Goal: Task Accomplishment & Management: Manage account settings

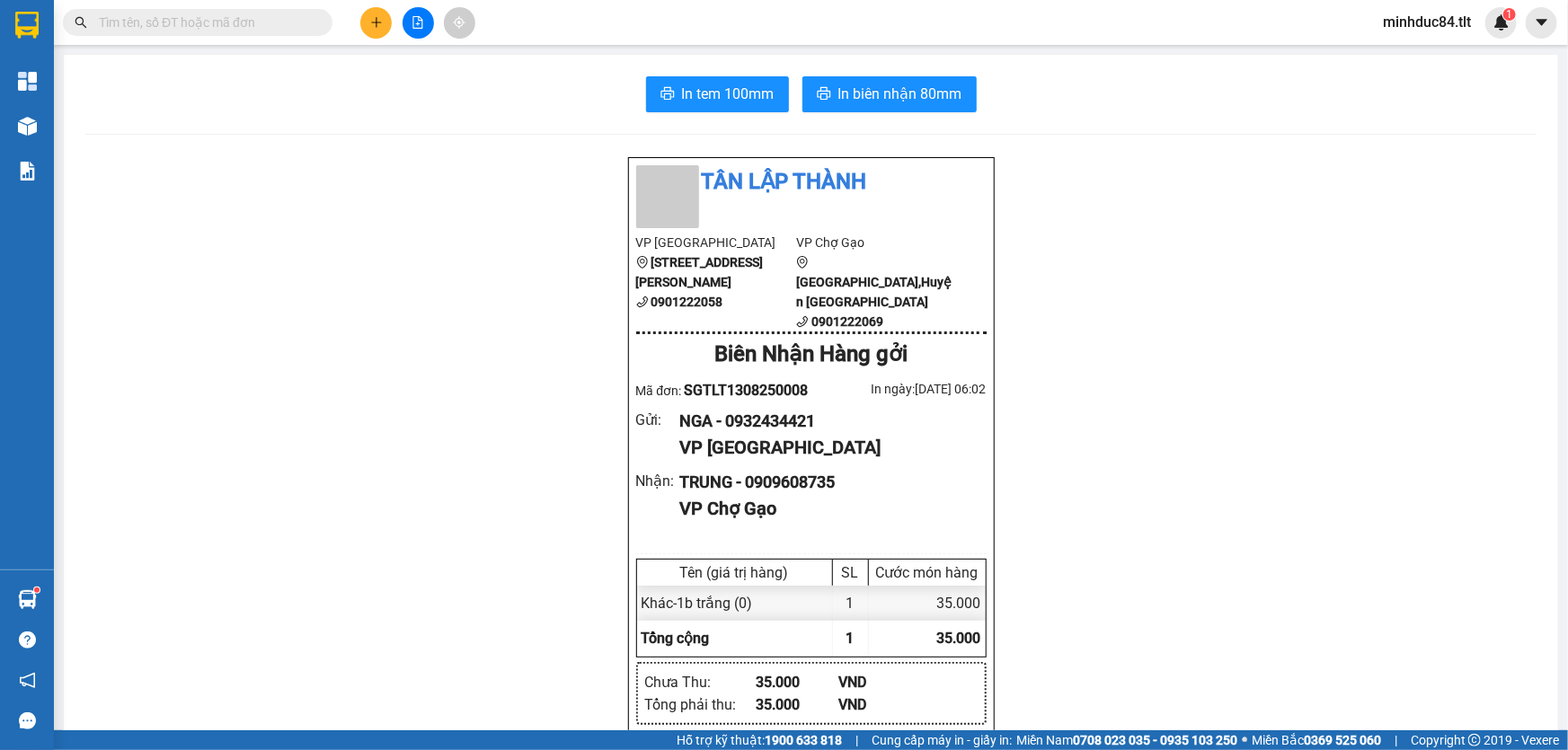
click at [283, 17] on input "text" at bounding box center [205, 22] width 212 height 19
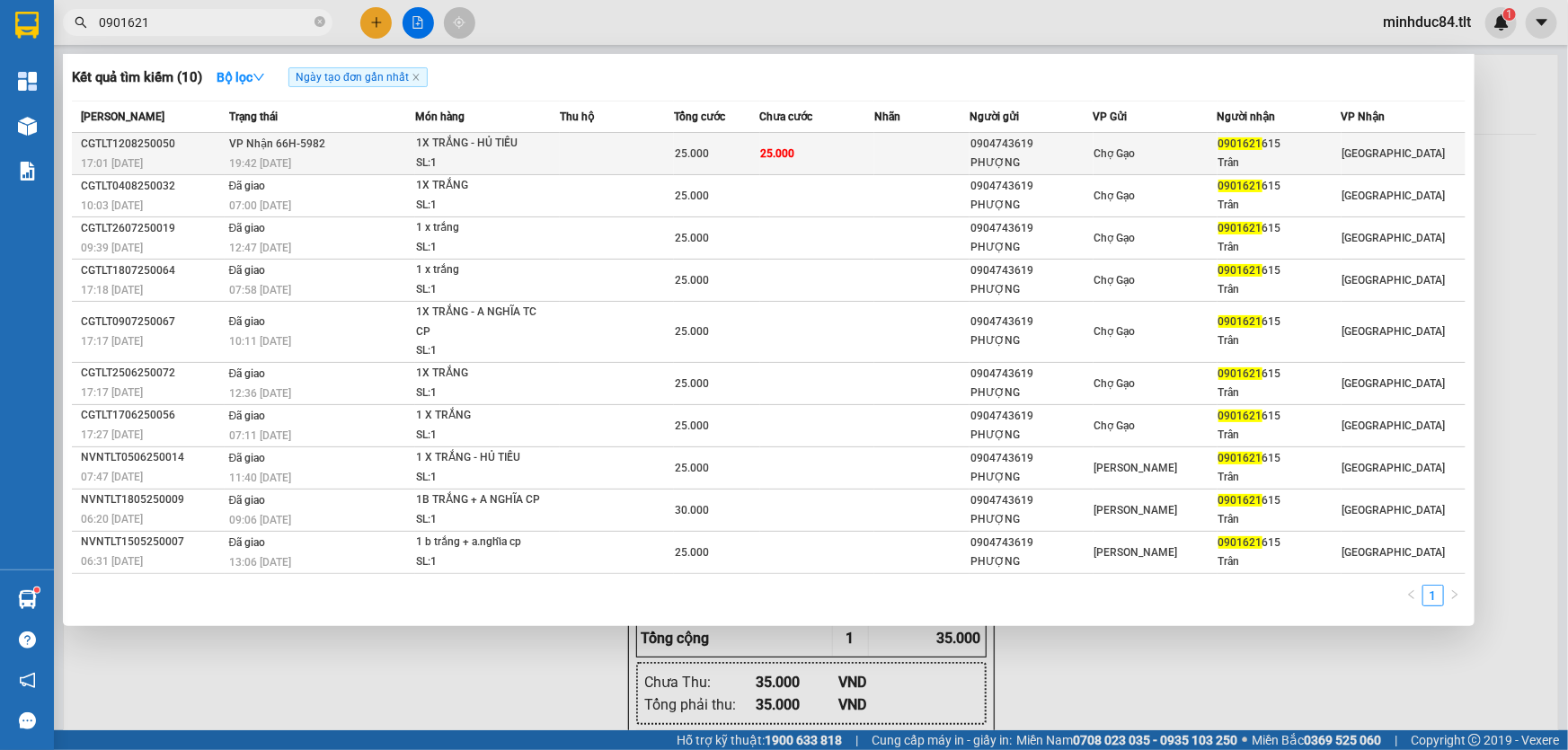
type input "0901621"
click at [1197, 153] on div "Chợ Gạo" at bounding box center [1156, 153] width 122 height 19
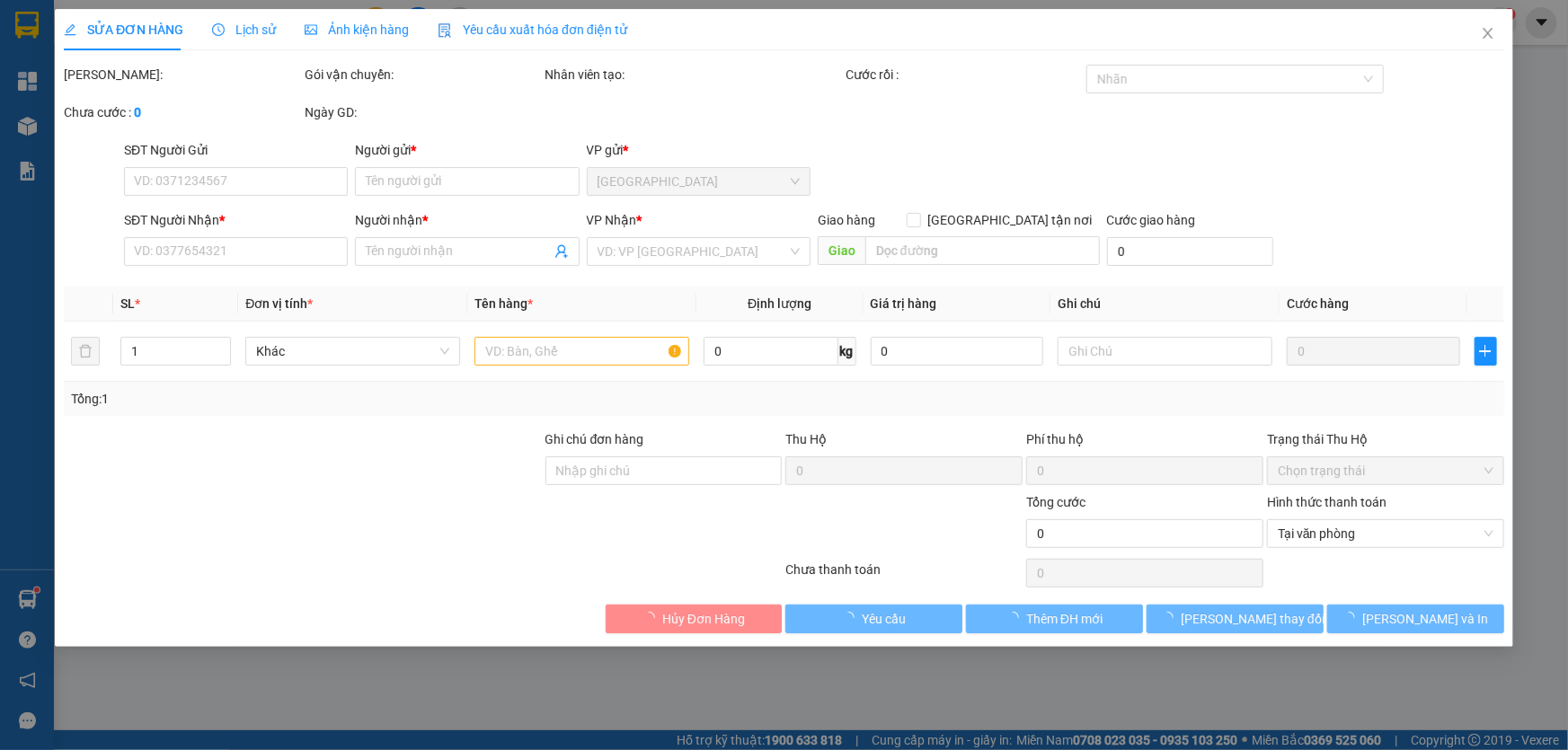
type input "0904743619"
type input "PHƯỢNG"
type input "0901621615"
type input "Trân"
type input "25.000"
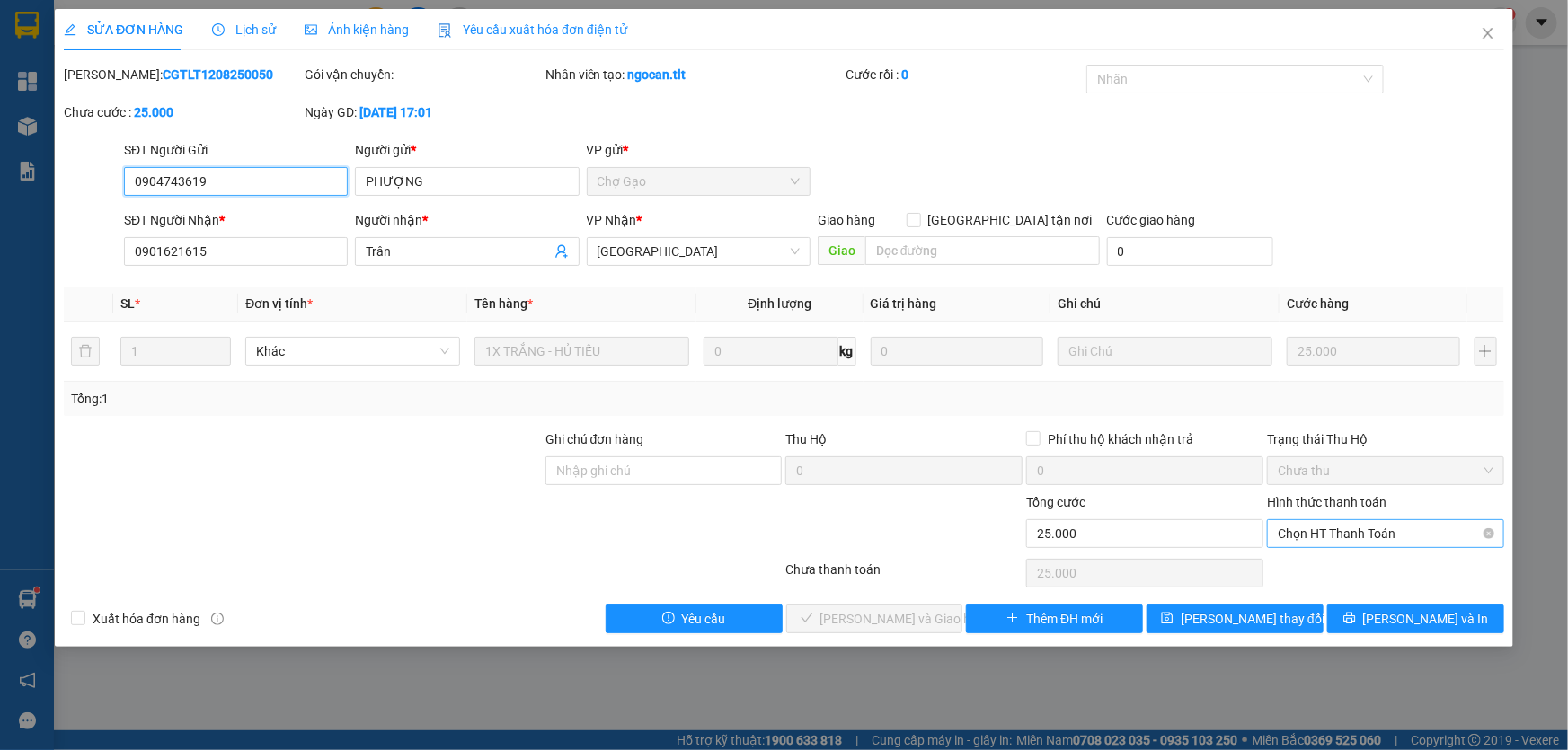
click at [1390, 522] on span "Chọn HT Thanh Toán" at bounding box center [1385, 533] width 216 height 27
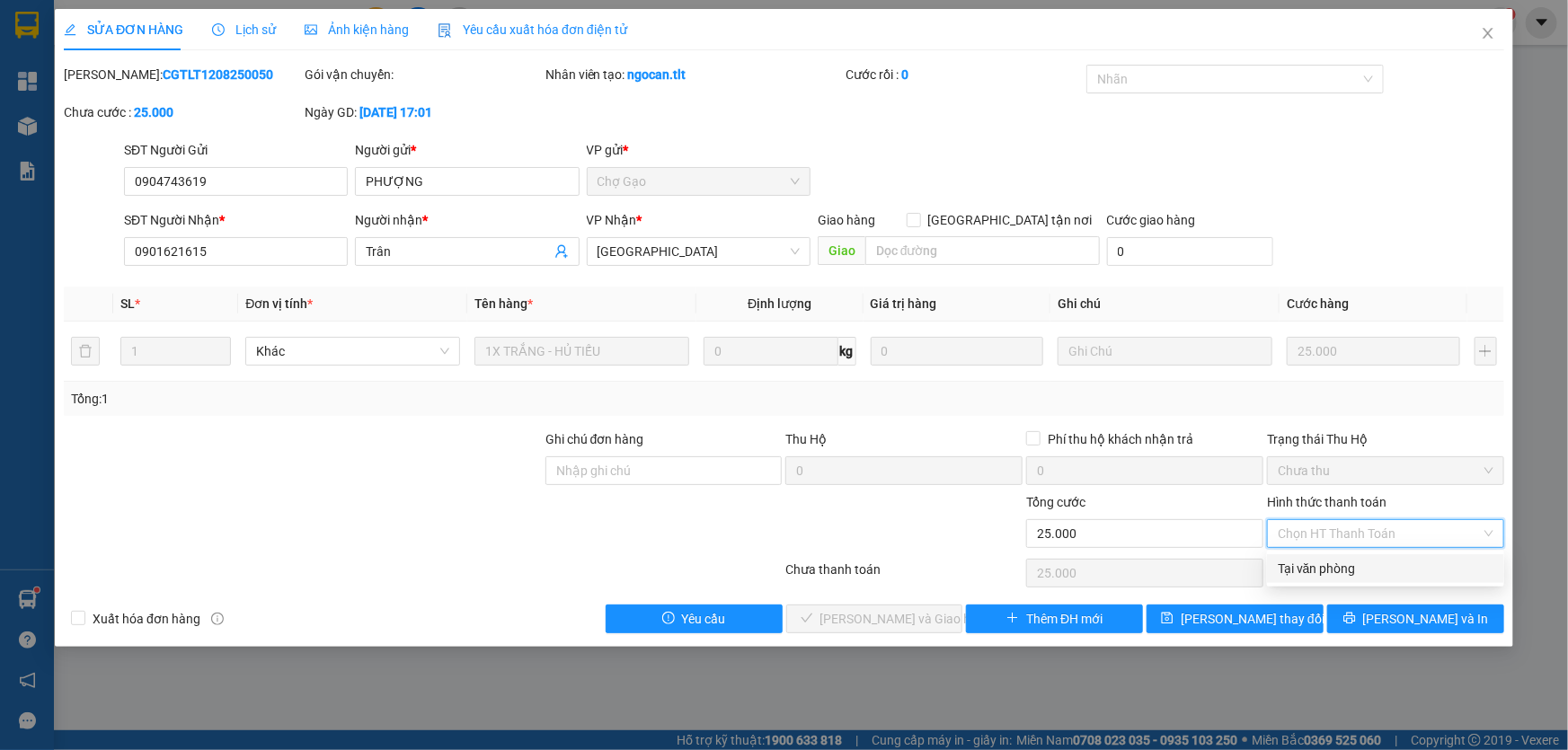
click at [1364, 565] on div "Tại văn phòng" at bounding box center [1385, 568] width 216 height 19
type input "0"
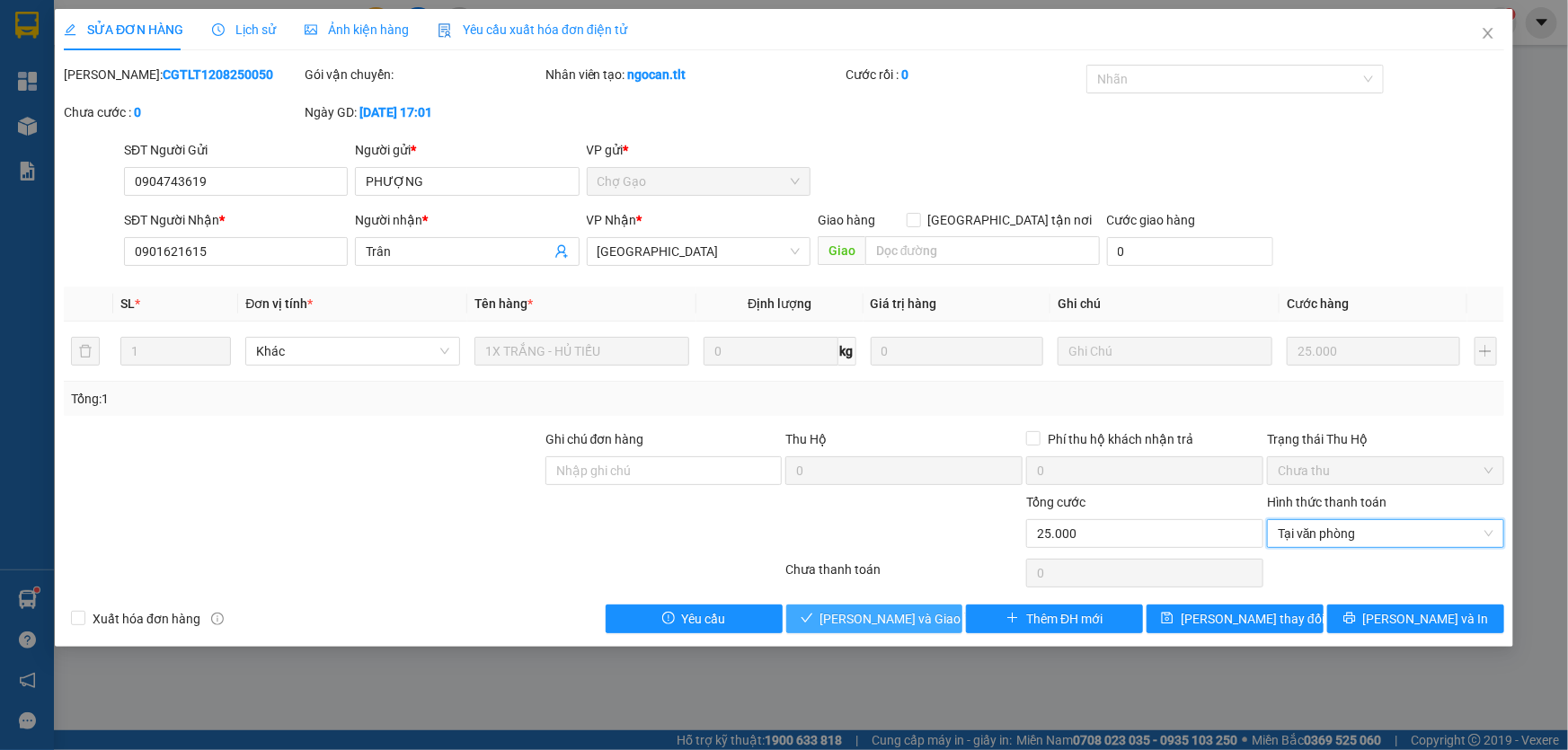
click at [867, 613] on span "Lưu và Giao hàng" at bounding box center [906, 619] width 172 height 19
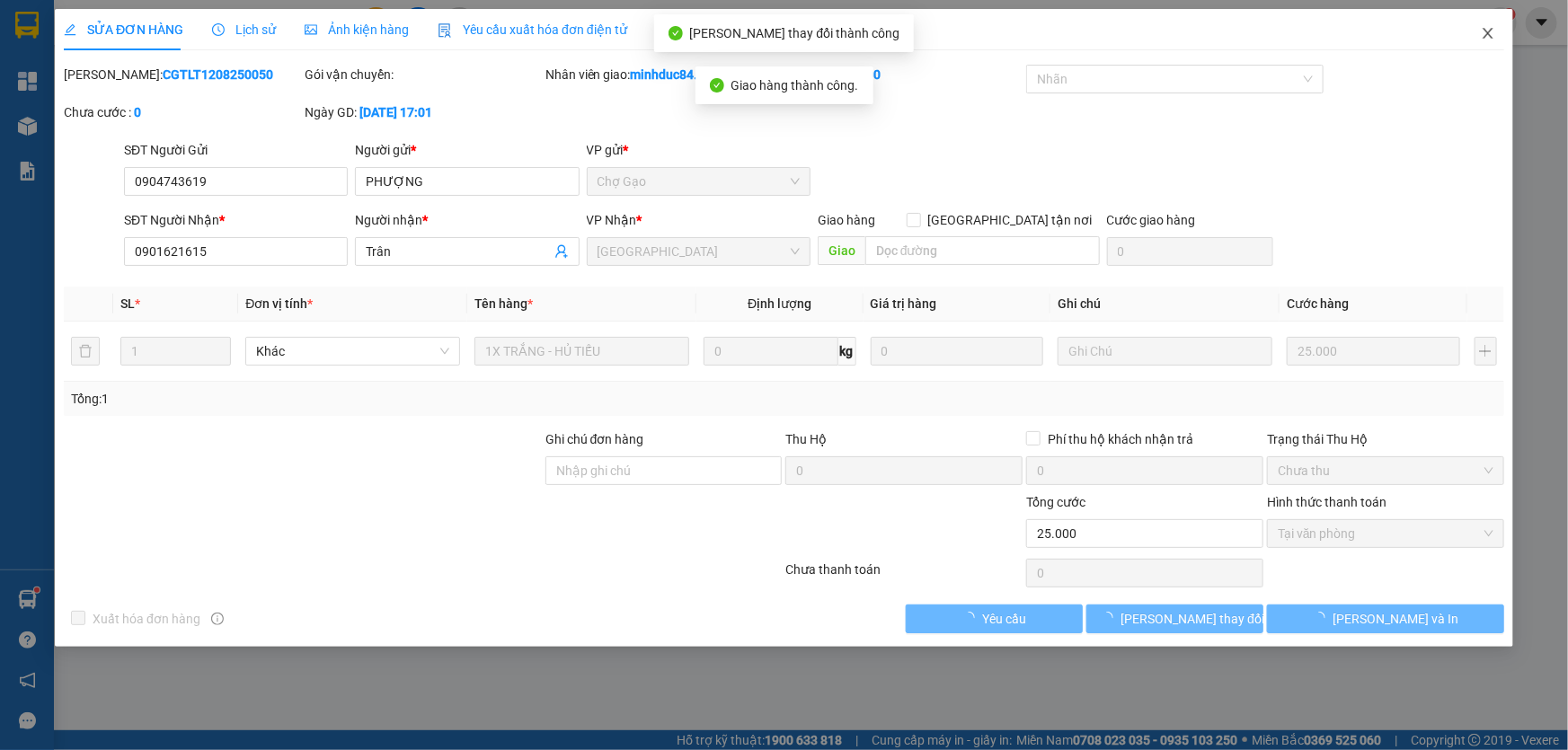
click at [1483, 30] on icon "close" at bounding box center [1487, 33] width 10 height 11
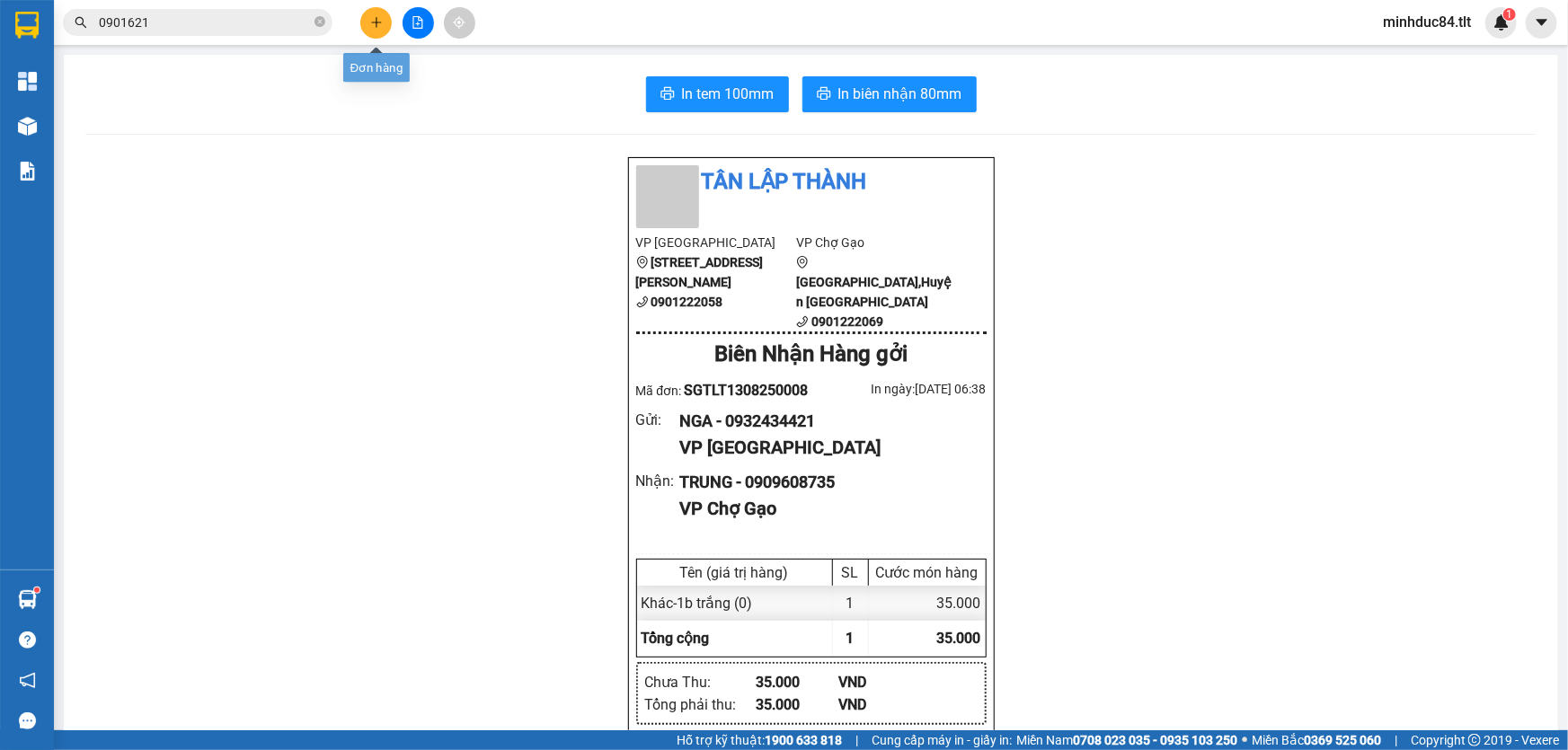
click at [374, 18] on icon "plus" at bounding box center [376, 22] width 13 height 13
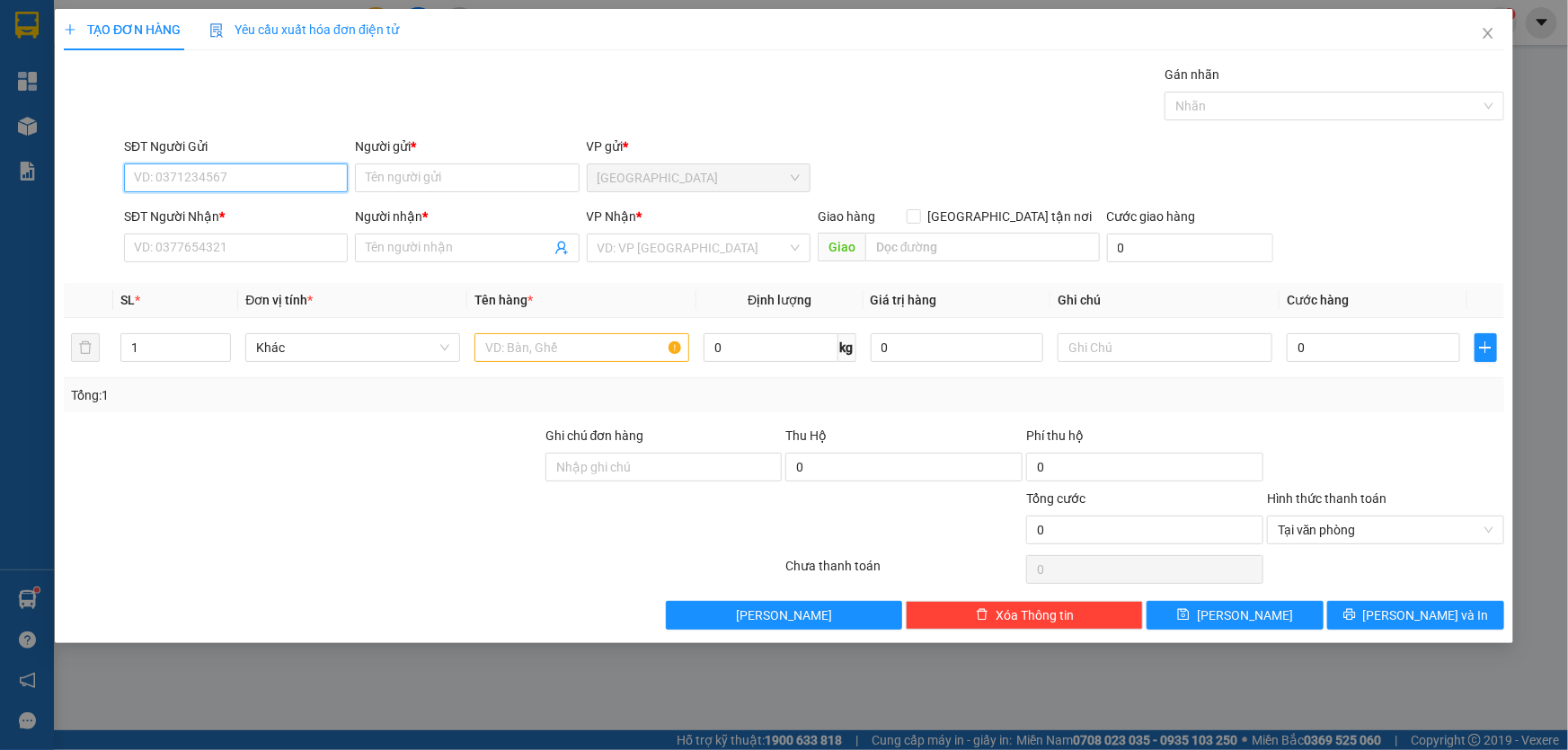
click at [249, 181] on input "SĐT Người Gửi" at bounding box center [236, 178] width 224 height 29
click at [617, 350] on input "text" at bounding box center [581, 348] width 215 height 29
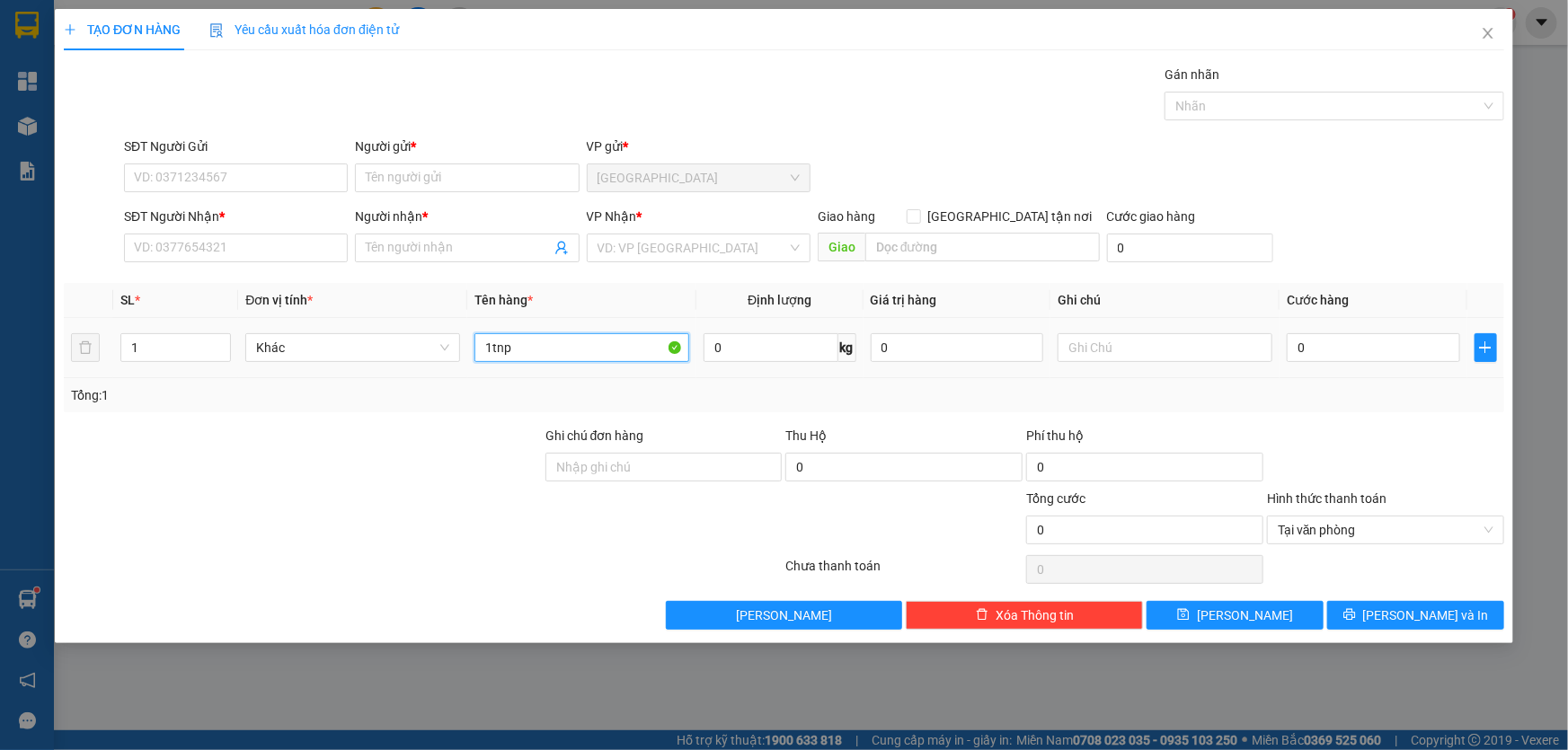
type input "1tnp"
click at [1403, 362] on div "0" at bounding box center [1374, 347] width 173 height 36
click at [1407, 357] on input "0" at bounding box center [1374, 348] width 173 height 29
type input "3"
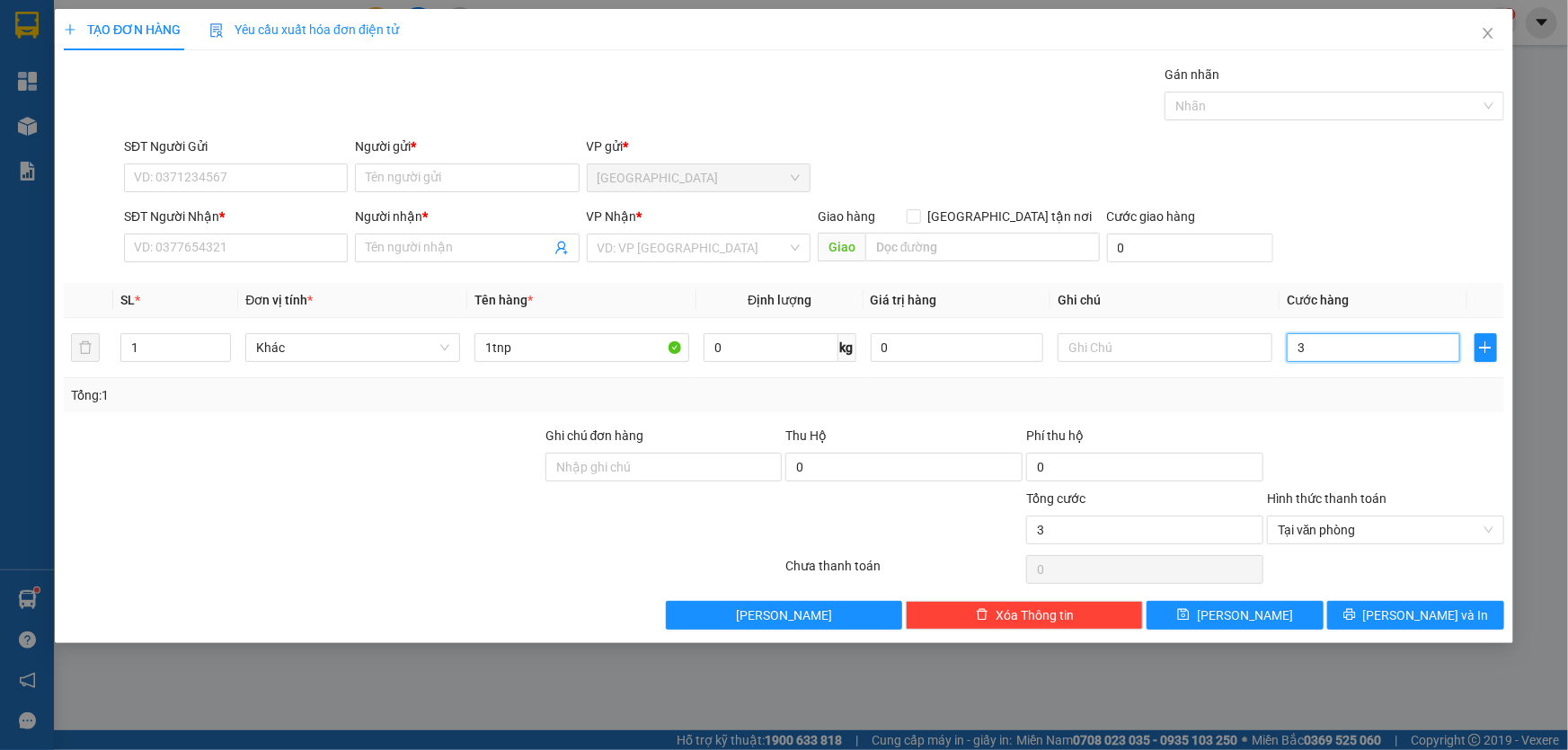
type input "30"
type input "30.000"
click at [300, 181] on input "SĐT Người Gửi" at bounding box center [236, 178] width 224 height 29
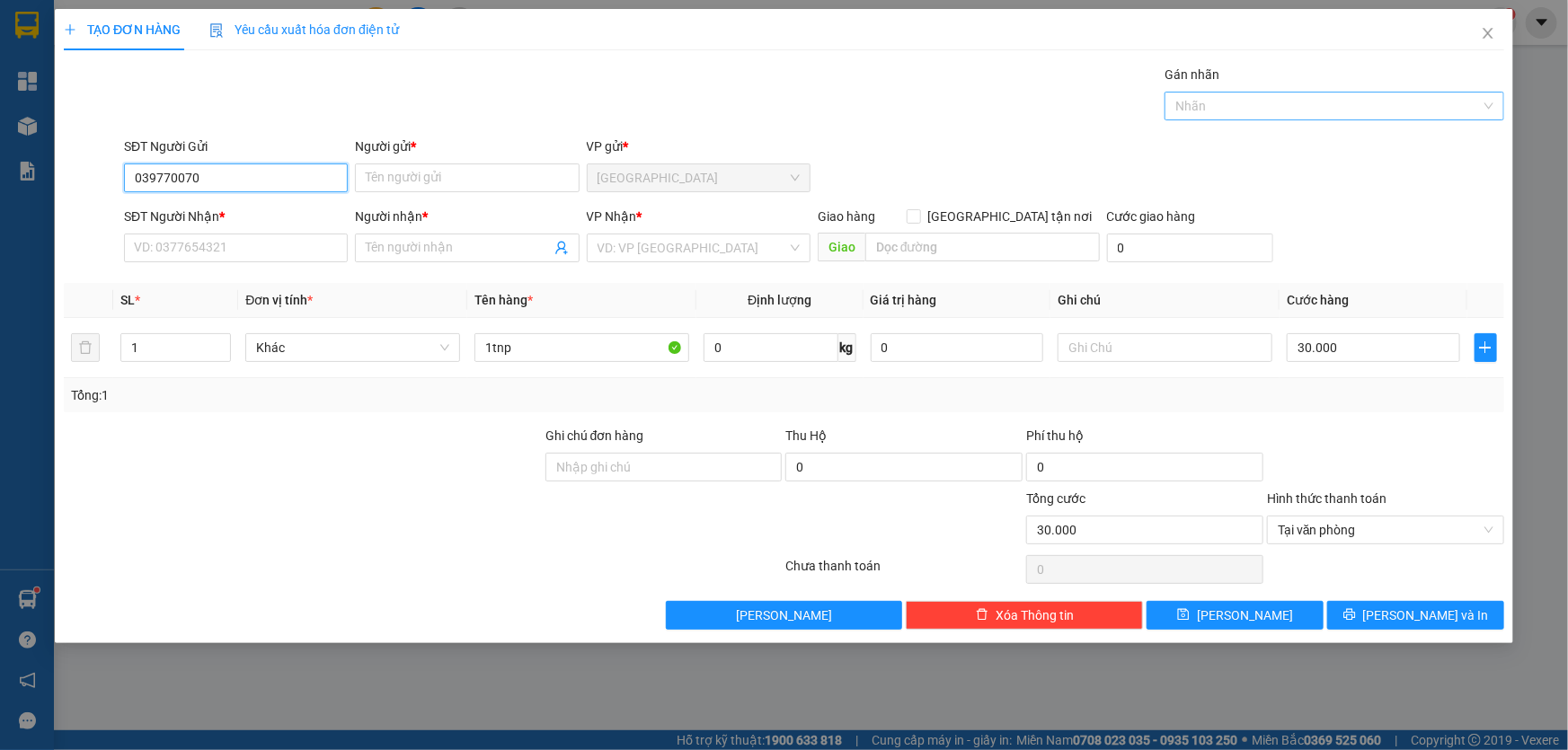
type input "0397700708"
click at [250, 216] on div "0397700708 - YẾN" at bounding box center [236, 214] width 202 height 19
type input "YẾN"
type input "0397700708"
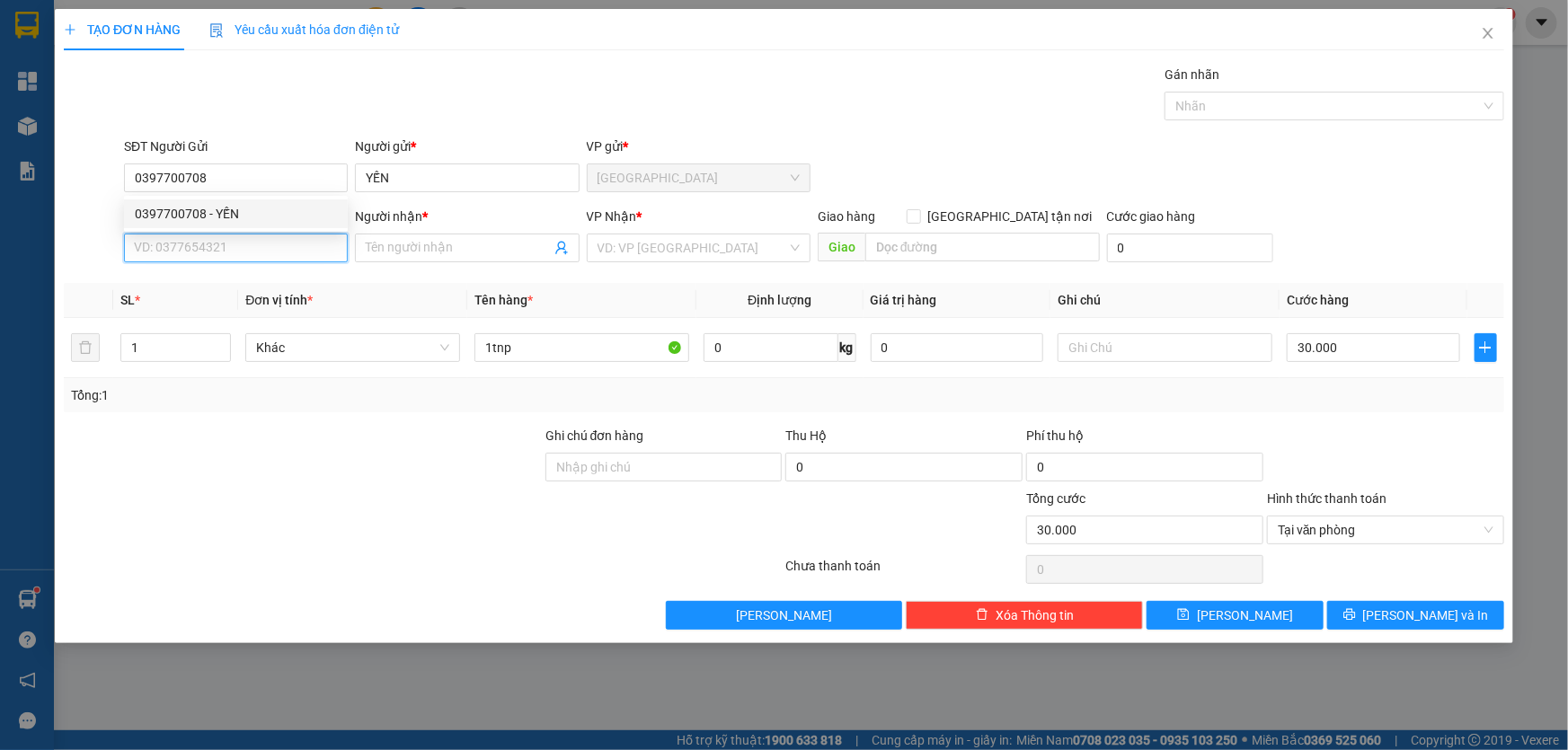
click at [280, 233] on input "SĐT Người Nhận *" at bounding box center [236, 248] width 224 height 29
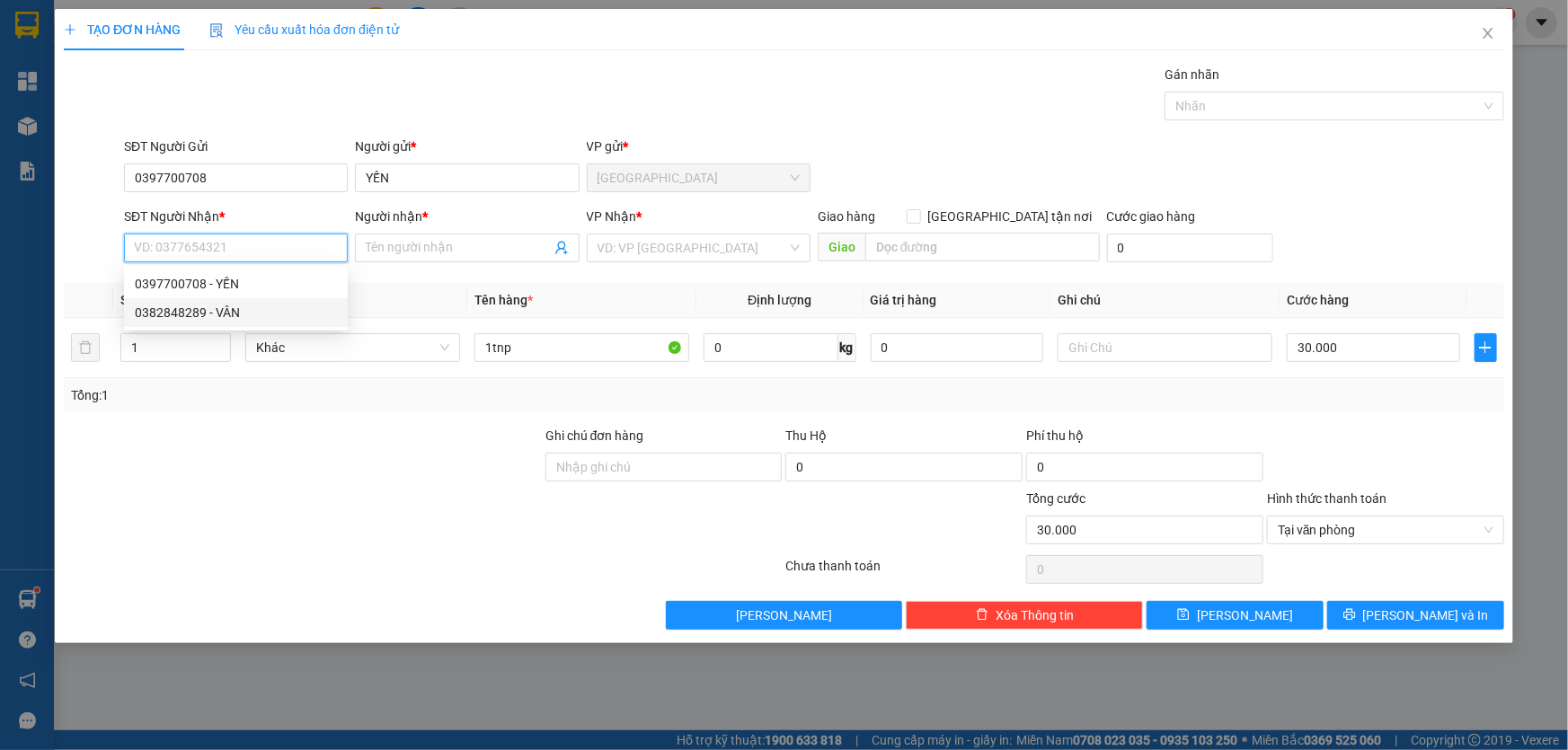
click at [264, 304] on div "0382848289 - VÂN" at bounding box center [236, 312] width 202 height 19
type input "0382848289"
type input "VÂN"
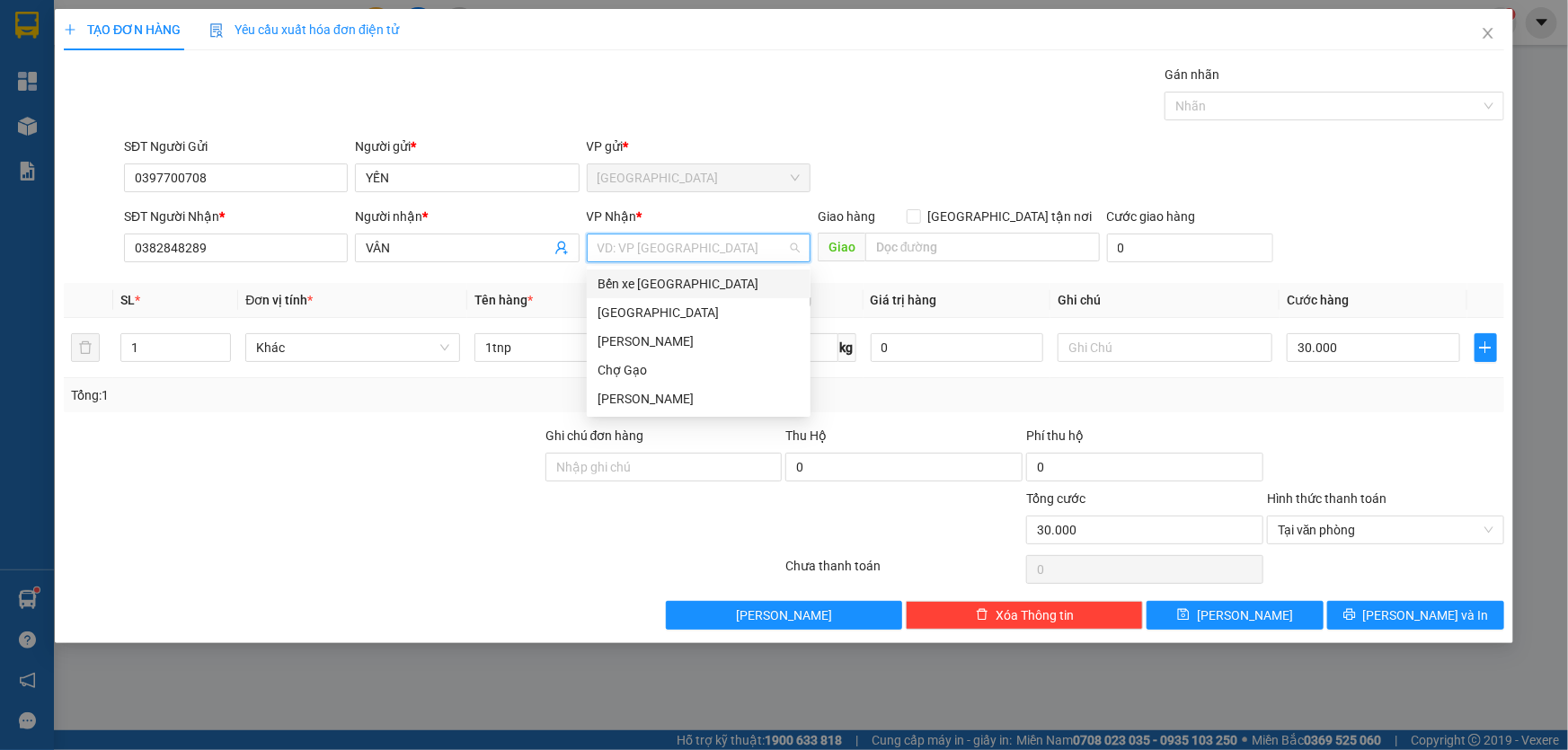
click at [721, 243] on input "search" at bounding box center [692, 248] width 190 height 27
click at [667, 340] on div "[PERSON_NAME]" at bounding box center [699, 341] width 202 height 19
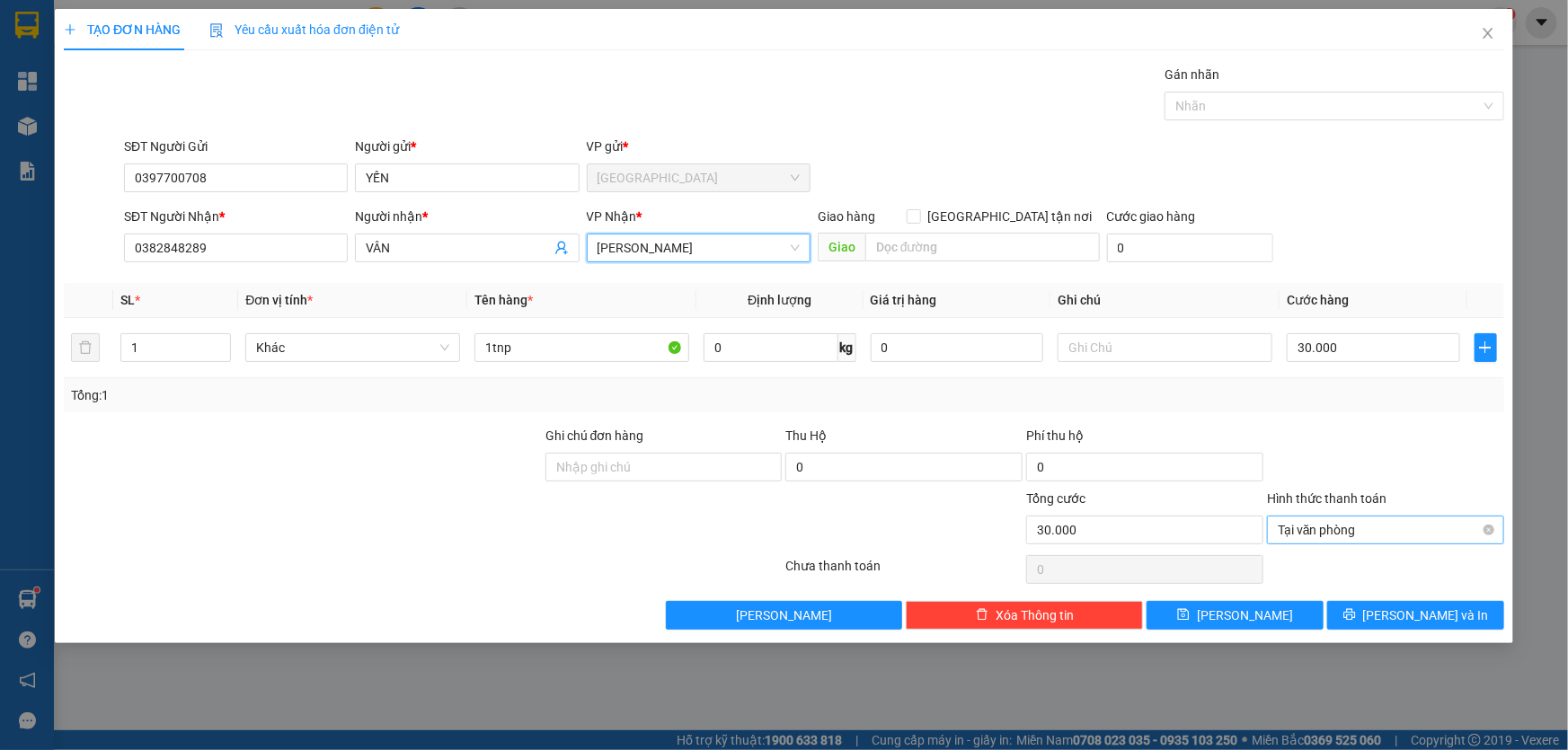
click at [1480, 529] on span "Tại văn phòng" at bounding box center [1385, 529] width 216 height 27
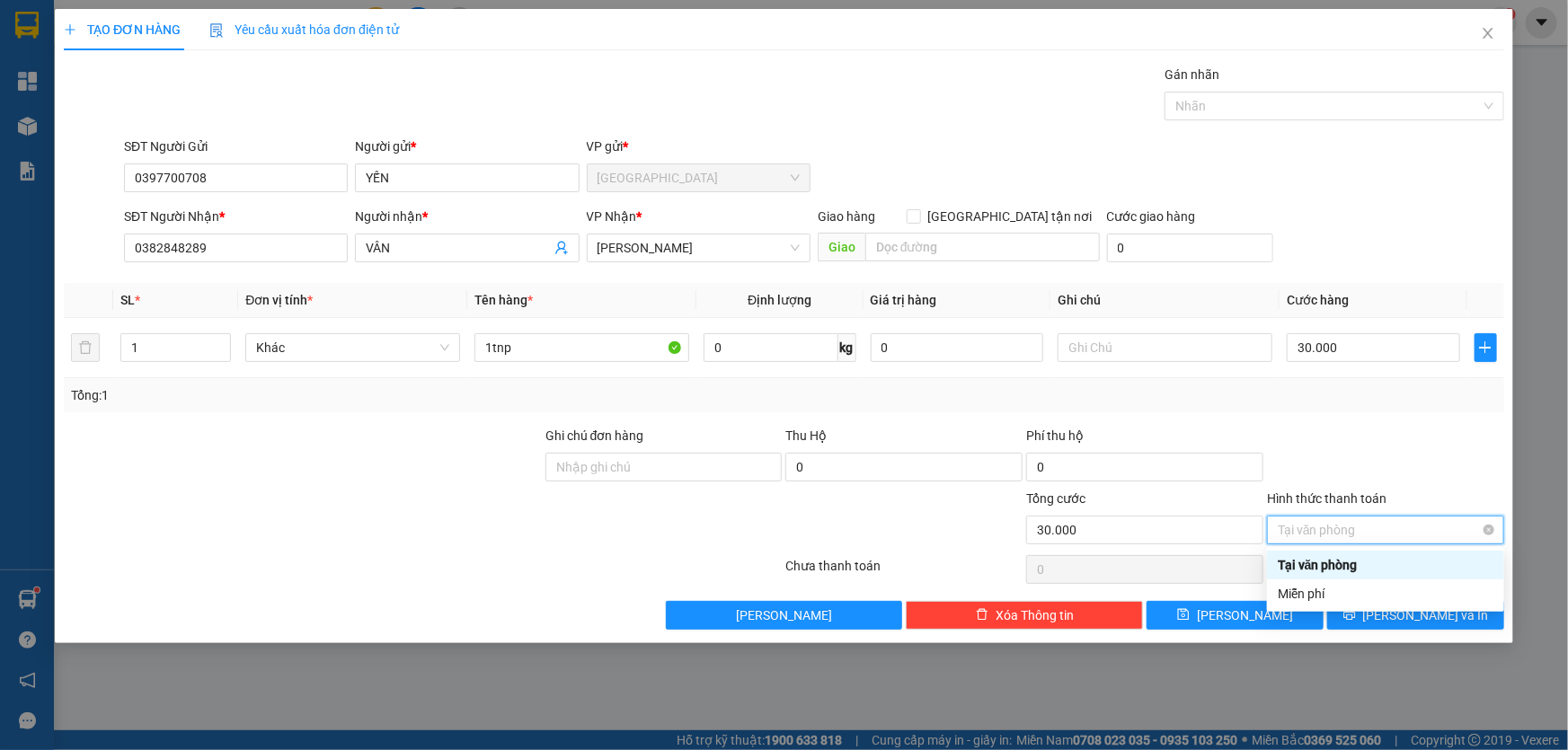
type input "30.000"
drag, startPoint x: 1411, startPoint y: 446, endPoint x: 1401, endPoint y: 494, distance: 49.0
click at [1411, 447] on div at bounding box center [1385, 457] width 241 height 63
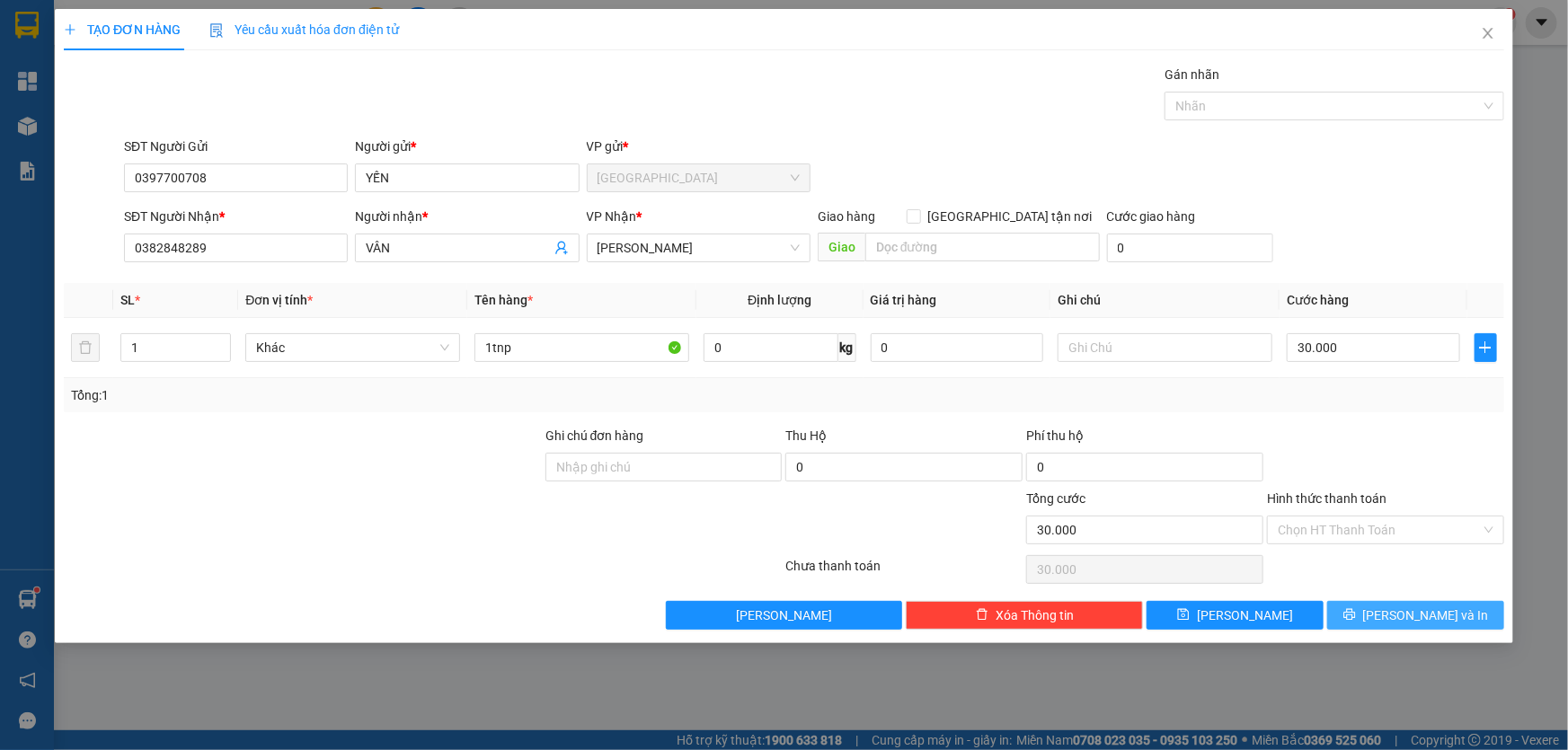
click at [1350, 623] on button "Lưu và In" at bounding box center [1415, 615] width 177 height 29
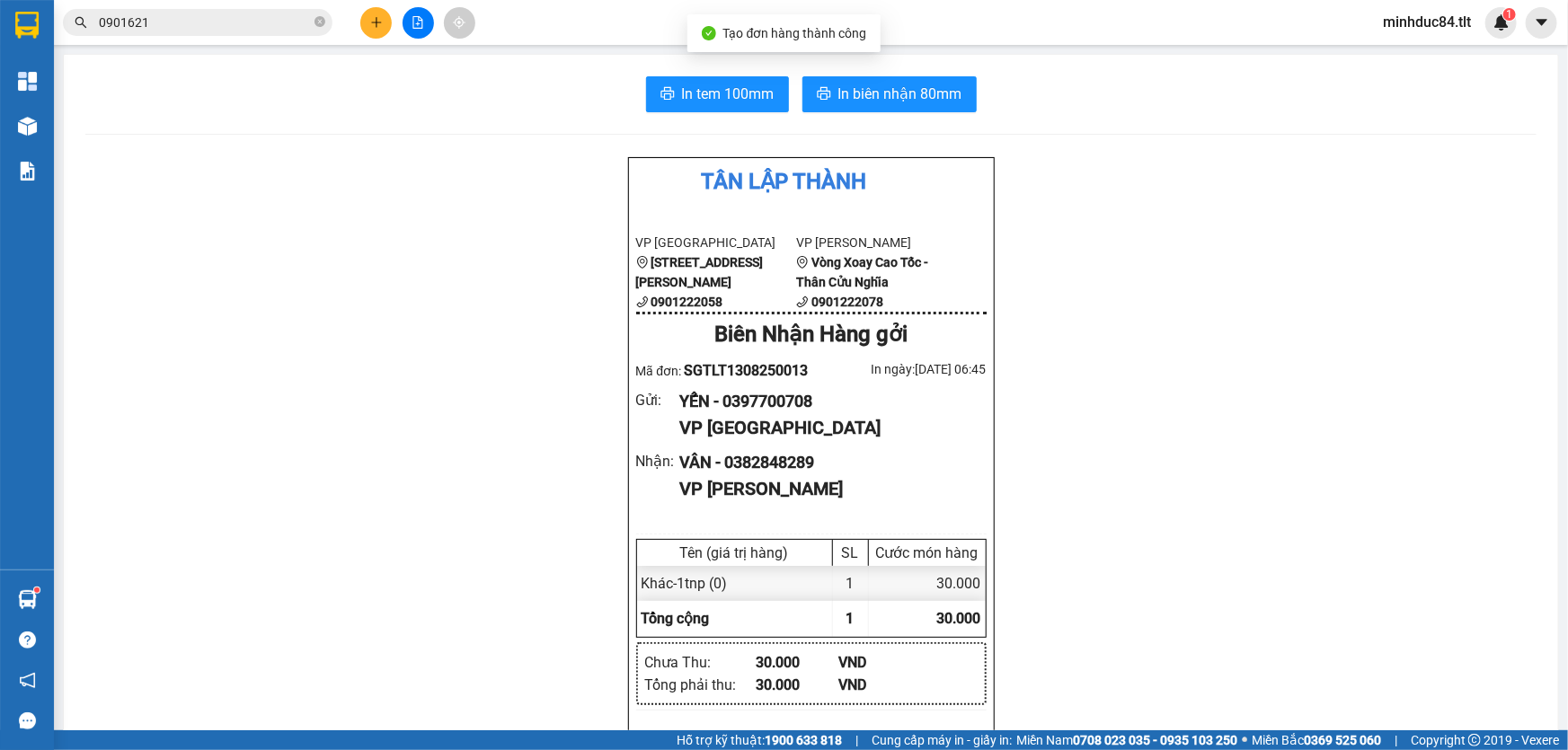
click at [923, 95] on span "In biên nhận 80mm" at bounding box center [900, 93] width 124 height 22
click at [741, 97] on span "In tem 100mm" at bounding box center [728, 93] width 92 height 22
click at [646, 77] on button "In tem 100mm" at bounding box center [717, 94] width 143 height 36
click at [386, 23] on button at bounding box center [376, 22] width 31 height 31
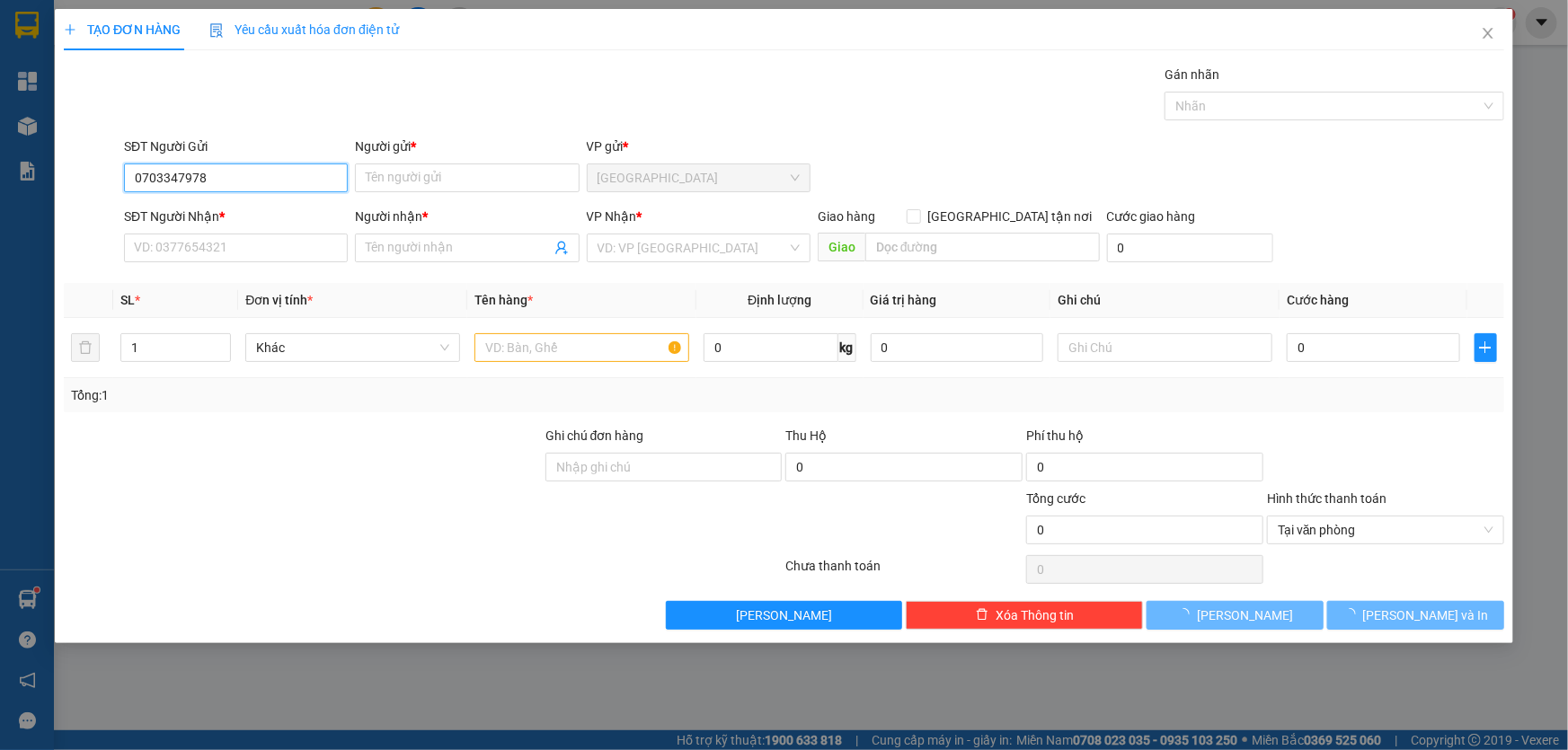
type input "0703347978"
click at [480, 199] on form "SĐT Người Gửi 0703347978 0703347978 Người gửi * Tên người gửi VP gửi * Sài Gòn …" at bounding box center [784, 202] width 1441 height 133
click at [476, 154] on div "Người gửi *" at bounding box center [467, 146] width 224 height 19
click at [476, 163] on input "Người gửi *" at bounding box center [467, 178] width 224 height 29
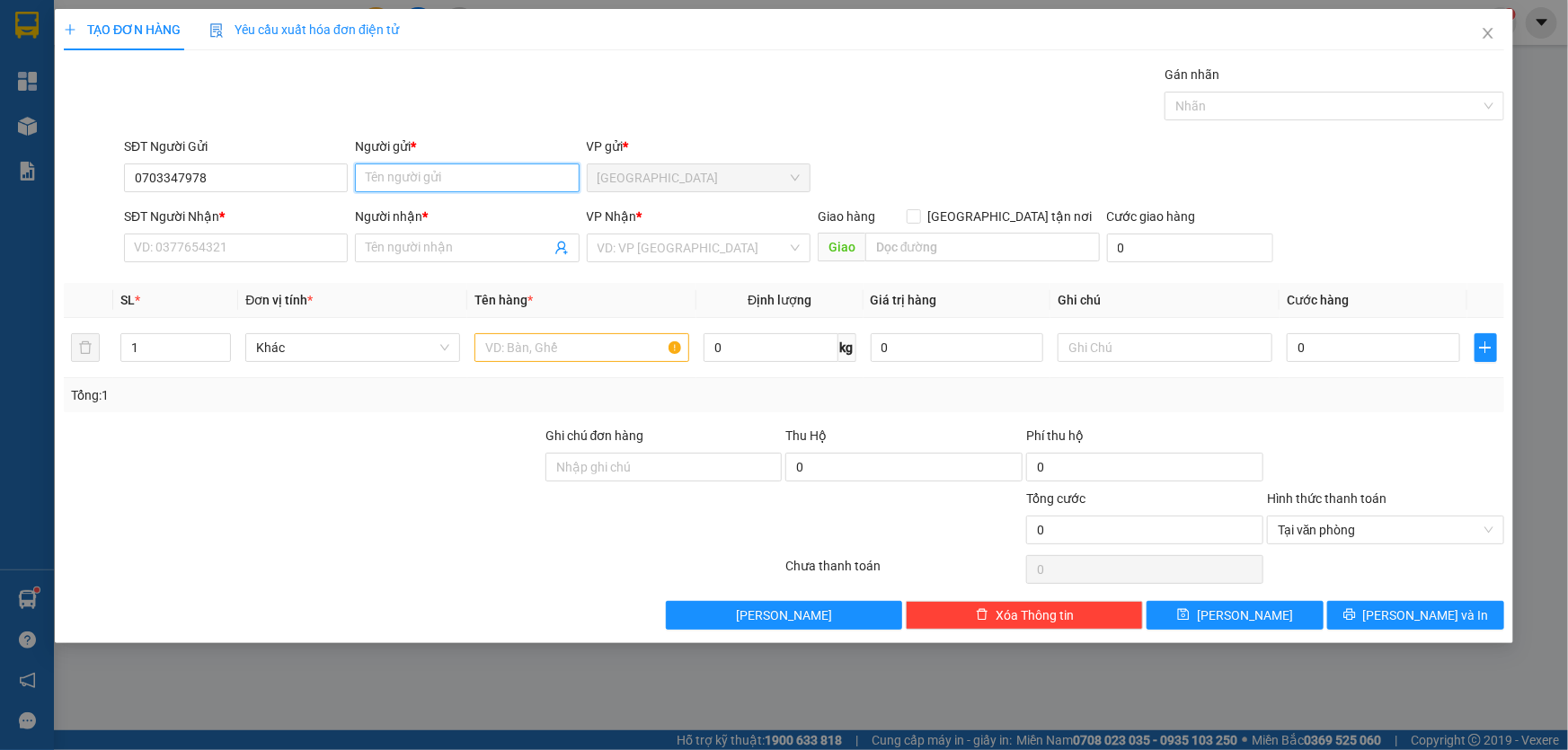
click at [458, 179] on input "Người gửi *" at bounding box center [467, 178] width 224 height 29
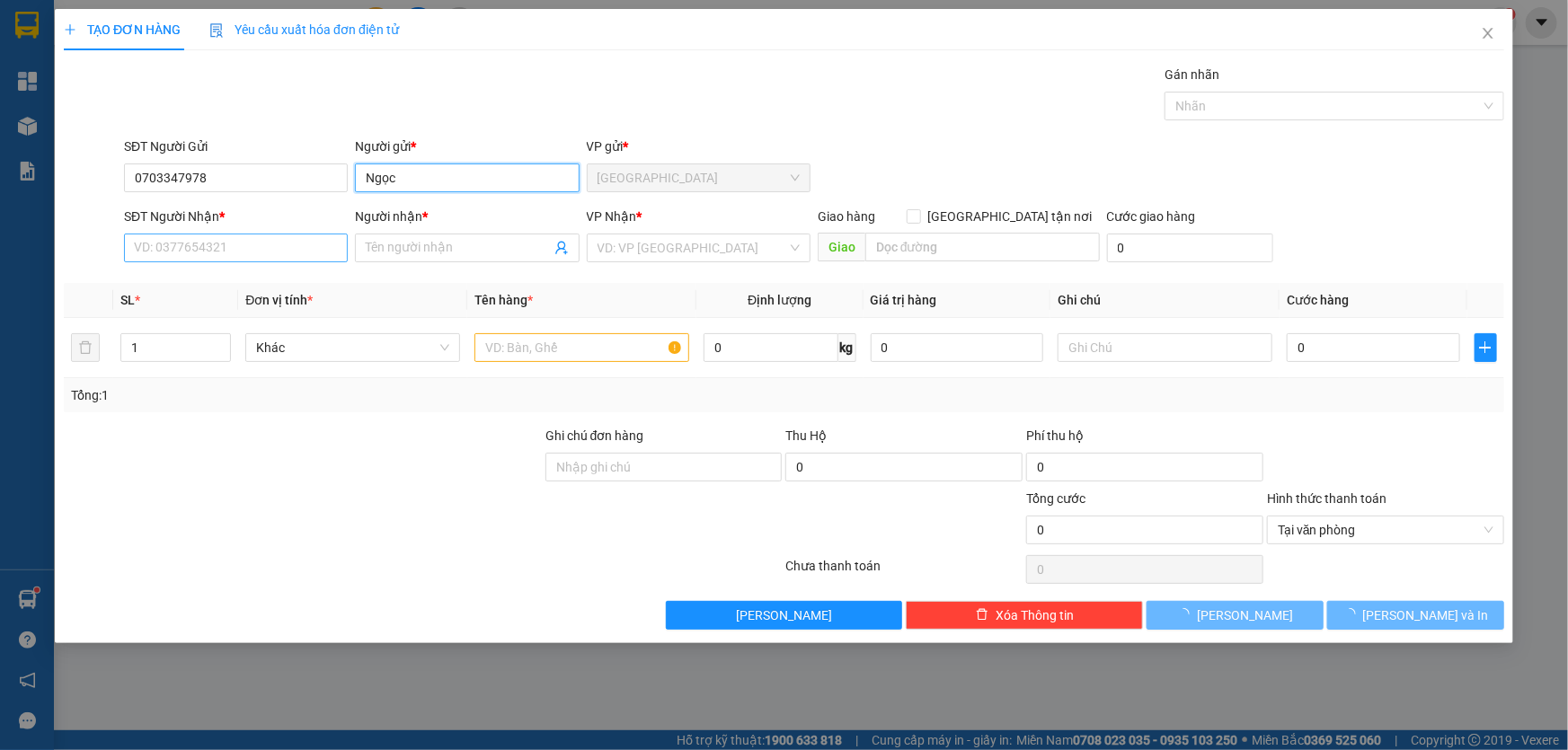
type input "Ngọc"
click at [266, 240] on input "SĐT Người Nhận *" at bounding box center [236, 248] width 224 height 29
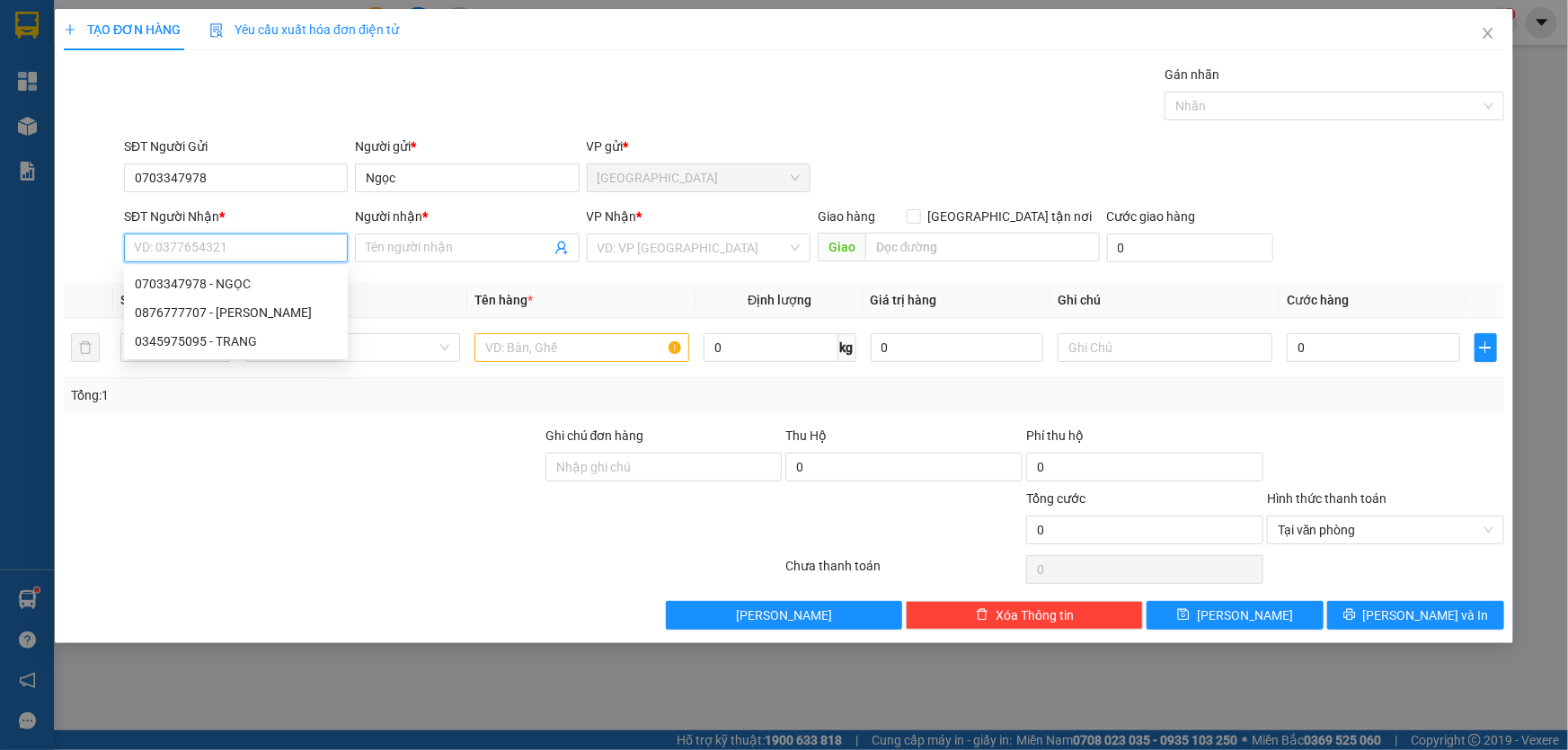
click at [266, 240] on input "SĐT Người Nhận *" at bounding box center [236, 248] width 224 height 29
type input "0967471442"
click at [282, 290] on div "0967471442 - TRANG" at bounding box center [236, 284] width 202 height 19
type input "TRANG"
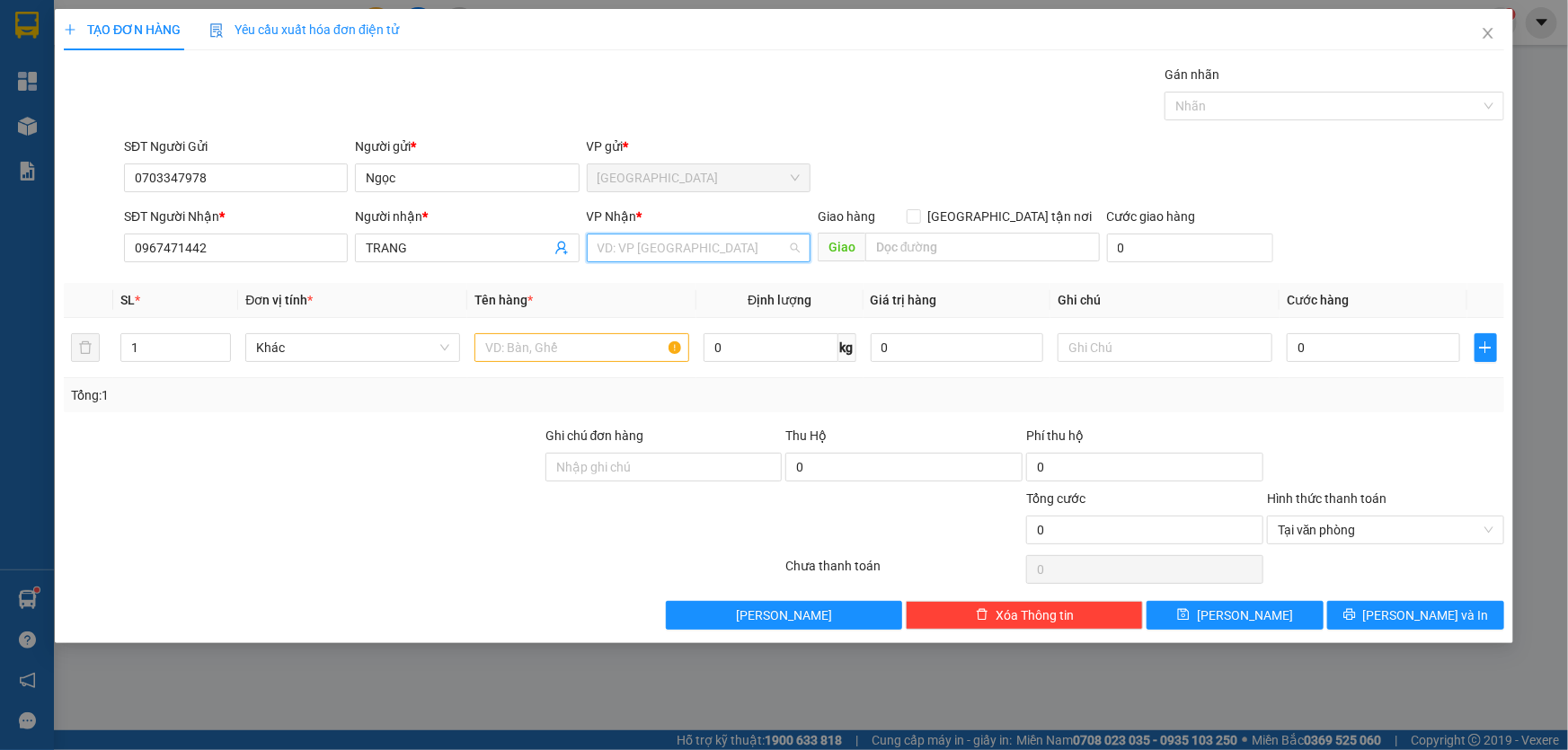
click at [705, 254] on input "search" at bounding box center [692, 248] width 190 height 27
drag, startPoint x: 147, startPoint y: 244, endPoint x: 0, endPoint y: 237, distance: 147.2
click at [0, 237] on div "TẠO ĐƠN HÀNG Yêu cầu xuất hóa đơn điện tử Transit Pickup Surcharge Ids Transit …" at bounding box center [784, 375] width 1568 height 750
click at [698, 234] on input "search" at bounding box center [692, 248] width 190 height 27
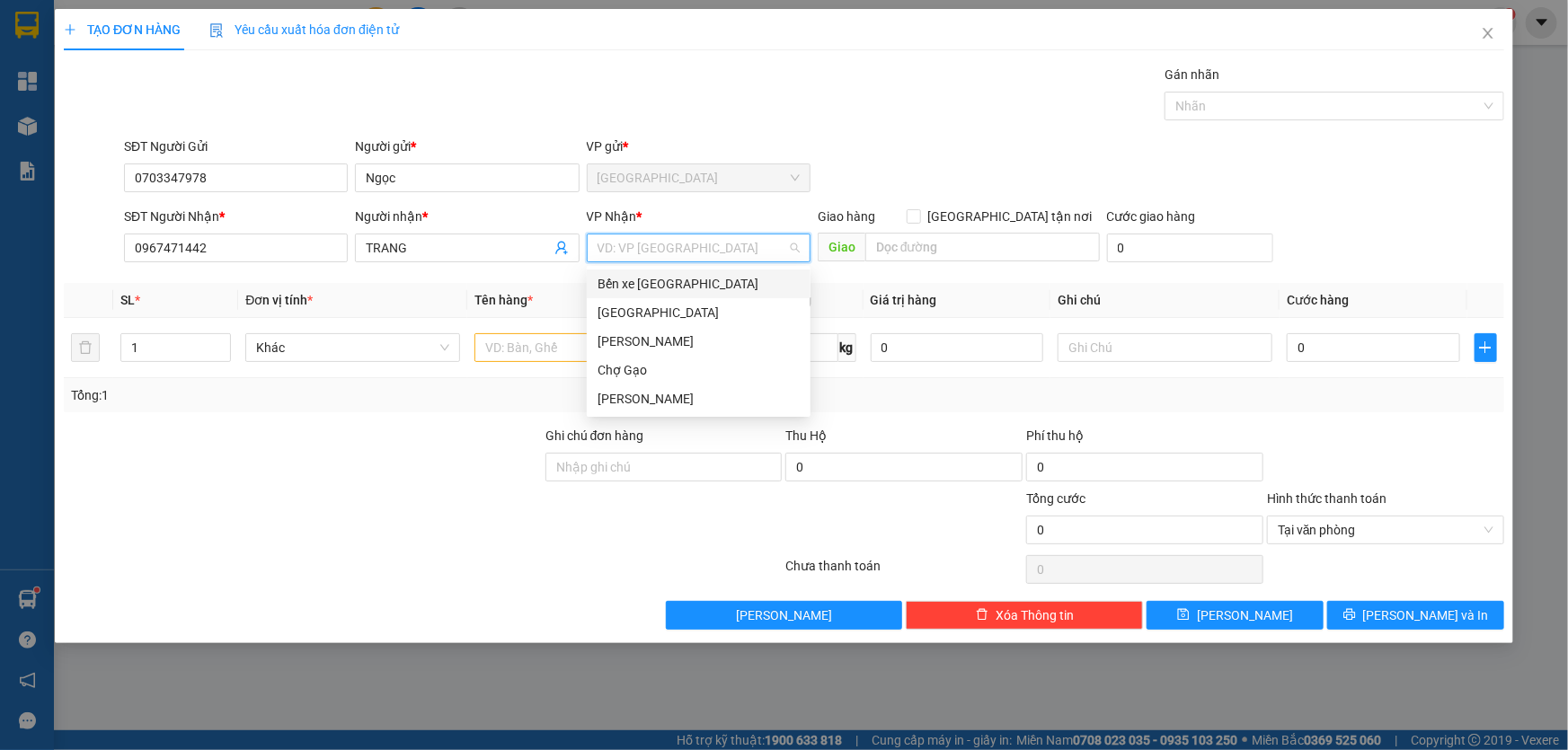
click at [703, 271] on div "Bến xe [PERSON_NAME]" at bounding box center [699, 284] width 224 height 29
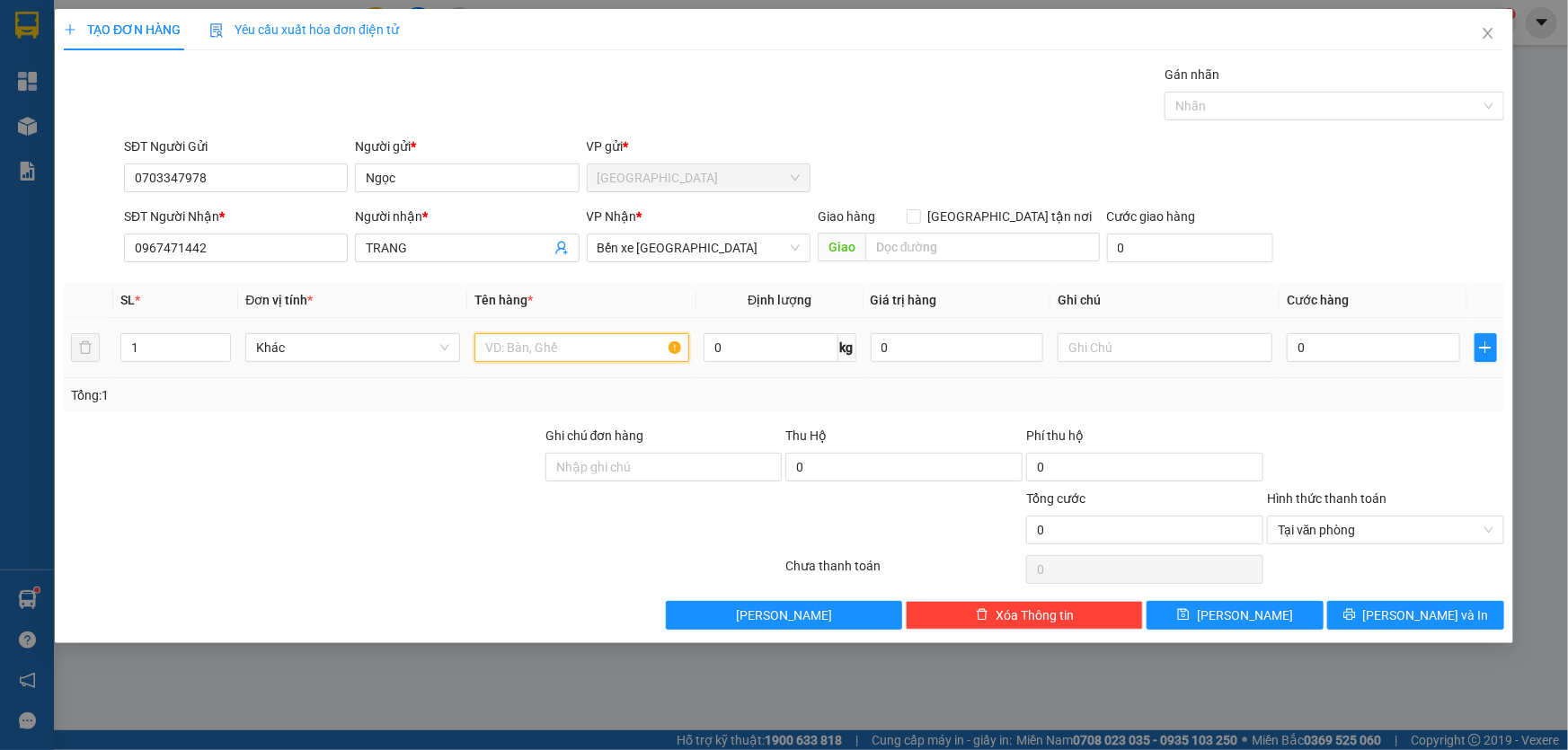
click at [619, 336] on input "text" at bounding box center [581, 348] width 215 height 29
type input "1k đen keo vàng"
click at [1377, 353] on input "0" at bounding box center [1374, 348] width 173 height 29
type input "2"
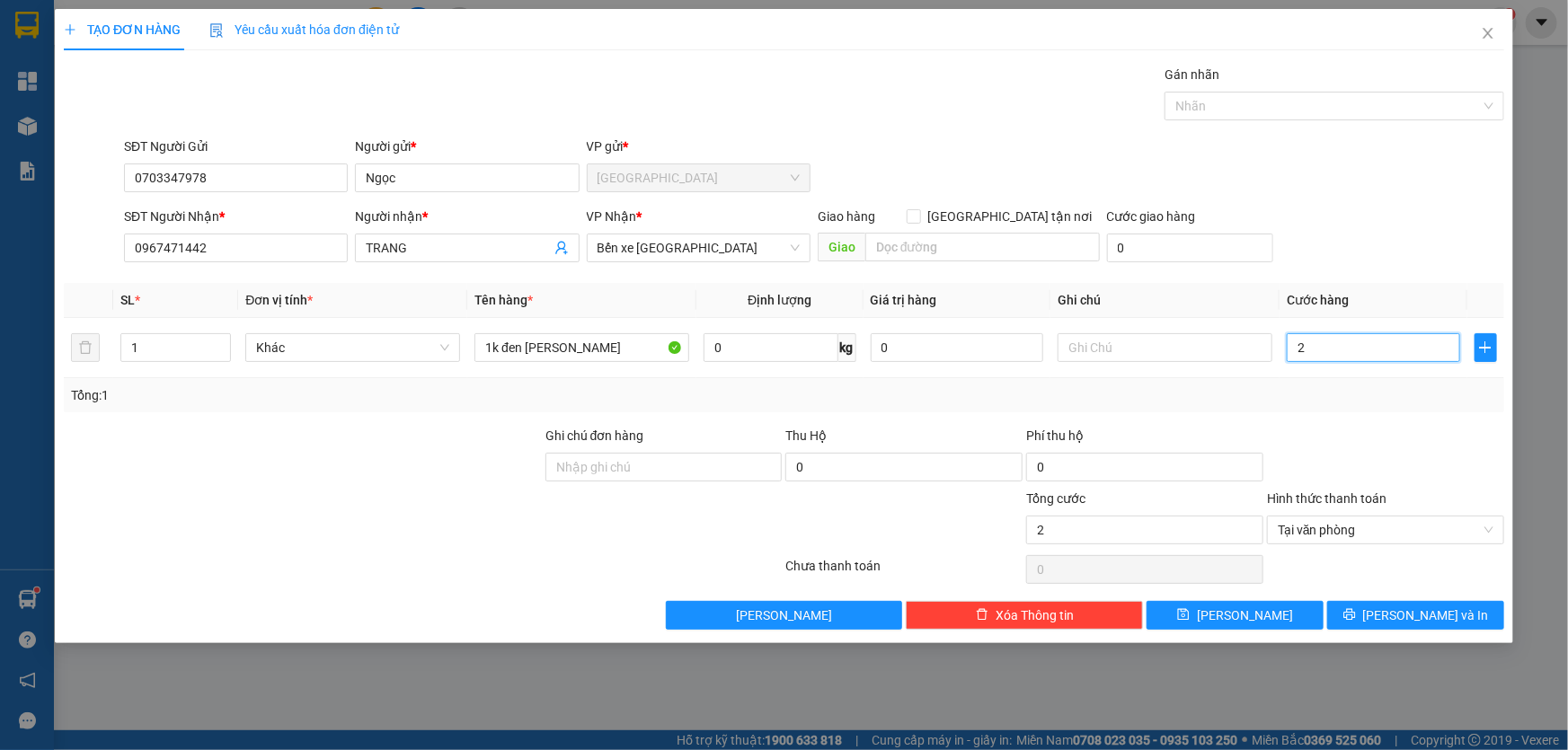
type input "25"
click at [1481, 518] on span "Tại văn phòng" at bounding box center [1385, 529] width 216 height 27
type input "25.000"
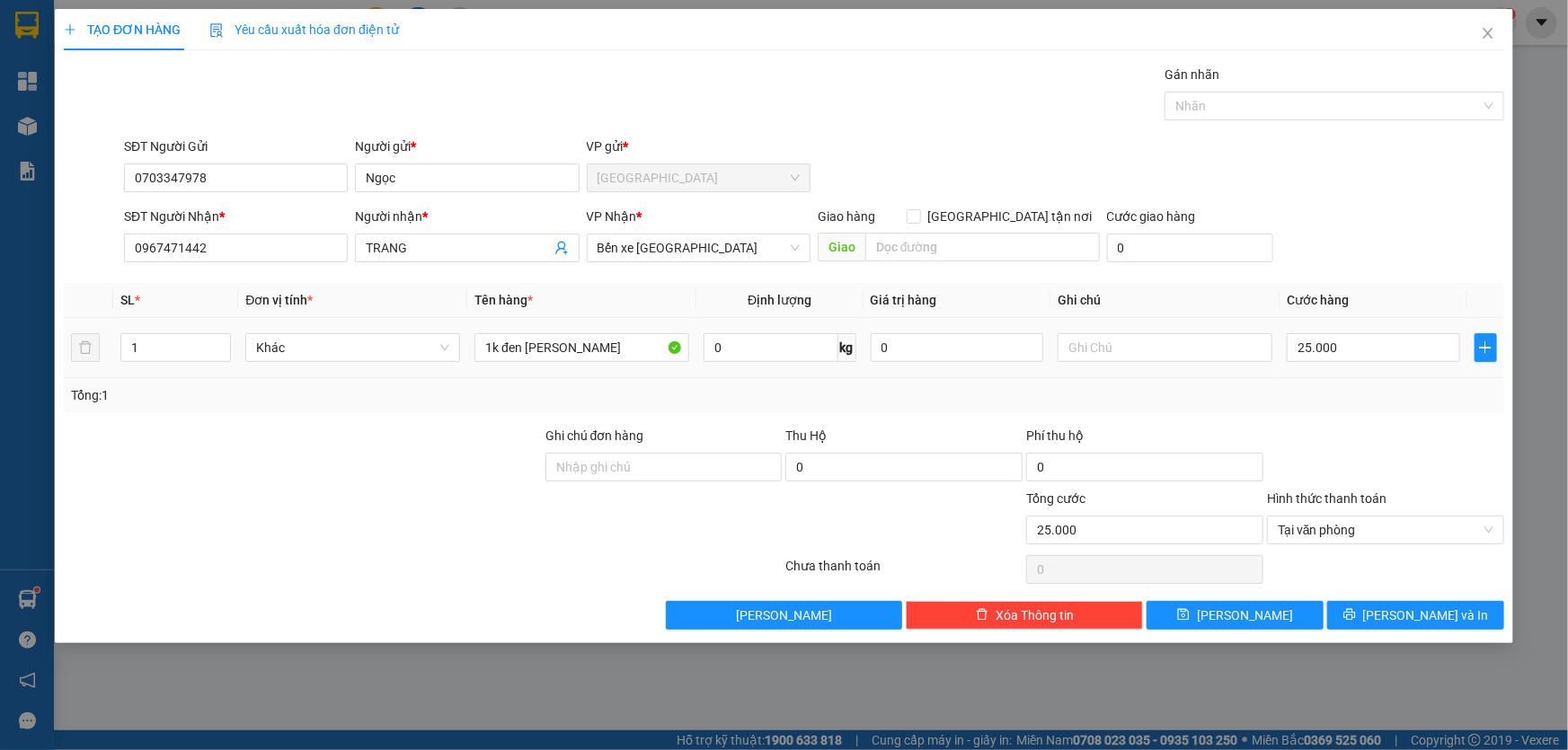
click at [1358, 373] on td "25.000" at bounding box center [1373, 348] width 188 height 60
click at [1419, 611] on span "Lưu và In" at bounding box center [1425, 615] width 125 height 19
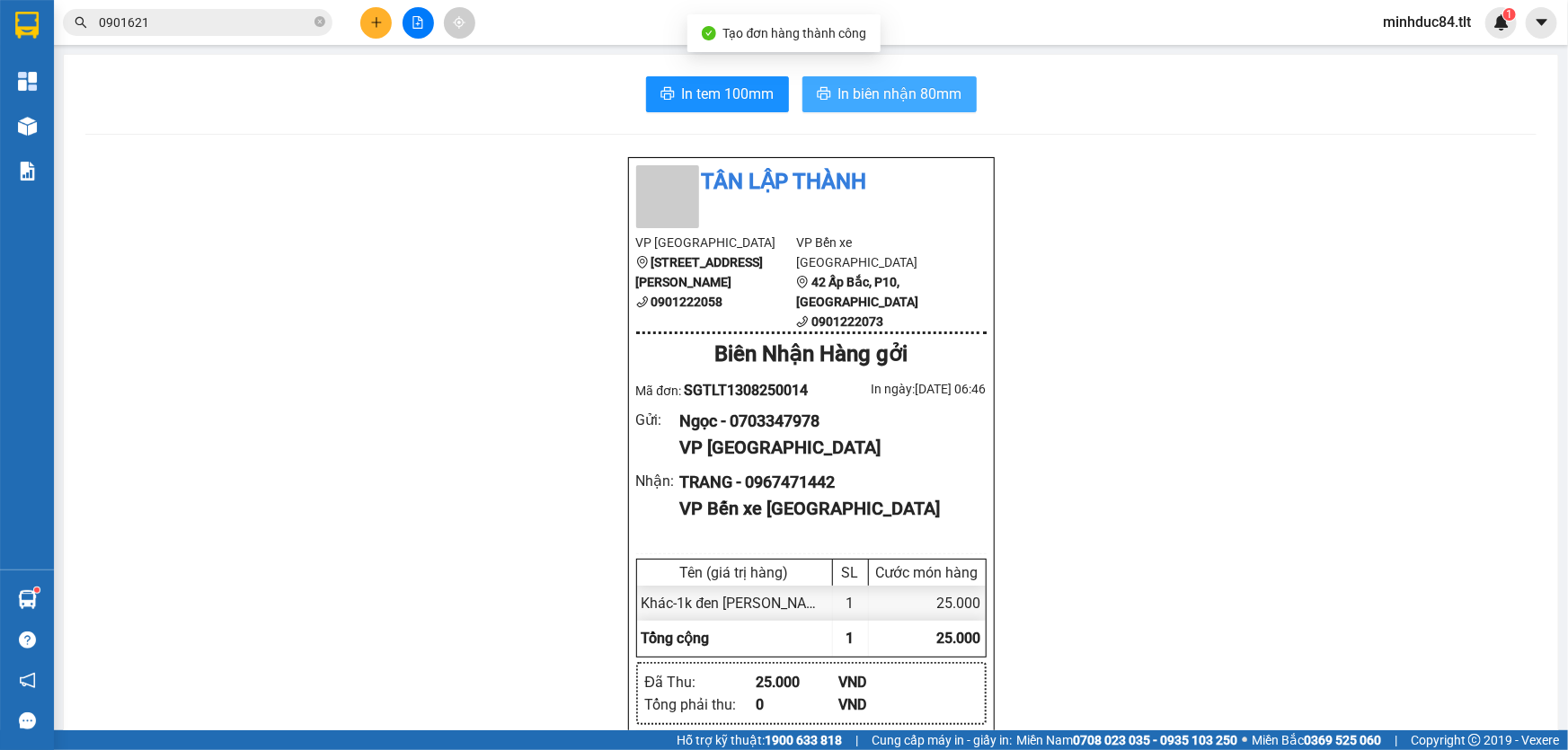
click at [916, 103] on span "In biên nhận 80mm" at bounding box center [900, 93] width 124 height 22
click at [692, 81] on button "In tem 100mm" at bounding box center [717, 94] width 143 height 36
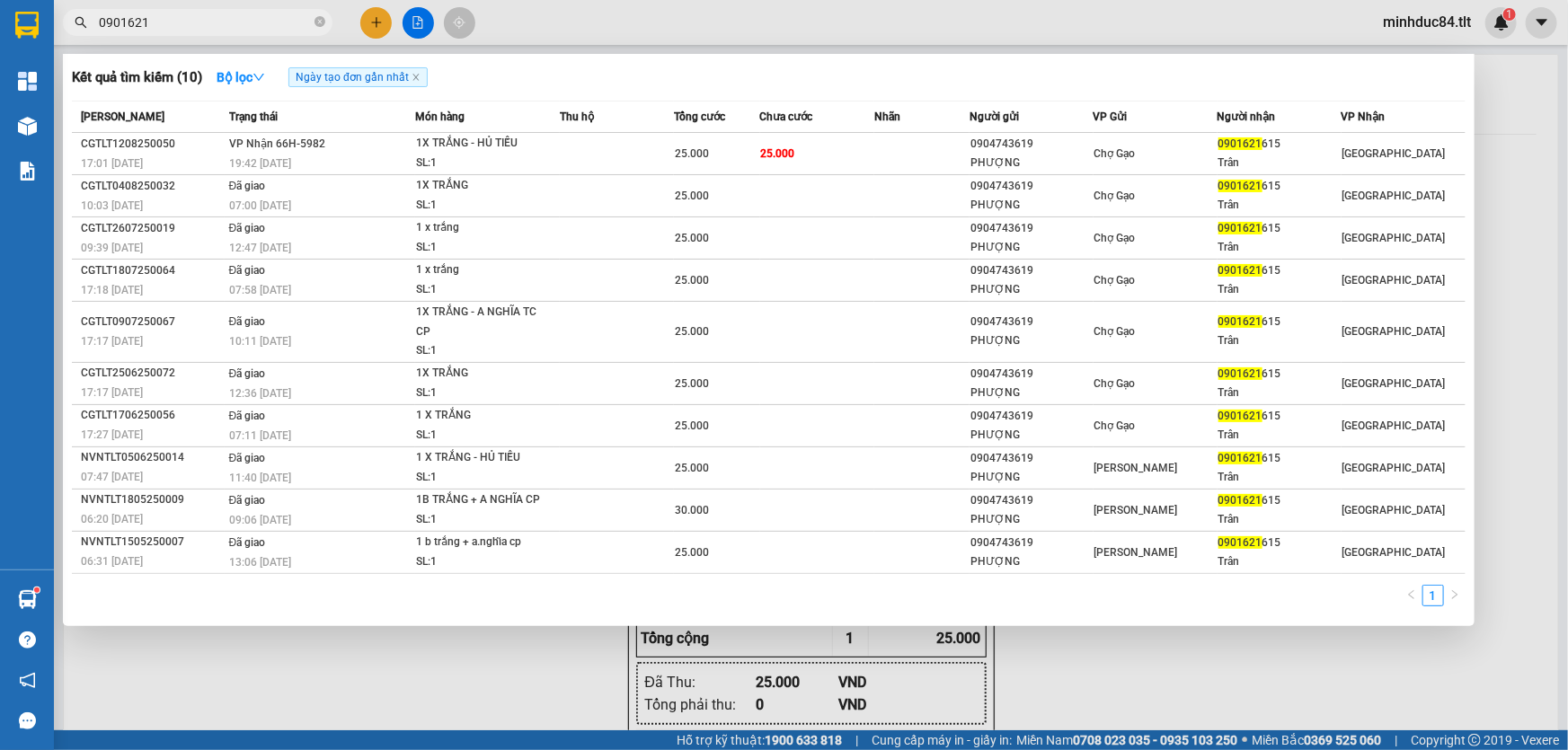
drag, startPoint x: 298, startPoint y: 15, endPoint x: 308, endPoint y: 17, distance: 10.2
click at [308, 17] on input "0901621" at bounding box center [205, 22] width 212 height 19
click at [318, 20] on icon "close-circle" at bounding box center [320, 21] width 11 height 11
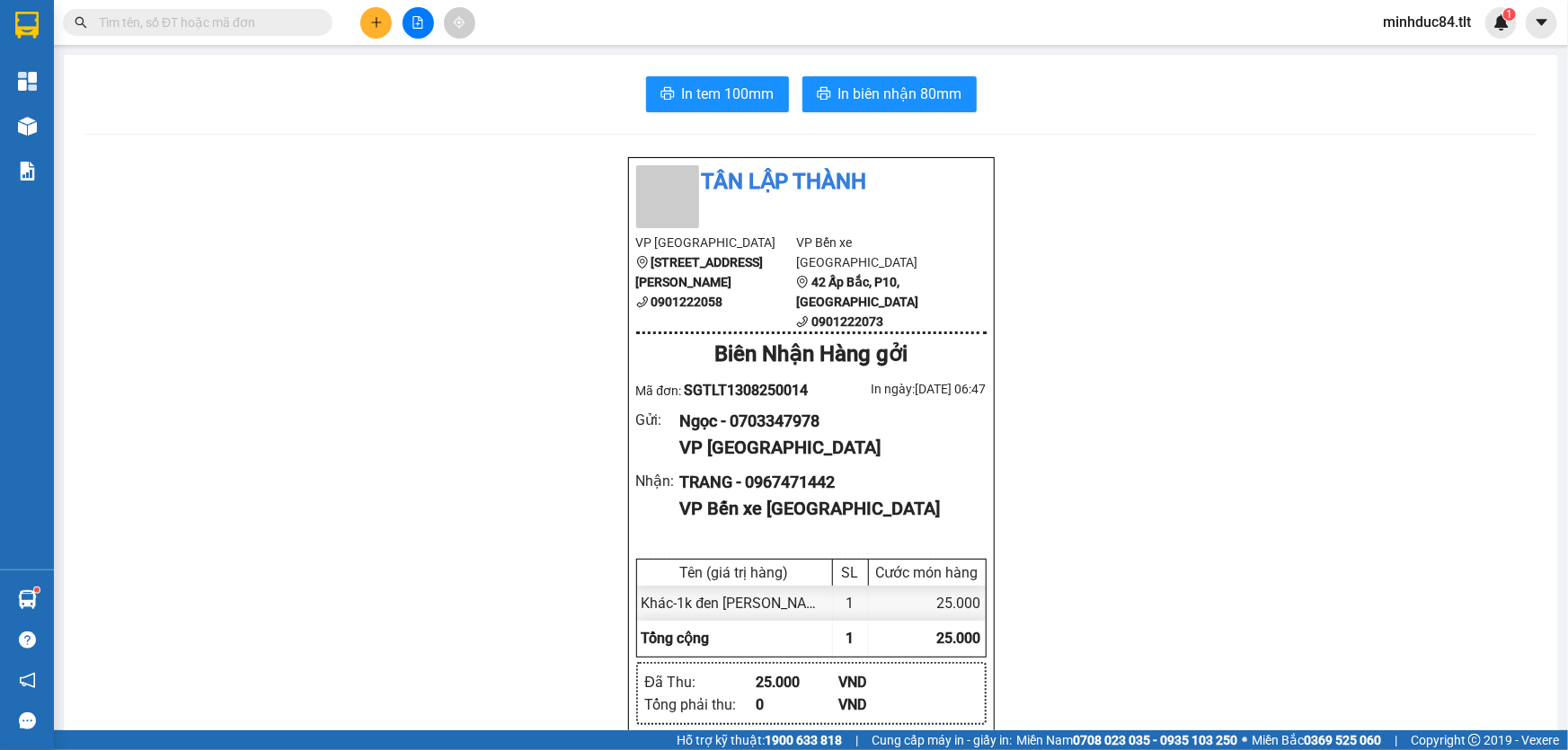
click at [269, 22] on input "text" at bounding box center [205, 22] width 212 height 19
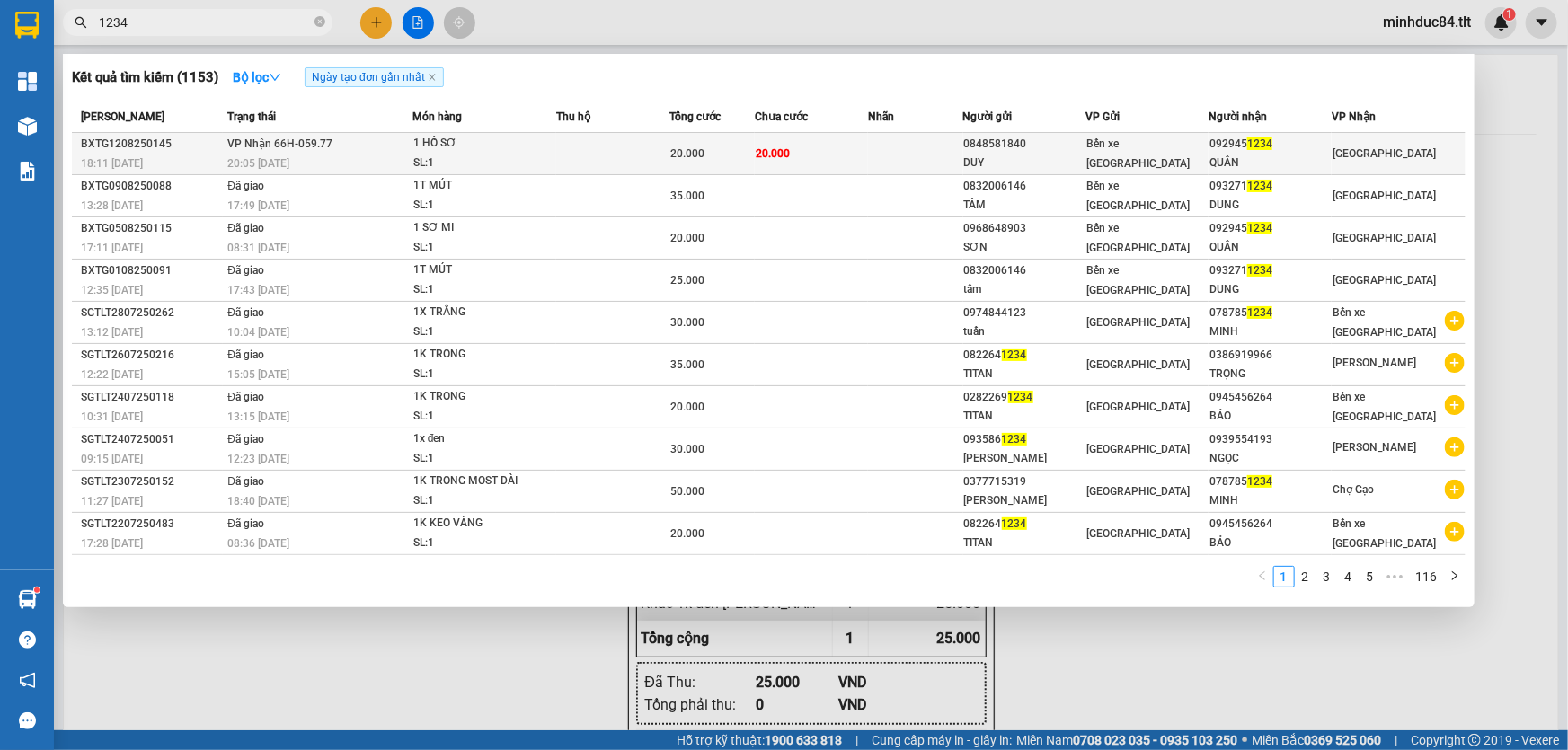
type input "1234"
click at [507, 160] on div "SL: 1" at bounding box center [480, 163] width 135 height 19
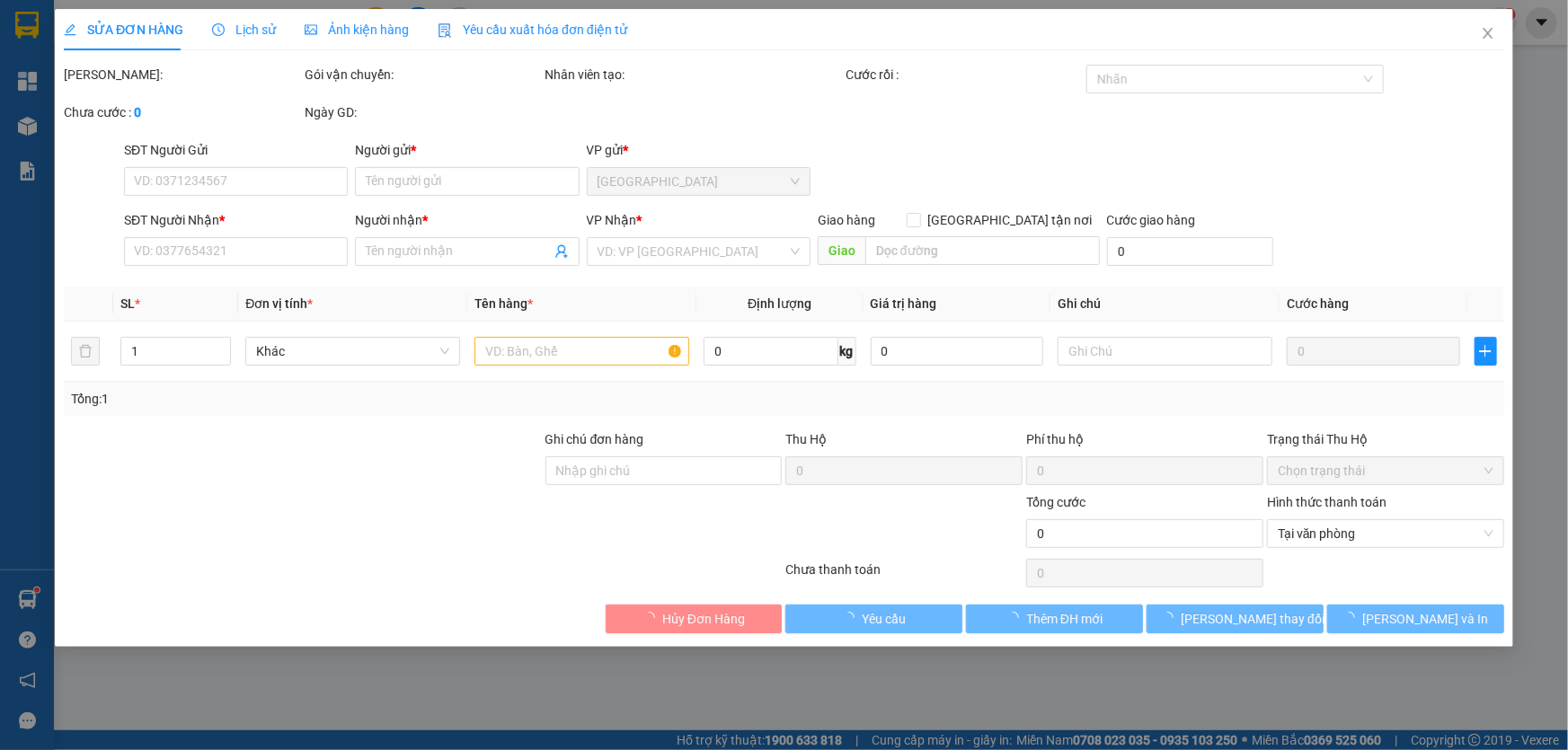
type input "0848581840"
type input "DUY"
type input "0929451234"
type input "QUÂN"
type input "20.000"
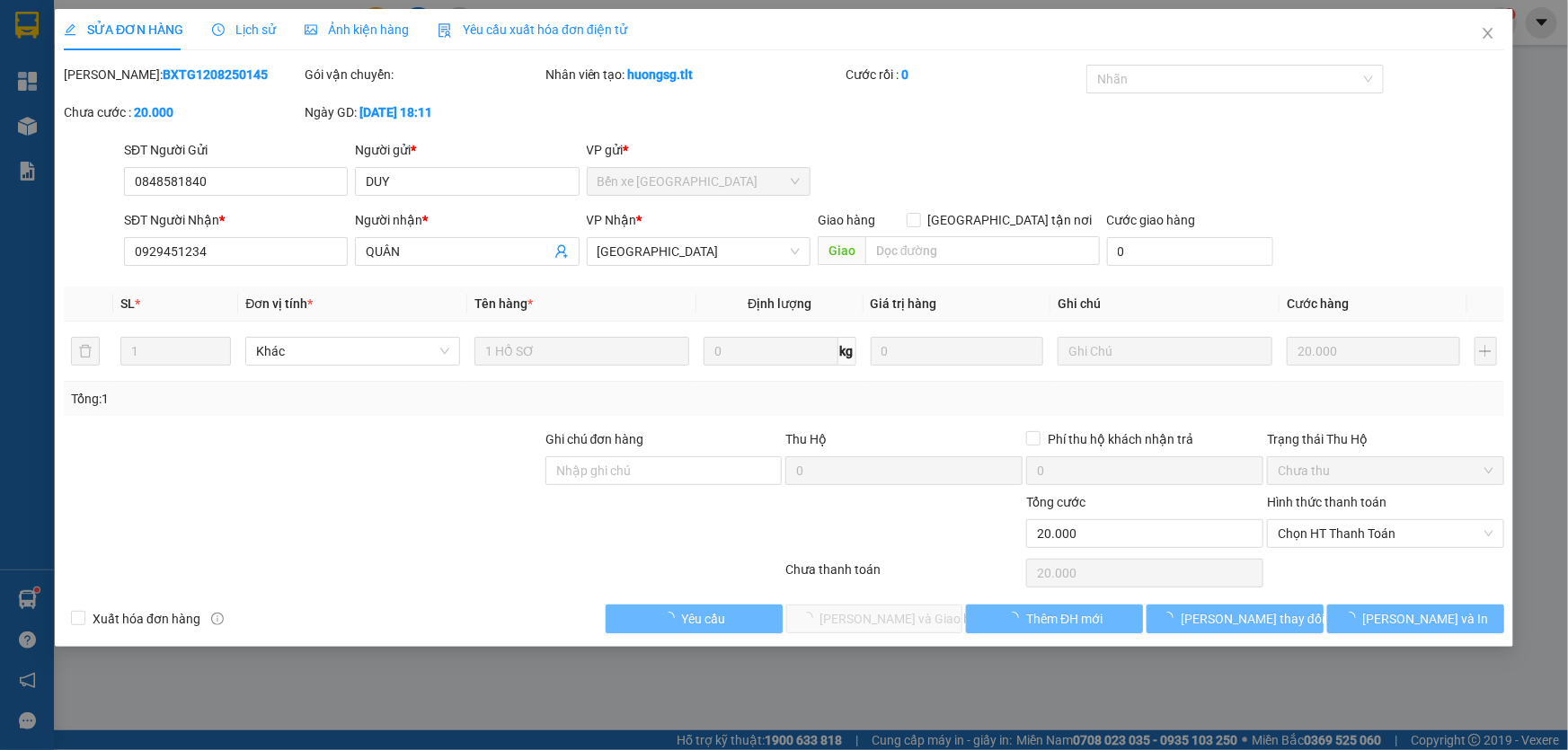
click at [892, 632] on div "SỬA ĐƠN HÀNG Lịch sử Ảnh kiện hàng Yêu cầu xuất hóa đơn điện tử Total Paid Fee …" at bounding box center [784, 327] width 1458 height 637
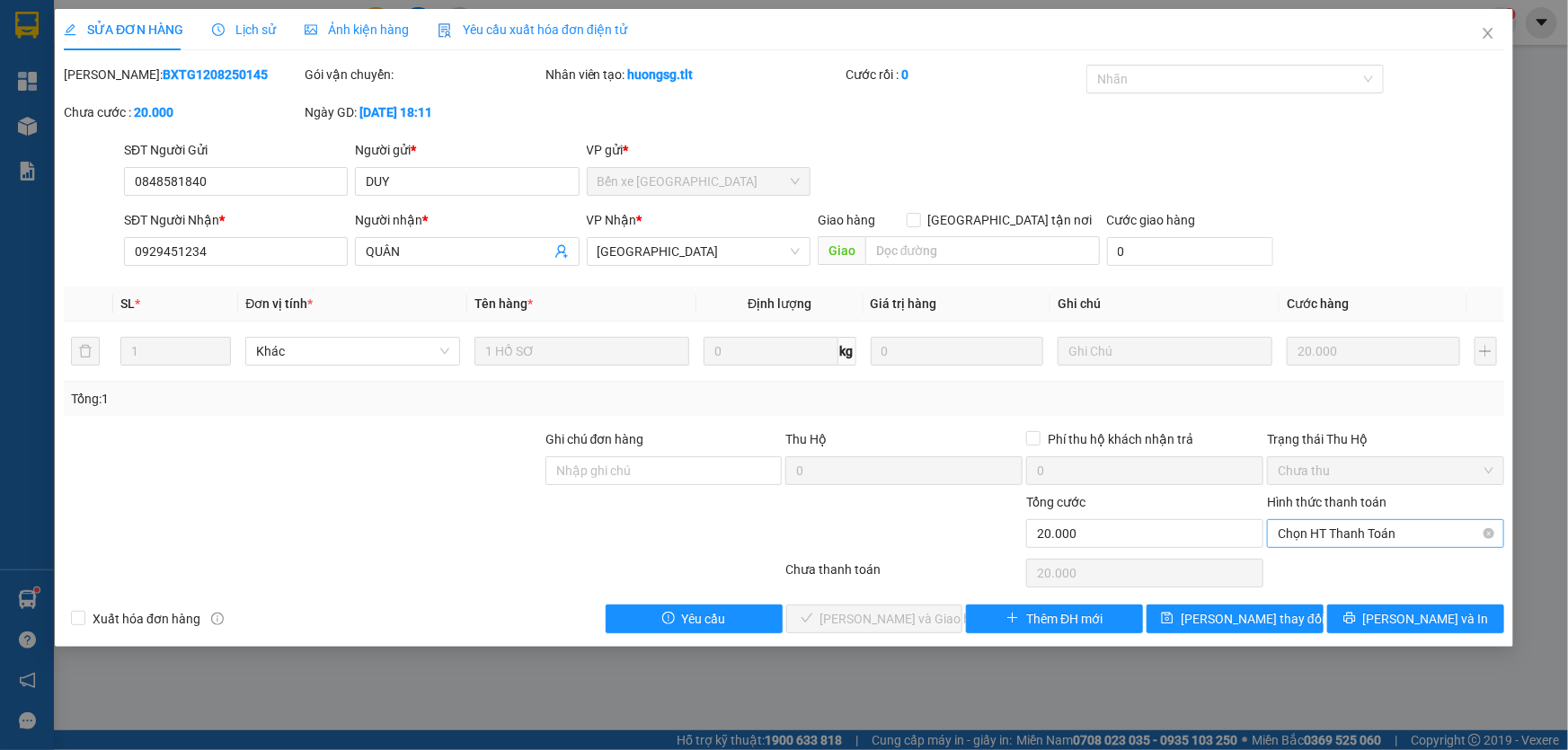
click at [1332, 528] on span "Chọn HT Thanh Toán" at bounding box center [1385, 533] width 216 height 27
click at [1345, 555] on div "Tại văn phòng" at bounding box center [1385, 568] width 237 height 29
type input "0"
click at [881, 611] on span "Lưu và Giao hàng" at bounding box center [906, 619] width 172 height 19
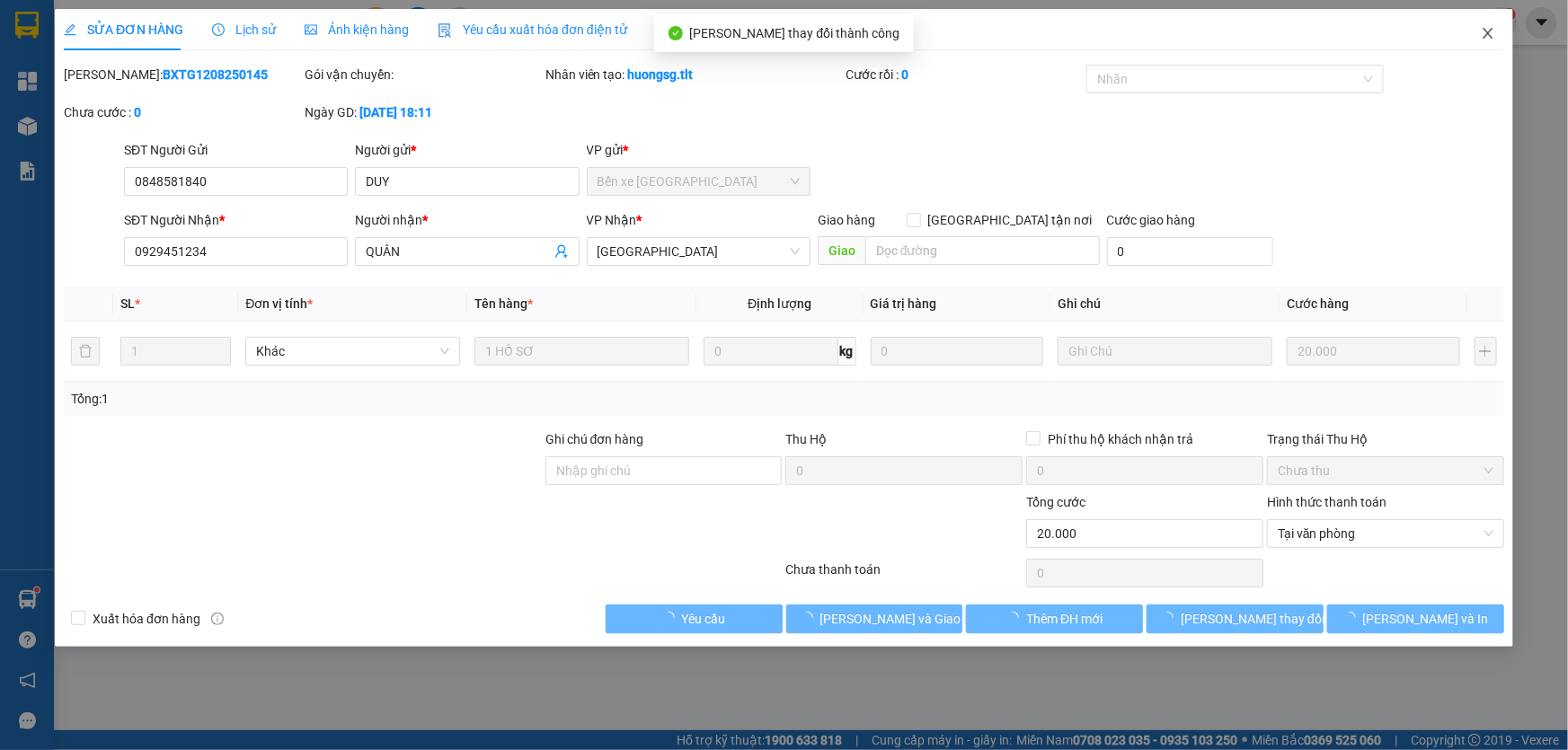
click at [1479, 45] on span "Close" at bounding box center [1488, 34] width 51 height 51
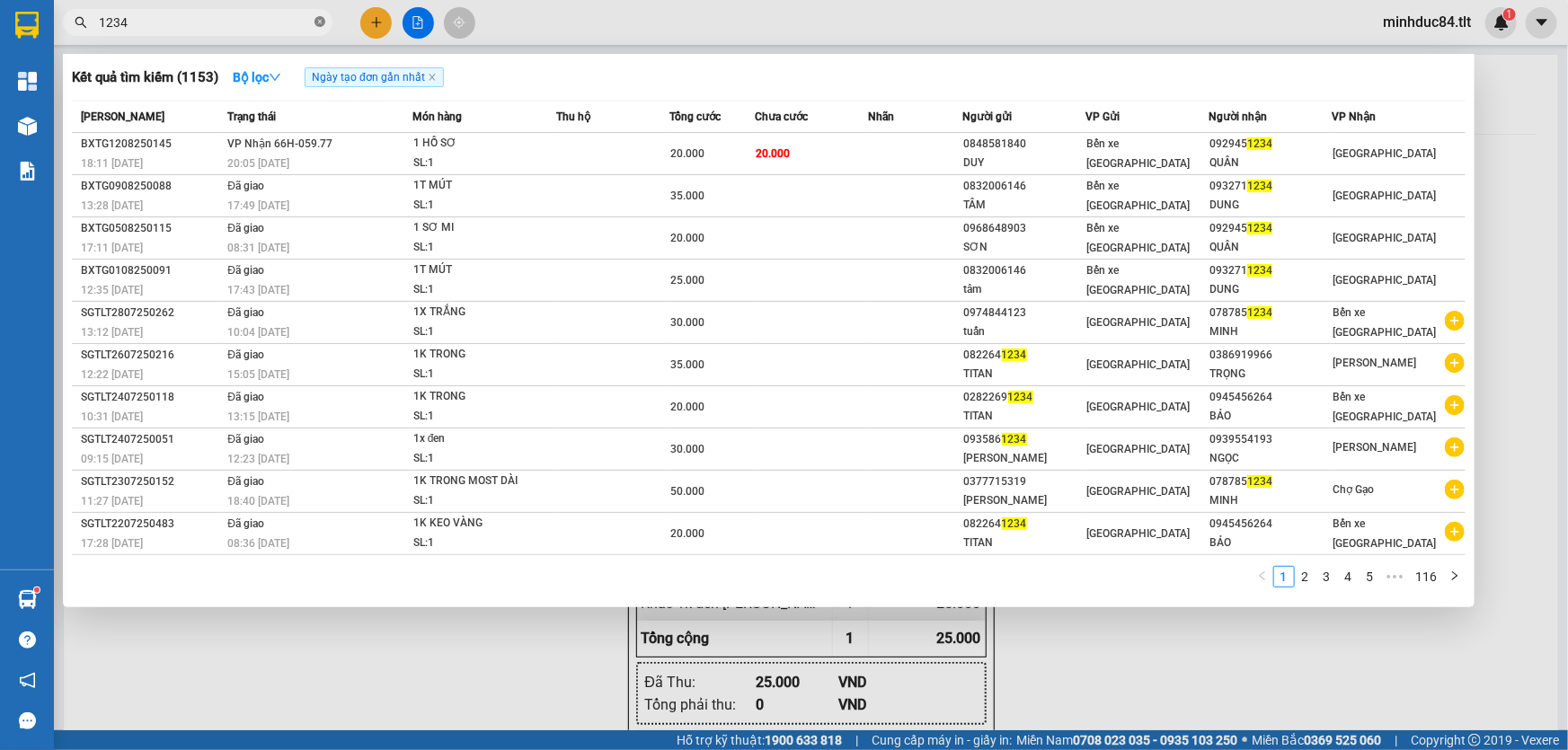
click at [323, 21] on icon "close-circle" at bounding box center [320, 21] width 11 height 11
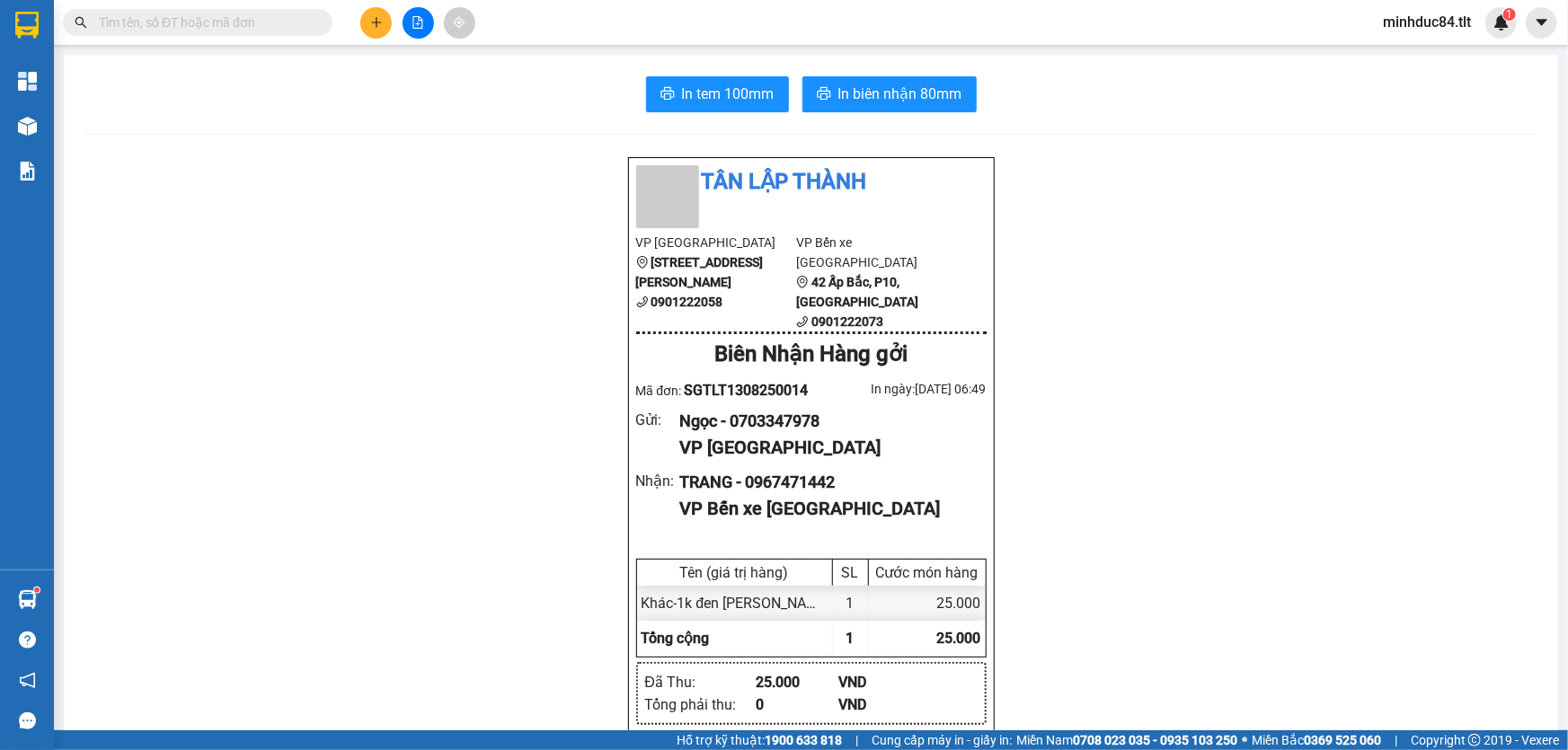
click at [289, 21] on input "text" at bounding box center [205, 22] width 212 height 19
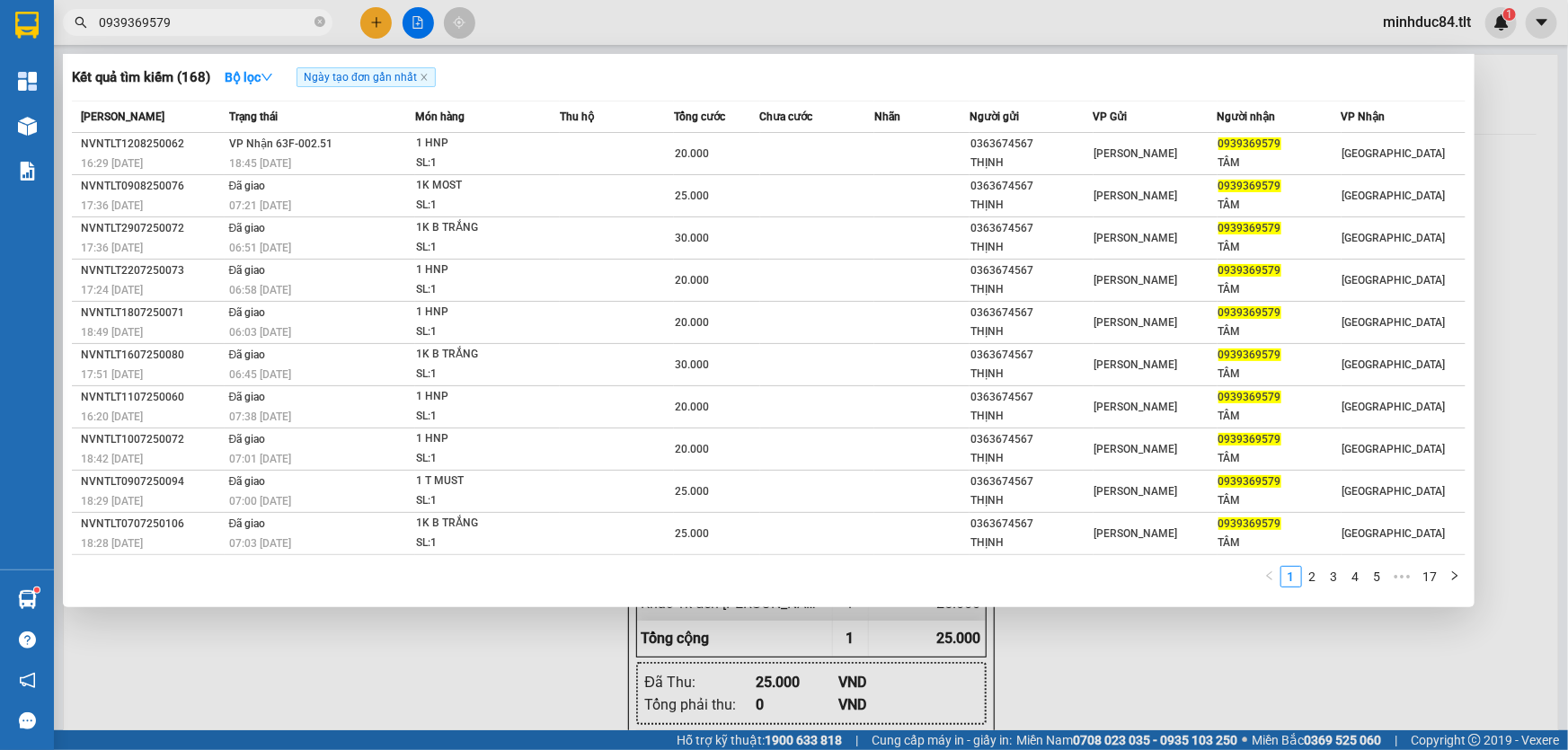
type input "0939369579"
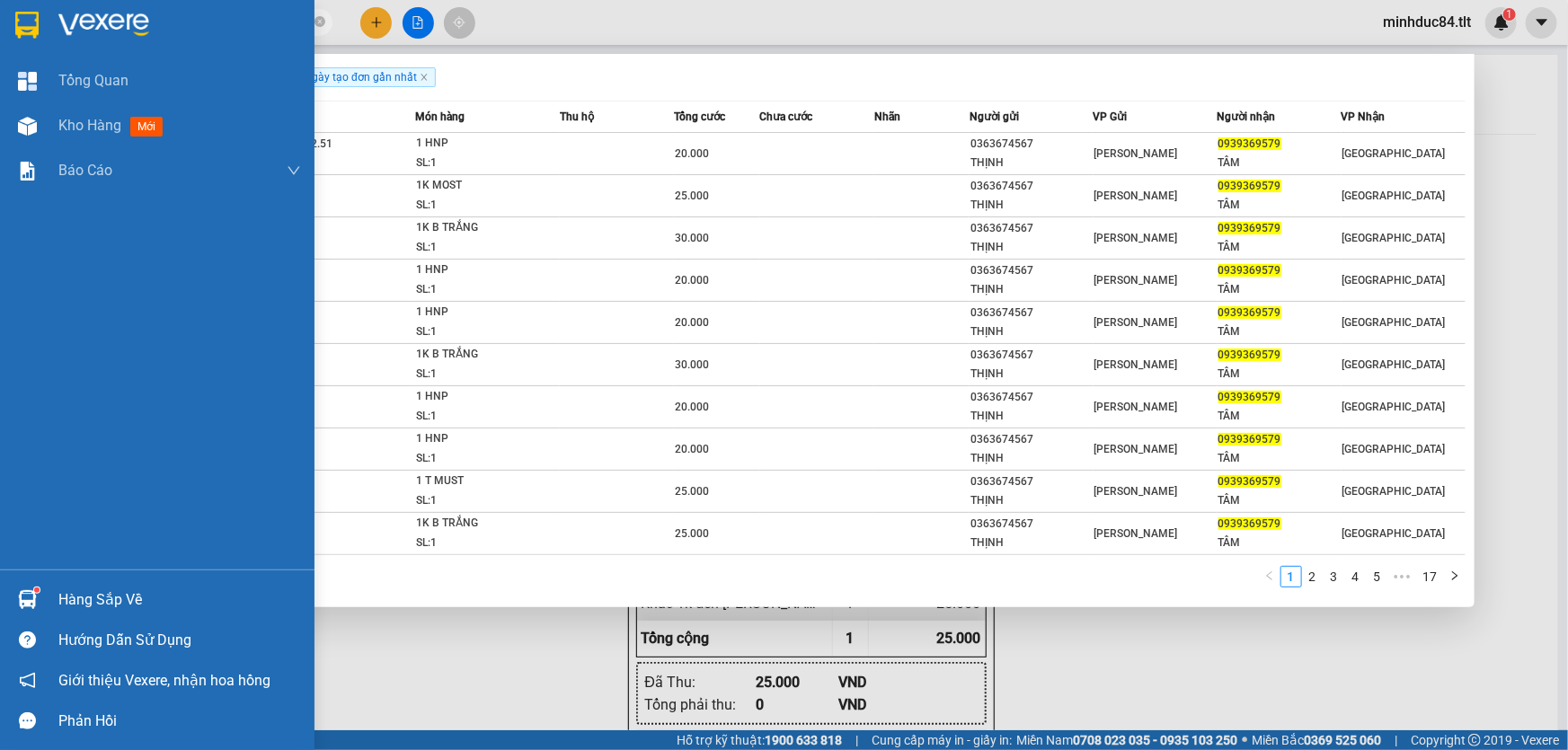
click at [37, 585] on div at bounding box center [27, 599] width 31 height 31
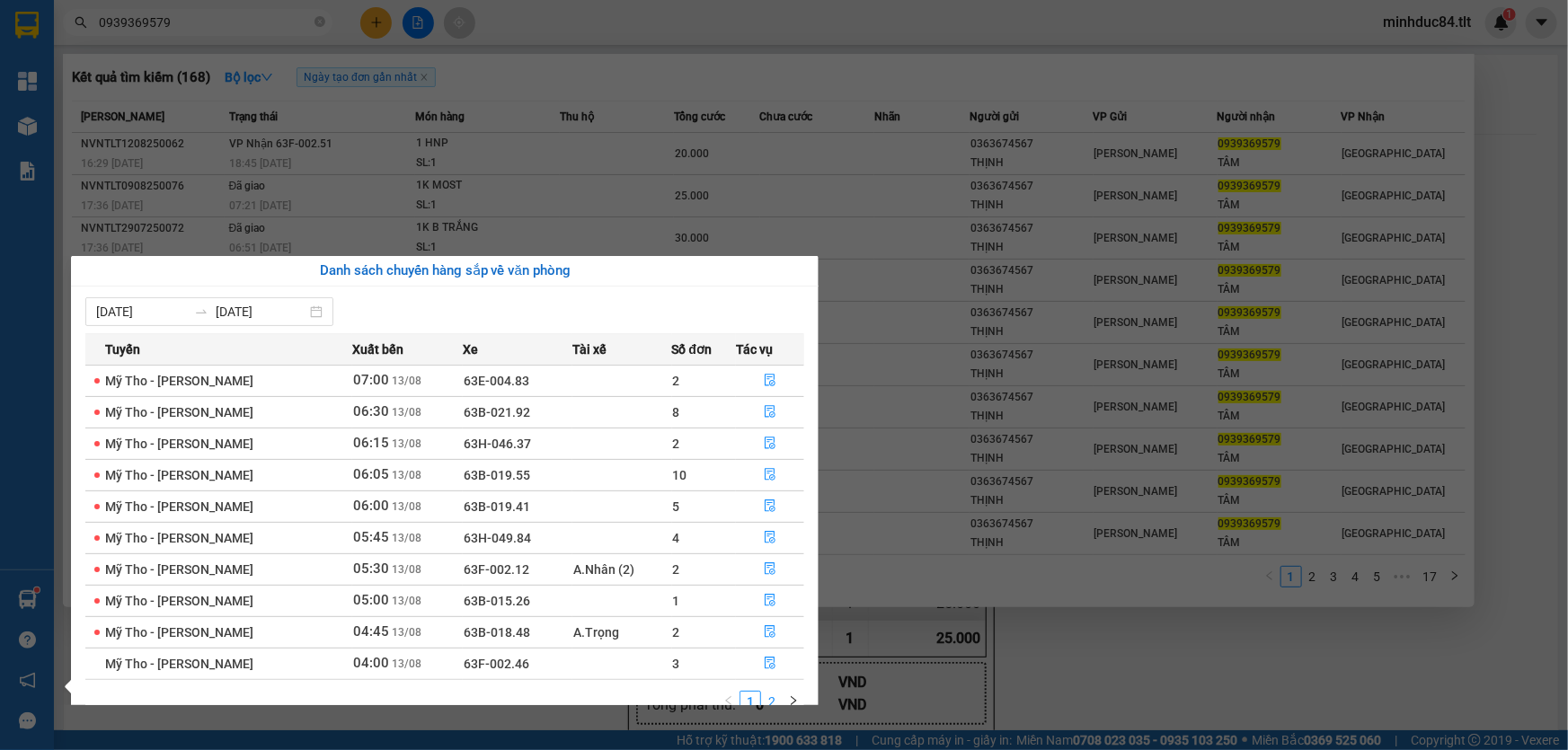
click at [764, 699] on link "2" at bounding box center [772, 701] width 19 height 19
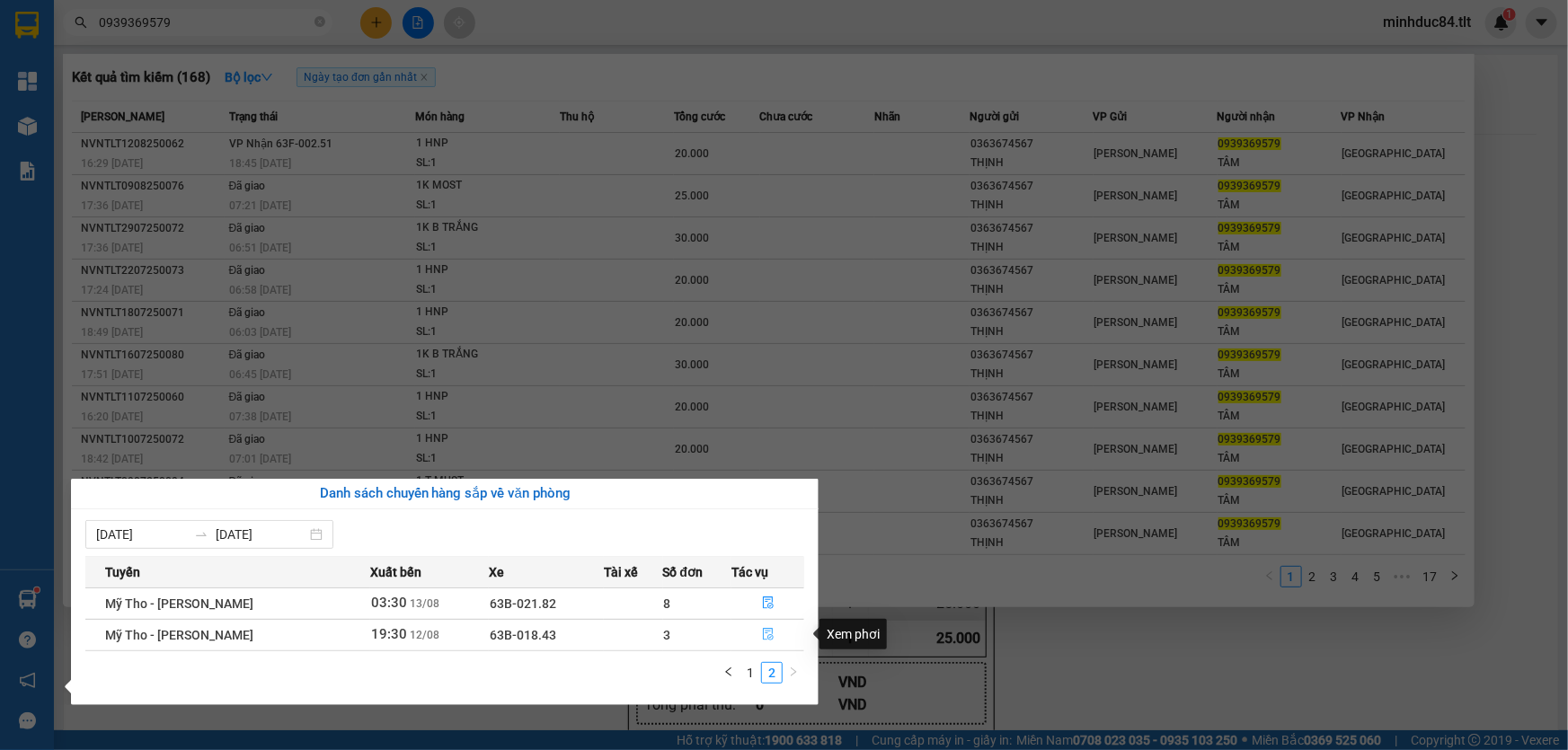
click at [762, 625] on button "button" at bounding box center [767, 635] width 71 height 29
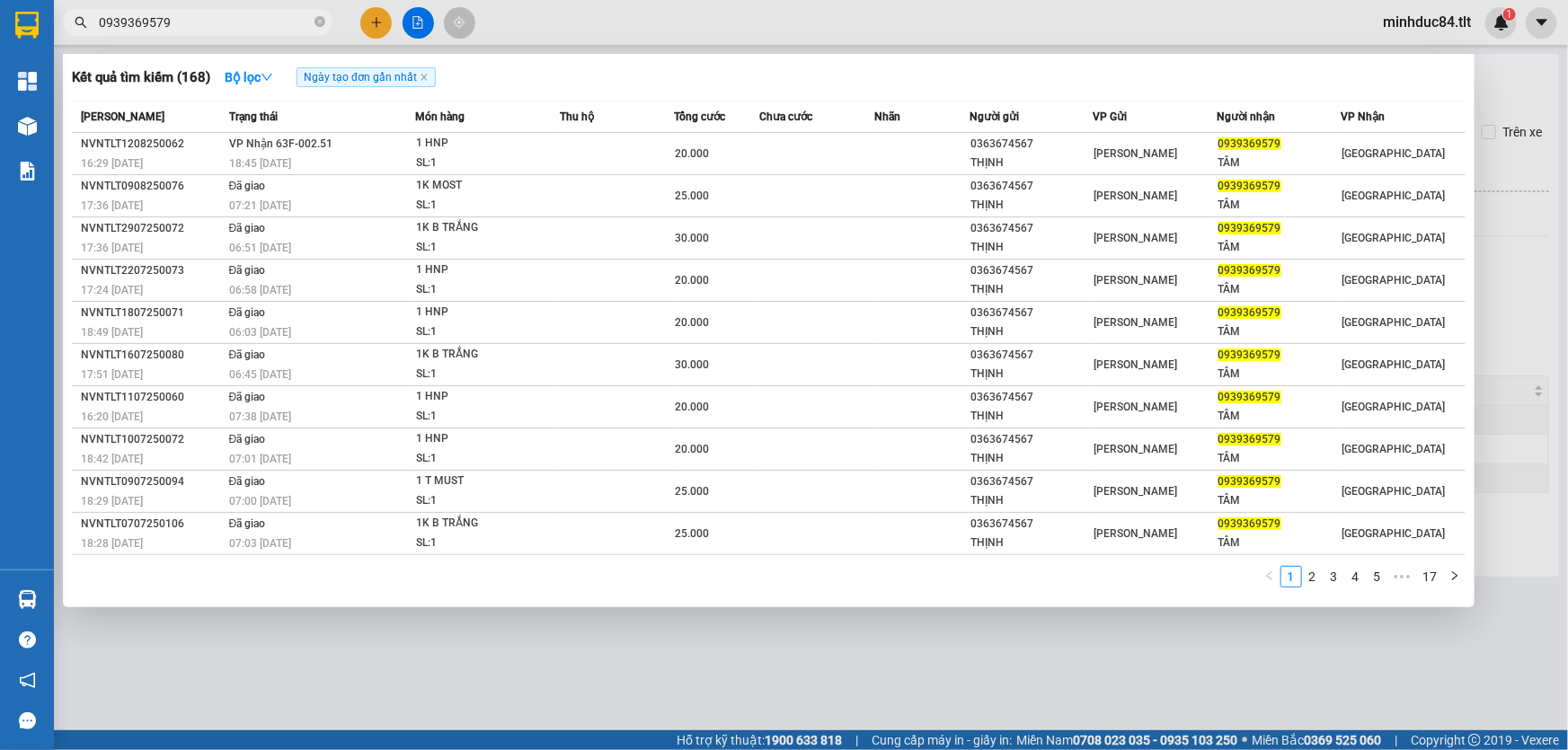
click at [338, 658] on div at bounding box center [784, 375] width 1568 height 750
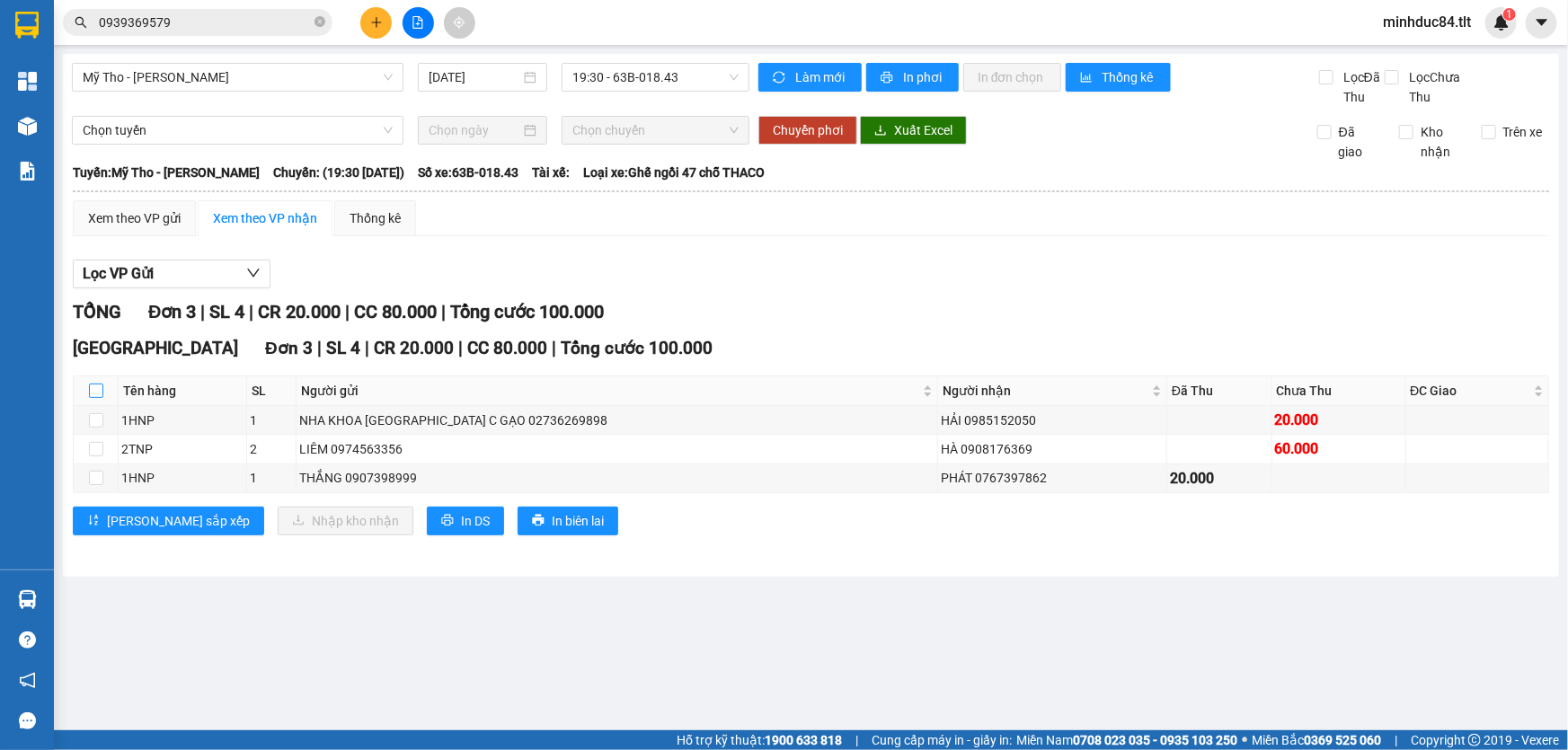
click at [98, 390] on input "checkbox" at bounding box center [96, 391] width 15 height 15
checkbox input "true"
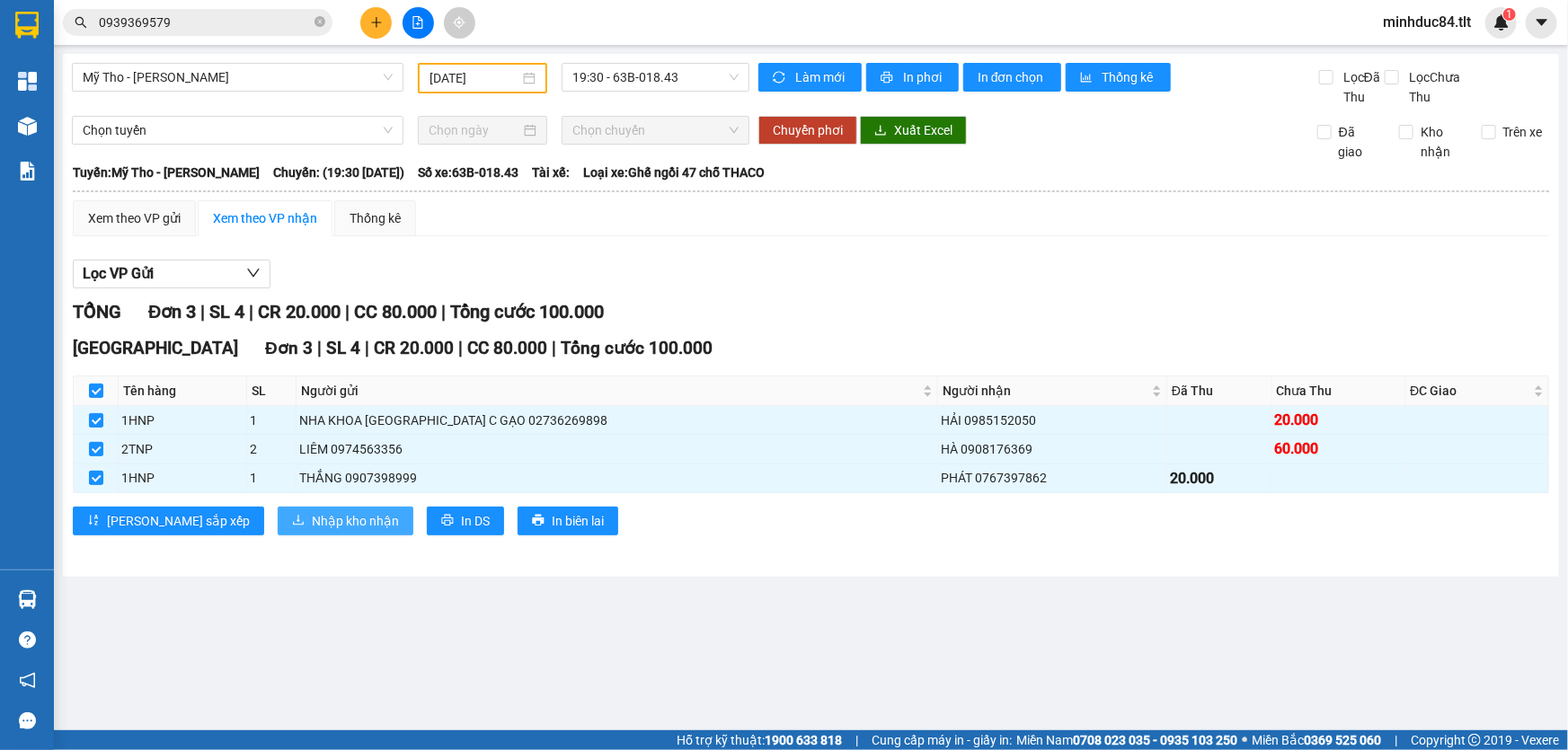
click at [312, 520] on span "Nhập kho nhận" at bounding box center [356, 521] width 87 height 19
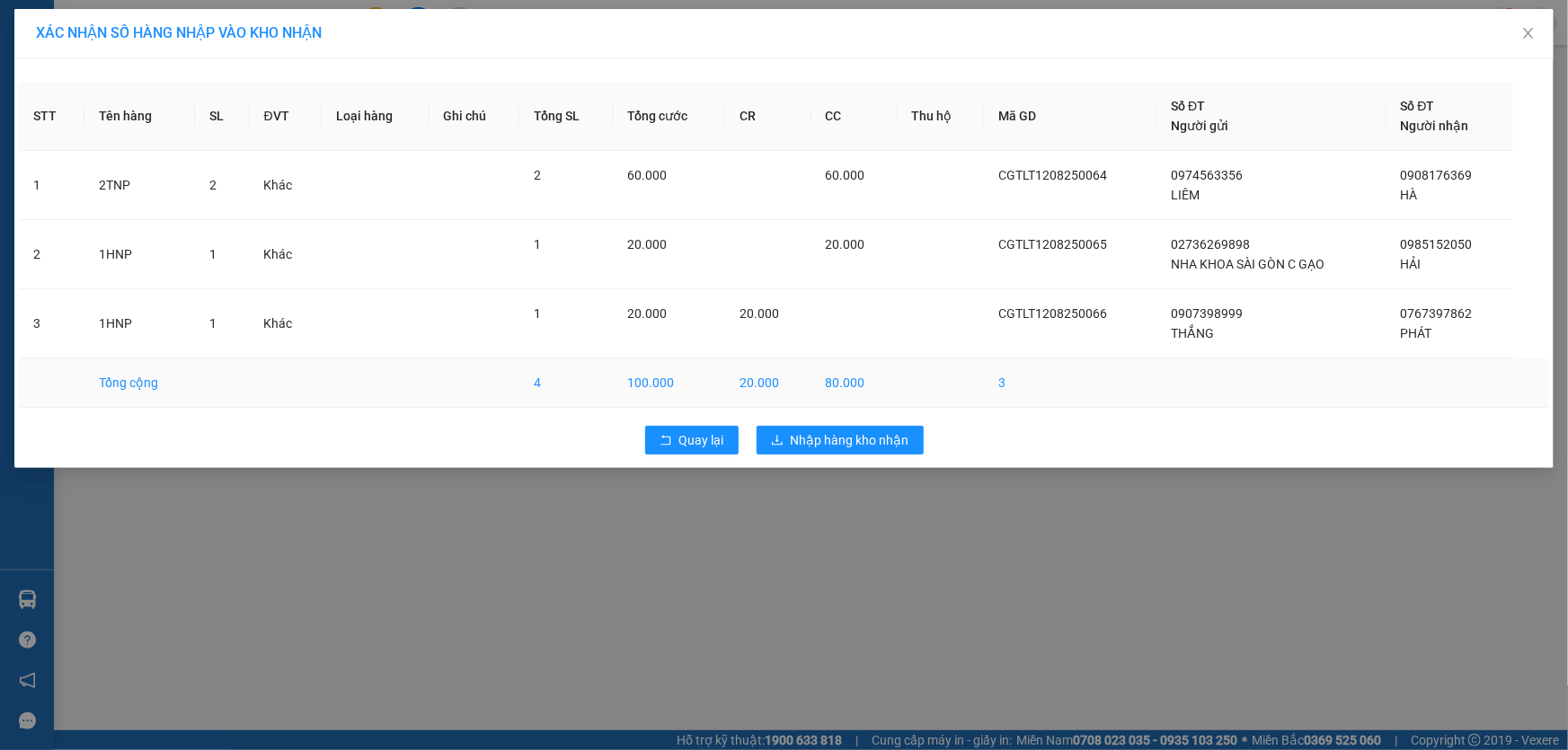
click at [798, 381] on td "20.000" at bounding box center [768, 383] width 87 height 50
click at [880, 433] on span "Nhập hàng kho nhận" at bounding box center [850, 440] width 119 height 19
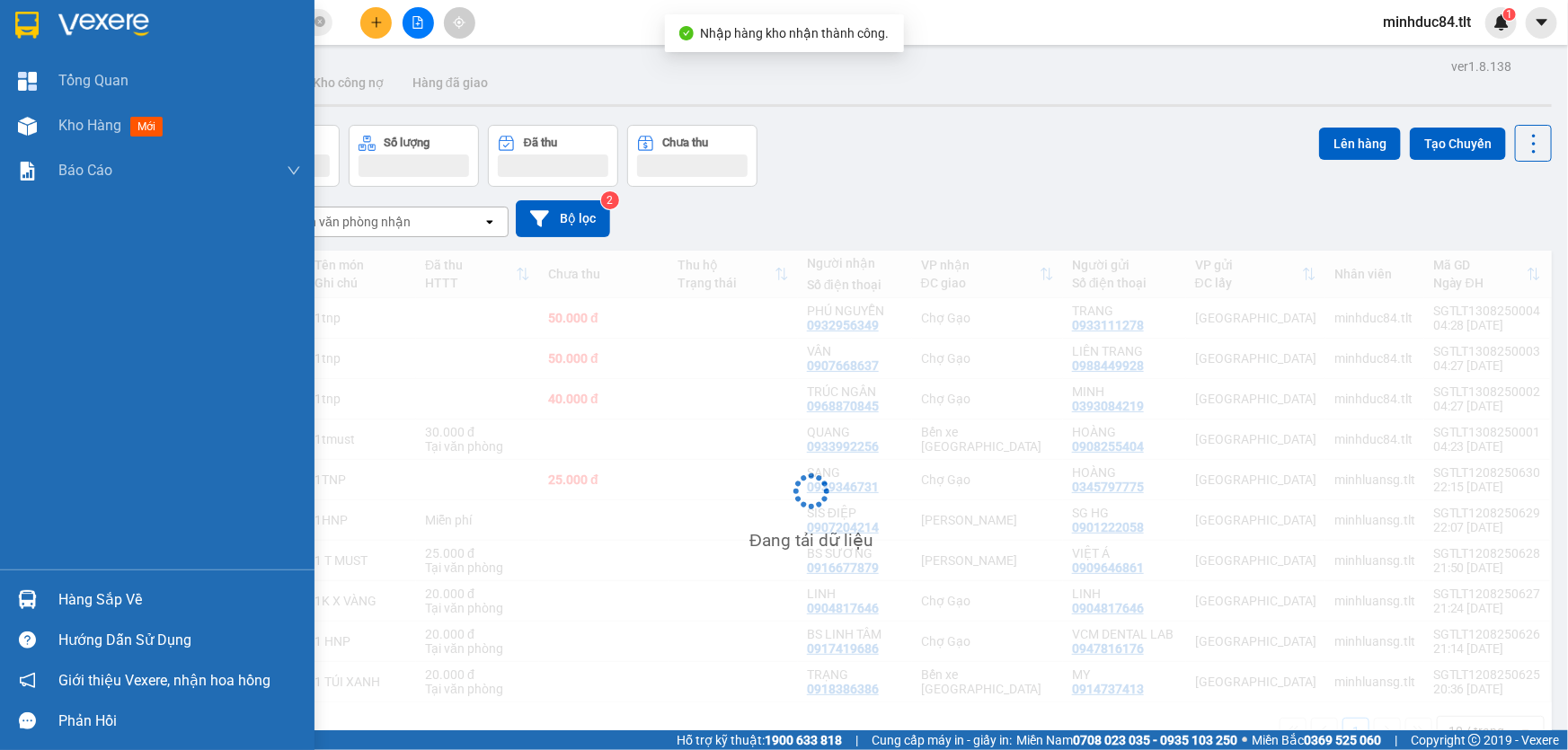
click at [39, 616] on div "Hàng sắp về" at bounding box center [157, 599] width 315 height 41
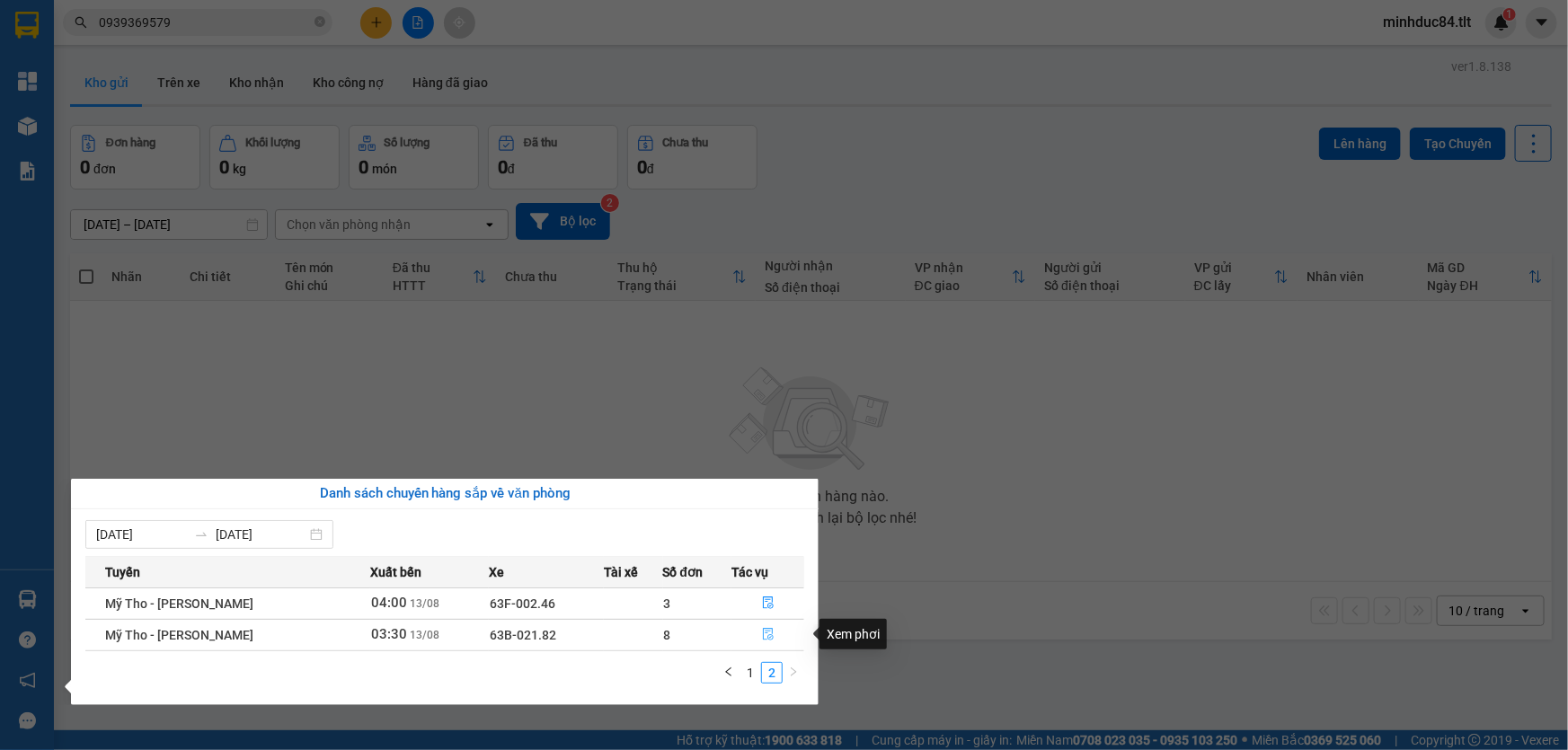
click at [769, 638] on icon "file-done" at bounding box center [768, 633] width 13 height 13
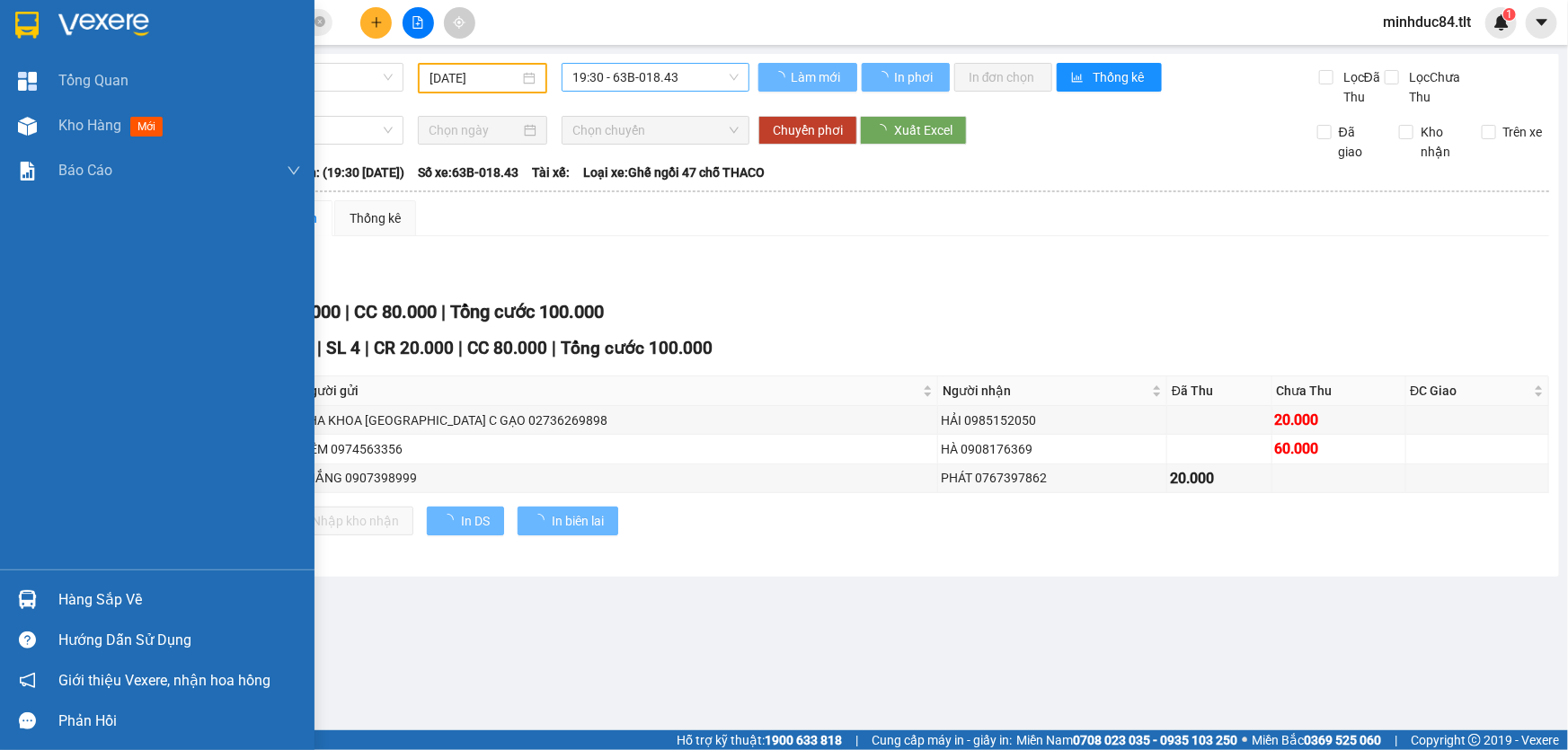
type input "[DATE]"
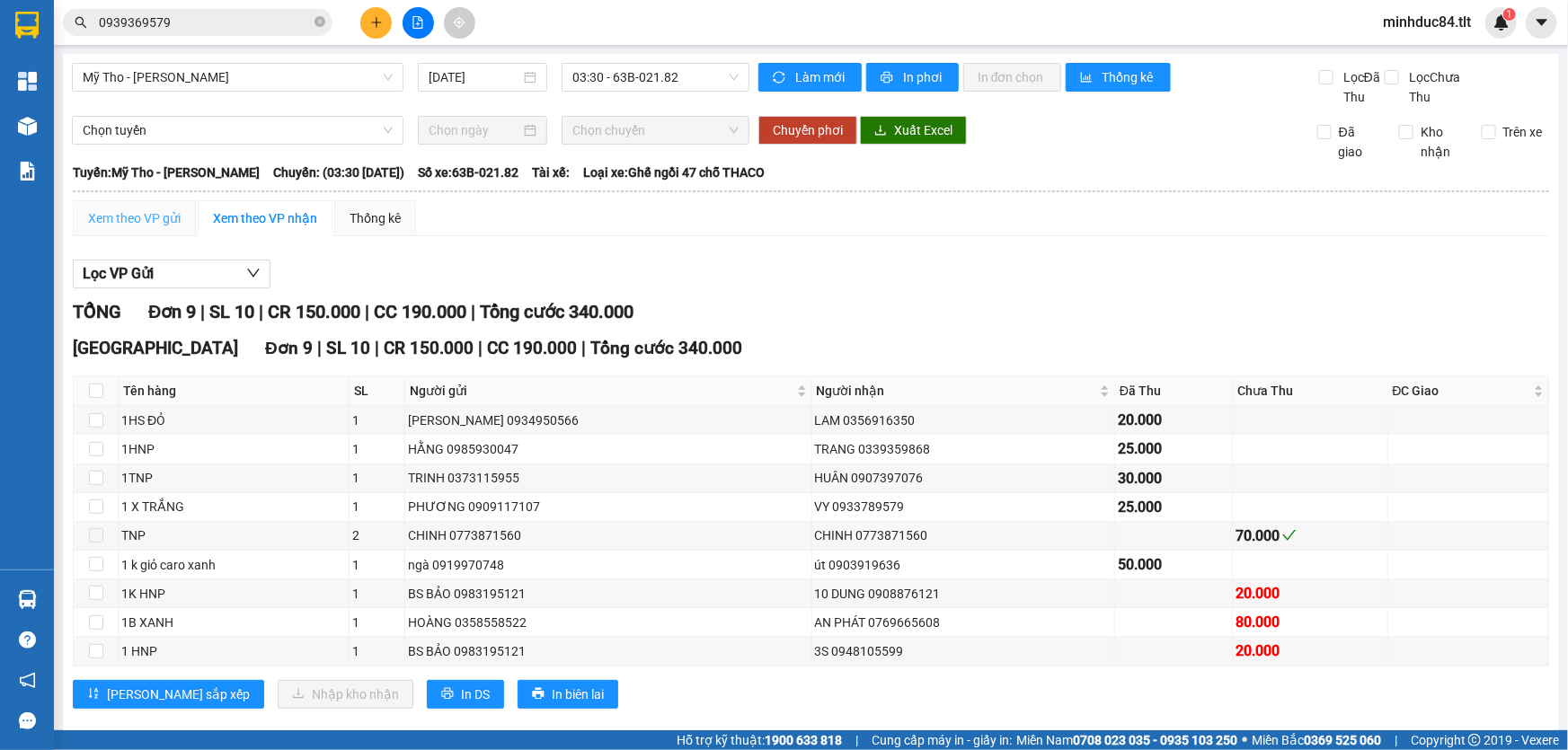
click at [148, 206] on div "Xem theo VP gửi" at bounding box center [134, 218] width 123 height 36
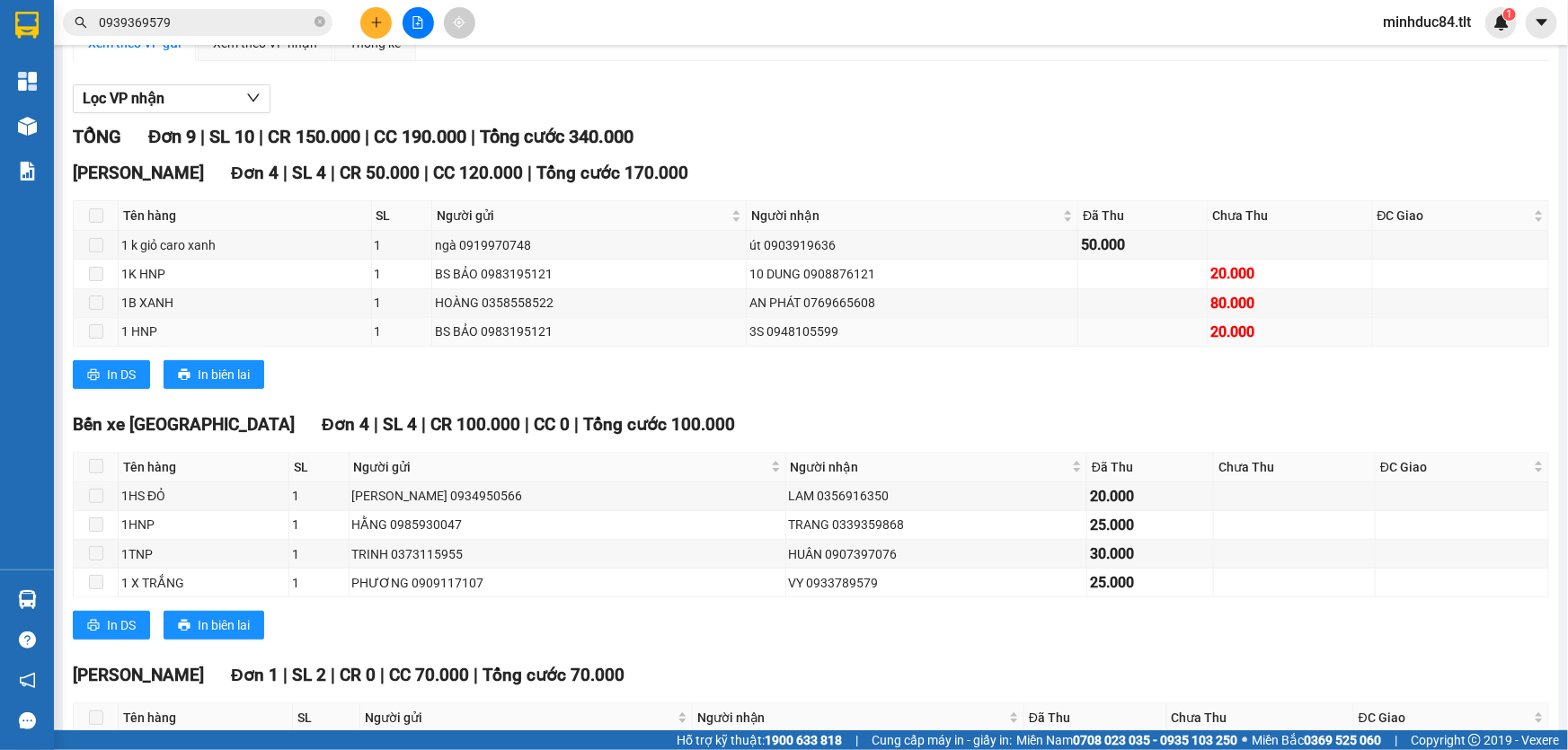
scroll to position [136, 0]
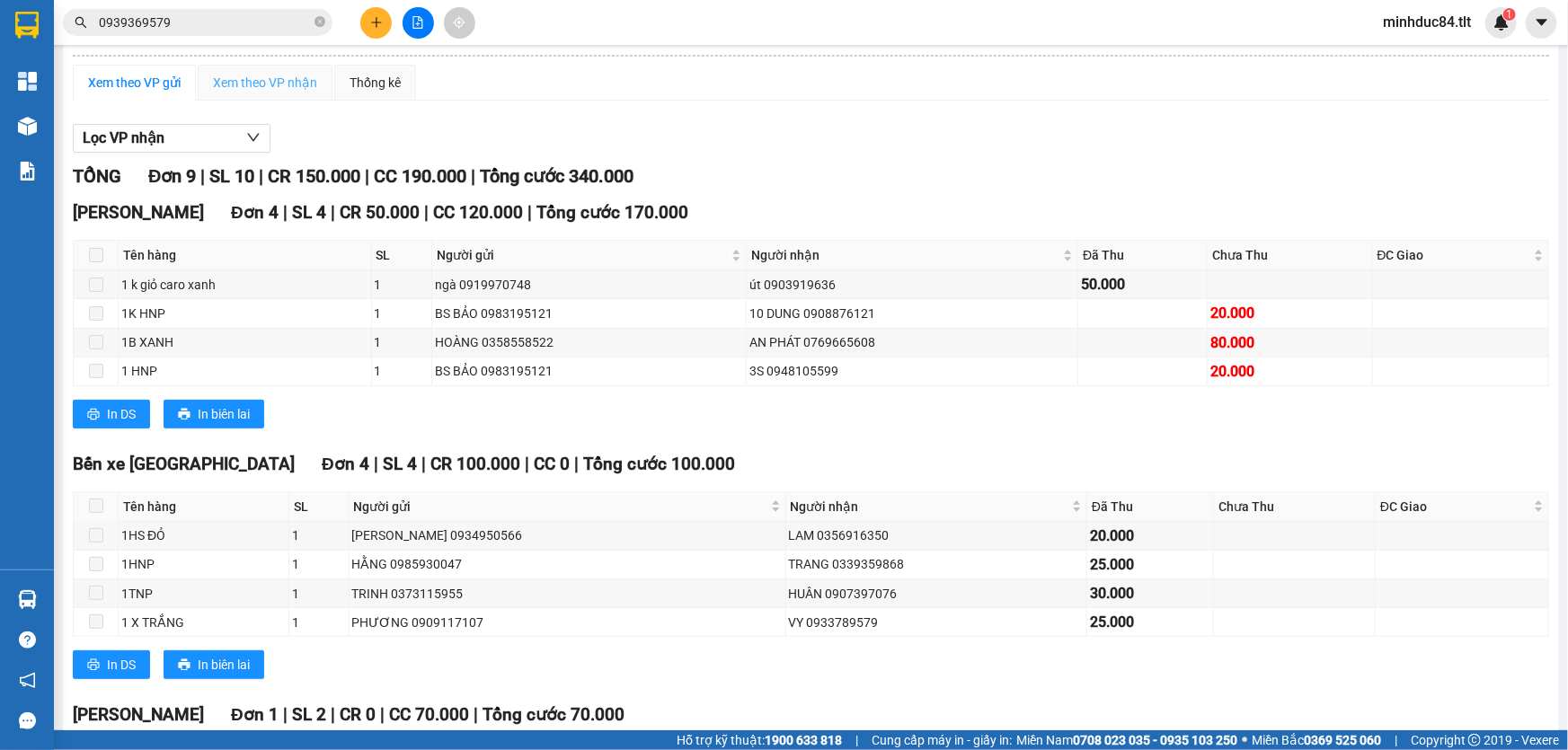
click at [323, 73] on div "Xem theo VP nhận" at bounding box center [264, 83] width 135 height 36
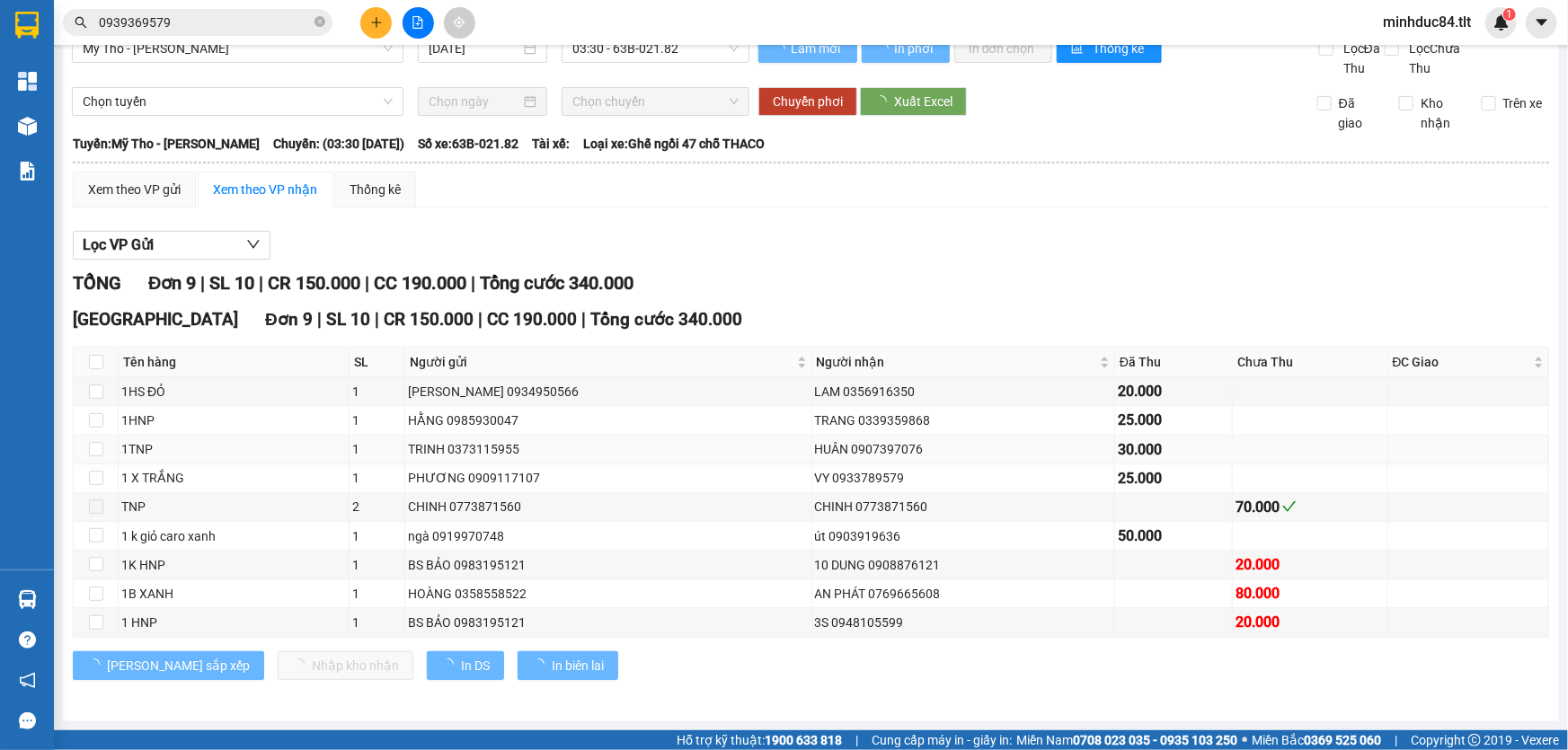
scroll to position [26, 0]
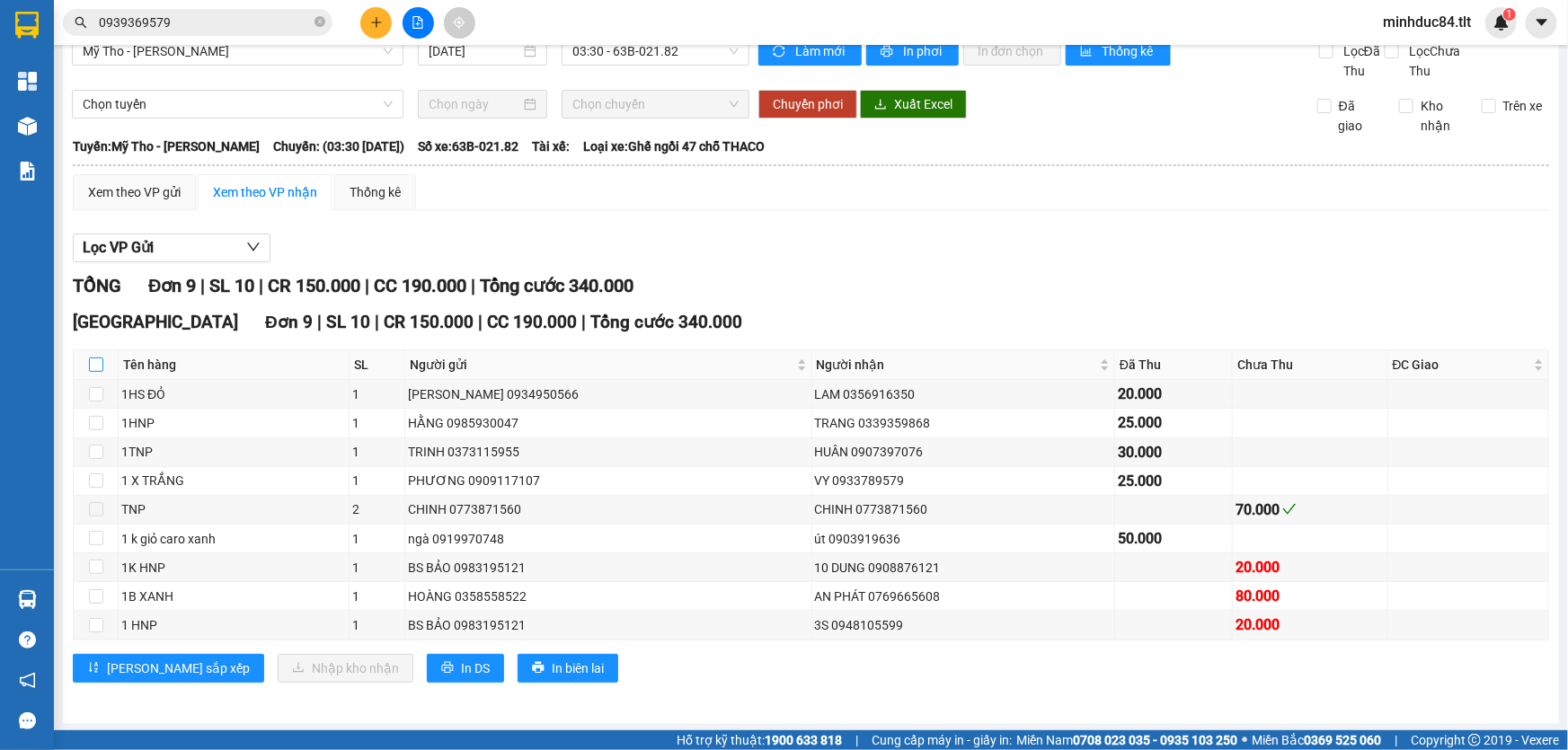
click at [89, 368] on input "checkbox" at bounding box center [96, 364] width 15 height 15
checkbox input "true"
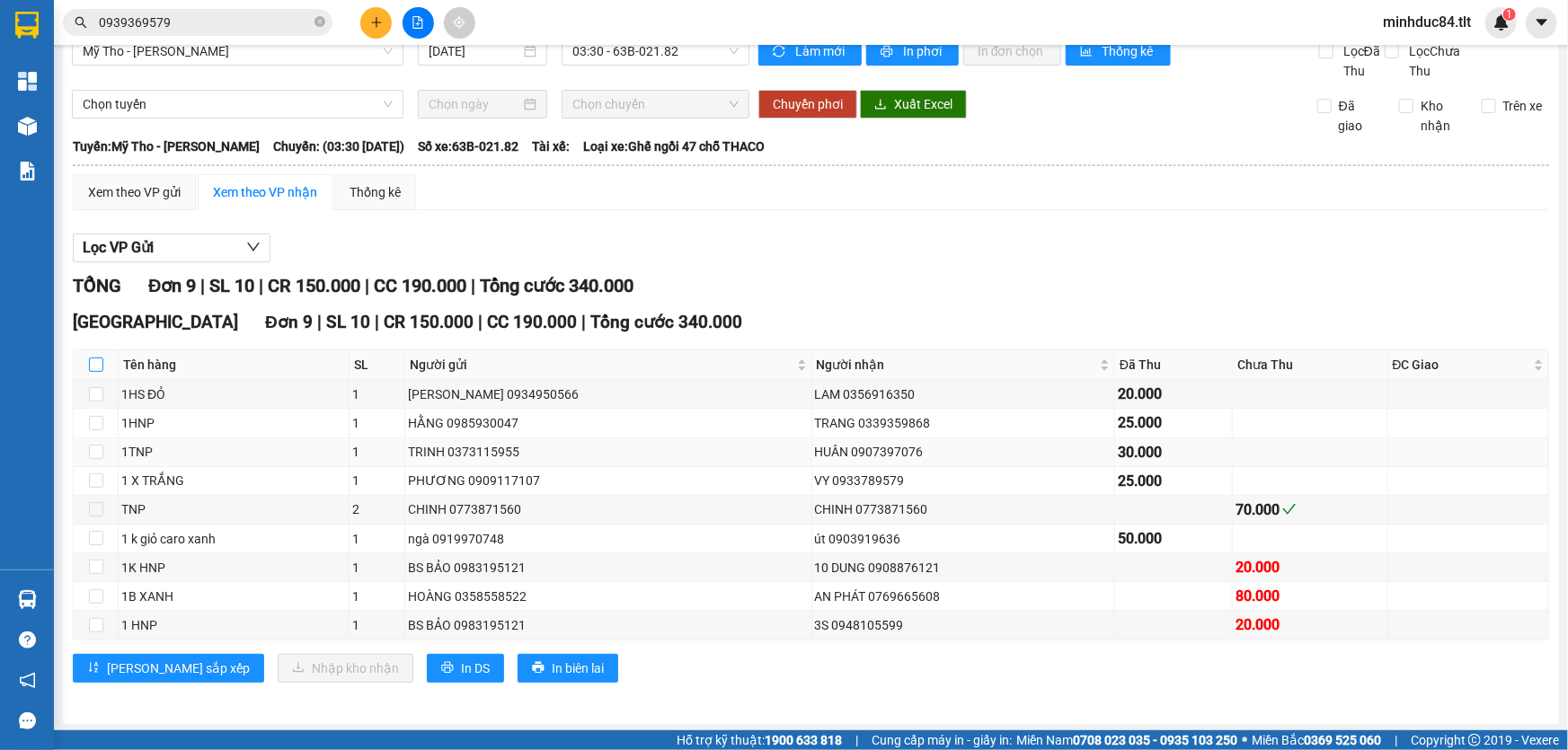
checkbox input "true"
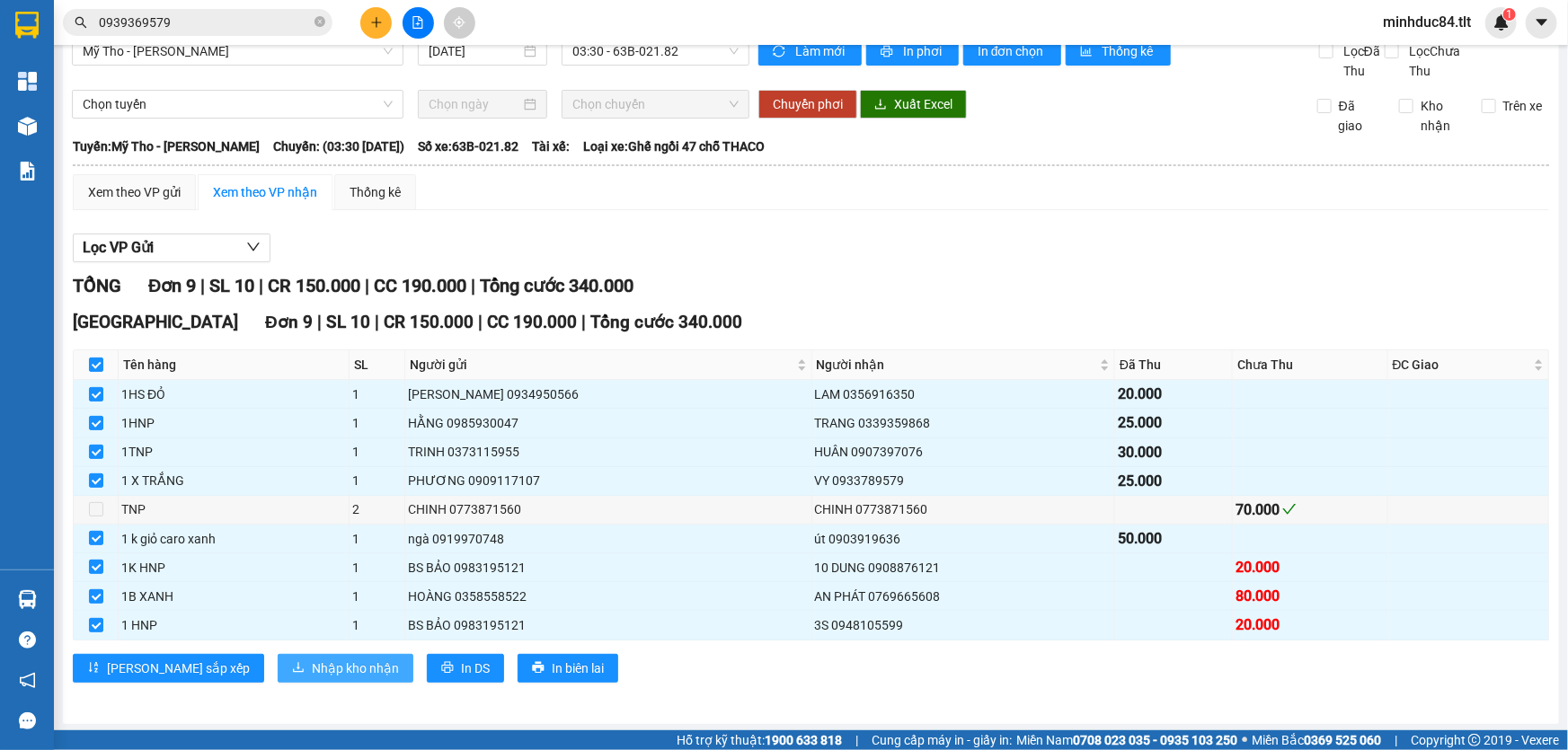
click at [312, 665] on span "Nhập kho nhận" at bounding box center [356, 668] width 87 height 19
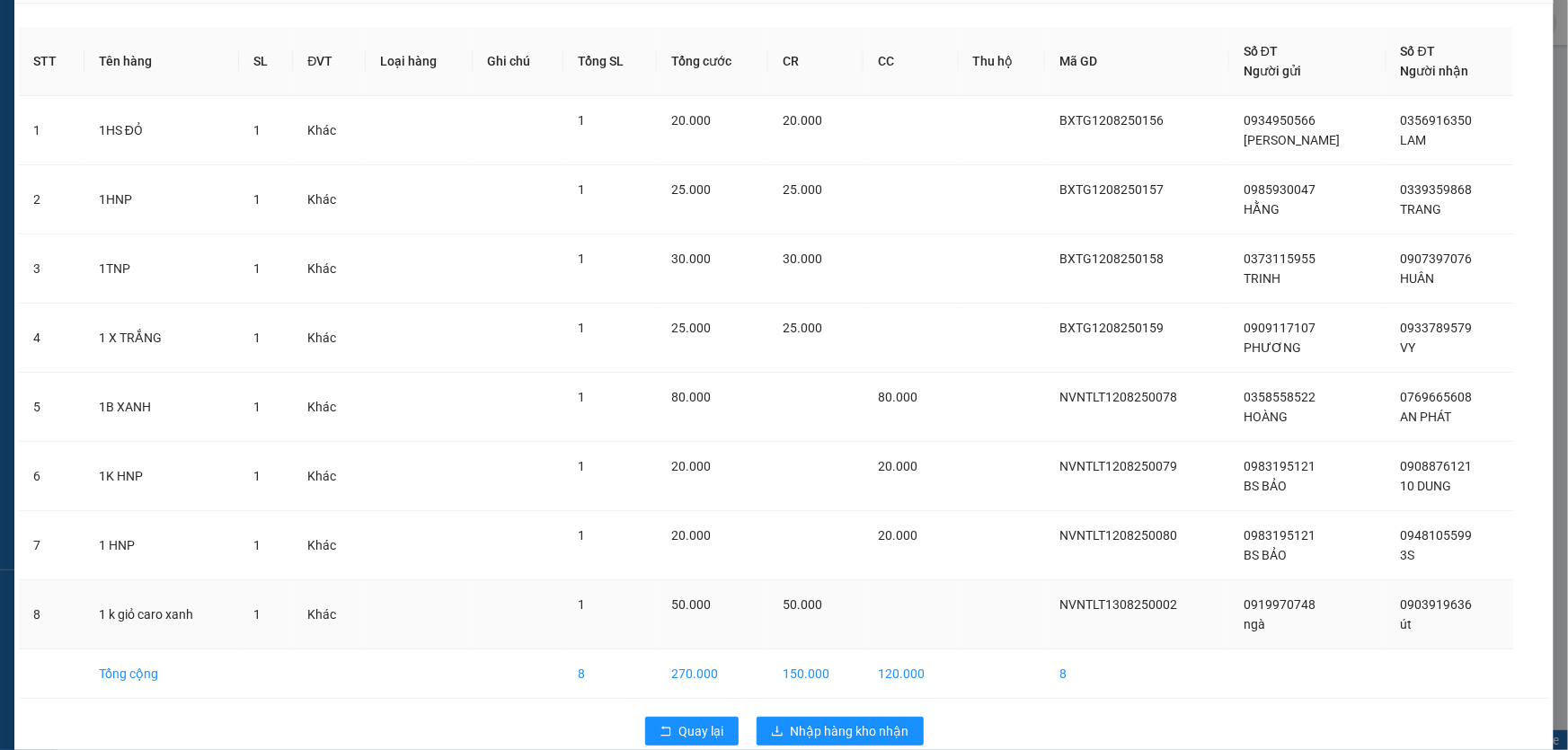
scroll to position [84, 0]
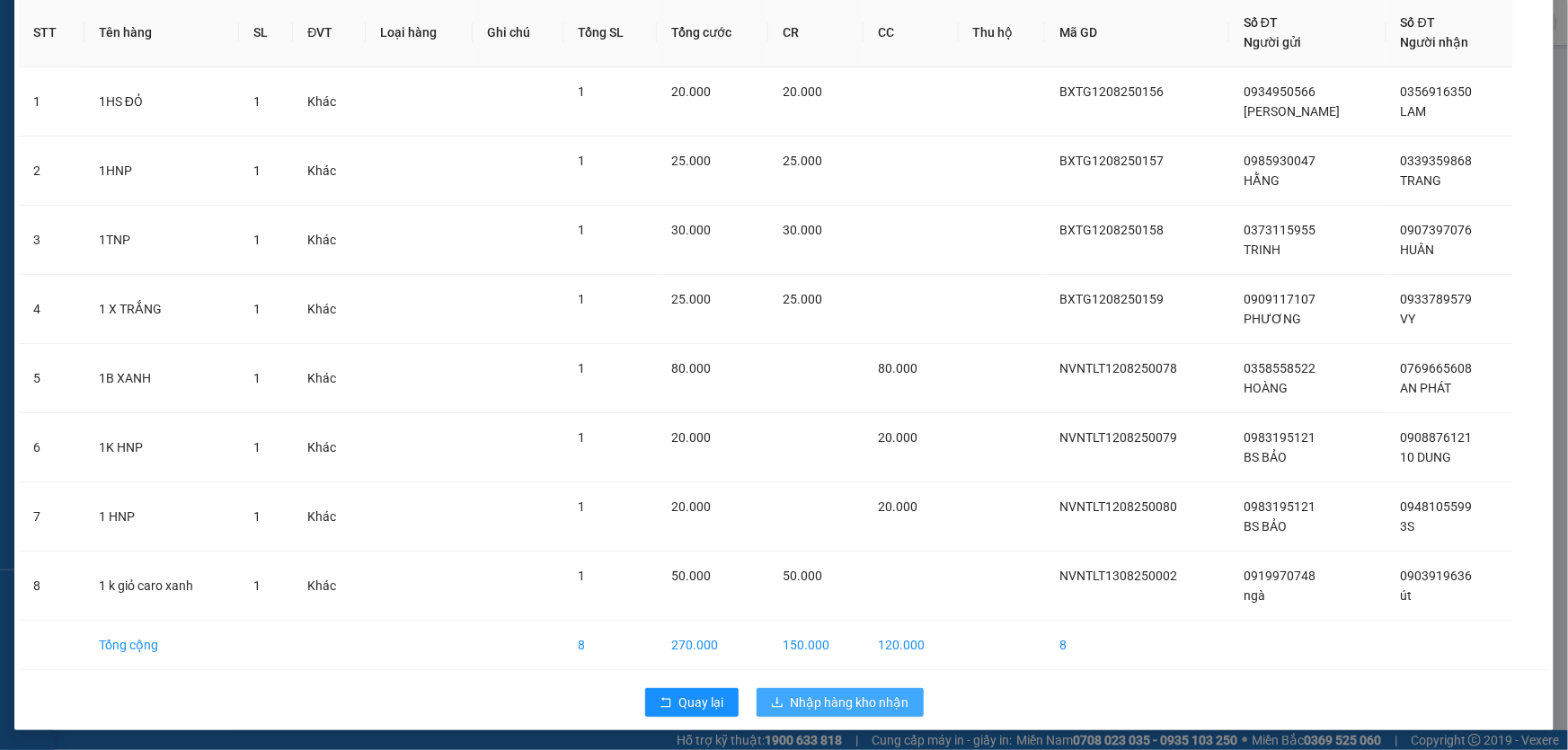
click at [819, 697] on span "Nhập hàng kho nhận" at bounding box center [850, 702] width 119 height 19
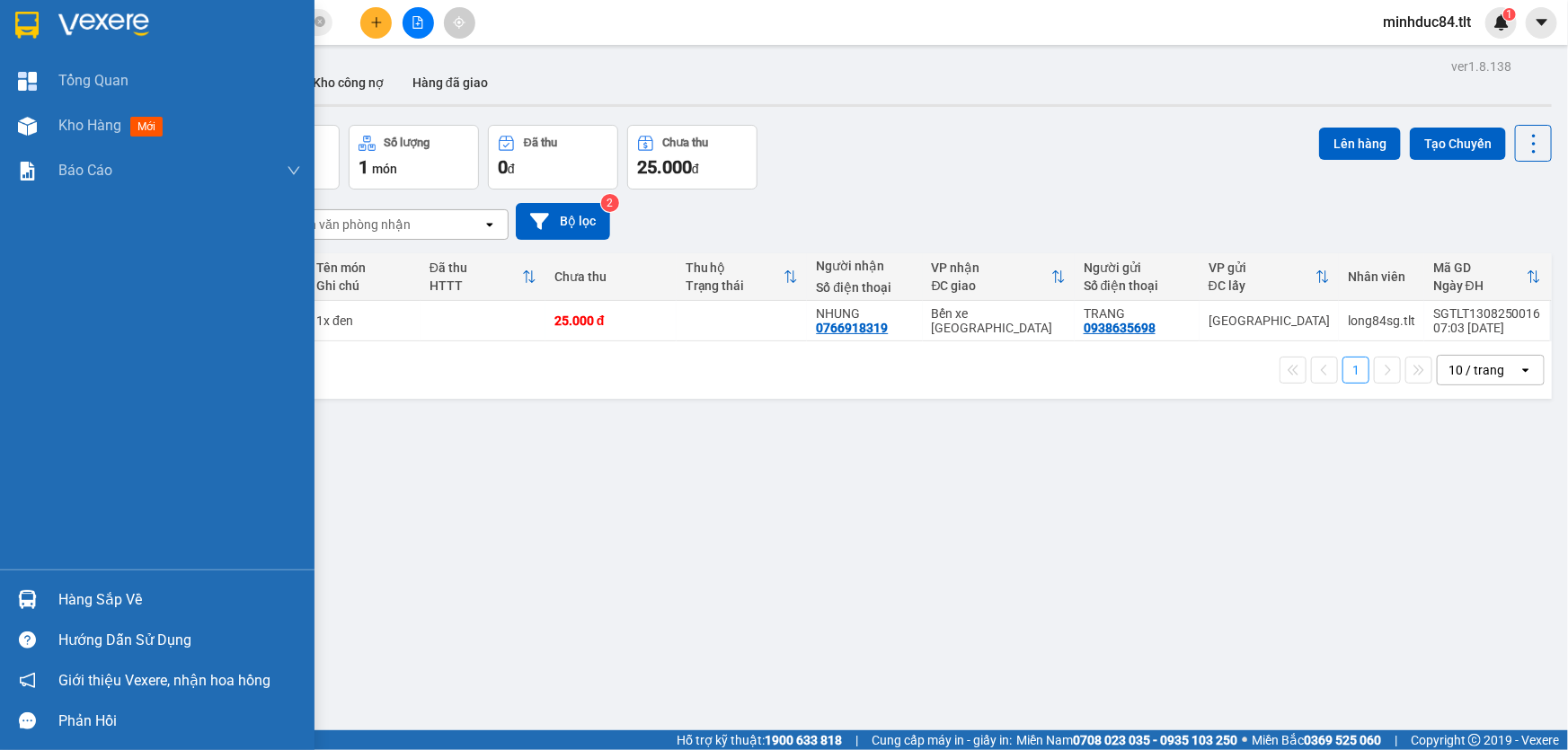
click at [12, 590] on div at bounding box center [27, 599] width 31 height 31
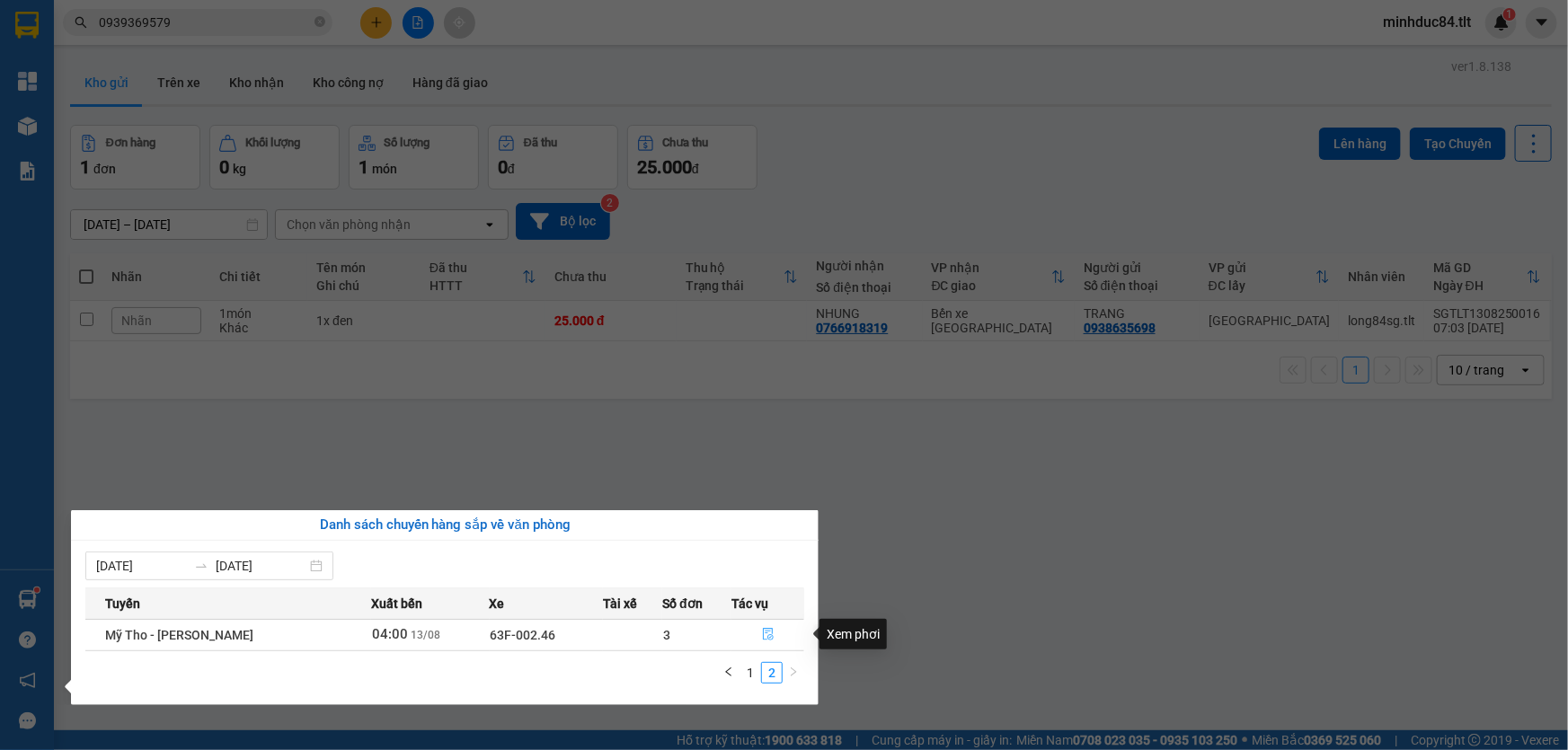
click at [769, 639] on icon "file-done" at bounding box center [768, 633] width 13 height 13
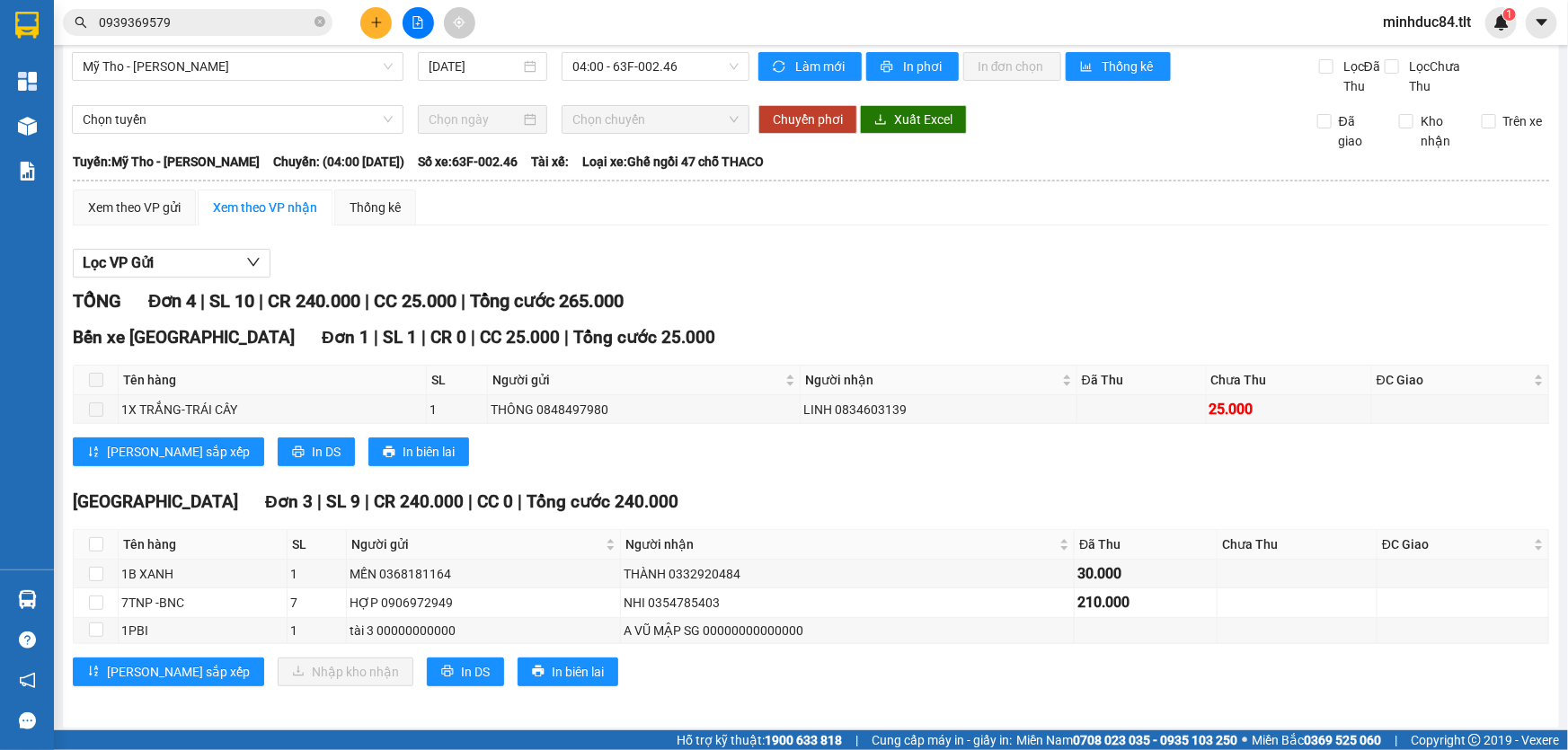
scroll to position [15, 0]
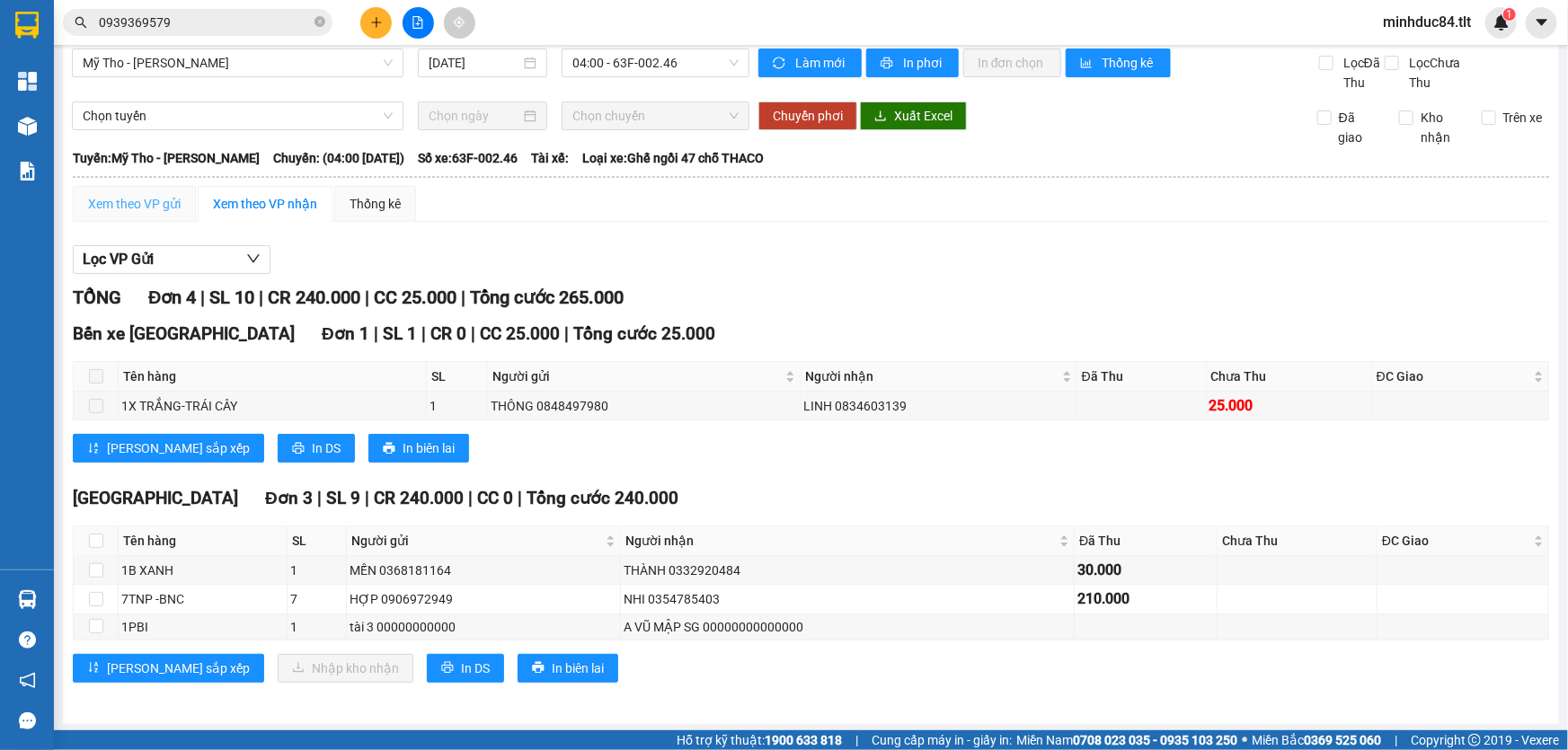
click at [160, 189] on div "Xem theo VP gửi" at bounding box center [134, 203] width 123 height 36
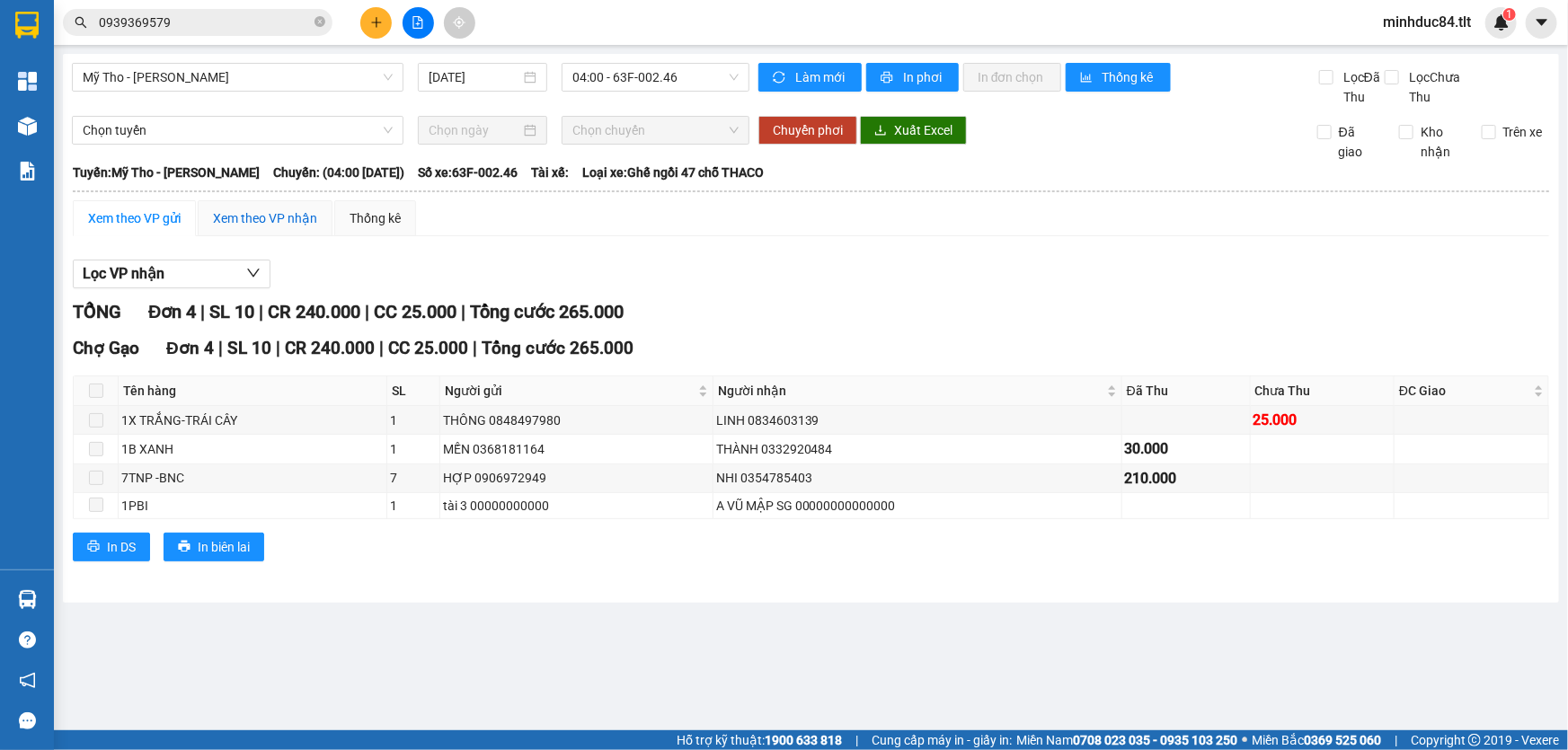
click at [264, 210] on div "Xem theo VP nhận" at bounding box center [264, 218] width 104 height 19
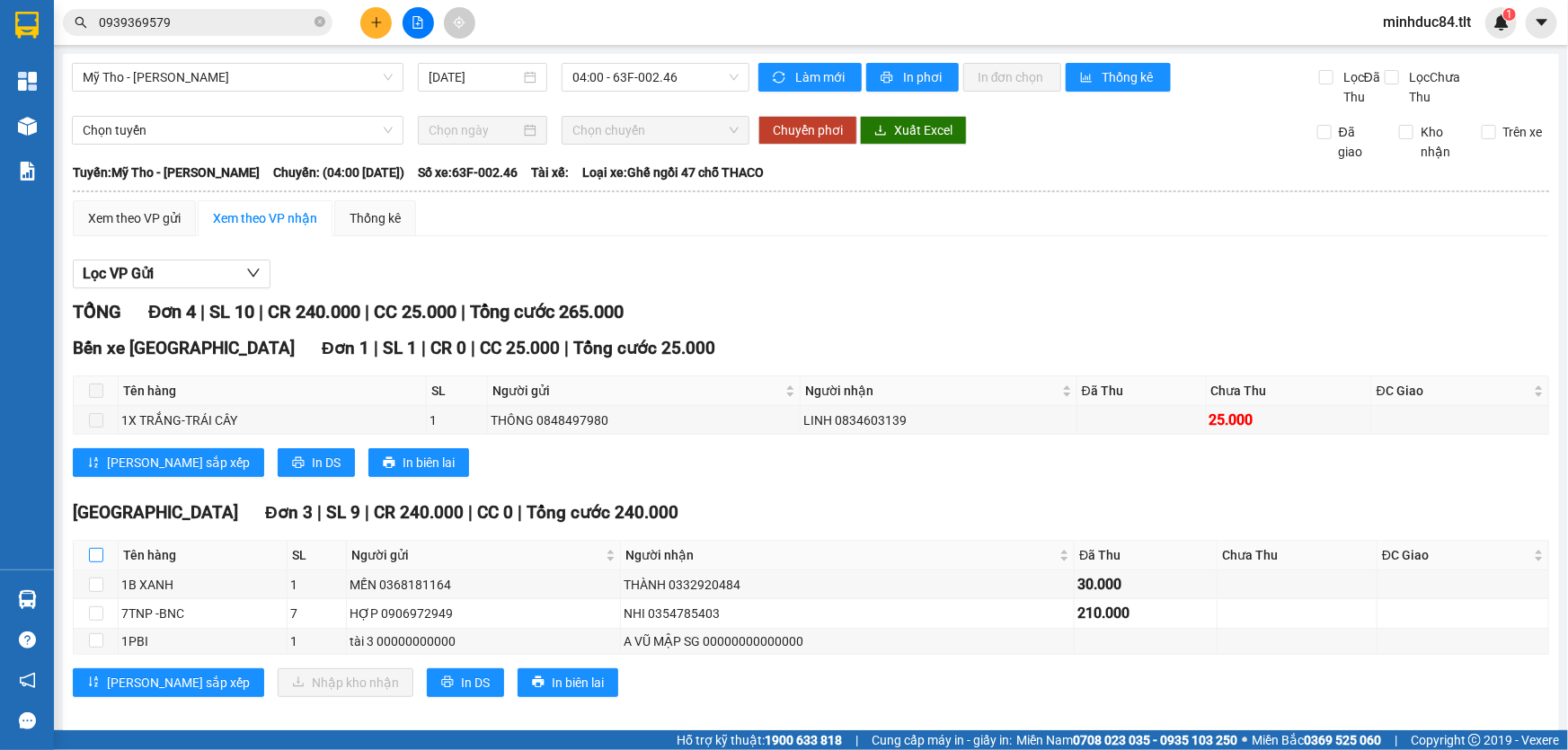
click at [97, 548] on input "checkbox" at bounding box center [96, 555] width 15 height 15
checkbox input "true"
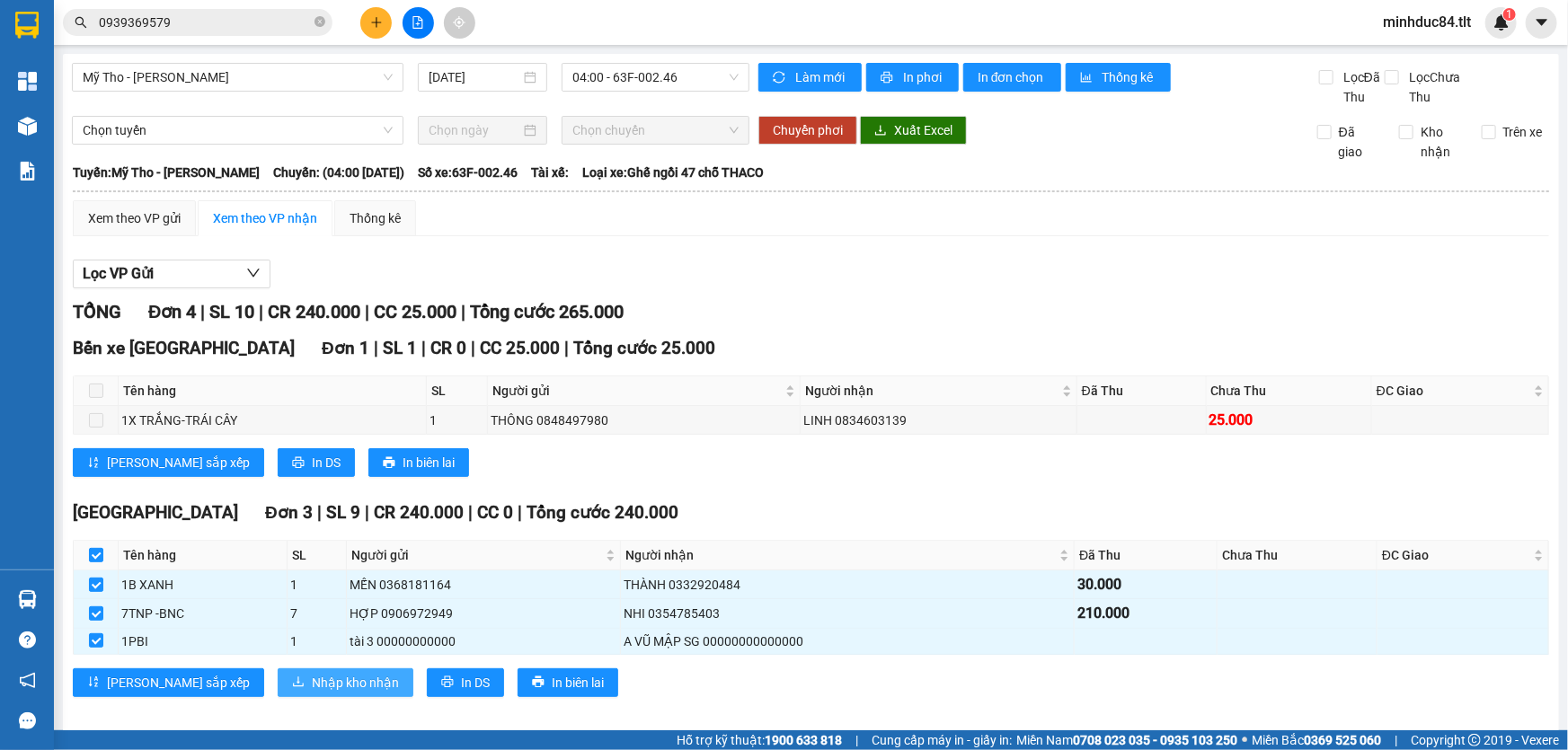
drag, startPoint x: 199, startPoint y: 677, endPoint x: 227, endPoint y: 684, distance: 28.9
click at [200, 677] on div "Lưu sắp xếp Nhập kho nhận In DS In biên lai" at bounding box center [811, 683] width 1477 height 29
click at [278, 684] on button "Nhập kho nhận" at bounding box center [346, 683] width 136 height 29
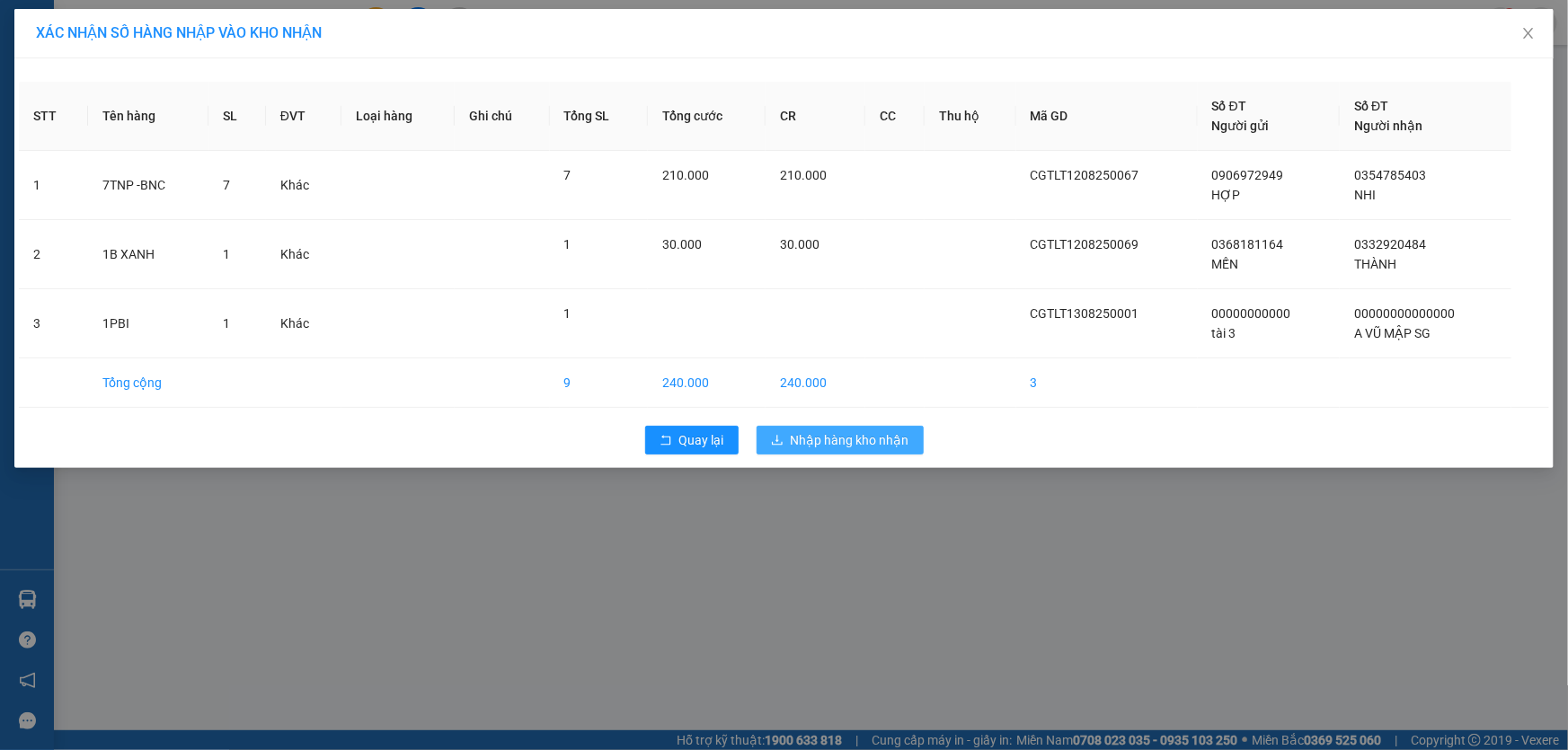
click at [882, 426] on button "Nhập hàng kho nhận" at bounding box center [840, 440] width 167 height 29
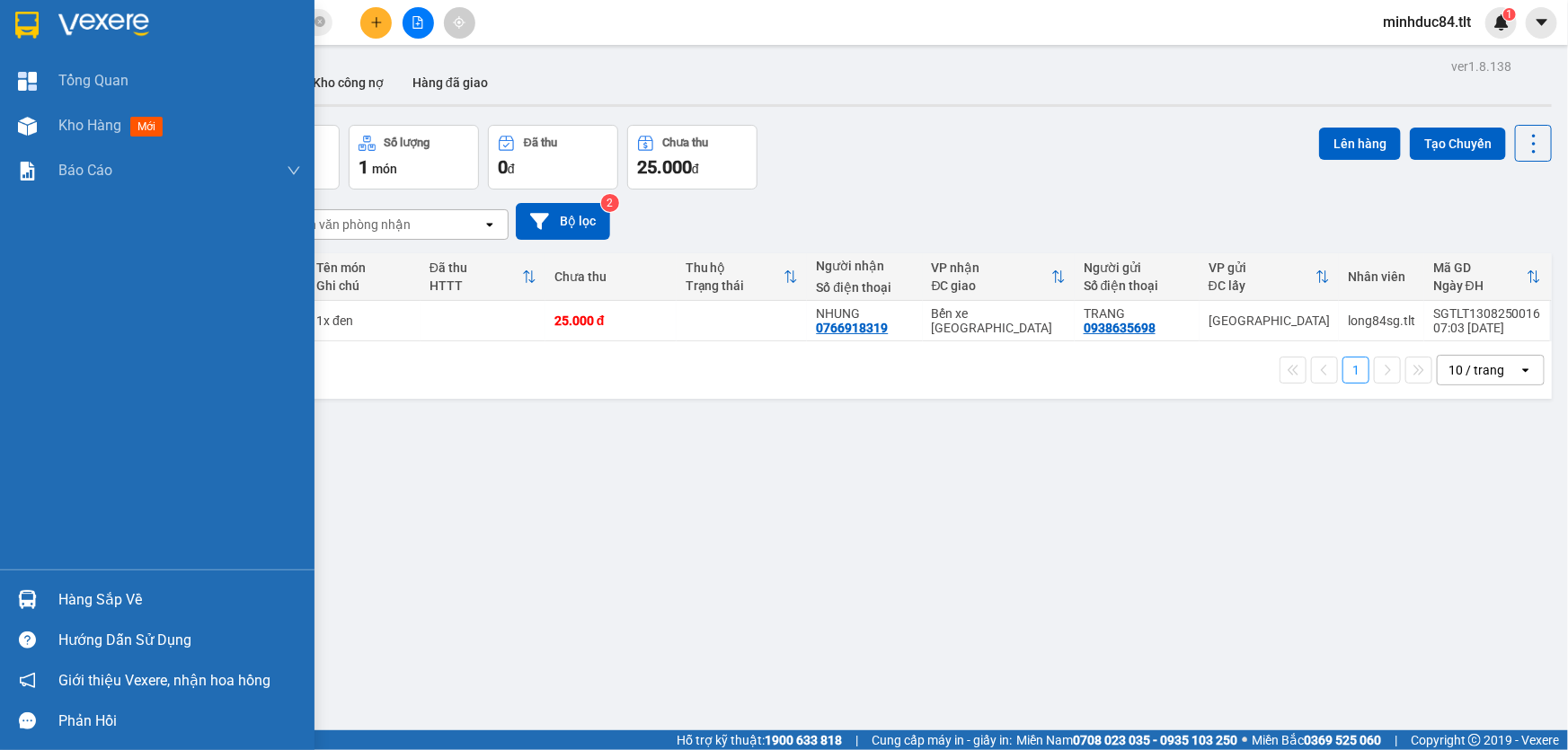
drag, startPoint x: 58, startPoint y: 597, endPoint x: 461, endPoint y: 518, distance: 410.7
click at [58, 597] on div "Hàng sắp về" at bounding box center [180, 600] width 243 height 27
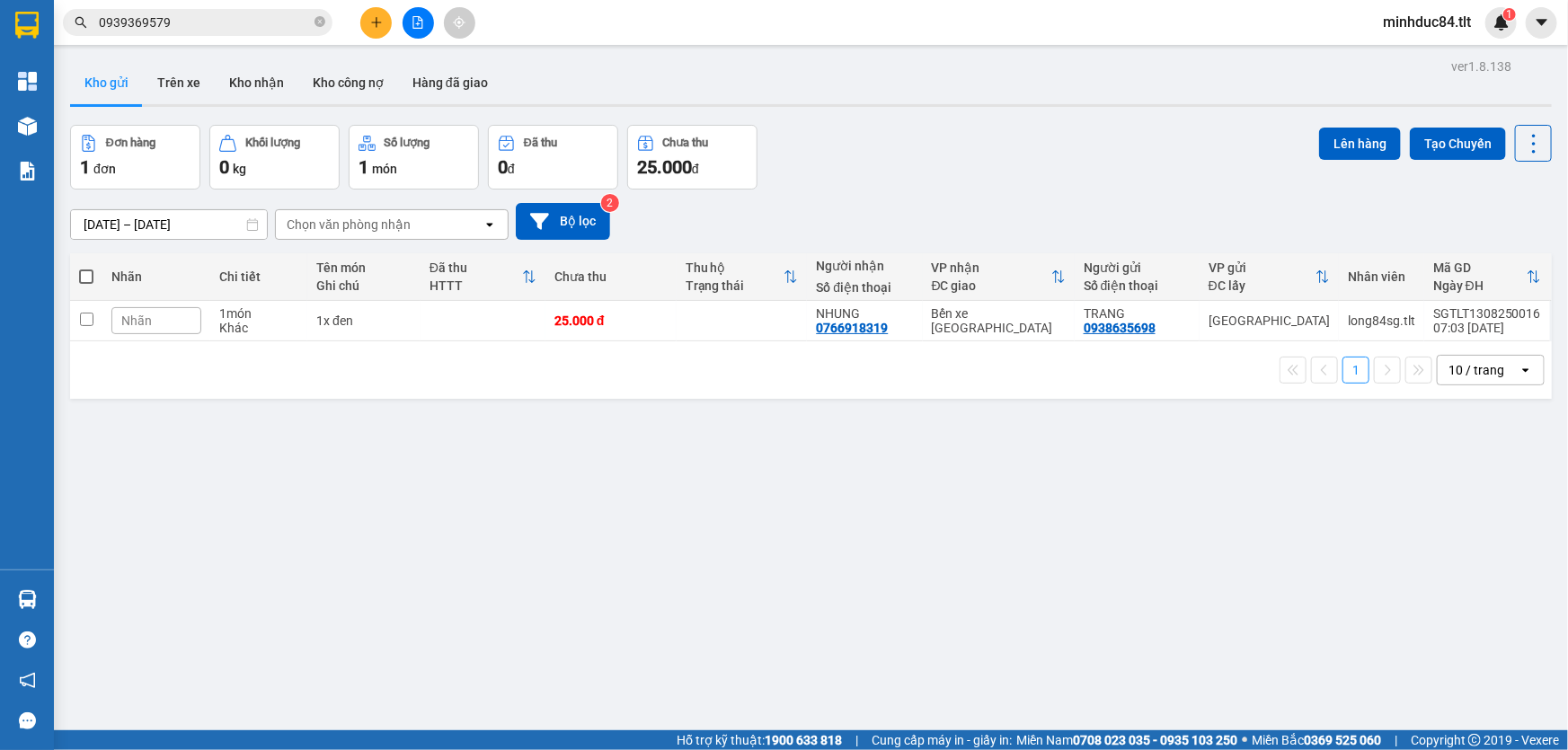
click at [1197, 605] on section "Kết quả tìm kiếm ( 168 ) Bộ lọc Ngày tạo đơn gần nhất Mã ĐH Trạng thái Món hàng…" at bounding box center [784, 375] width 1568 height 750
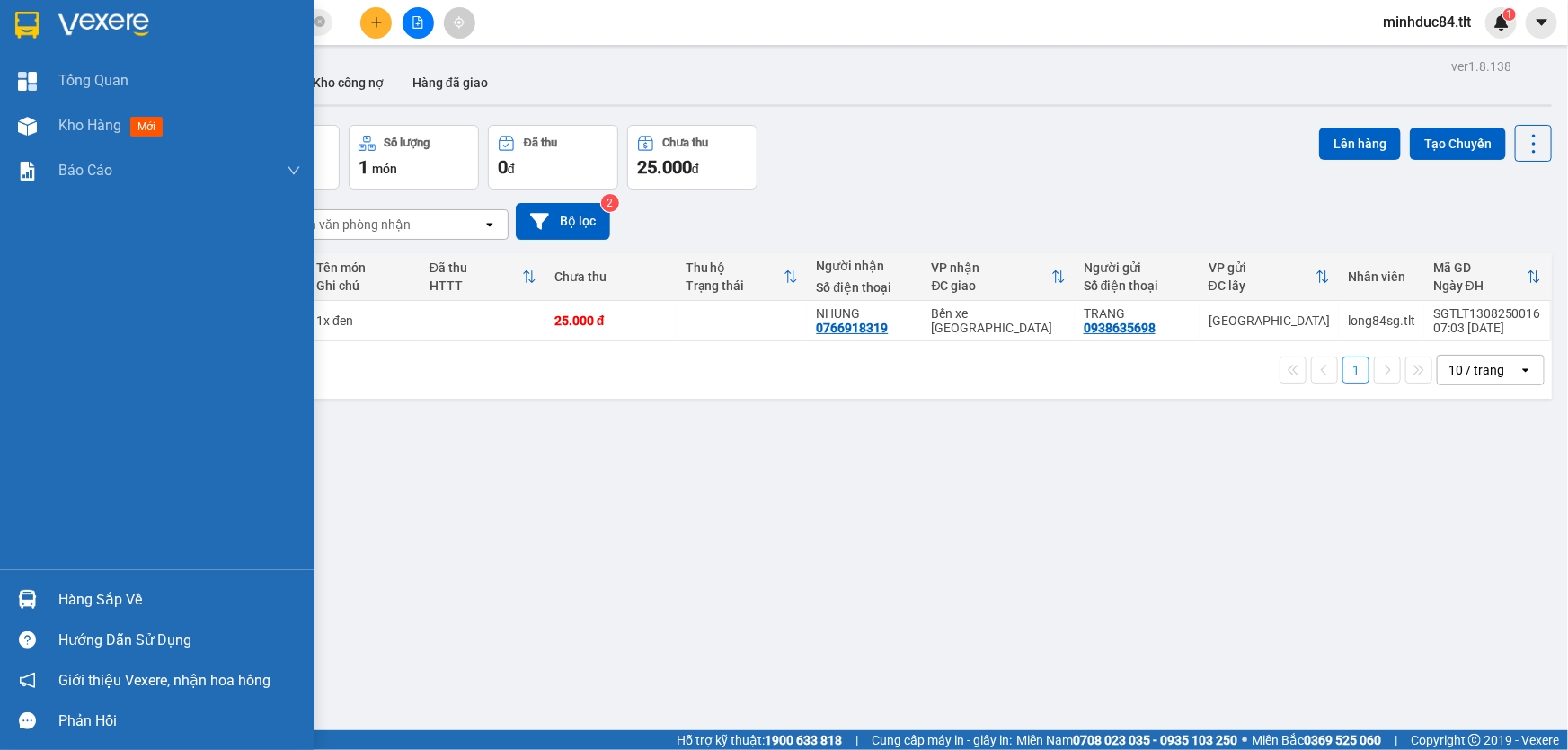
click at [47, 581] on div "Hàng sắp về" at bounding box center [157, 599] width 315 height 41
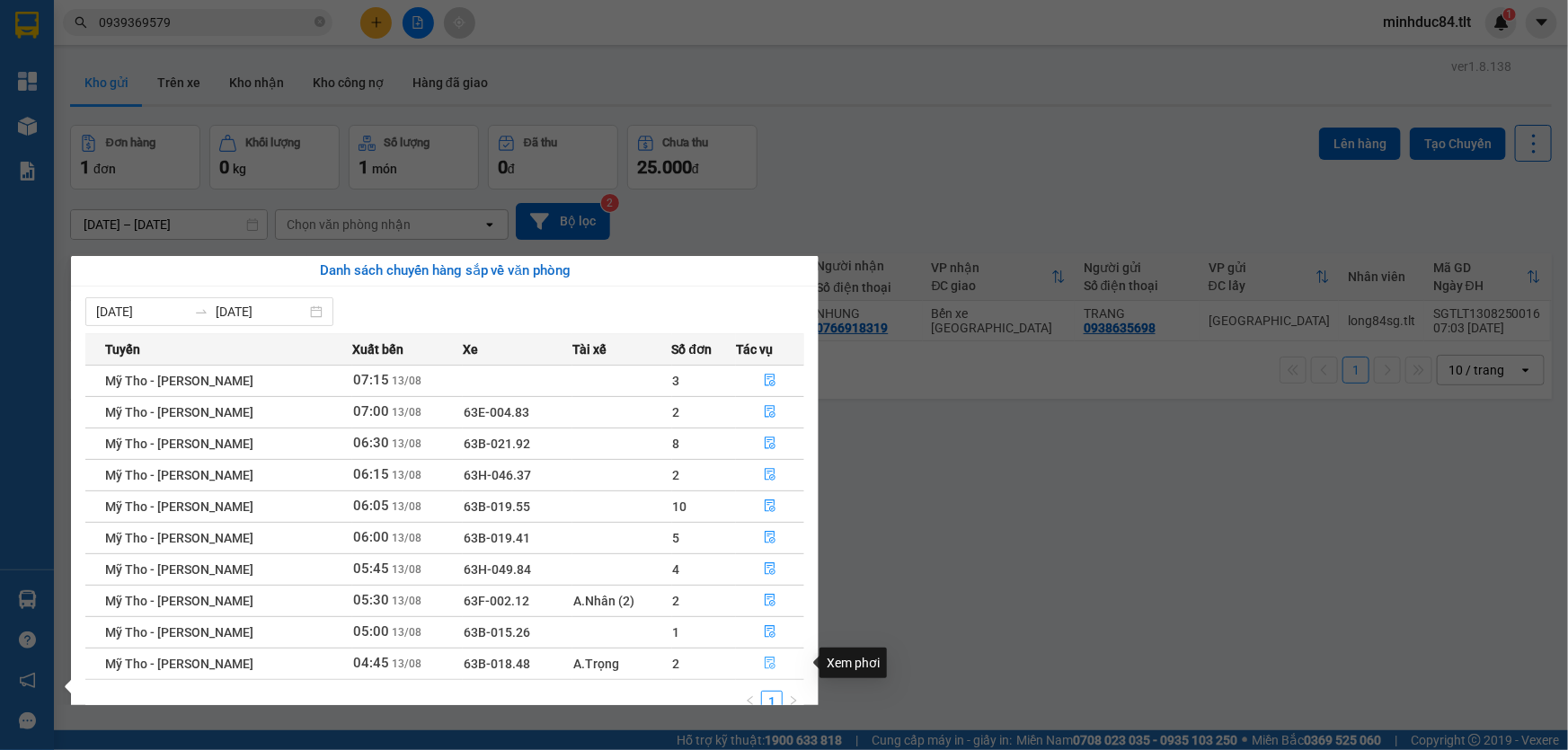
click at [783, 655] on button "button" at bounding box center [770, 664] width 66 height 29
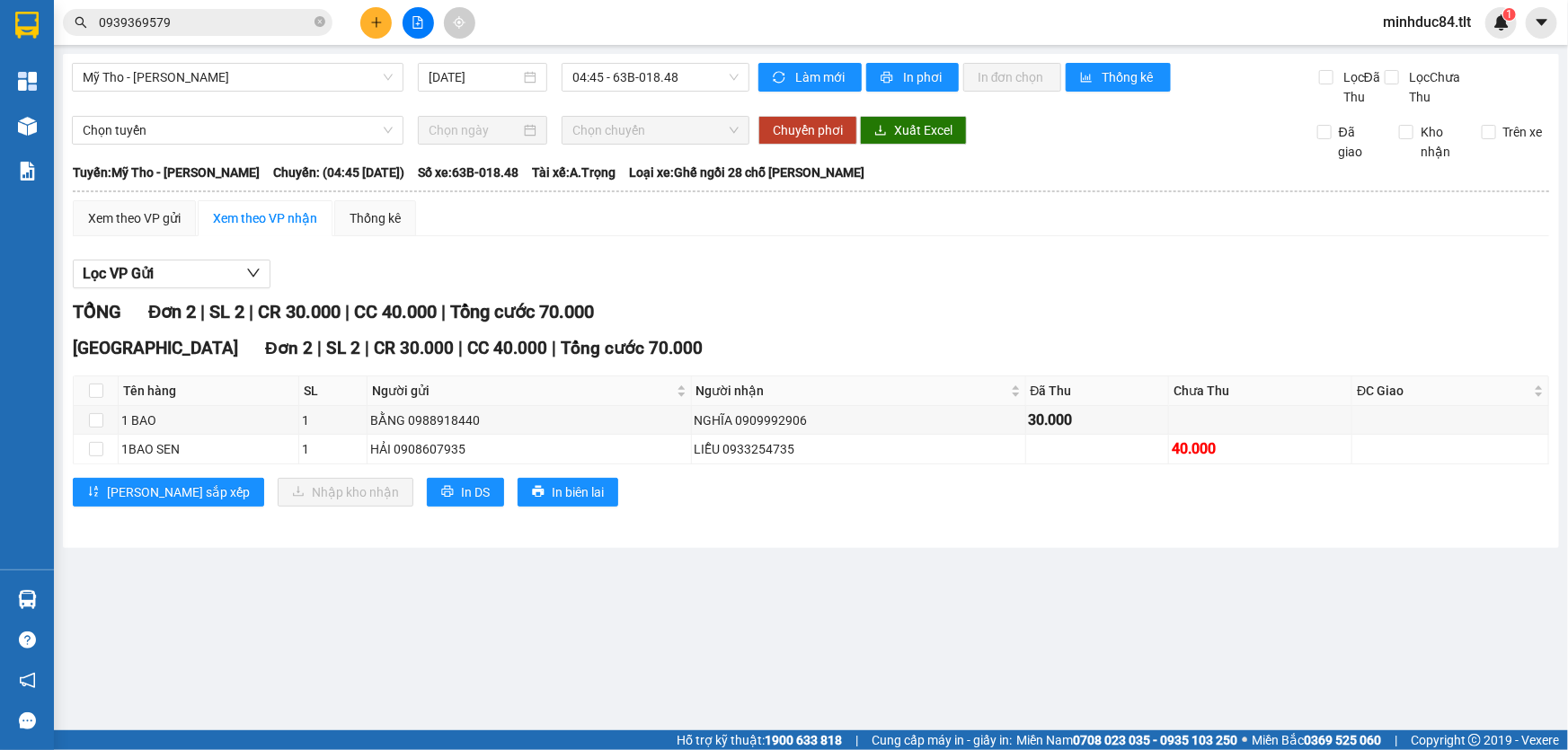
click at [103, 388] on th at bounding box center [96, 391] width 45 height 30
click at [97, 393] on input "checkbox" at bounding box center [96, 391] width 15 height 15
checkbox input "true"
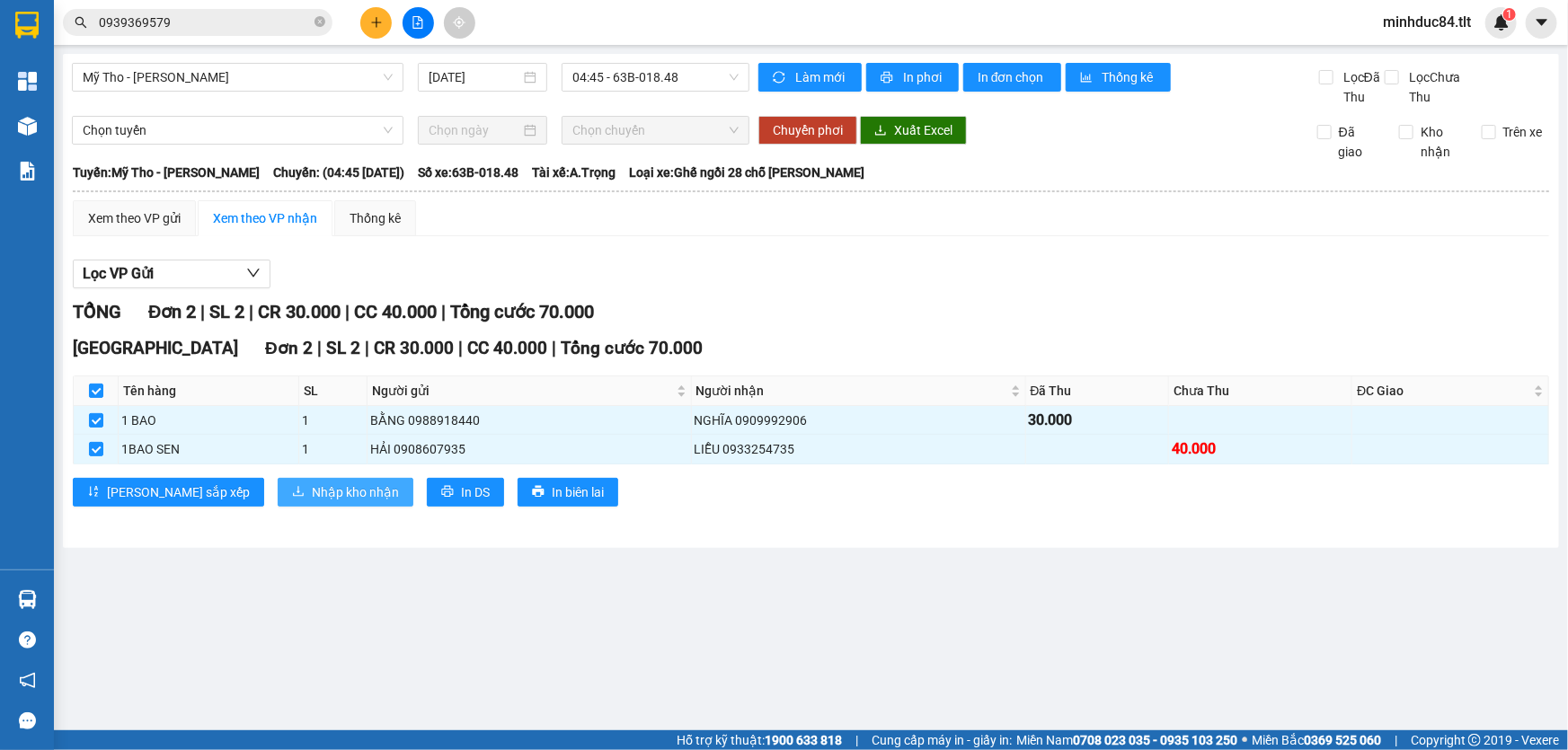
click at [309, 478] on button "Nhập kho nhận" at bounding box center [346, 493] width 136 height 29
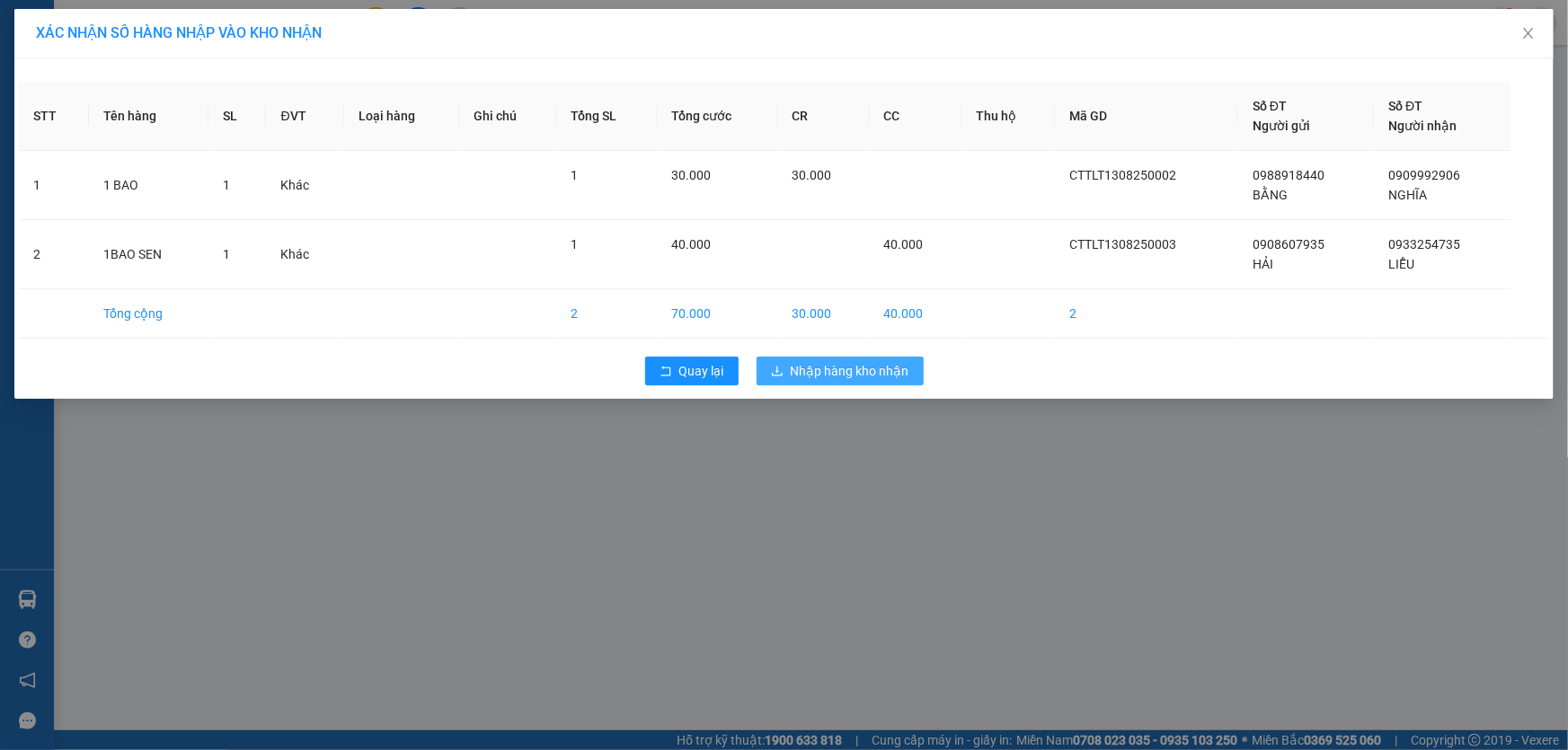
click at [808, 361] on span "Nhập hàng kho nhận" at bounding box center [850, 371] width 119 height 19
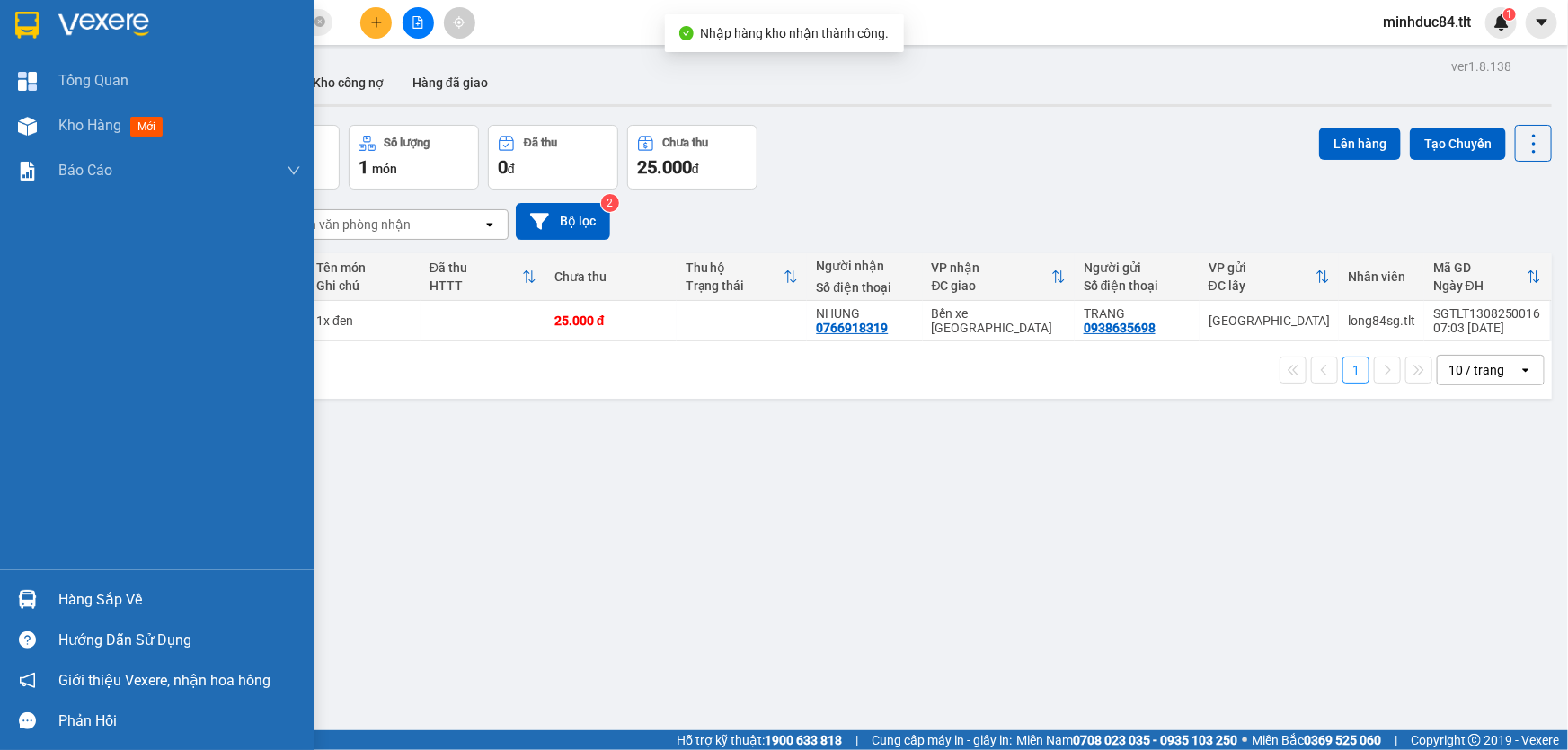
click at [42, 578] on div "Hàng sắp về Hướng dẫn sử dụng Giới thiệu Vexere, nhận hoa hồng Phản hồi" at bounding box center [157, 655] width 315 height 172
click at [30, 605] on img at bounding box center [26, 598] width 18 height 18
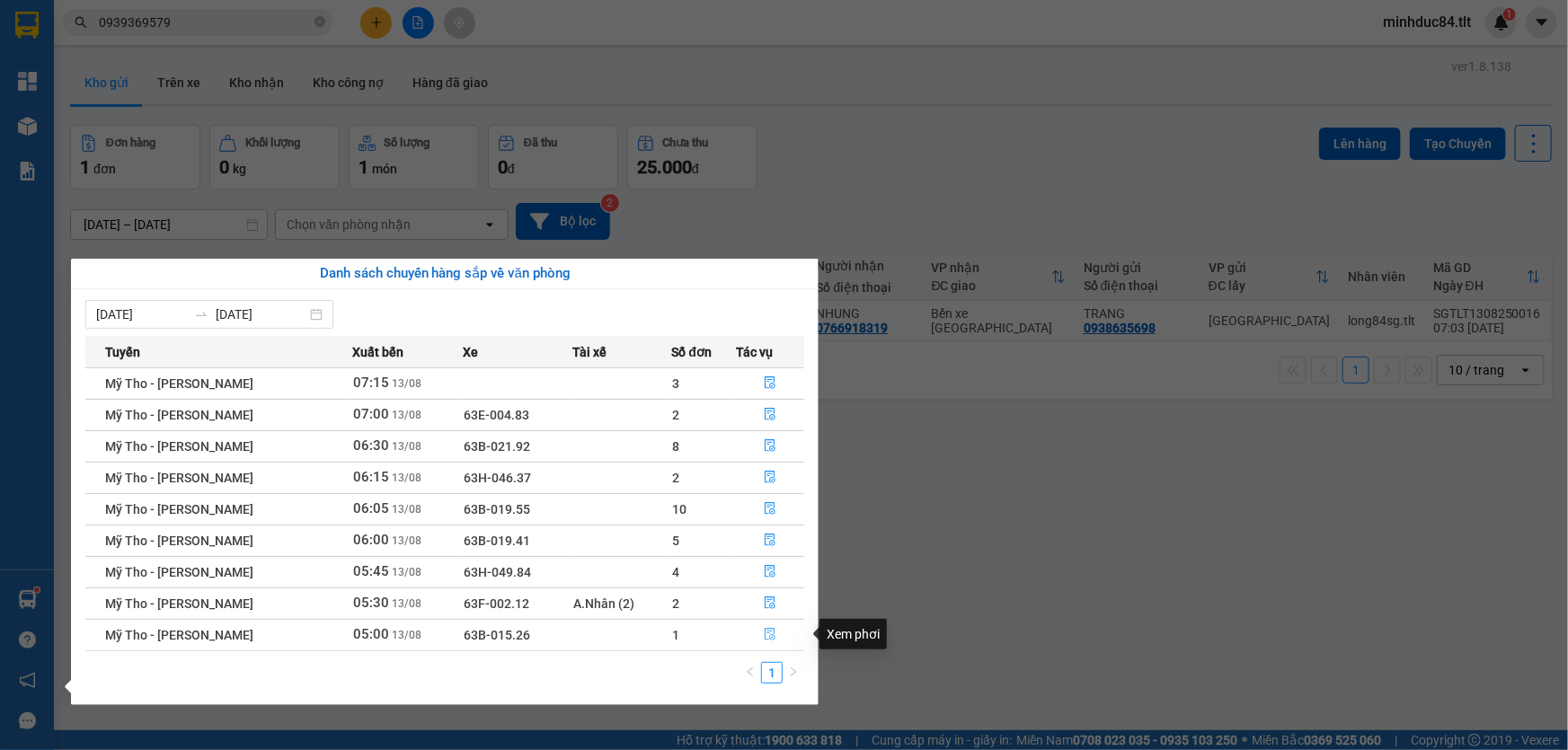
click at [775, 635] on button "button" at bounding box center [770, 635] width 66 height 29
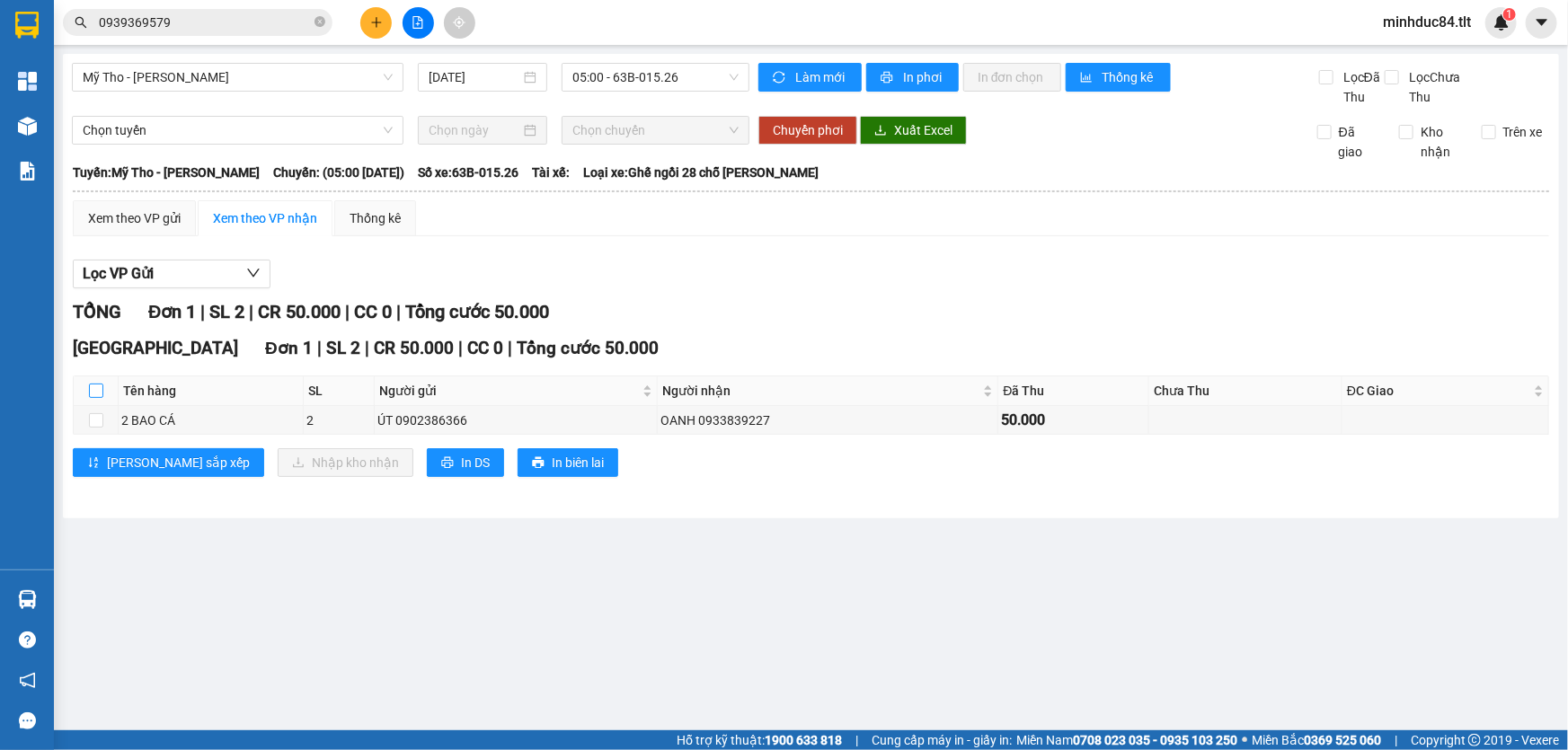
click at [89, 392] on input "checkbox" at bounding box center [96, 391] width 15 height 15
checkbox input "true"
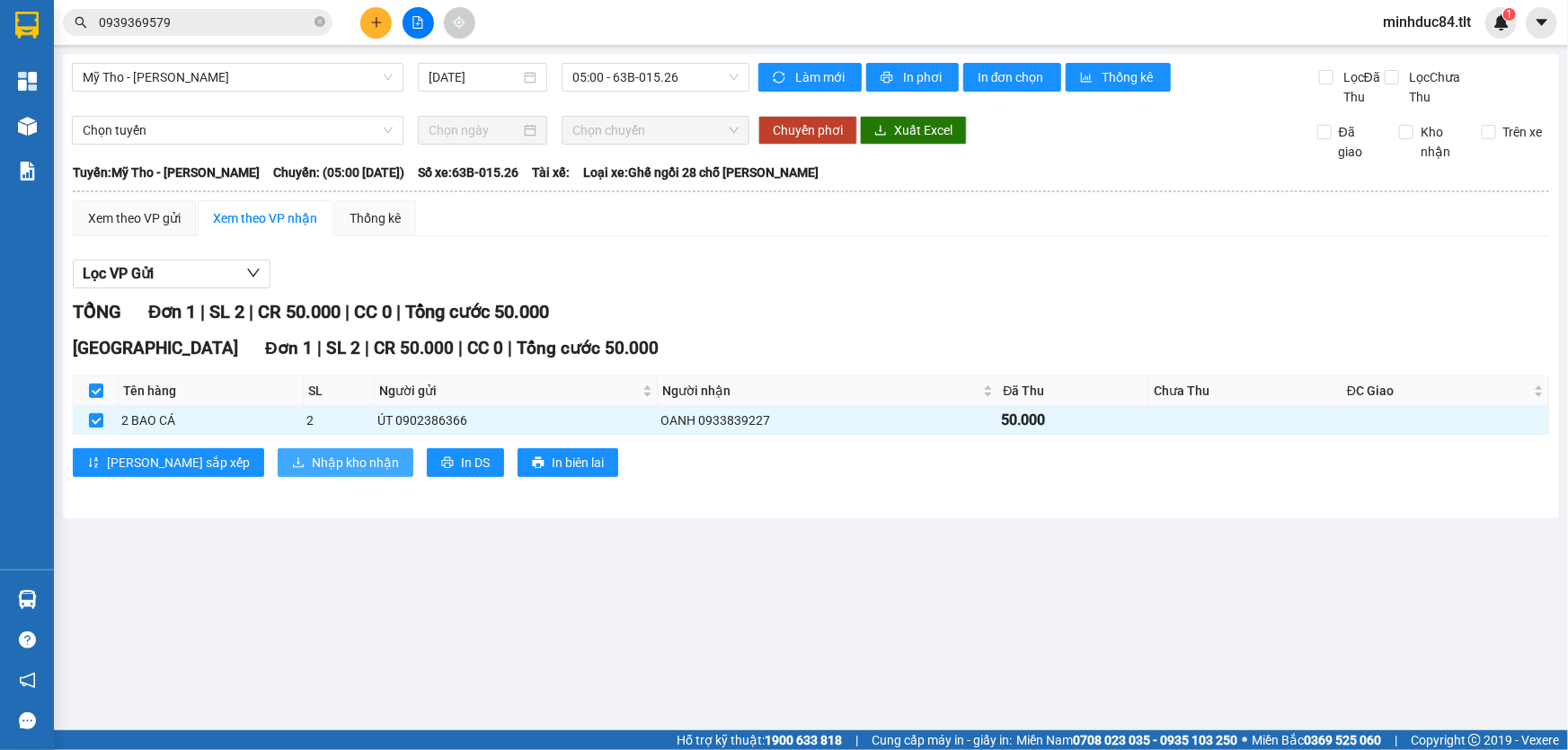
click at [326, 454] on button "Nhập kho nhận" at bounding box center [346, 462] width 136 height 29
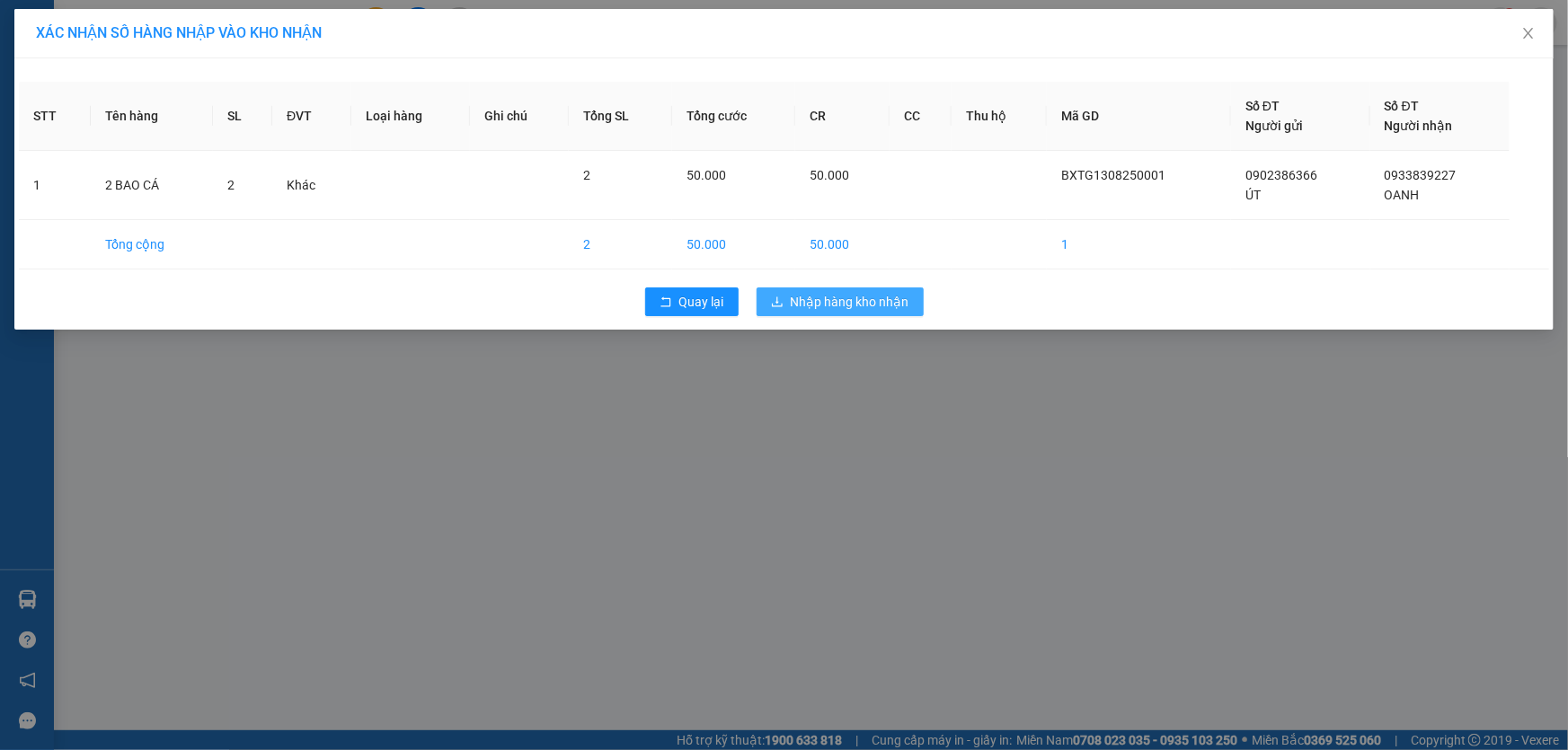
click at [803, 306] on span "Nhập hàng kho nhận" at bounding box center [850, 301] width 119 height 19
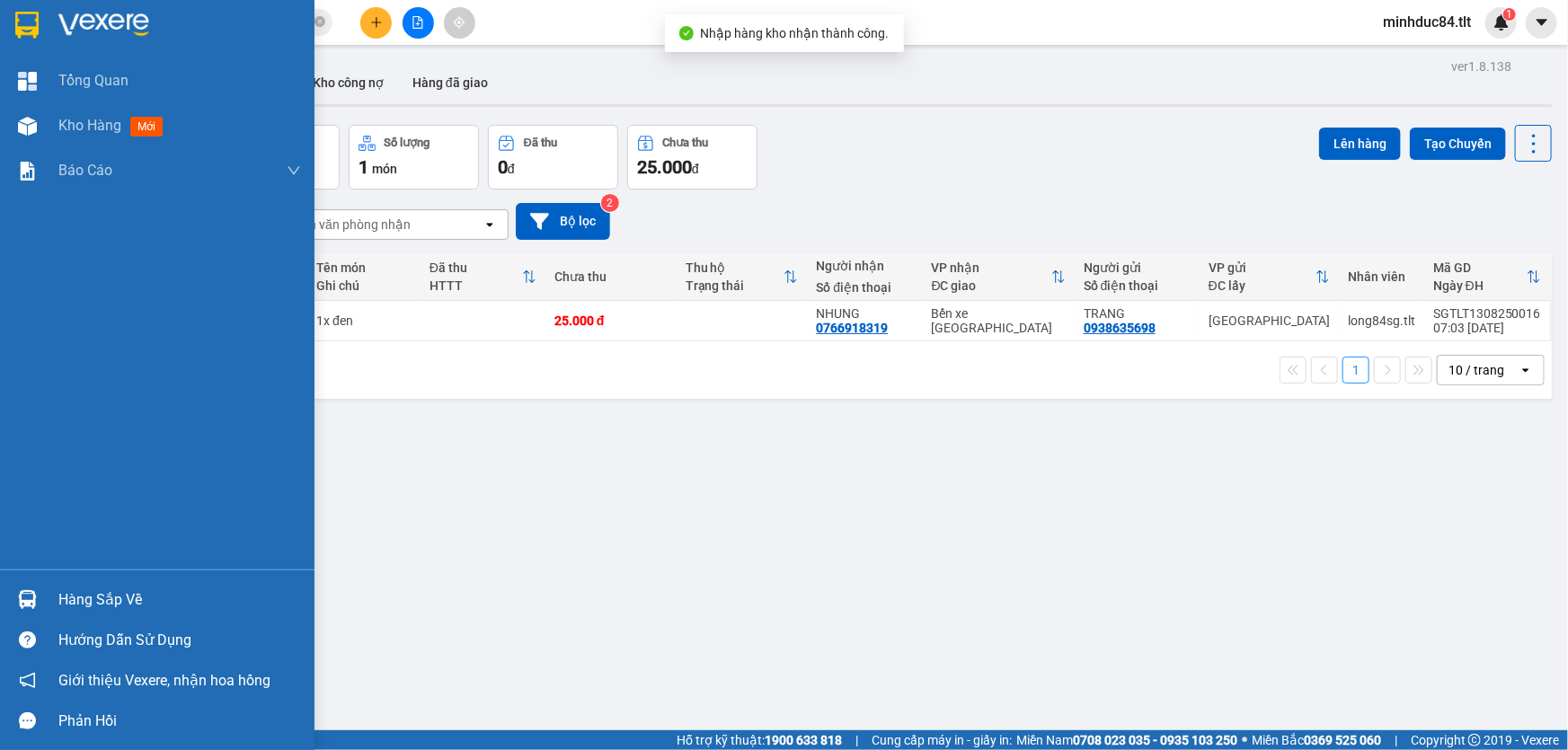
click at [5, 581] on div "Hàng sắp về" at bounding box center [157, 599] width 315 height 41
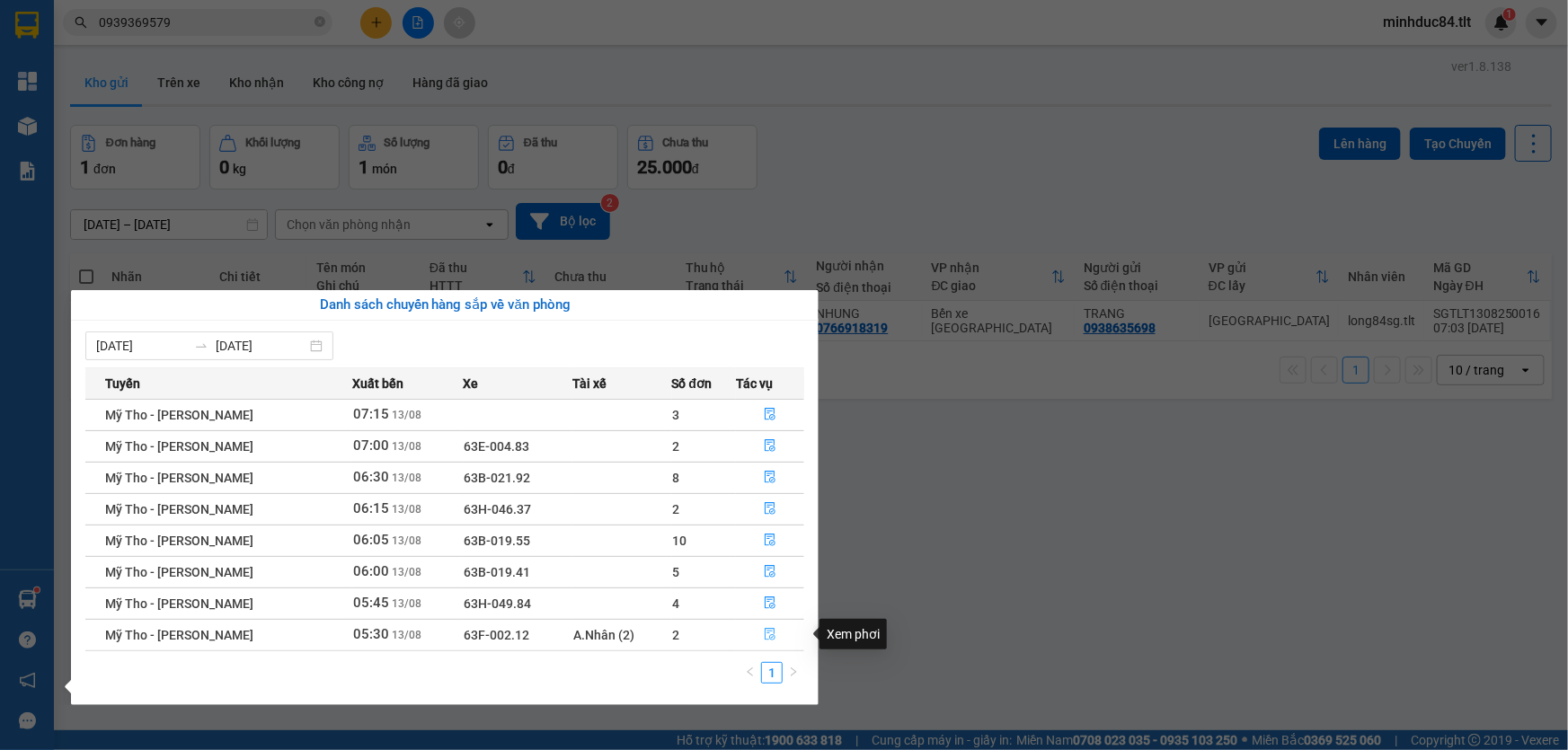
drag, startPoint x: 771, startPoint y: 636, endPoint x: 714, endPoint y: 613, distance: 61.5
click at [769, 636] on icon "file-done" at bounding box center [770, 633] width 13 height 13
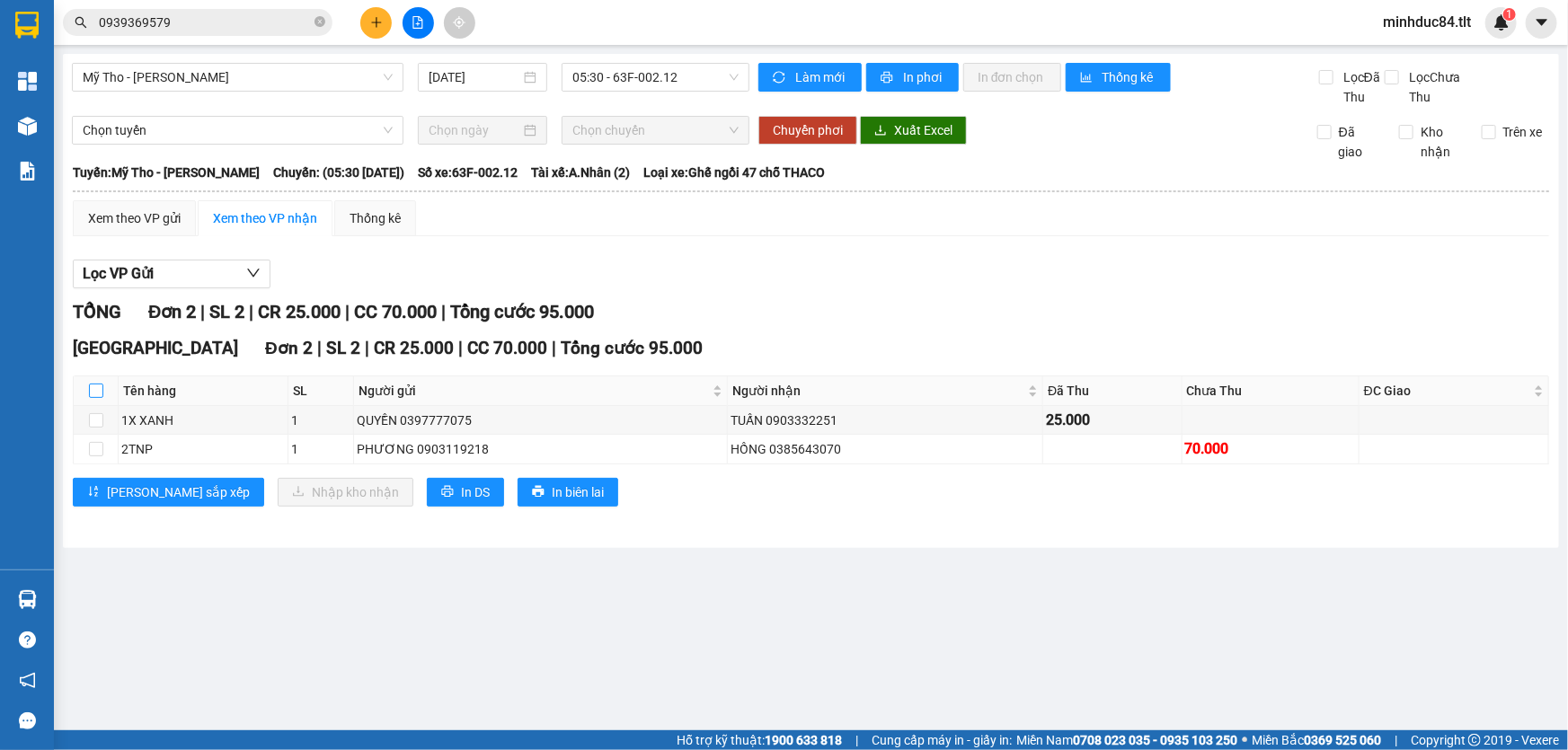
click at [98, 397] on input "checkbox" at bounding box center [96, 391] width 15 height 15
checkbox input "true"
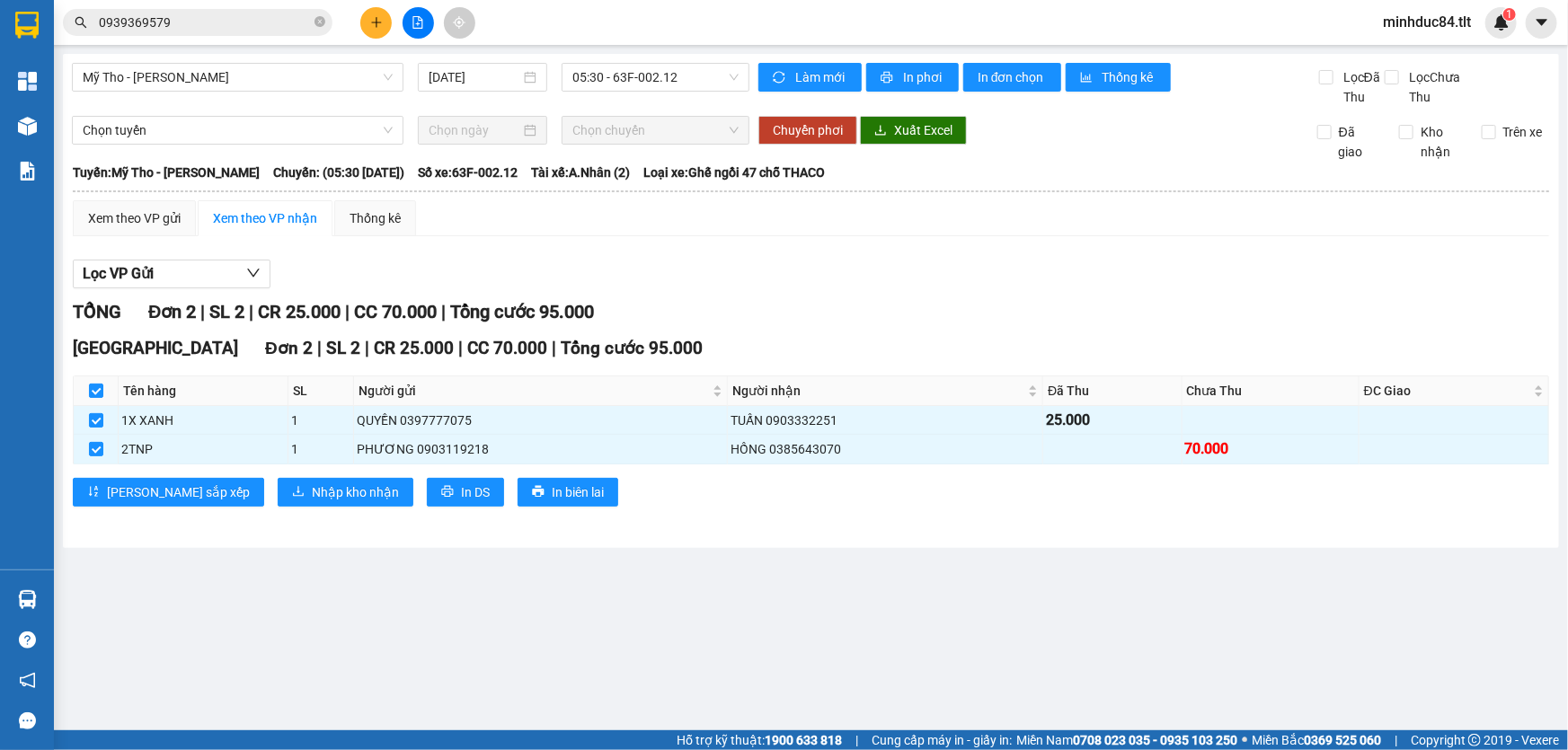
click at [240, 504] on div "Sài Gòn Đơn 2 | SL 2 | CR 25.000 | CC 70.000 | Tổng cước 95.000 Tên hàng SL Ngư…" at bounding box center [811, 426] width 1477 height 184
click at [315, 499] on span "Nhập kho nhận" at bounding box center [356, 492] width 87 height 19
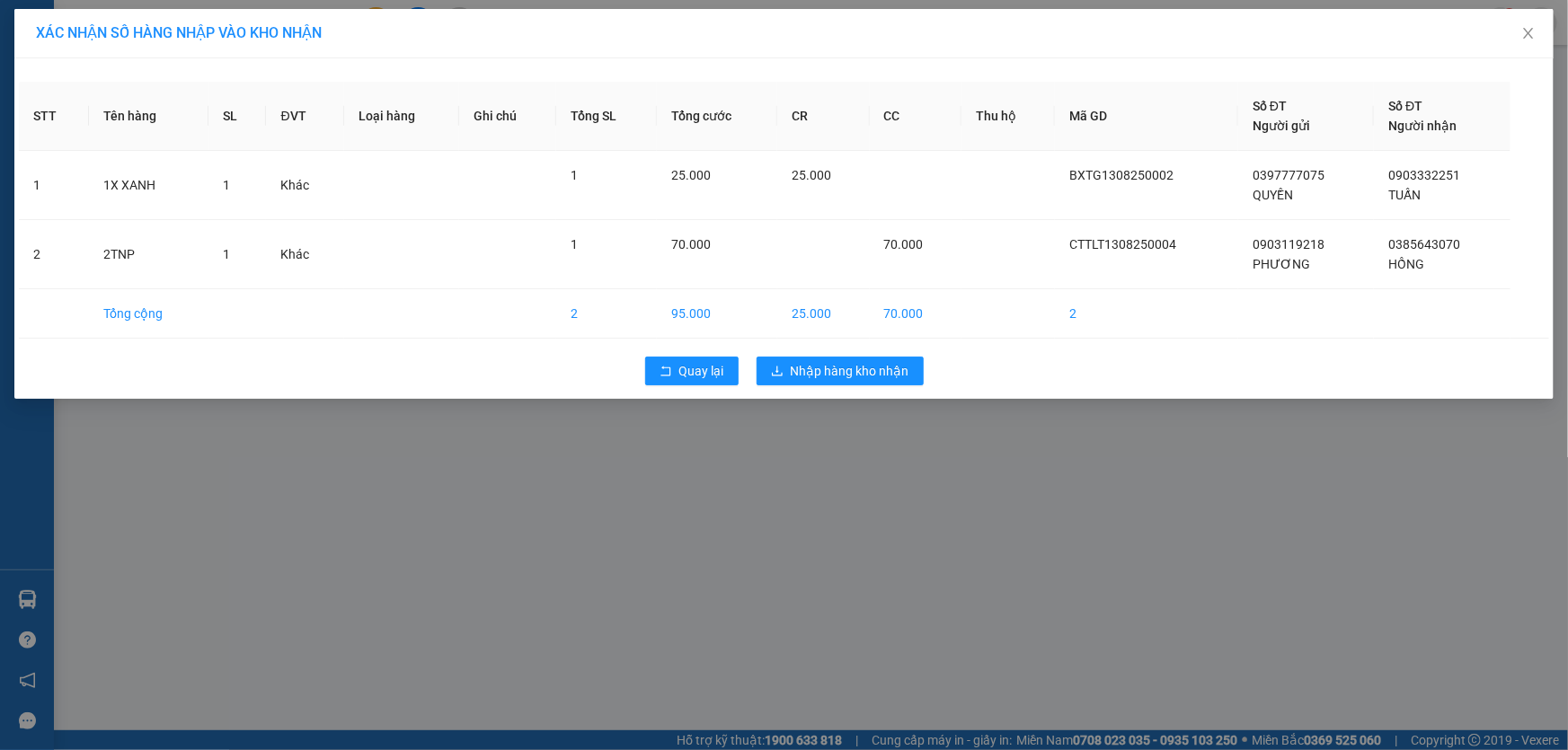
click at [861, 346] on div "STT Tên hàng SL ĐVT Loại hàng Ghi chú Tổng SL Tổng cước CR CC Thu hộ Mã GD Số Đ…" at bounding box center [784, 228] width 1539 height 340
click at [867, 371] on span "Nhập hàng kho nhận" at bounding box center [850, 371] width 119 height 19
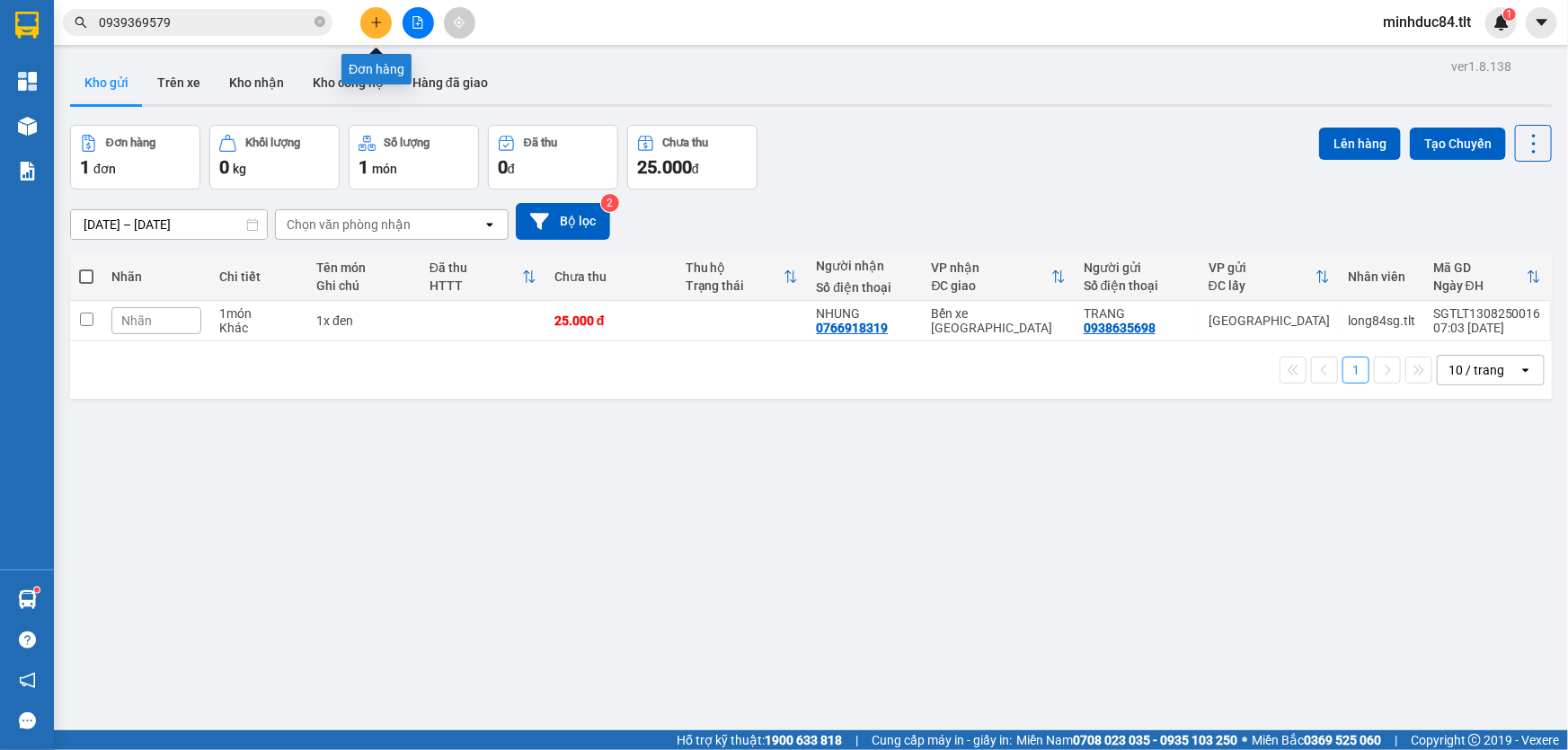
click at [372, 28] on button at bounding box center [376, 22] width 31 height 31
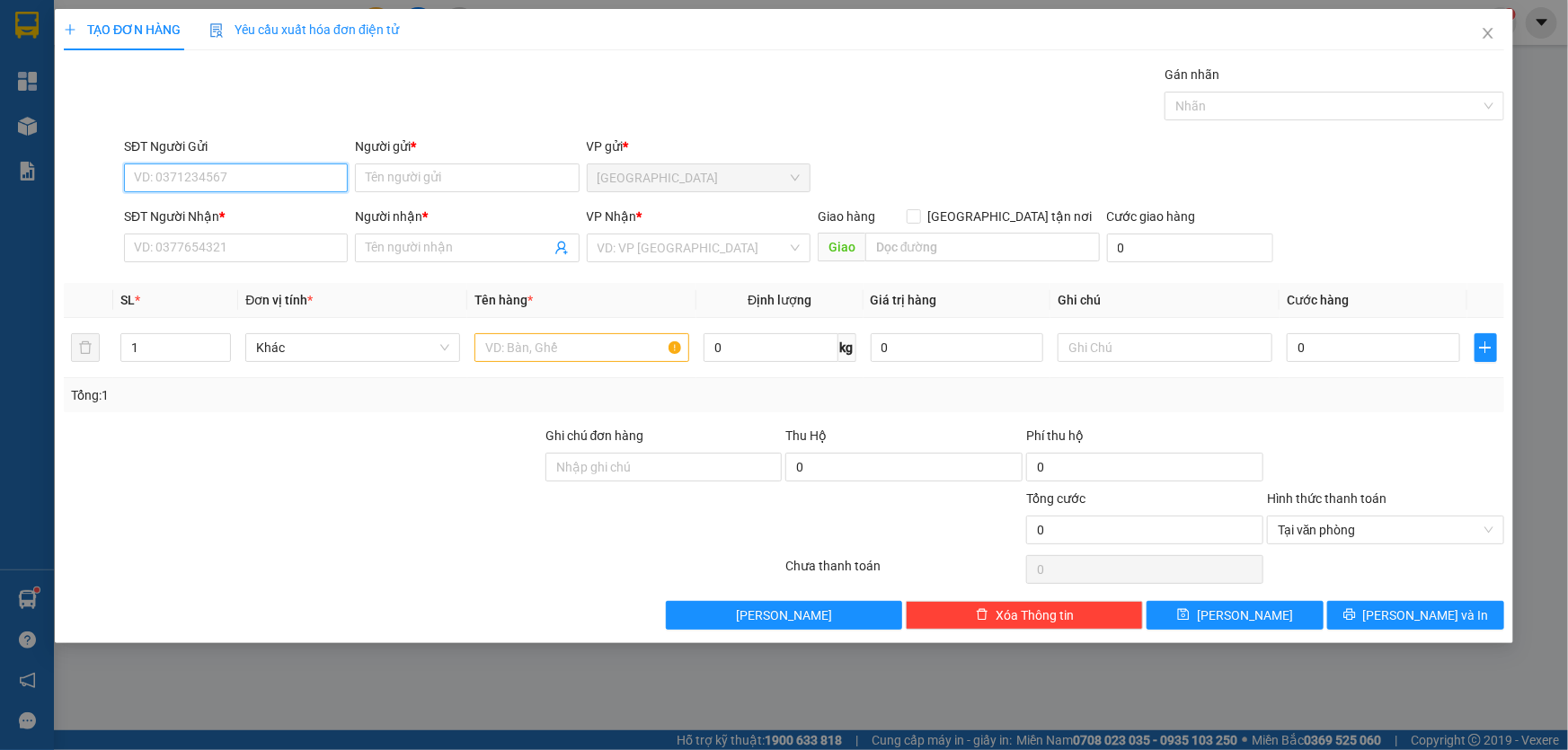
click at [261, 184] on input "SĐT Người Gửi" at bounding box center [236, 178] width 224 height 29
type input "0901097579"
click at [233, 217] on div "0901097579 - BẢO HÂN" at bounding box center [236, 214] width 202 height 19
type input "BẢO HÂN"
type input "0901097579"
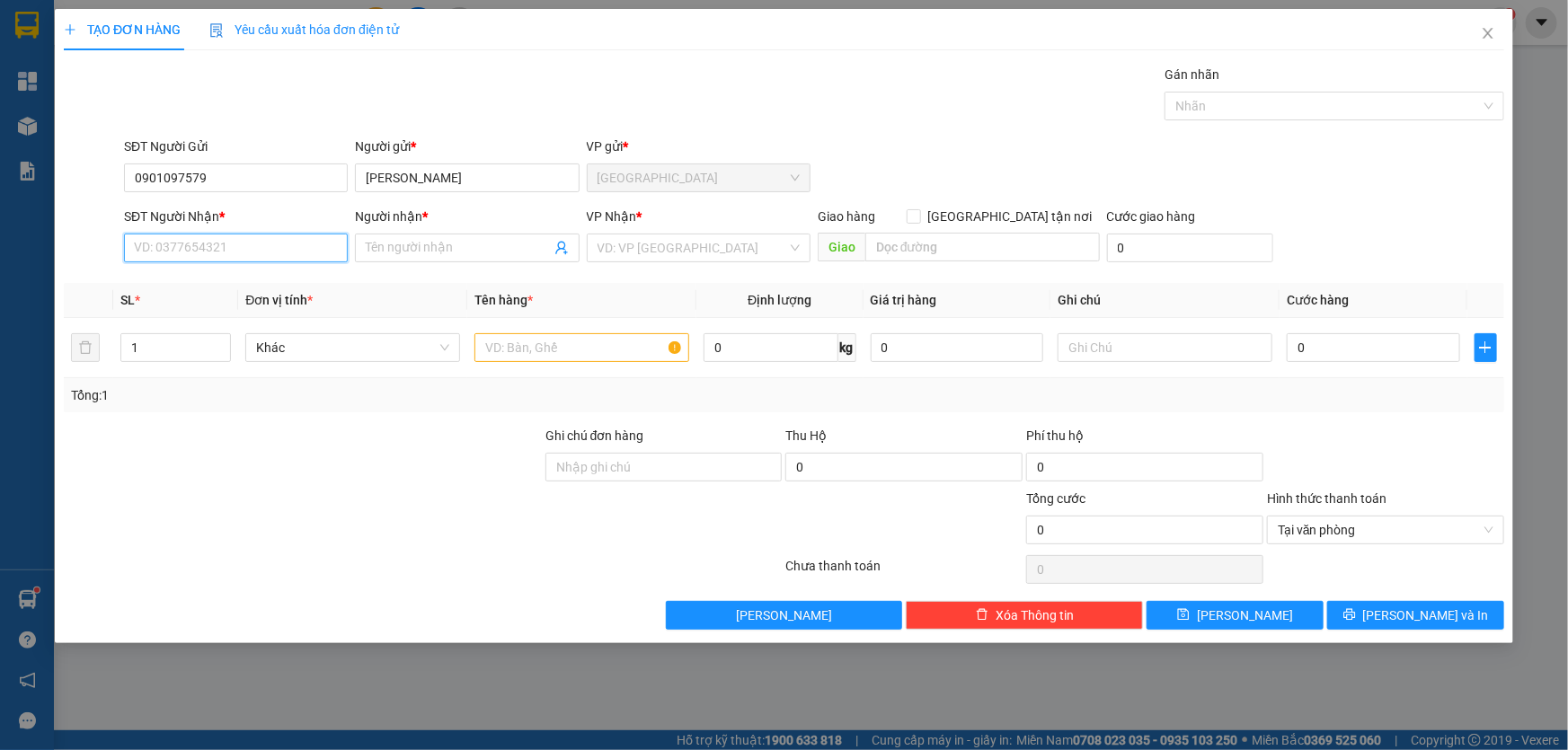
click at [202, 237] on input "SĐT Người Nhận *" at bounding box center [236, 248] width 224 height 29
click at [251, 314] on div "0901097579 - BẢO HÂN" at bounding box center [236, 312] width 202 height 19
type input "0901097579"
type input "BẢO HÂN"
click at [776, 243] on input "search" at bounding box center [692, 248] width 190 height 27
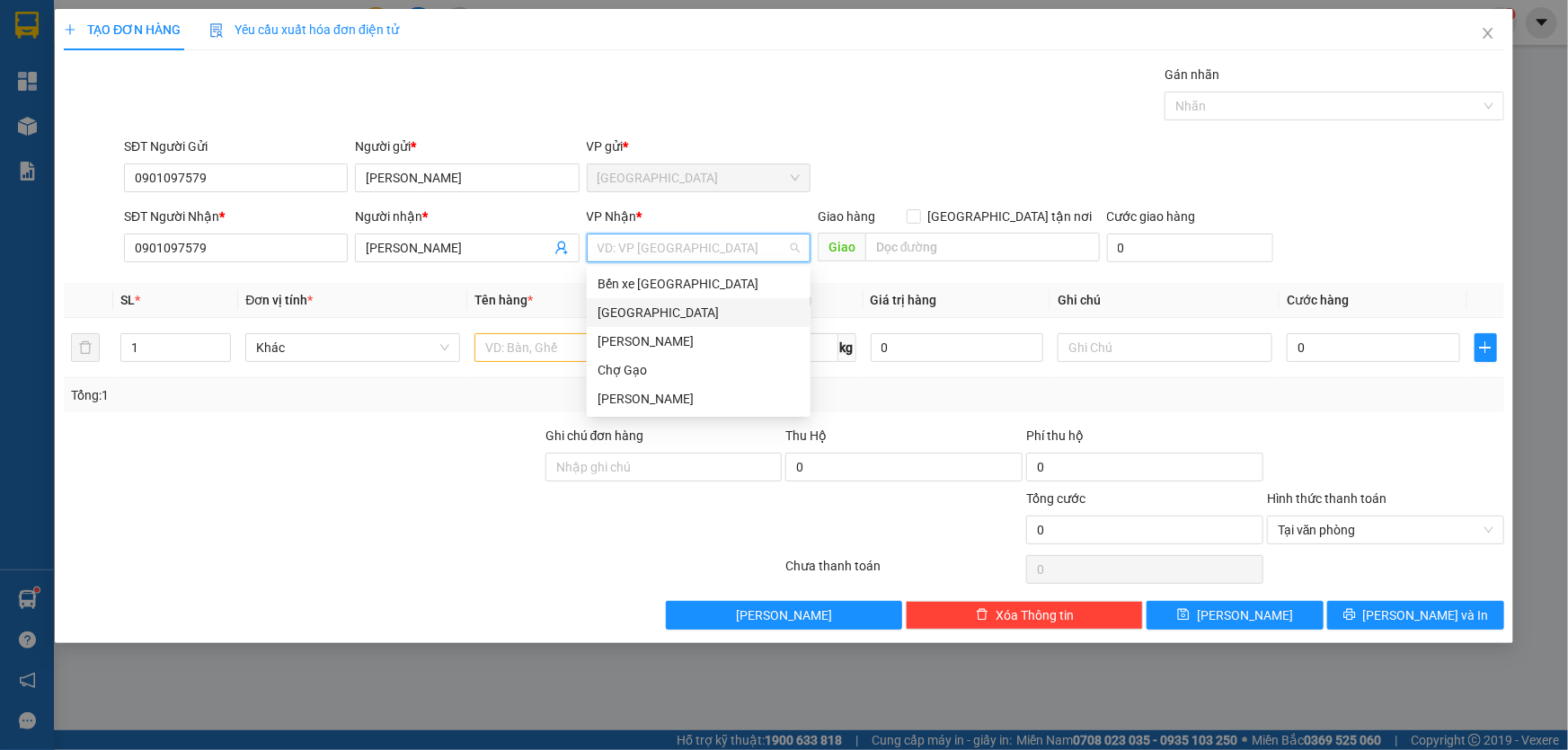
click at [670, 321] on div "[GEOGRAPHIC_DATA]" at bounding box center [699, 312] width 202 height 19
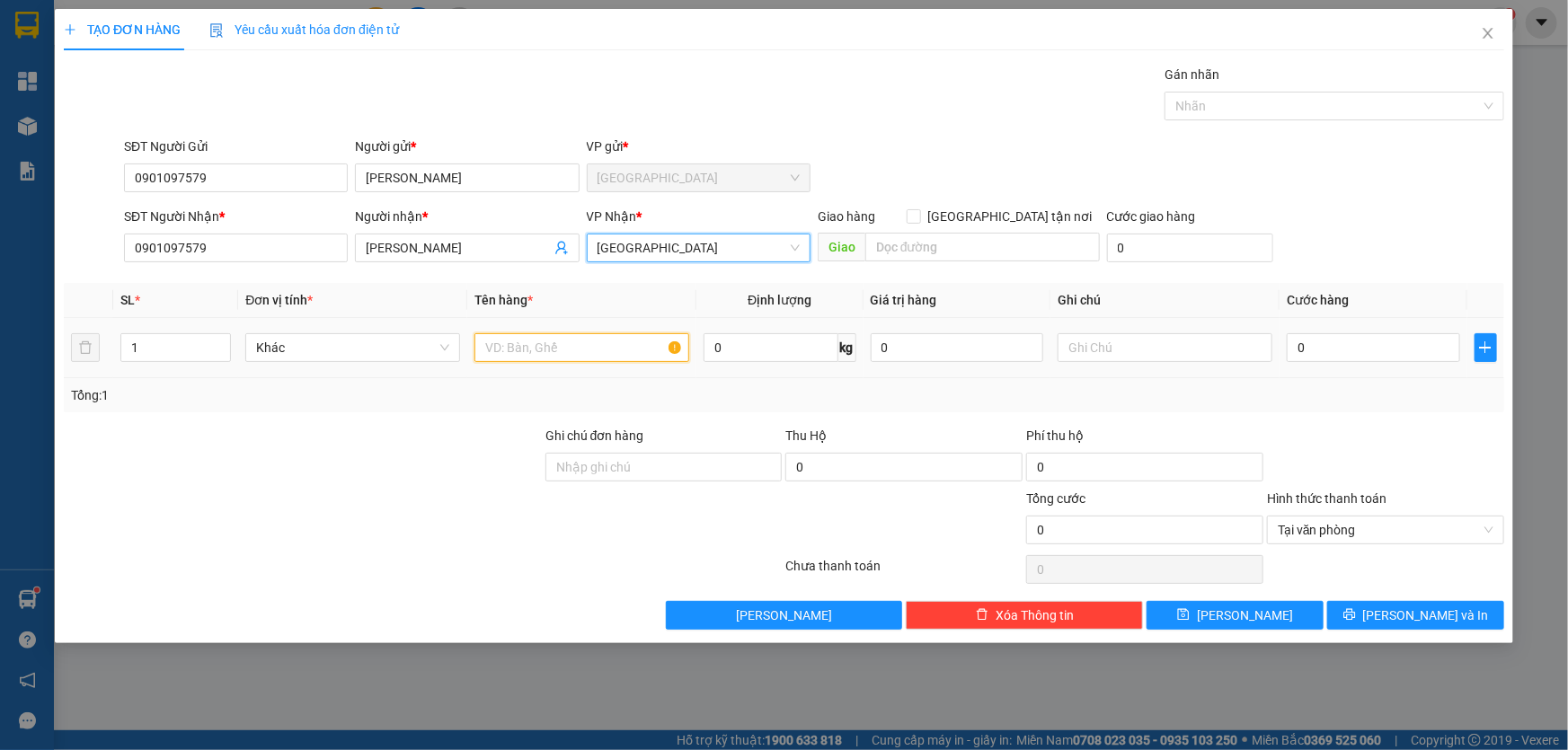
click at [577, 337] on input "text" at bounding box center [581, 348] width 215 height 29
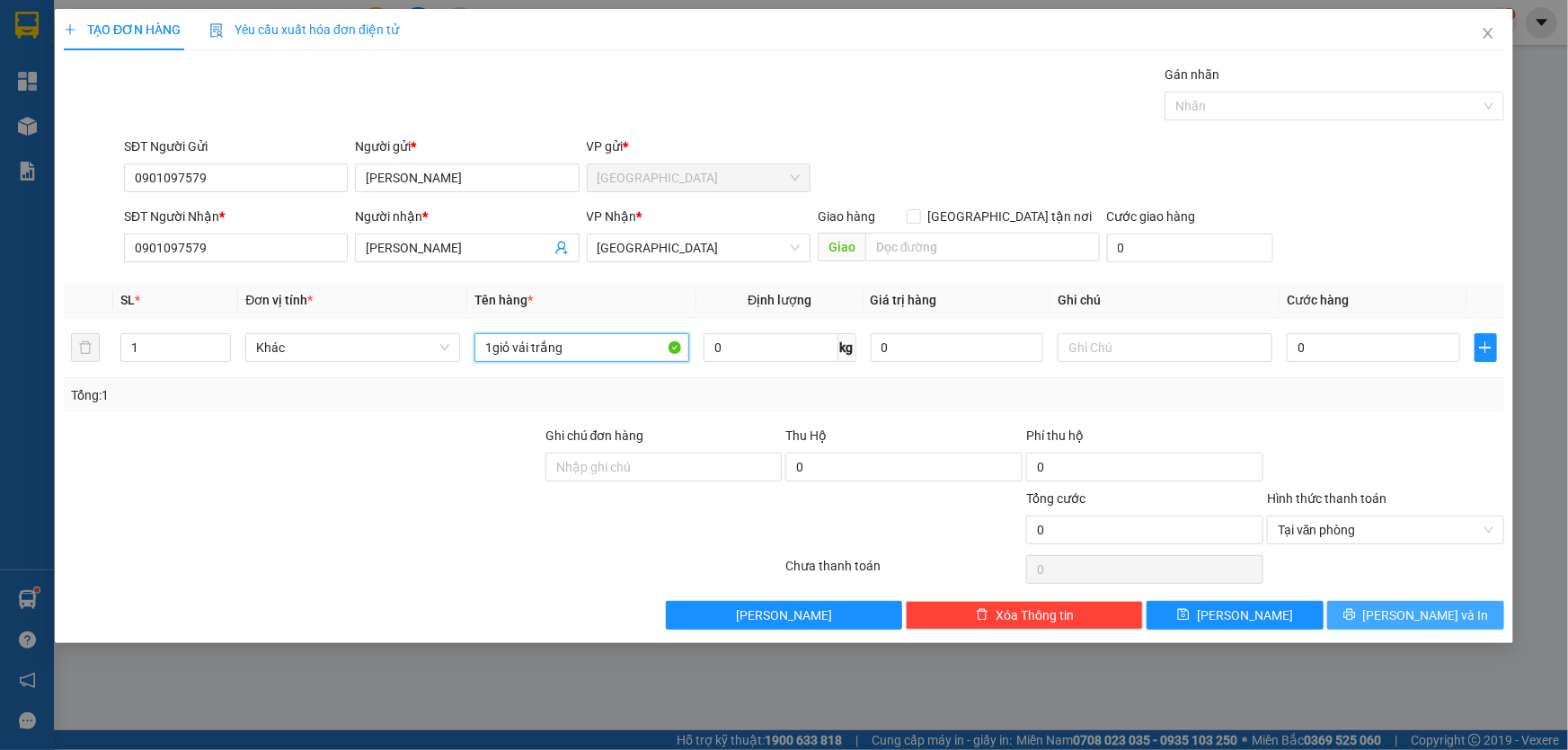
type input "1giỏ vải trắng"
click at [1330, 601] on button "Lưu và In" at bounding box center [1415, 615] width 177 height 29
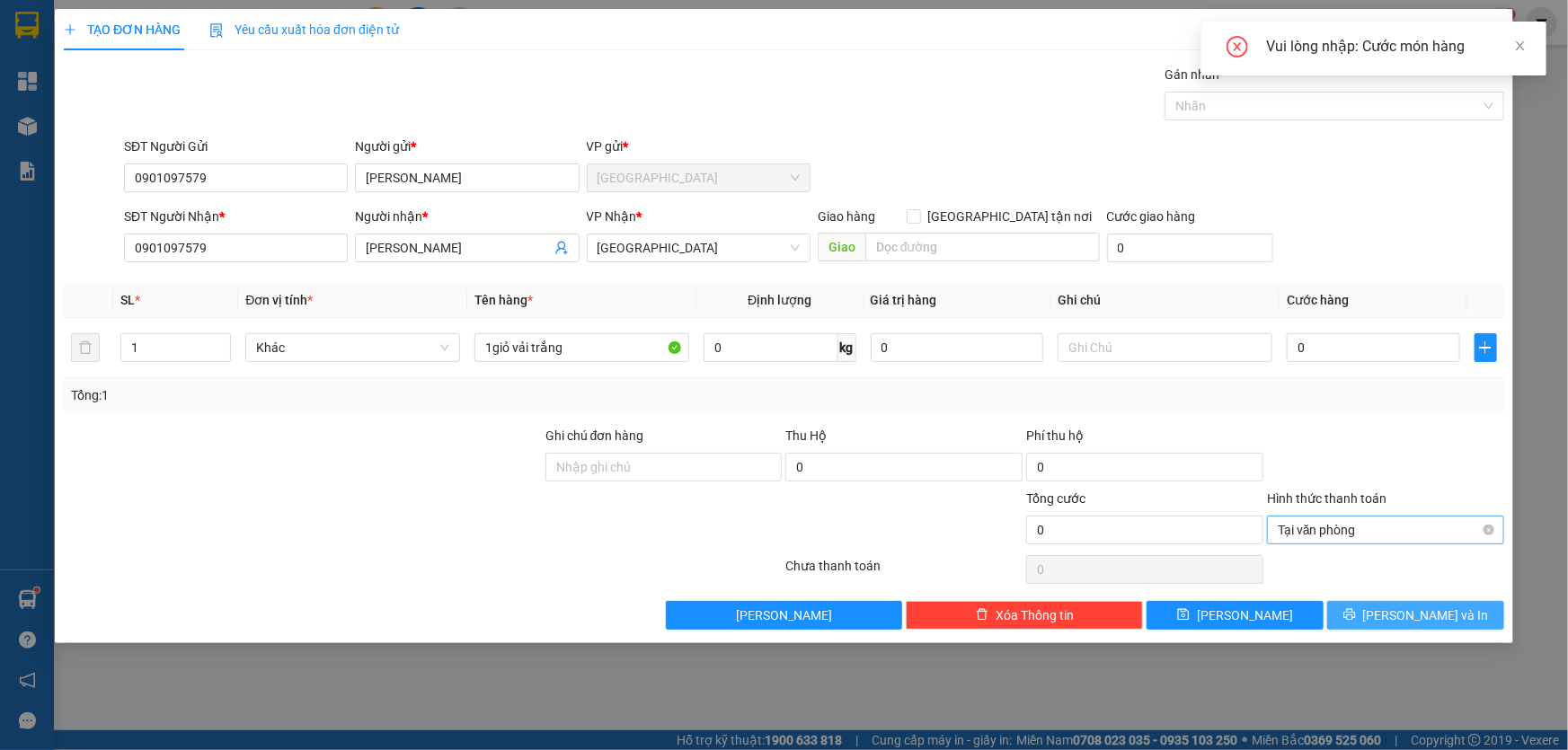
click at [1339, 523] on span "Tại văn phòng" at bounding box center [1385, 529] width 216 height 27
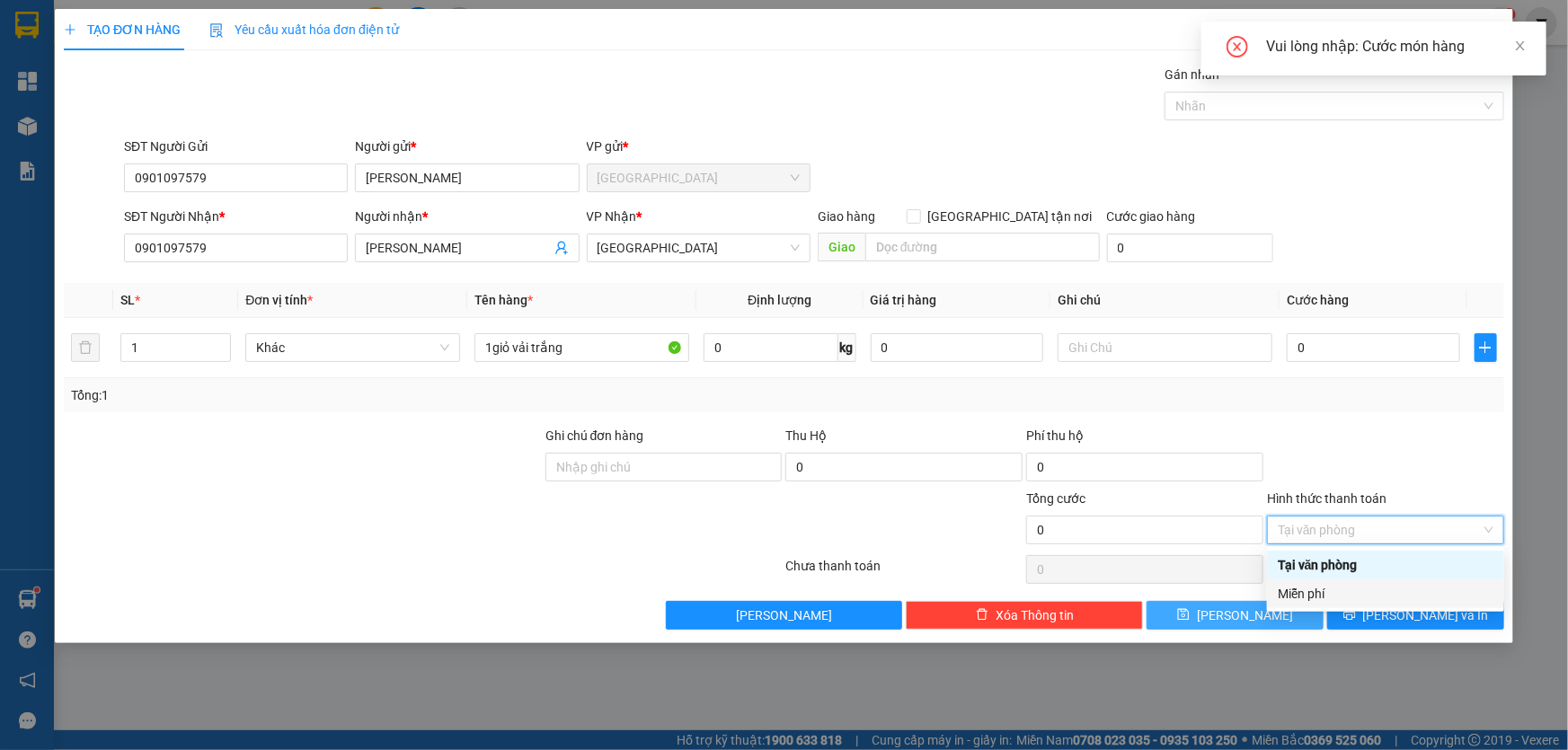
click at [1303, 607] on div "Miễn phí" at bounding box center [1385, 594] width 237 height 29
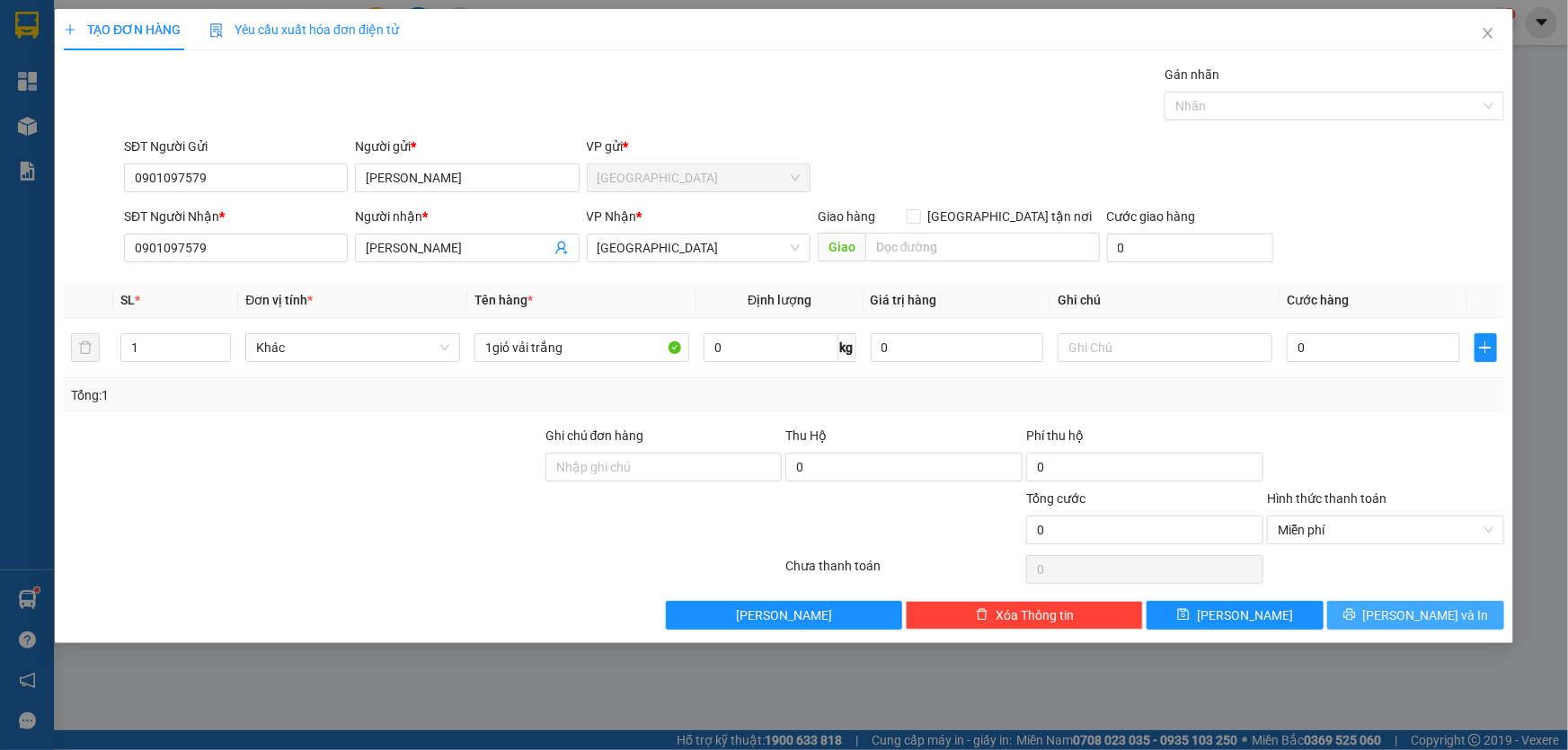
click at [1359, 624] on button "Lưu và In" at bounding box center [1415, 615] width 177 height 29
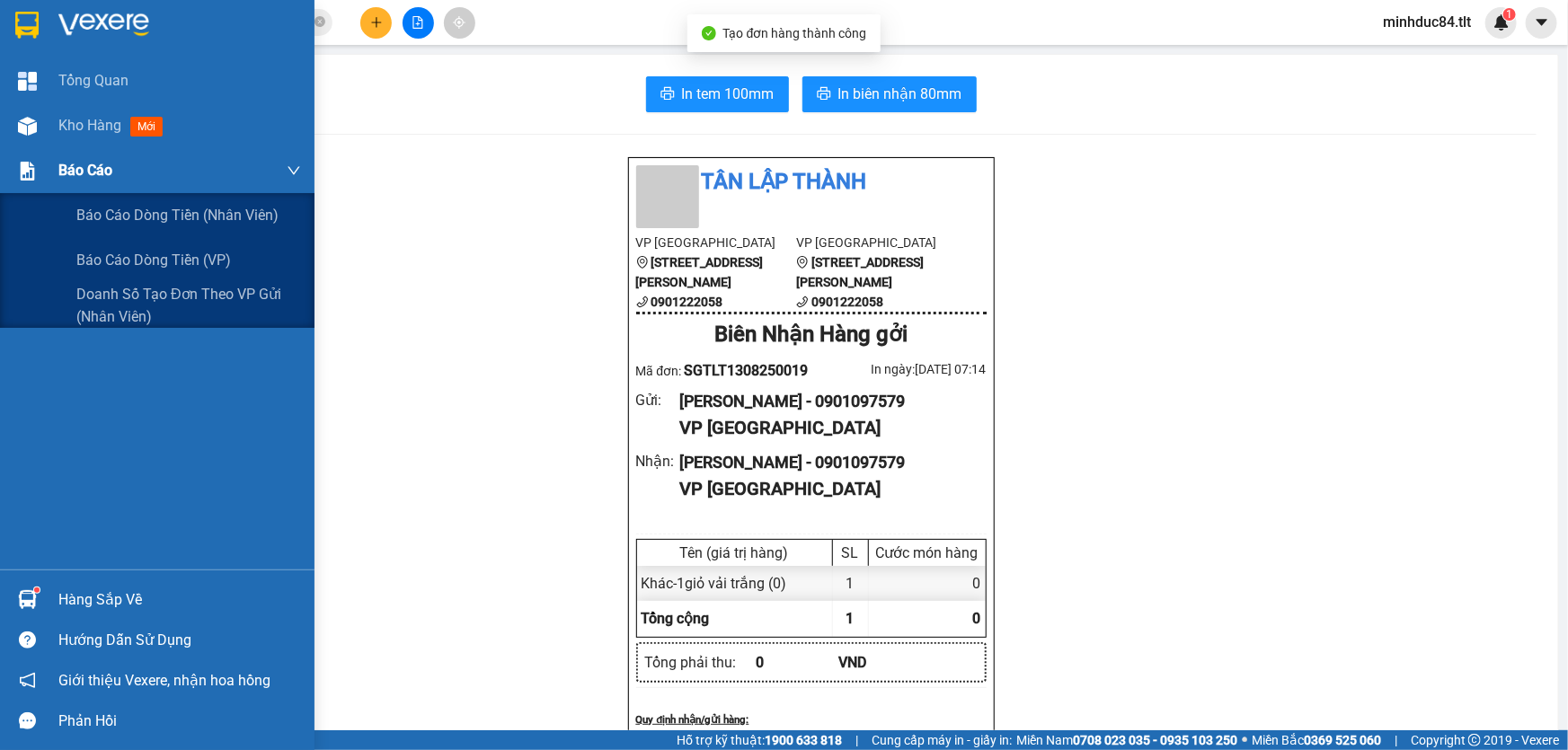
click at [115, 180] on div "Báo cáo" at bounding box center [180, 171] width 243 height 45
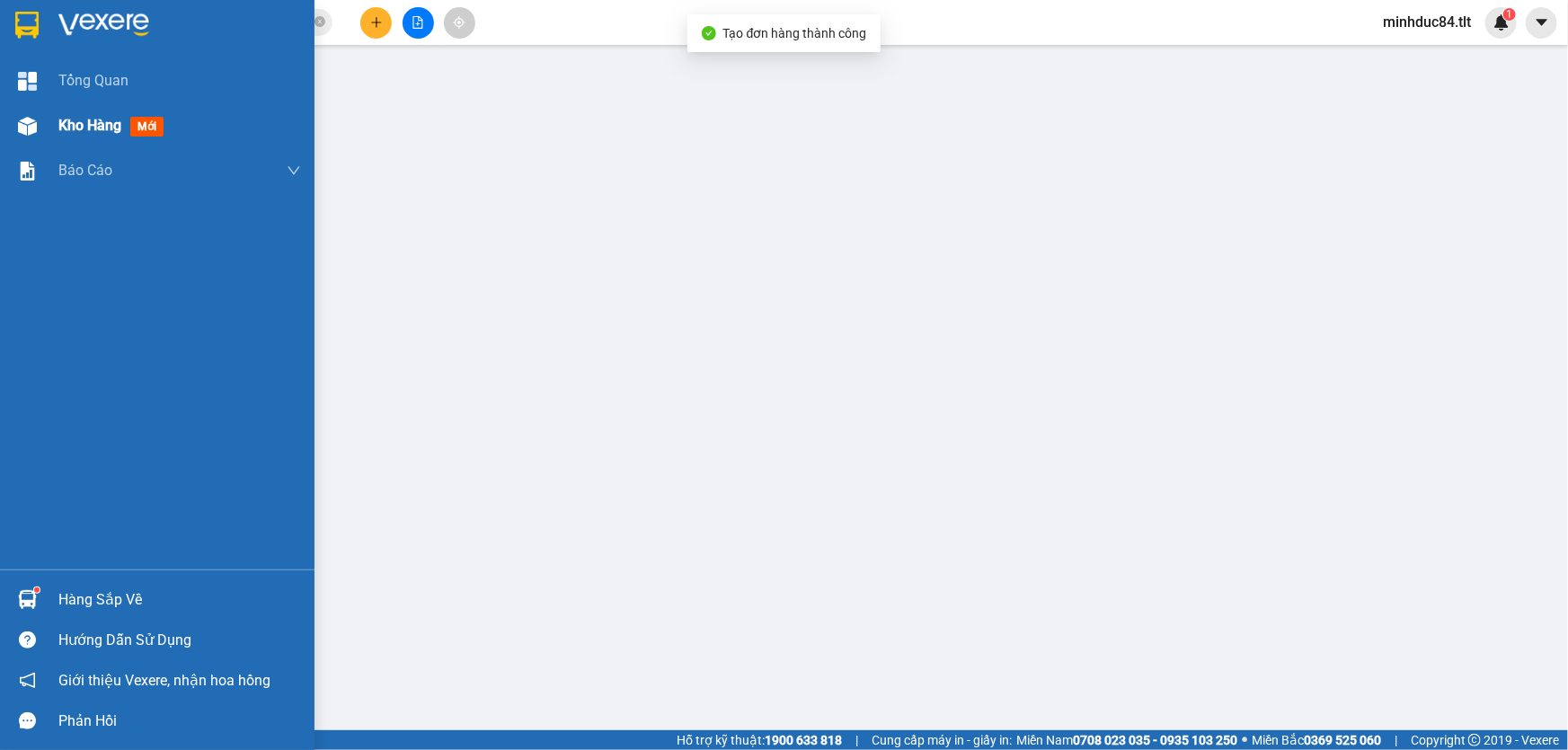
click at [42, 122] on div at bounding box center [27, 126] width 31 height 31
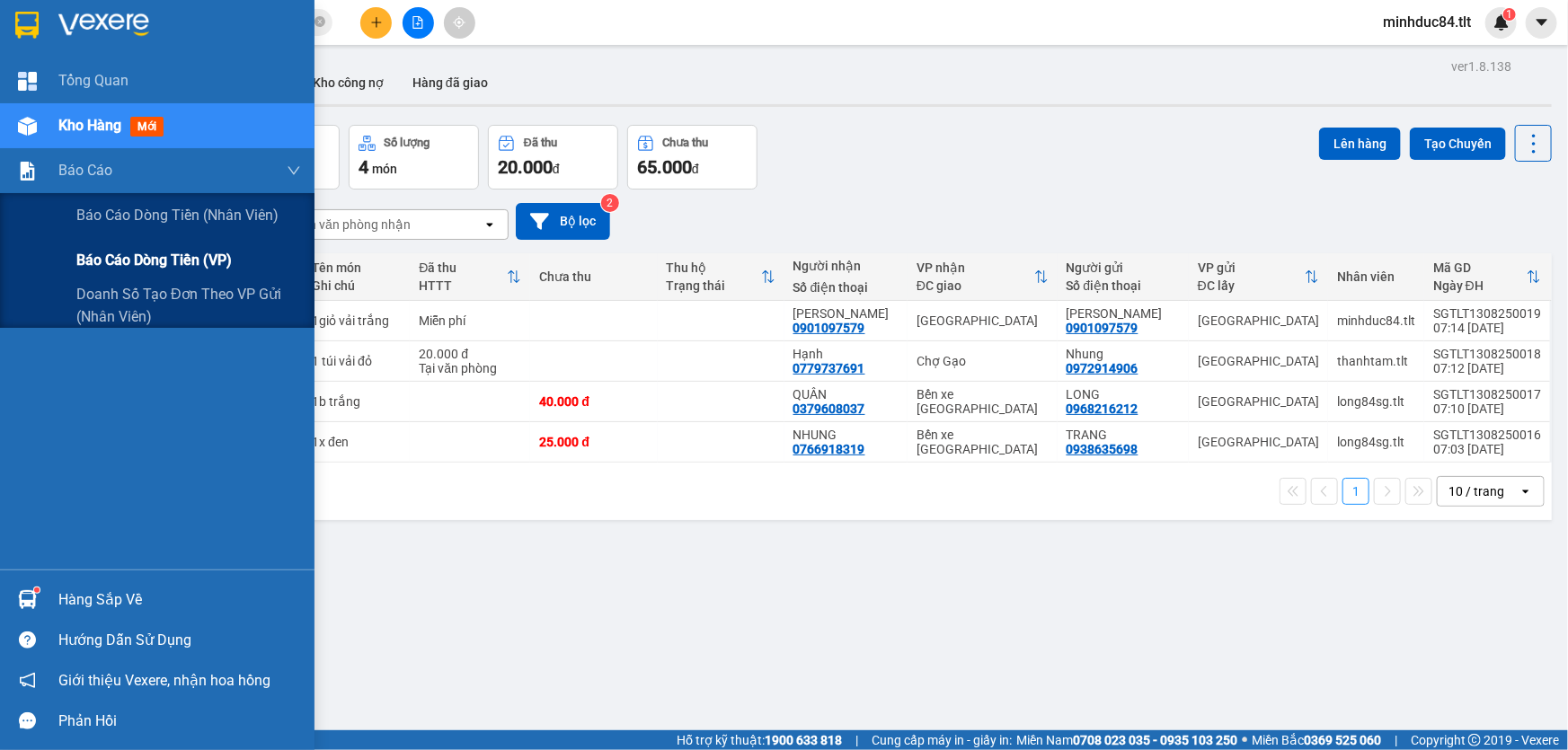
click at [143, 245] on div "Báo cáo dòng tiền (VP)" at bounding box center [189, 260] width 225 height 45
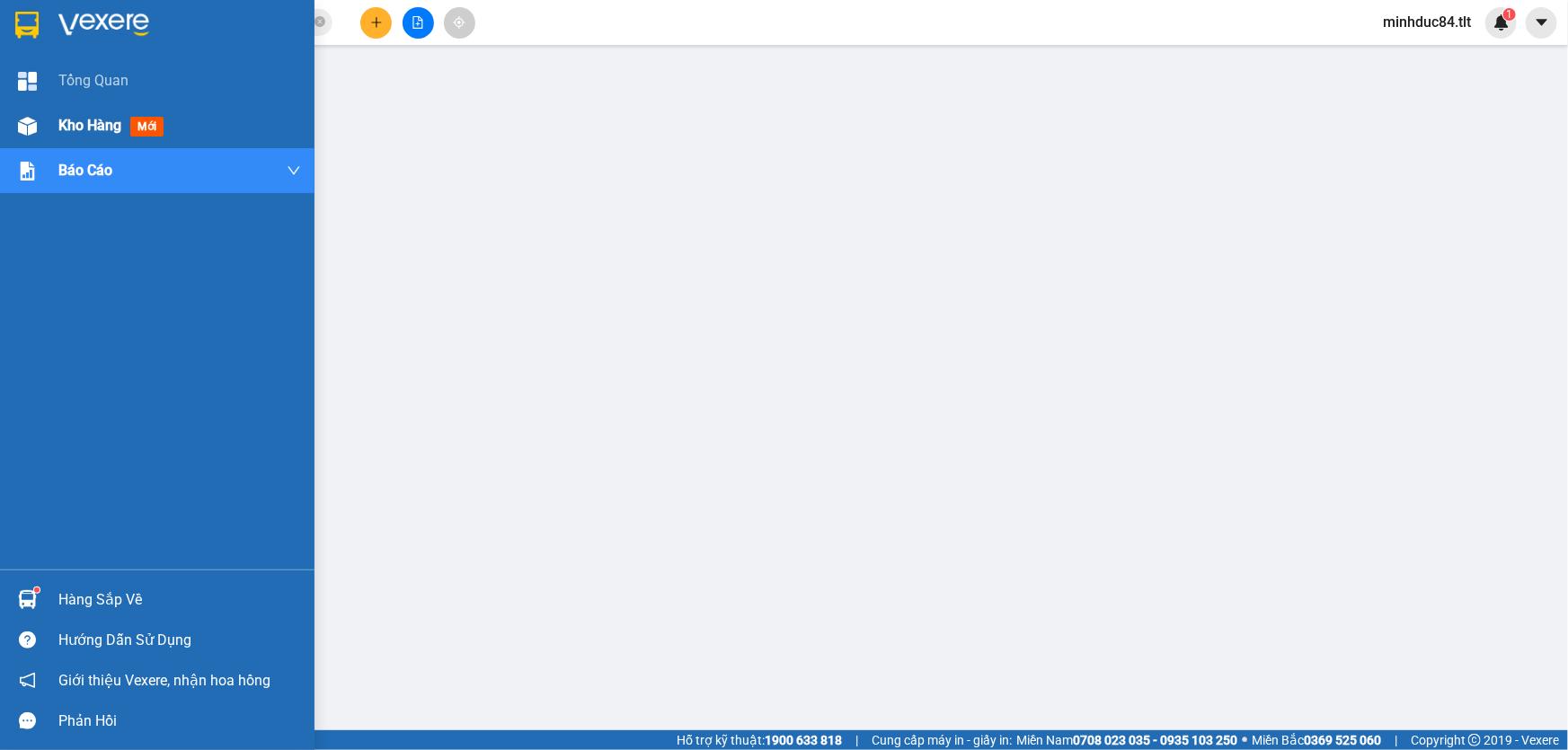
click at [48, 116] on div "Kho hàng mới" at bounding box center [157, 125] width 315 height 45
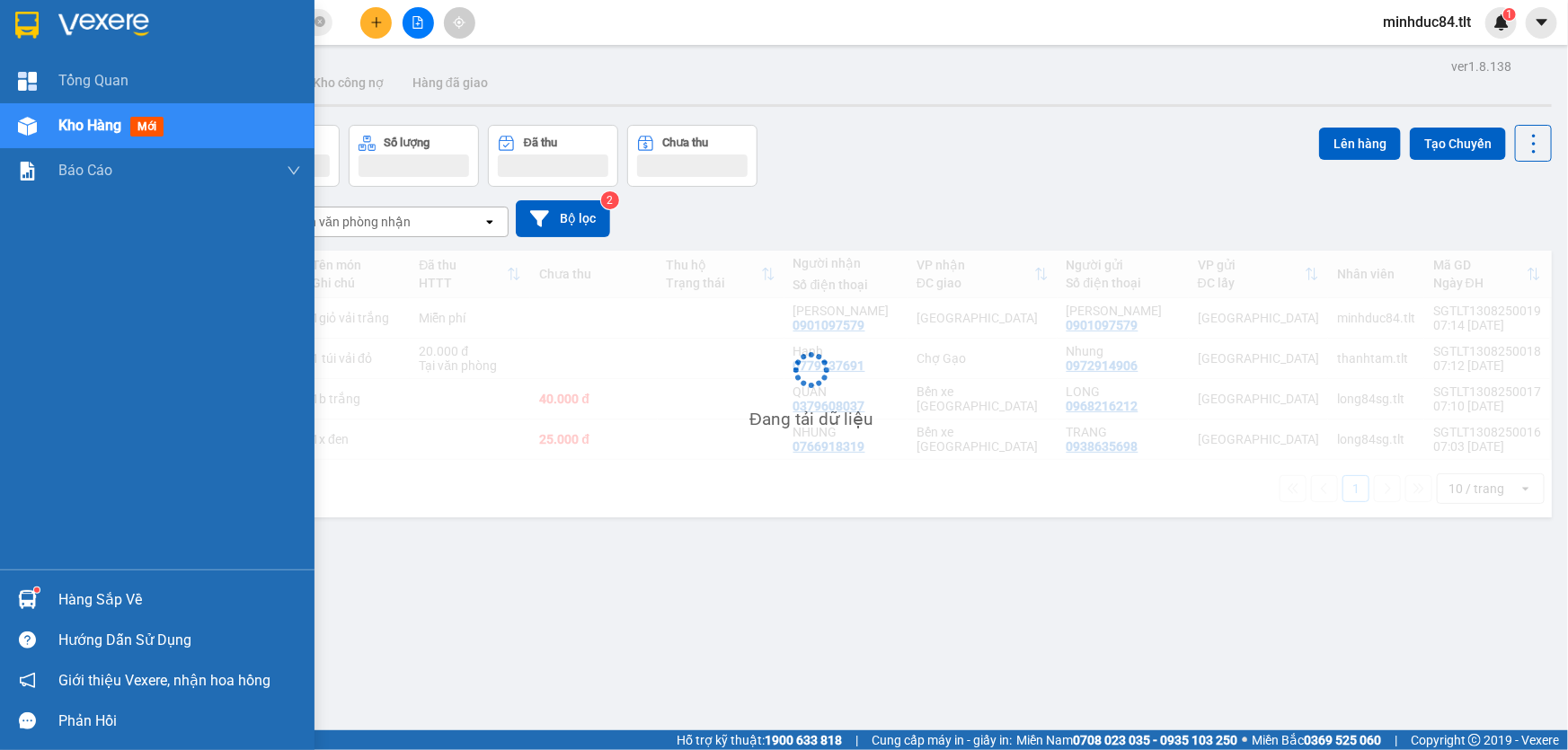
click at [117, 131] on span "Kho hàng" at bounding box center [89, 125] width 63 height 17
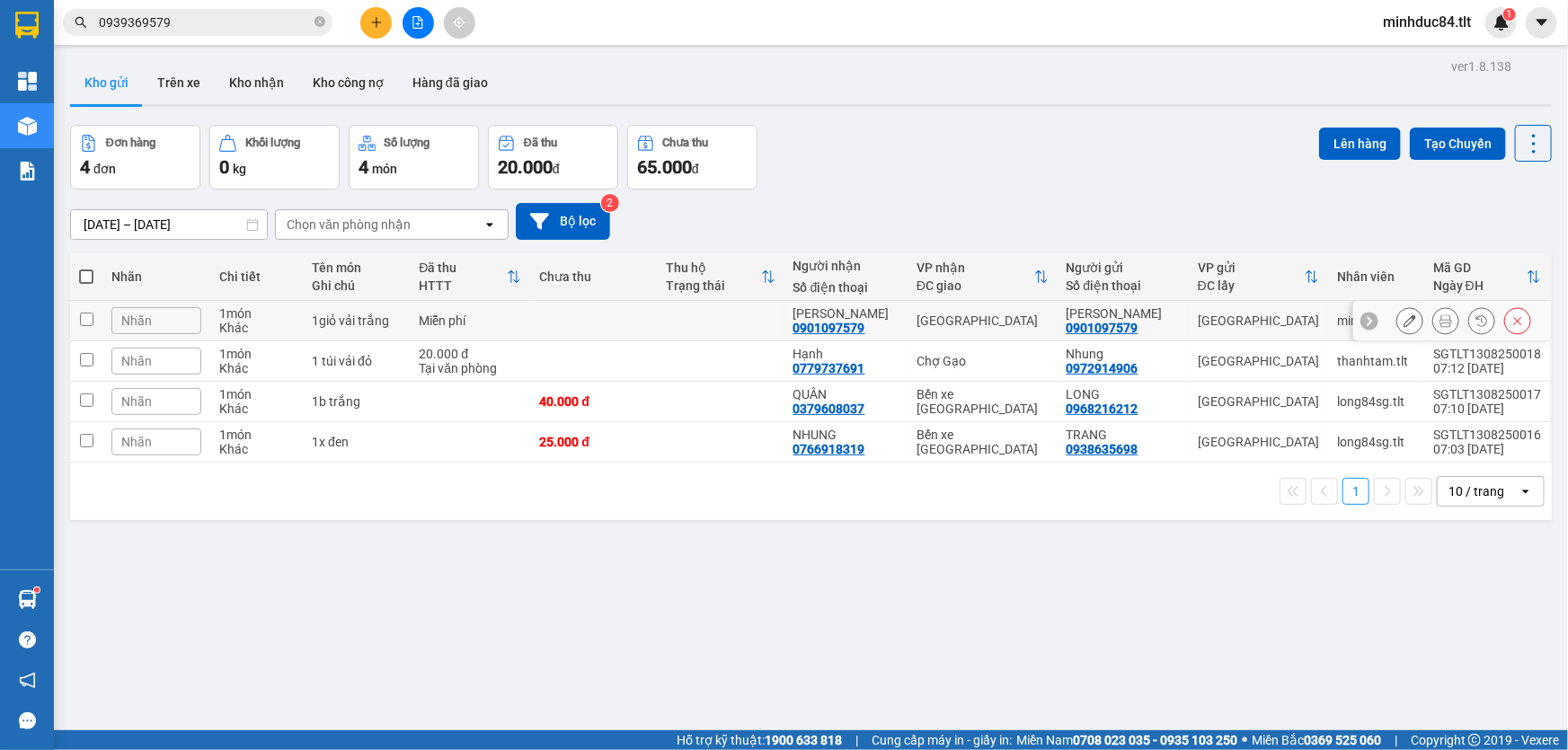
click at [1406, 321] on button at bounding box center [1410, 321] width 25 height 31
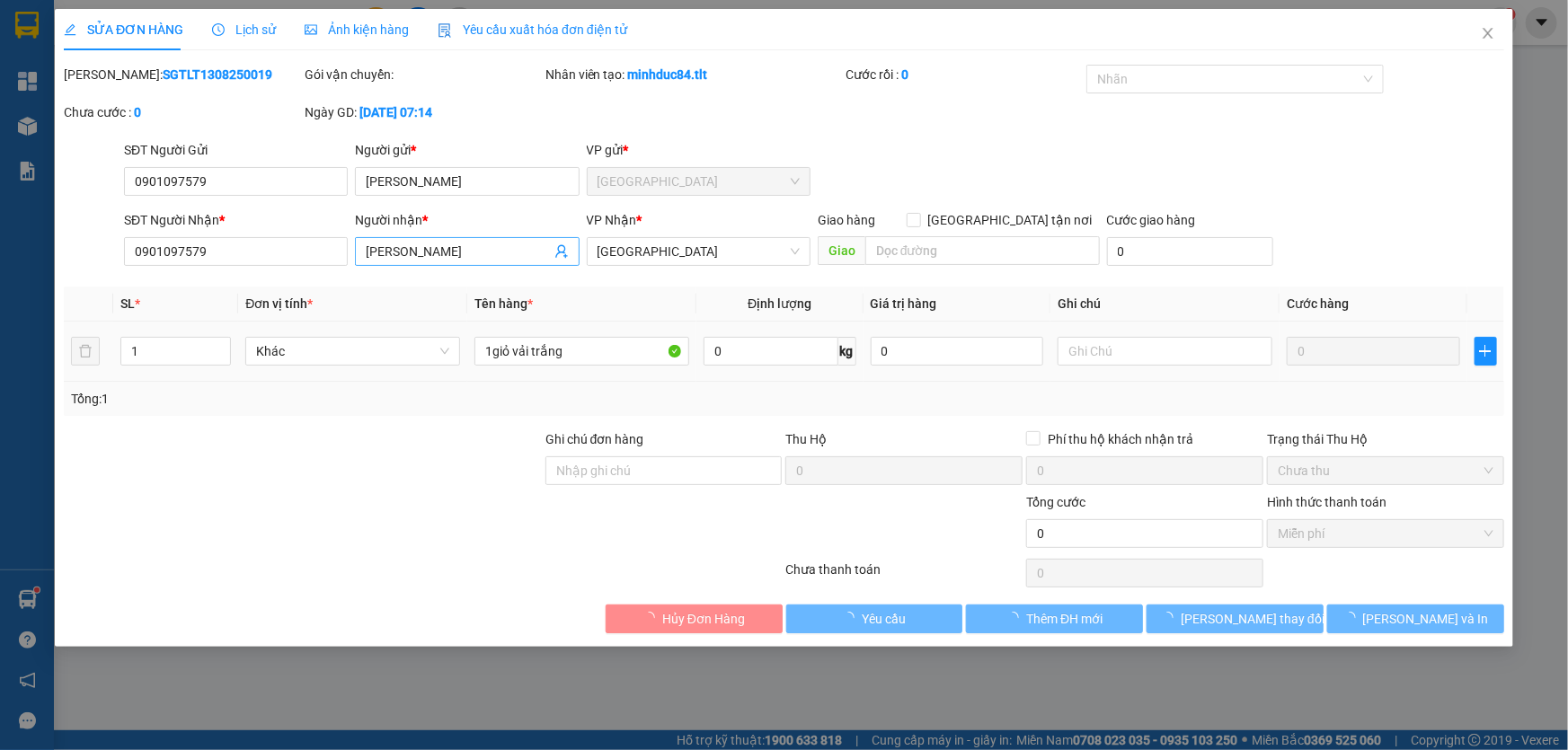
type input "0901097579"
type input "BẢO HÂN"
type input "0901097579"
type input "BẢO HÂN"
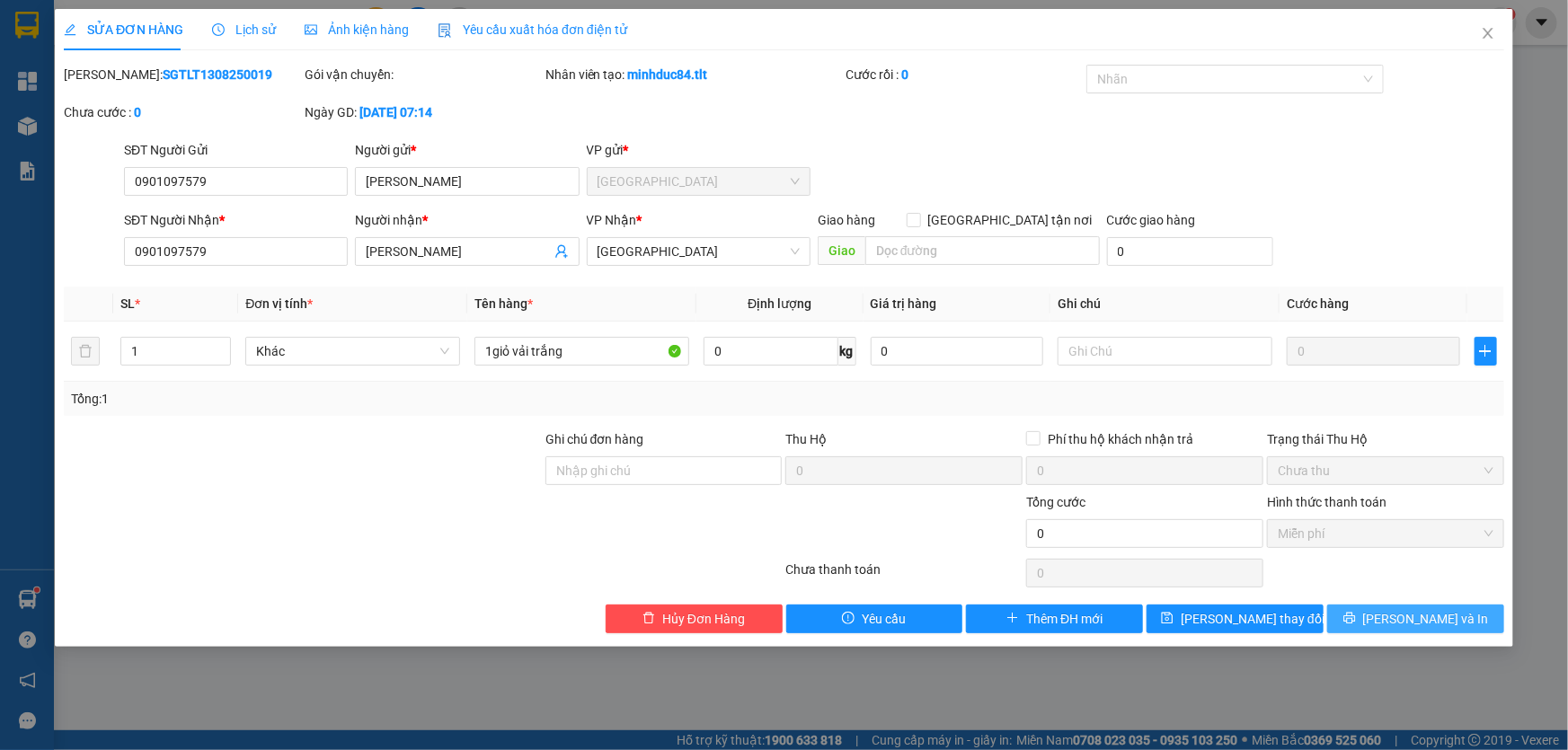
click at [1421, 615] on span "Lưu và In" at bounding box center [1425, 619] width 125 height 19
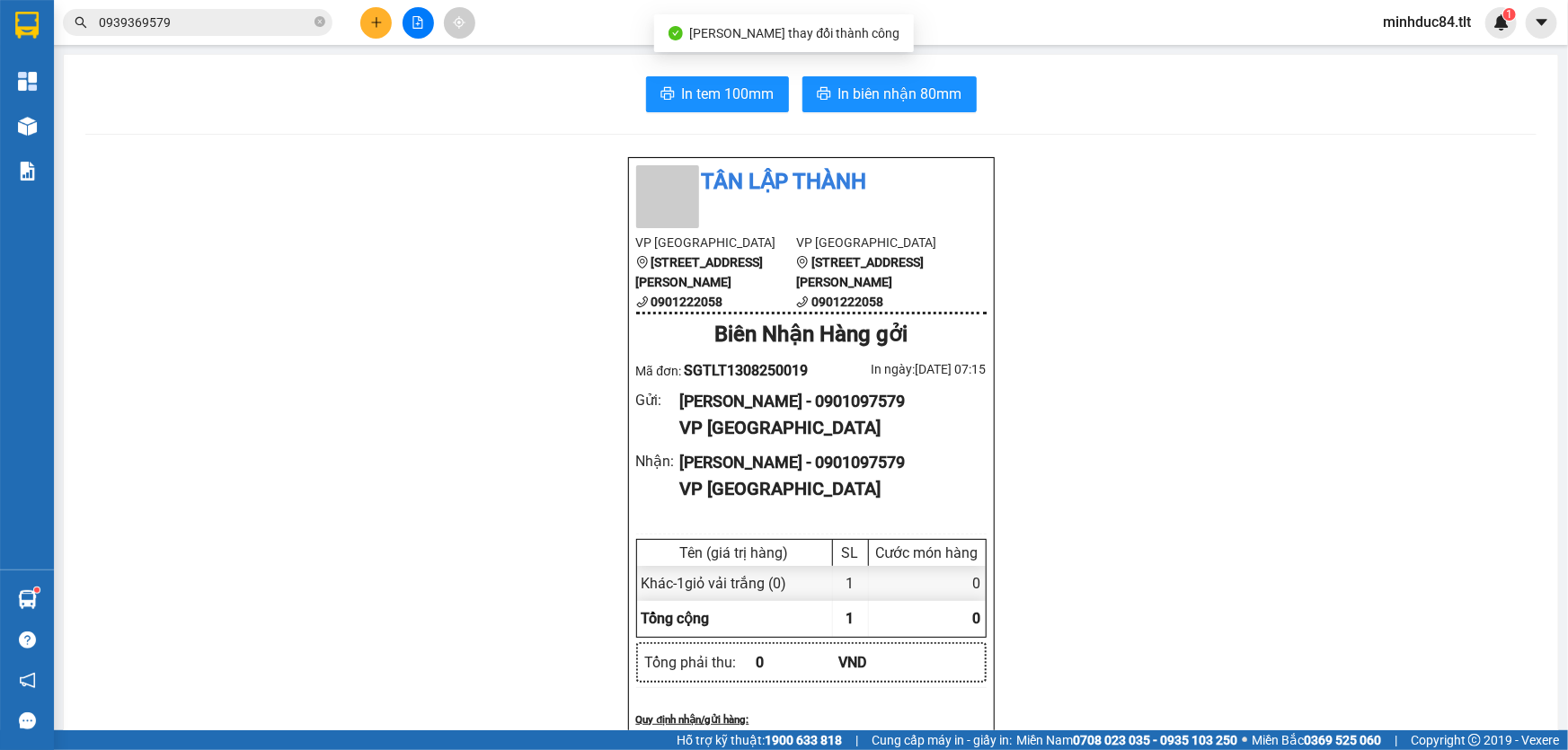
click at [695, 79] on button "In tem 100mm" at bounding box center [717, 94] width 143 height 36
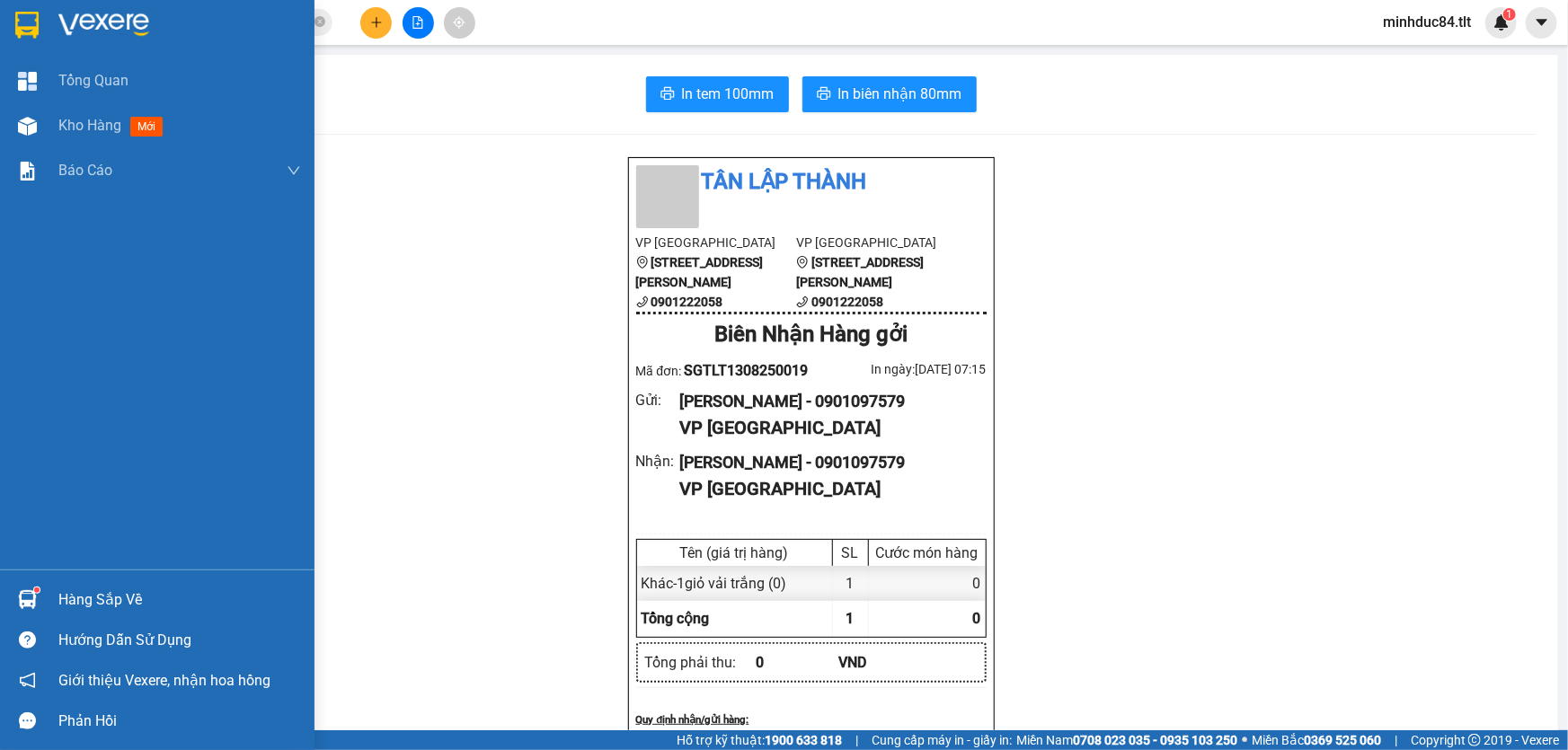
click at [55, 597] on div "Hàng sắp về" at bounding box center [157, 599] width 315 height 41
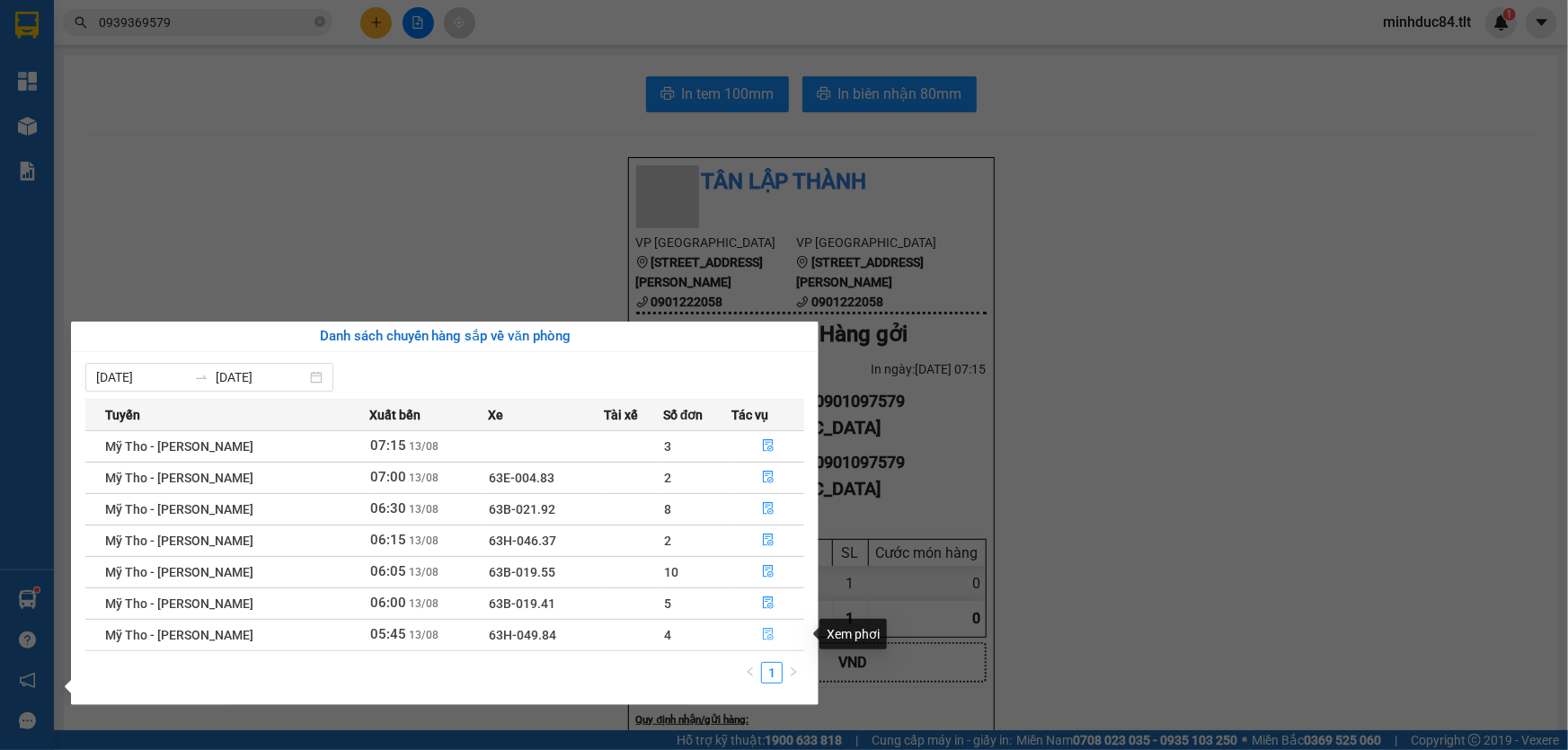
click at [765, 643] on button "button" at bounding box center [768, 635] width 71 height 29
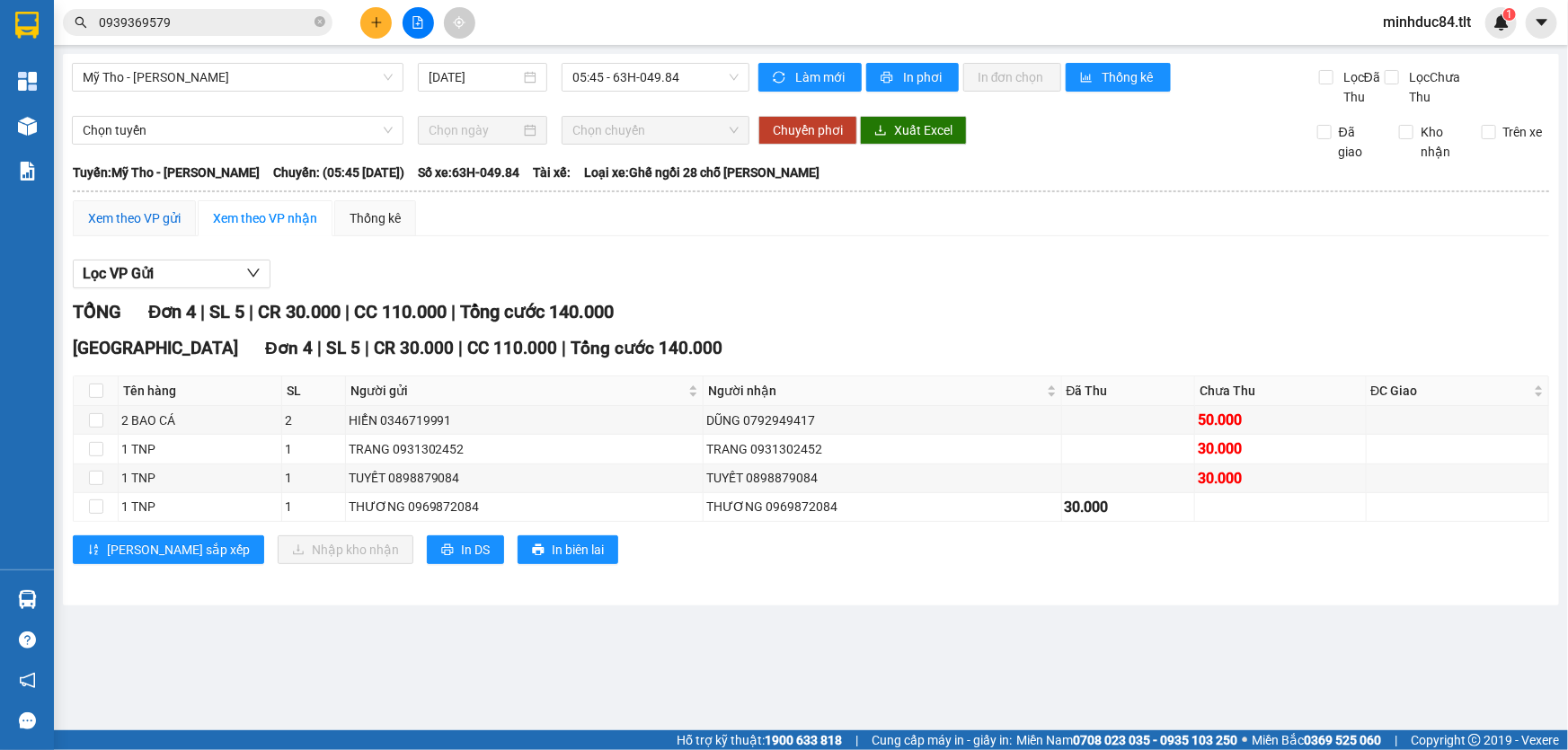
click at [134, 219] on div "Xem theo VP gửi" at bounding box center [134, 218] width 92 height 19
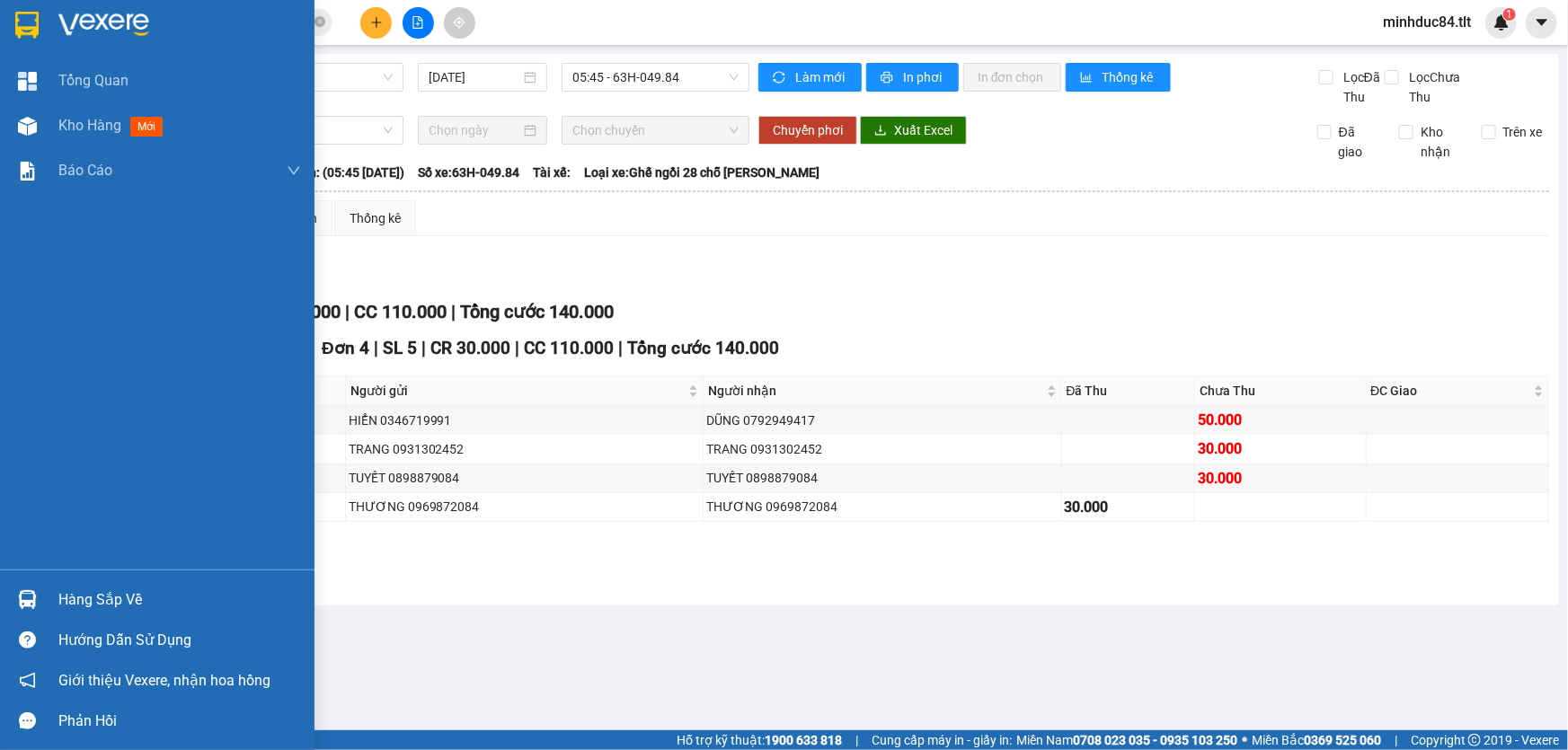
click at [26, 605] on img at bounding box center [26, 598] width 18 height 18
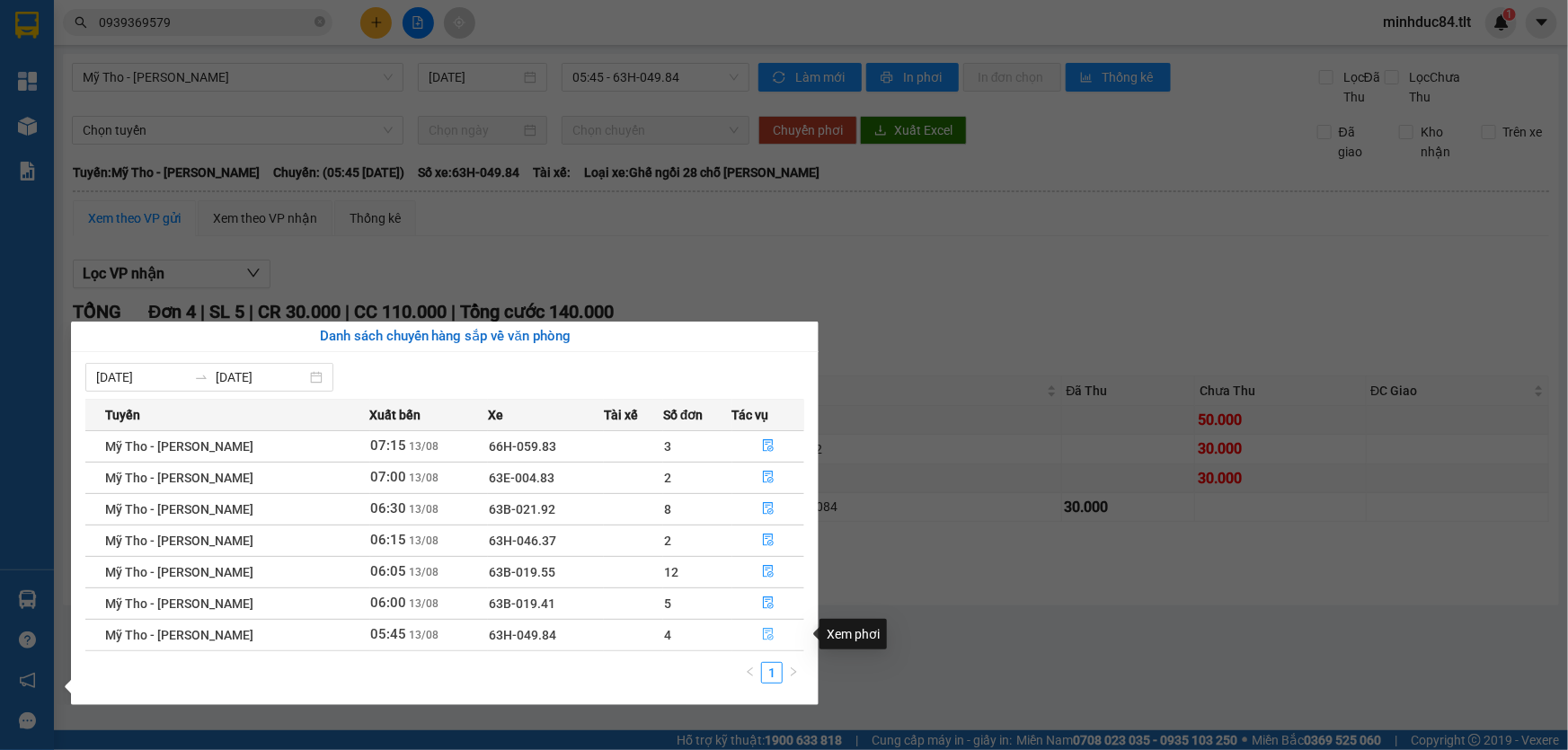
click at [754, 641] on button "button" at bounding box center [768, 635] width 71 height 29
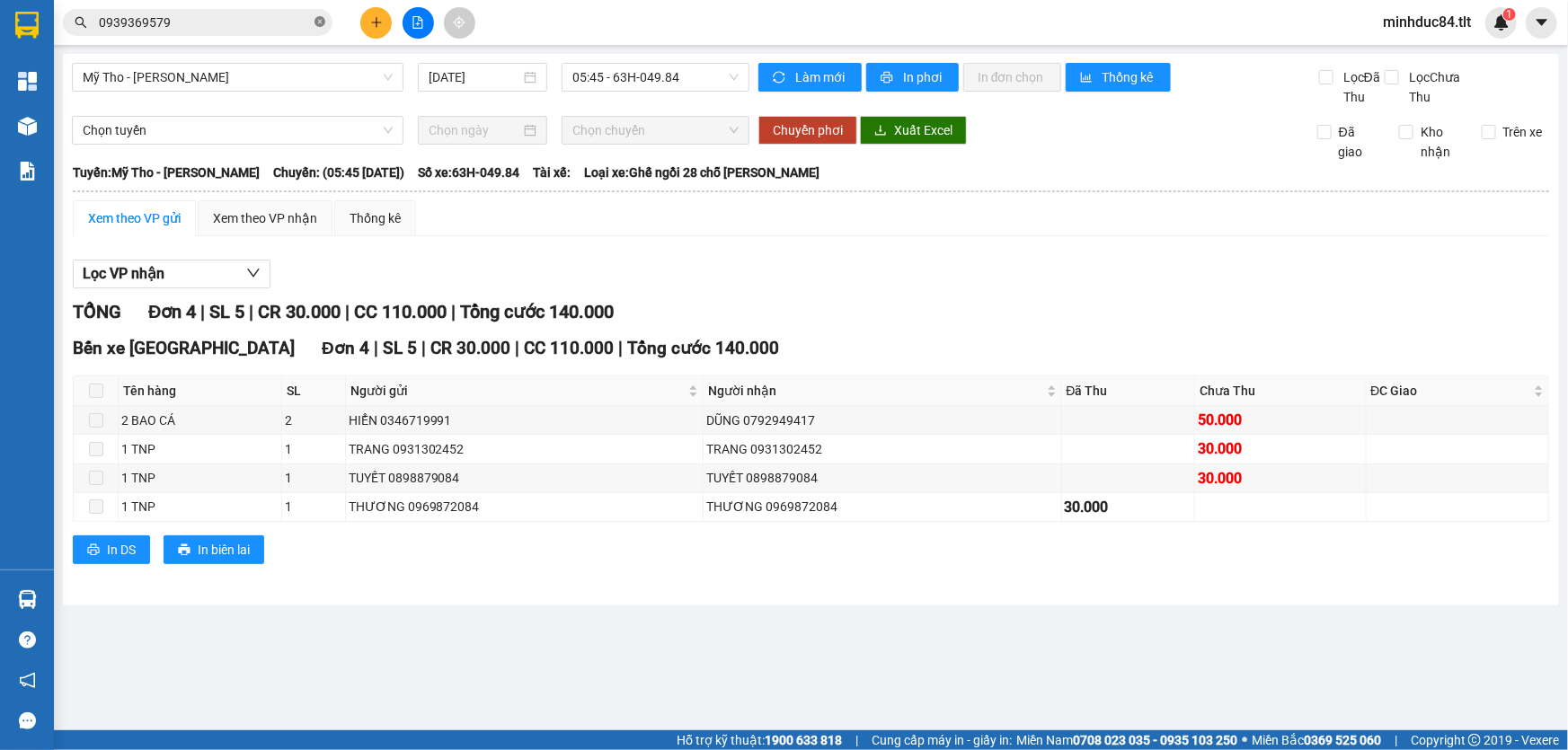
click at [320, 19] on icon "close-circle" at bounding box center [320, 21] width 11 height 11
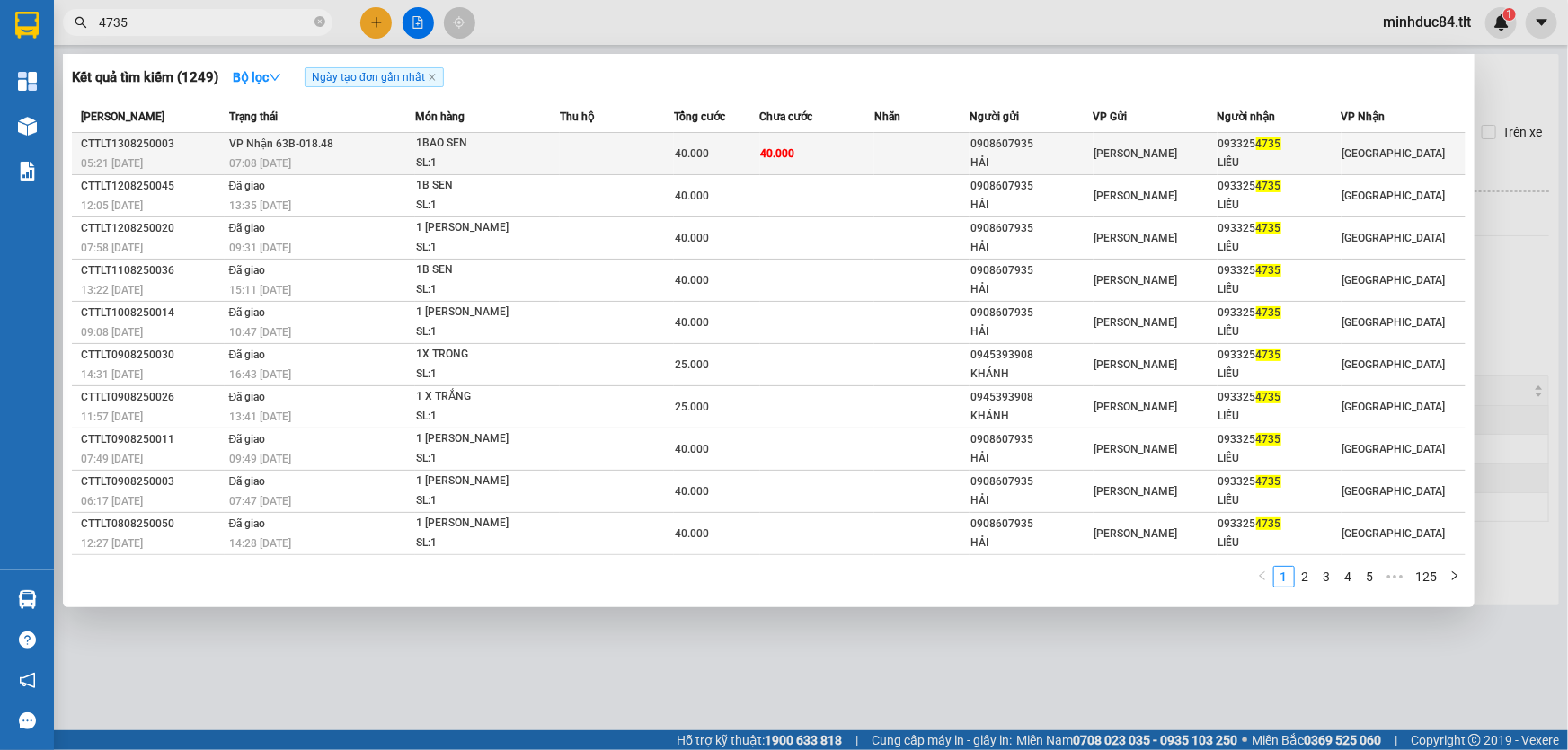
type input "4735"
click at [1227, 146] on div "093325 4735" at bounding box center [1279, 144] width 122 height 18
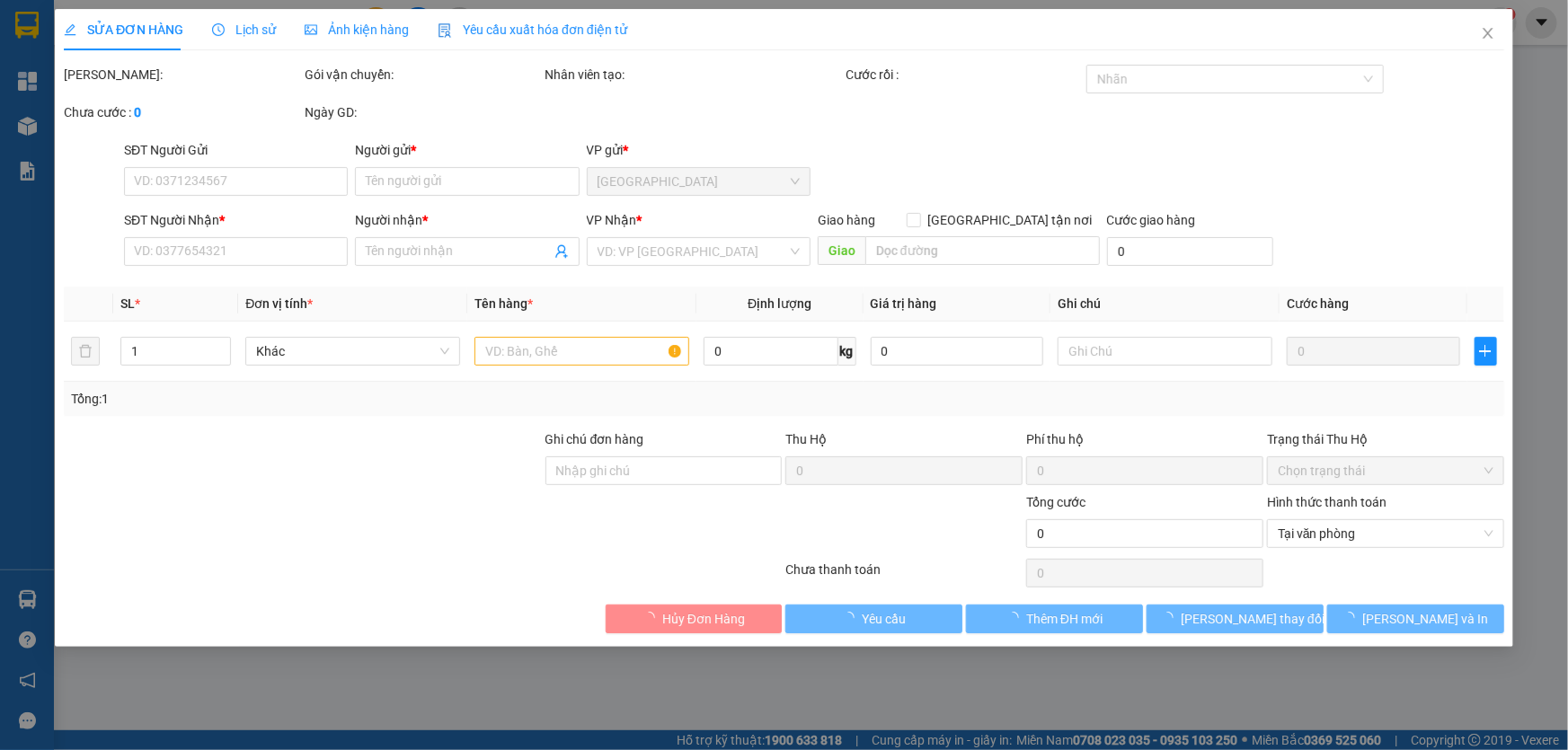
type input "0908607935"
type input "HẢI"
type input "0933254735"
type input "LIỄU"
type input "40.000"
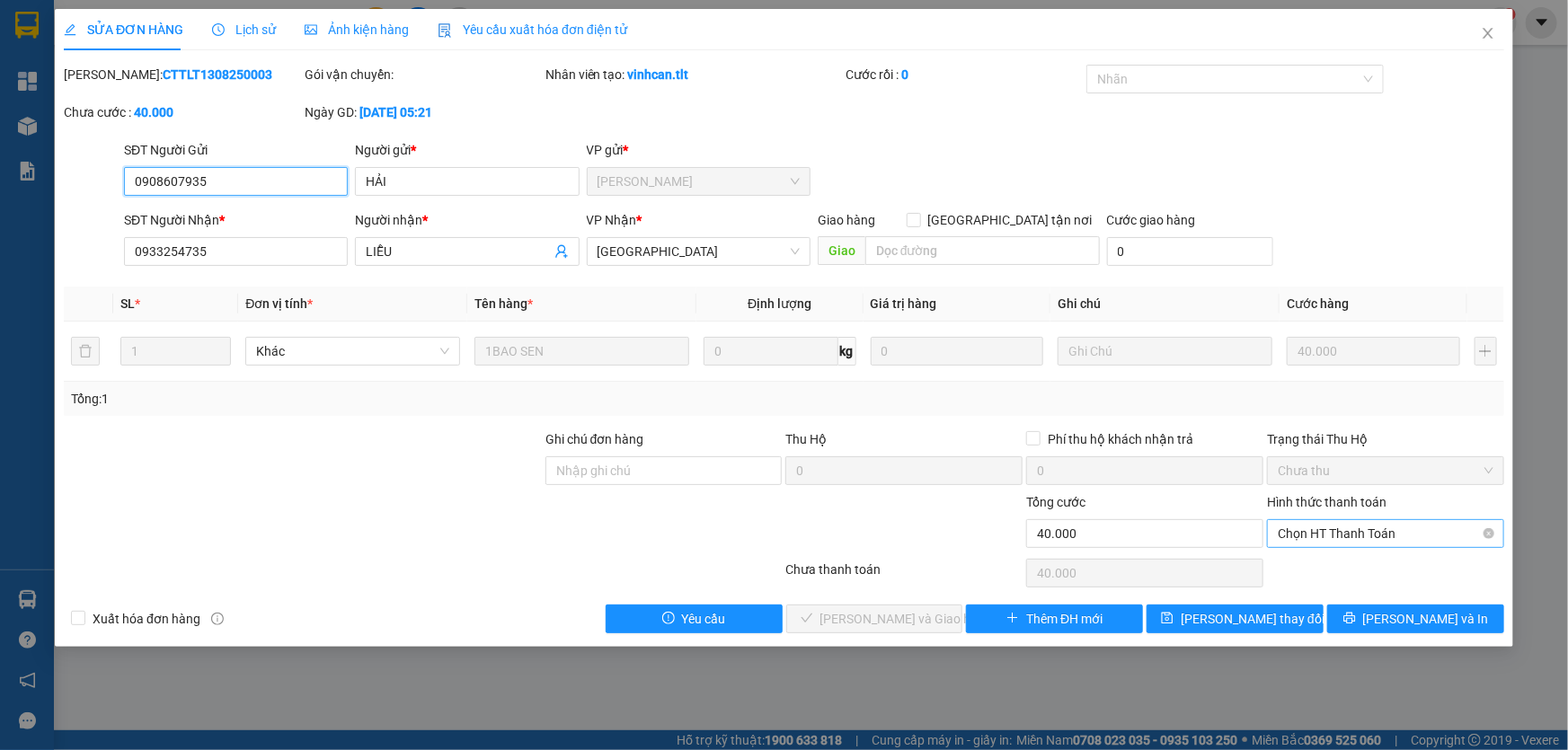
click at [1382, 546] on span "Chọn HT Thanh Toán" at bounding box center [1385, 533] width 216 height 27
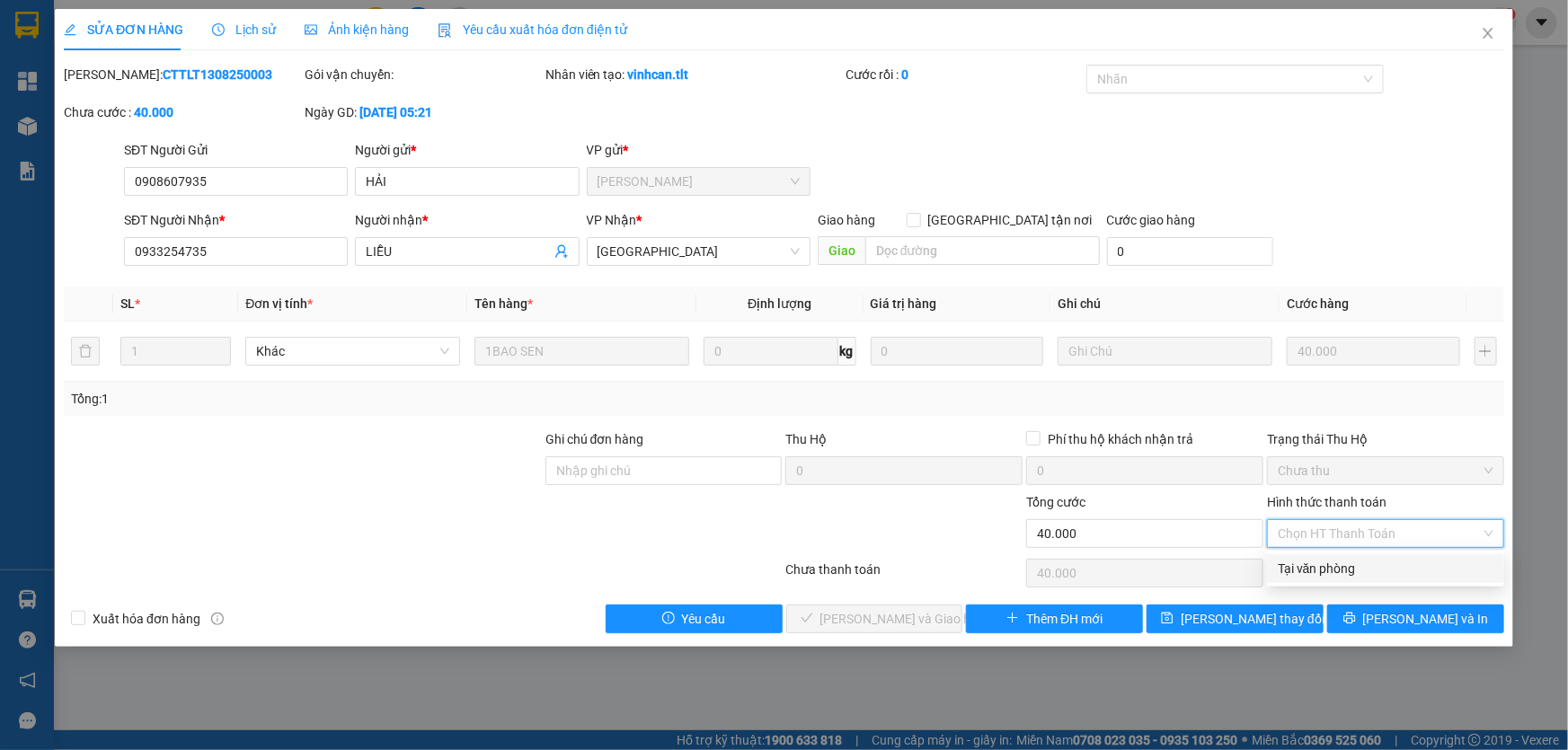
click at [1359, 567] on div "Tại văn phòng" at bounding box center [1385, 568] width 216 height 19
type input "0"
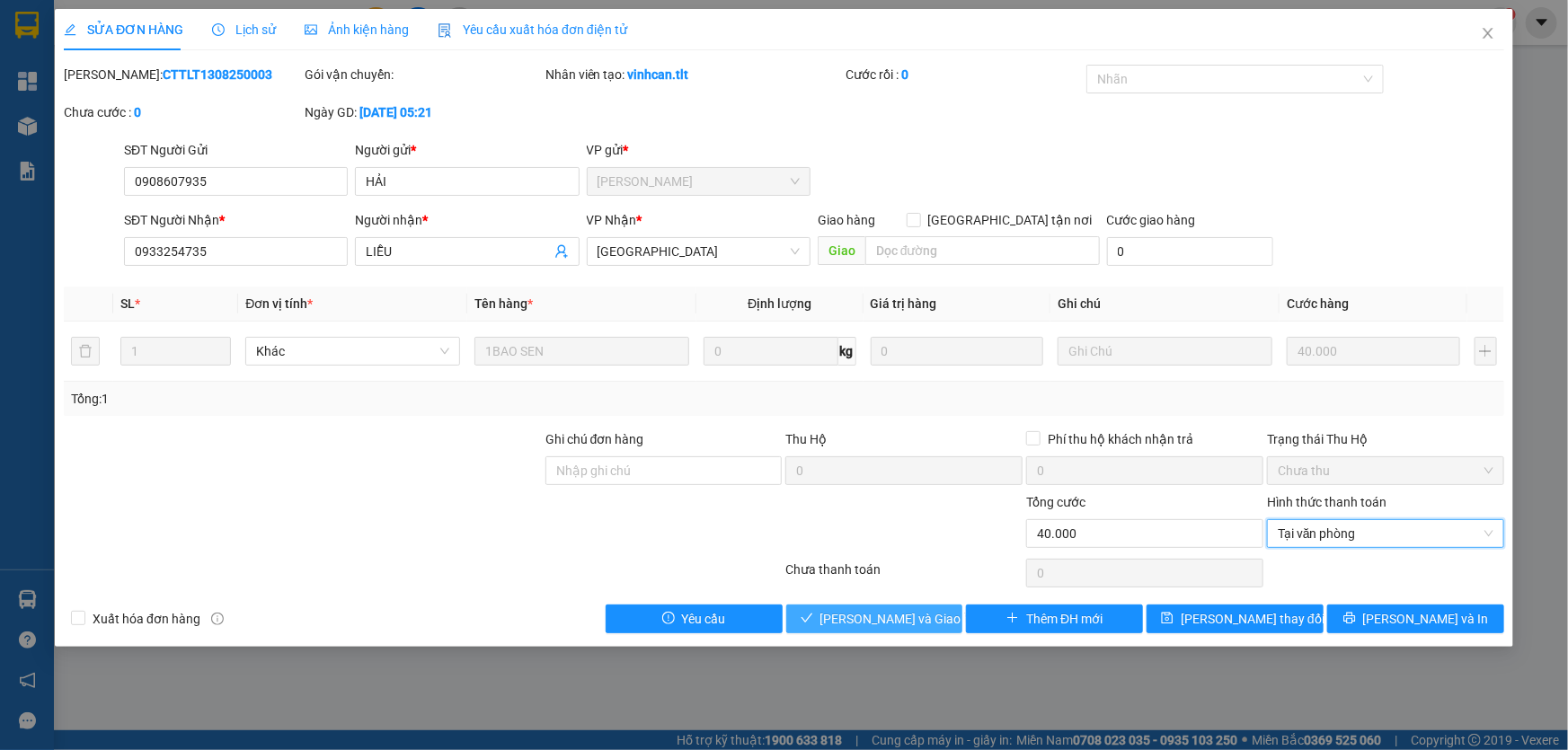
drag, startPoint x: 931, startPoint y: 616, endPoint x: 1421, endPoint y: 427, distance: 525.2
click at [930, 616] on span "Lưu và Giao hàng" at bounding box center [906, 619] width 172 height 19
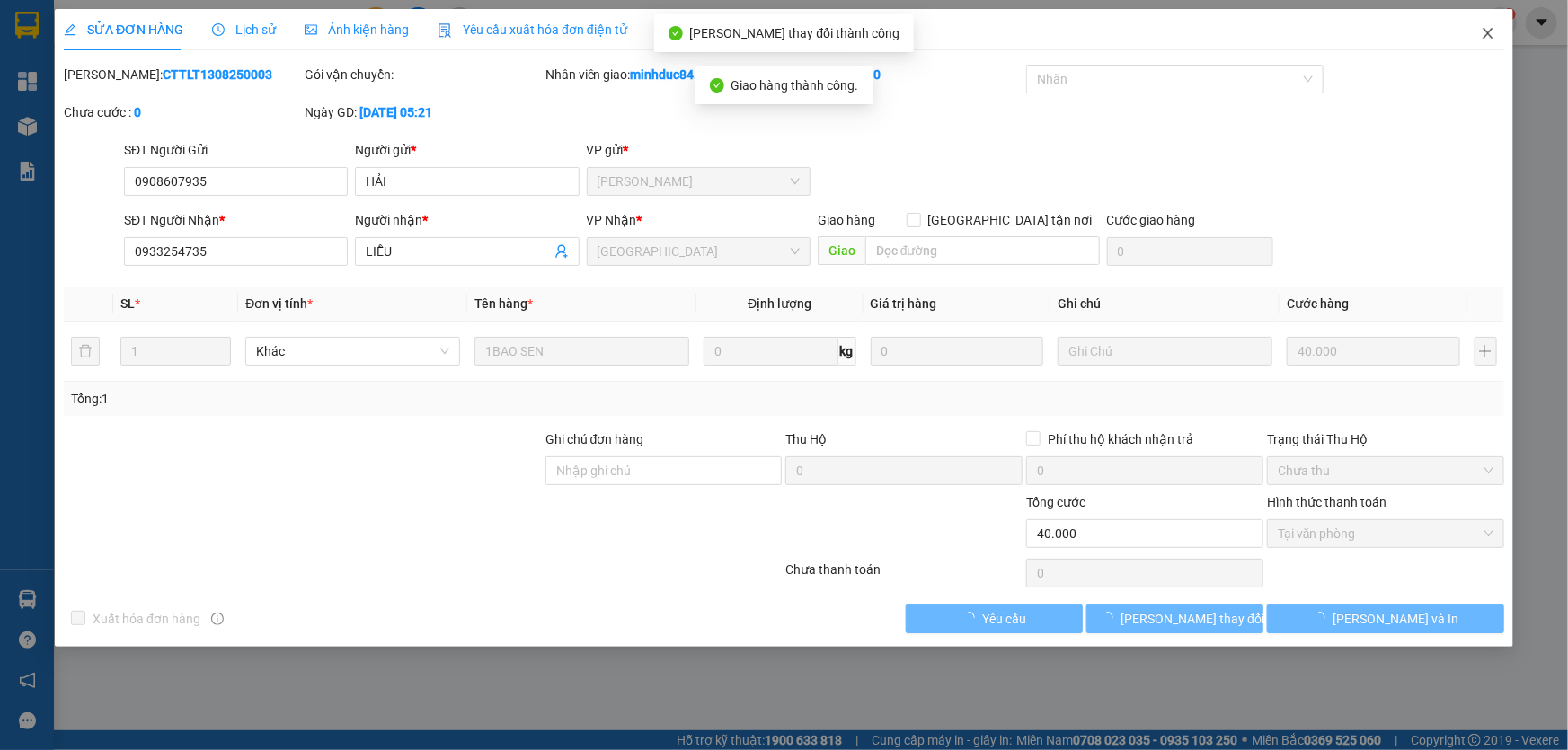
click at [1480, 45] on span "Close" at bounding box center [1488, 34] width 51 height 51
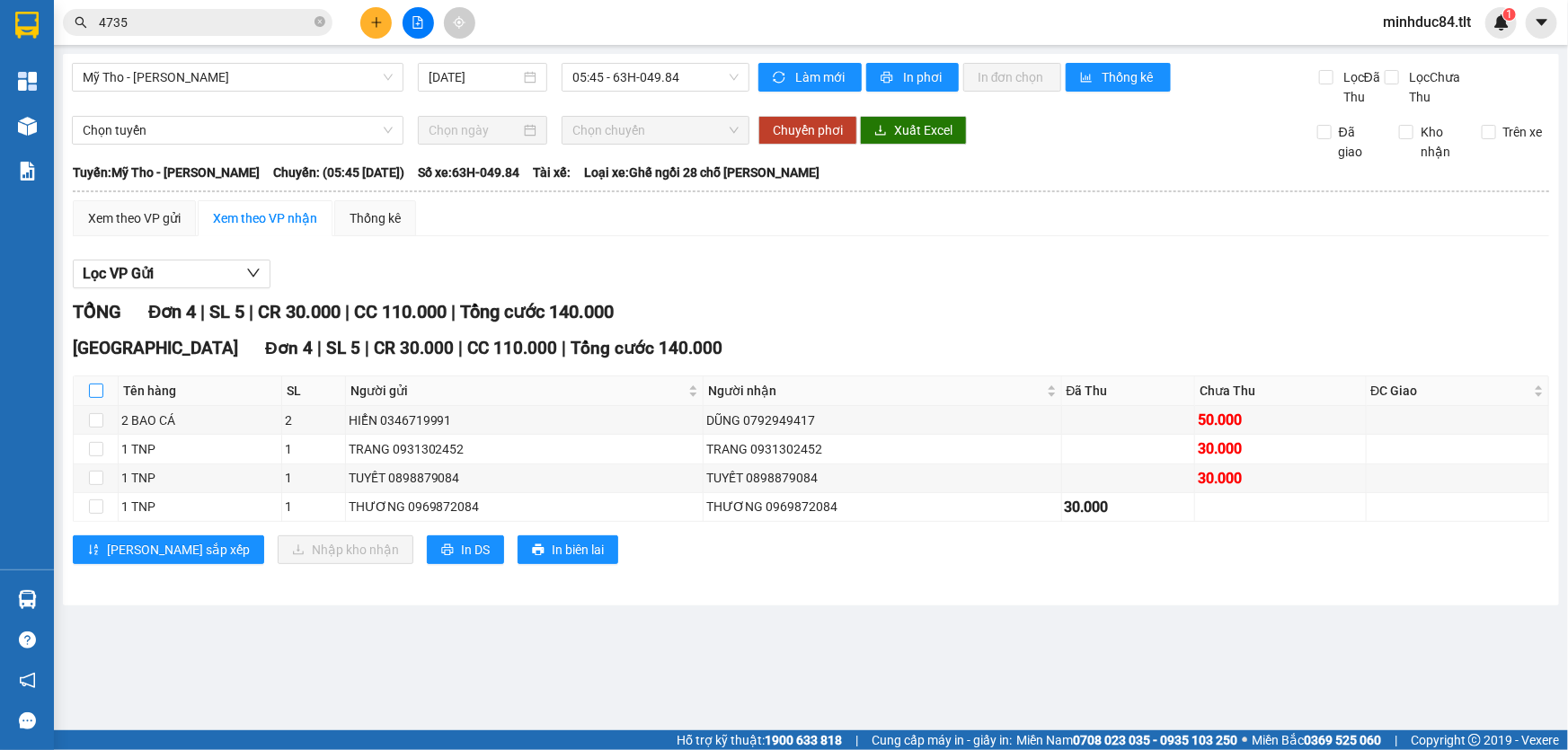
click at [90, 389] on input "checkbox" at bounding box center [96, 391] width 15 height 15
checkbox input "true"
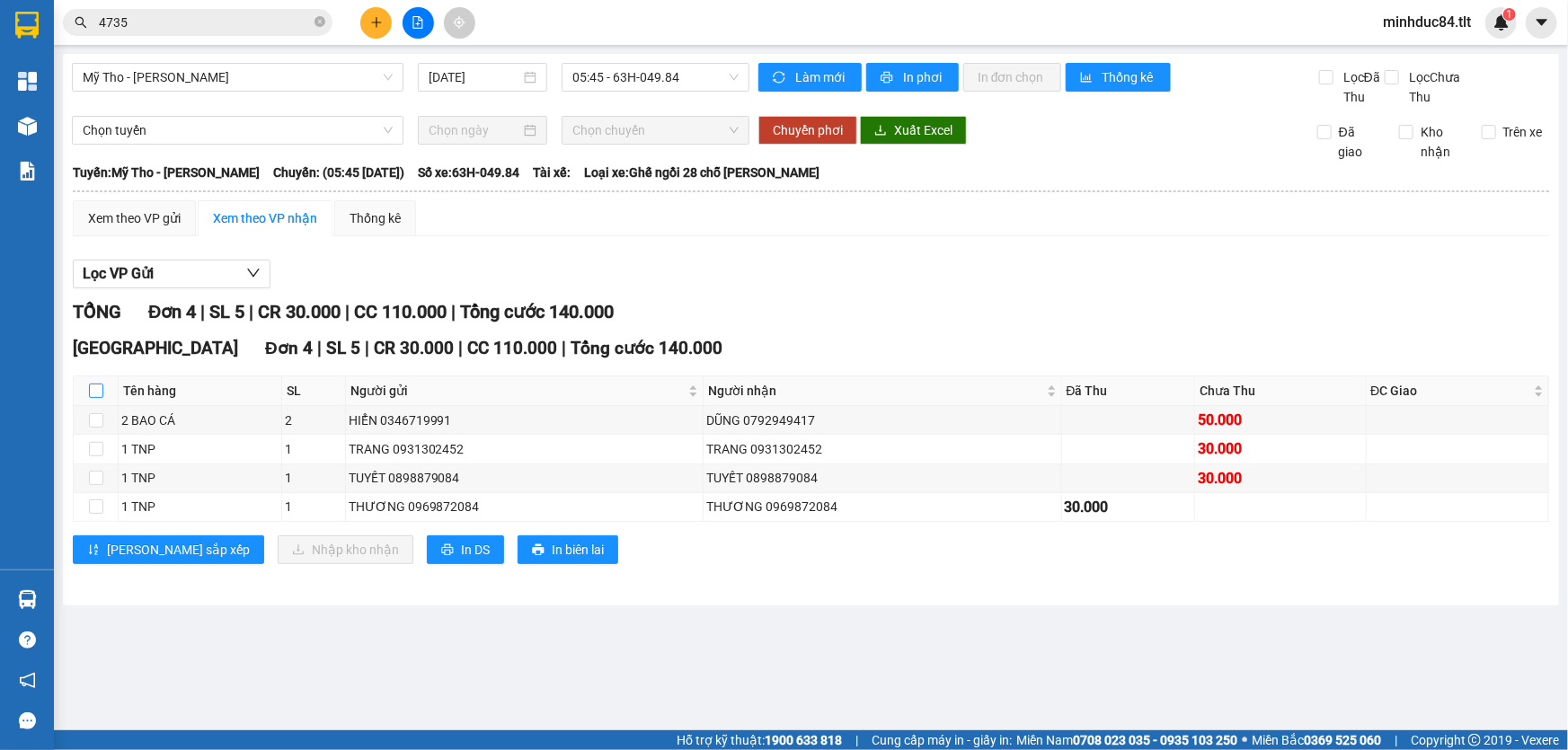
checkbox input "true"
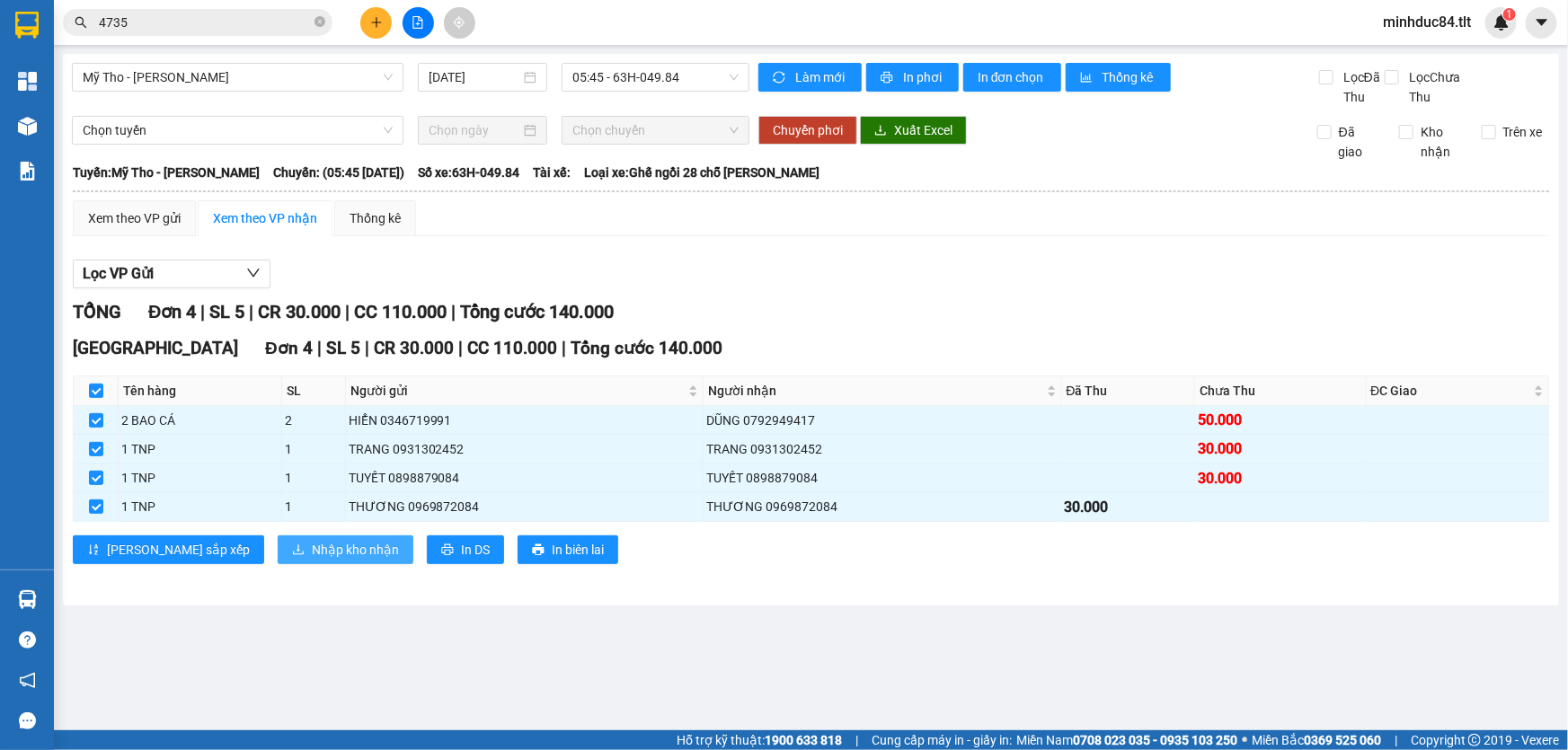
click at [312, 544] on span "Nhập kho nhận" at bounding box center [356, 550] width 87 height 19
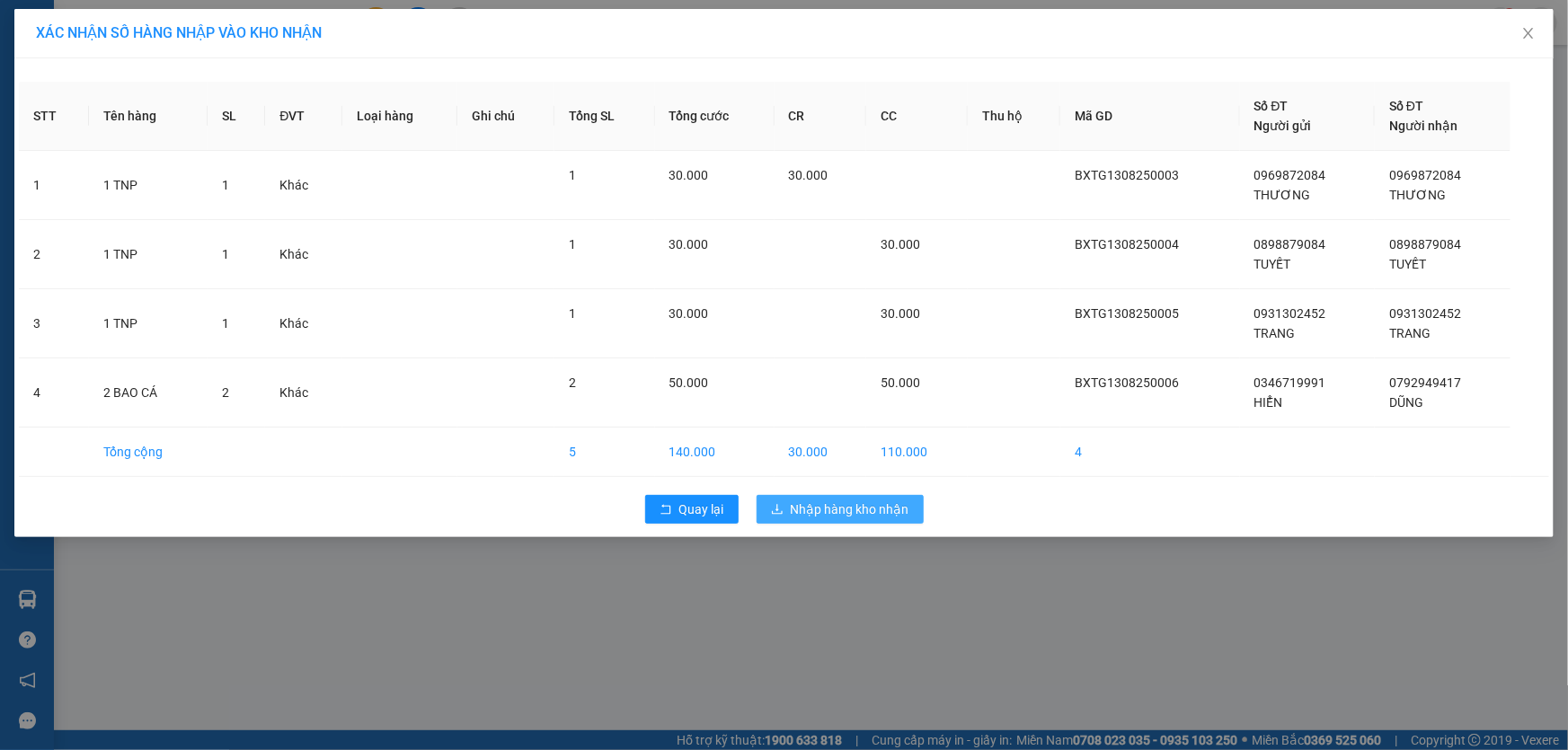
click at [877, 507] on span "Nhập hàng kho nhận" at bounding box center [850, 509] width 119 height 19
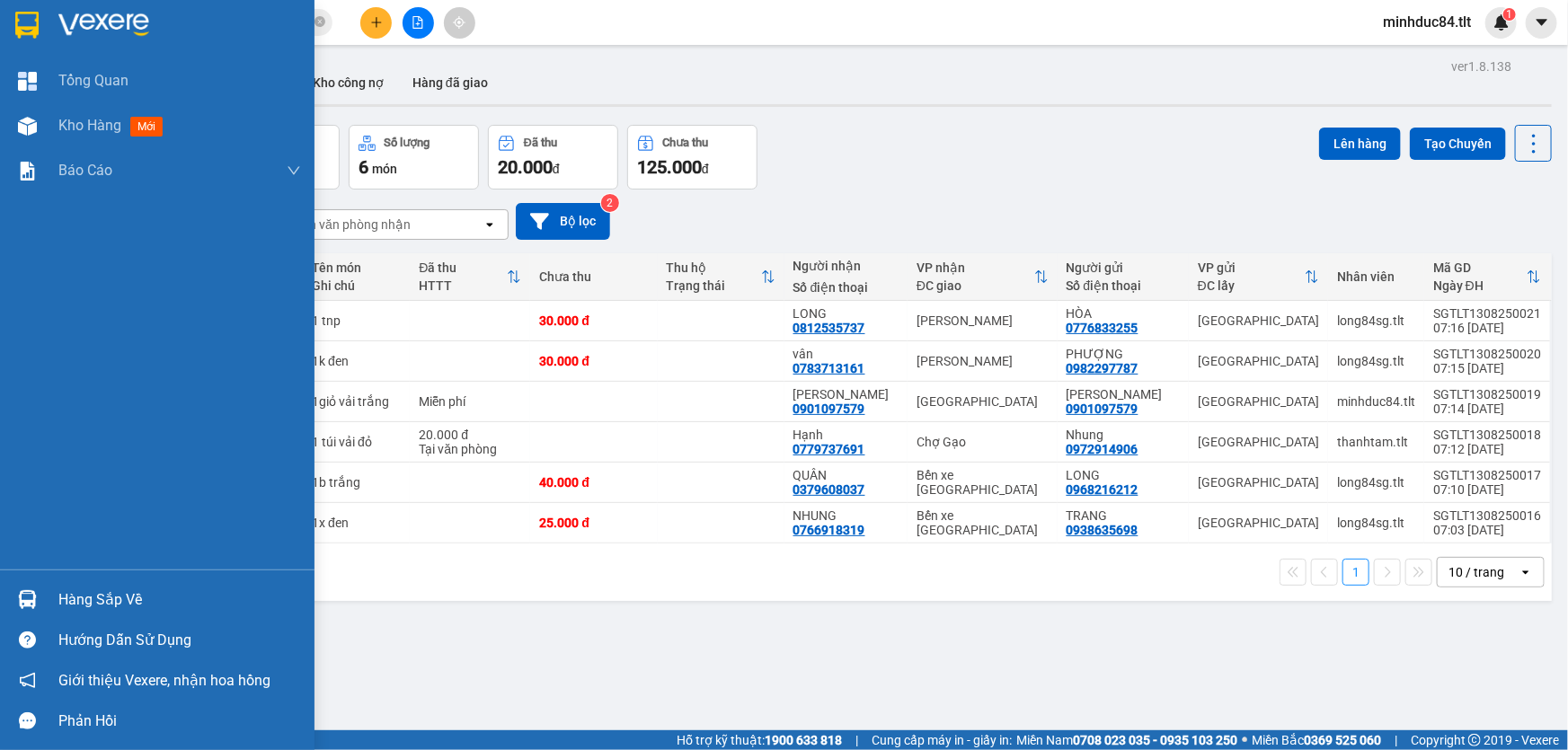
click at [82, 595] on div "Hàng sắp về" at bounding box center [180, 600] width 243 height 27
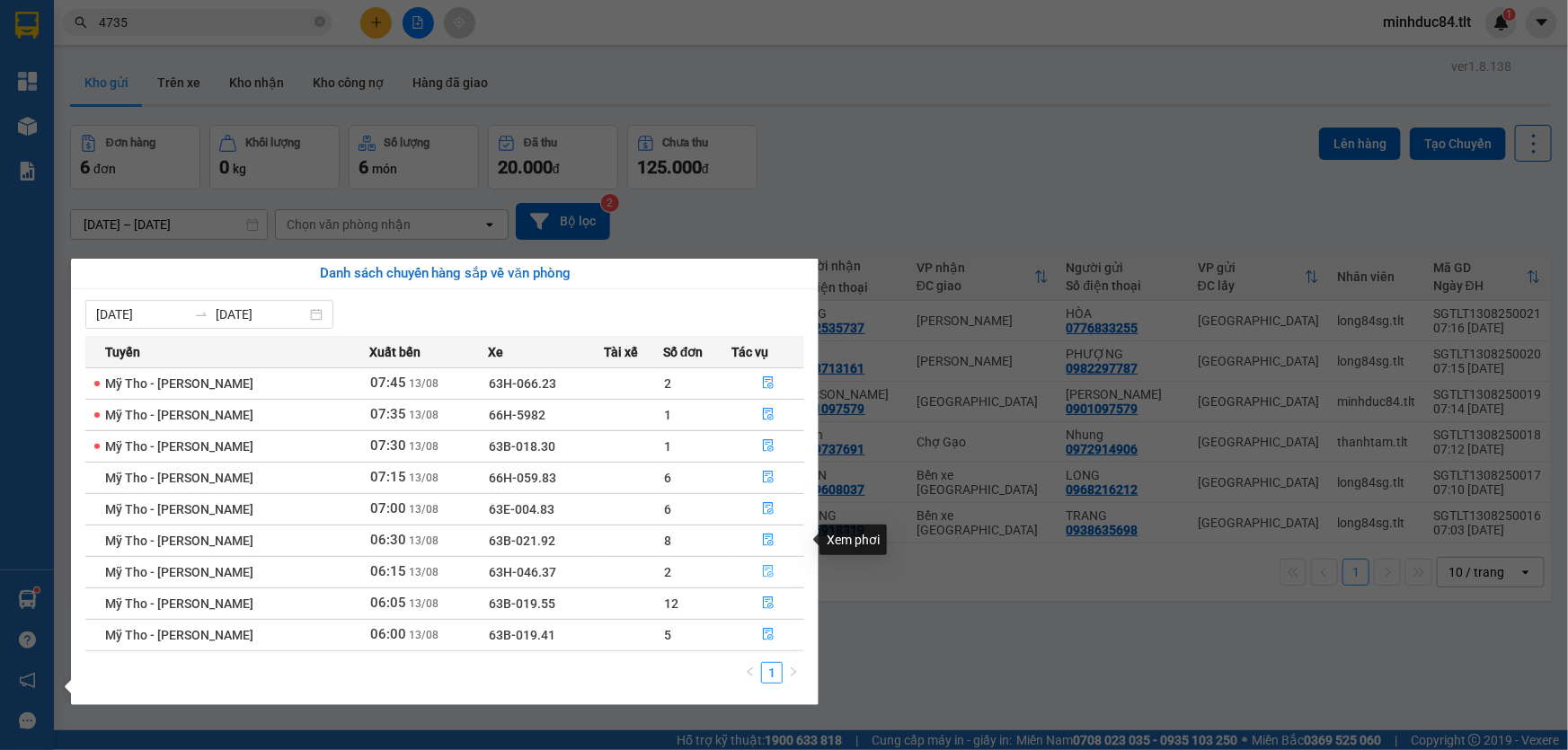
click at [761, 561] on button "button" at bounding box center [768, 572] width 71 height 29
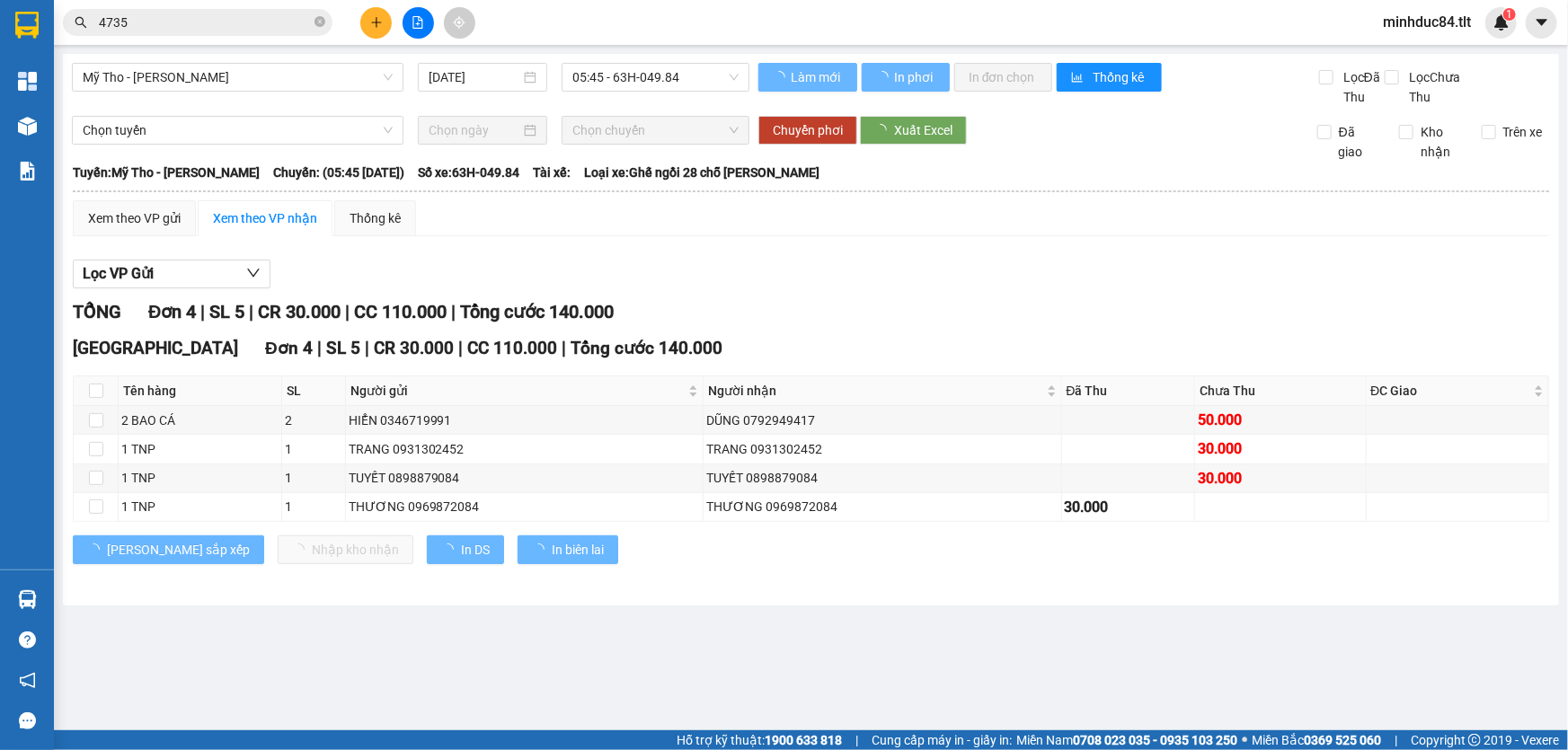
drag, startPoint x: 772, startPoint y: 659, endPoint x: 781, endPoint y: 607, distance: 52.8
click at [770, 656] on main "Mỹ Tho - Hồ Chí Minh 13/08/2025 05:45 - 63H-049.84 Làm mới In phơi In đơn chọn …" at bounding box center [784, 364] width 1568 height 730
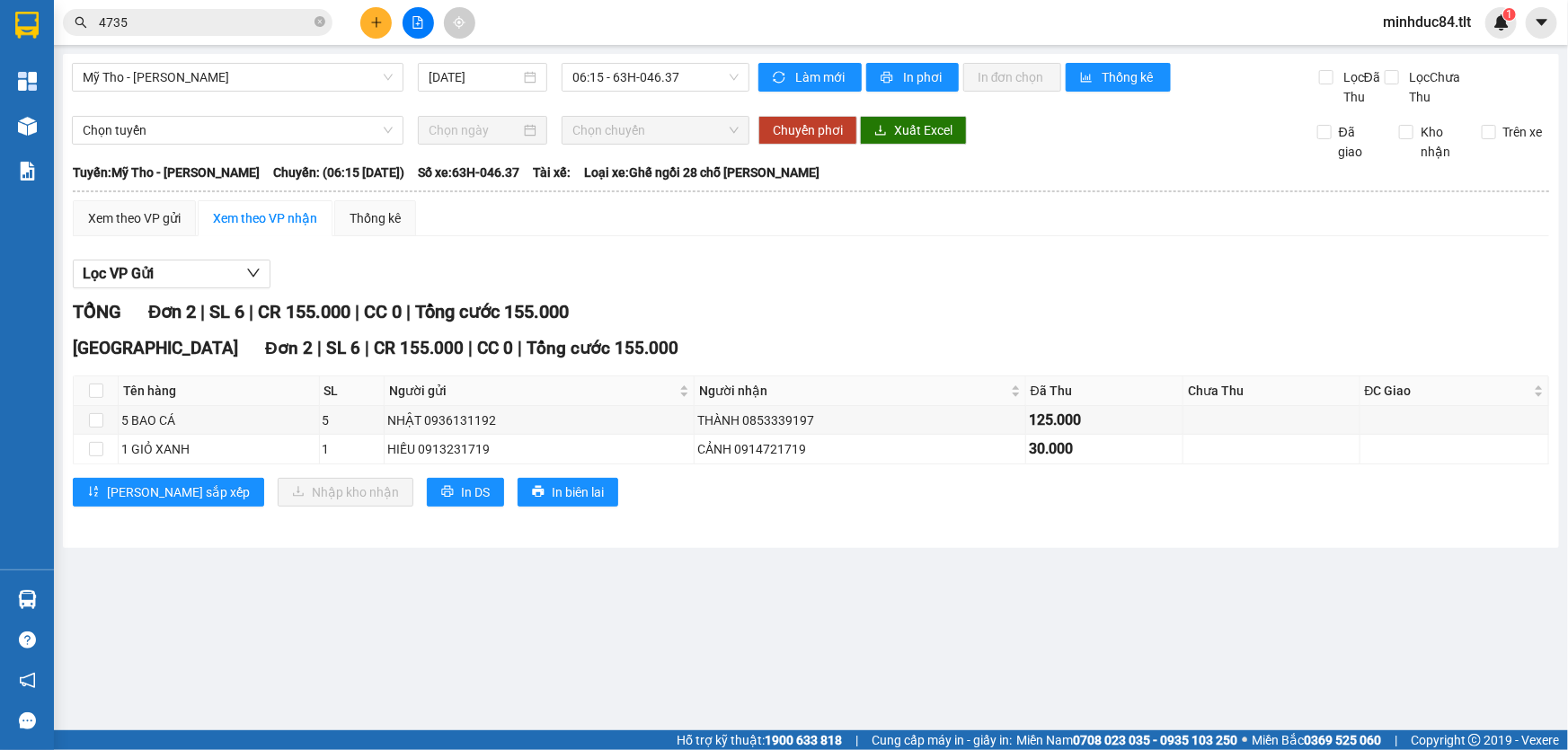
click at [87, 392] on th at bounding box center [96, 391] width 45 height 30
click at [95, 395] on label at bounding box center [96, 391] width 15 height 19
click at [96, 394] on input "checkbox" at bounding box center [96, 391] width 15 height 15
checkbox input "true"
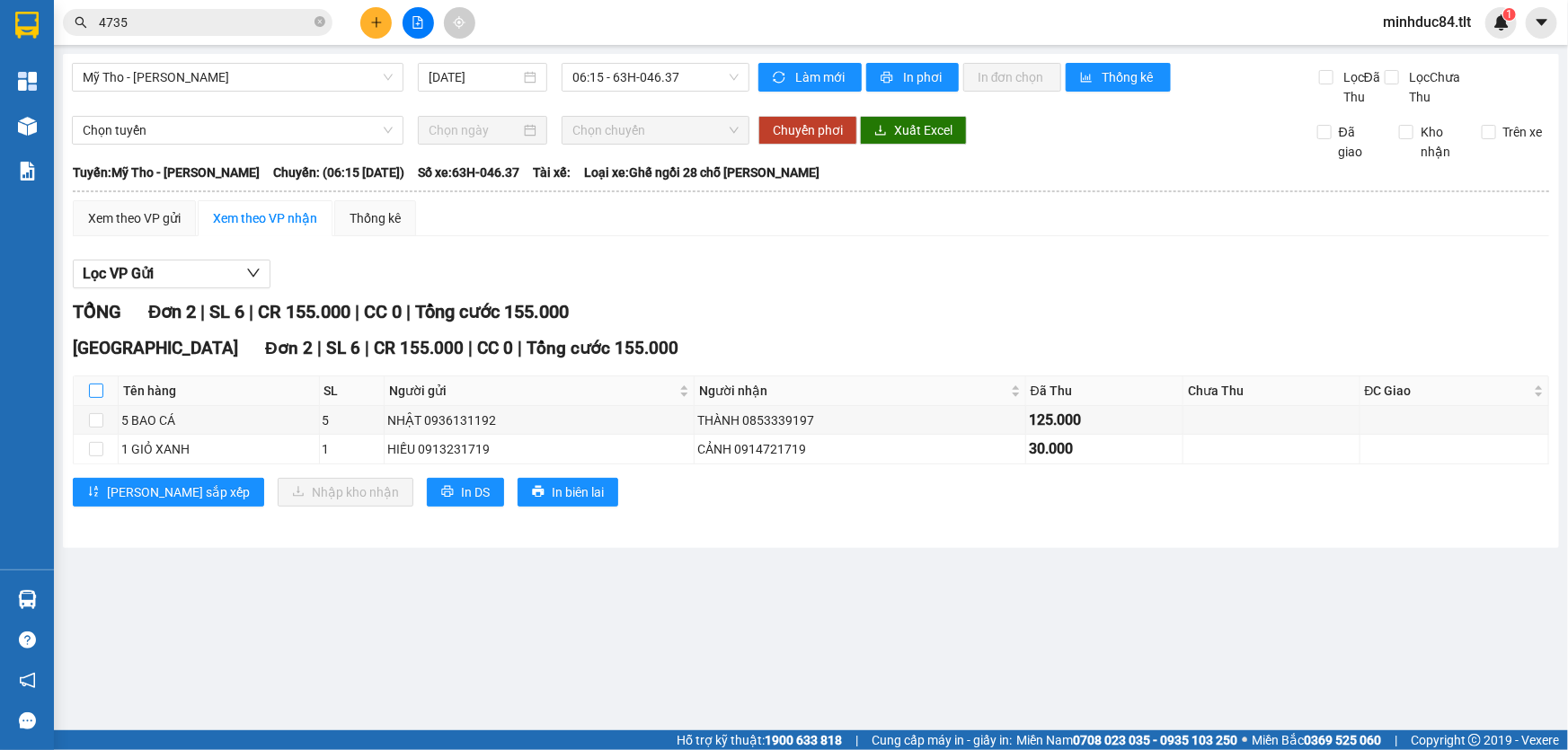
checkbox input "true"
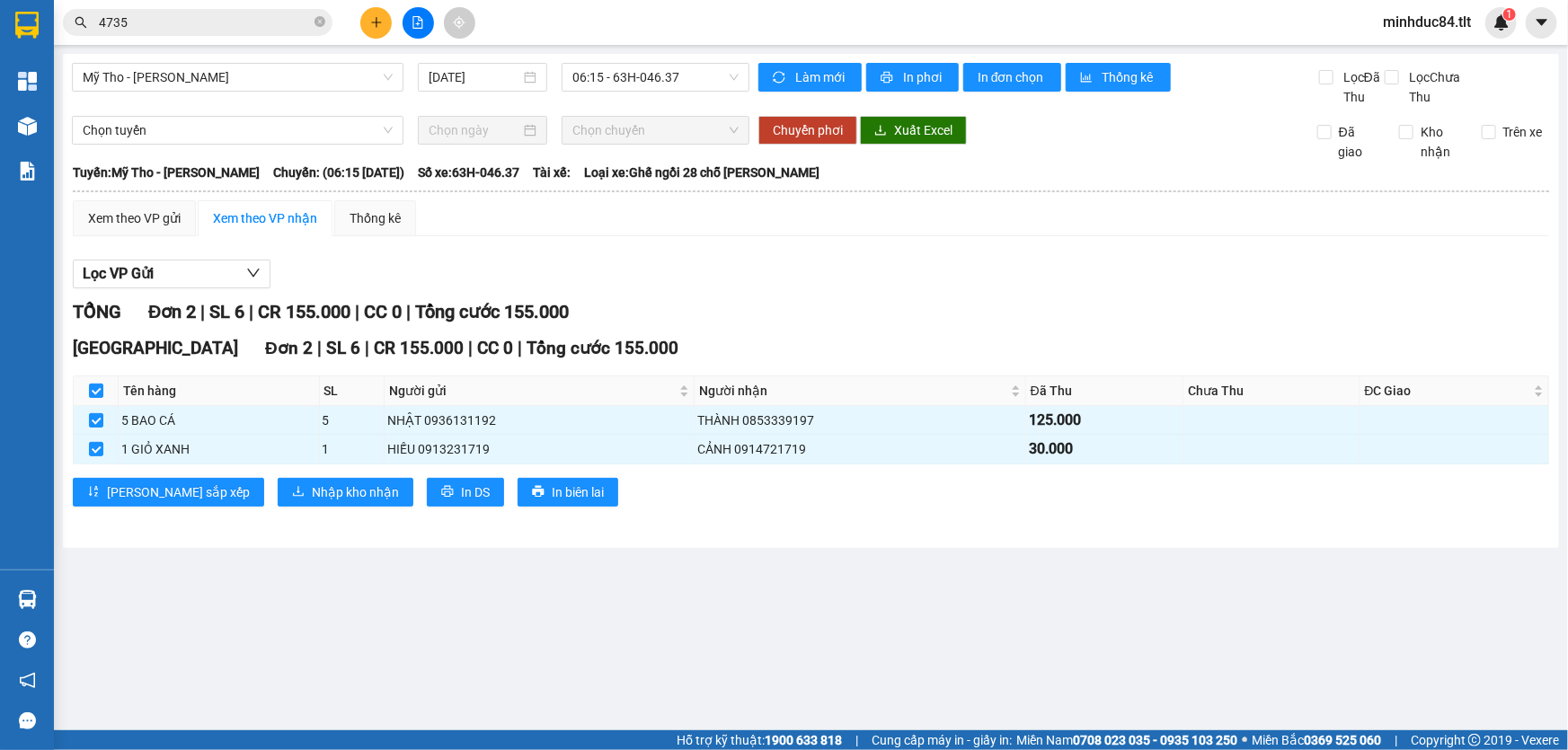
click at [253, 475] on div "Sài Gòn Đơn 2 | SL 6 | CR 155.000 | CC 0 | Tổng cước 155.000 Tên hàng SL Người …" at bounding box center [811, 426] width 1477 height 184
click at [312, 484] on span "Nhập kho nhận" at bounding box center [356, 492] width 87 height 19
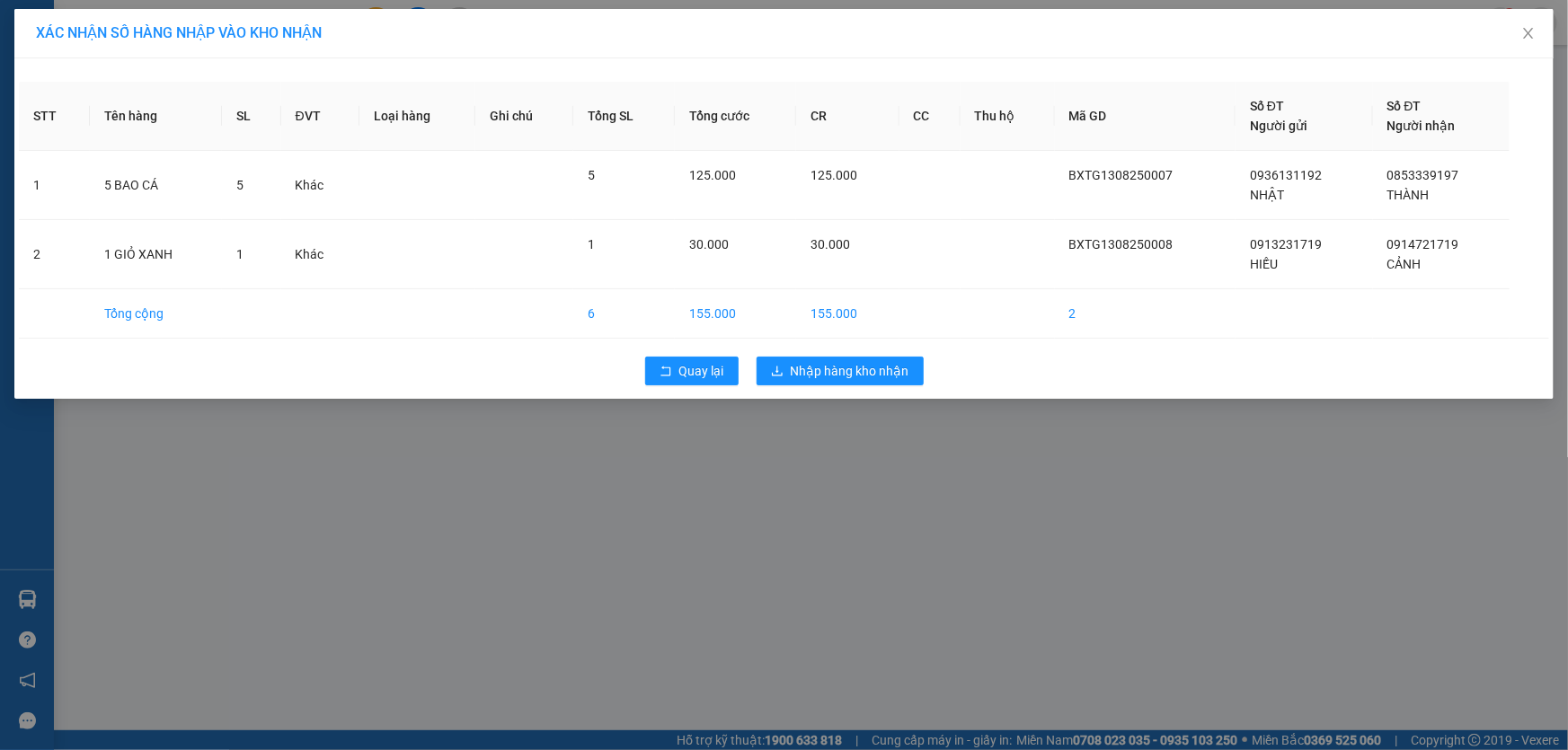
click at [840, 386] on div "Quay lại Nhập hàng kho nhận" at bounding box center [784, 371] width 1530 height 47
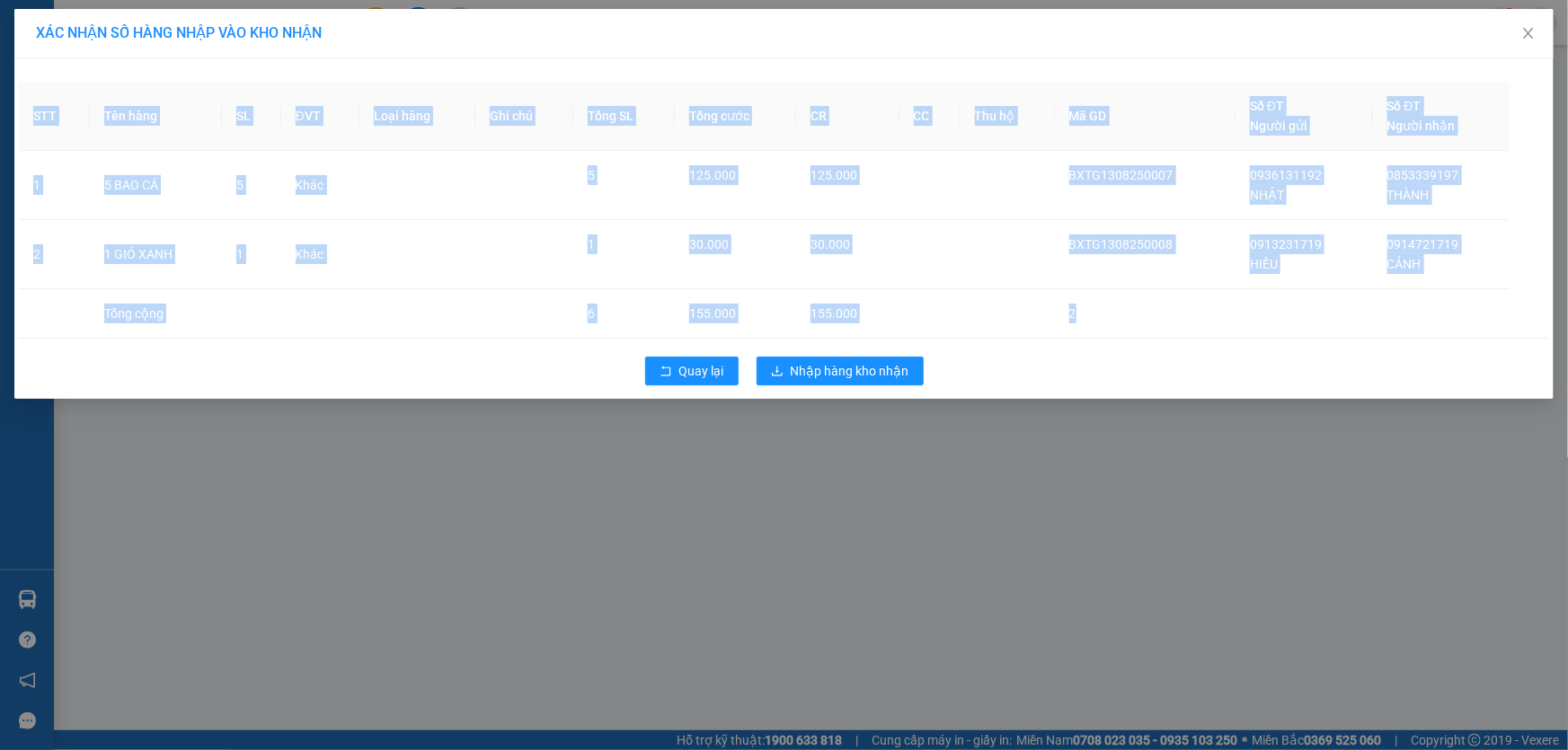
click at [840, 386] on div "Quay lại Nhập hàng kho nhận" at bounding box center [784, 371] width 1530 height 47
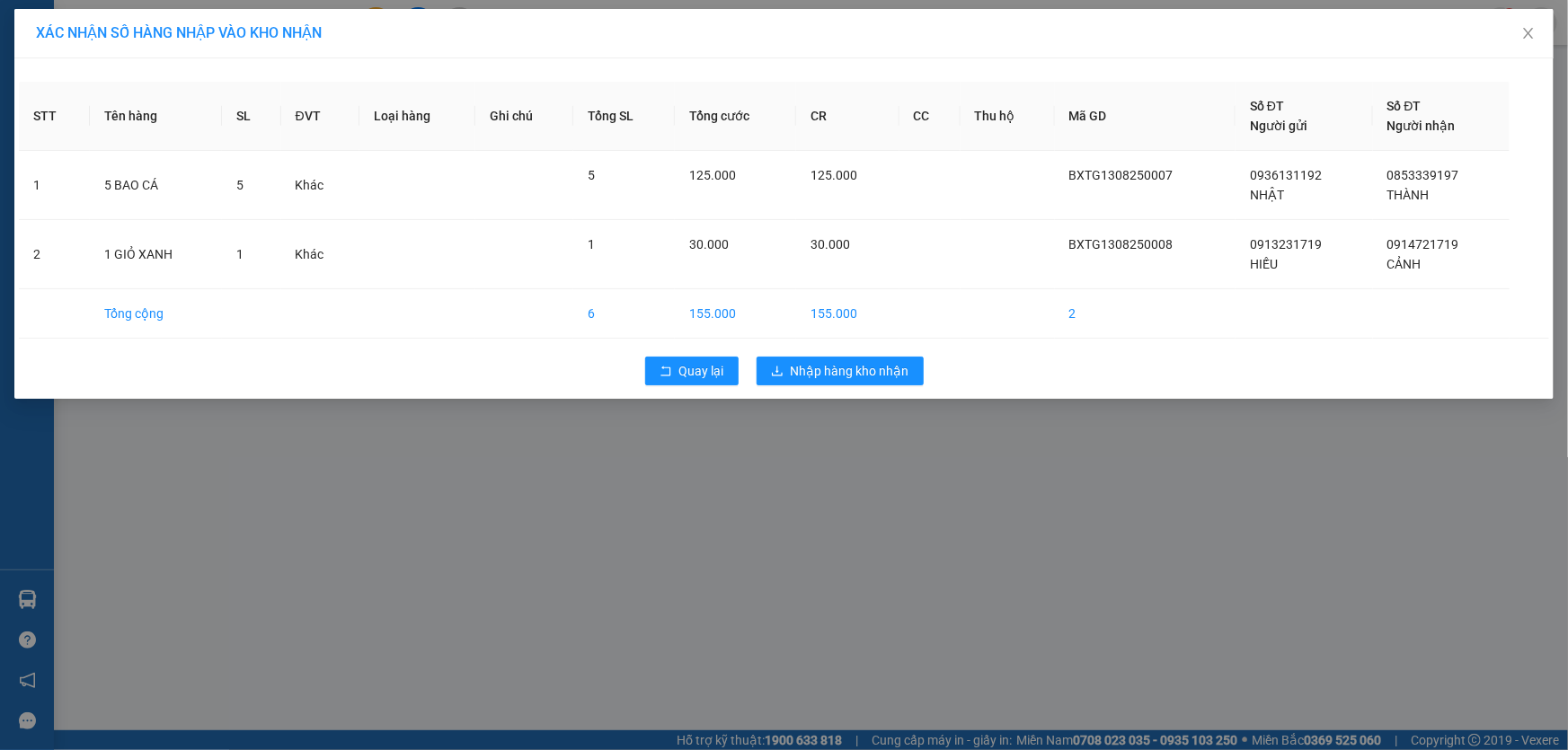
click at [840, 386] on div "Quay lại Nhập hàng kho nhận" at bounding box center [784, 371] width 1530 height 47
click at [844, 375] on span "Nhập hàng kho nhận" at bounding box center [850, 371] width 119 height 19
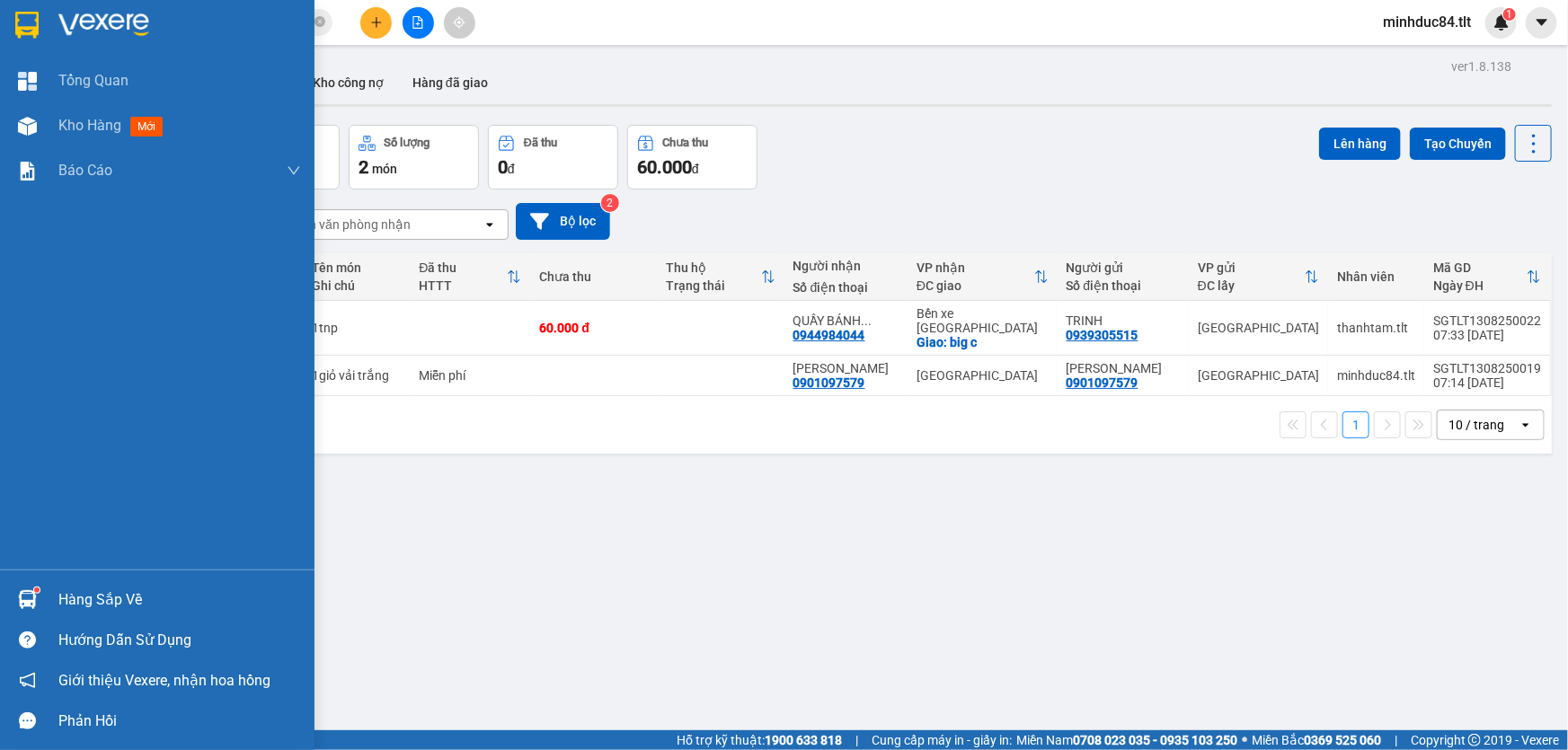
click at [72, 602] on div "Hàng sắp về" at bounding box center [180, 600] width 243 height 27
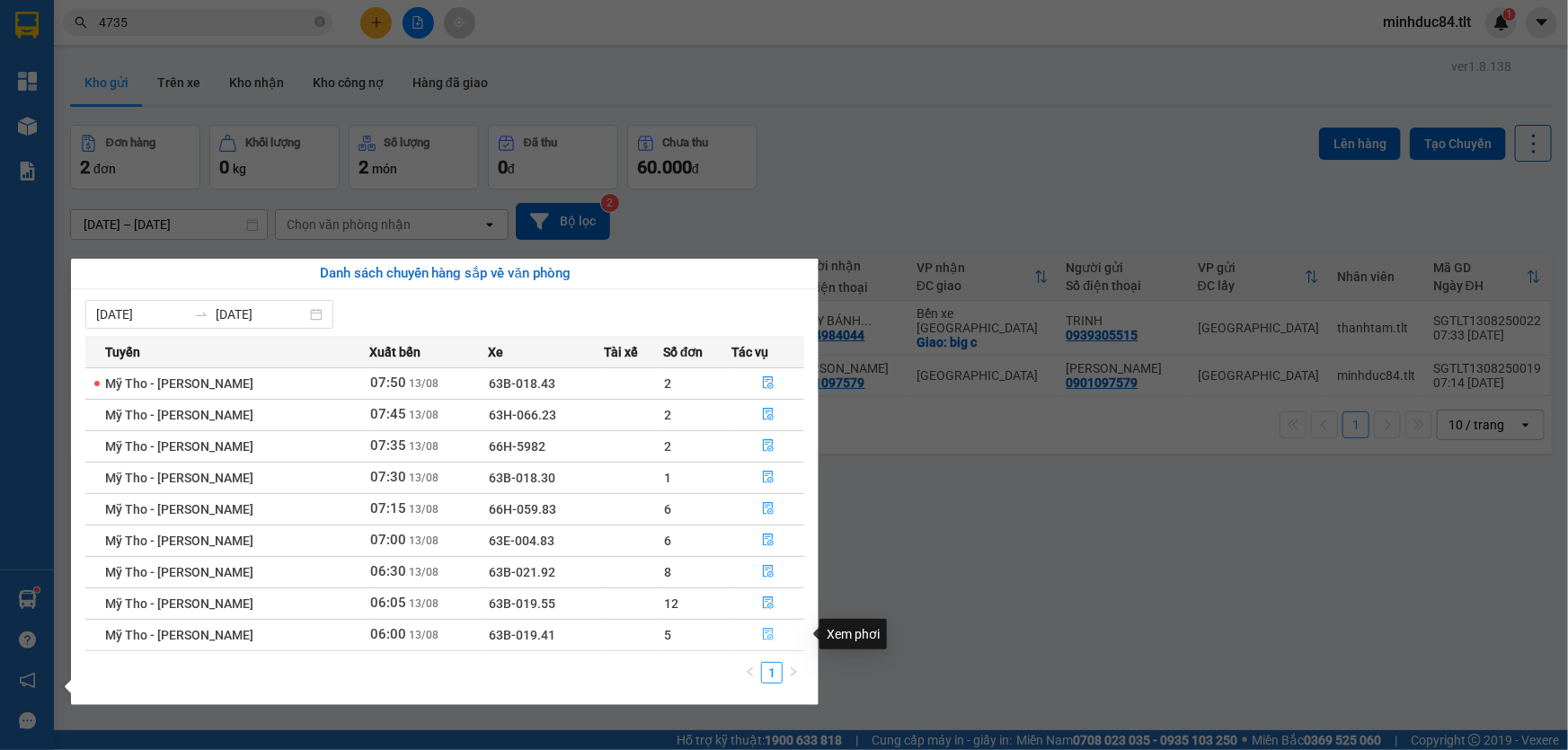
click at [765, 629] on icon "file-done" at bounding box center [768, 633] width 13 height 13
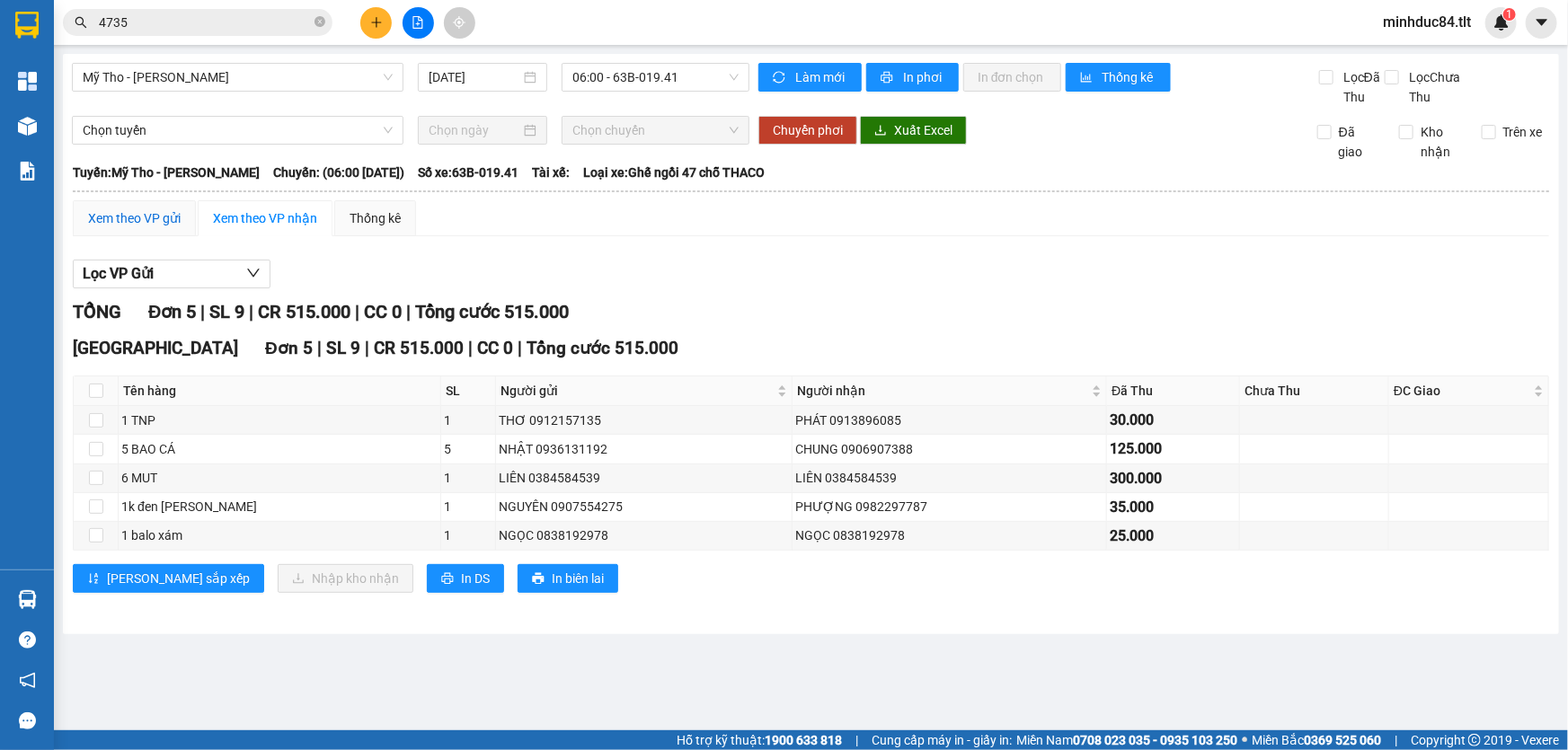
click at [124, 222] on div "Xem theo VP gửi" at bounding box center [134, 218] width 92 height 19
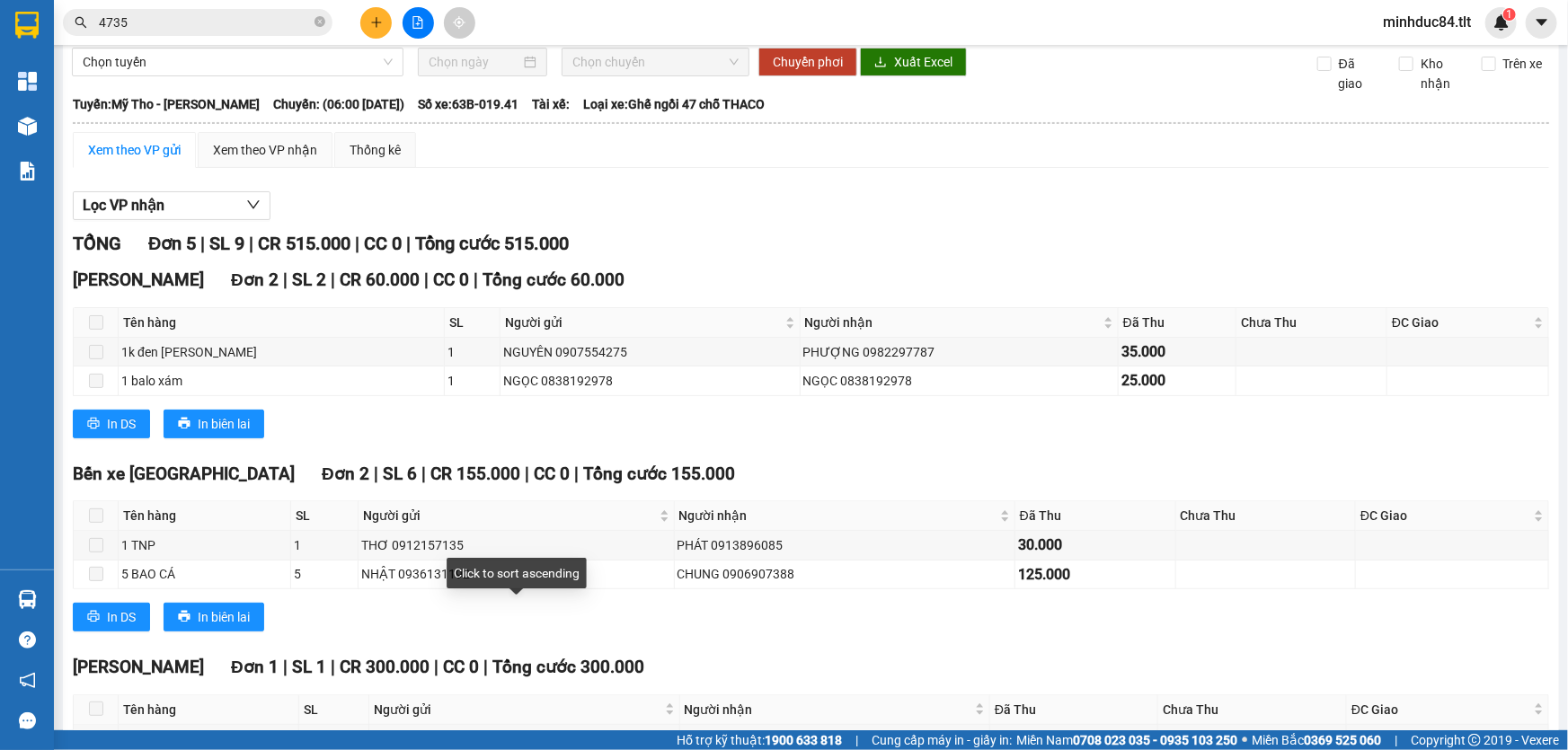
scroll to position [45, 0]
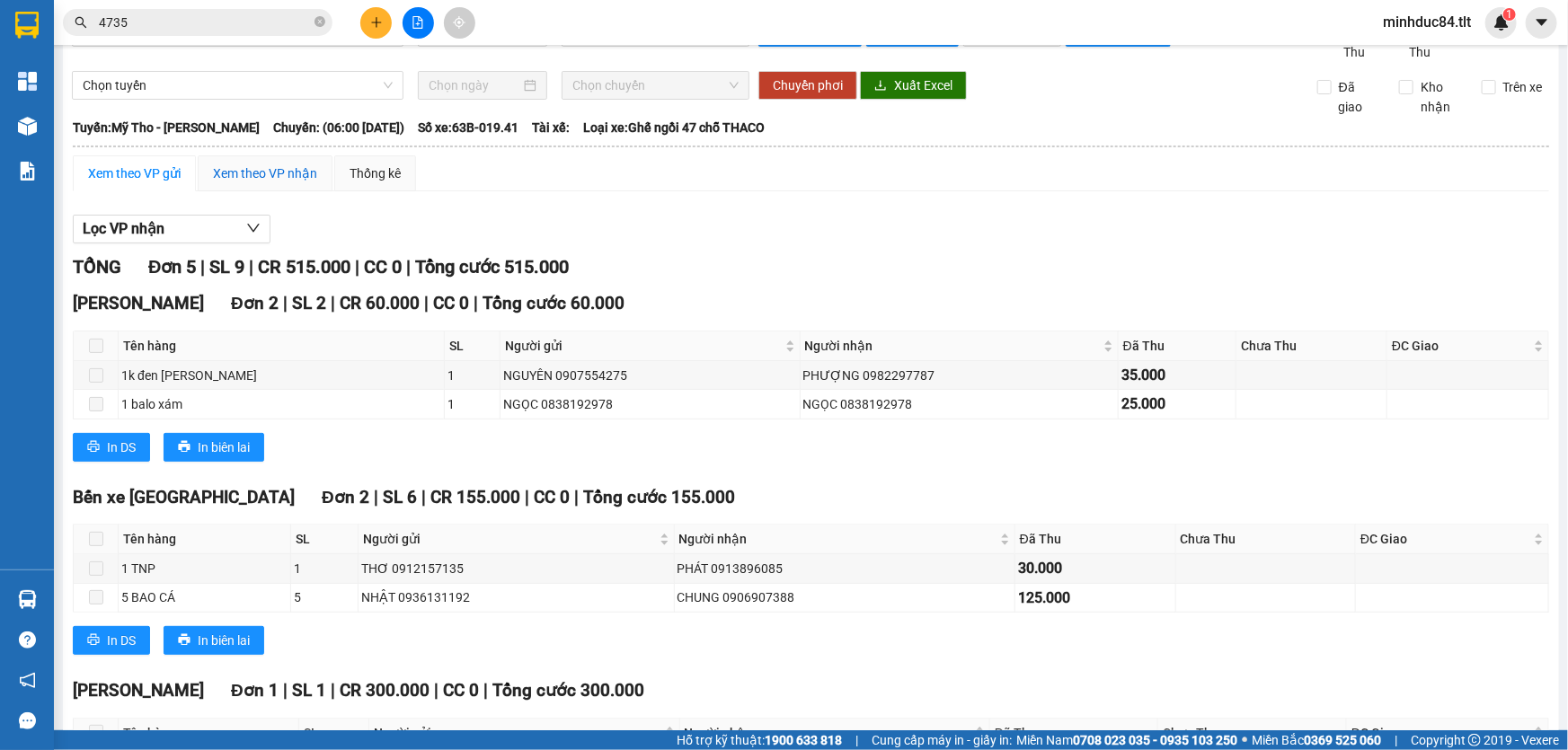
click at [279, 171] on div "Xem theo VP nhận" at bounding box center [264, 173] width 104 height 19
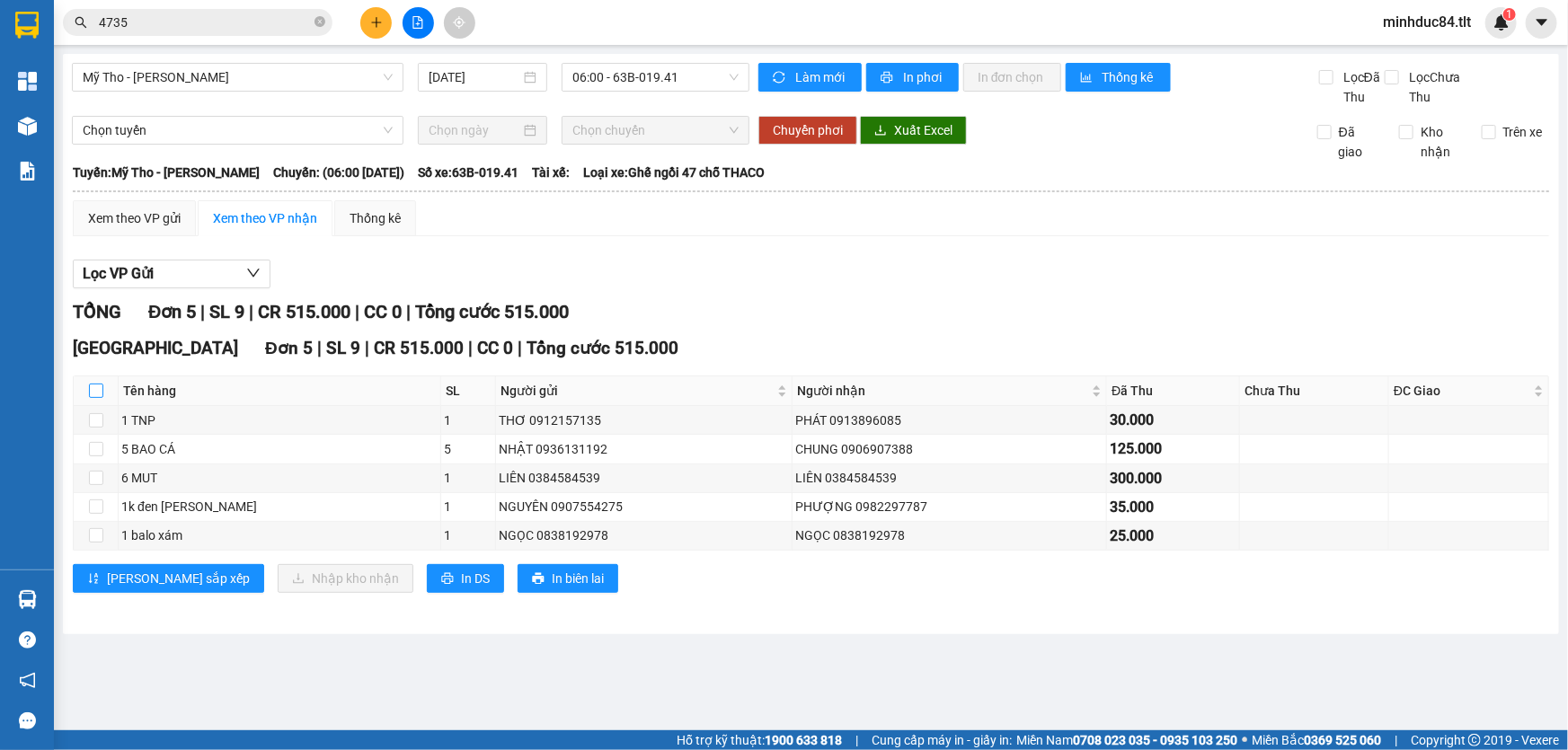
click at [93, 391] on input "checkbox" at bounding box center [96, 391] width 15 height 15
checkbox input "true"
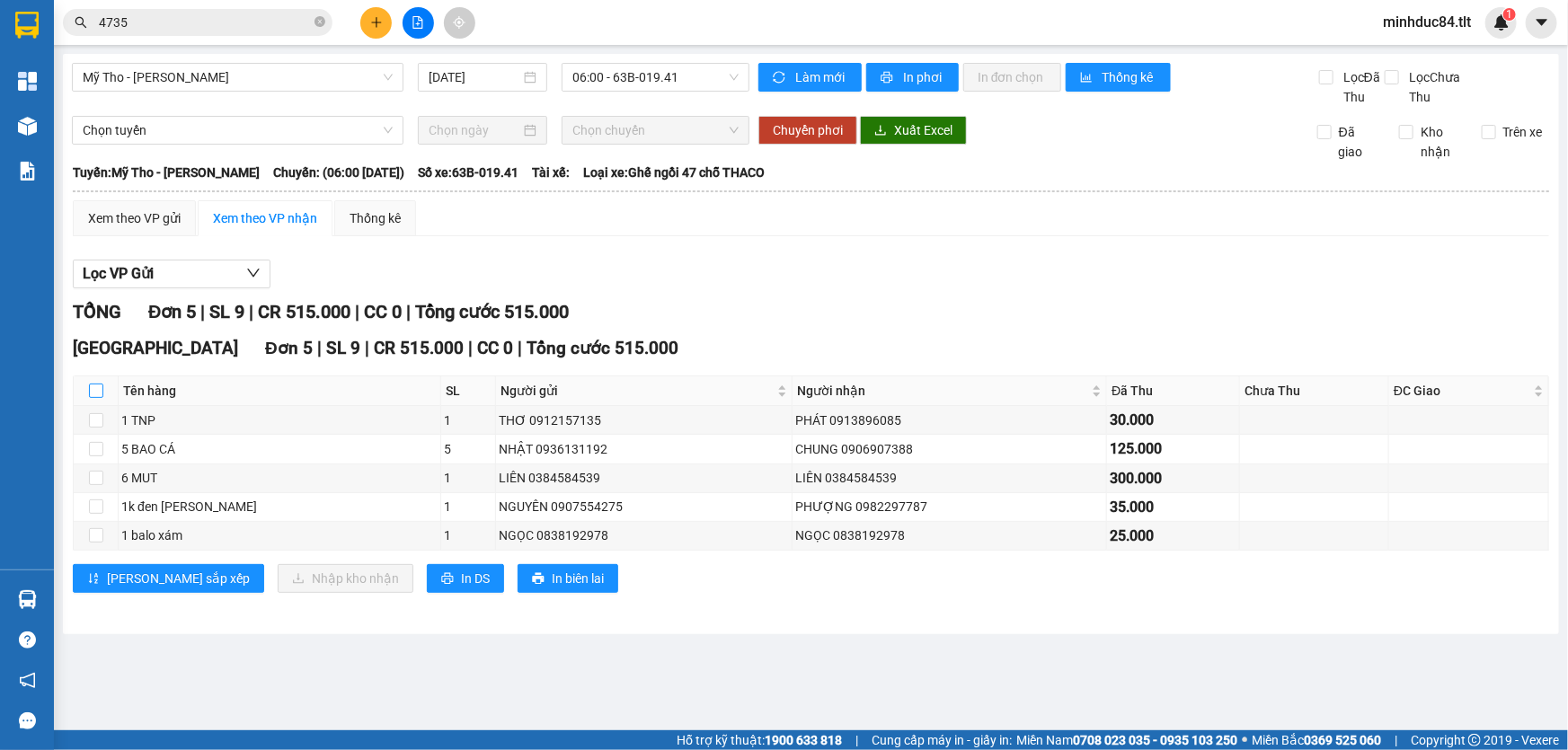
checkbox input "true"
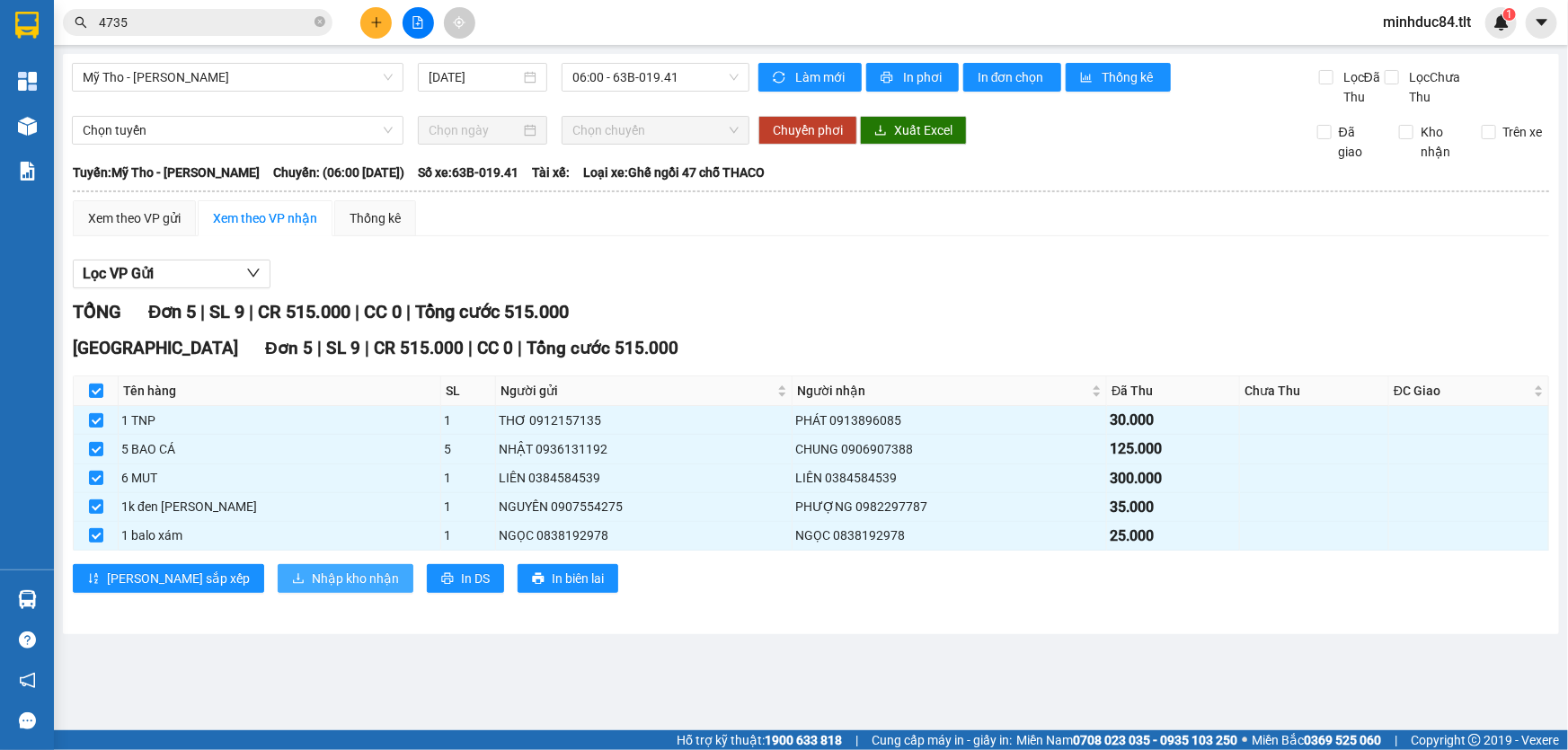
click at [312, 576] on span "Nhập kho nhận" at bounding box center [356, 578] width 87 height 19
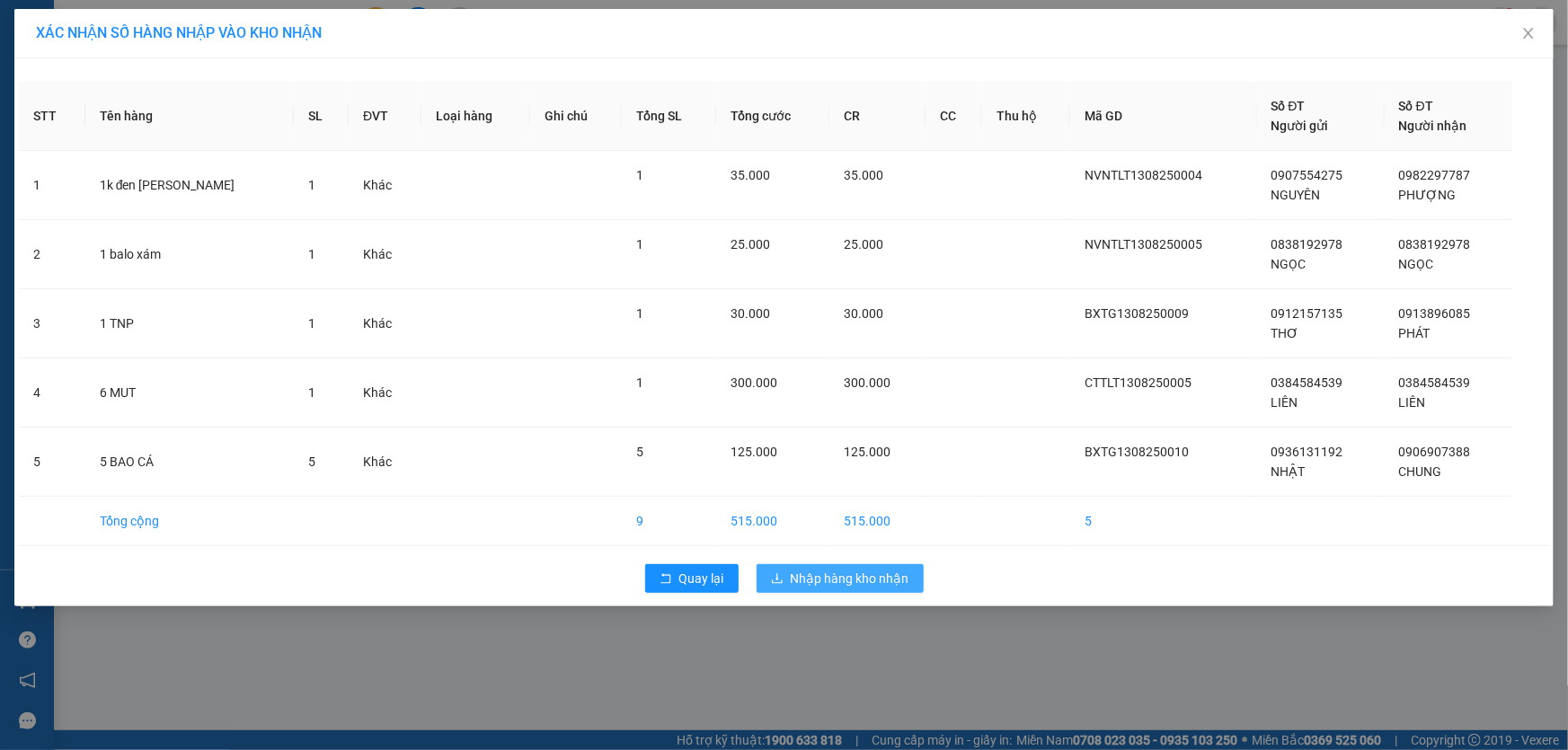
click at [849, 575] on span "Nhập hàng kho nhận" at bounding box center [850, 578] width 119 height 19
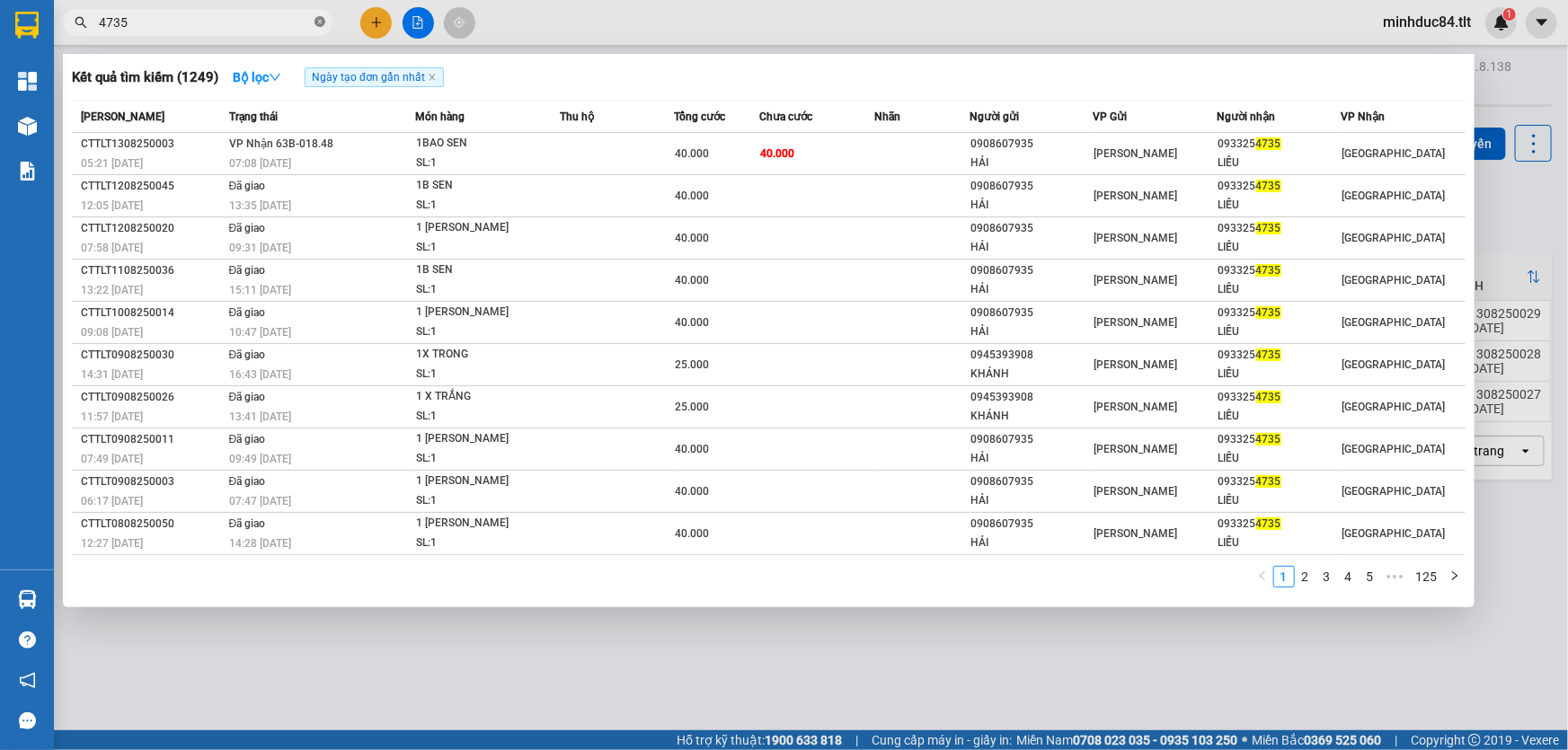
click at [321, 15] on span at bounding box center [320, 23] width 11 height 17
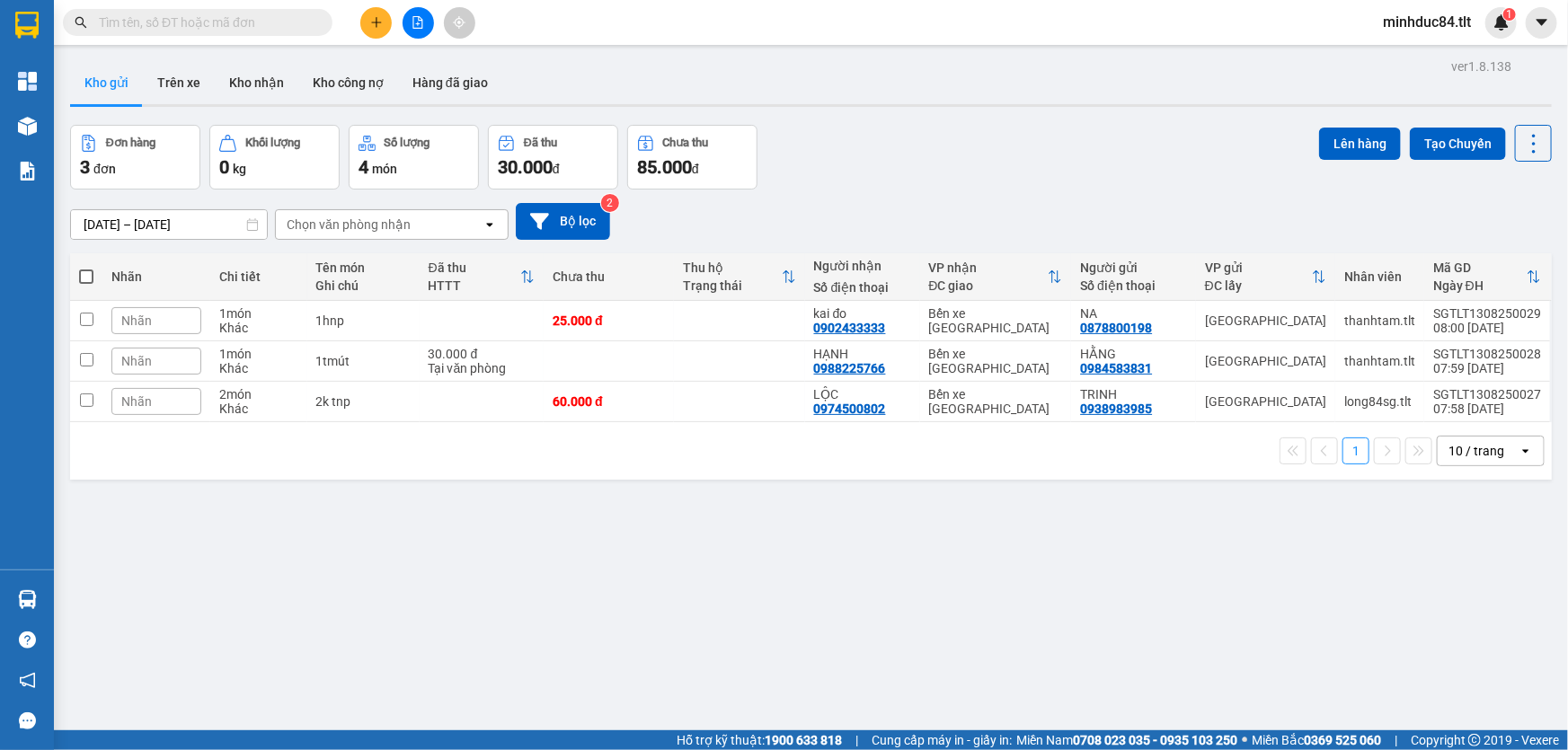
click at [233, 2] on div "Kết quả tìm kiếm ( 1249 ) Bộ lọc Ngày tạo đơn gần nhất Mã ĐH Trạng thái Món hàn…" at bounding box center [784, 22] width 1568 height 45
click at [240, 15] on input "text" at bounding box center [205, 22] width 212 height 19
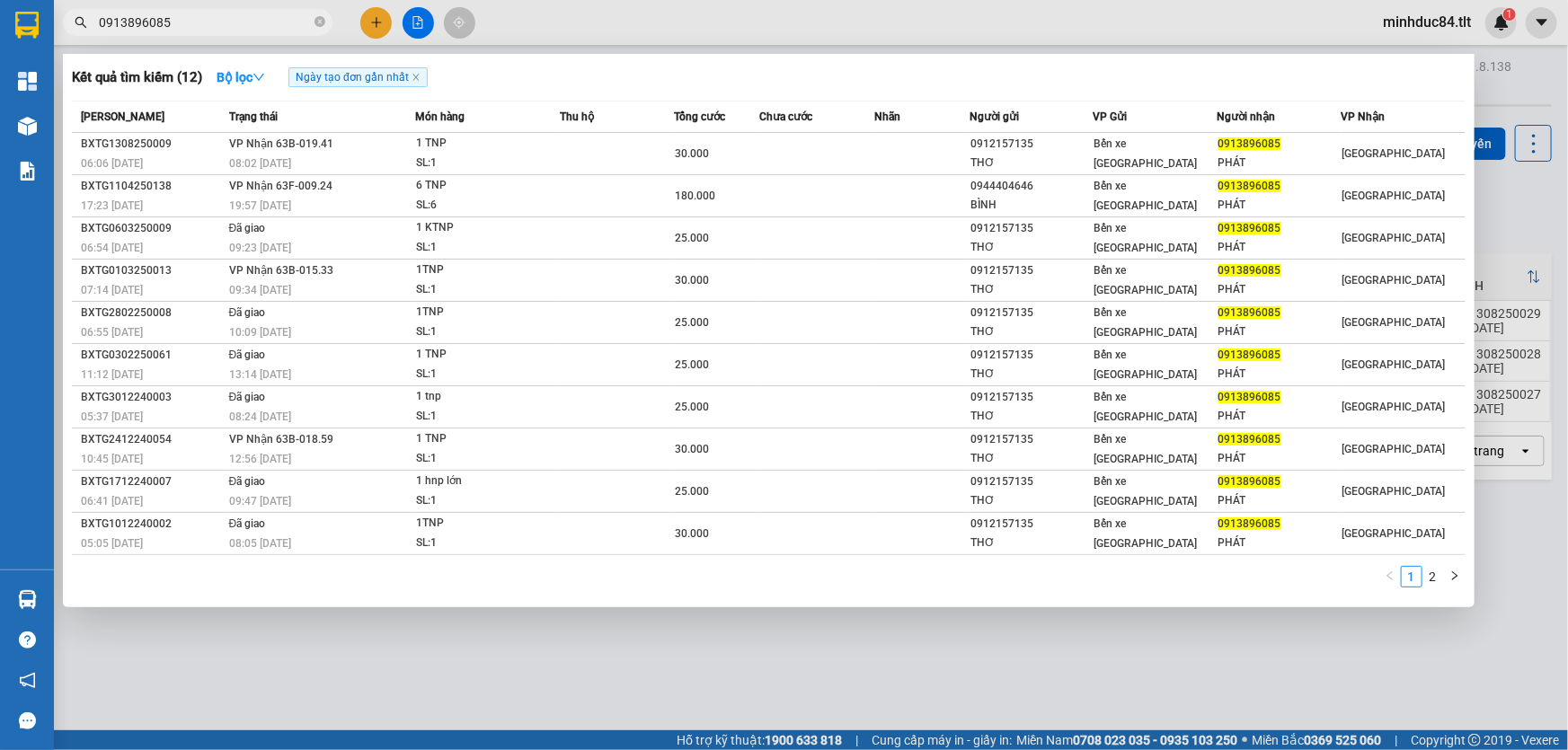
type input "0913896085"
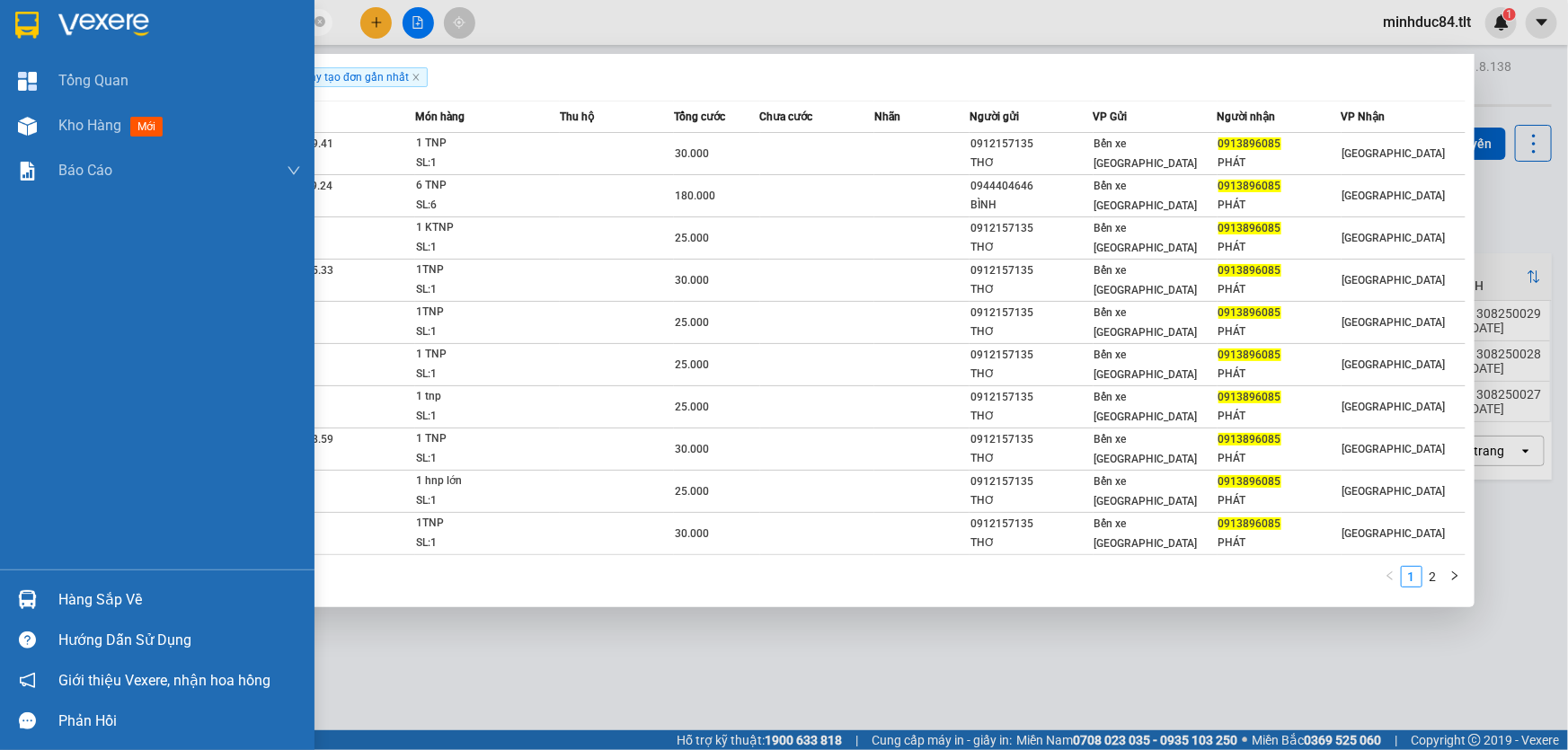
click at [52, 566] on div "Tổng Quan Kho hàng mới Báo cáo Báo cáo dòng tiền (Nhân Viên) Báo cáo dòng tiền …" at bounding box center [157, 314] width 315 height 511
click at [64, 581] on div "Hàng sắp về" at bounding box center [157, 599] width 315 height 41
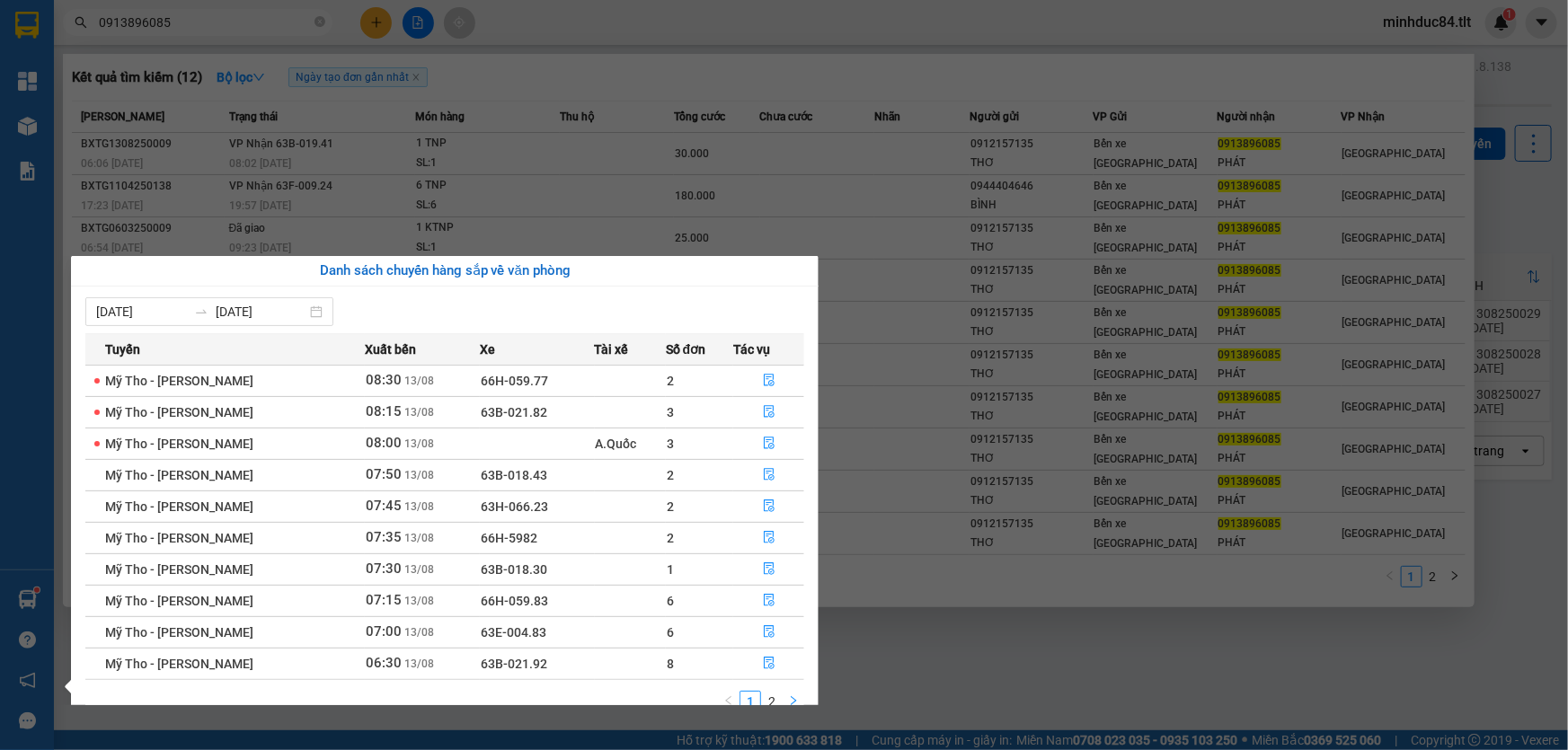
click at [788, 696] on icon "right" at bounding box center [793, 699] width 11 height 11
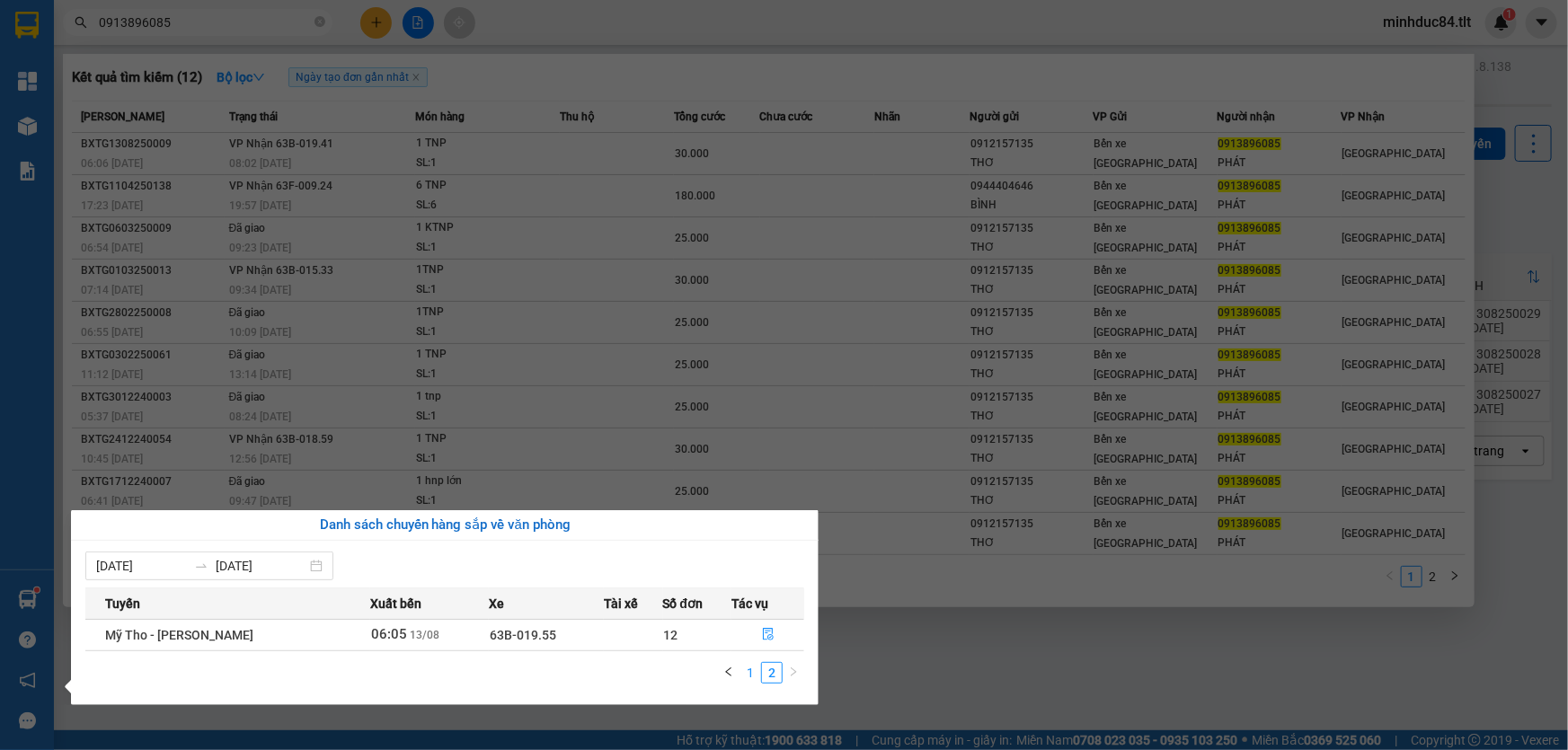
click at [747, 665] on link "1" at bounding box center [750, 672] width 19 height 19
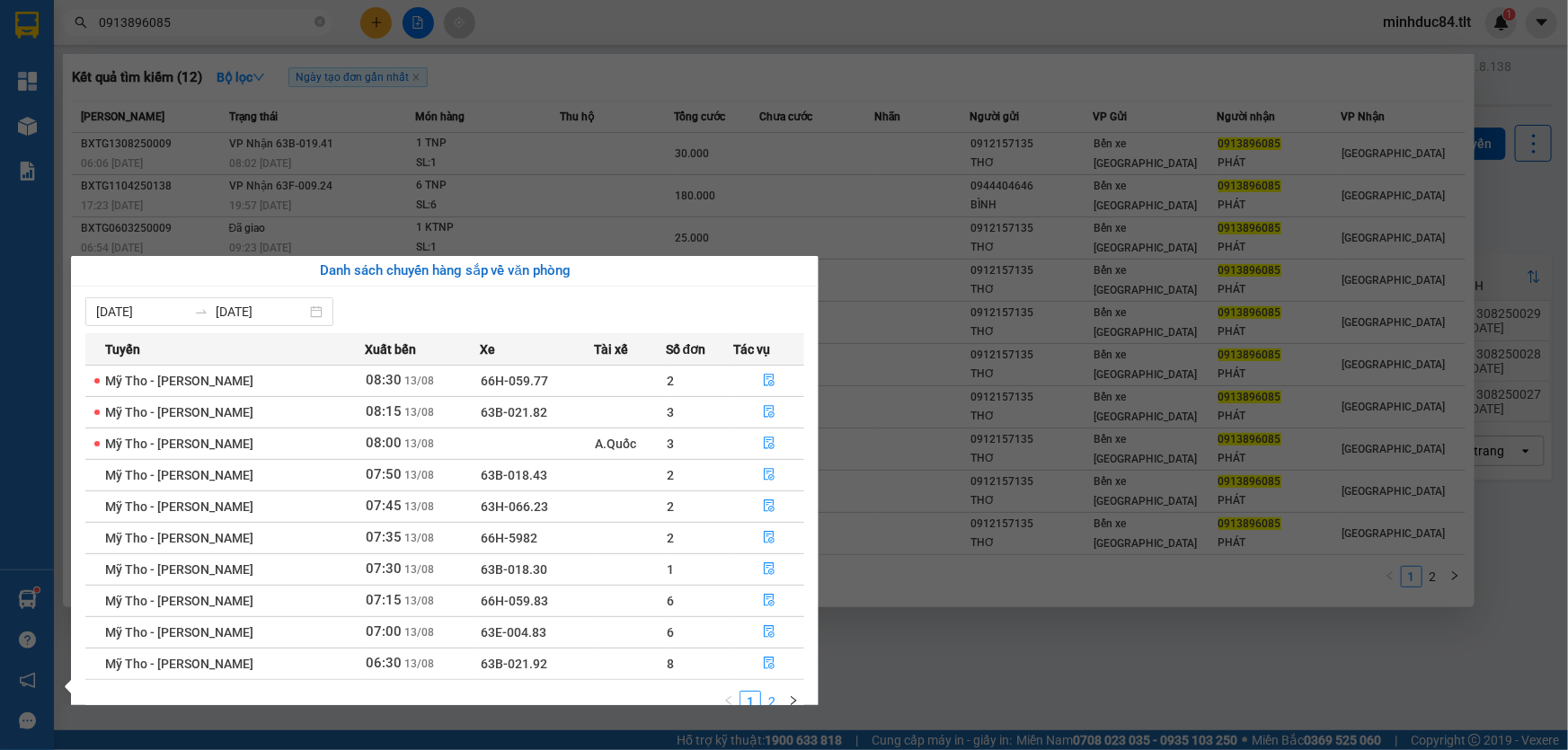
click at [777, 702] on link "2" at bounding box center [772, 701] width 19 height 19
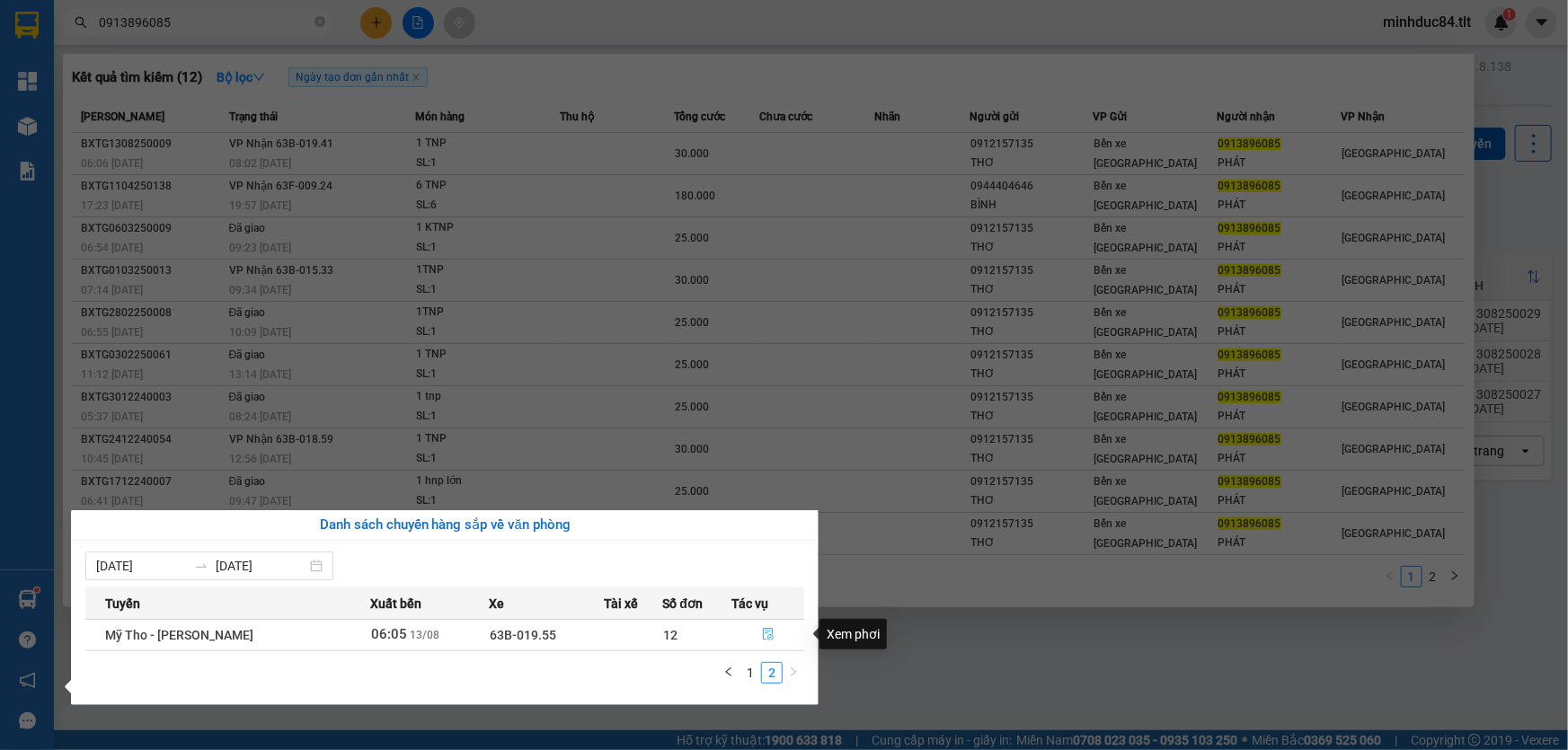
click at [765, 636] on icon "file-done" at bounding box center [768, 633] width 11 height 13
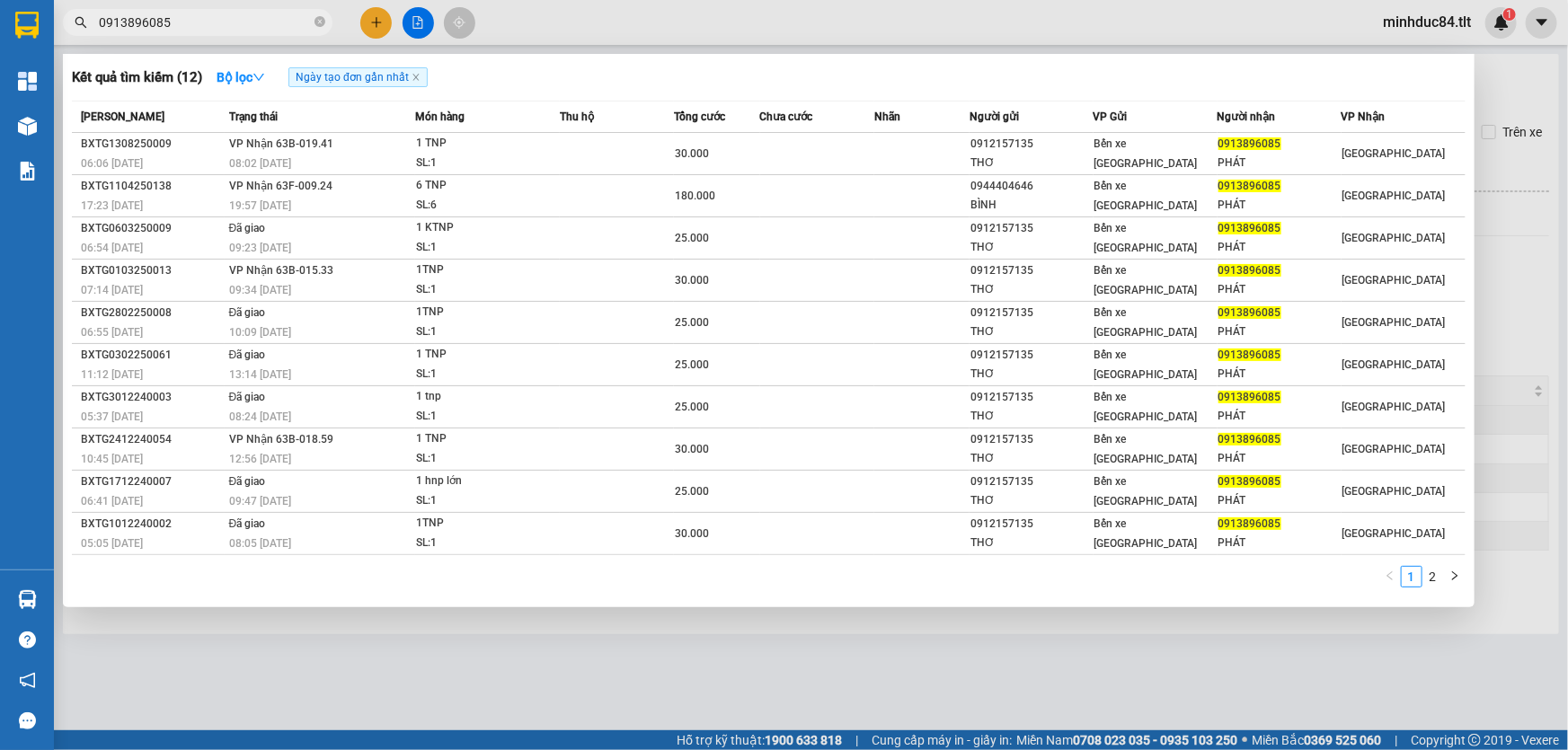
click at [759, 645] on div at bounding box center [784, 375] width 1568 height 750
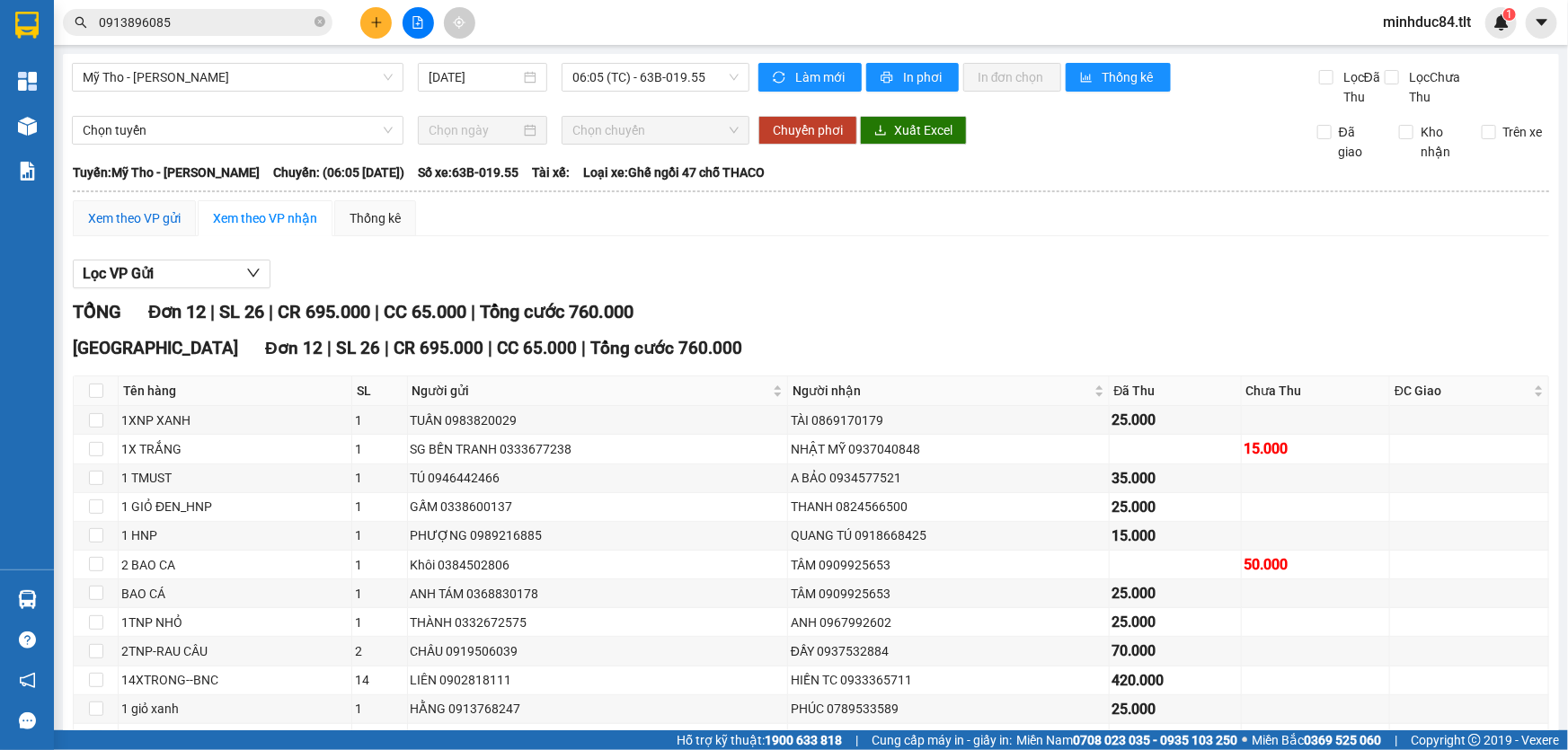
click at [151, 222] on div "Xem theo VP gửi" at bounding box center [134, 218] width 92 height 19
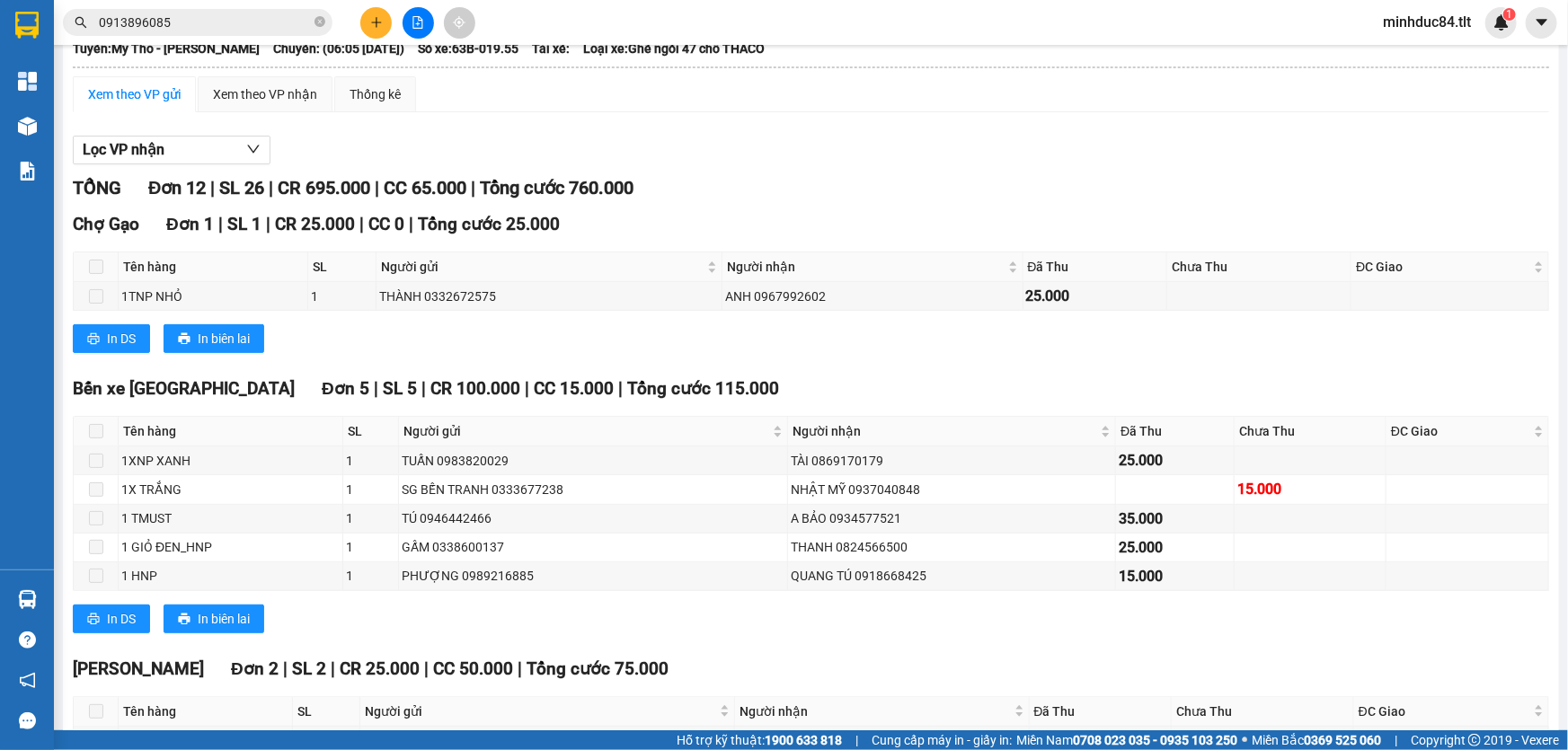
scroll to position [518, 0]
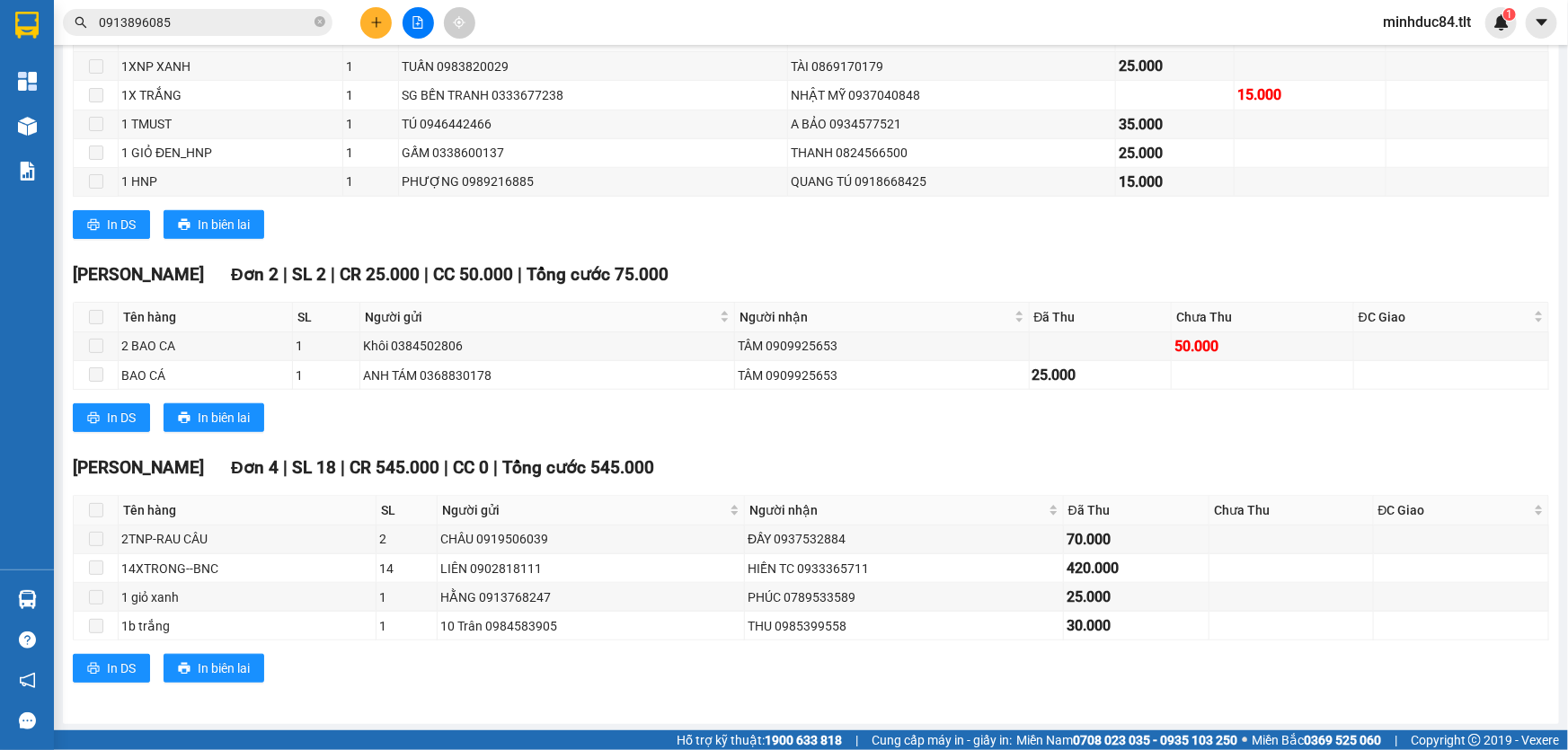
click at [320, 18] on icon "close-circle" at bounding box center [320, 21] width 11 height 11
click at [209, 30] on input "text" at bounding box center [205, 22] width 212 height 19
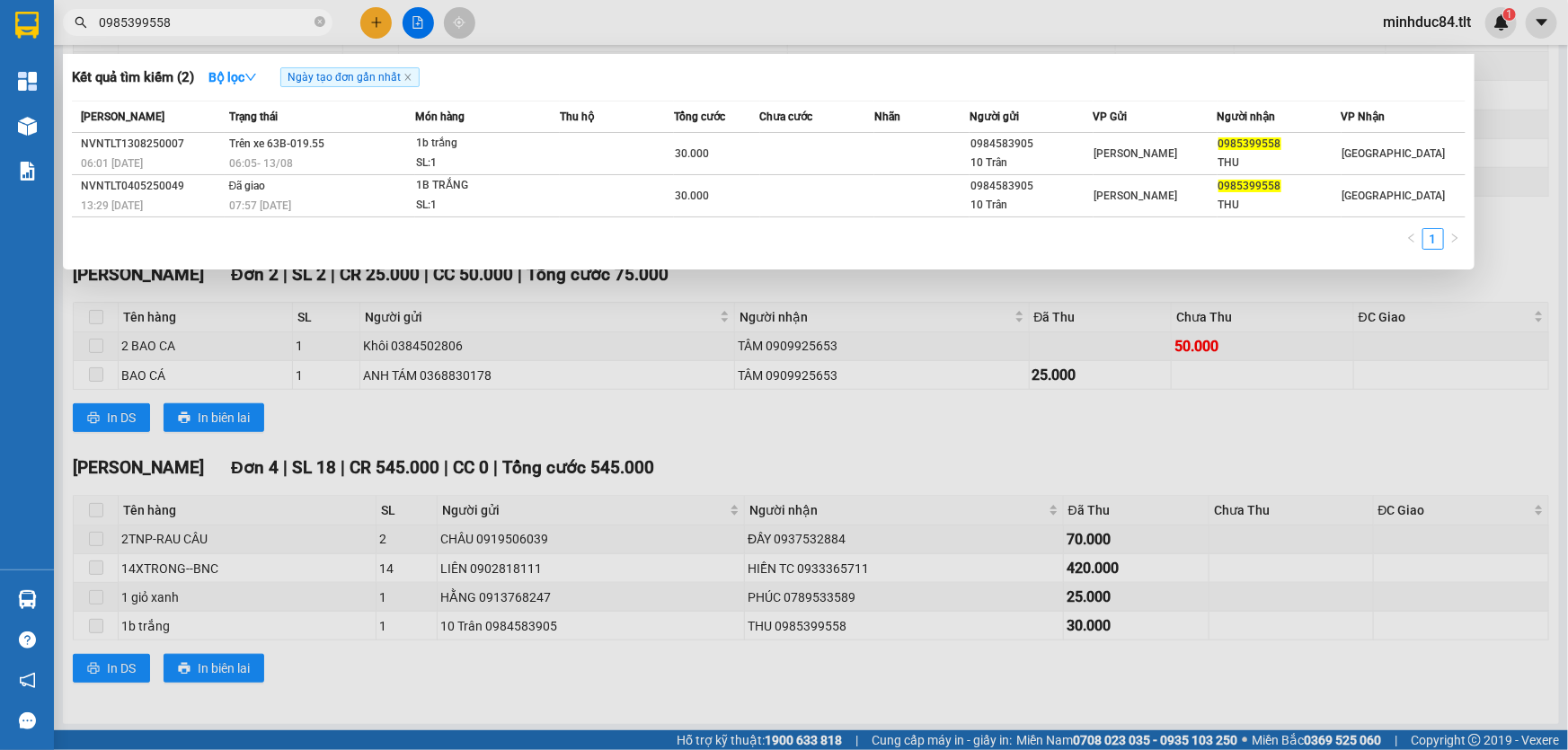
type input "0985399558"
click at [1085, 431] on div at bounding box center [784, 375] width 1568 height 750
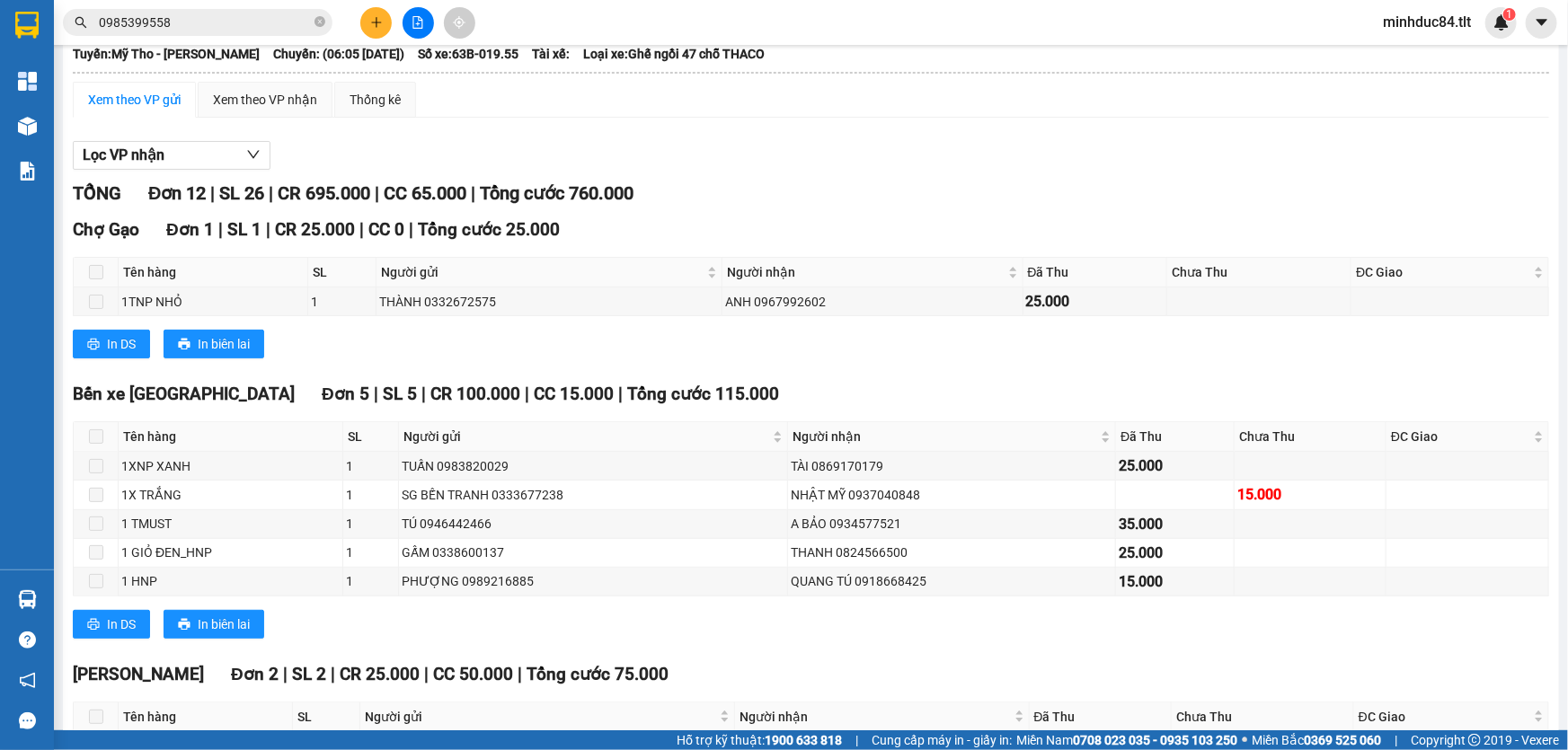
scroll to position [110, 0]
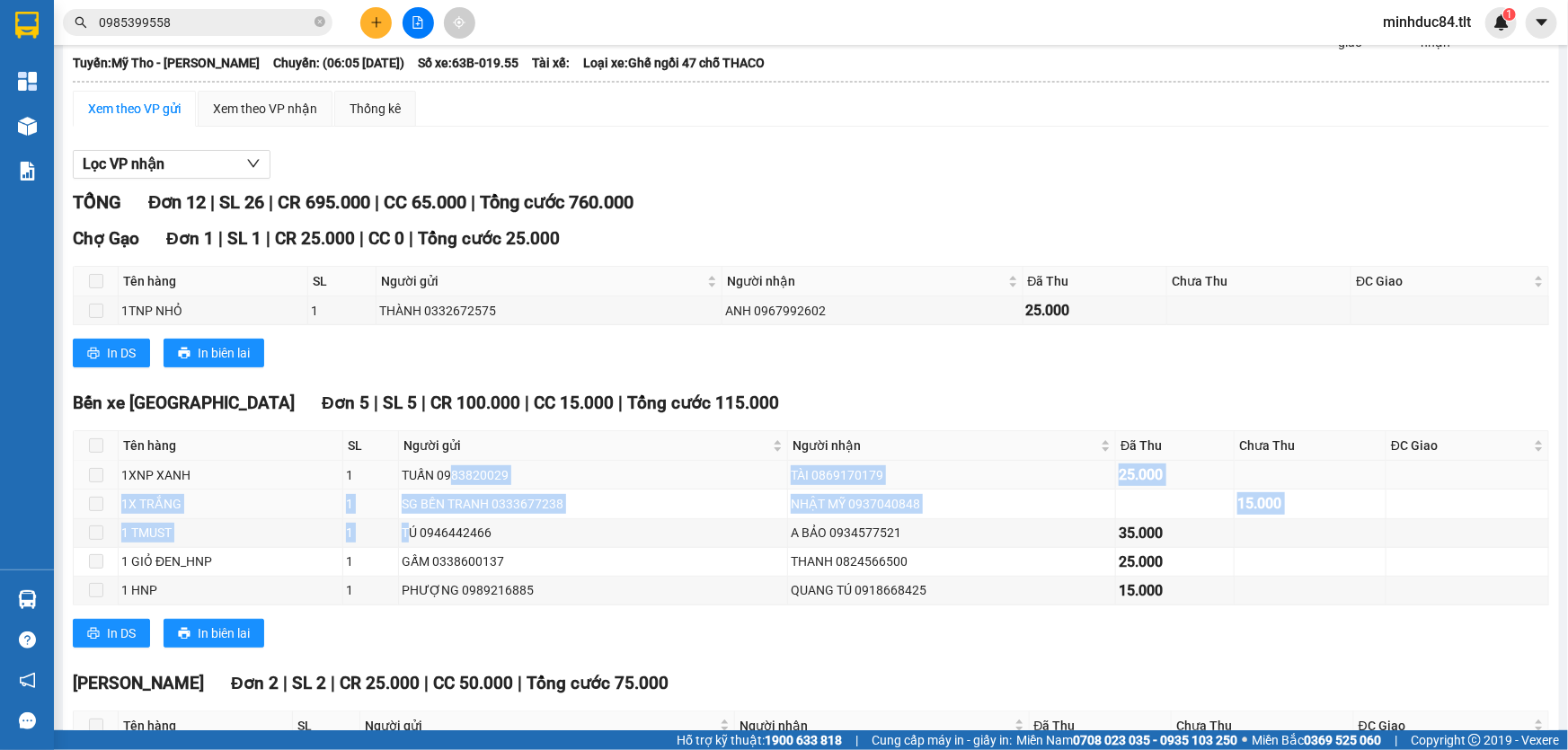
drag, startPoint x: 409, startPoint y: 525, endPoint x: 448, endPoint y: 476, distance: 62.6
click at [448, 476] on tbody "1XNP XANH 1 TUẤN 0983820029 TÀI 0869170179 25.000 1X TRẮNG 1 SG BẾN TRANH 03336…" at bounding box center [812, 532] width 1476 height 145
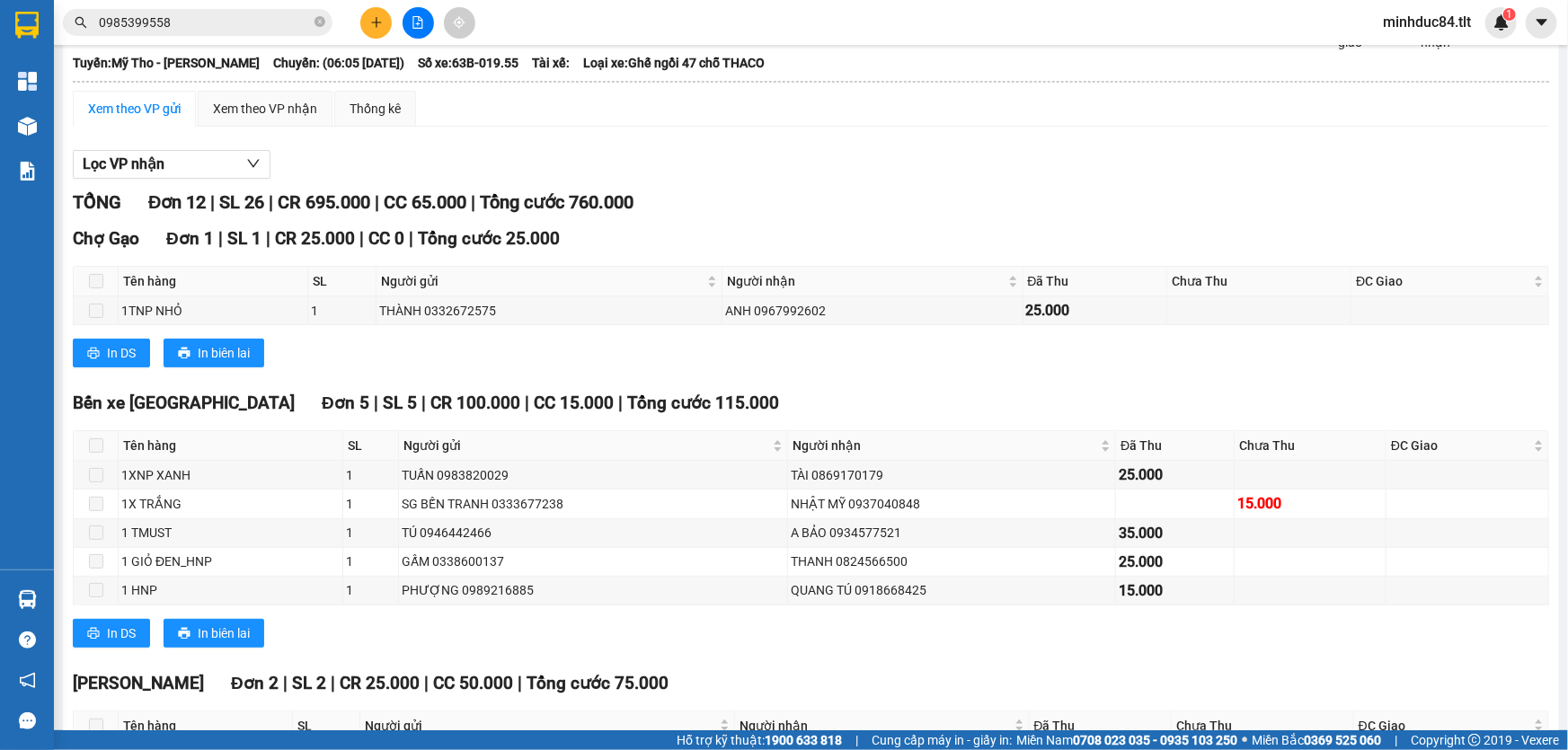
click at [540, 362] on div "In DS In biên lai" at bounding box center [811, 353] width 1477 height 29
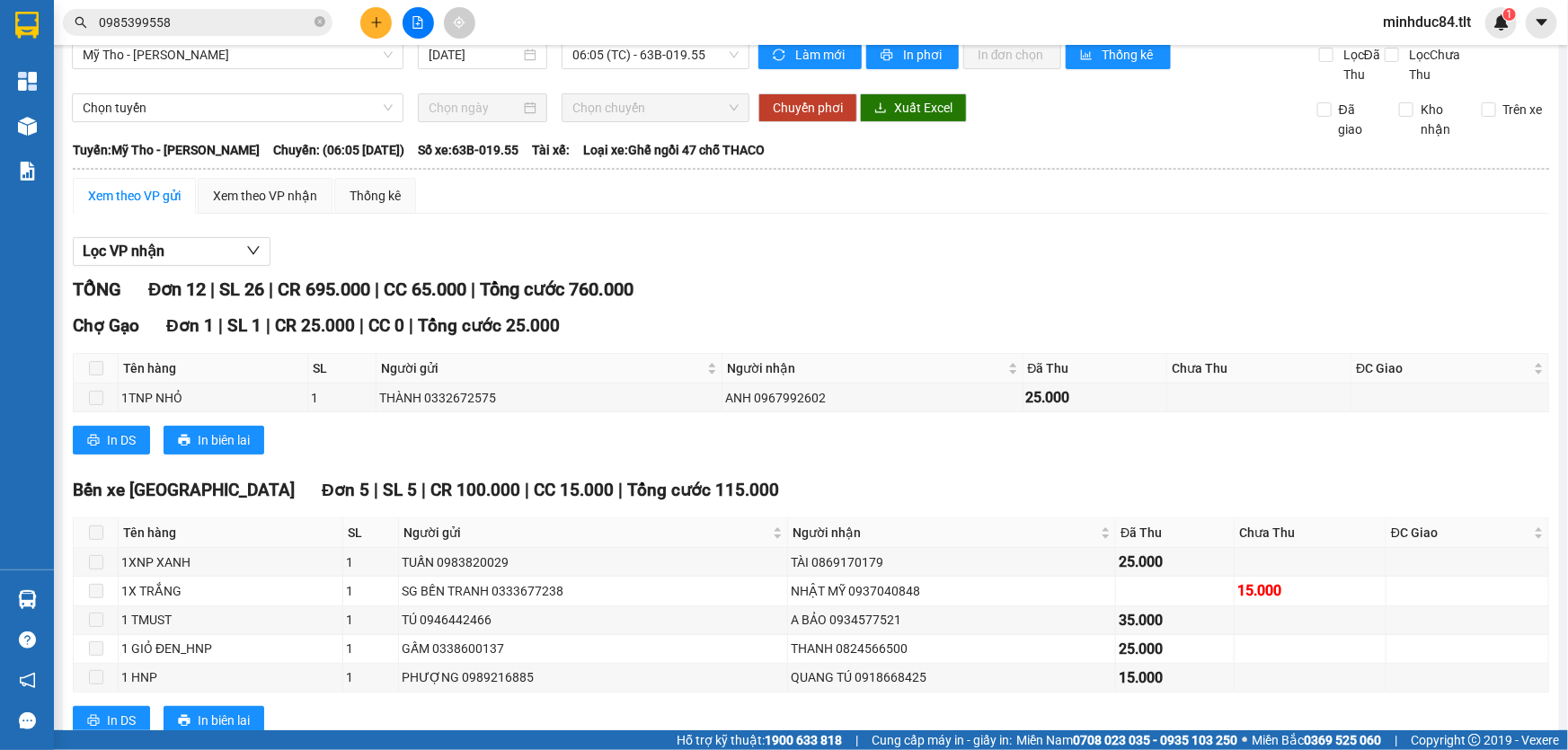
scroll to position [0, 0]
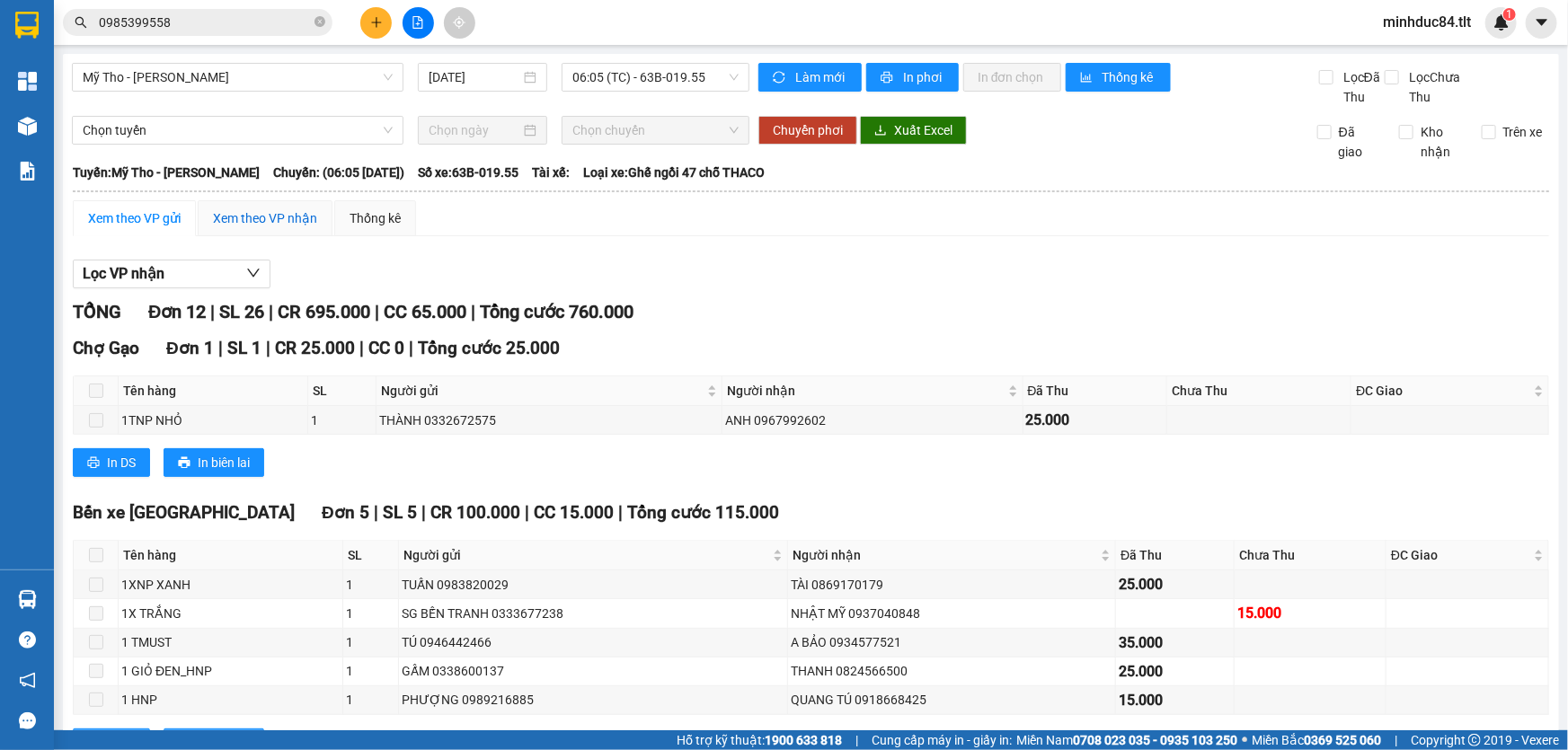
click at [302, 217] on div "Xem theo VP nhận" at bounding box center [264, 218] width 104 height 19
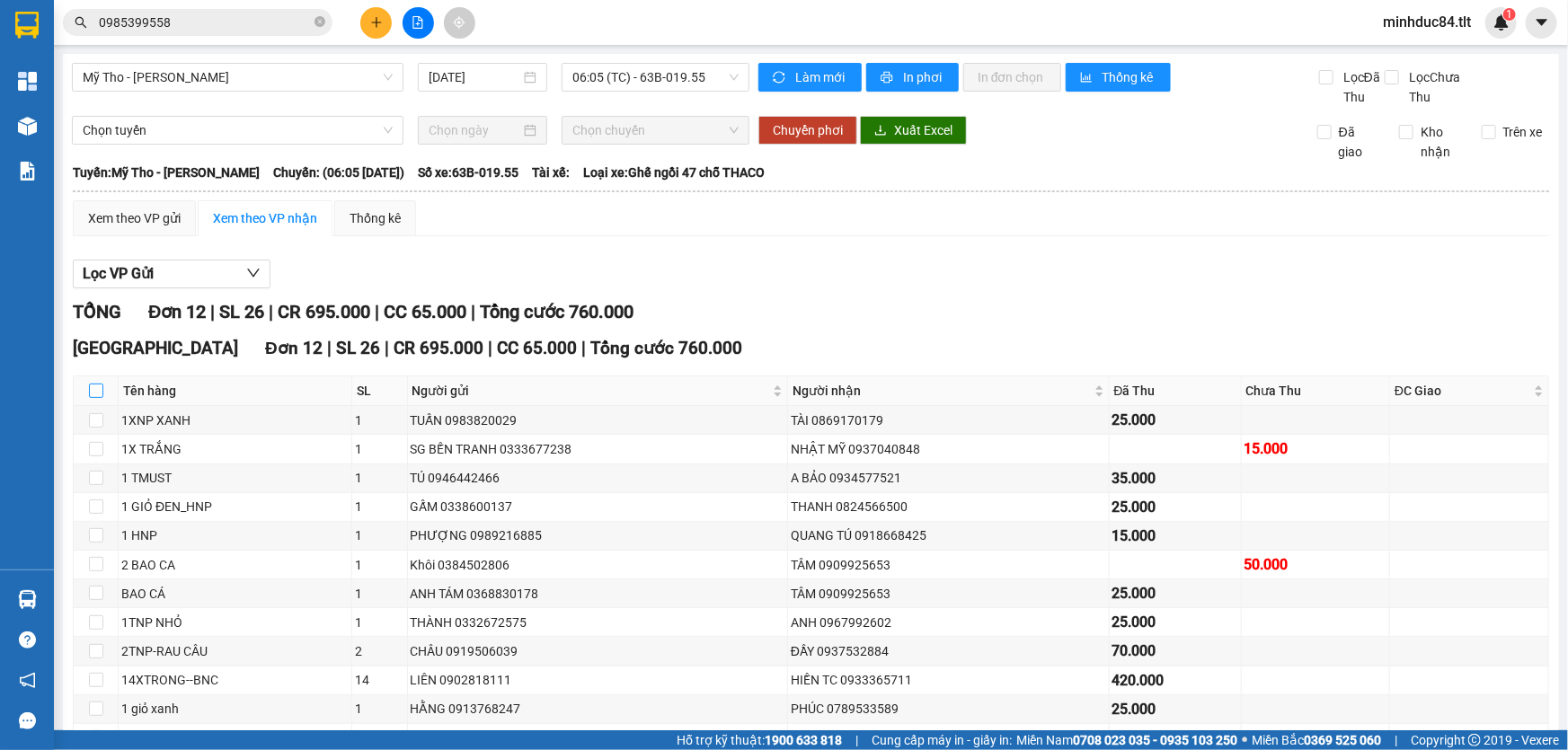
click at [99, 392] on input "checkbox" at bounding box center [96, 391] width 15 height 15
checkbox input "true"
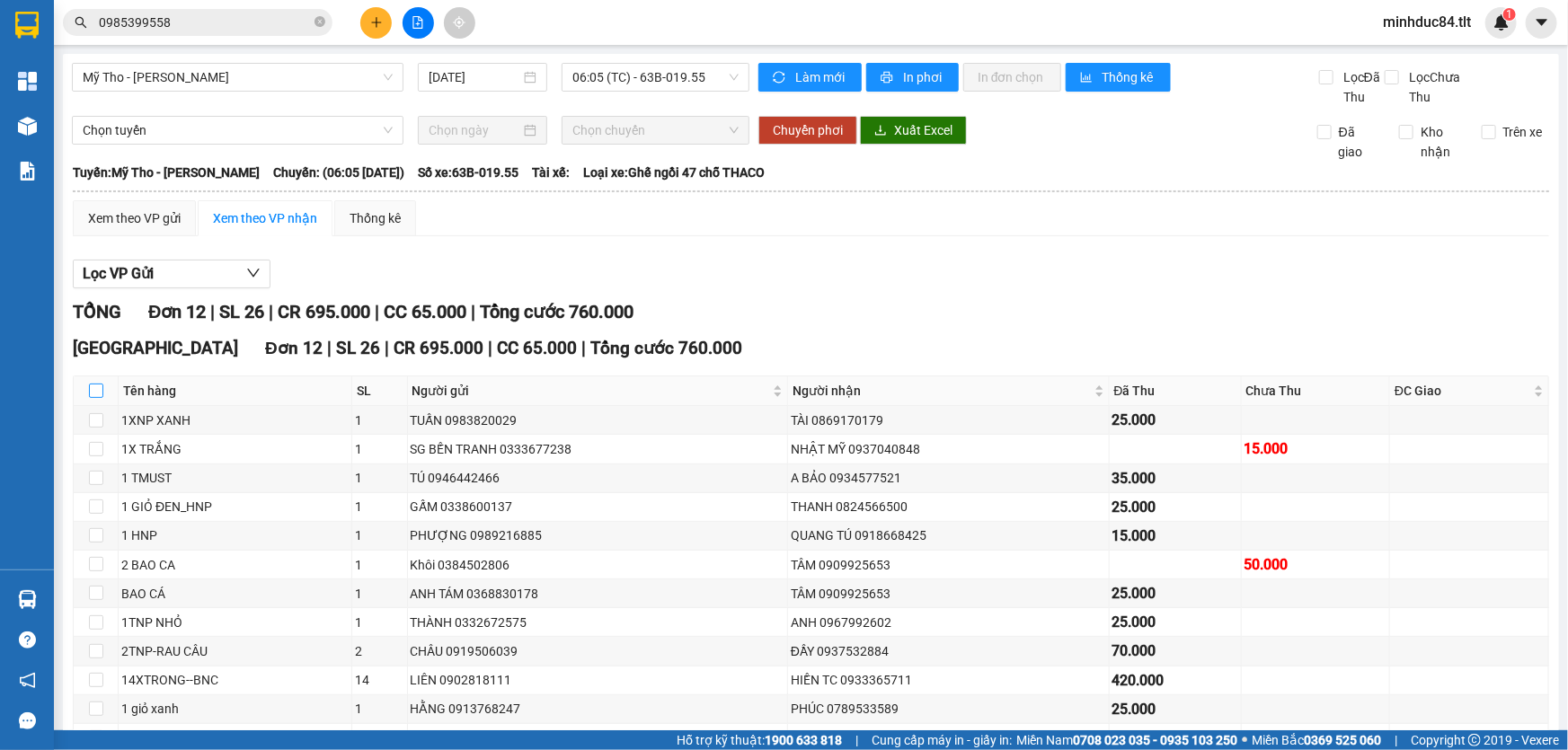
checkbox input "true"
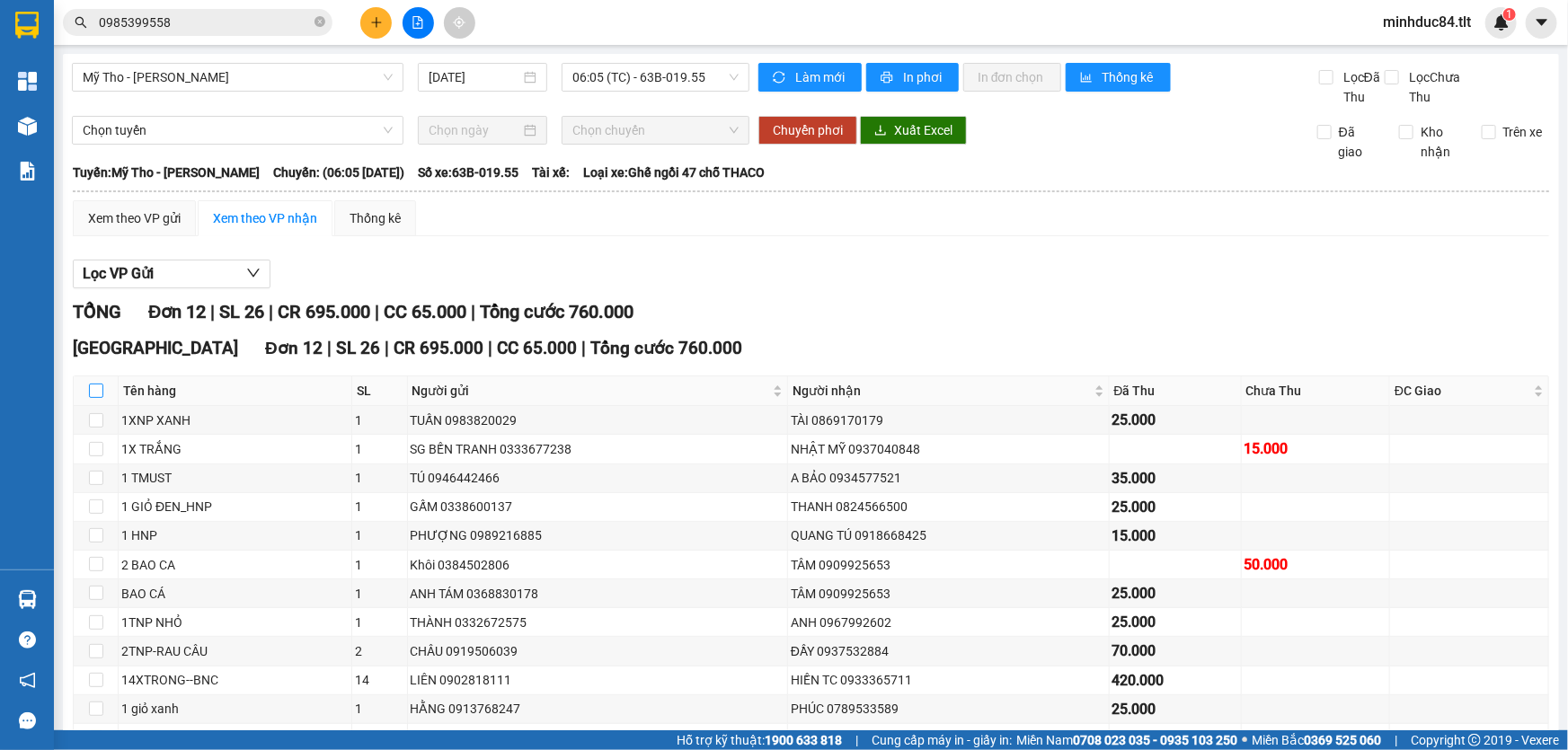
checkbox input "true"
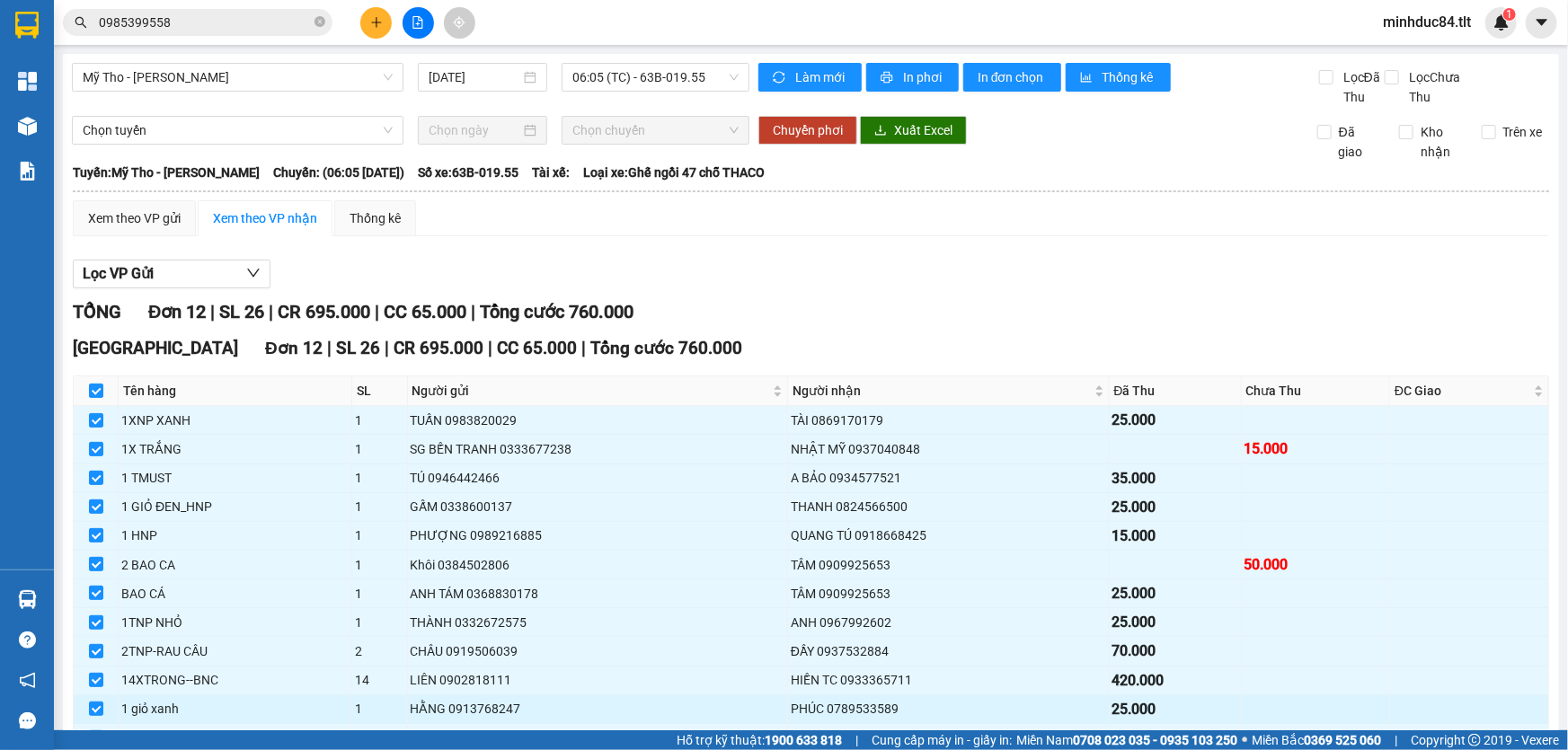
scroll to position [113, 0]
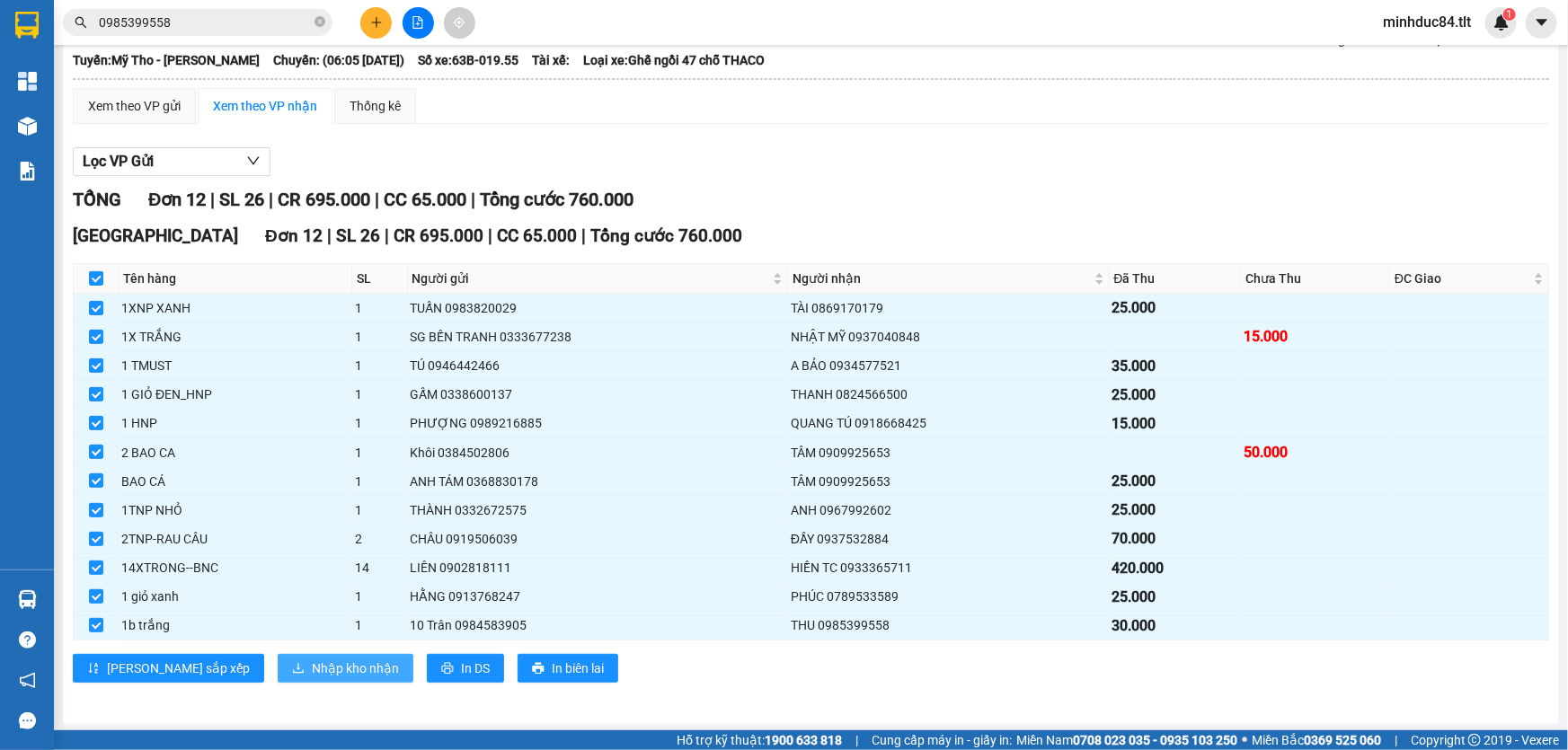
click at [278, 675] on button "Nhập kho nhận" at bounding box center [346, 668] width 136 height 29
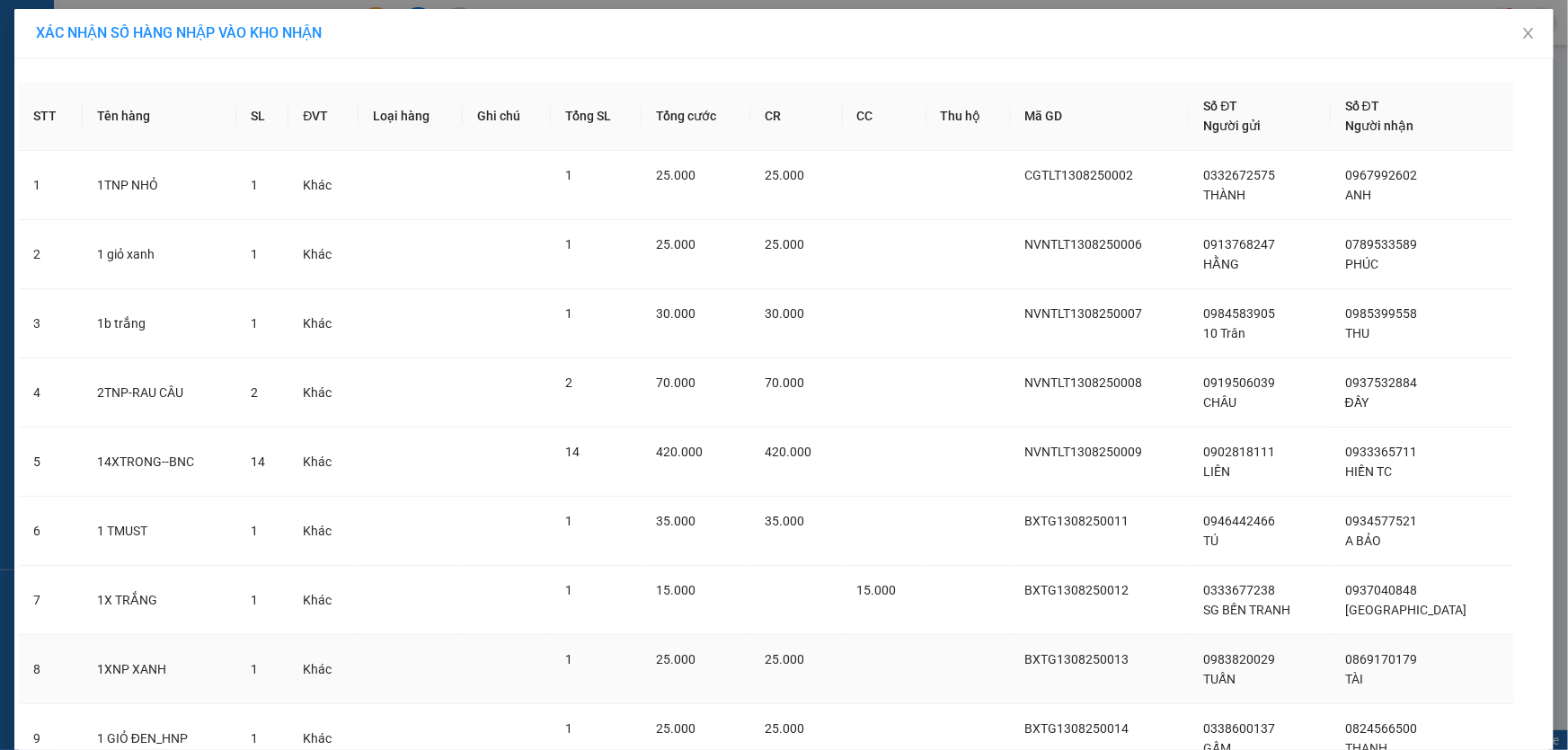
scroll to position [359, 0]
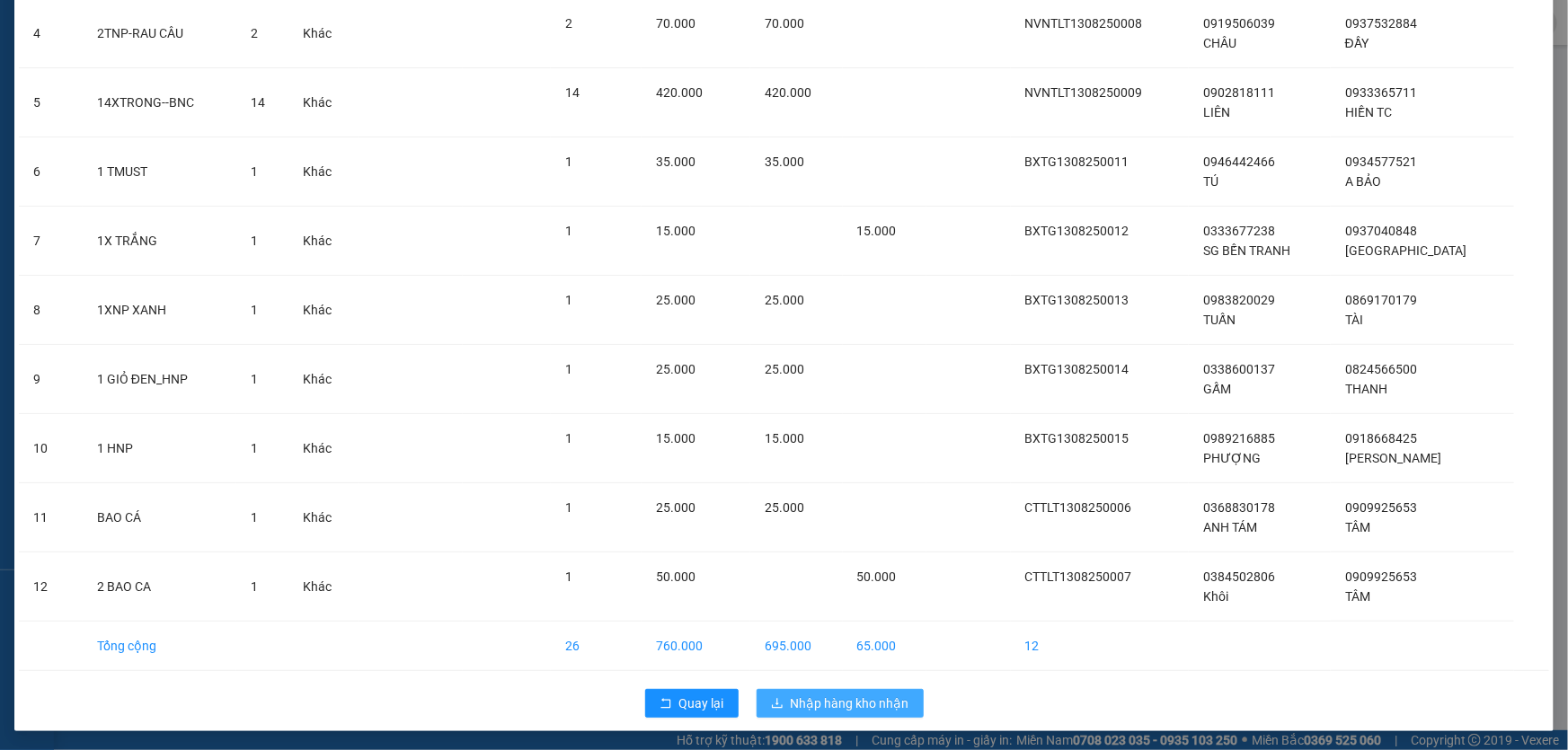
click at [869, 694] on span "Nhập hàng kho nhận" at bounding box center [850, 703] width 119 height 19
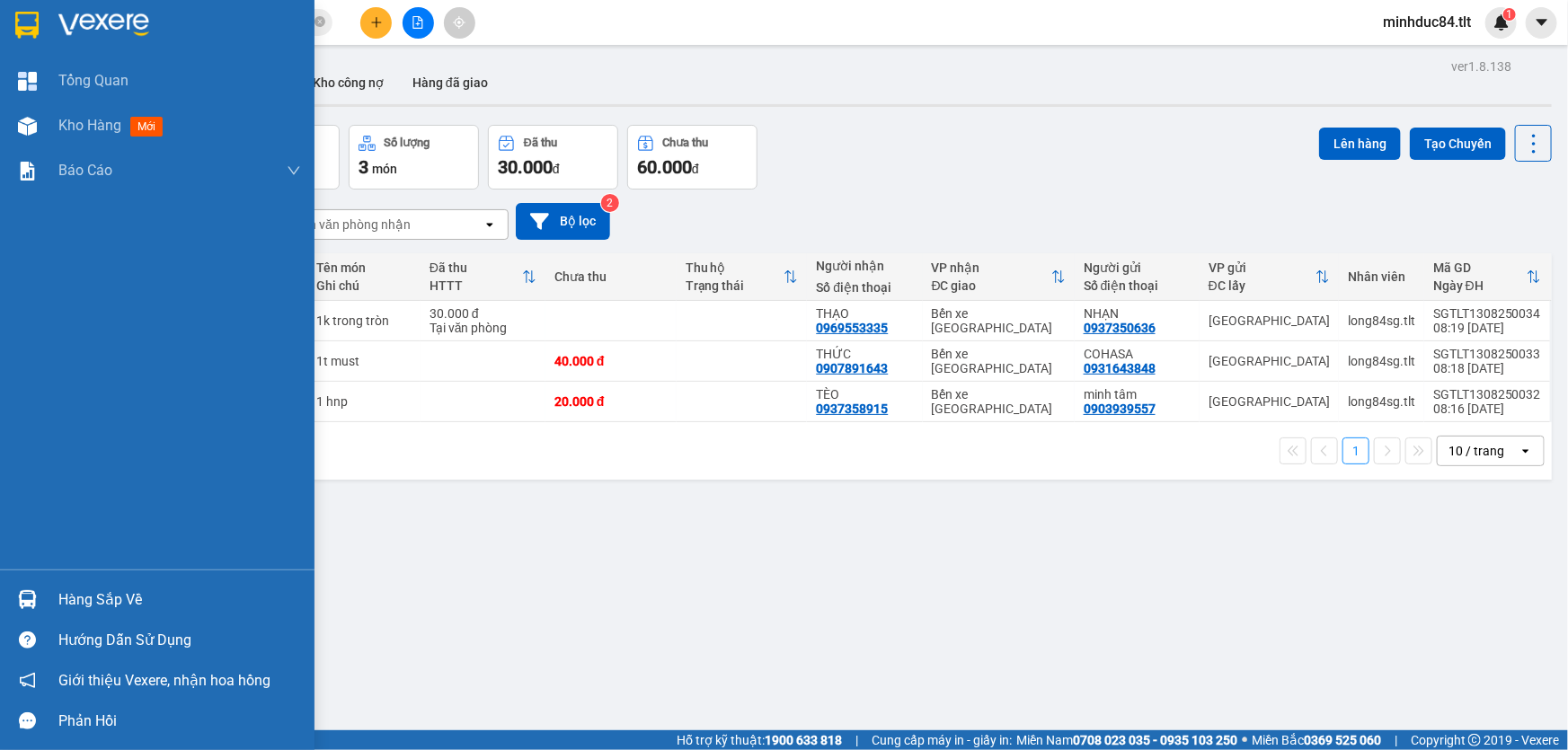
click at [32, 611] on div at bounding box center [27, 599] width 31 height 31
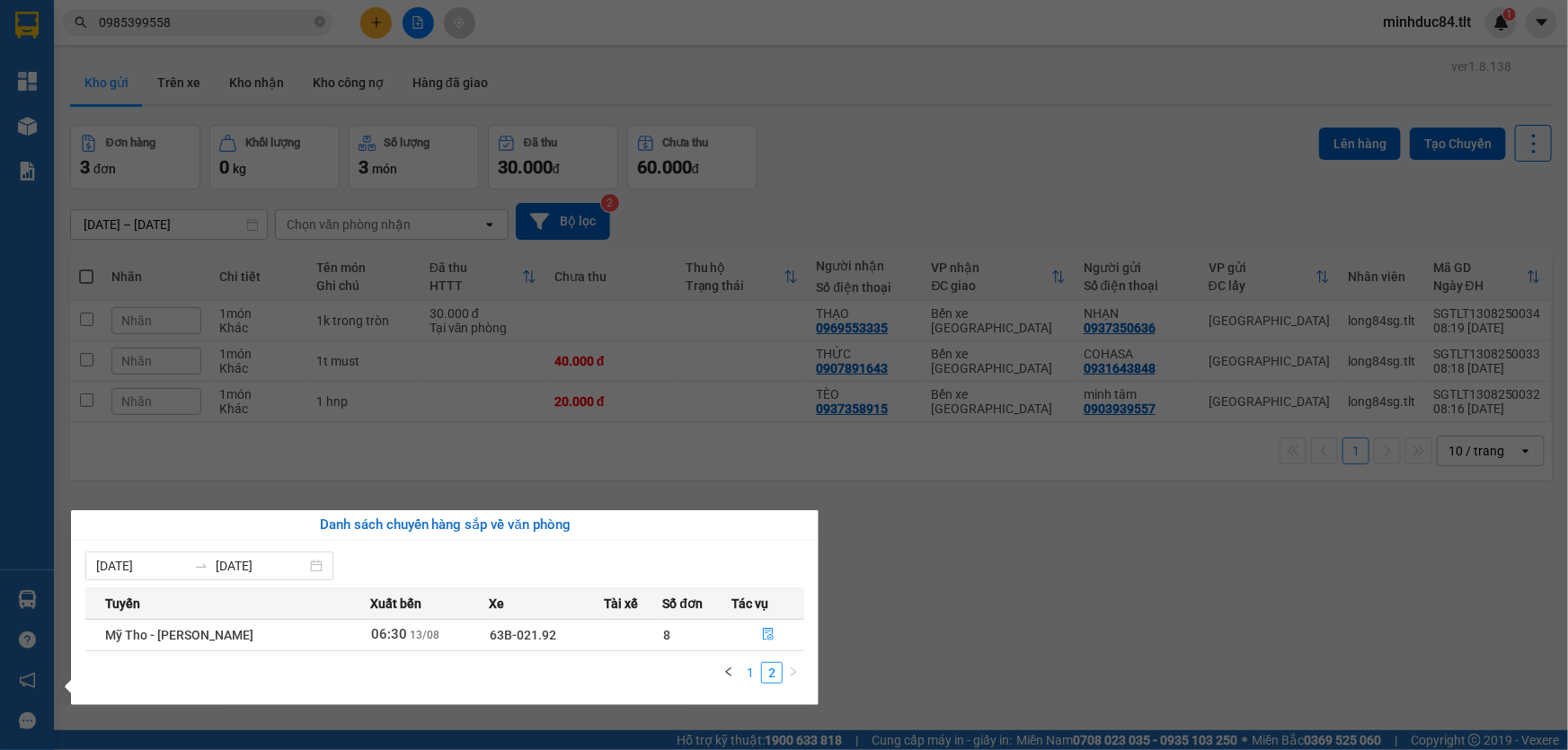
click at [755, 665] on link "1" at bounding box center [750, 672] width 19 height 19
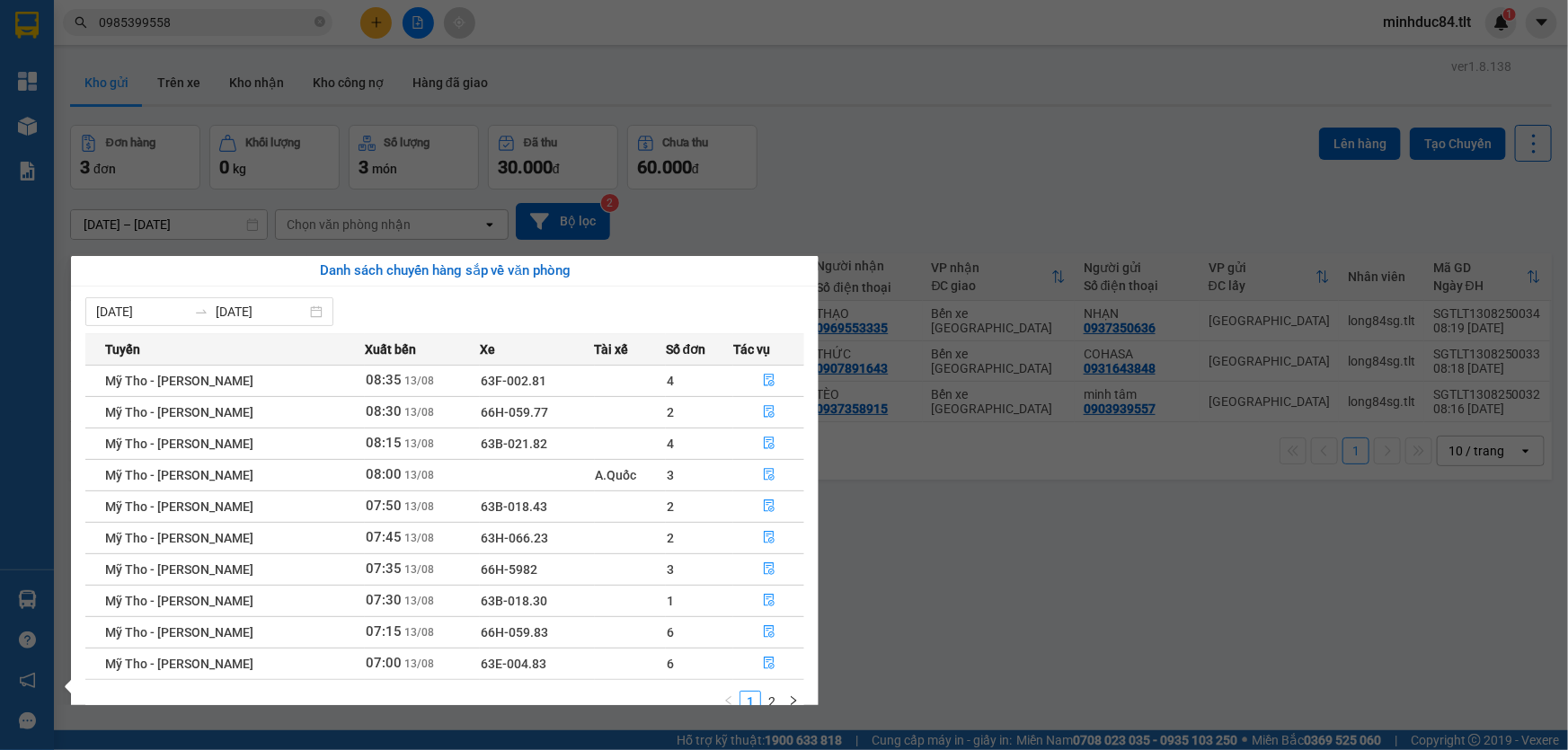
click at [938, 541] on section "Kết quả tìm kiếm ( 2 ) Bộ lọc Ngày tạo đơn gần nhất Mã ĐH Trạng thái Món hàng T…" at bounding box center [784, 375] width 1568 height 750
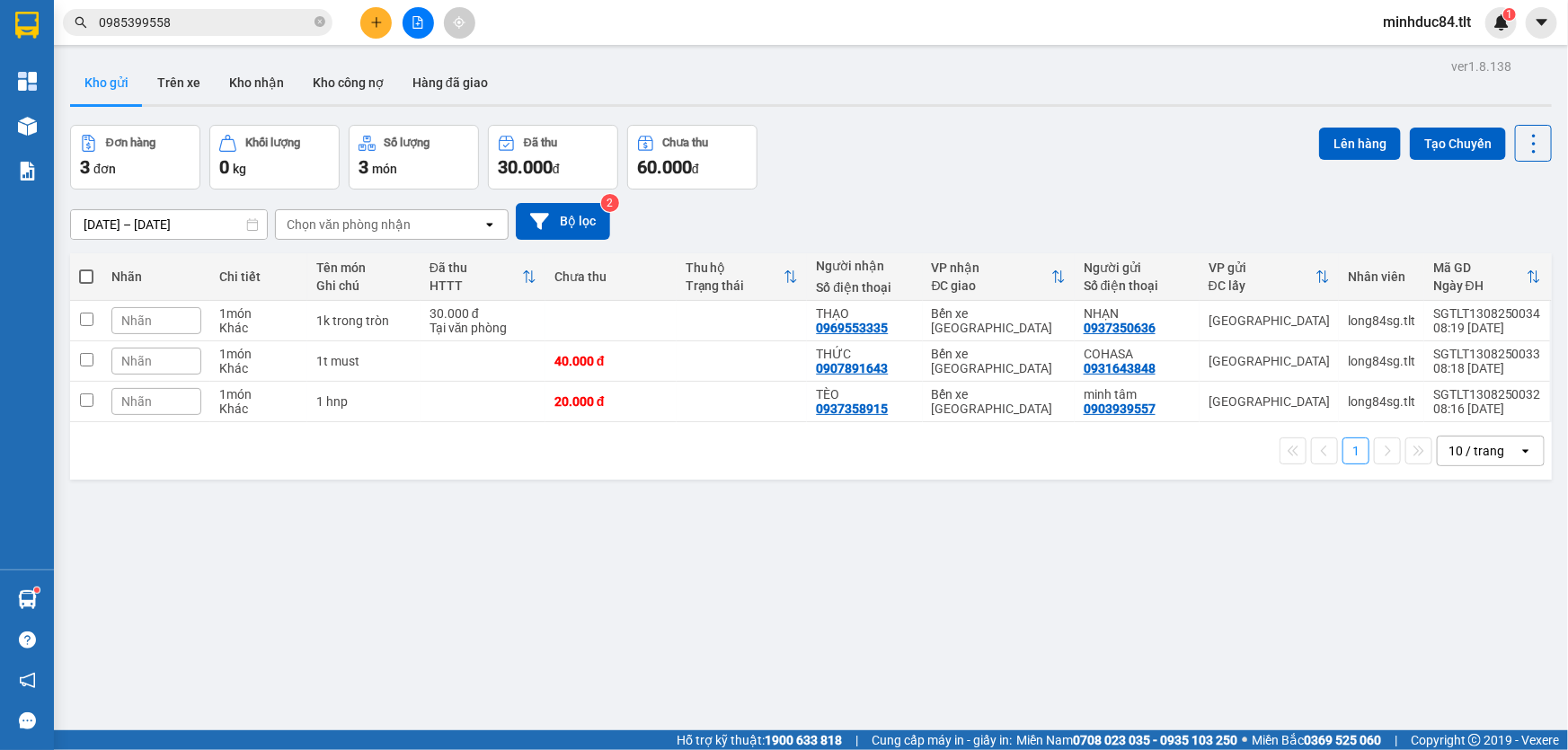
click at [384, 25] on button at bounding box center [376, 22] width 31 height 31
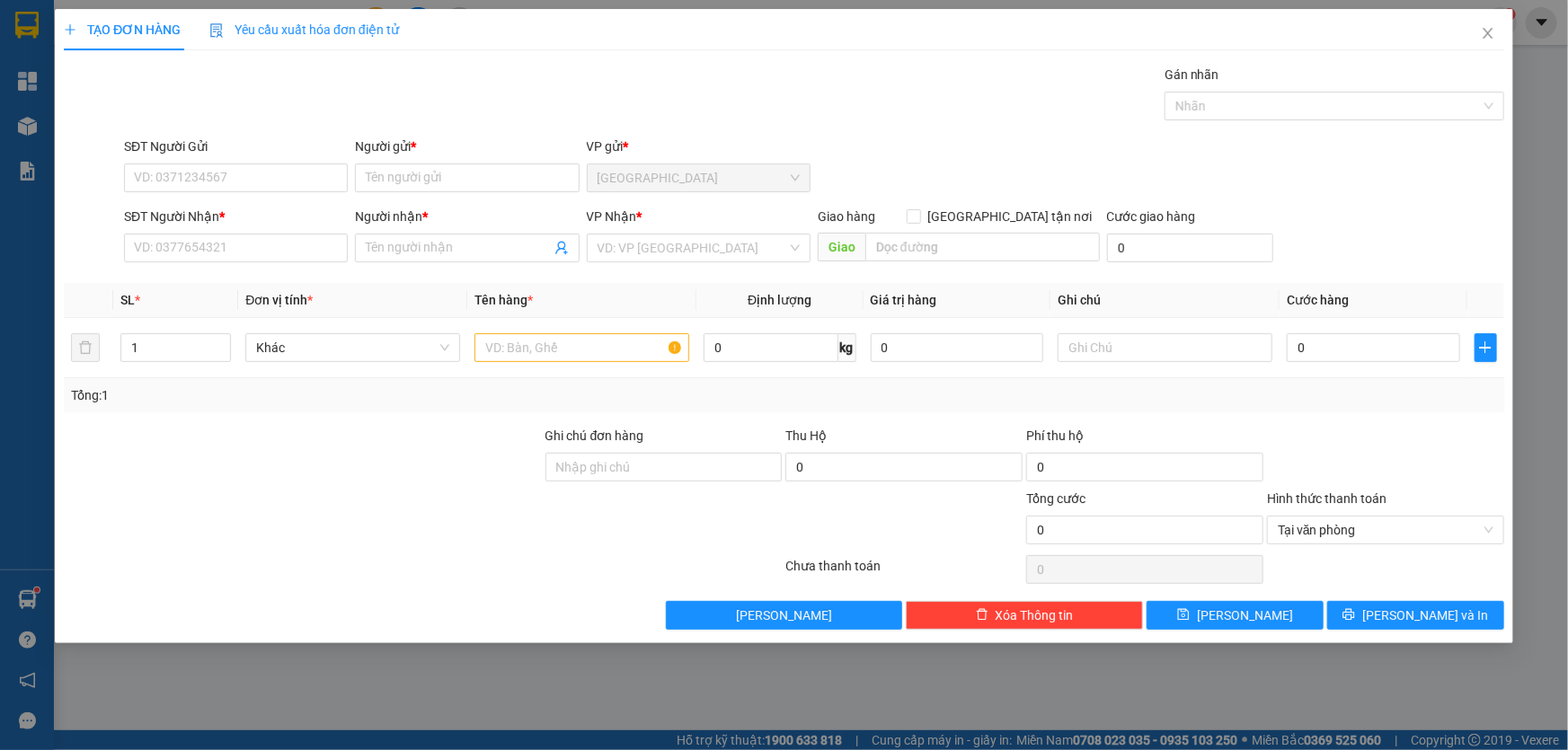
click at [372, 29] on div "Yêu cầu xuất hóa đơn điện tử" at bounding box center [303, 29] width 190 height 42
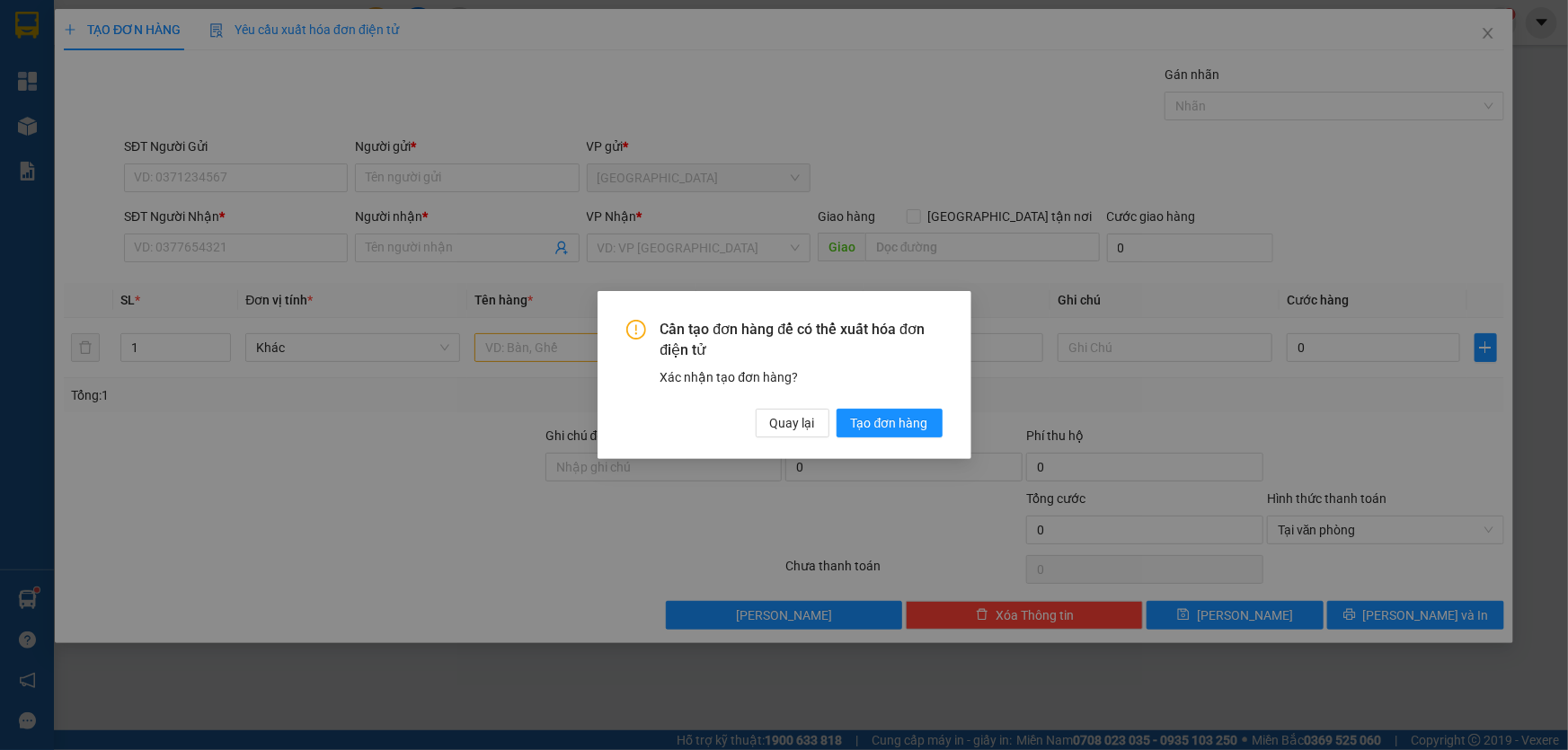
click at [204, 171] on div "Cần tạo đơn hàng để có thể xuất hóa đơn điện tử Xác nhận tạo đơn hàng? Quay lại…" at bounding box center [784, 375] width 1568 height 750
click at [798, 426] on span "Quay lại" at bounding box center [792, 423] width 45 height 19
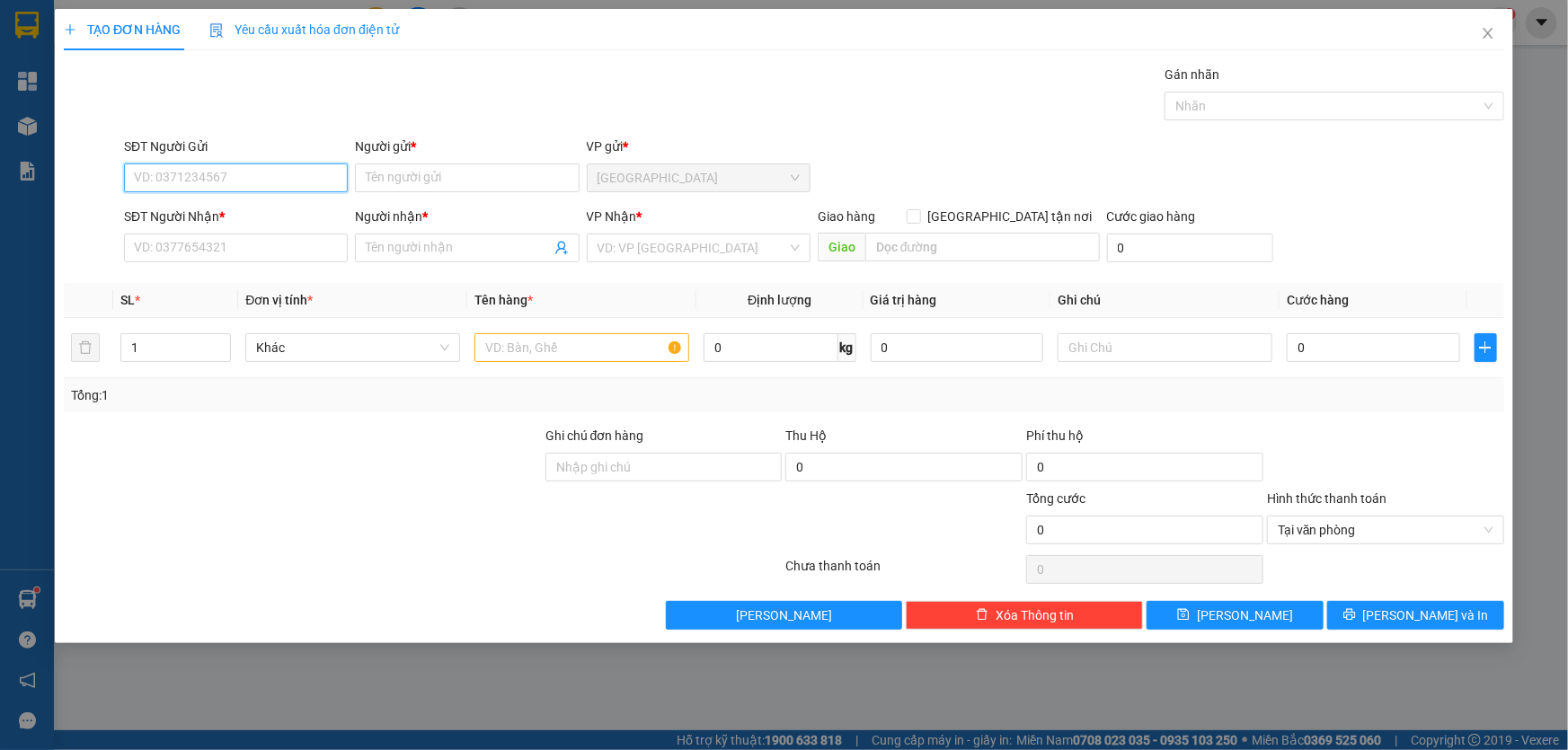
click at [232, 183] on input "SĐT Người Gửi" at bounding box center [236, 178] width 224 height 29
type input "0909070411"
click at [503, 177] on input "Người gửi *" at bounding box center [467, 178] width 224 height 29
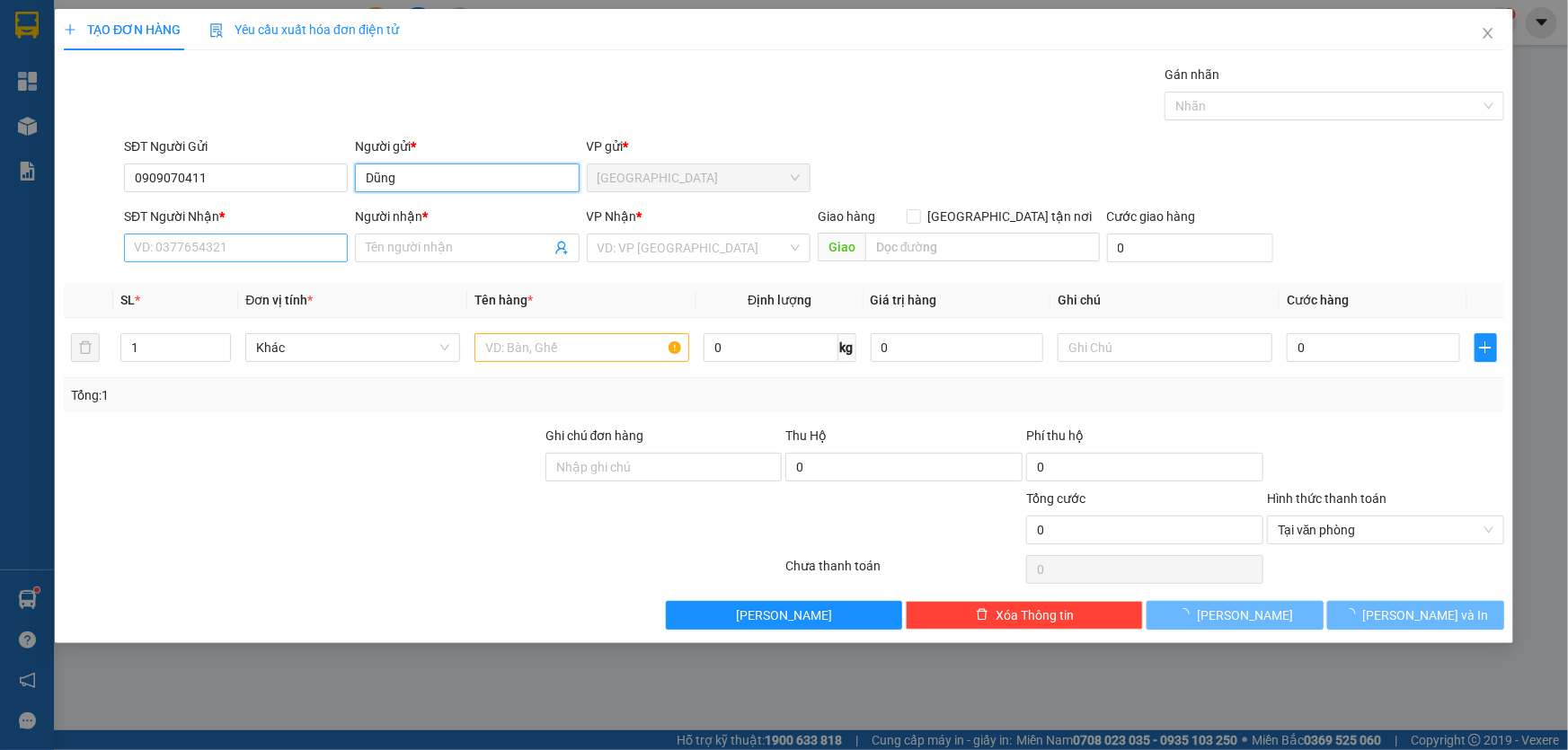
type input "Dũng"
click at [208, 256] on input "SĐT Người Nhận *" at bounding box center [236, 248] width 224 height 29
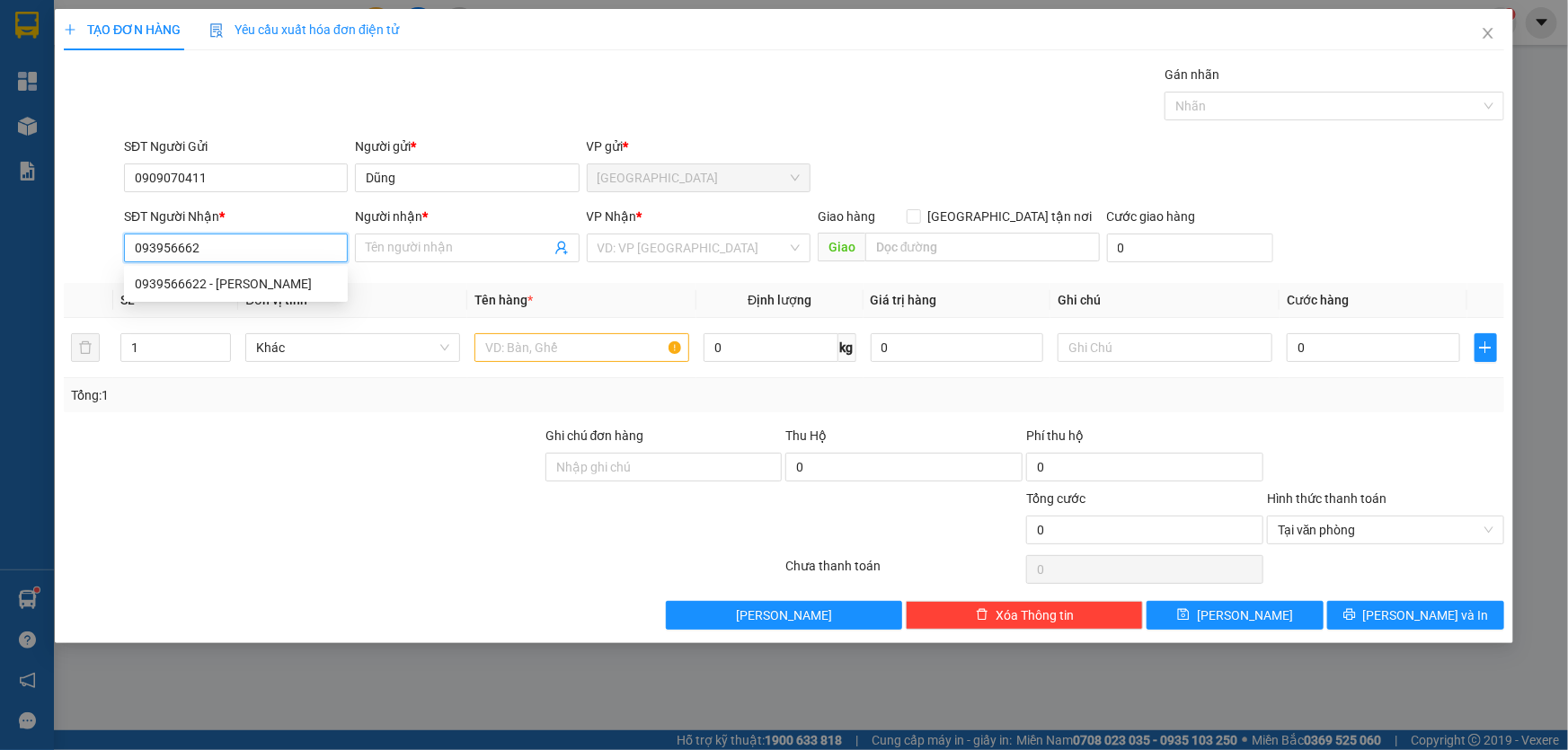
type input "0939566622"
click at [241, 292] on div "0939566622 - DUY ANH" at bounding box center [236, 284] width 202 height 19
type input "DUY ANH"
drag, startPoint x: 228, startPoint y: 252, endPoint x: 0, endPoint y: 222, distance: 230.0
click at [54, 242] on div "TẠO ĐƠN HÀNG Yêu cầu xuất hóa đơn điện tử Transit Pickup Surcharge Ids Transit …" at bounding box center [784, 325] width 1458 height 634
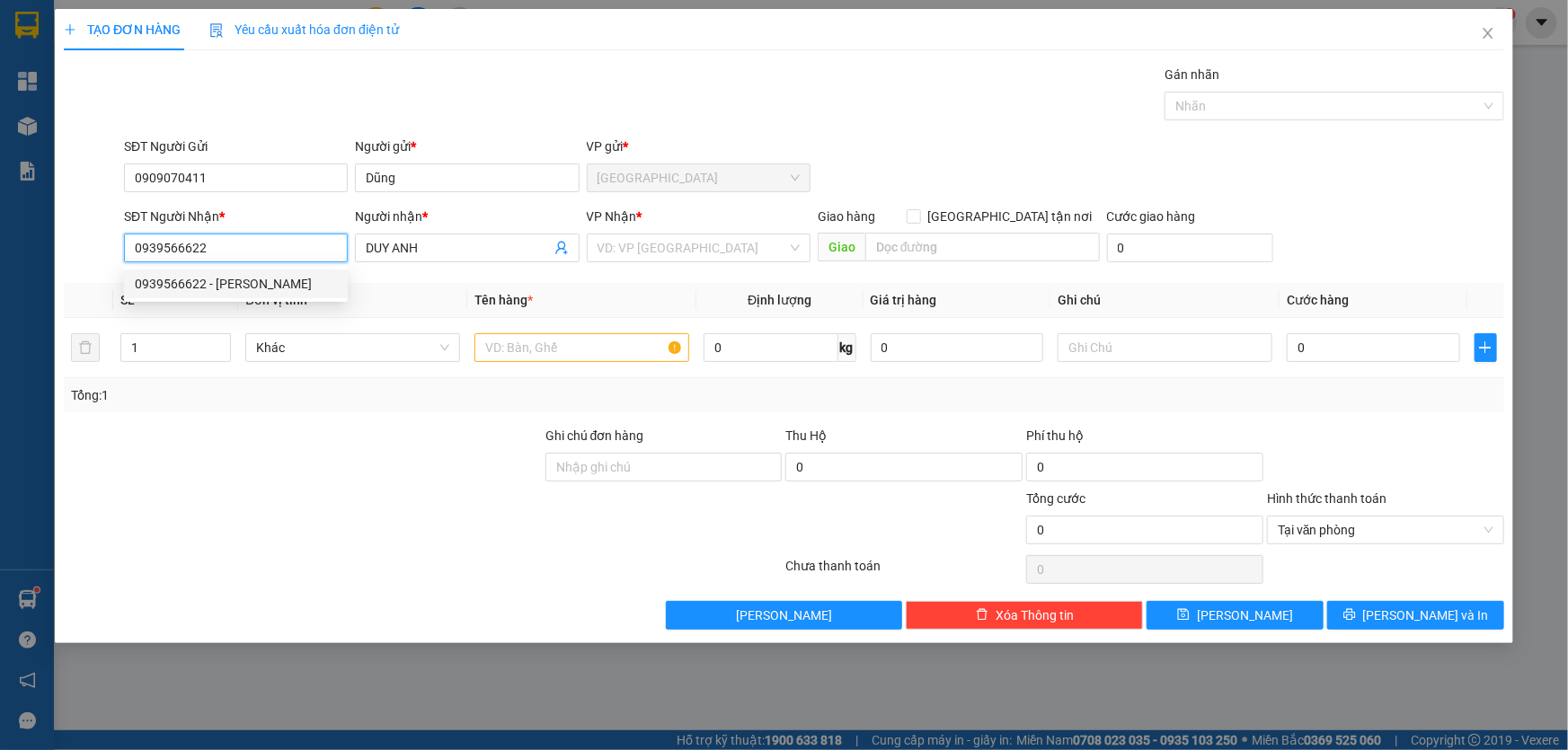
type input "0939566622"
click at [701, 224] on div "VP Nhận *" at bounding box center [699, 217] width 224 height 19
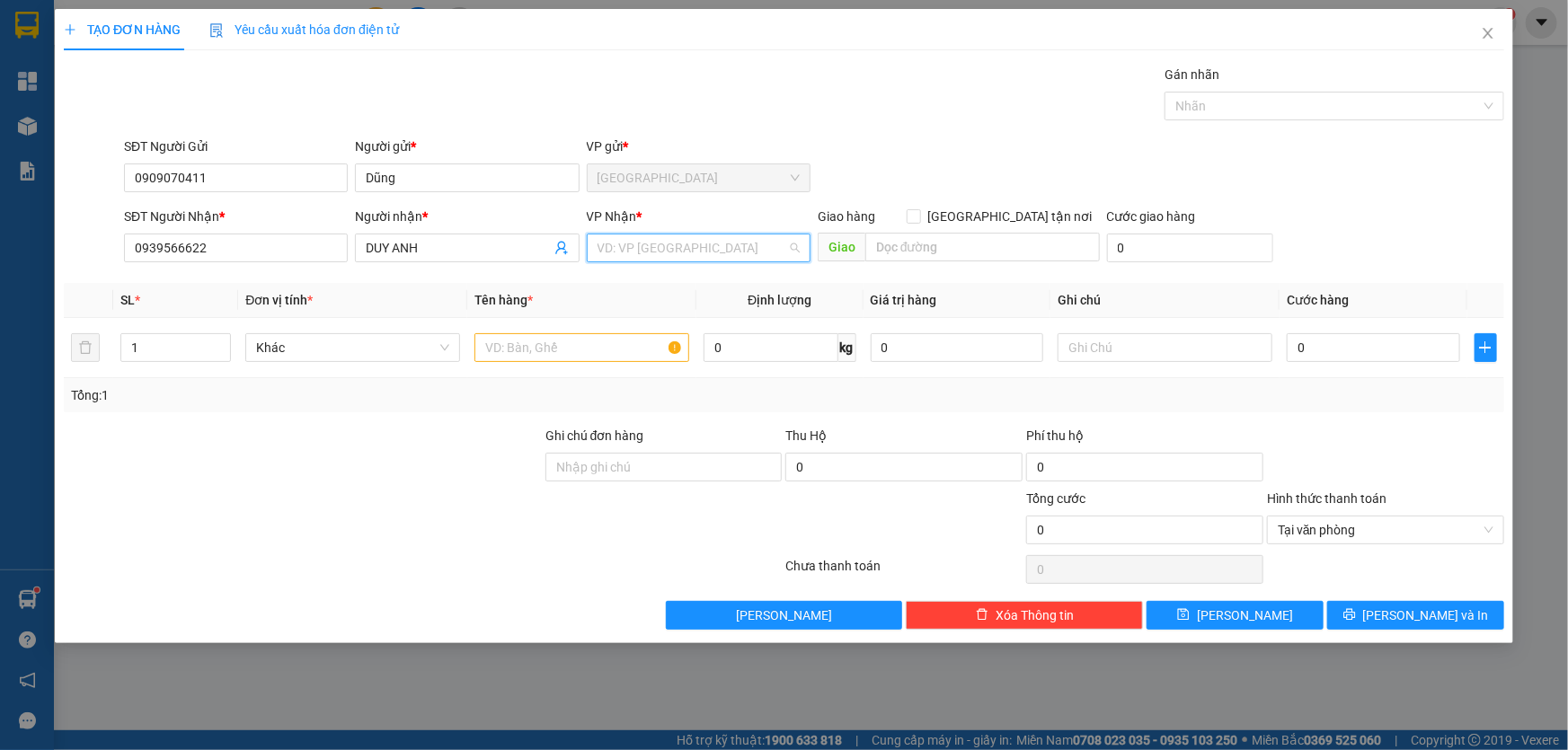
click at [716, 247] on input "search" at bounding box center [692, 248] width 190 height 27
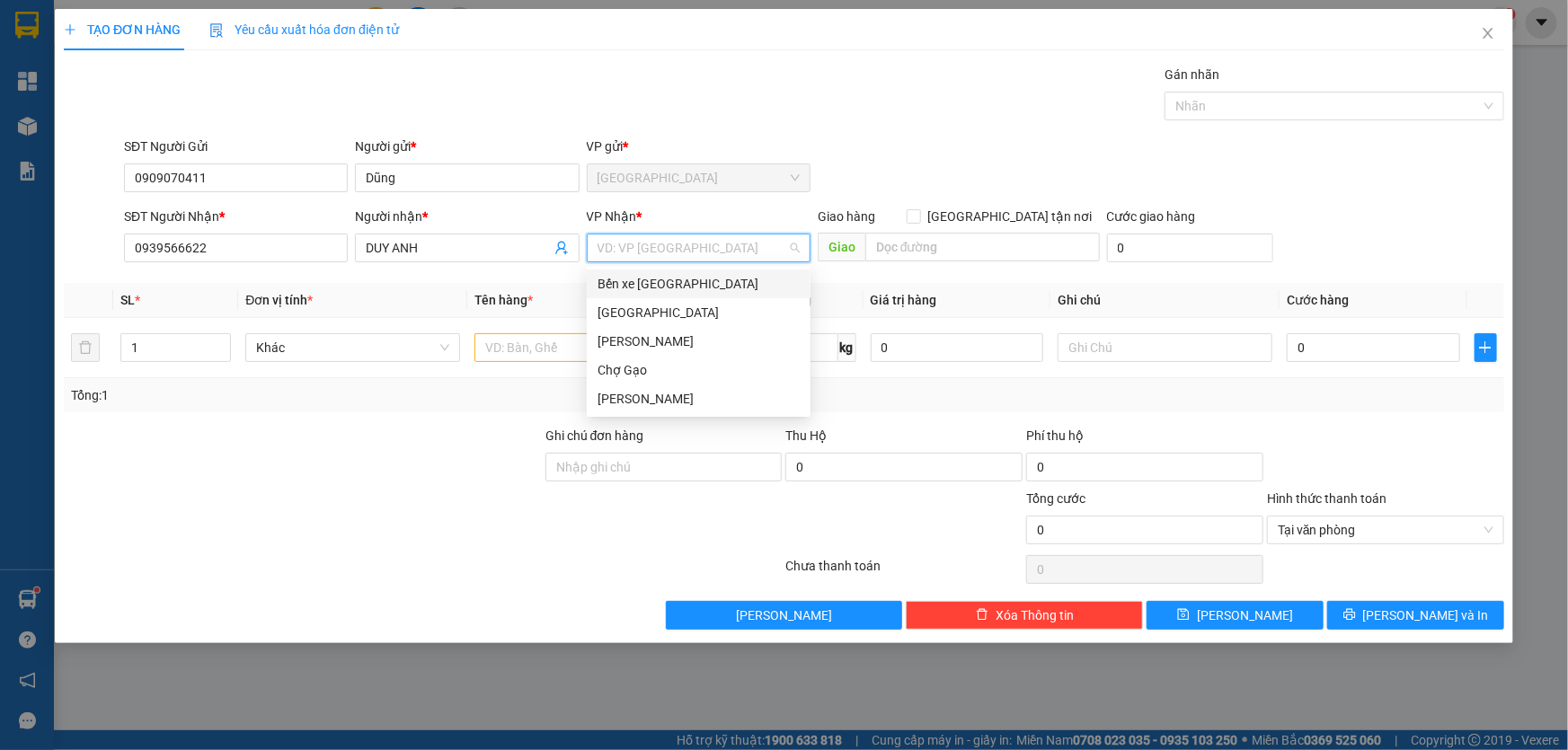
click at [726, 294] on div "Bến xe [PERSON_NAME]" at bounding box center [699, 284] width 224 height 29
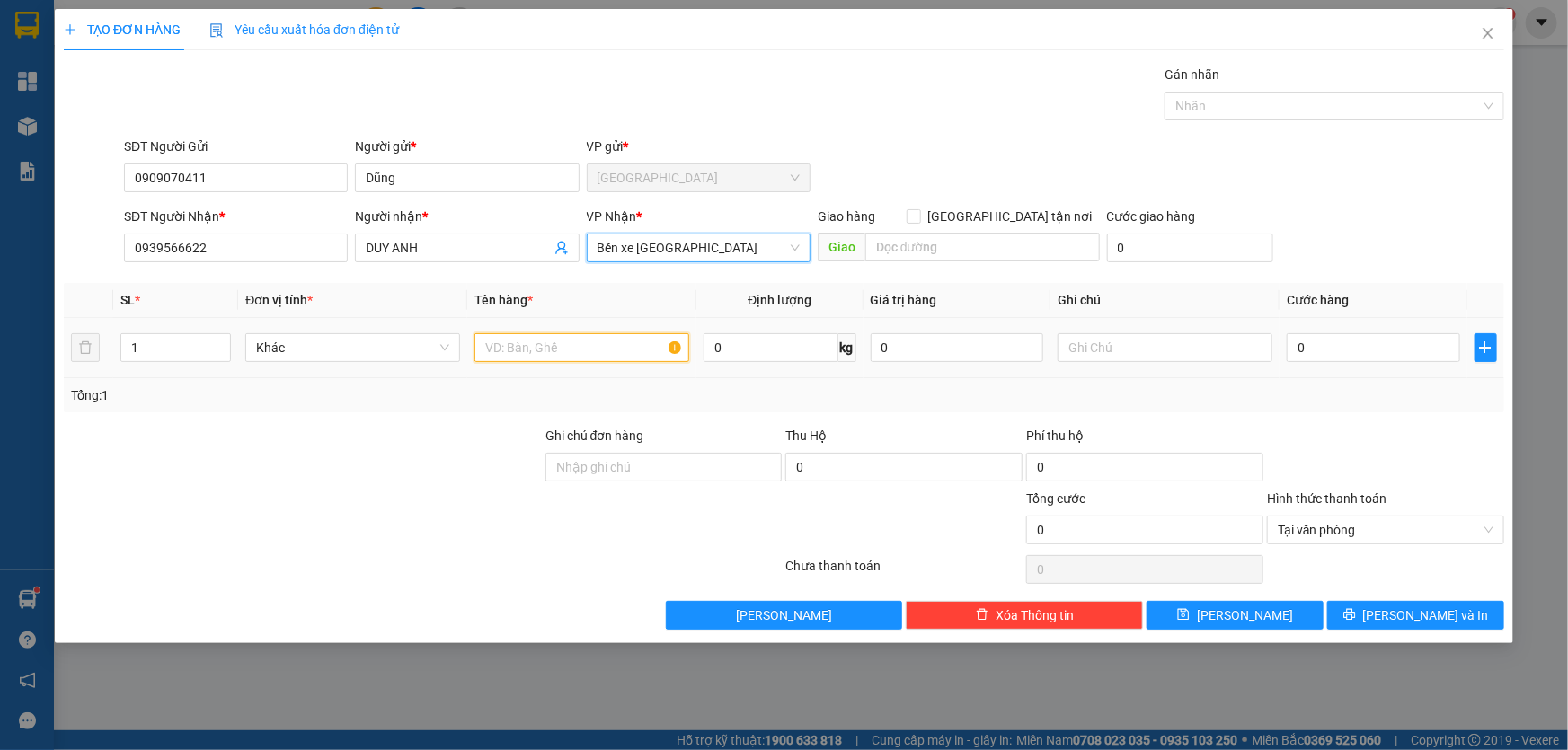
click at [576, 355] on input "text" at bounding box center [581, 348] width 215 height 29
type input "1k giây keo vàng"
click at [1438, 324] on td "0" at bounding box center [1373, 348] width 188 height 60
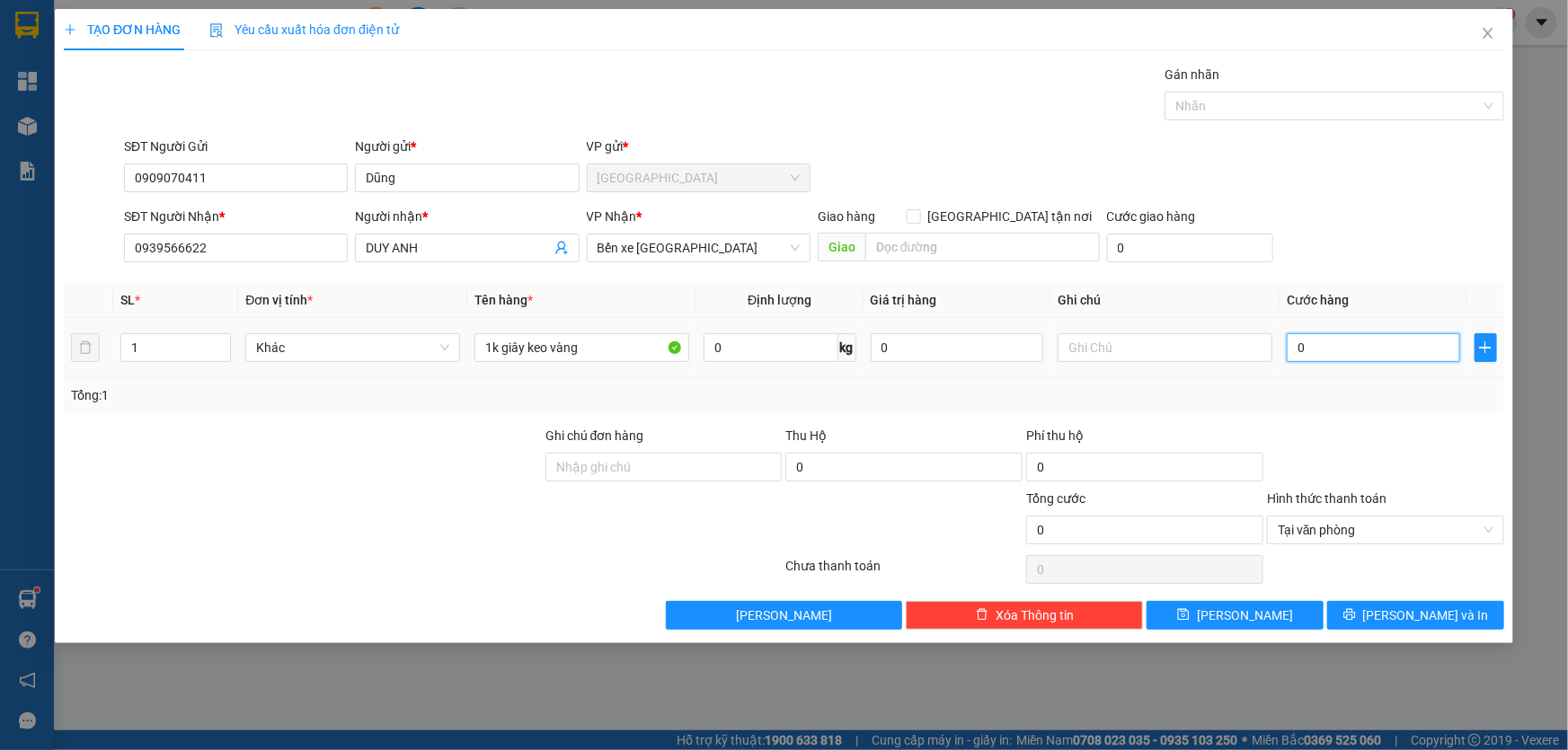
click at [1430, 341] on input "0" at bounding box center [1374, 348] width 173 height 29
type input "2"
type input "25"
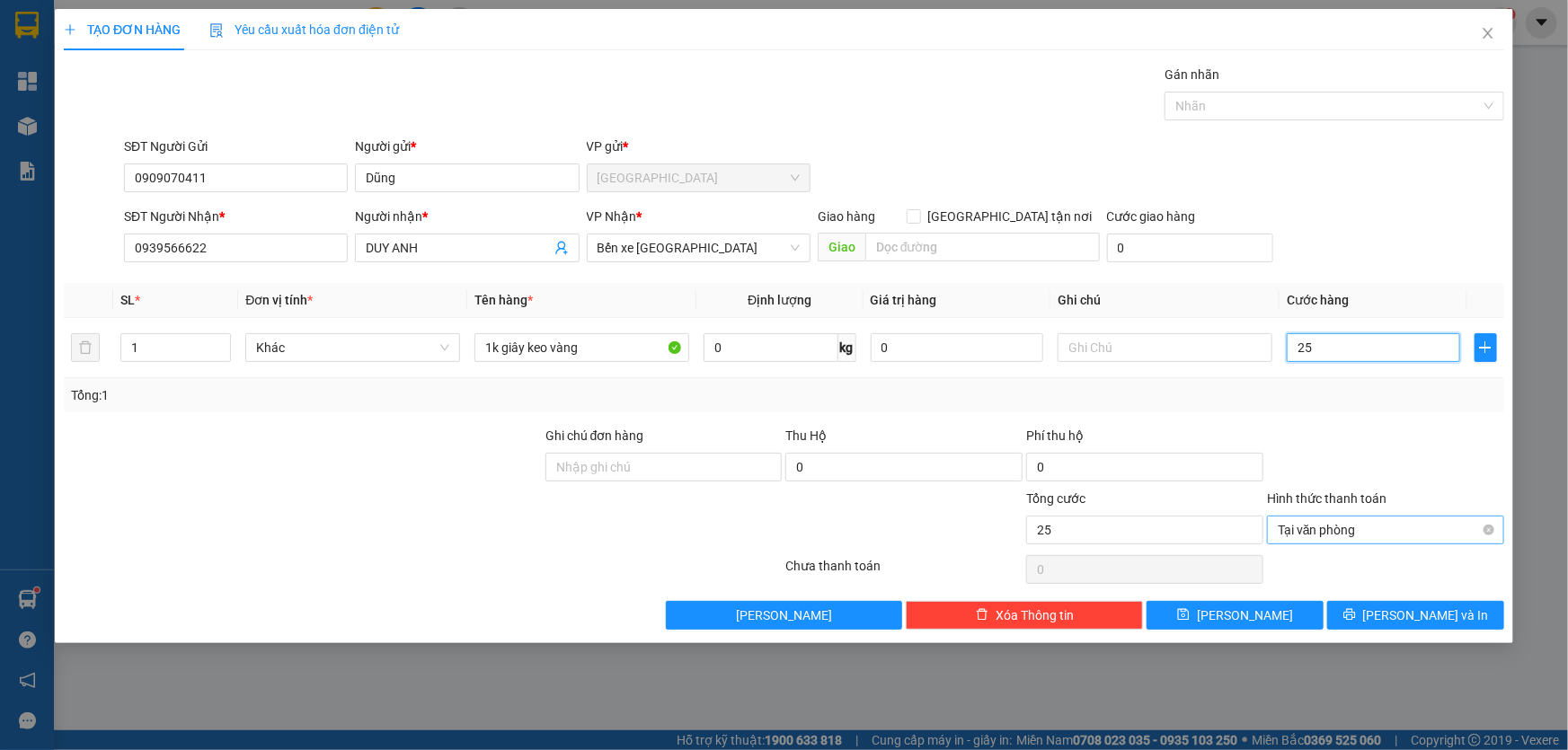
click at [1495, 525] on div "Tại văn phòng" at bounding box center [1385, 530] width 237 height 29
type input "25.000"
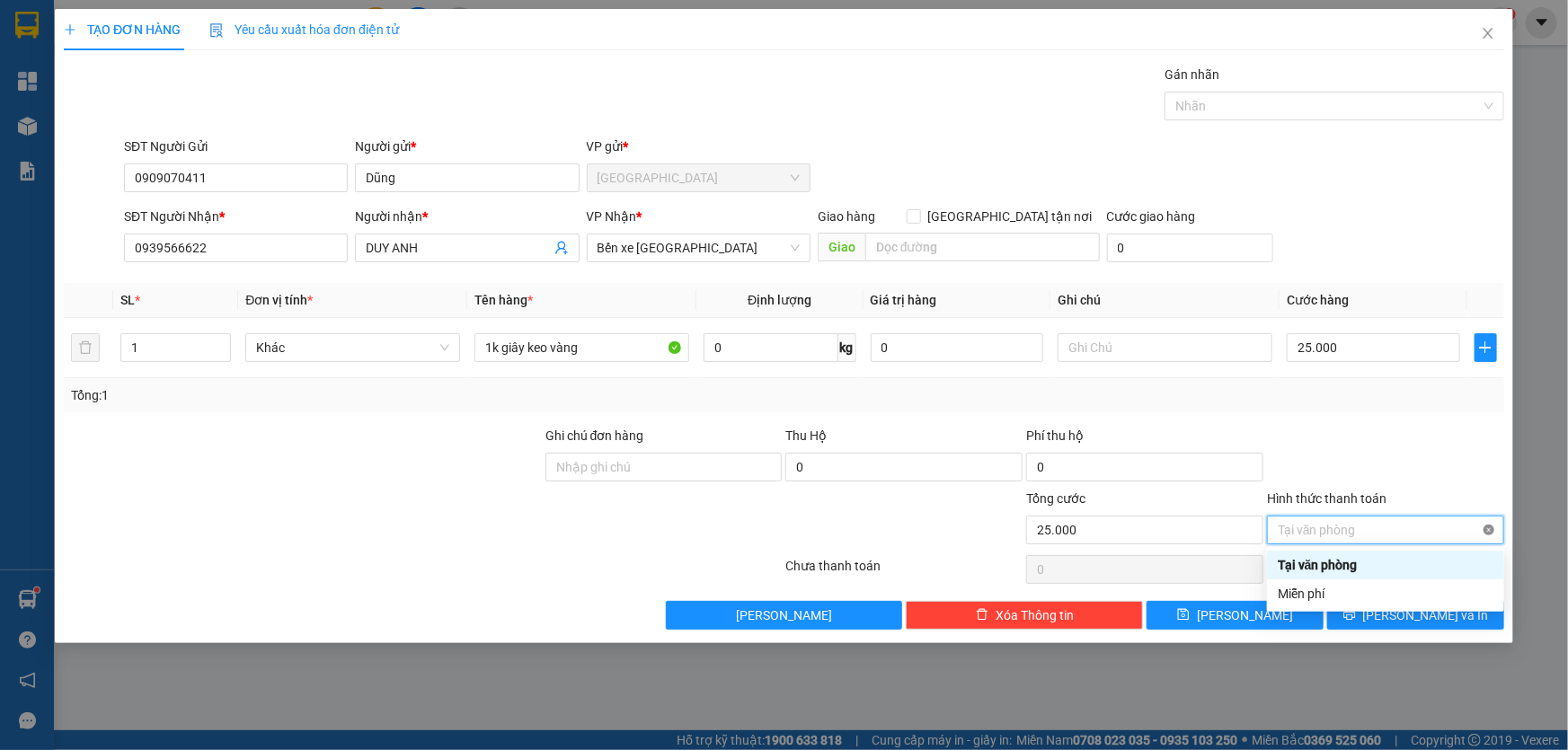
type input "25.000"
click at [1396, 461] on div at bounding box center [1385, 457] width 241 height 63
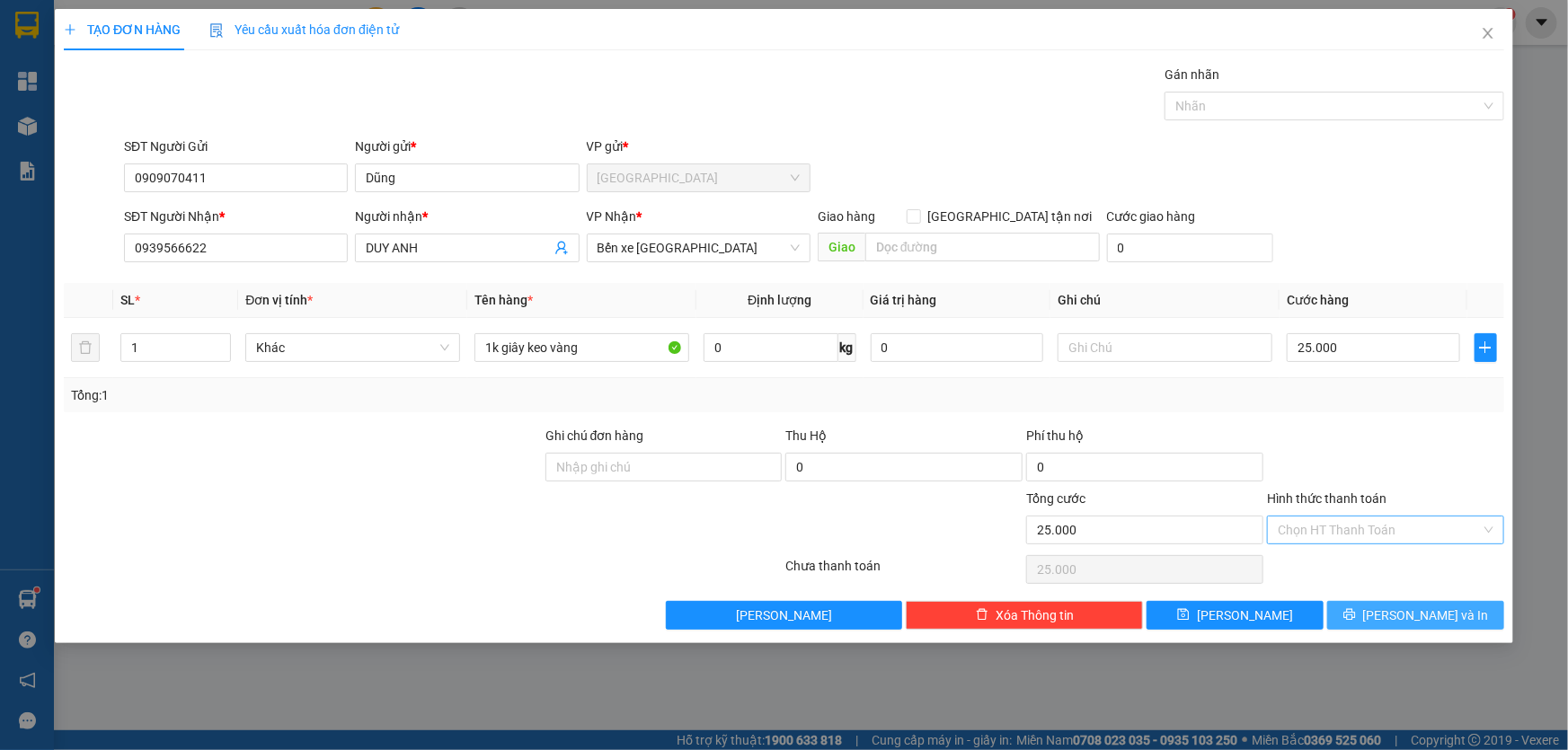
click at [1425, 610] on span "Lưu và In" at bounding box center [1425, 615] width 125 height 19
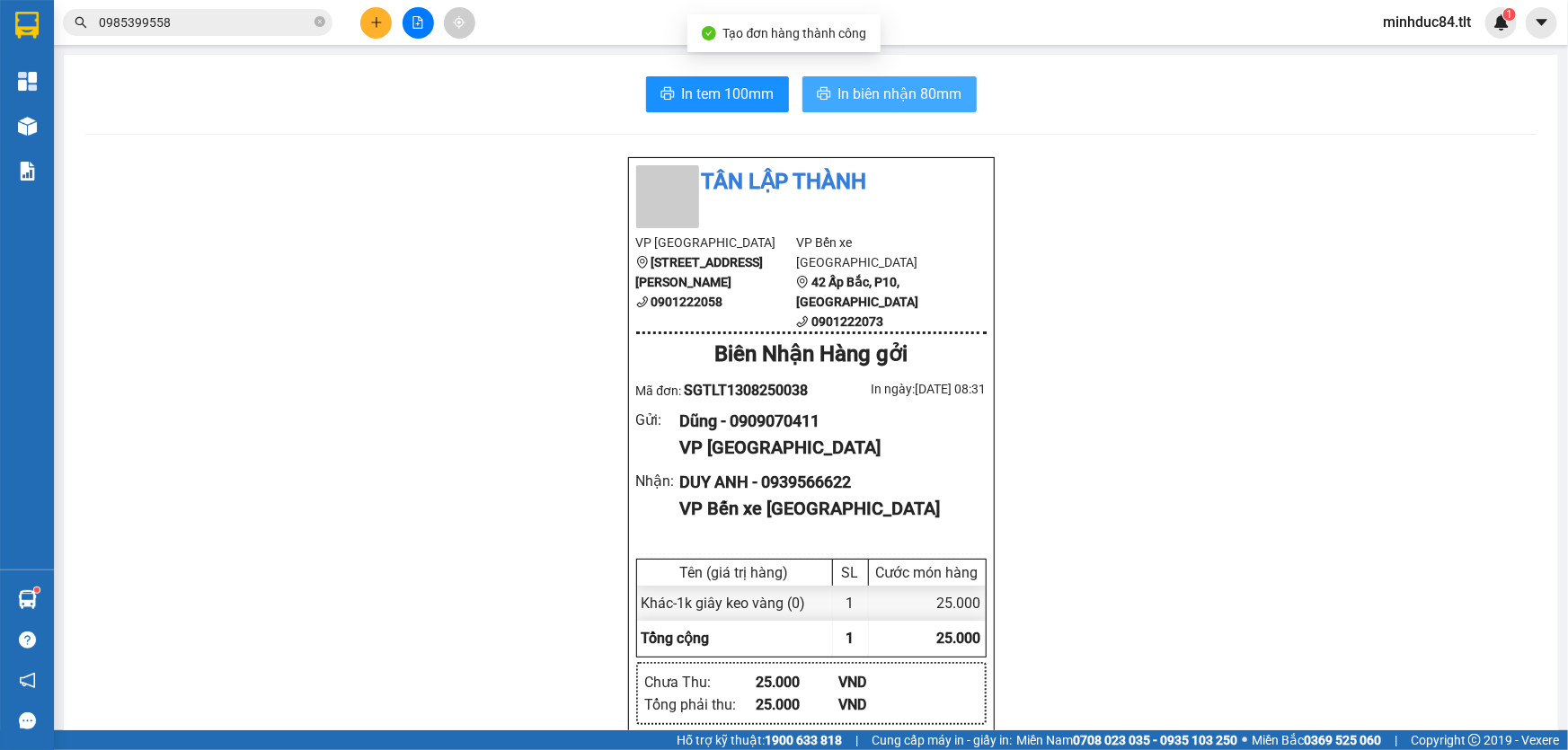
click at [846, 97] on span "In biên nhận 80mm" at bounding box center [900, 93] width 124 height 22
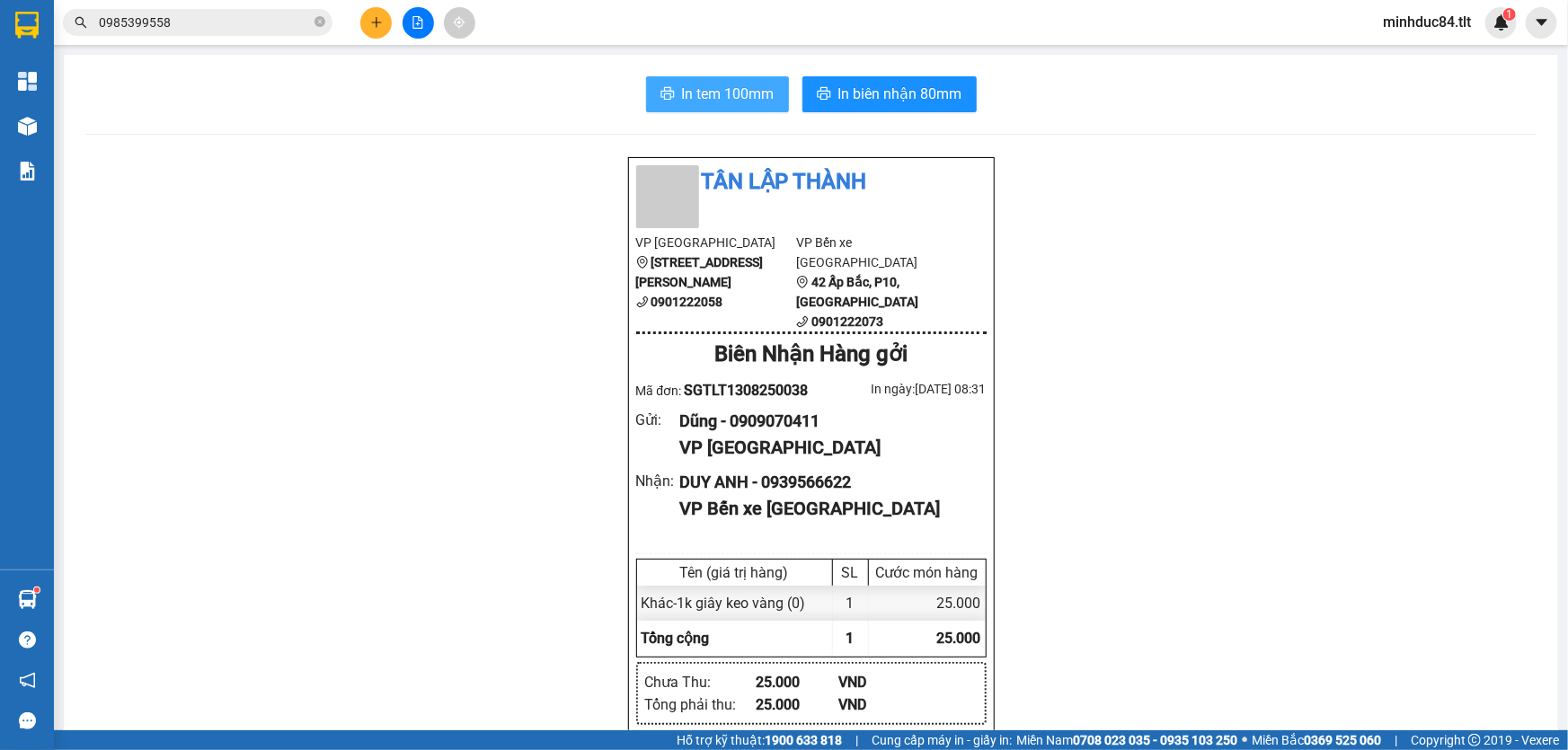
click at [754, 105] on span "In tem 100mm" at bounding box center [728, 93] width 92 height 22
click at [646, 77] on button "In tem 100mm" at bounding box center [717, 94] width 143 height 36
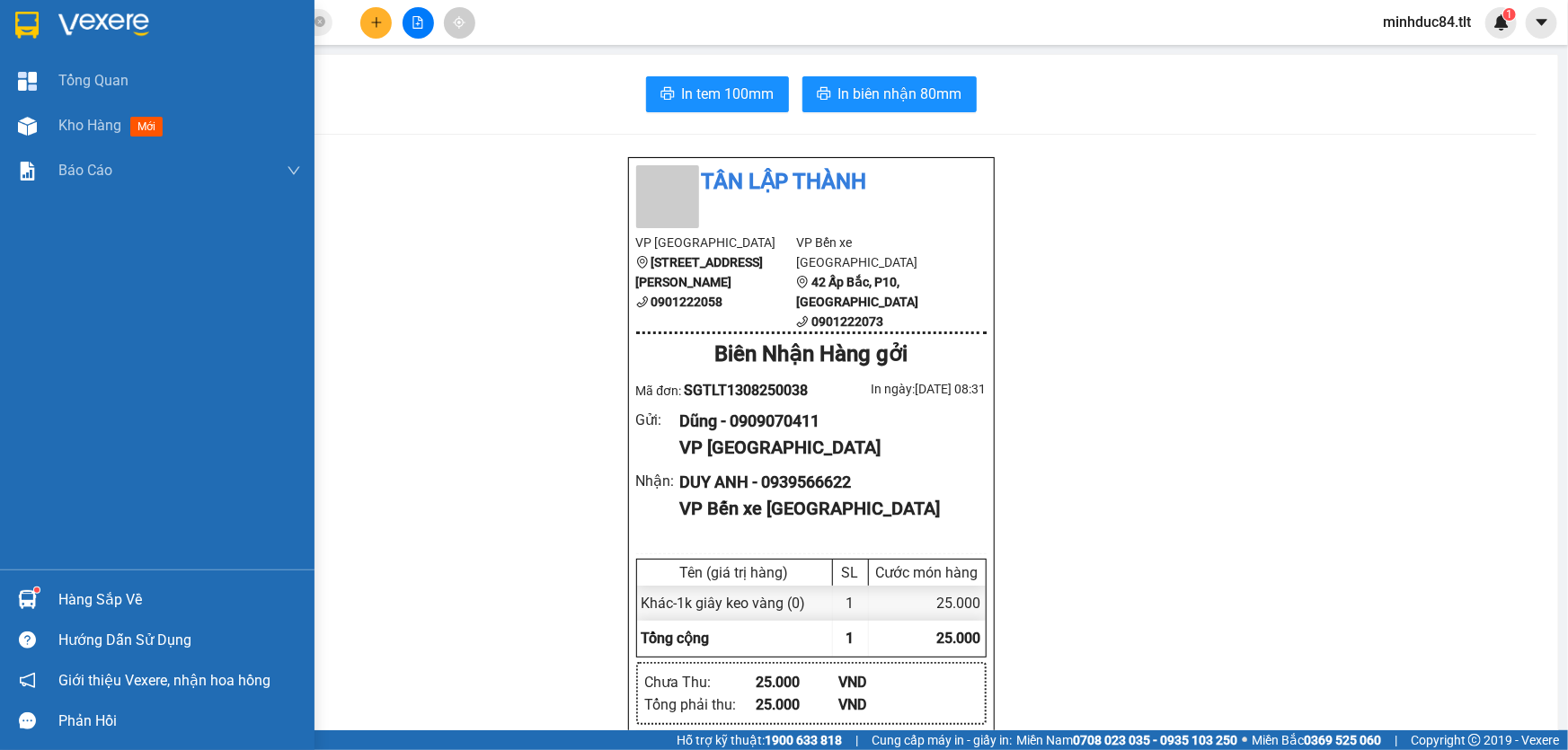
click at [49, 581] on div "Hàng sắp về" at bounding box center [157, 599] width 315 height 41
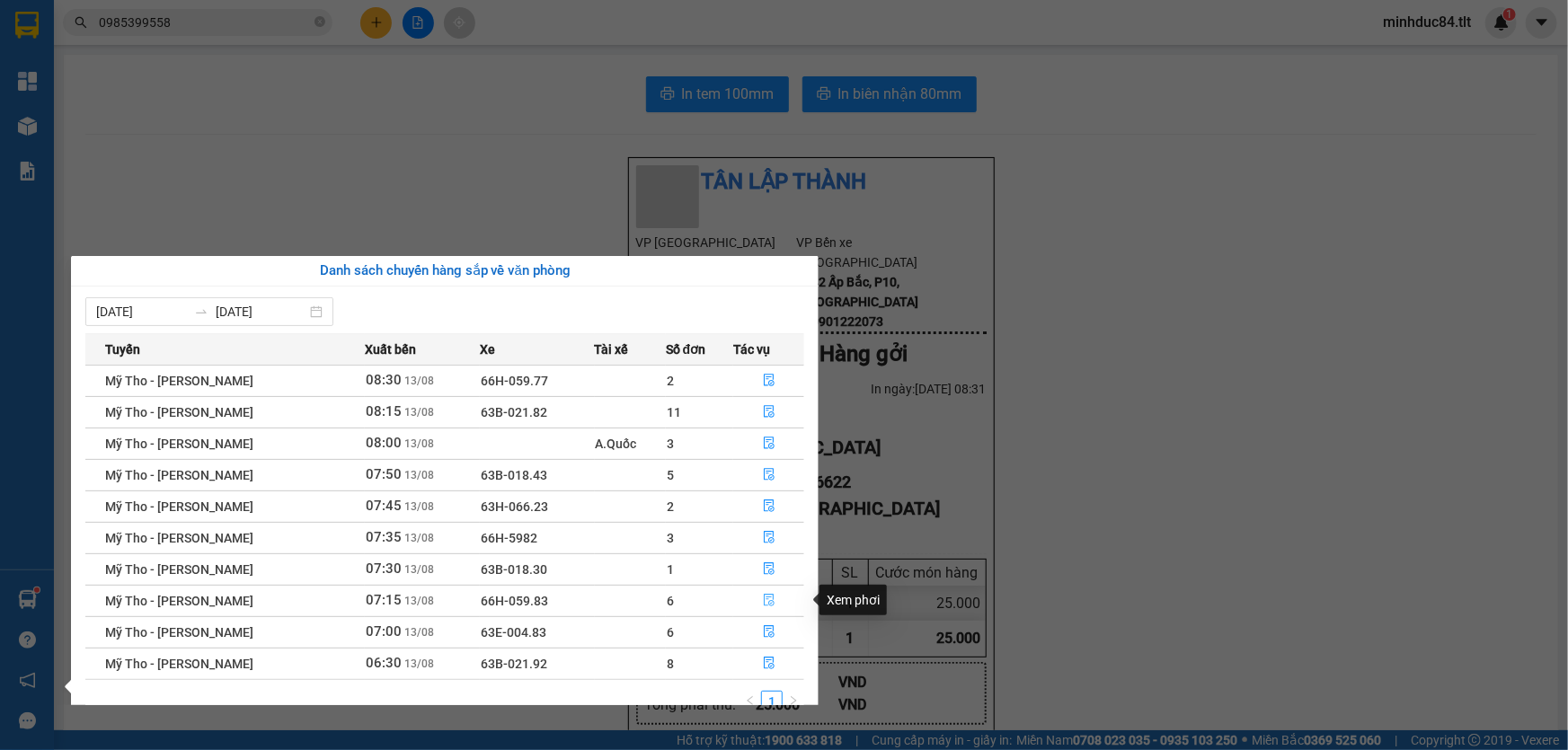
click at [764, 594] on icon "file-done" at bounding box center [769, 599] width 13 height 13
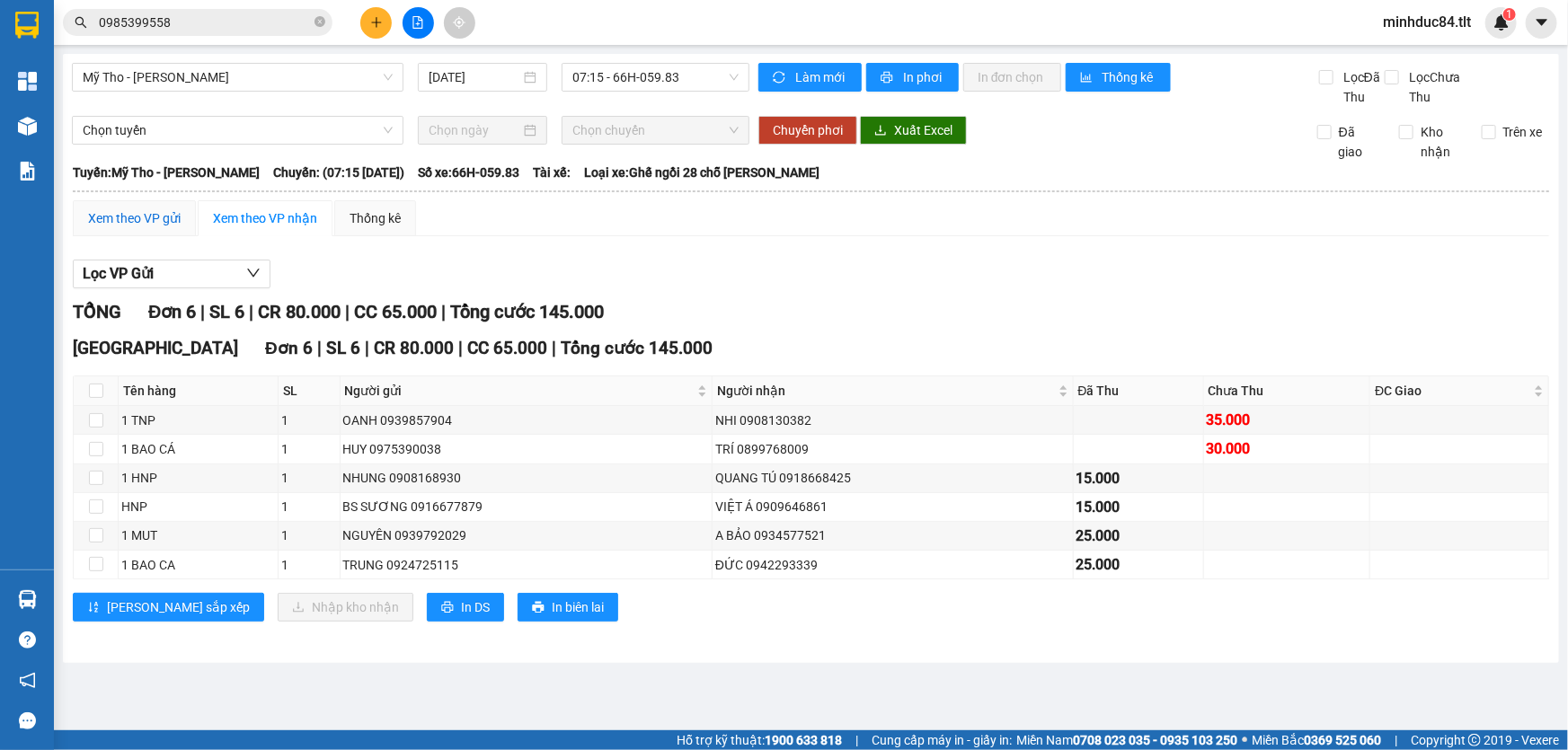
click at [155, 221] on div "Xem theo VP gửi" at bounding box center [134, 218] width 92 height 19
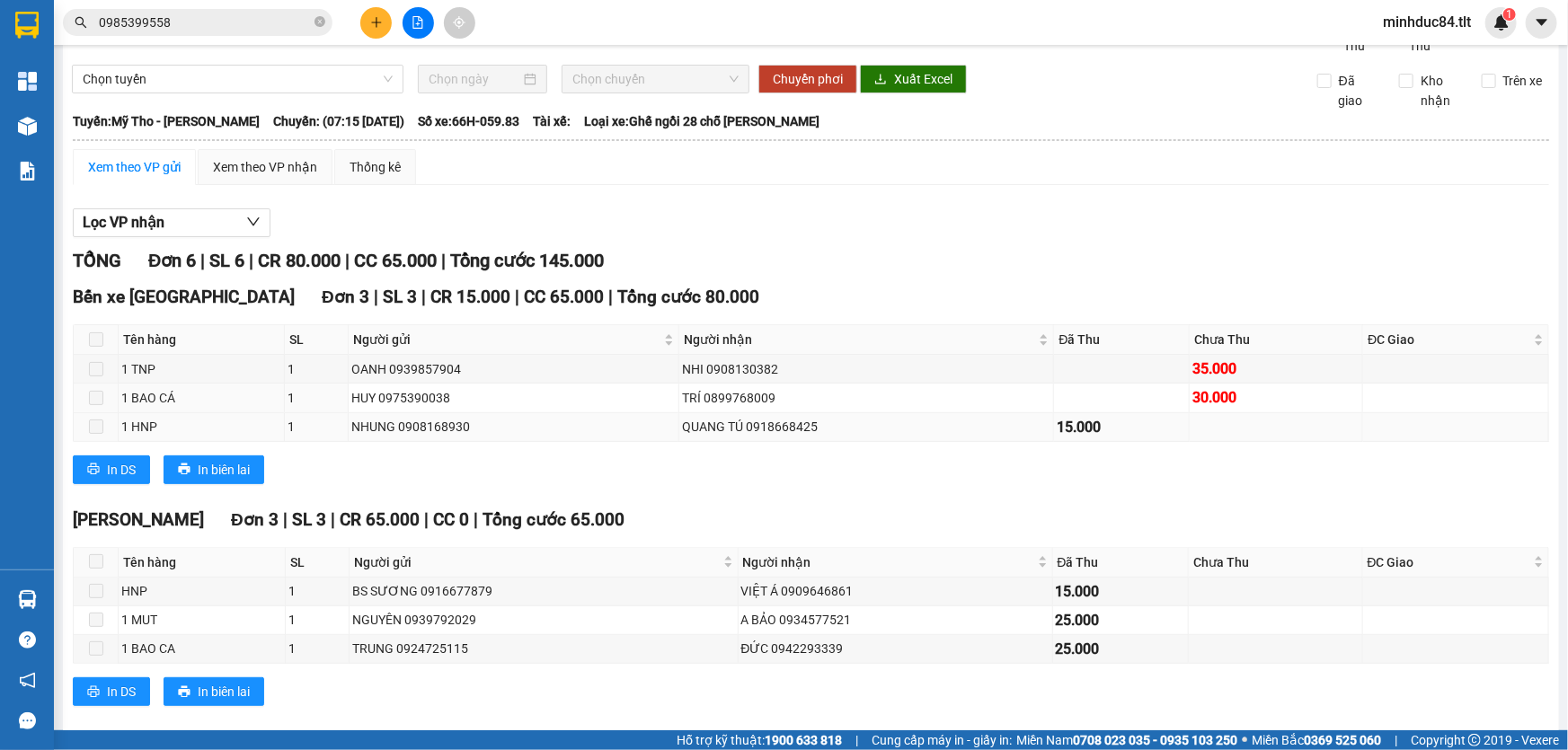
scroll to position [75, 0]
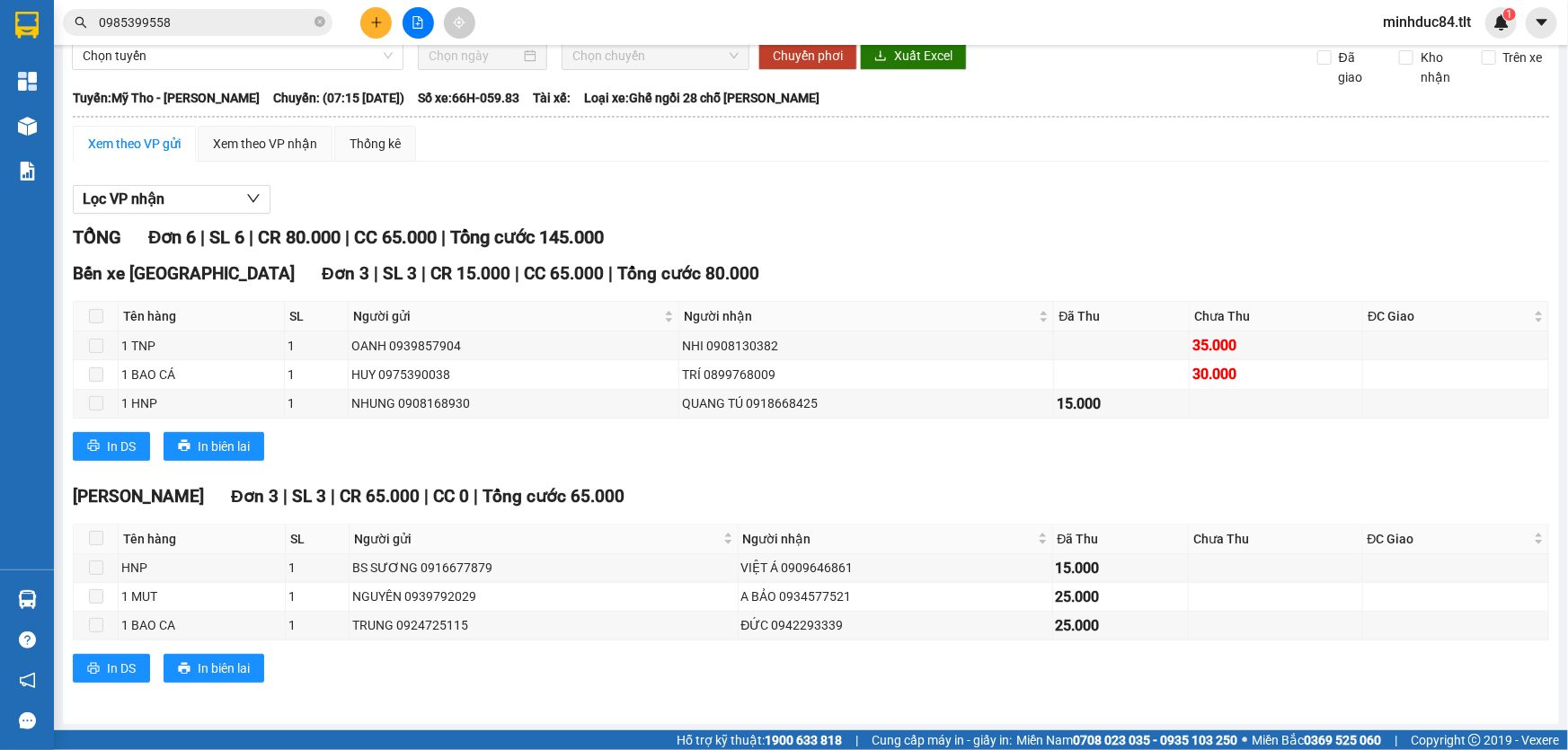
click at [1238, 243] on div "TỔNG Đơn 6 | SL 6 | CR 80.000 | CC 65.000 | Tổng cước 145.000" at bounding box center [811, 237] width 1477 height 28
click at [268, 136] on div "Xem theo VP nhận" at bounding box center [264, 144] width 104 height 19
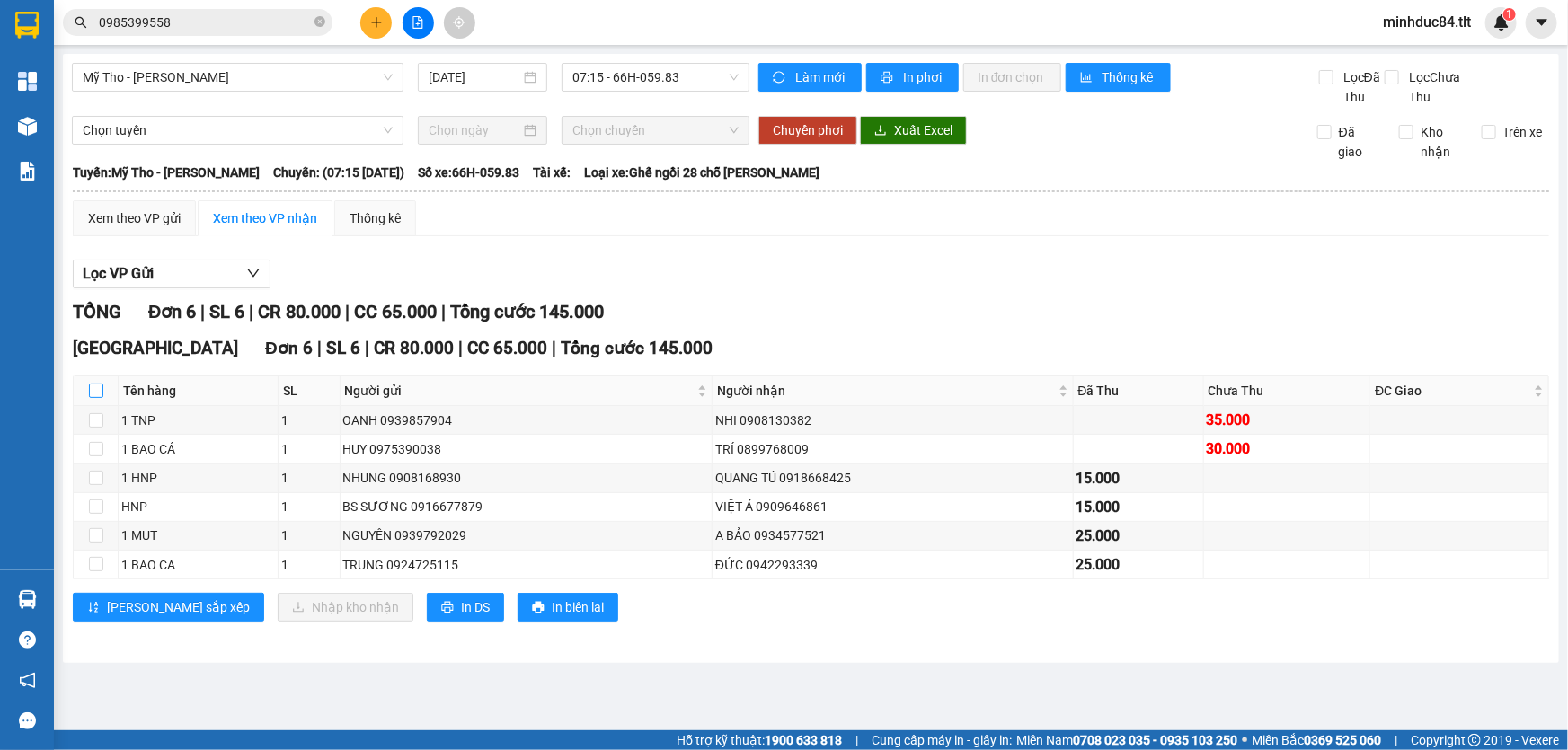
click at [101, 393] on input "checkbox" at bounding box center [96, 391] width 15 height 15
checkbox input "true"
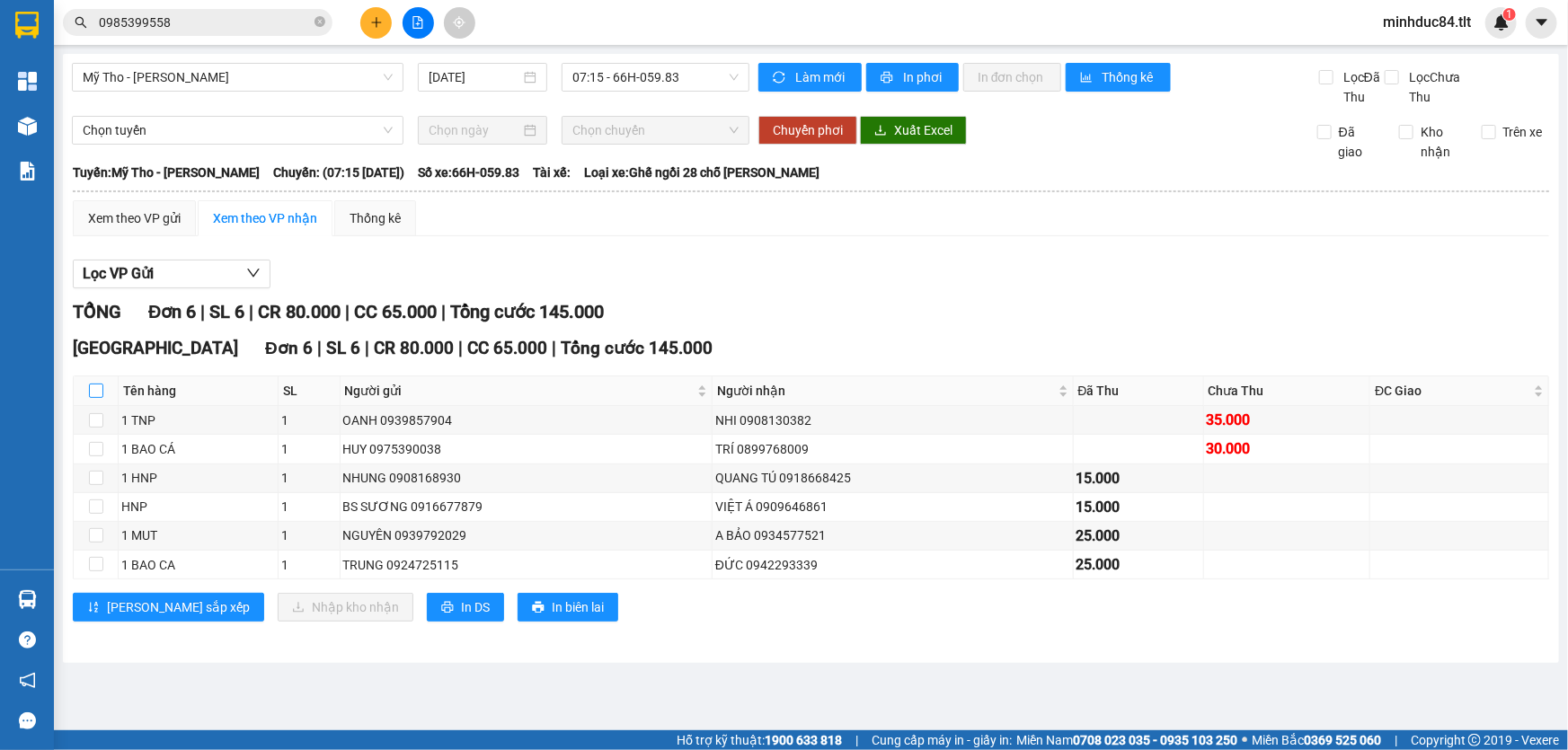
checkbox input "true"
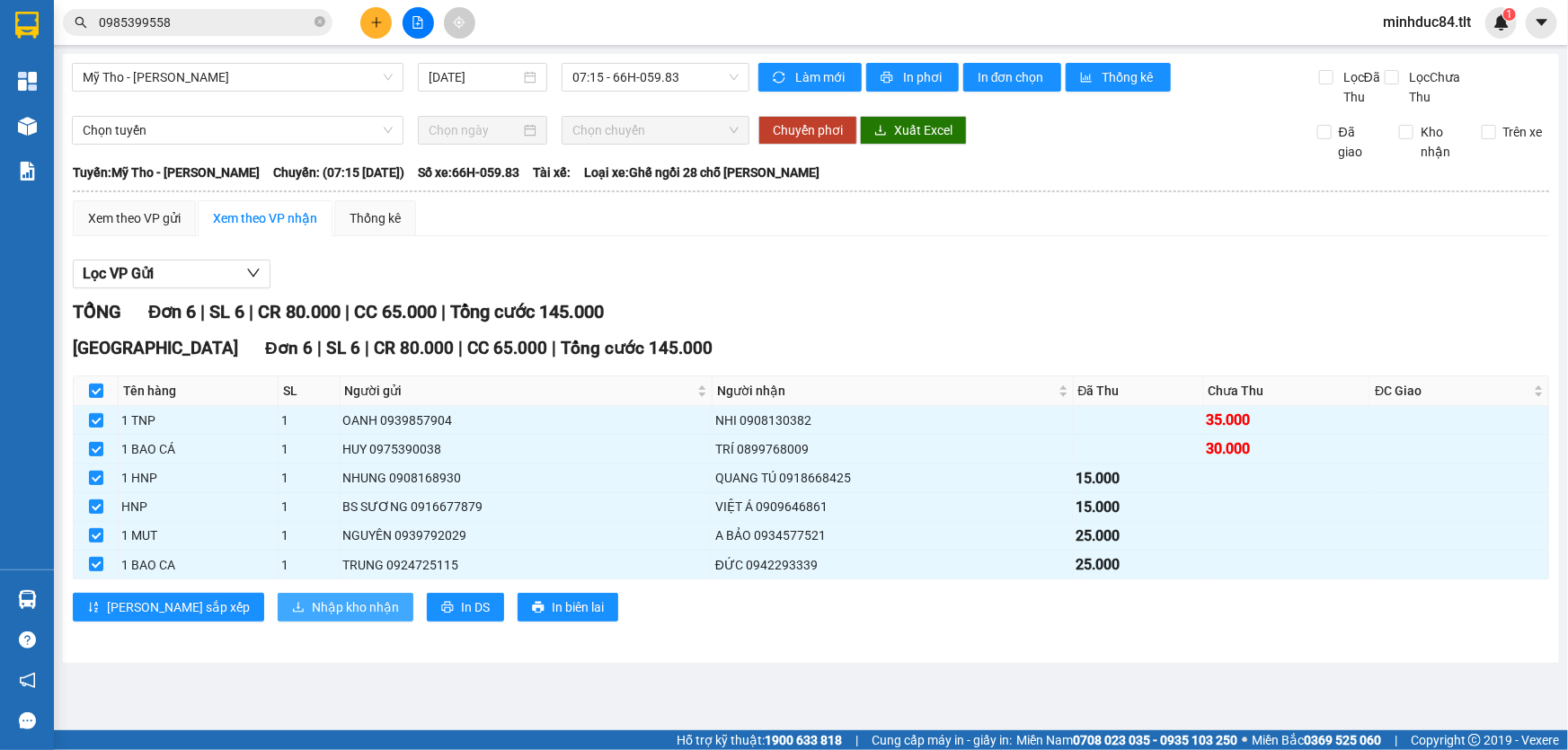
click at [312, 599] on span "Nhập kho nhận" at bounding box center [356, 607] width 87 height 19
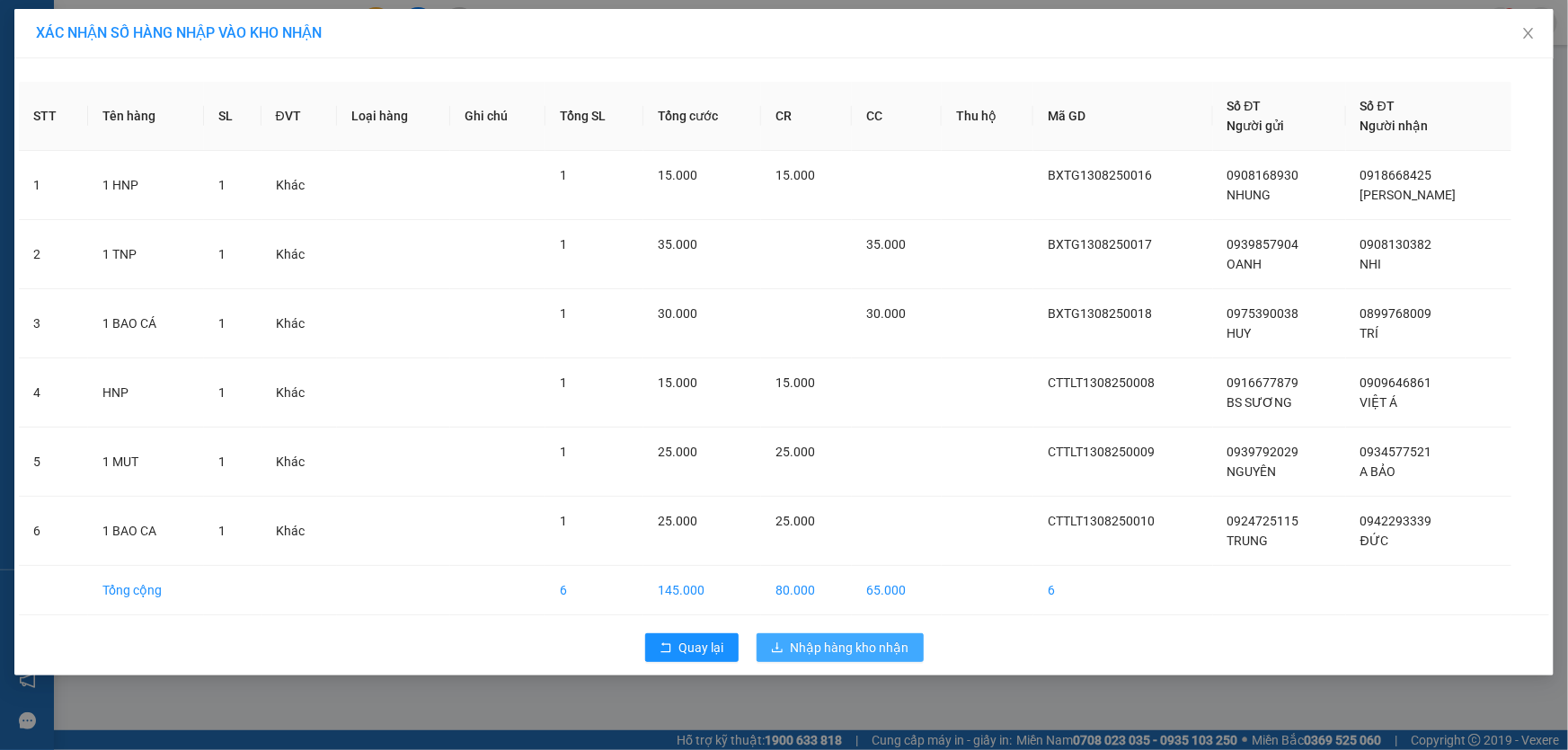
click at [785, 656] on button "Nhập hàng kho nhận" at bounding box center [840, 648] width 167 height 29
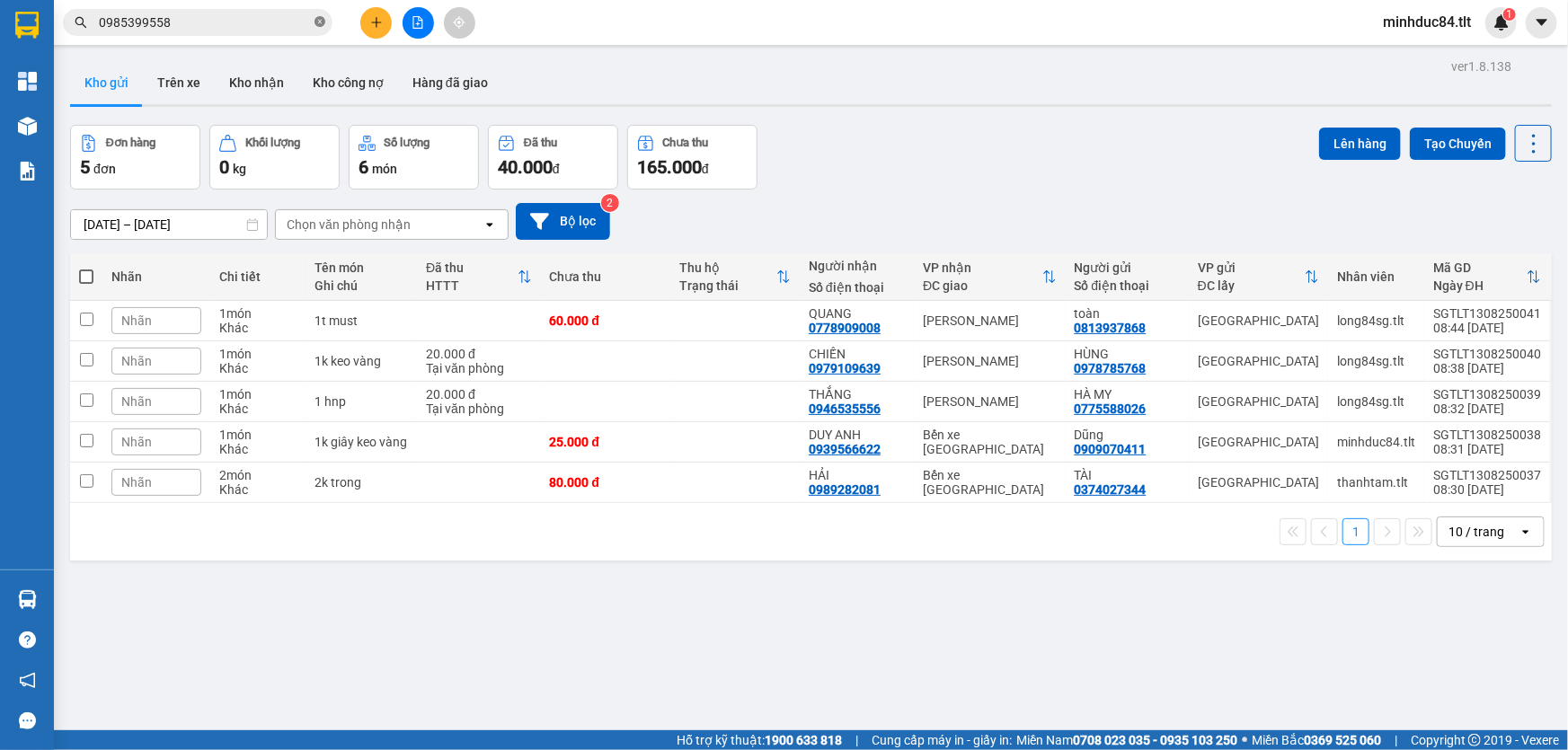
click at [323, 17] on icon "close-circle" at bounding box center [320, 21] width 11 height 11
click at [267, 21] on input "text" at bounding box center [205, 22] width 212 height 19
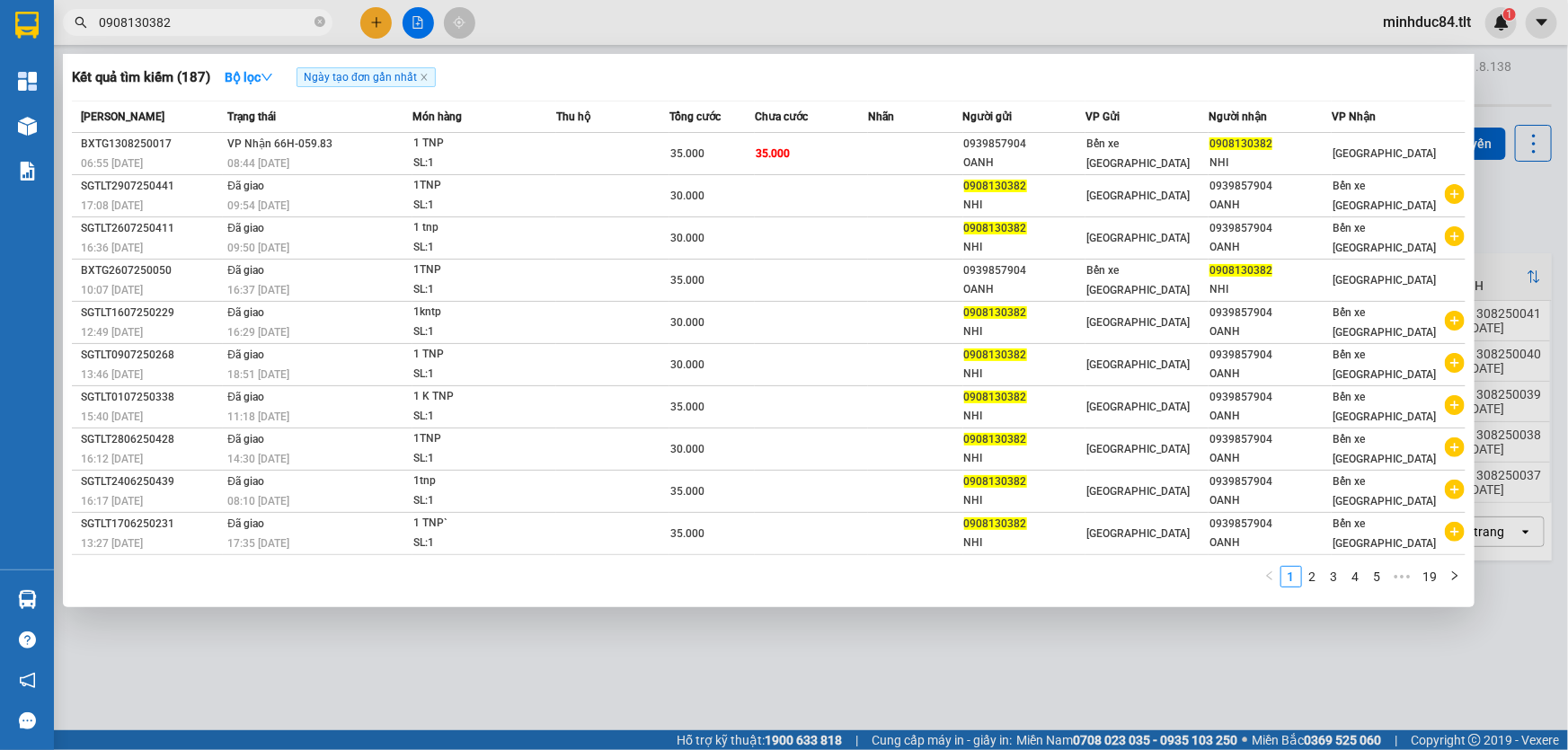
type input "0908130382"
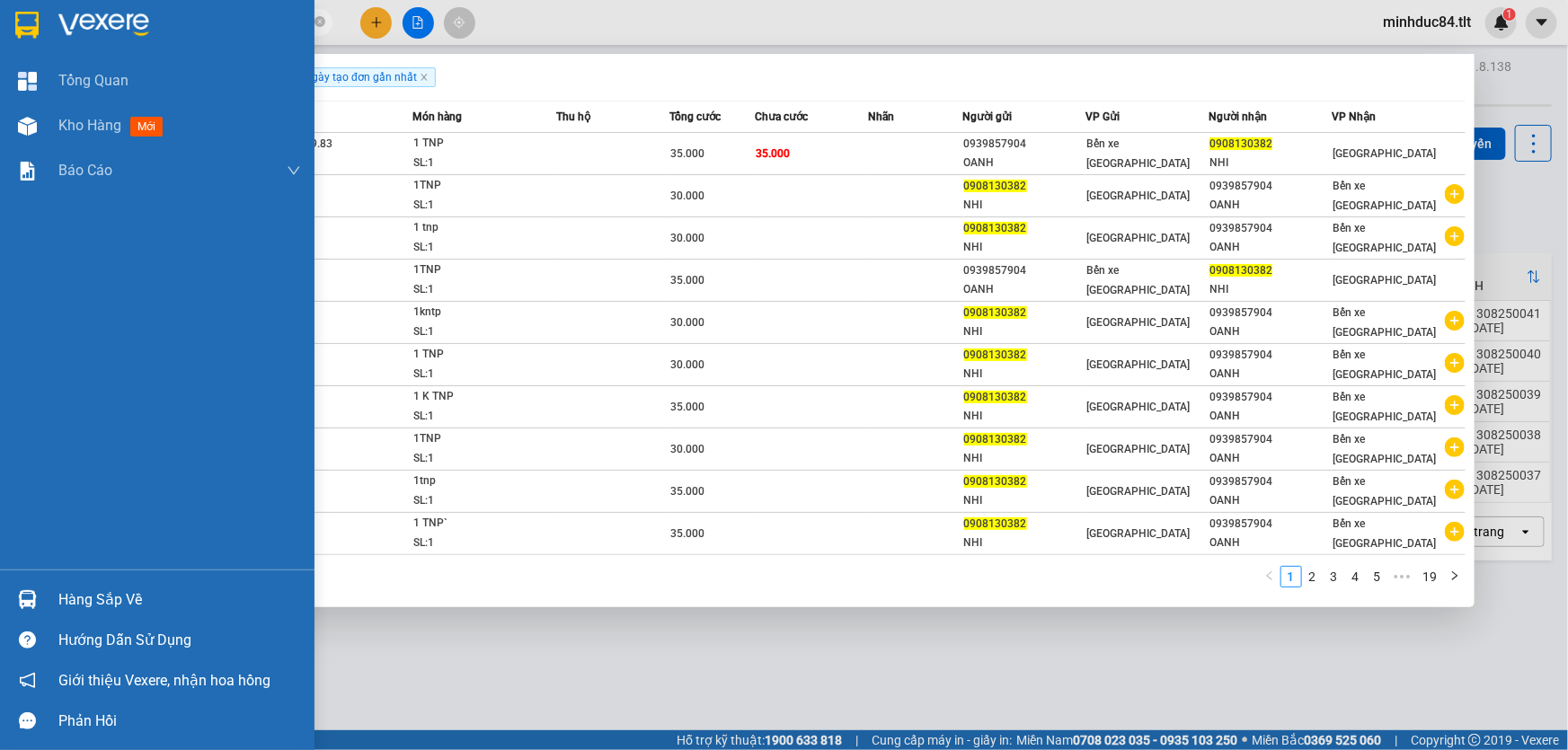
click at [43, 580] on div "Hàng sắp về" at bounding box center [157, 599] width 315 height 41
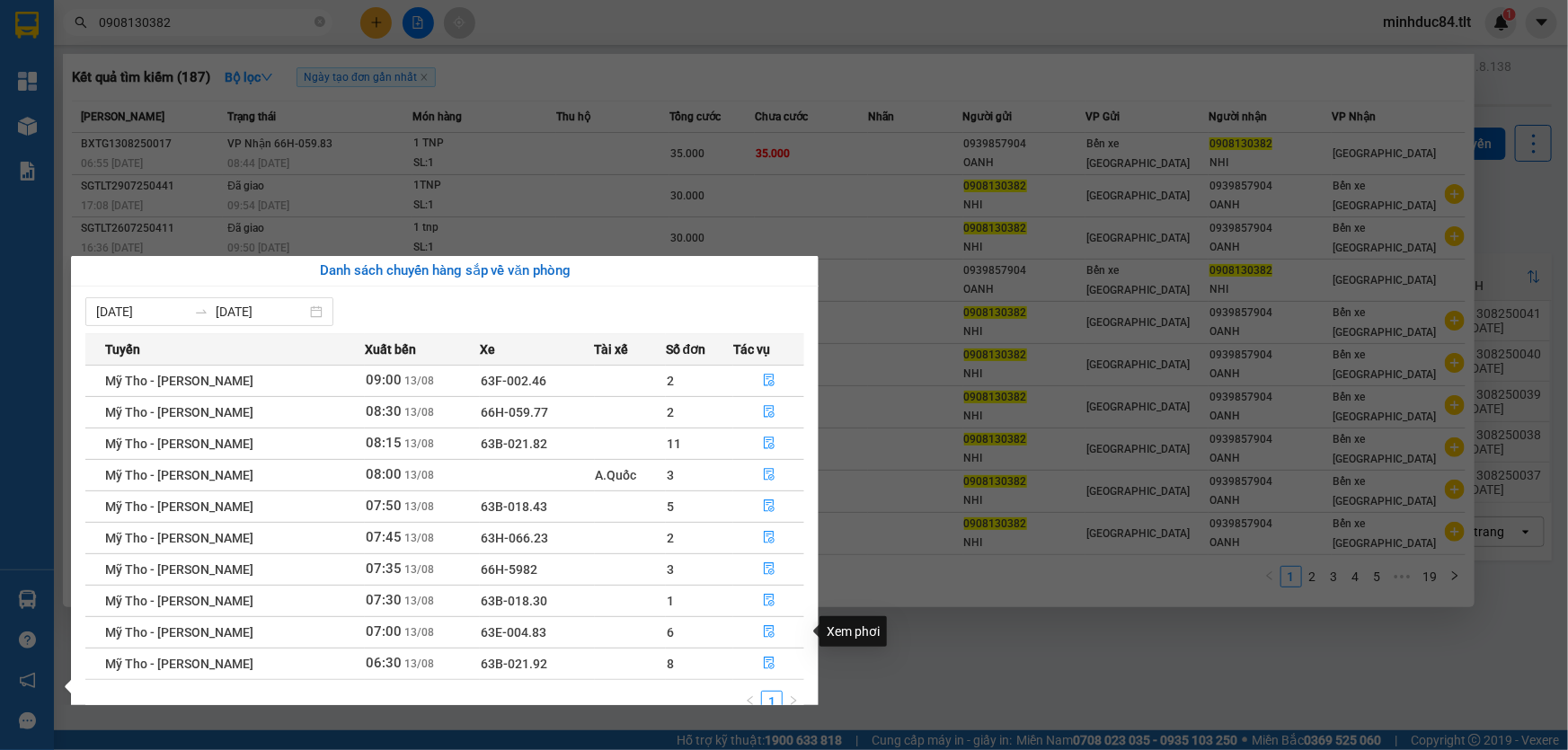
click at [889, 658] on section "Kết quả tìm kiếm ( 187 ) Bộ lọc Ngày tạo đơn gần nhất Mã ĐH Trạng thái Món hàng…" at bounding box center [784, 375] width 1568 height 750
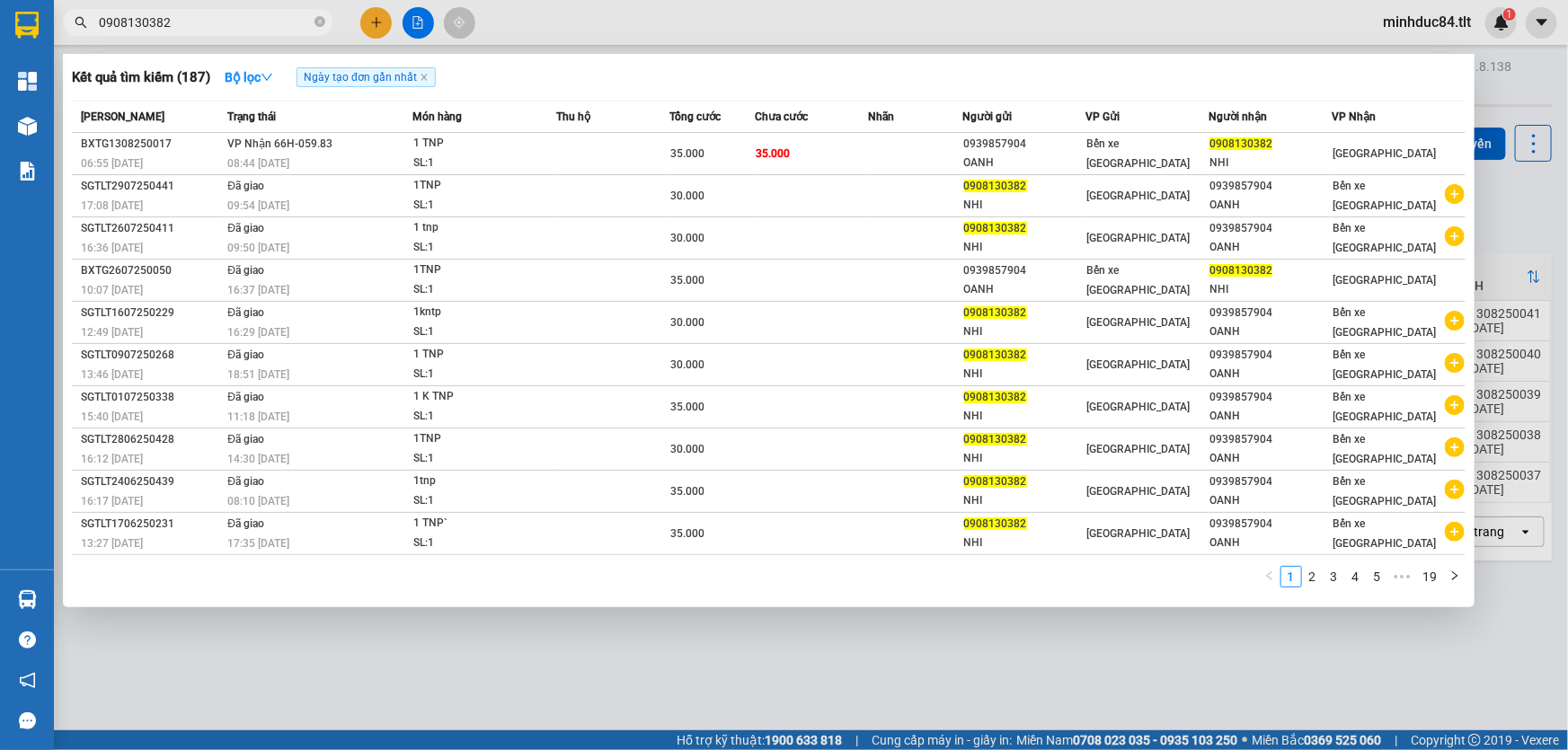
click at [824, 675] on div at bounding box center [784, 375] width 1568 height 750
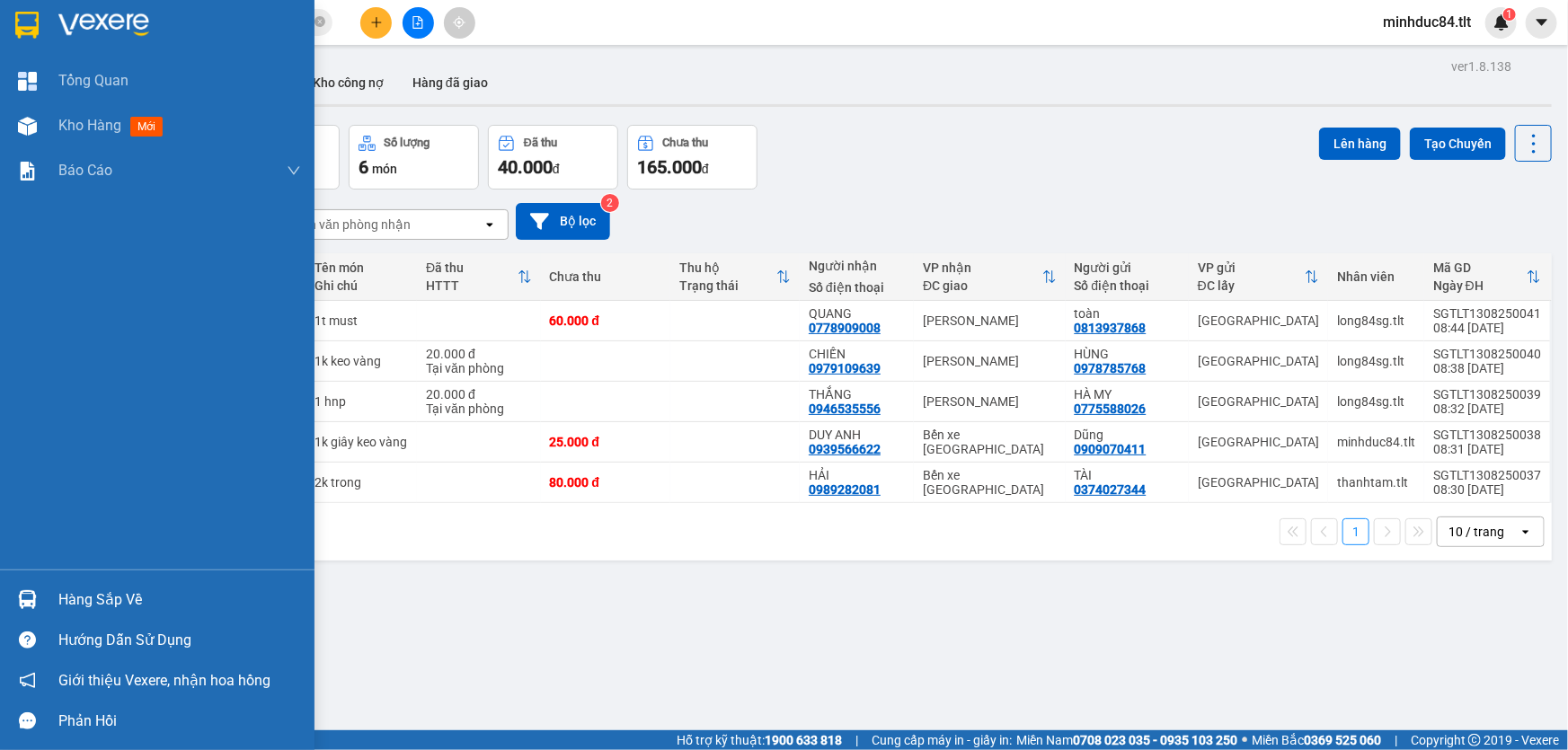
click at [53, 575] on div "Hàng sắp về Hướng dẫn sử dụng Giới thiệu Vexere, nhận hoa hồng Phản hồi" at bounding box center [157, 655] width 315 height 172
click at [63, 578] on div "Hàng sắp về Hướng dẫn sử dụng Giới thiệu Vexere, nhận hoa hồng Phản hồi" at bounding box center [157, 655] width 315 height 172
click at [42, 598] on div at bounding box center [27, 599] width 31 height 31
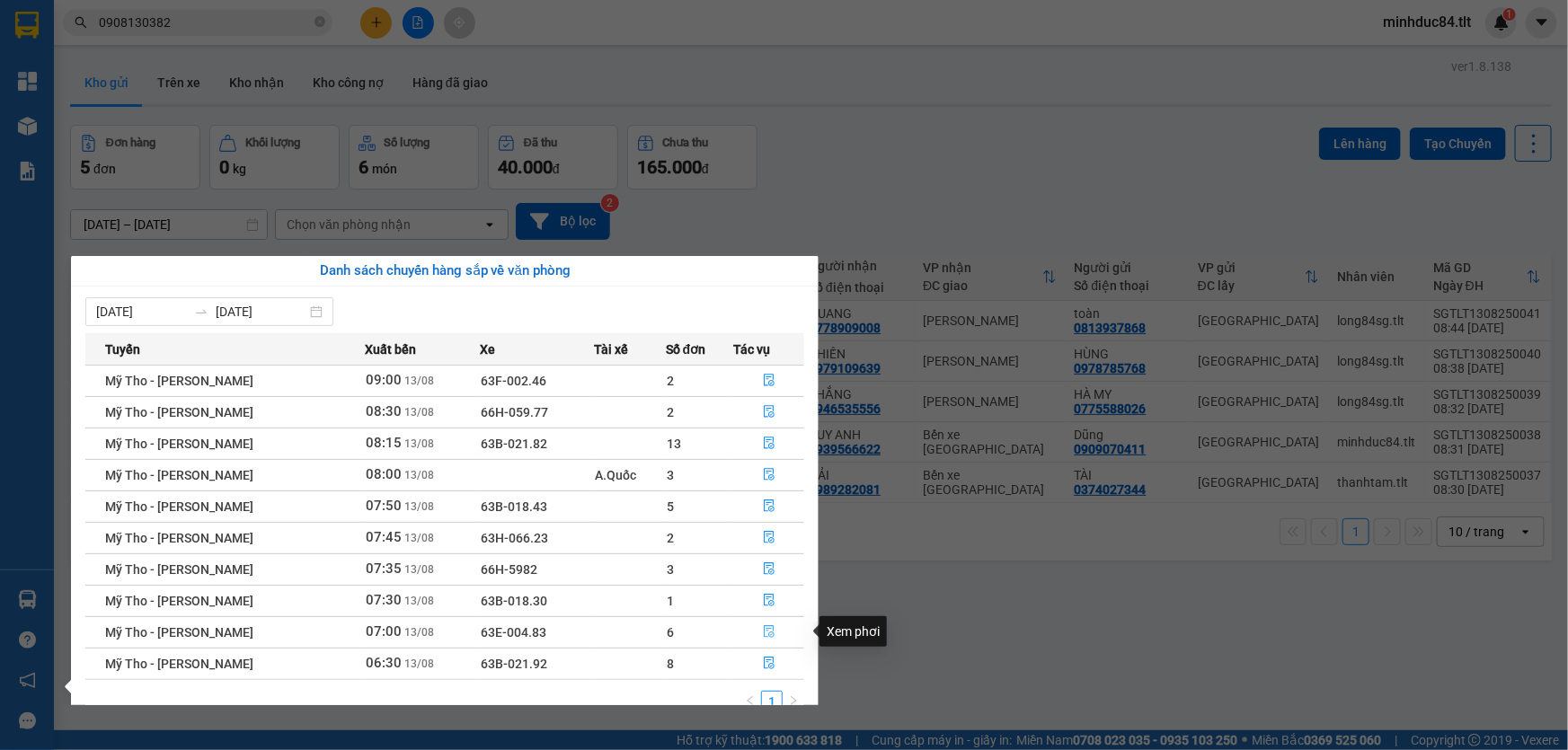
scroll to position [28, 0]
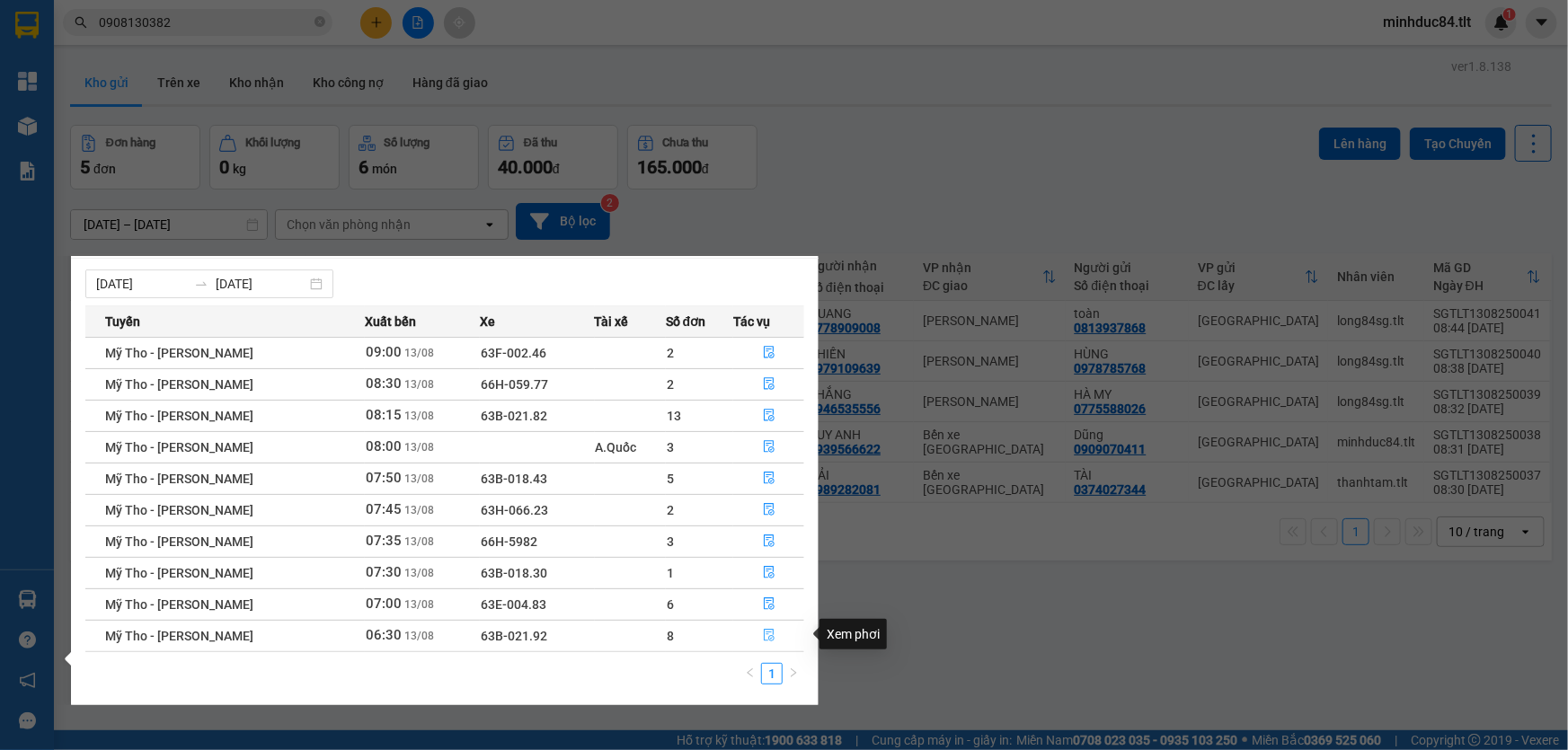
click at [764, 634] on icon "file-done" at bounding box center [769, 634] width 13 height 13
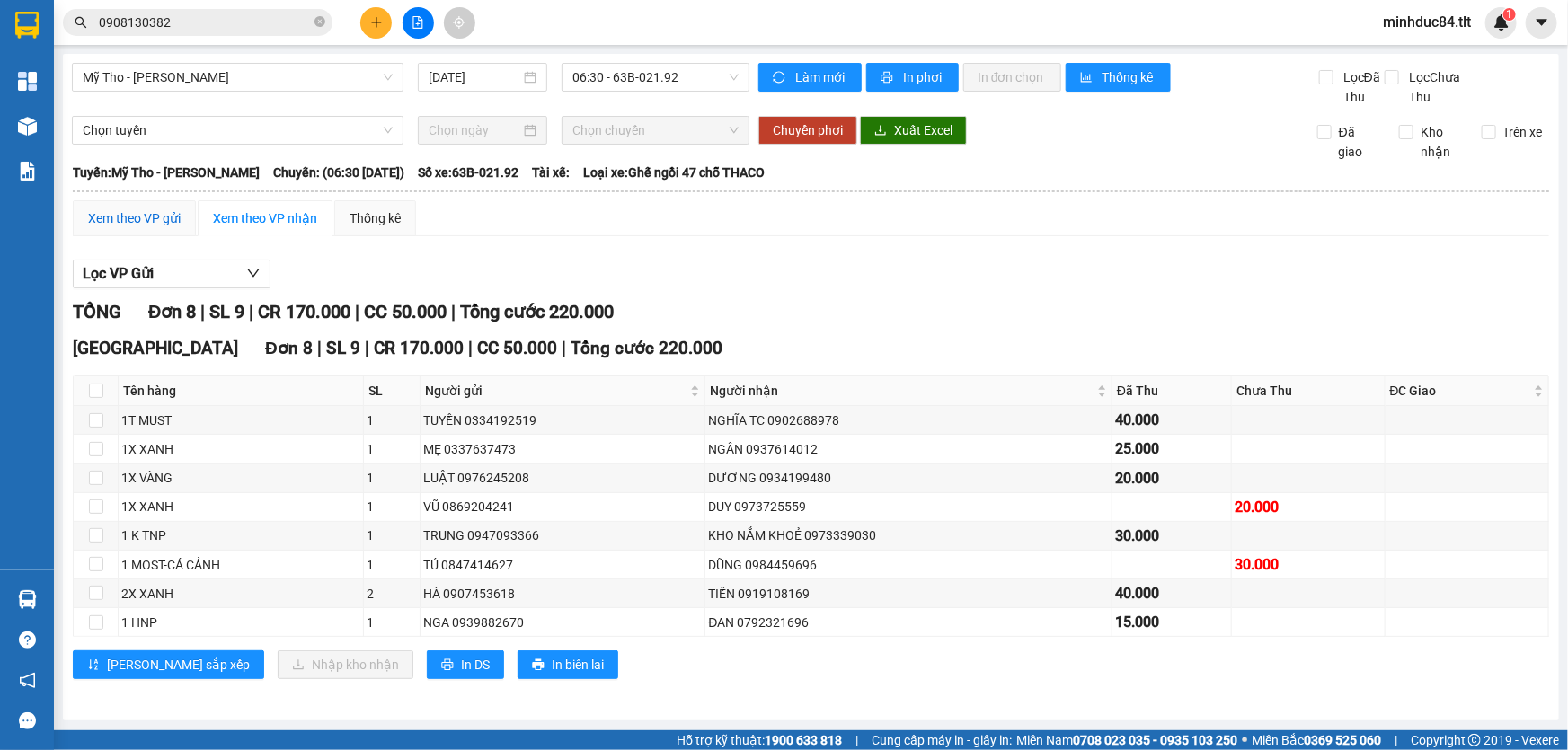
click at [176, 211] on div "Xem theo VP gửi" at bounding box center [134, 218] width 92 height 19
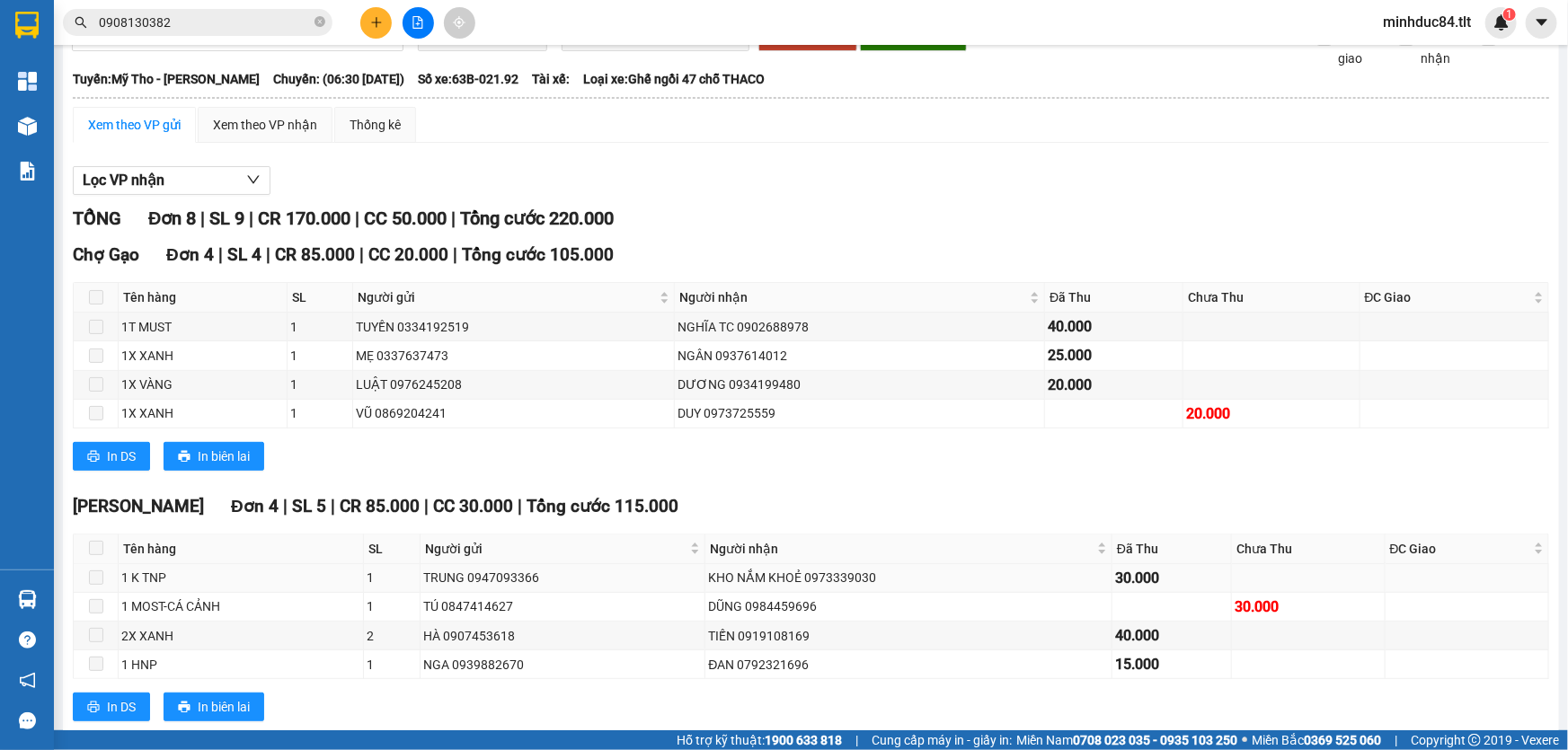
scroll to position [133, 0]
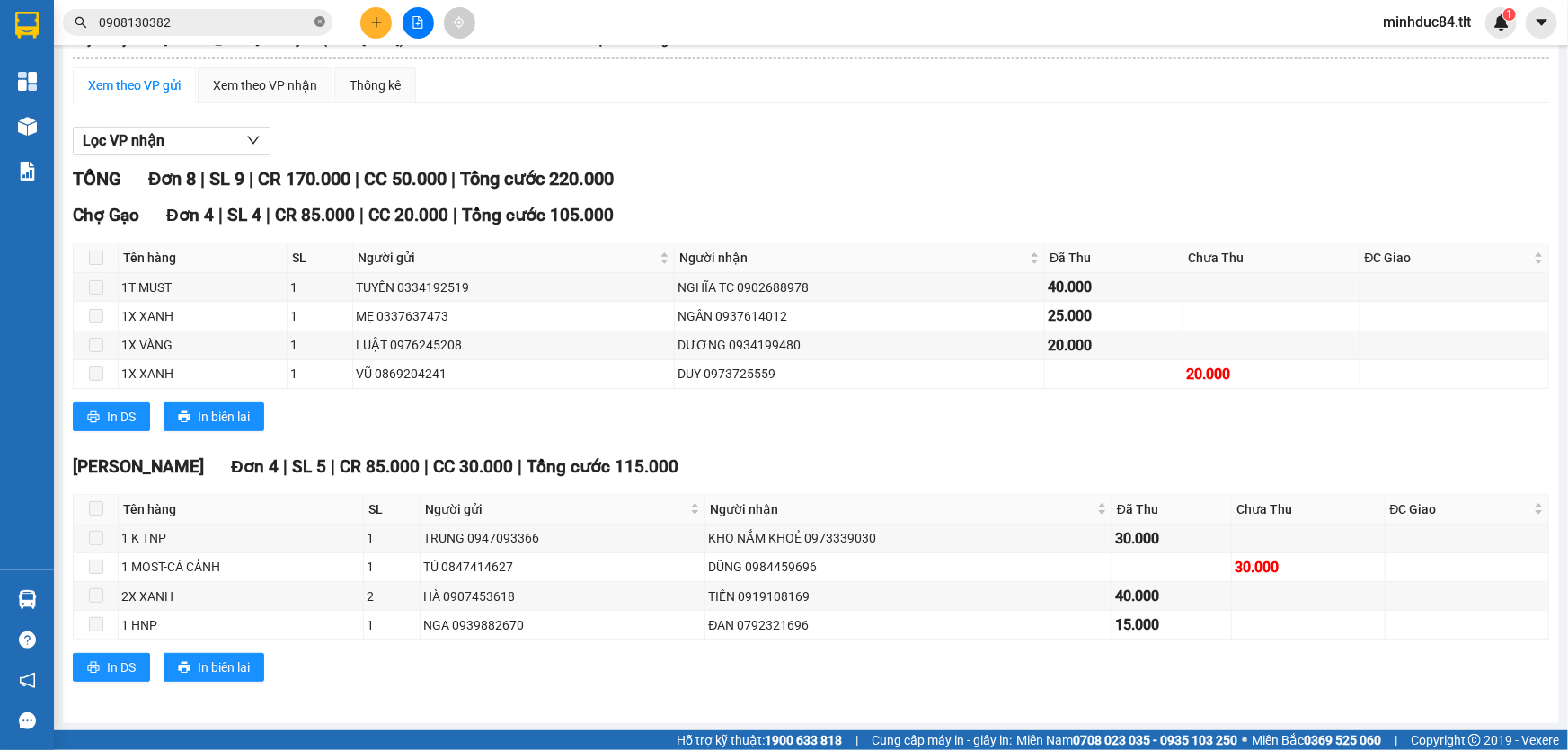
click at [319, 24] on icon "close-circle" at bounding box center [320, 21] width 11 height 11
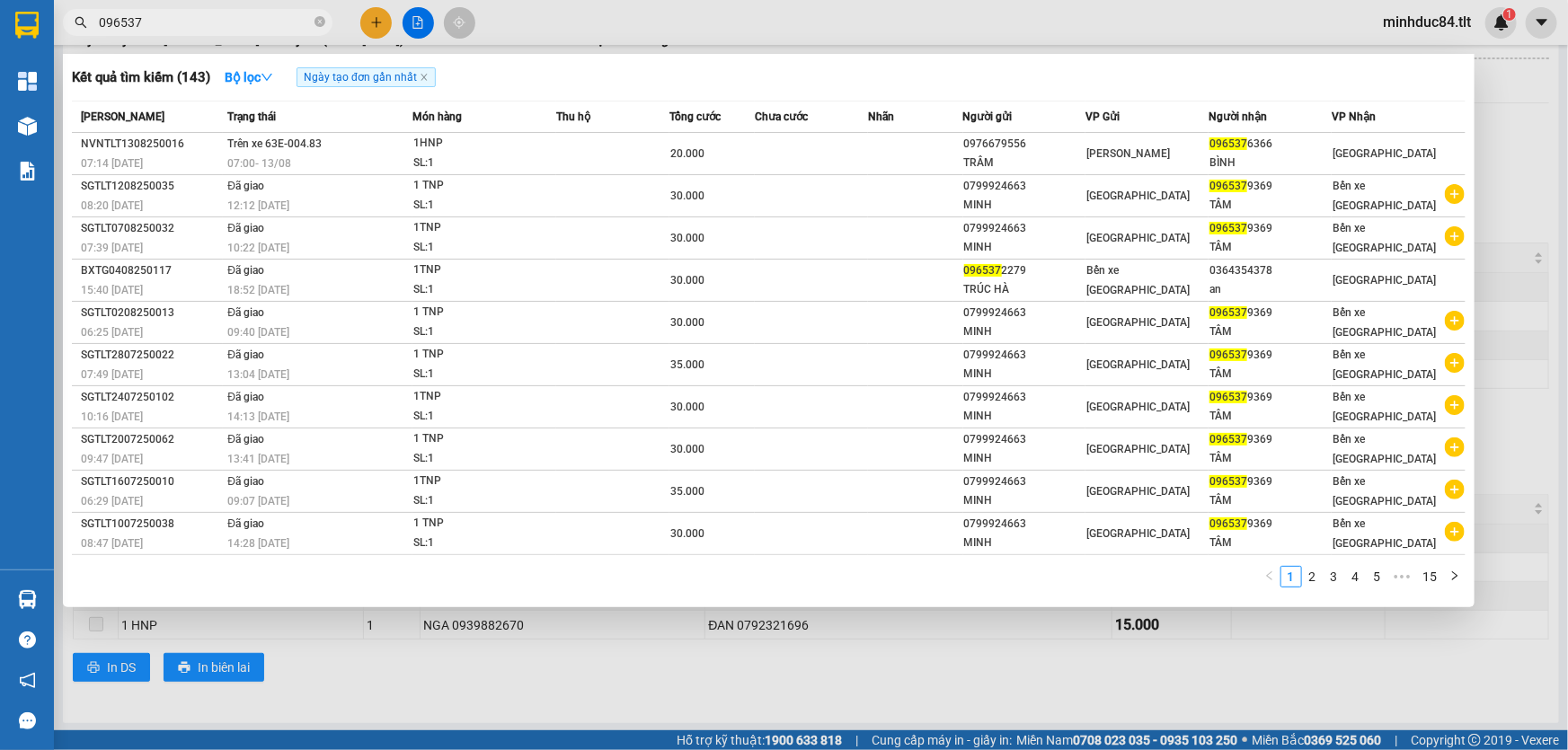
type input "096537"
click at [470, 699] on div at bounding box center [784, 375] width 1568 height 750
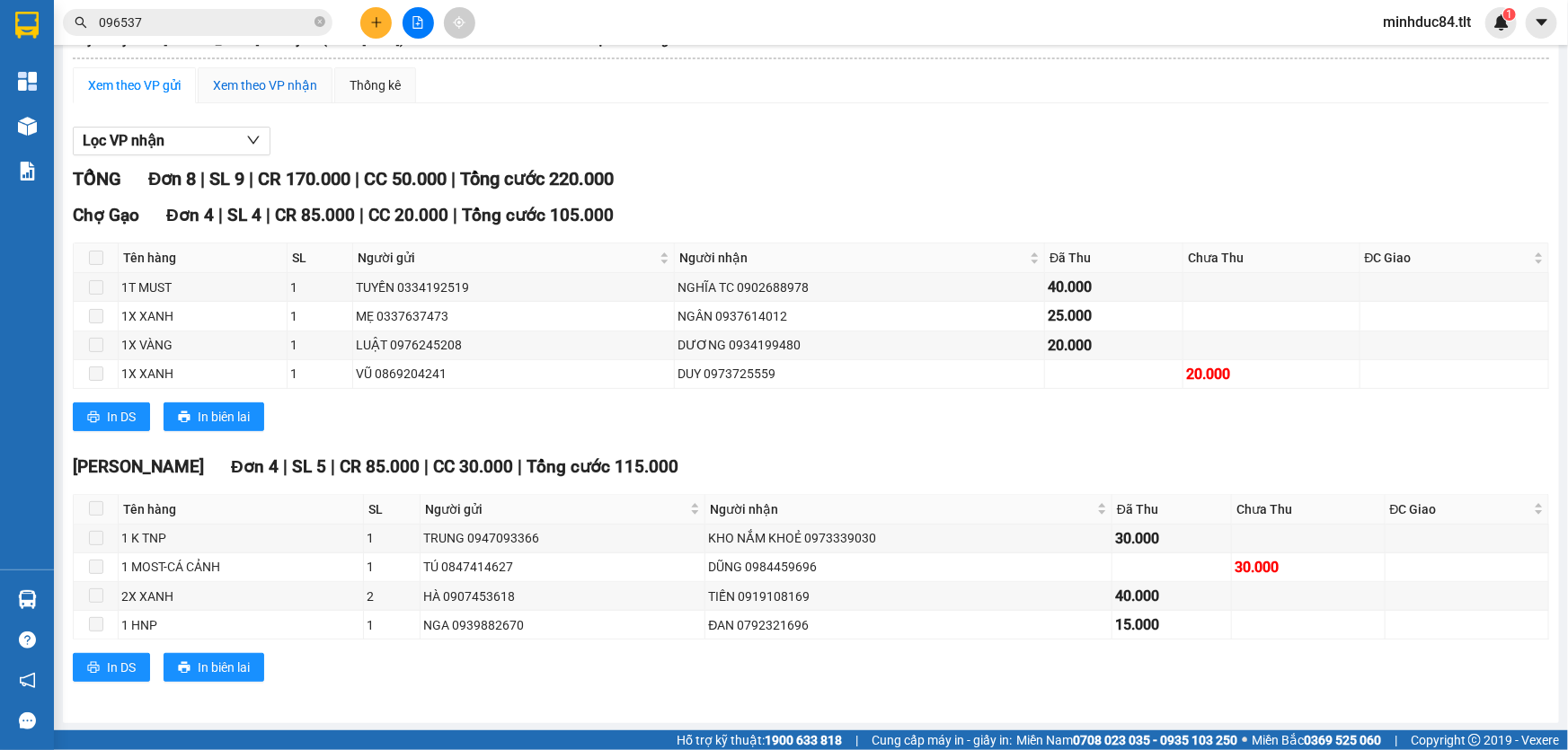
click at [262, 92] on div "Xem theo VP nhận" at bounding box center [264, 85] width 104 height 19
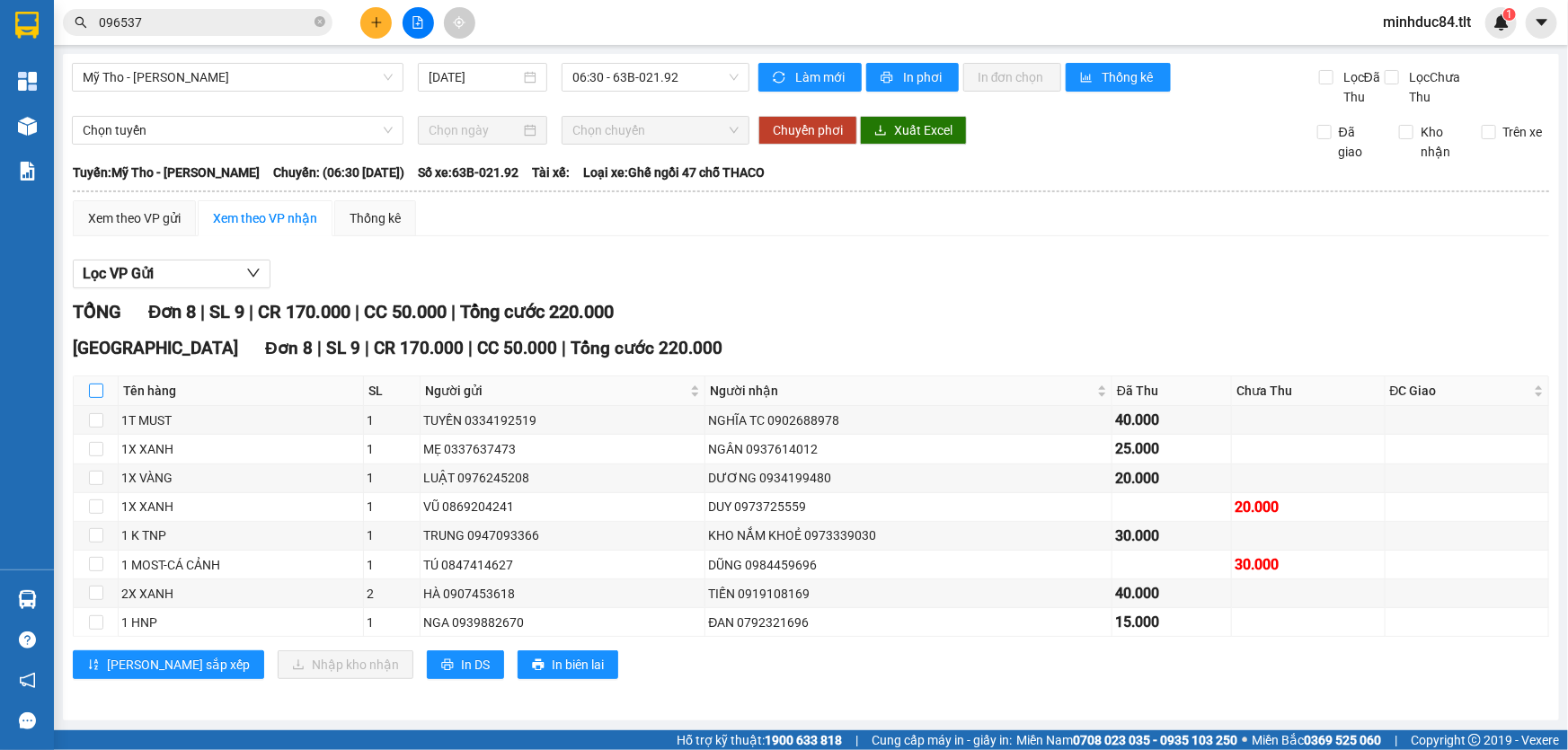
click at [94, 396] on input "checkbox" at bounding box center [96, 391] width 15 height 15
checkbox input "true"
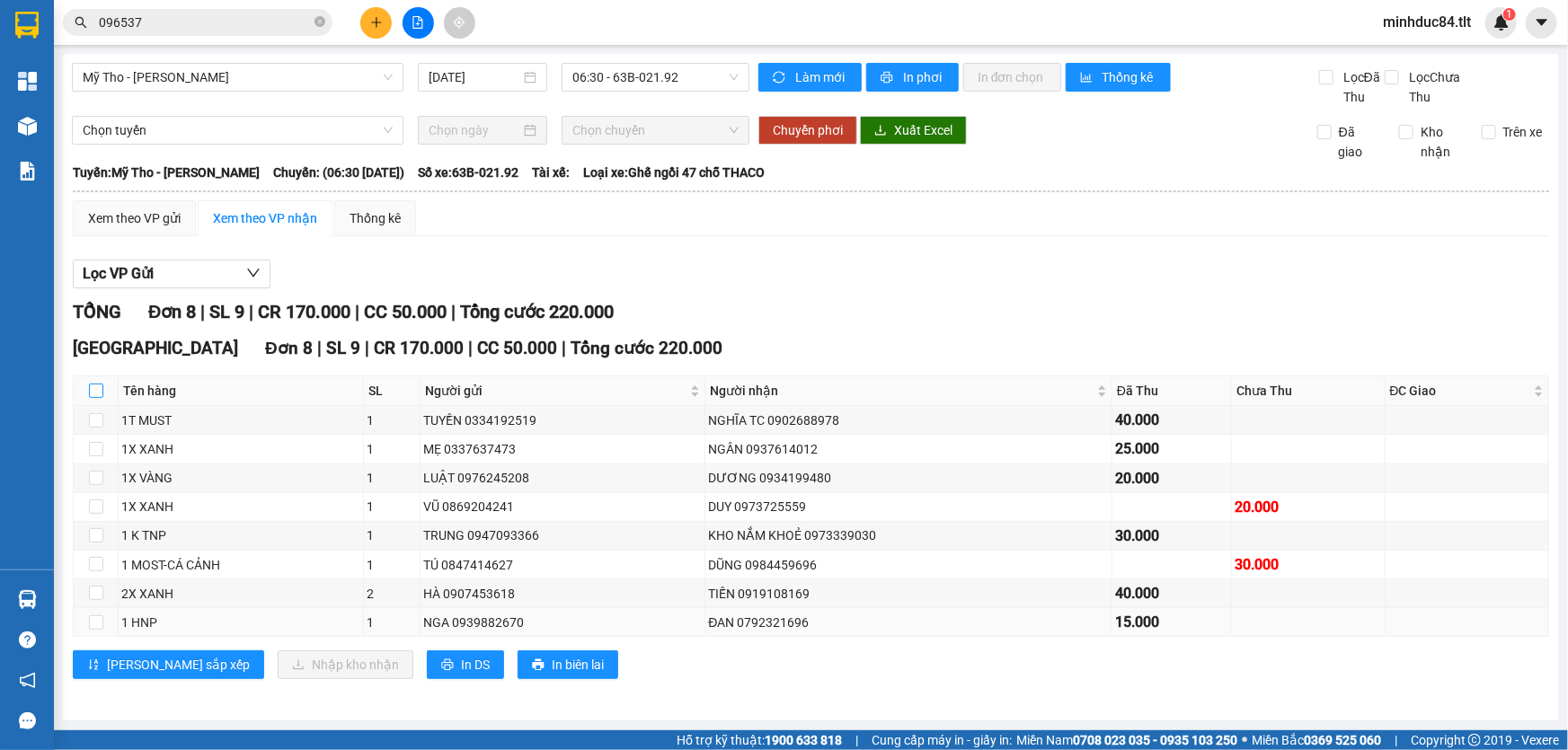
checkbox input "true"
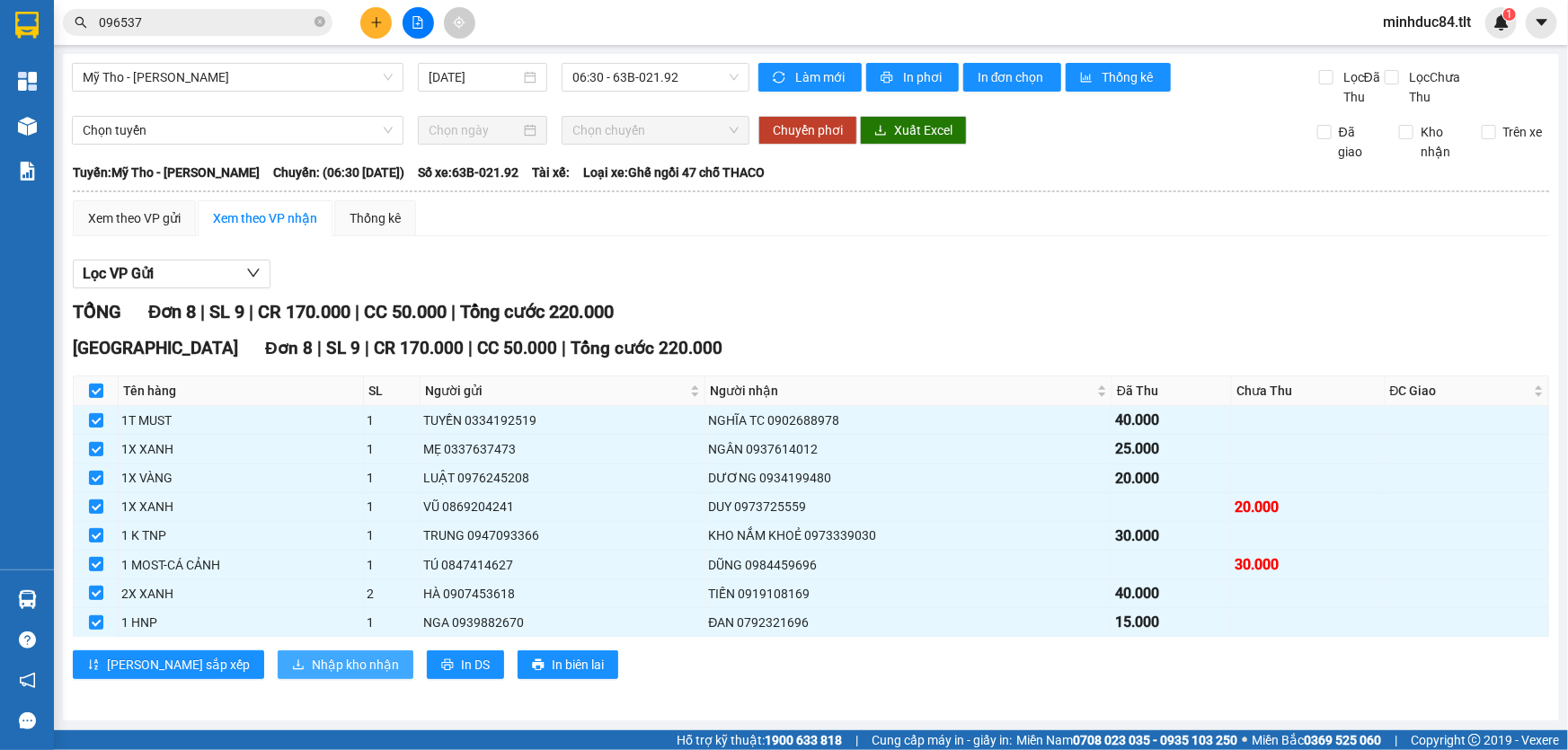
click at [312, 670] on span "Nhập kho nhận" at bounding box center [356, 665] width 87 height 19
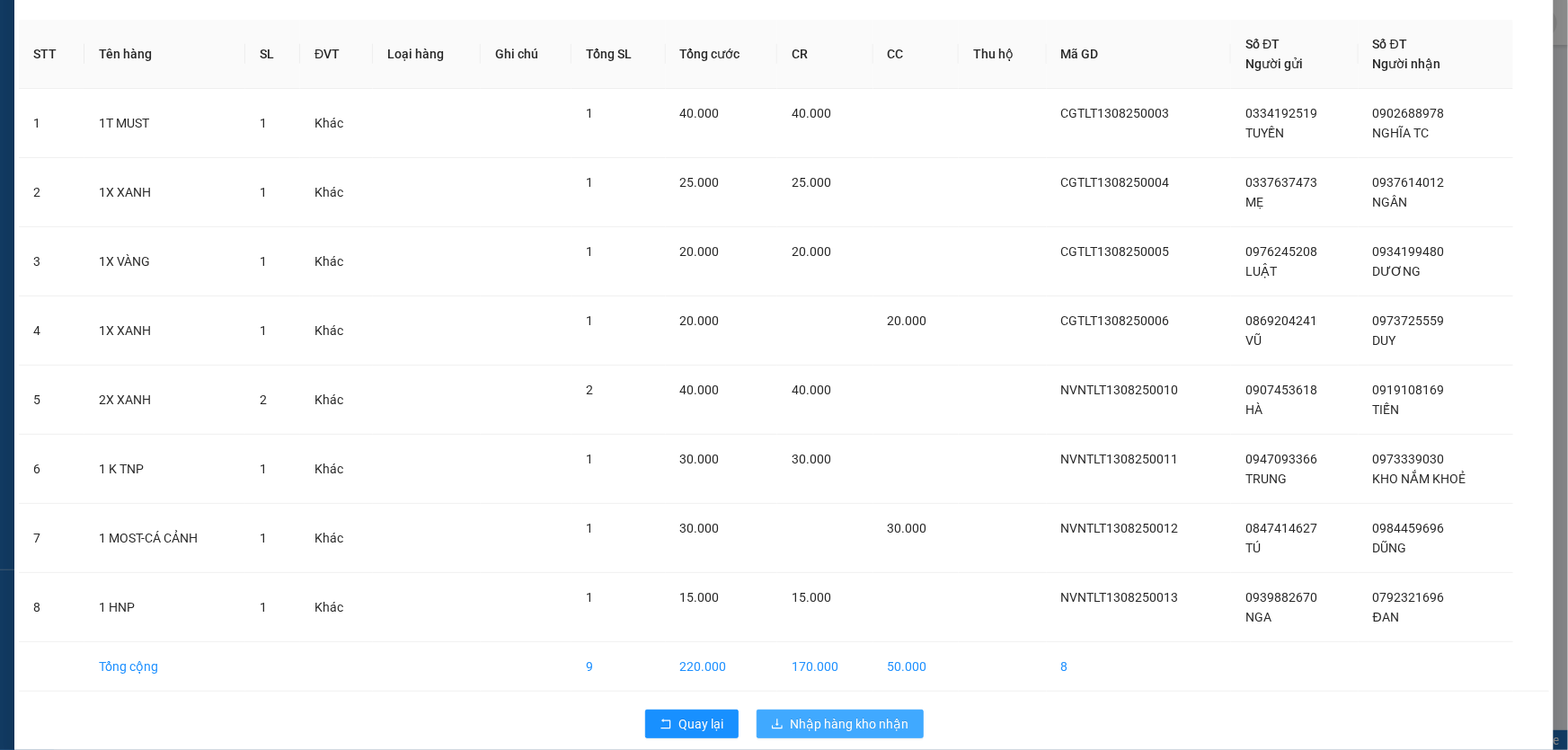
scroll to position [84, 0]
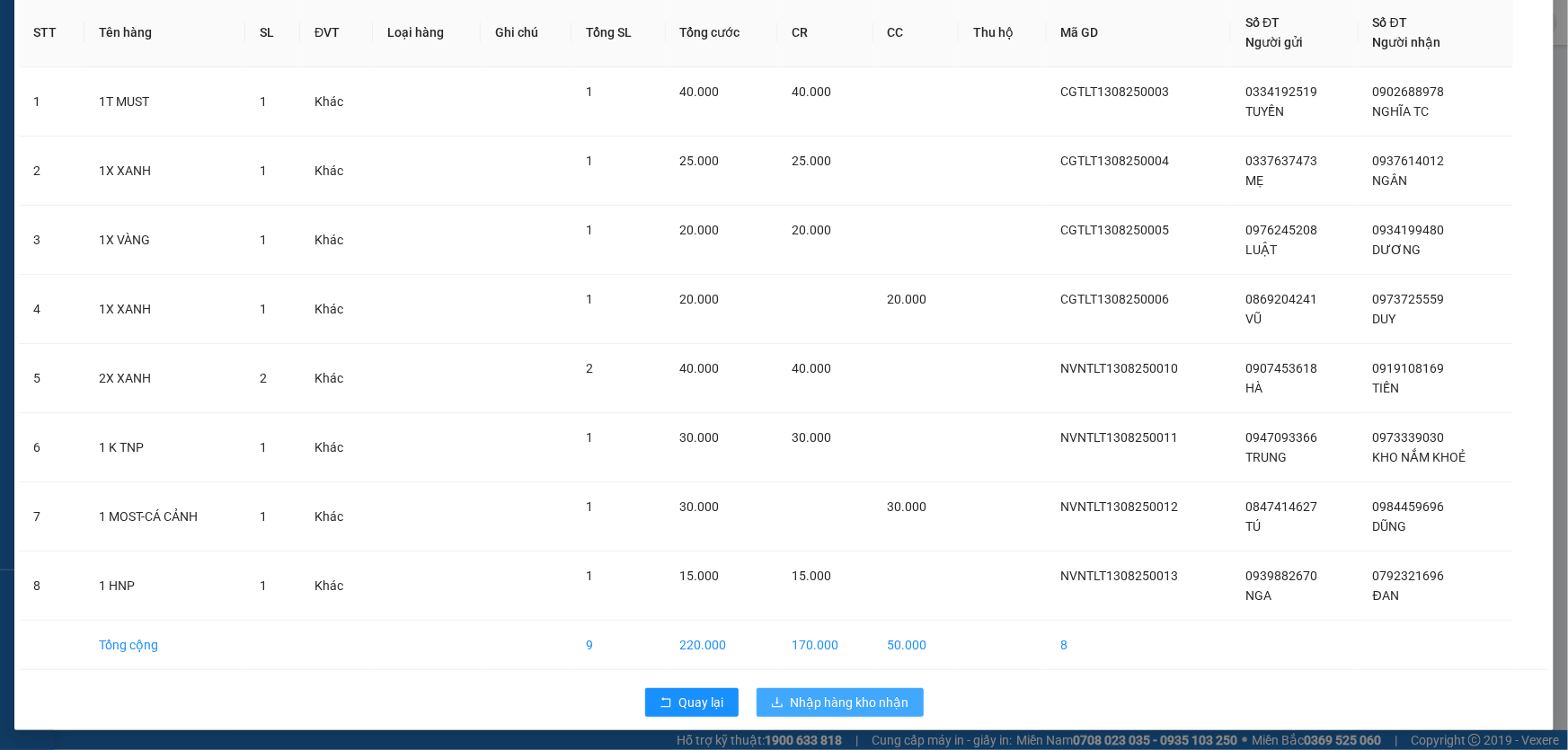
click at [814, 690] on button "Nhập hàng kho nhận" at bounding box center [840, 702] width 167 height 29
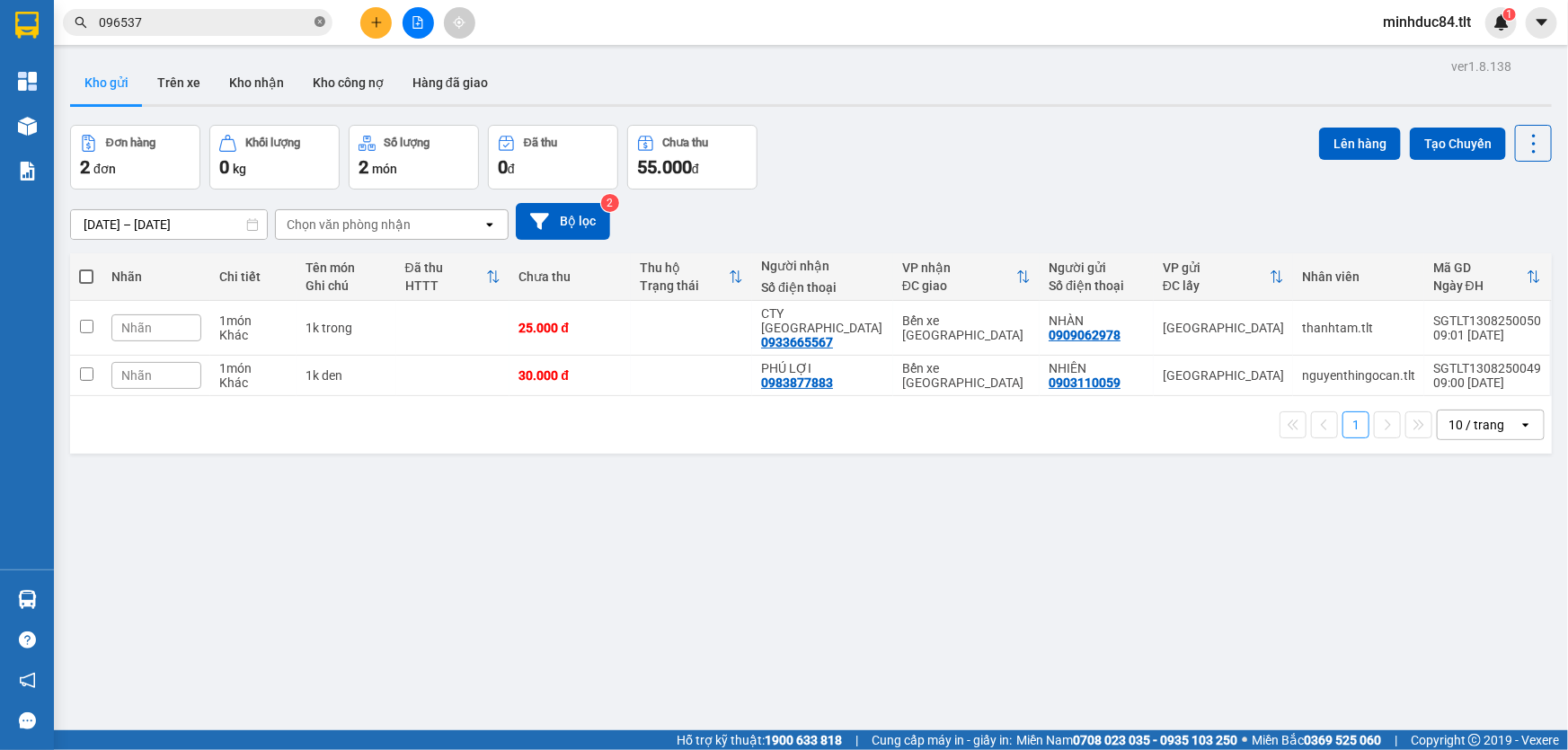
click at [315, 22] on icon "close-circle" at bounding box center [320, 21] width 11 height 11
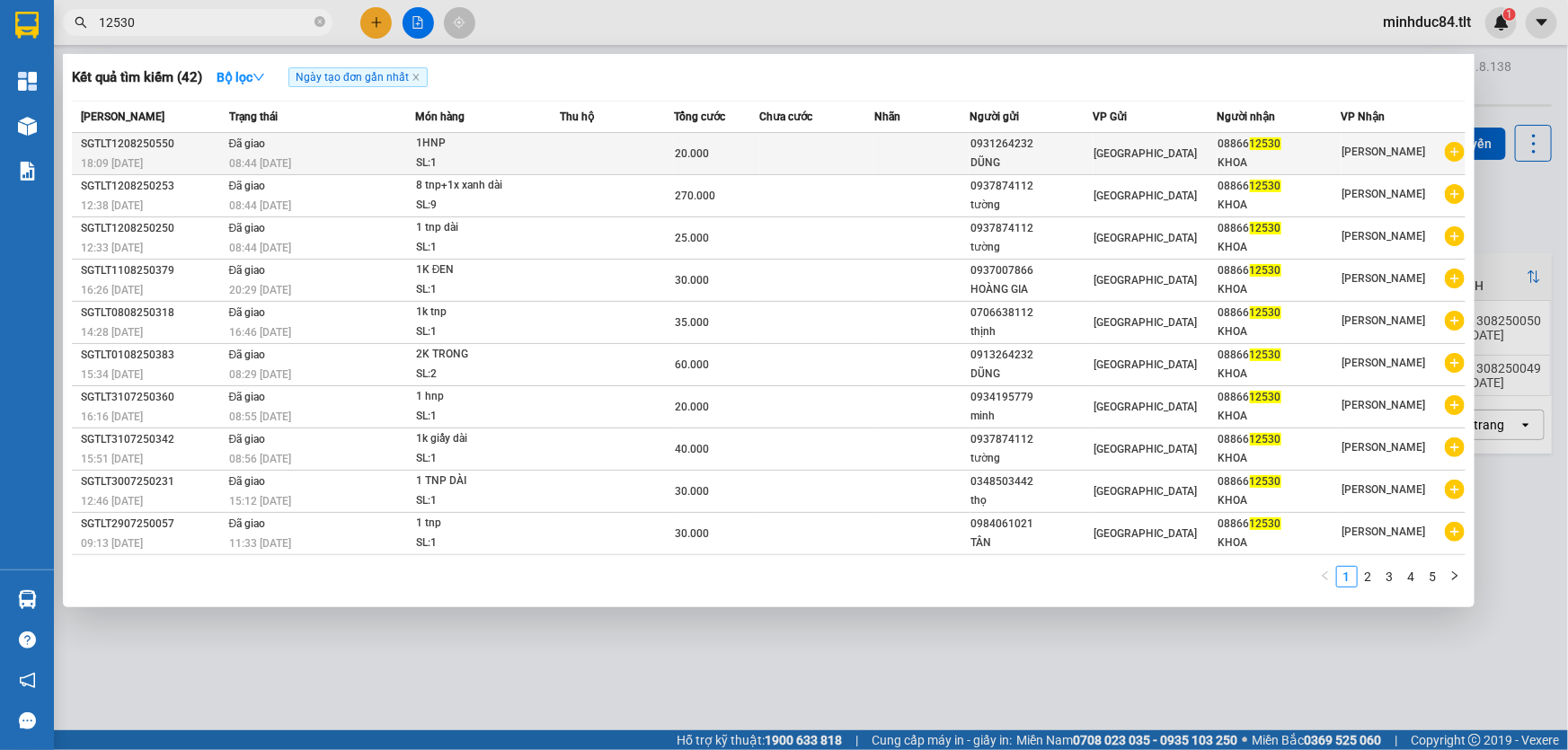
type input "12530"
click at [530, 155] on div "SL: 1" at bounding box center [483, 163] width 135 height 19
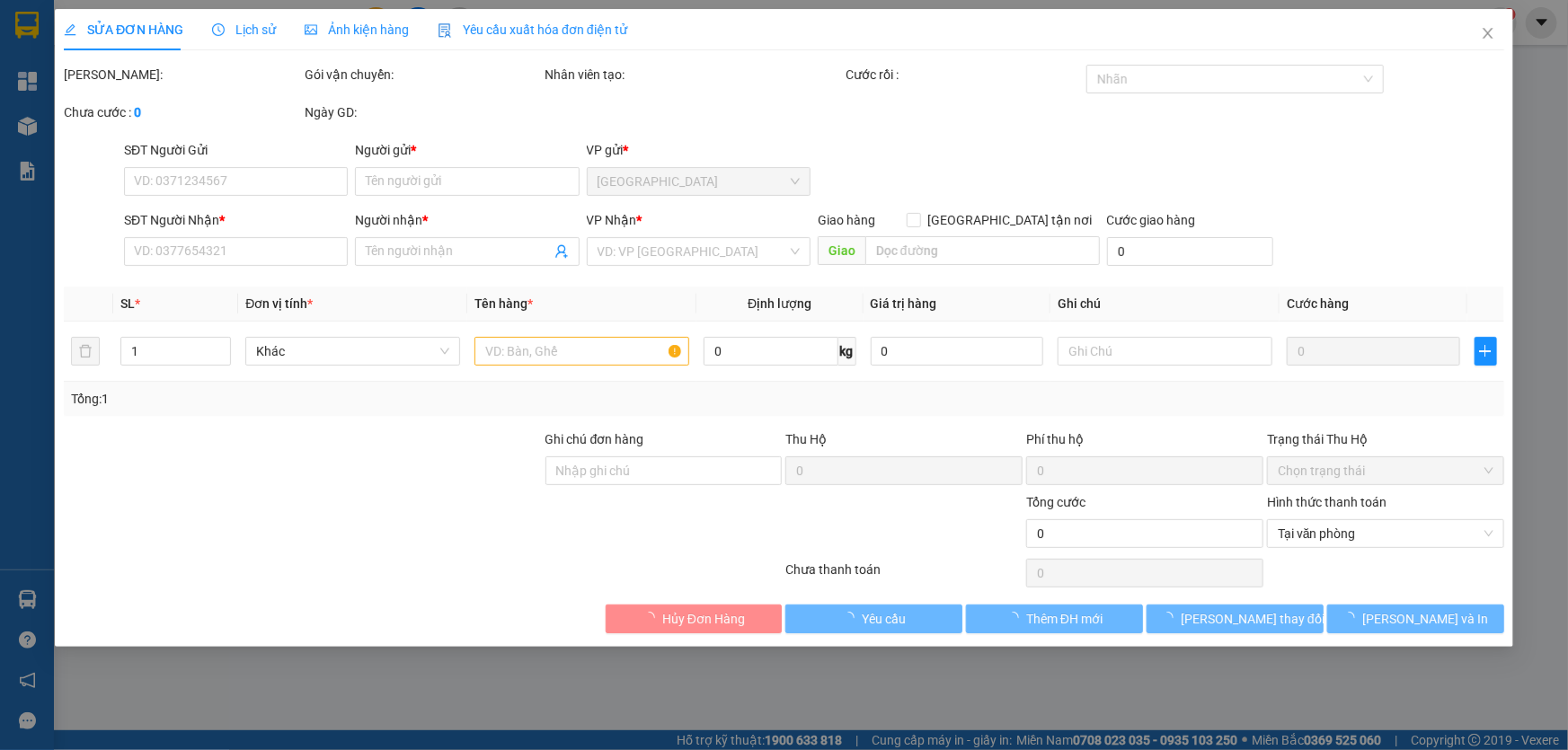
click at [252, 34] on span "Lịch sử" at bounding box center [244, 29] width 64 height 15
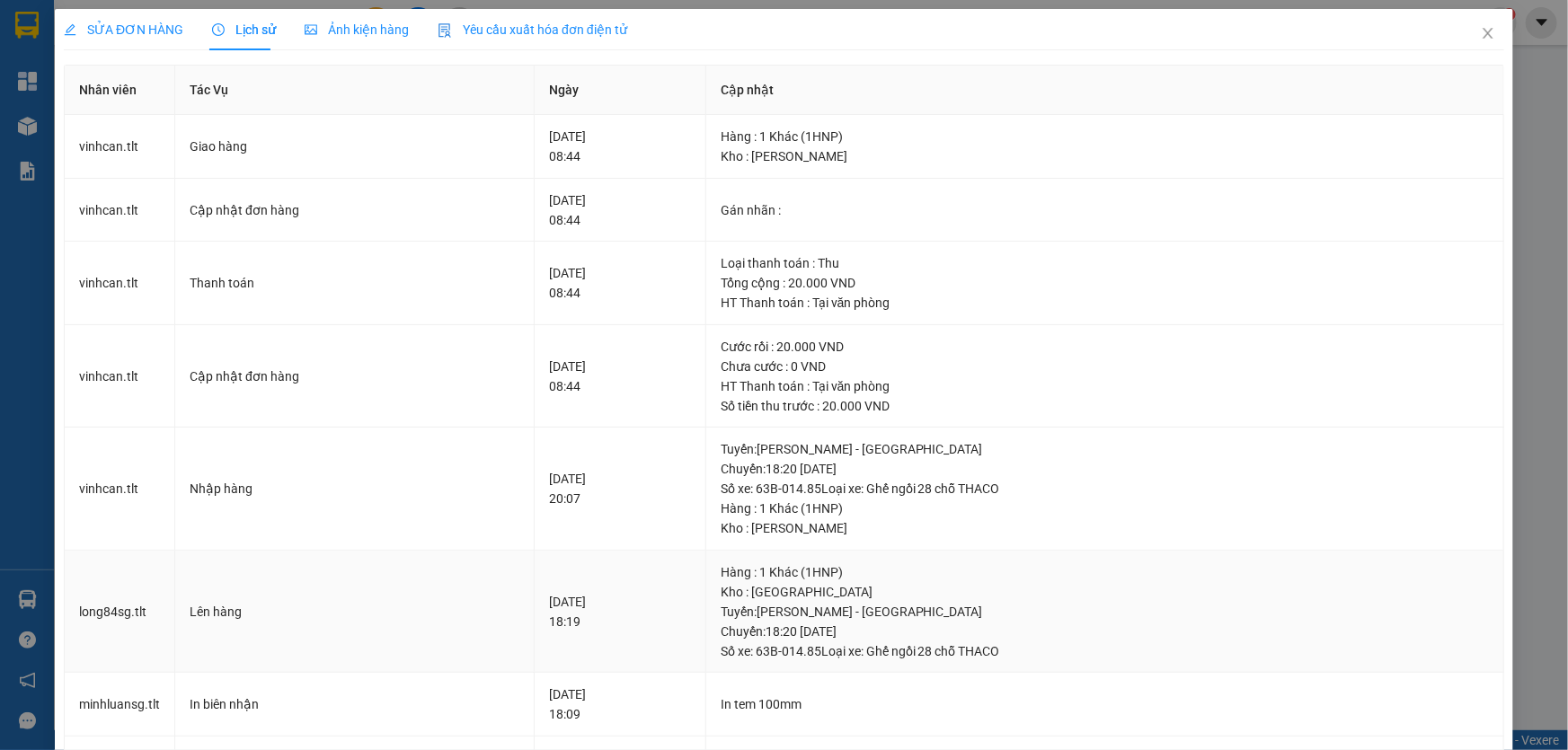
click at [1087, 664] on td "Hàng : 1 Khác (1HNP) Kho : Sài Gòn Tuyến : Hồ Chí Minh - Mỹ Tho Chuyến: 18:20 n…" at bounding box center [1105, 612] width 798 height 123
click at [1466, 51] on span "Close" at bounding box center [1488, 34] width 51 height 51
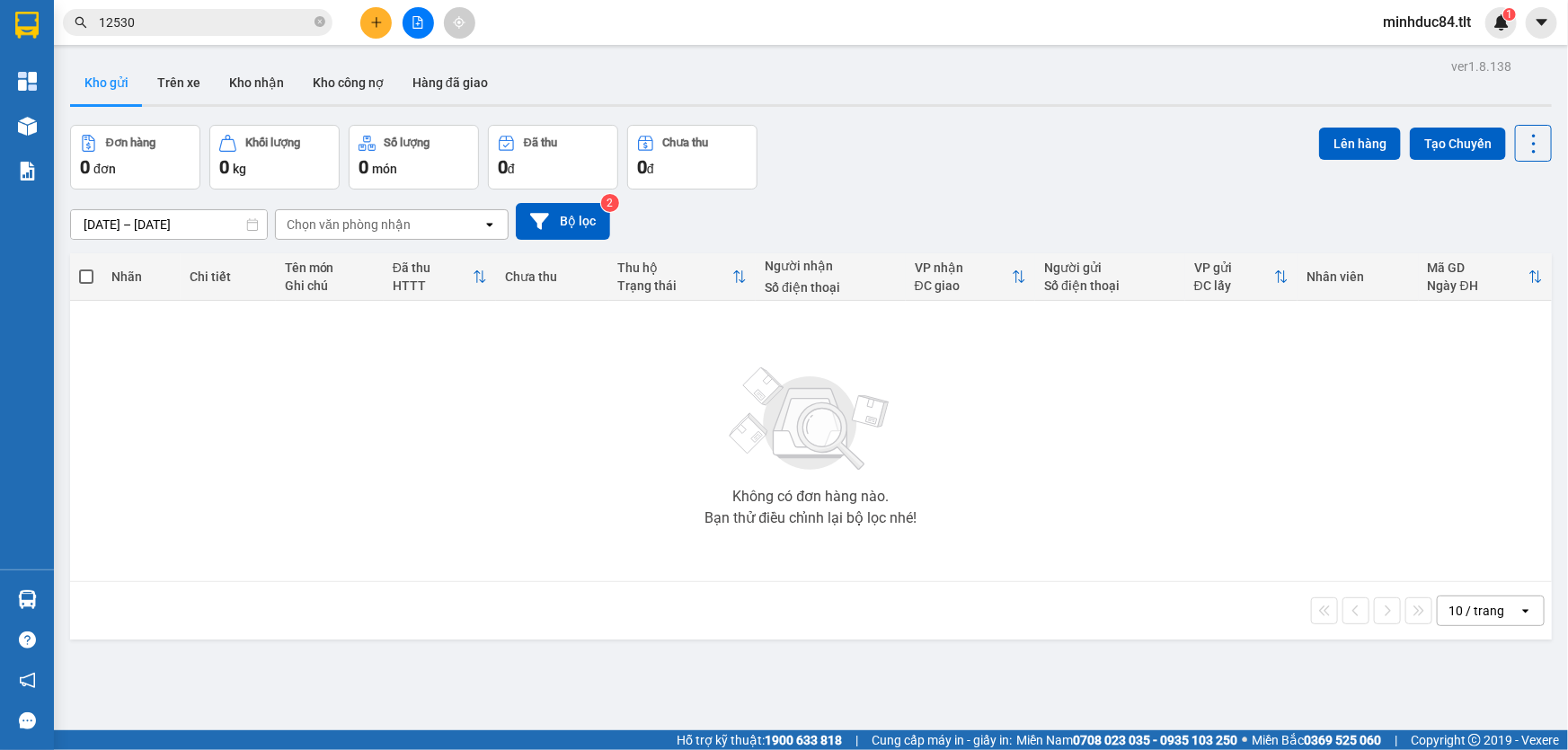
click at [250, 8] on div "Kết quả tìm kiếm ( 42 ) Bộ lọc Ngày tạo đơn gần nhất Mã ĐH Trạng thái Món hàng …" at bounding box center [175, 22] width 350 height 31
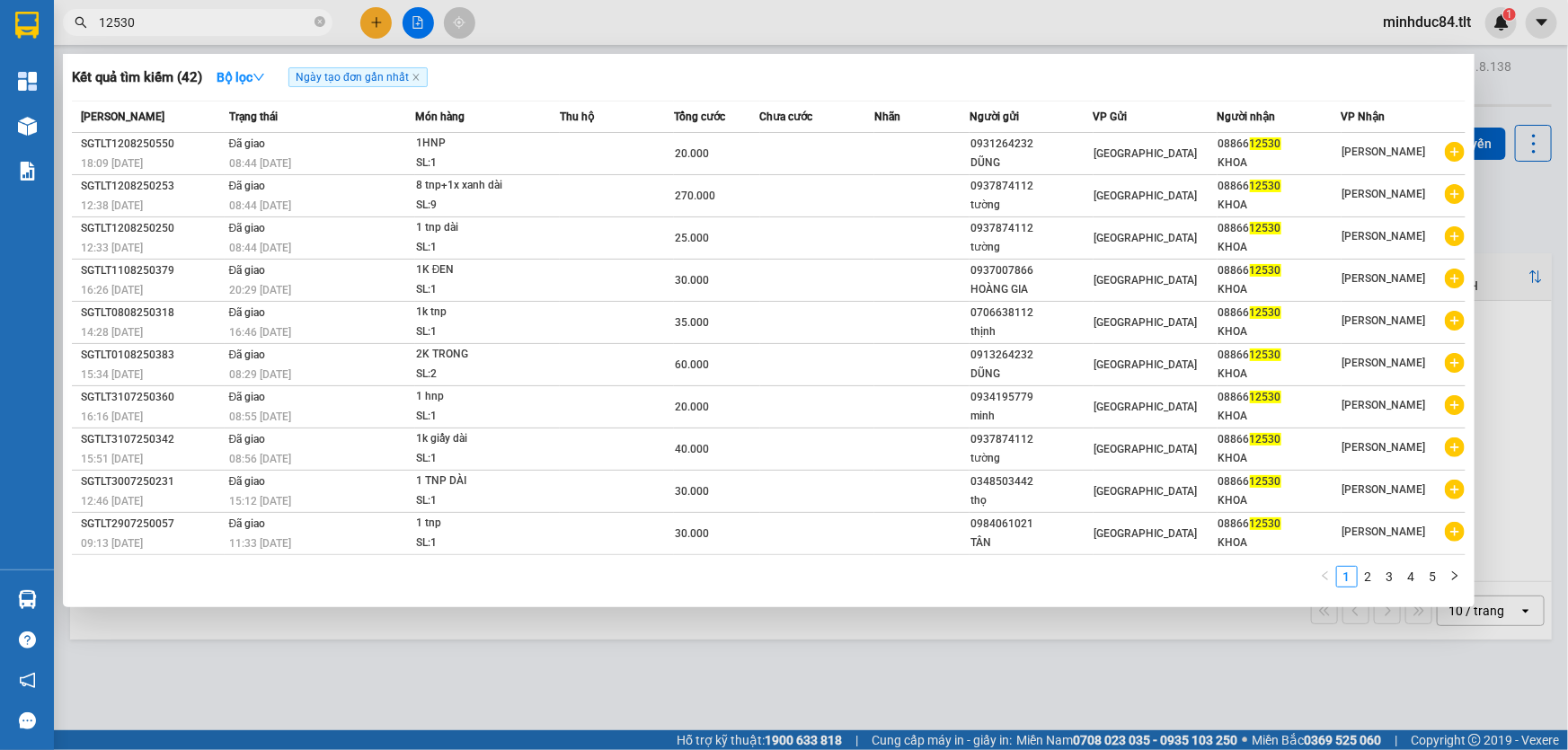
click at [253, 26] on input "12530" at bounding box center [205, 22] width 212 height 19
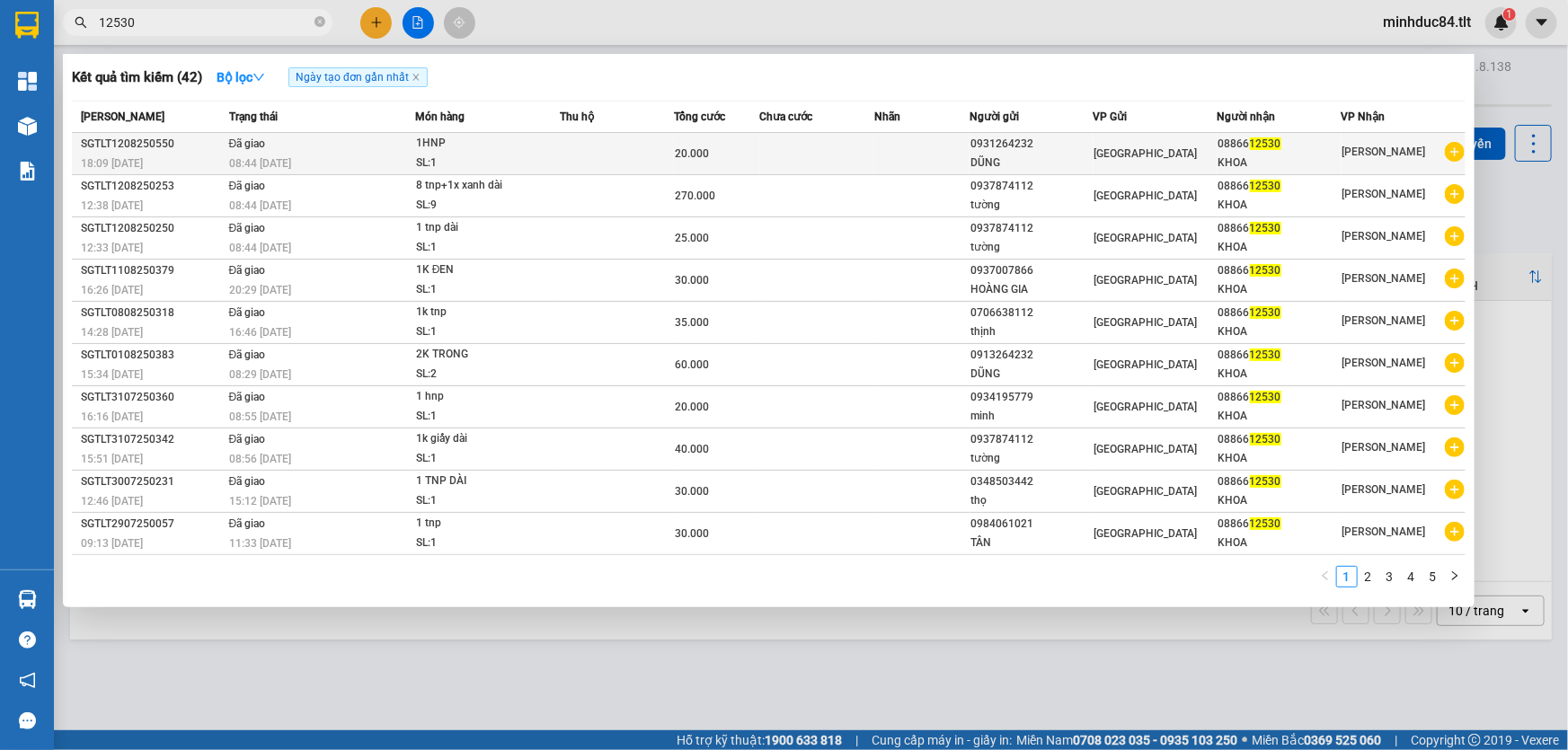
click at [1225, 142] on div "08866 12530" at bounding box center [1279, 144] width 122 height 18
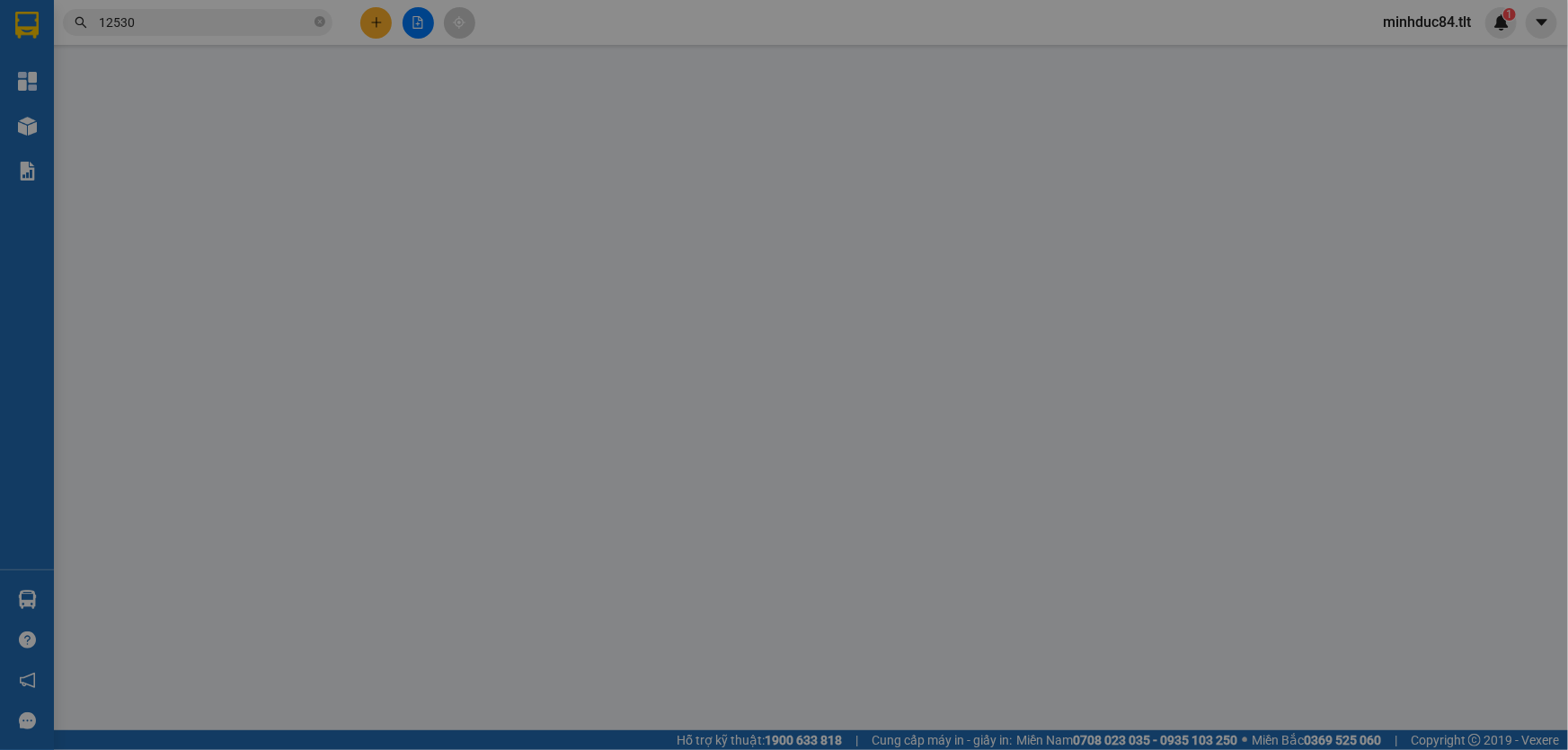
type input "0931264232"
type input "DŨNG"
type input "0886612530"
type input "KHOA"
type input "20.000"
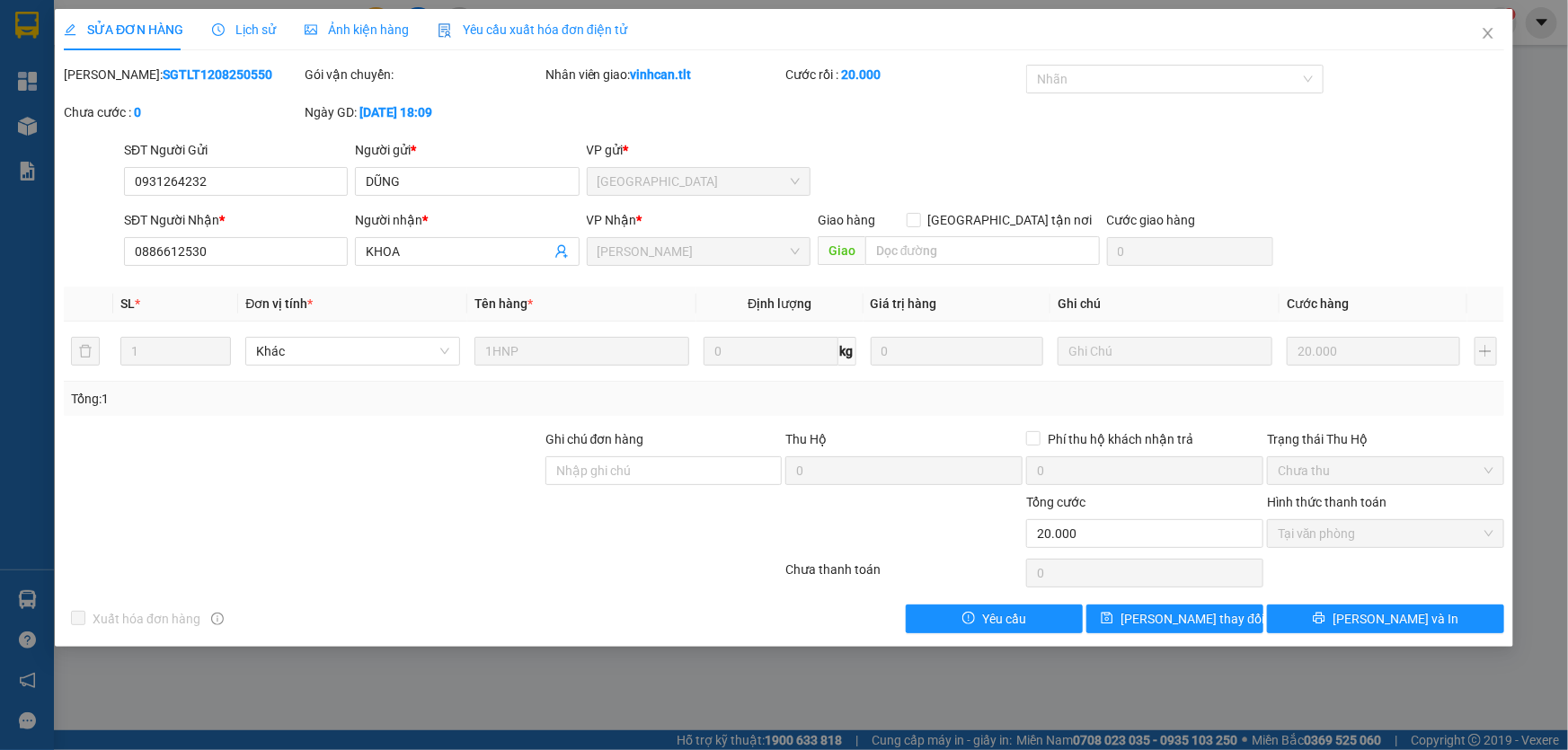
click at [255, 22] on span "Lịch sử" at bounding box center [244, 29] width 64 height 15
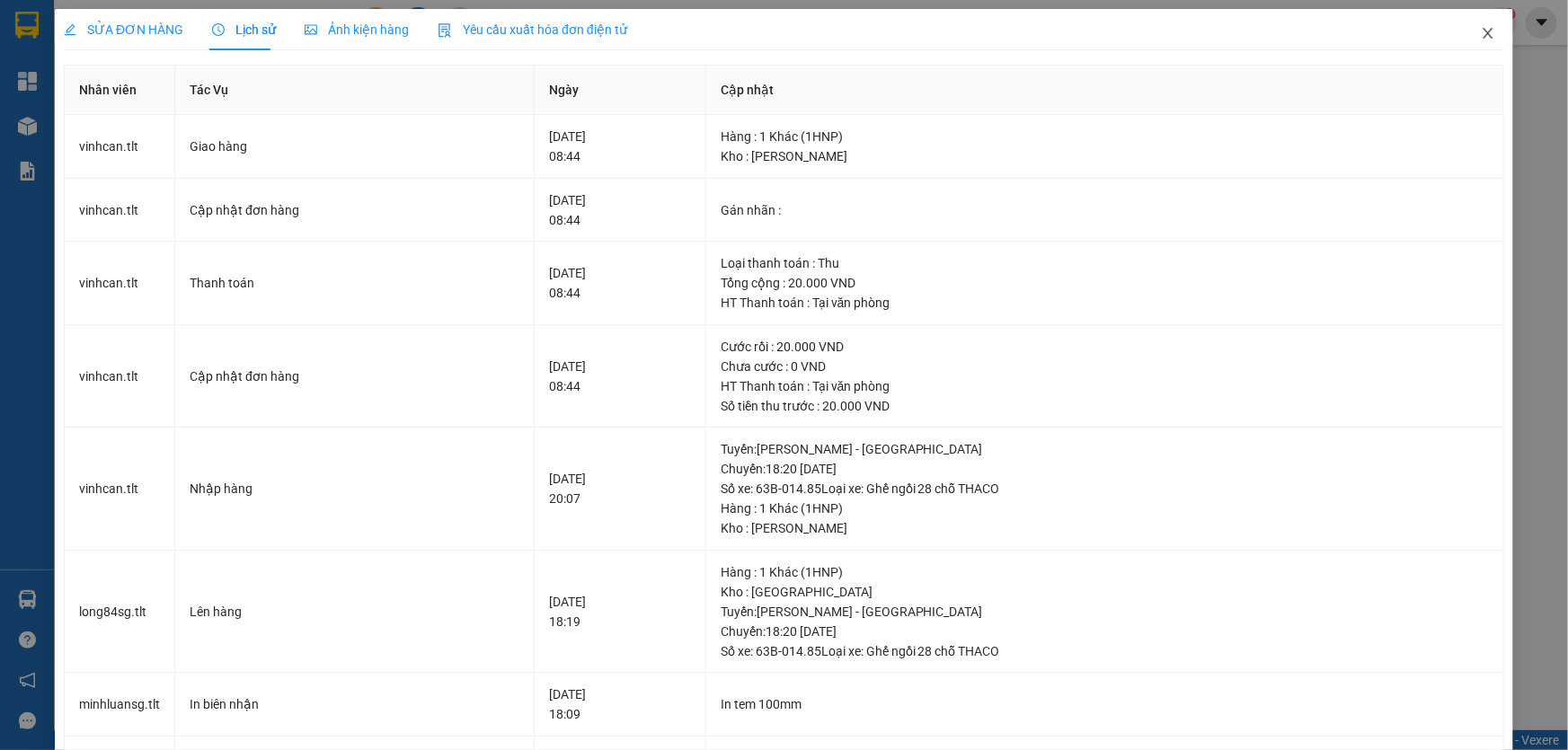
click at [1482, 33] on icon "close" at bounding box center [1487, 33] width 15 height 15
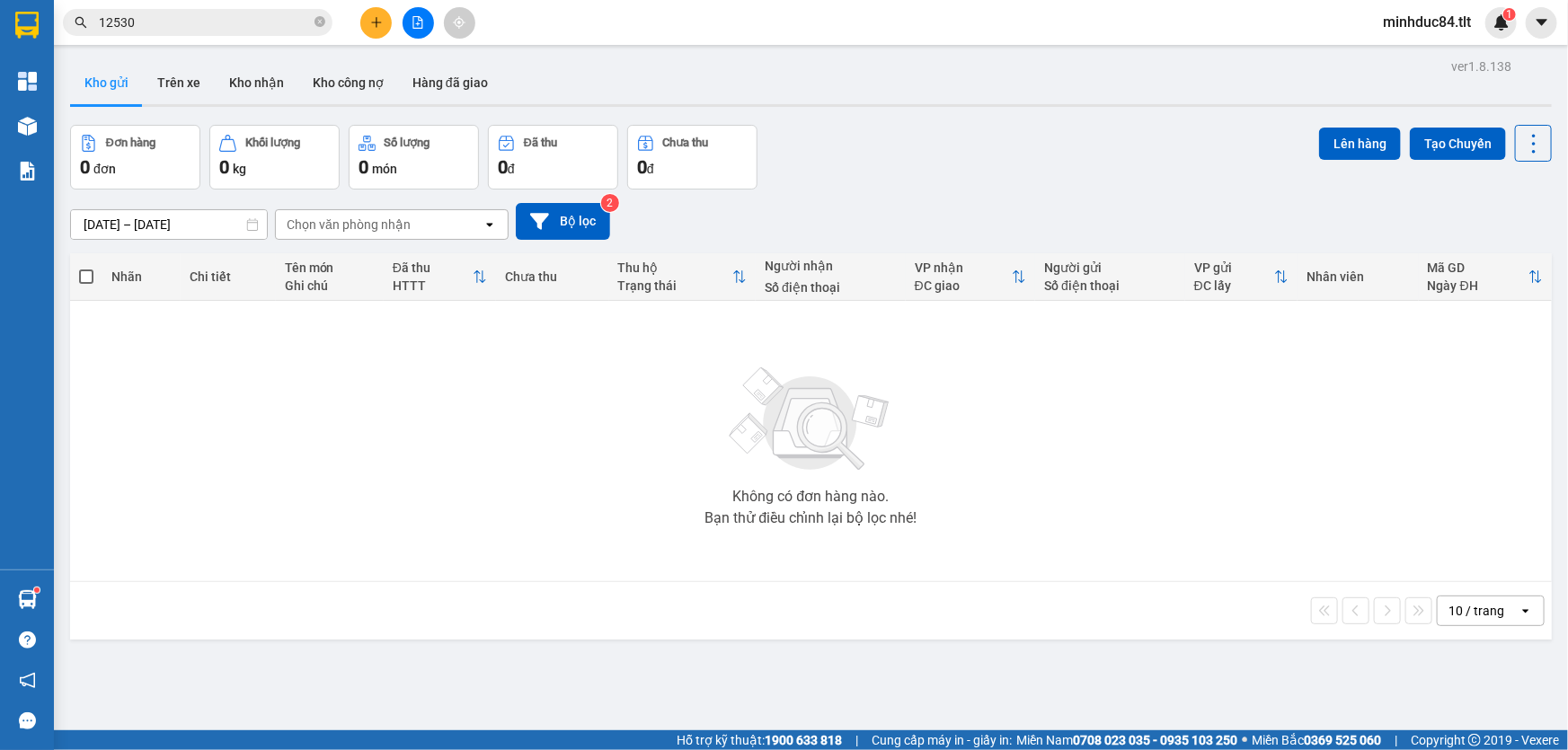
click at [433, 30] on div at bounding box center [417, 22] width 135 height 31
click at [419, 30] on button at bounding box center [418, 22] width 31 height 31
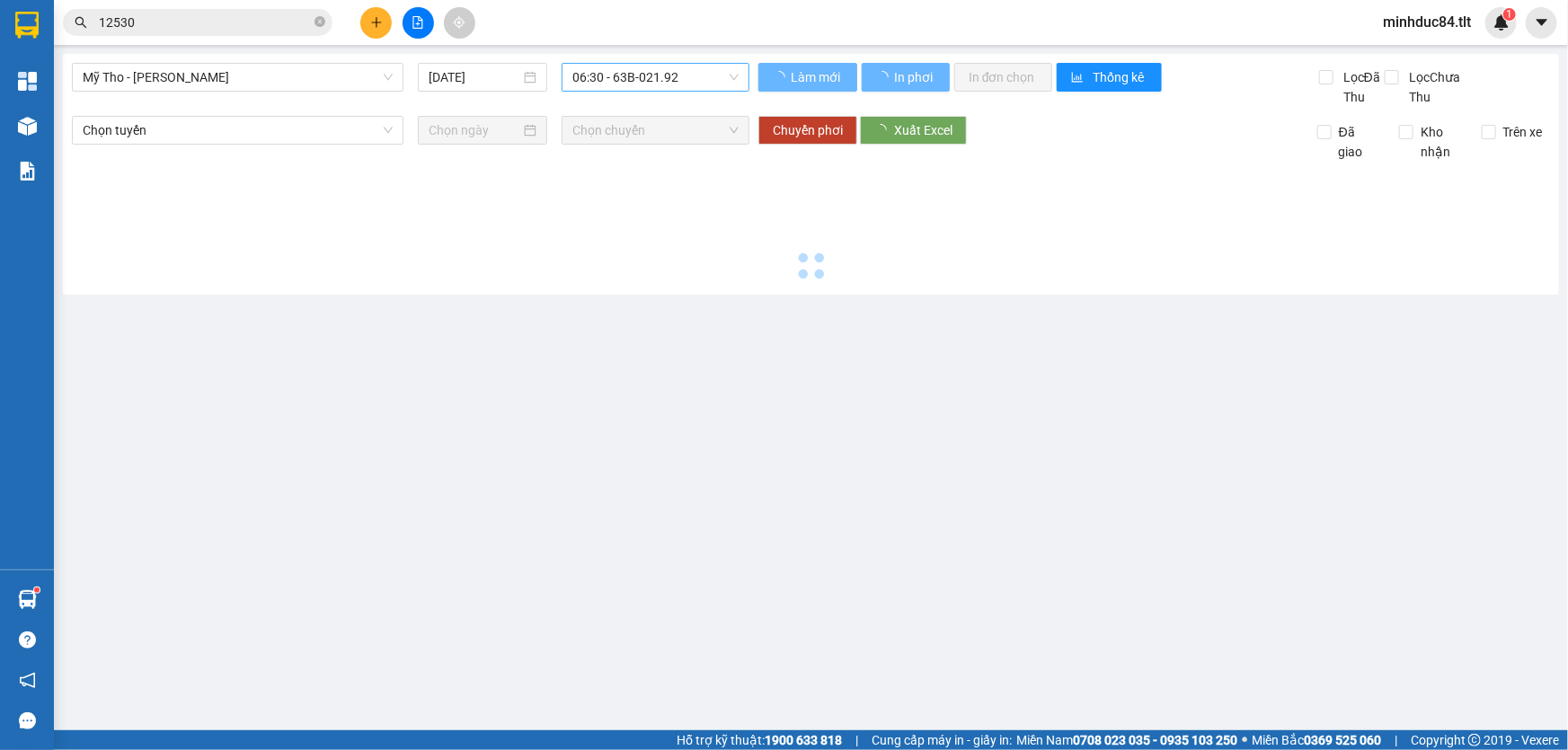
drag, startPoint x: 591, startPoint y: 73, endPoint x: 610, endPoint y: 74, distance: 19.0
click at [594, 73] on span "06:30 - 63B-021.92" at bounding box center [655, 78] width 166 height 27
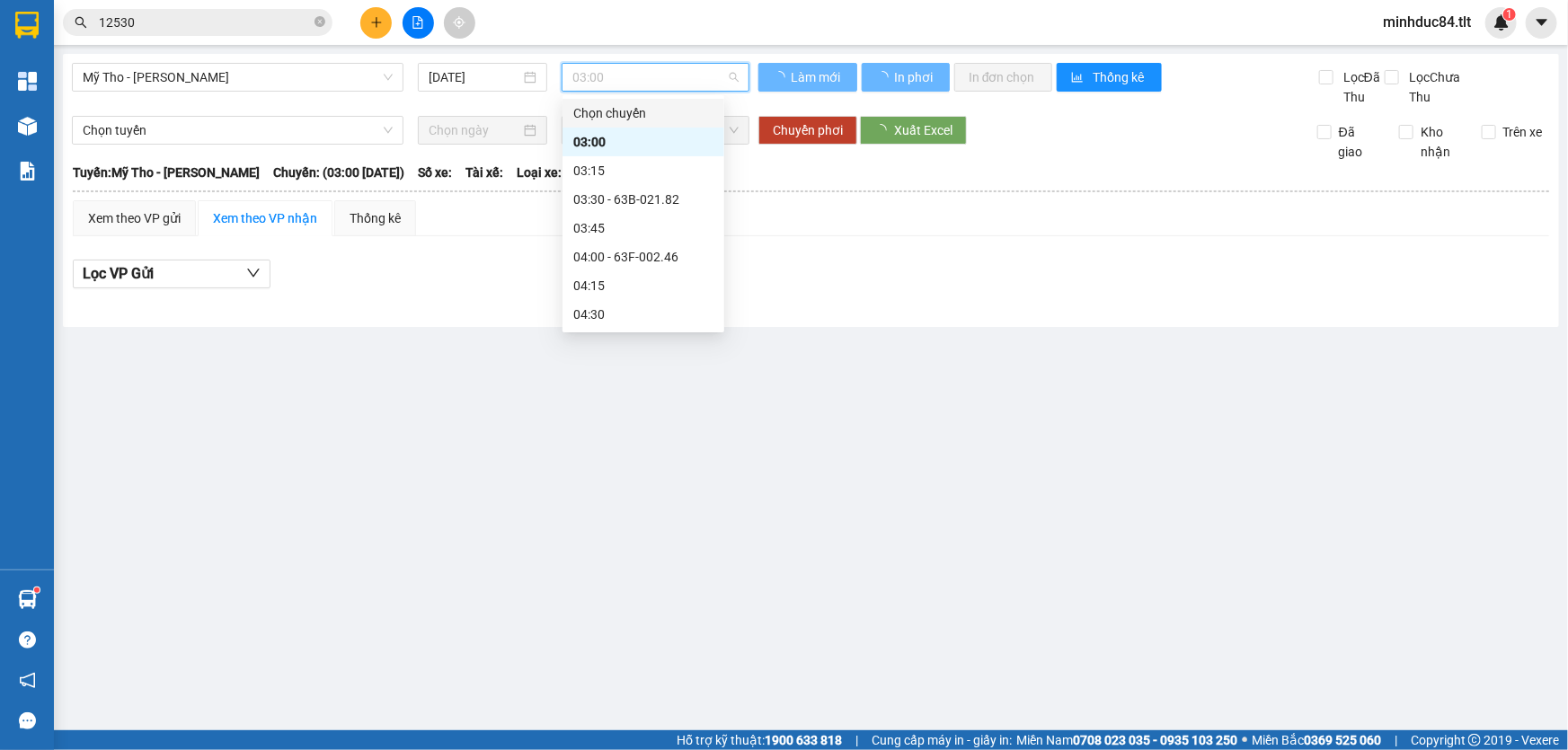
scroll to position [258, 0]
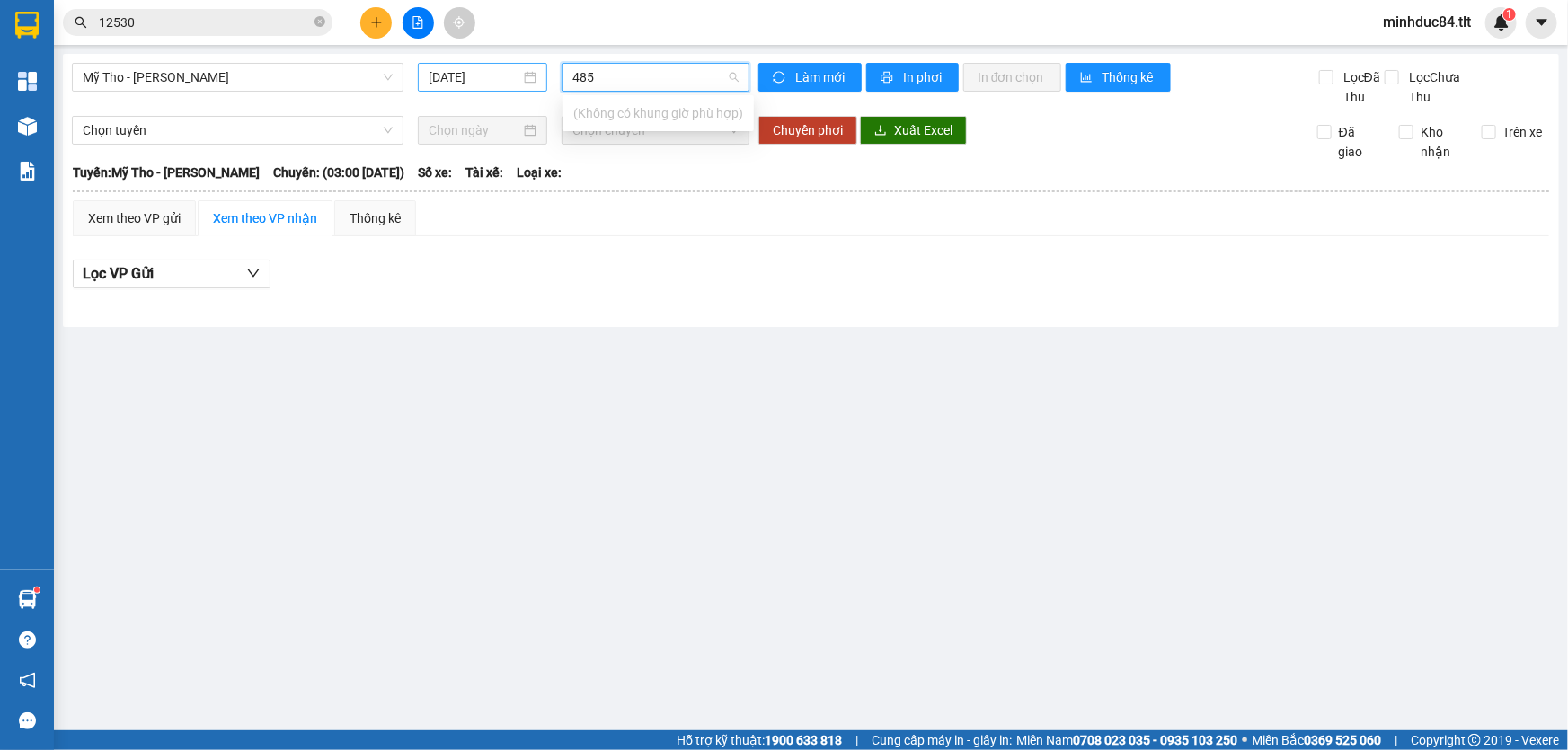
type input "485"
click at [541, 71] on div "[DATE]" at bounding box center [482, 78] width 129 height 29
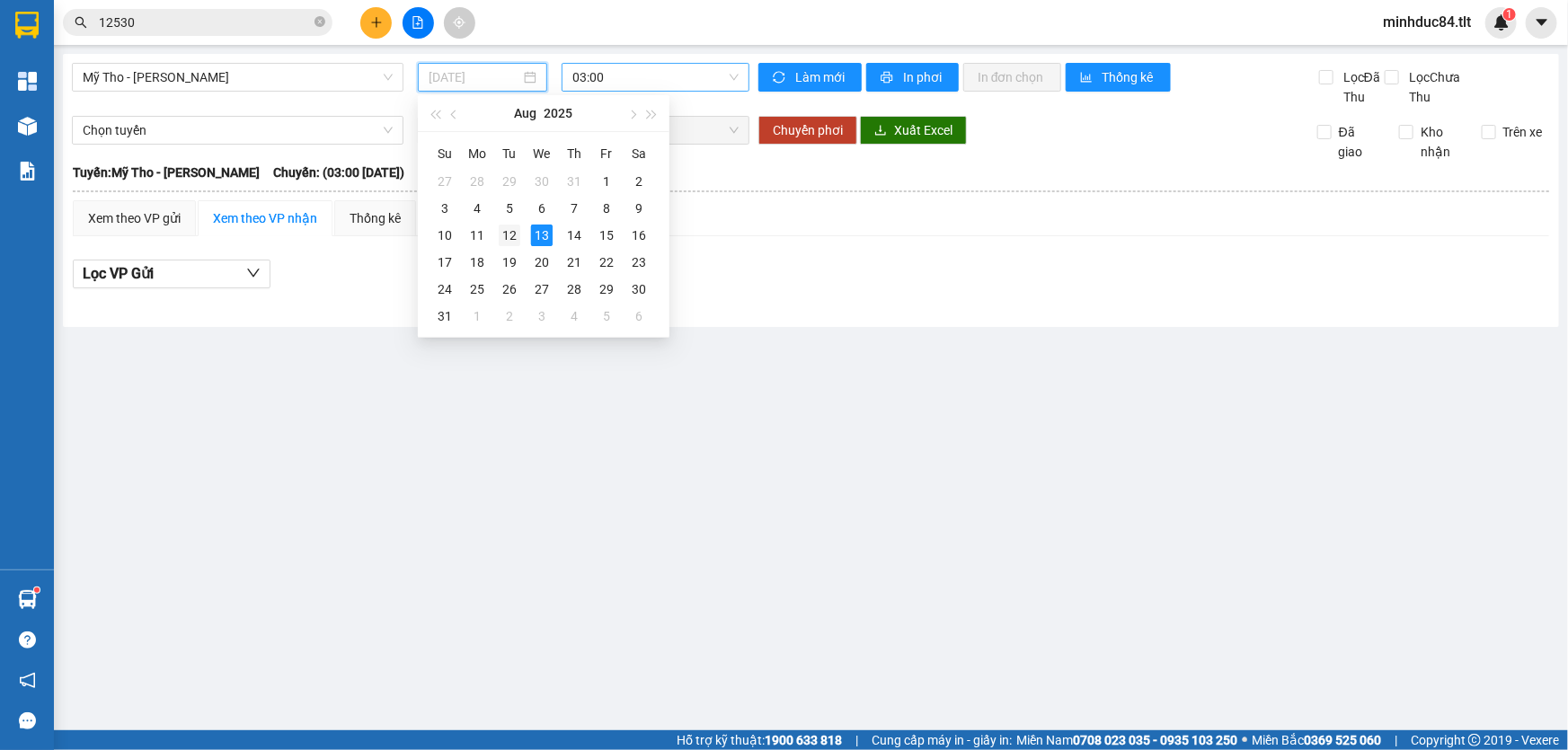
click at [507, 246] on td "12" at bounding box center [508, 235] width 32 height 27
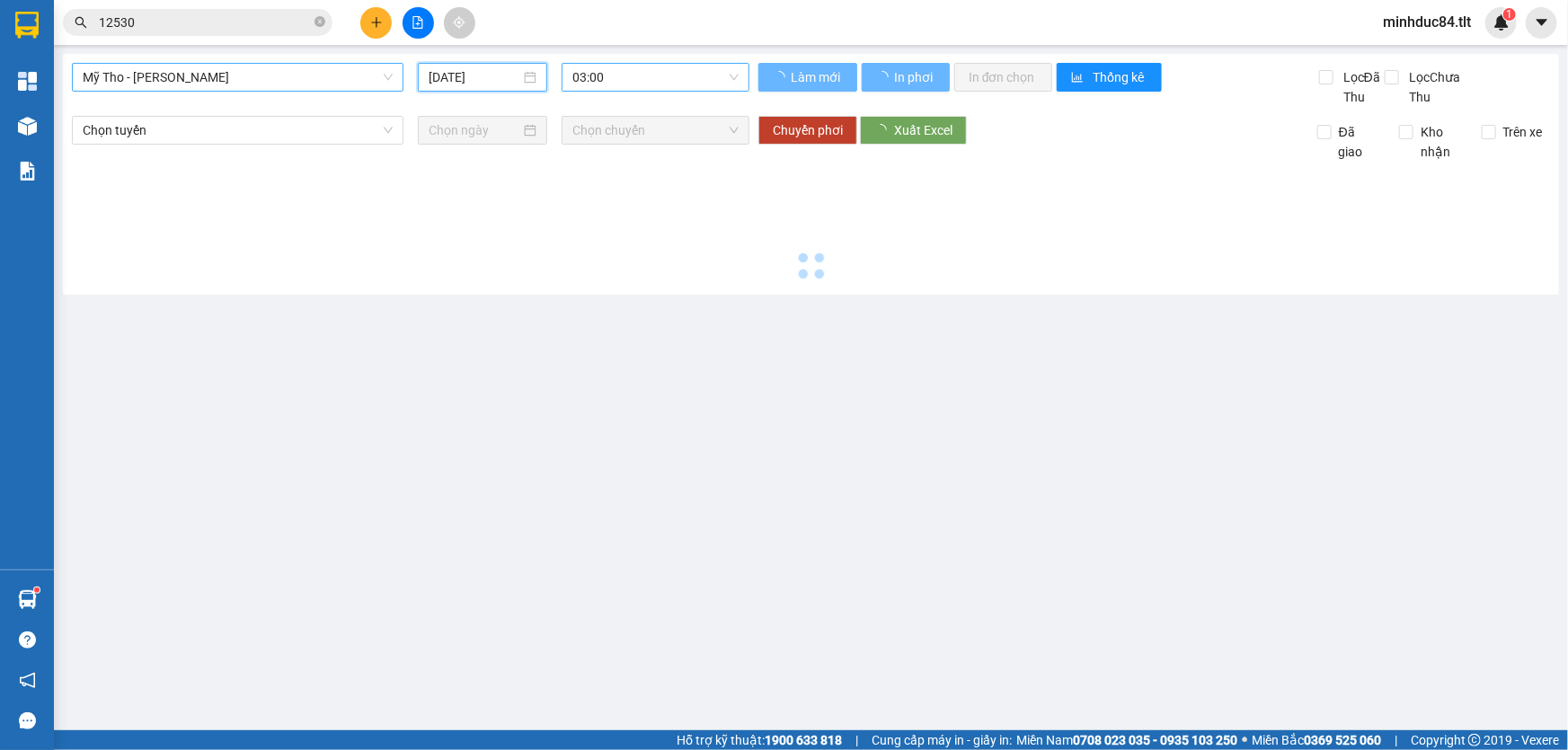
type input "12/08/2025"
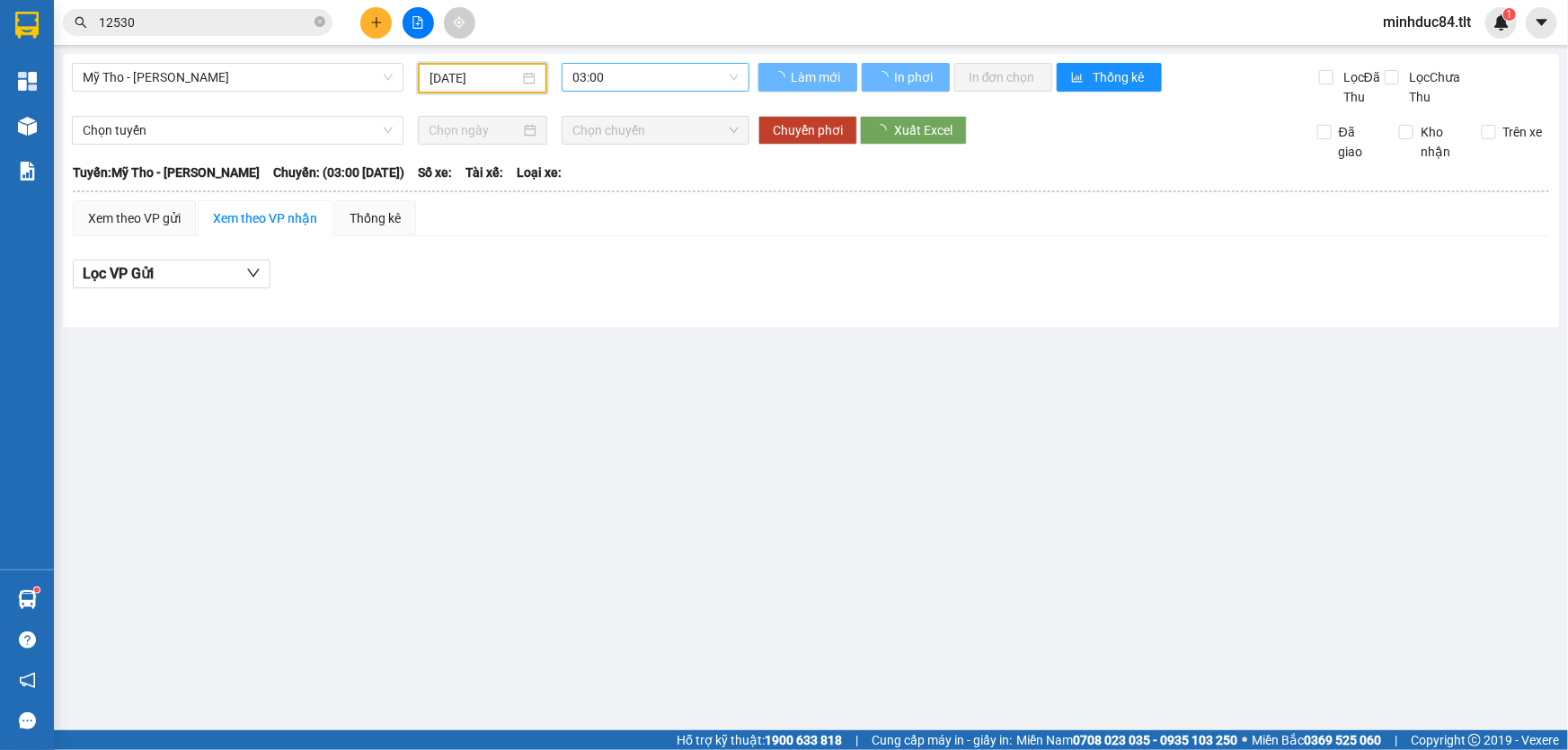
click at [180, 58] on div "Mỹ Tho - Hồ Chí Minh 12/08/2025 03:00 Làm mới In phơi In đơn chọn Thống kê Lọc …" at bounding box center [811, 189] width 1496 height 273
click at [180, 78] on span "Mỹ Tho - [PERSON_NAME]" at bounding box center [237, 78] width 310 height 27
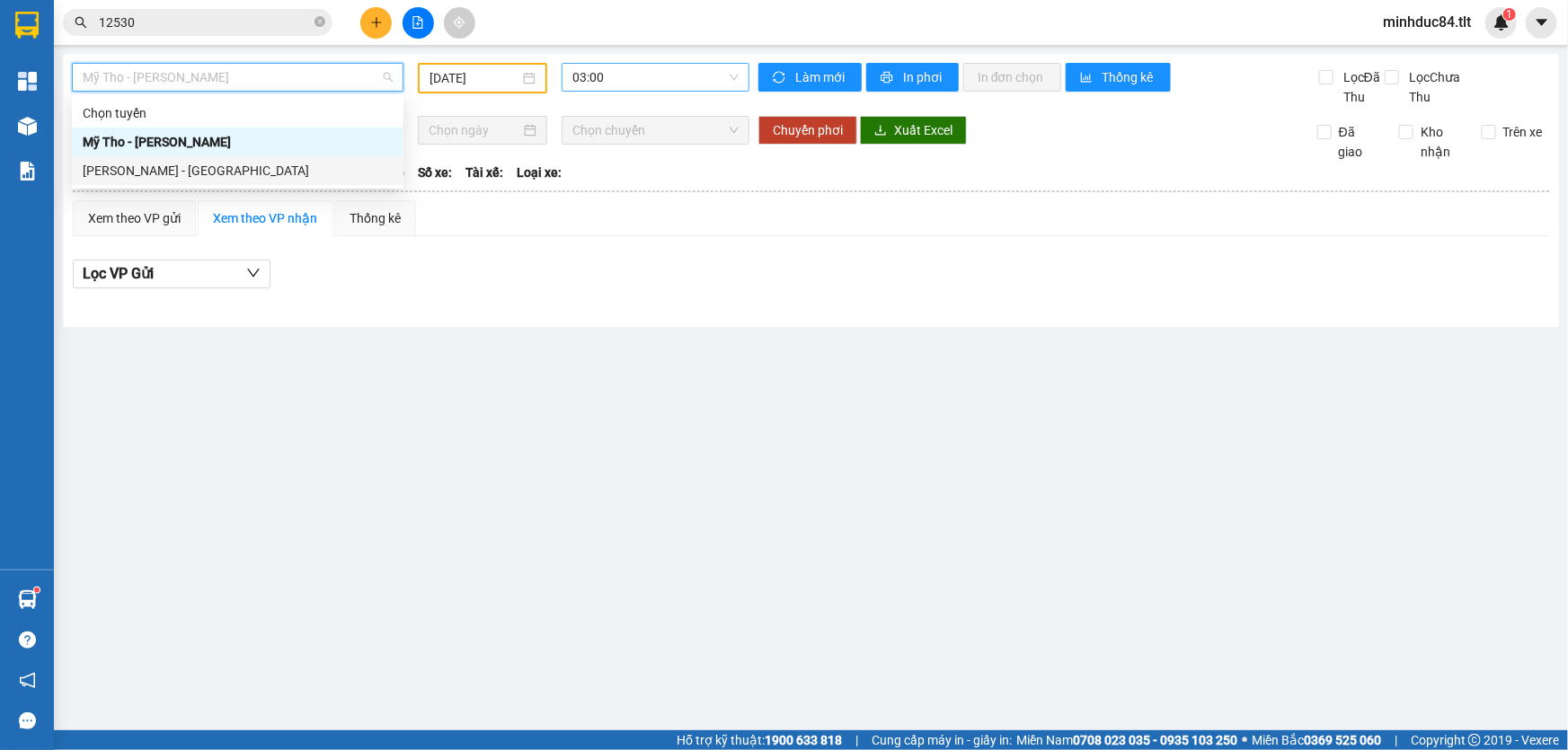
click at [184, 177] on div "Hồ Chí Minh - Mỹ Tho" at bounding box center [237, 170] width 310 height 19
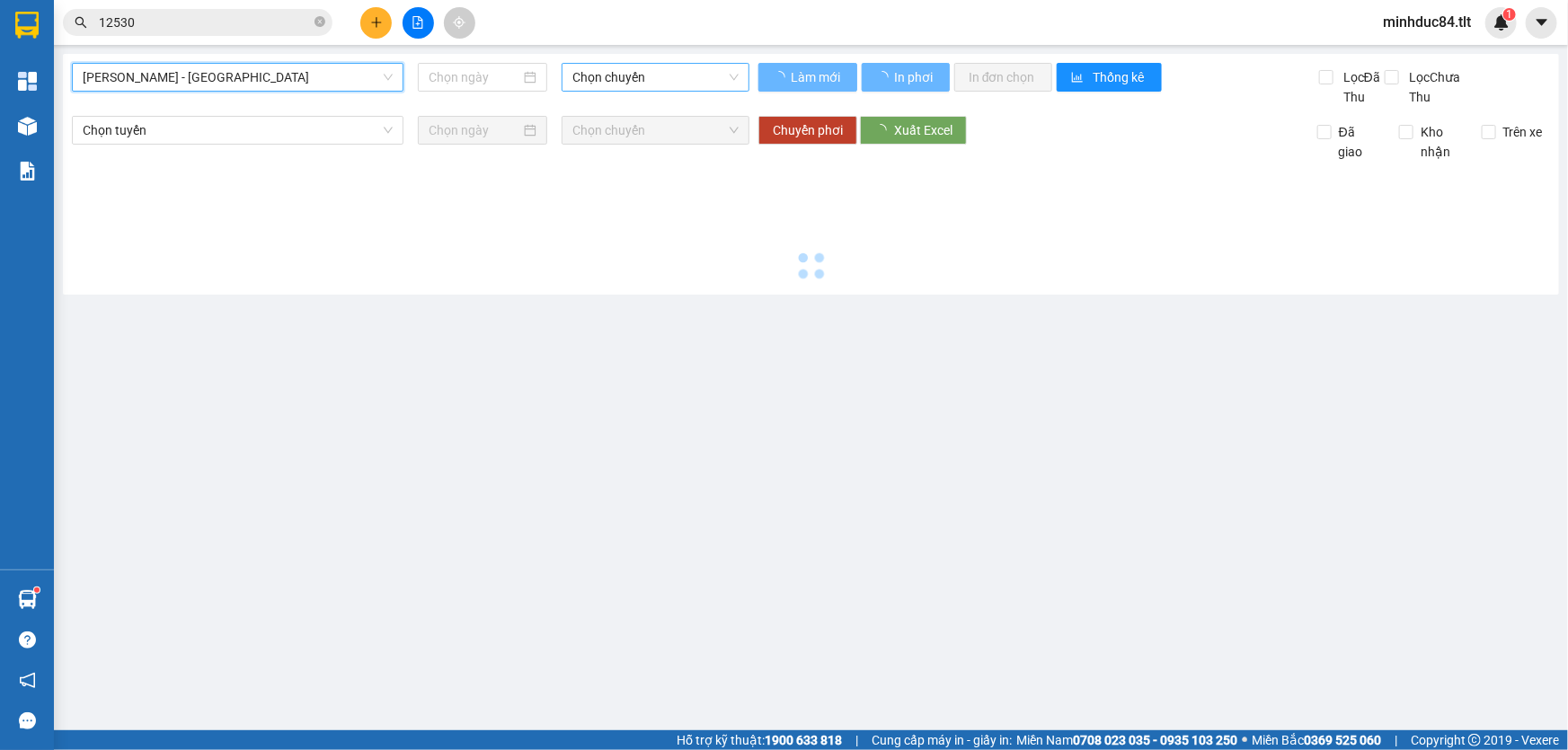
type input "[DATE]"
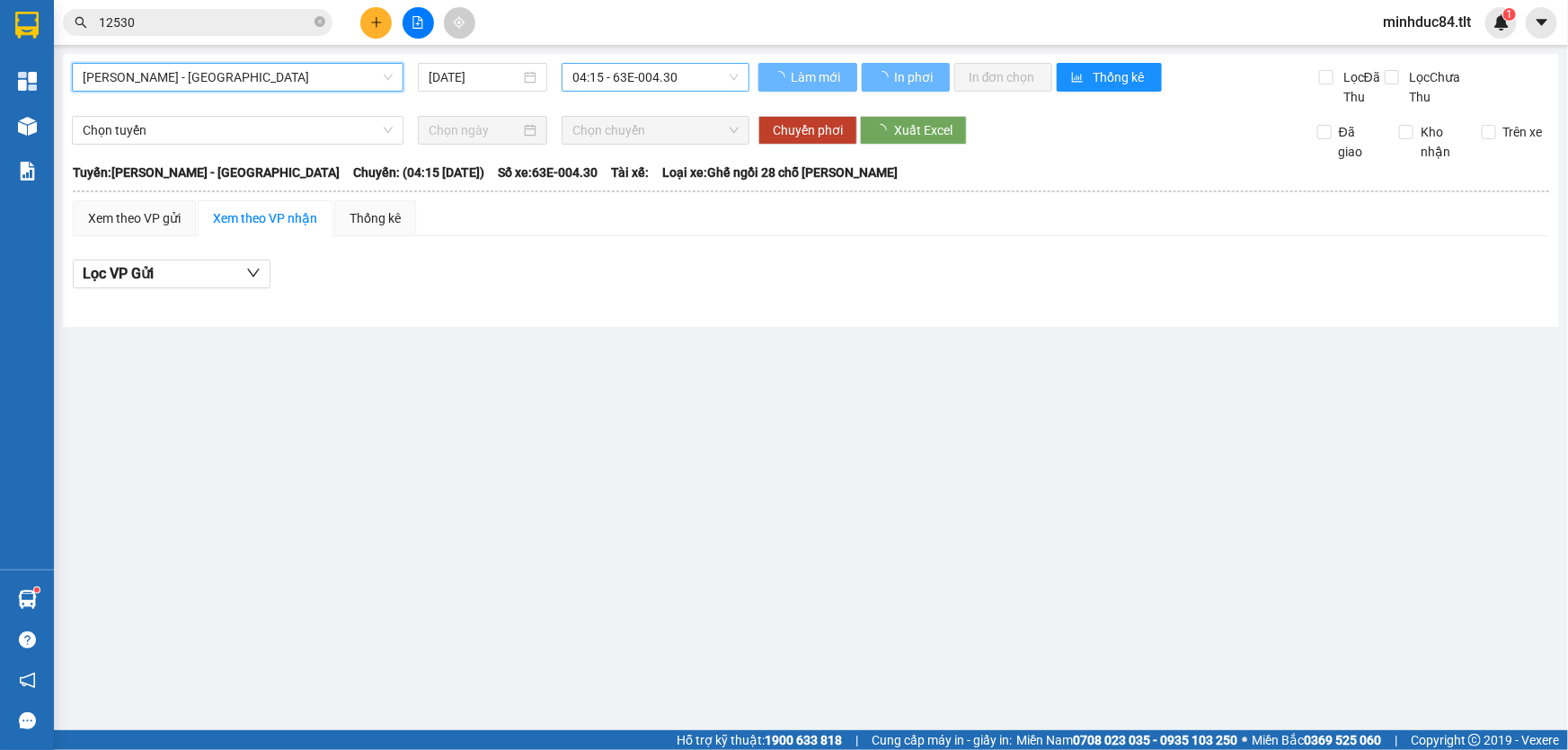
click at [602, 85] on span "04:15 - 63E-004.30" at bounding box center [655, 78] width 166 height 27
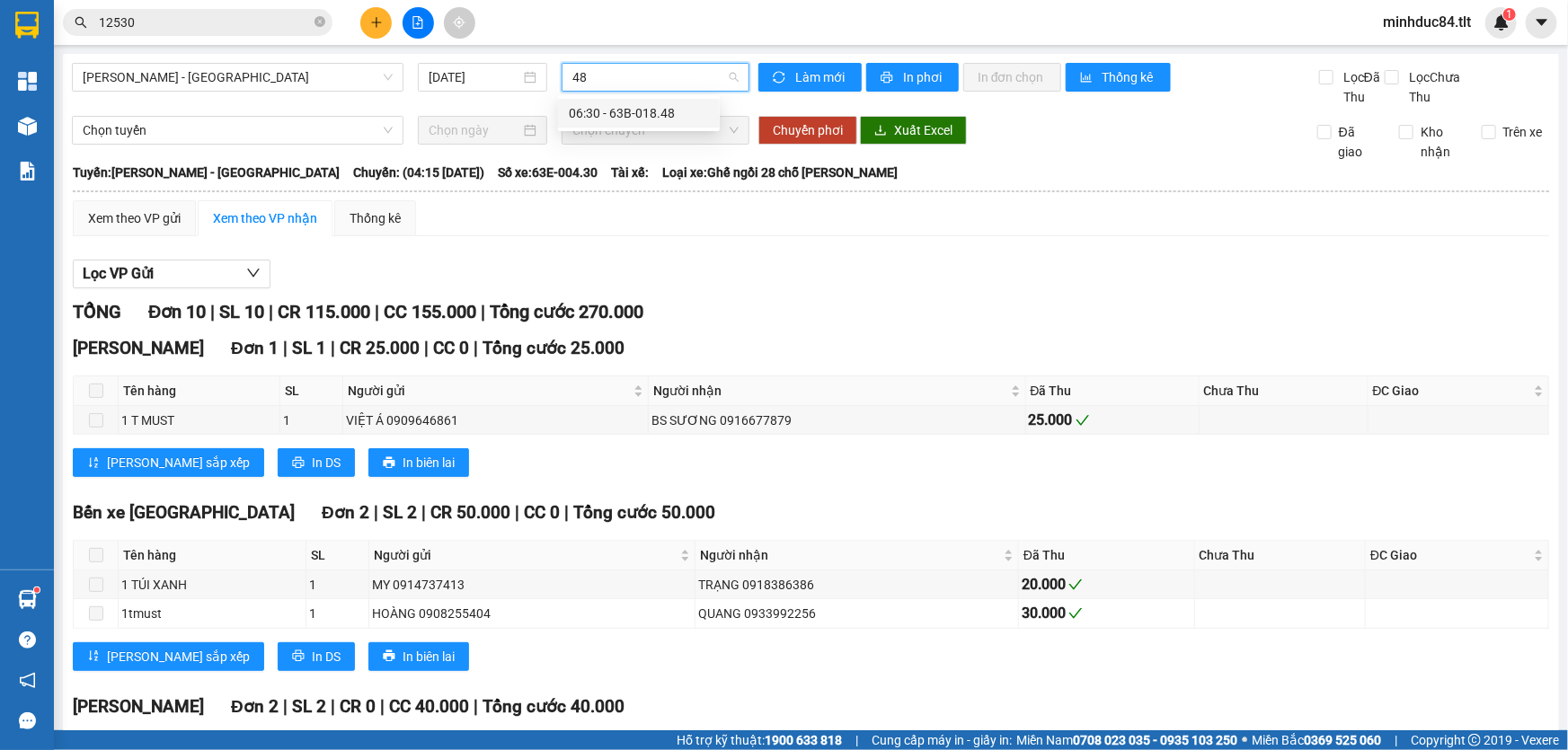
type input "4"
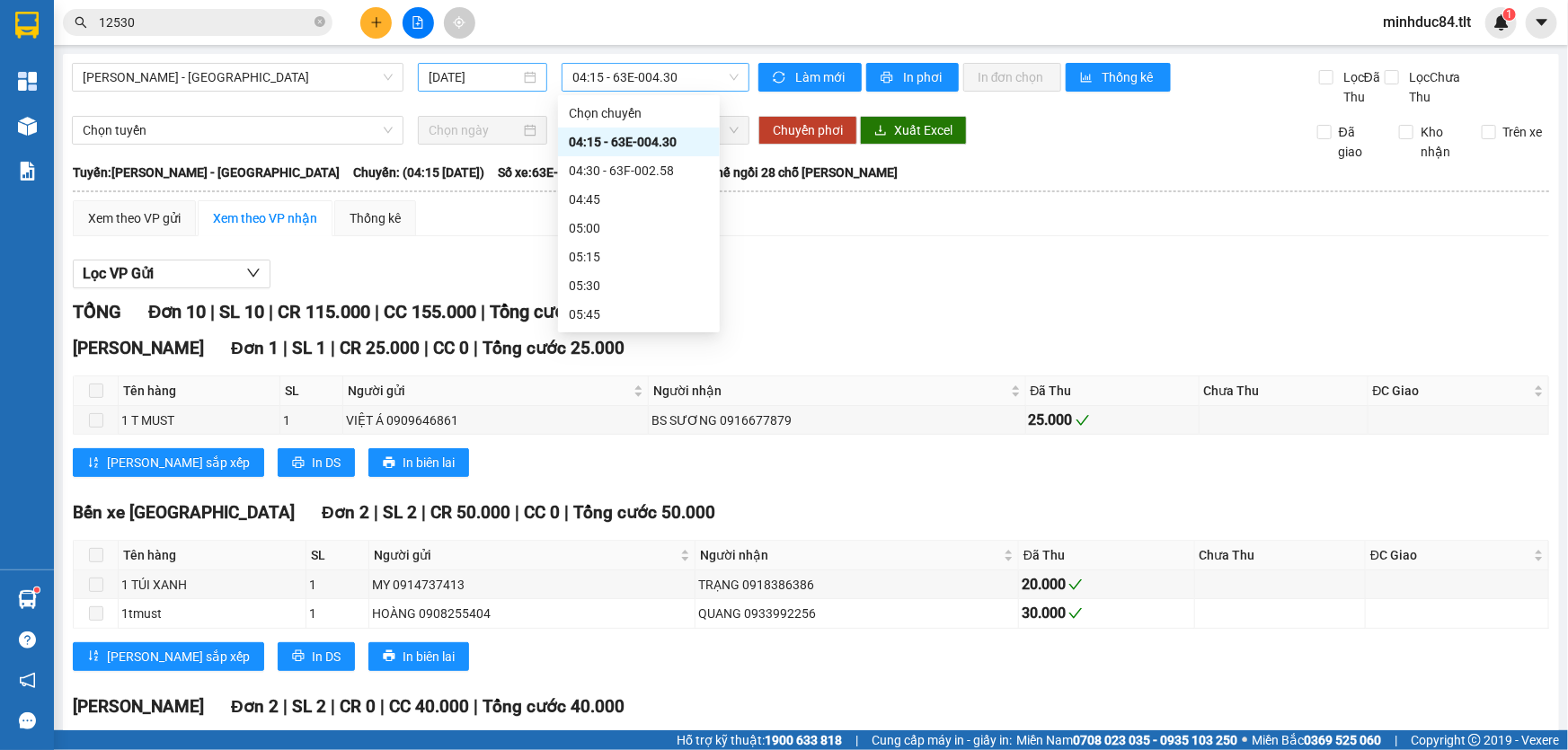
click at [525, 81] on div "[DATE]" at bounding box center [482, 77] width 108 height 19
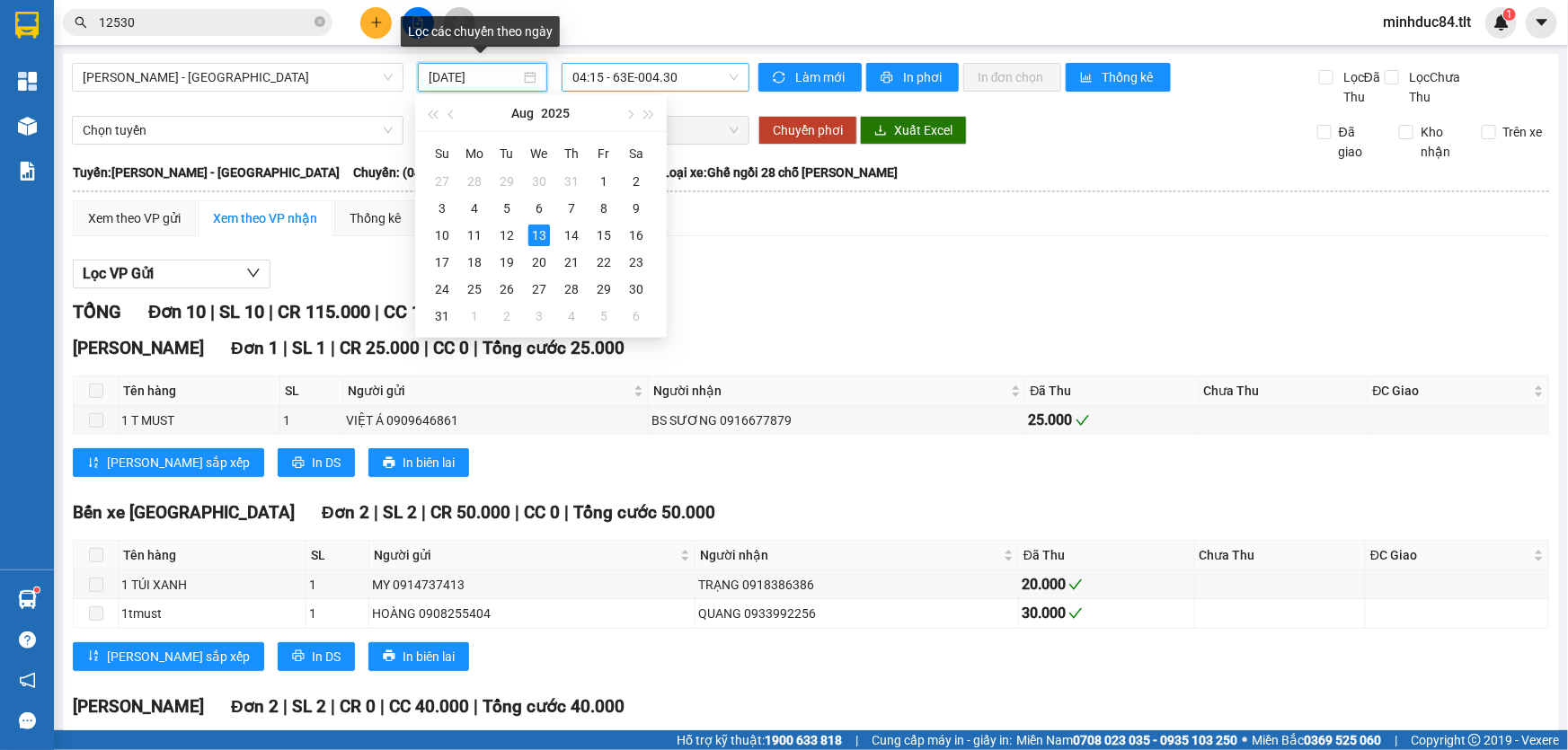
click at [479, 72] on input "[DATE]" at bounding box center [474, 77] width 91 height 19
click at [507, 233] on div "12" at bounding box center [506, 235] width 21 height 21
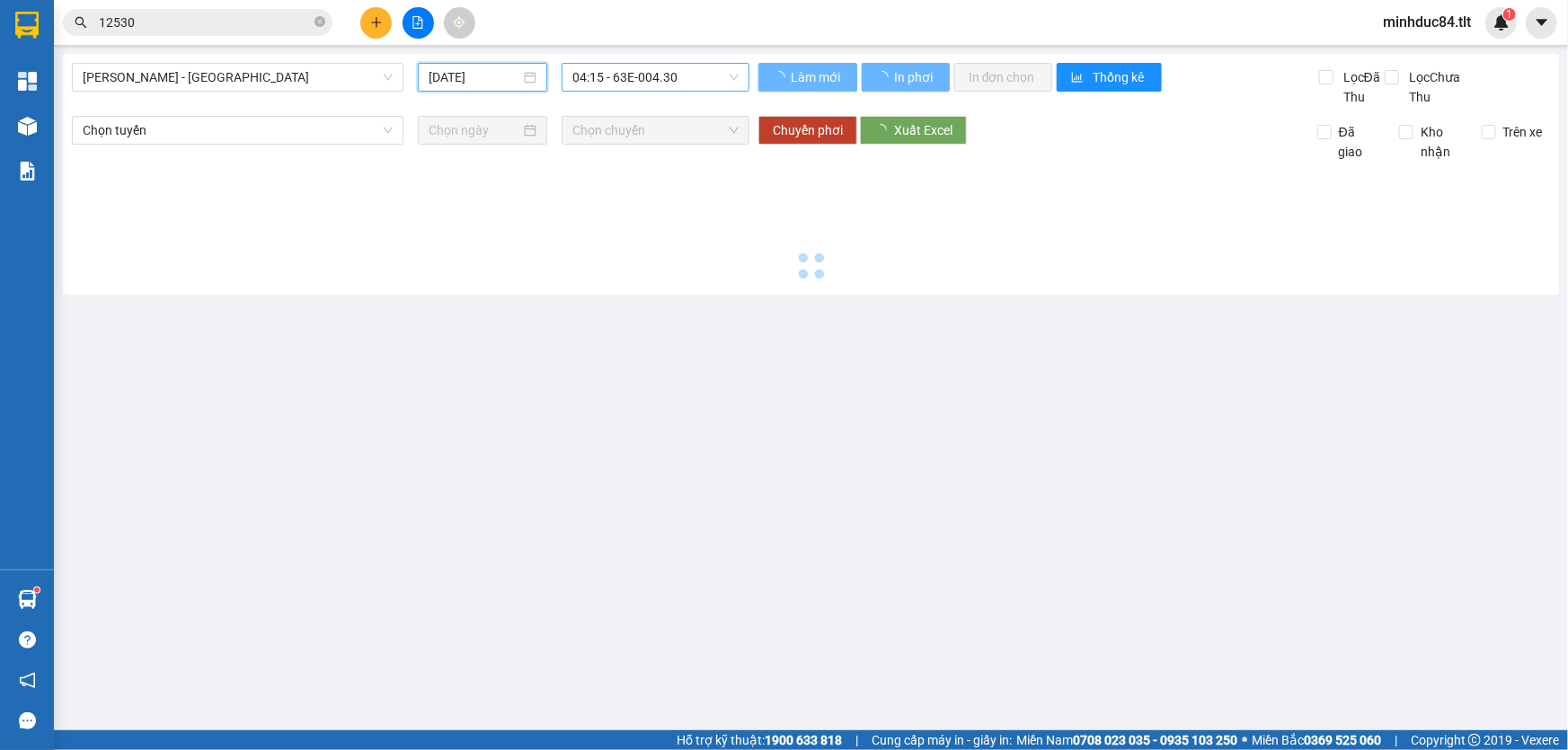
click at [711, 82] on span "04:15 - 63E-004.30" at bounding box center [655, 78] width 166 height 27
type input "12/08/2025"
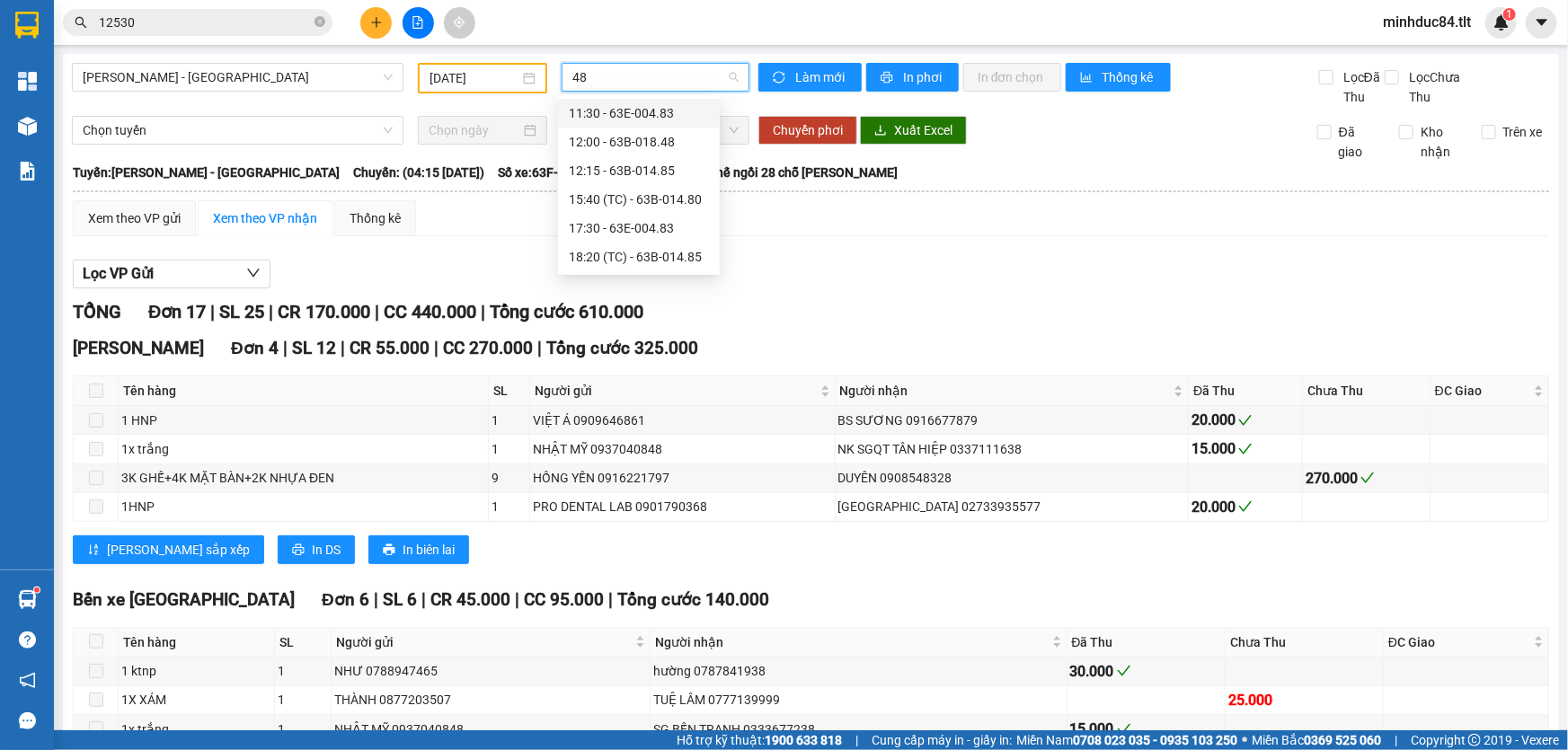
type input "485"
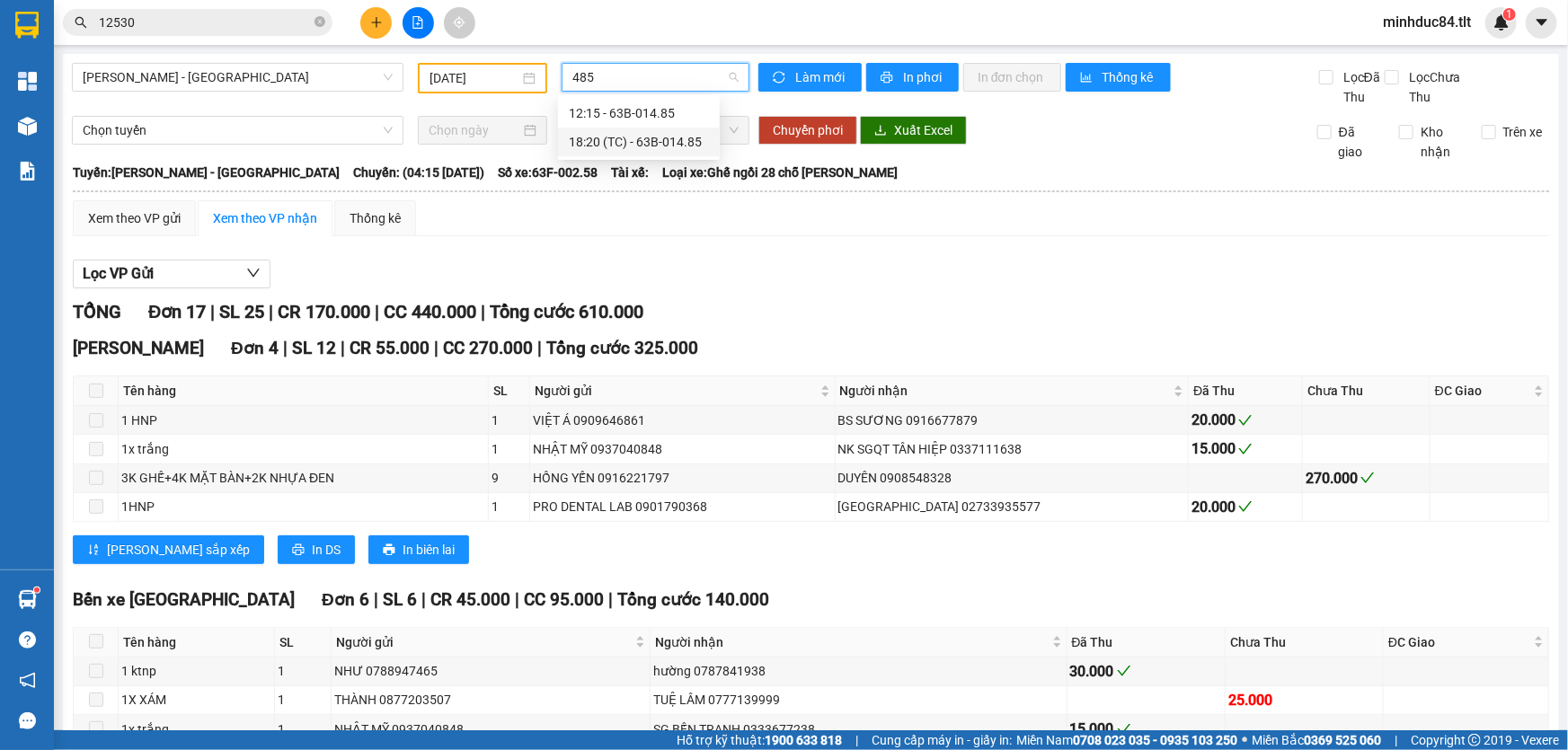
click at [674, 132] on div "18:20 (TC) - 63B-014.85" at bounding box center [639, 142] width 140 height 19
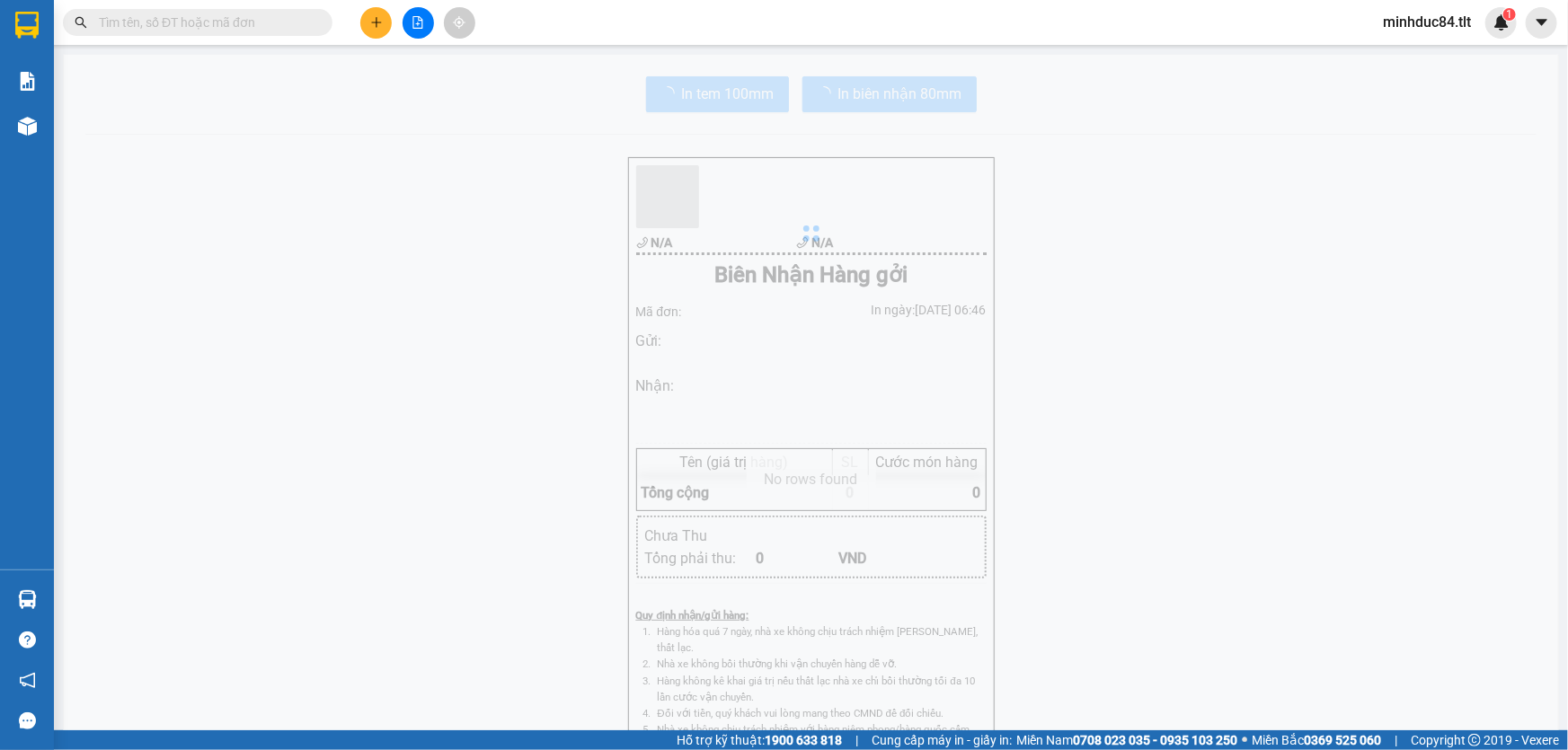
click at [256, 21] on input "text" at bounding box center [205, 22] width 212 height 19
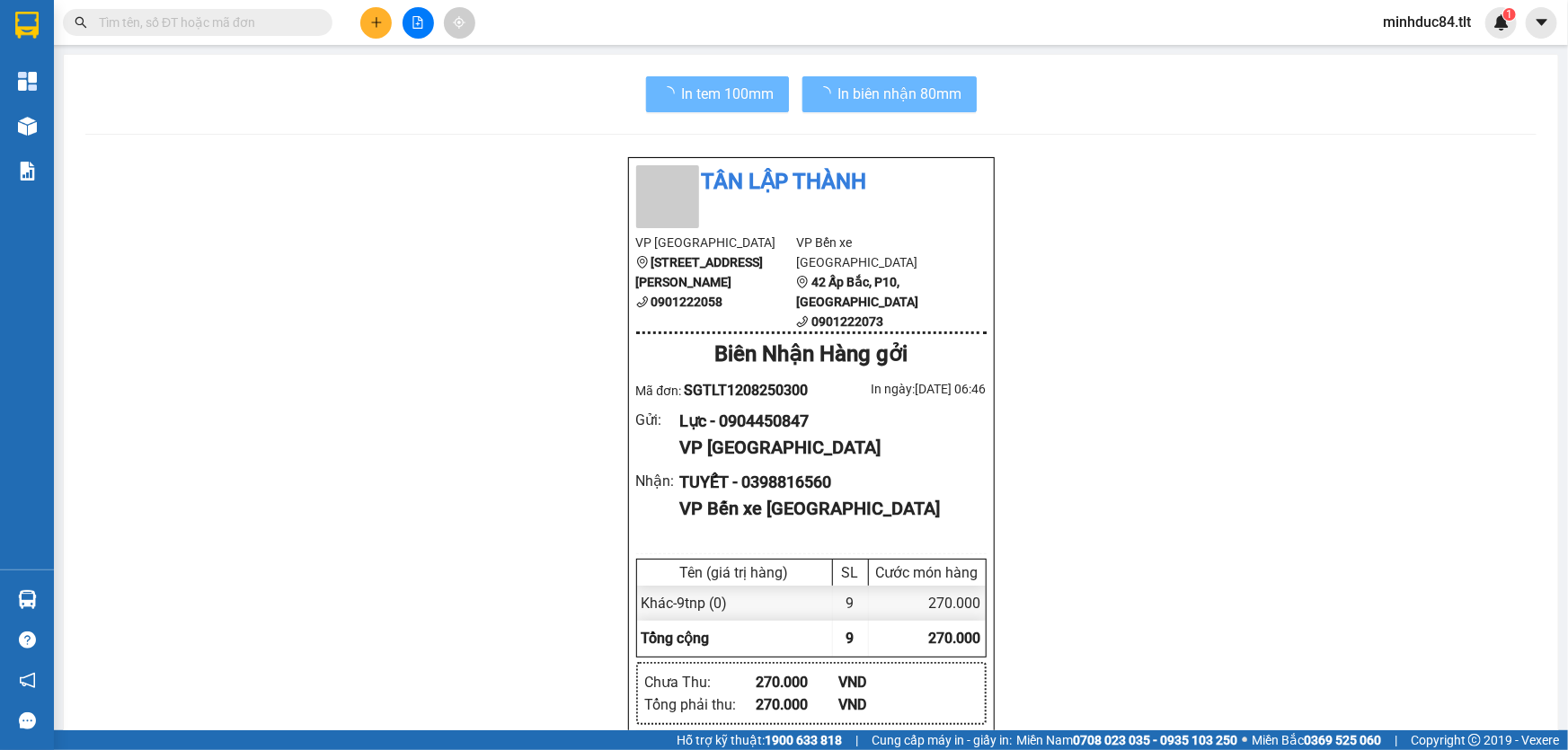
paste input "0967471442"
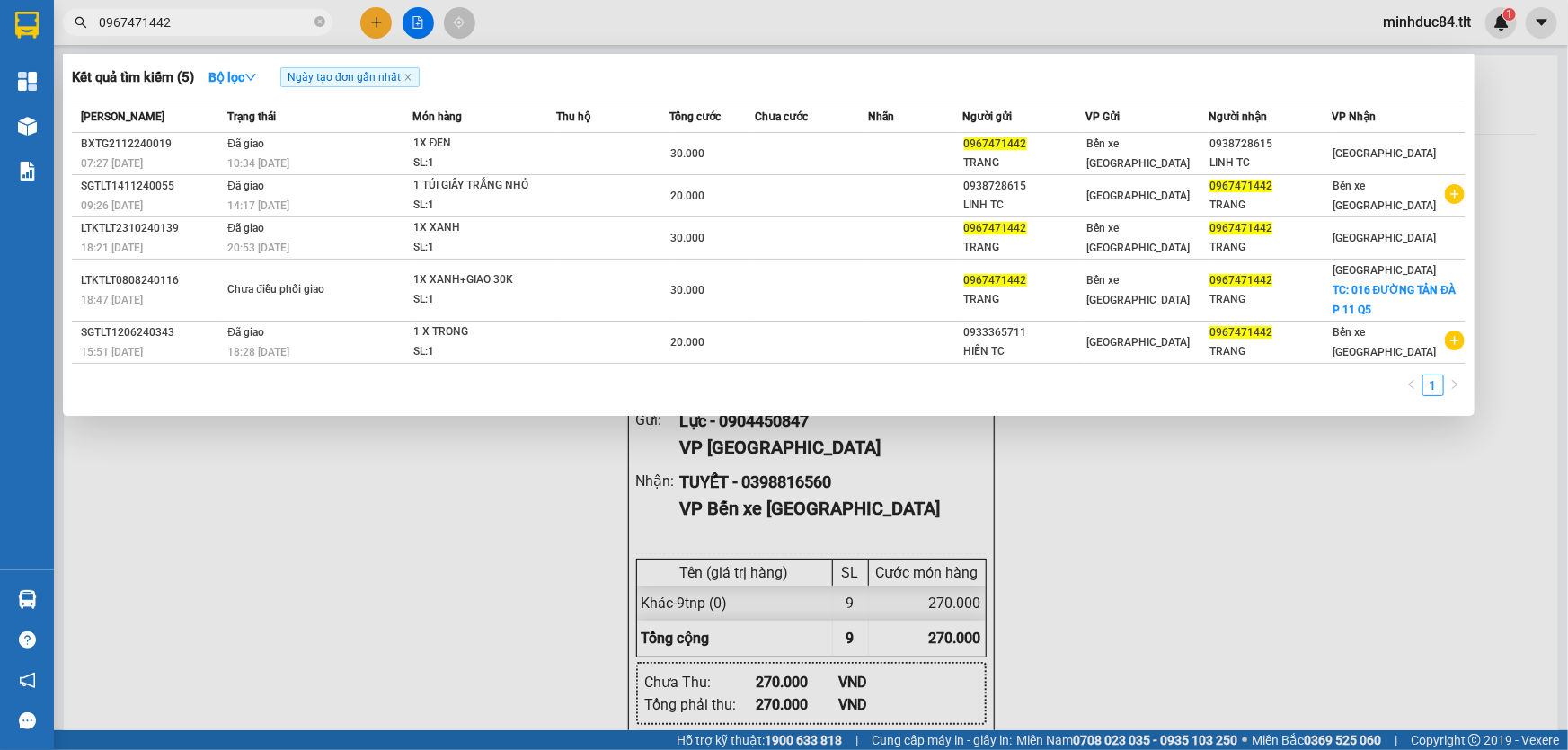
type input "0967471442"
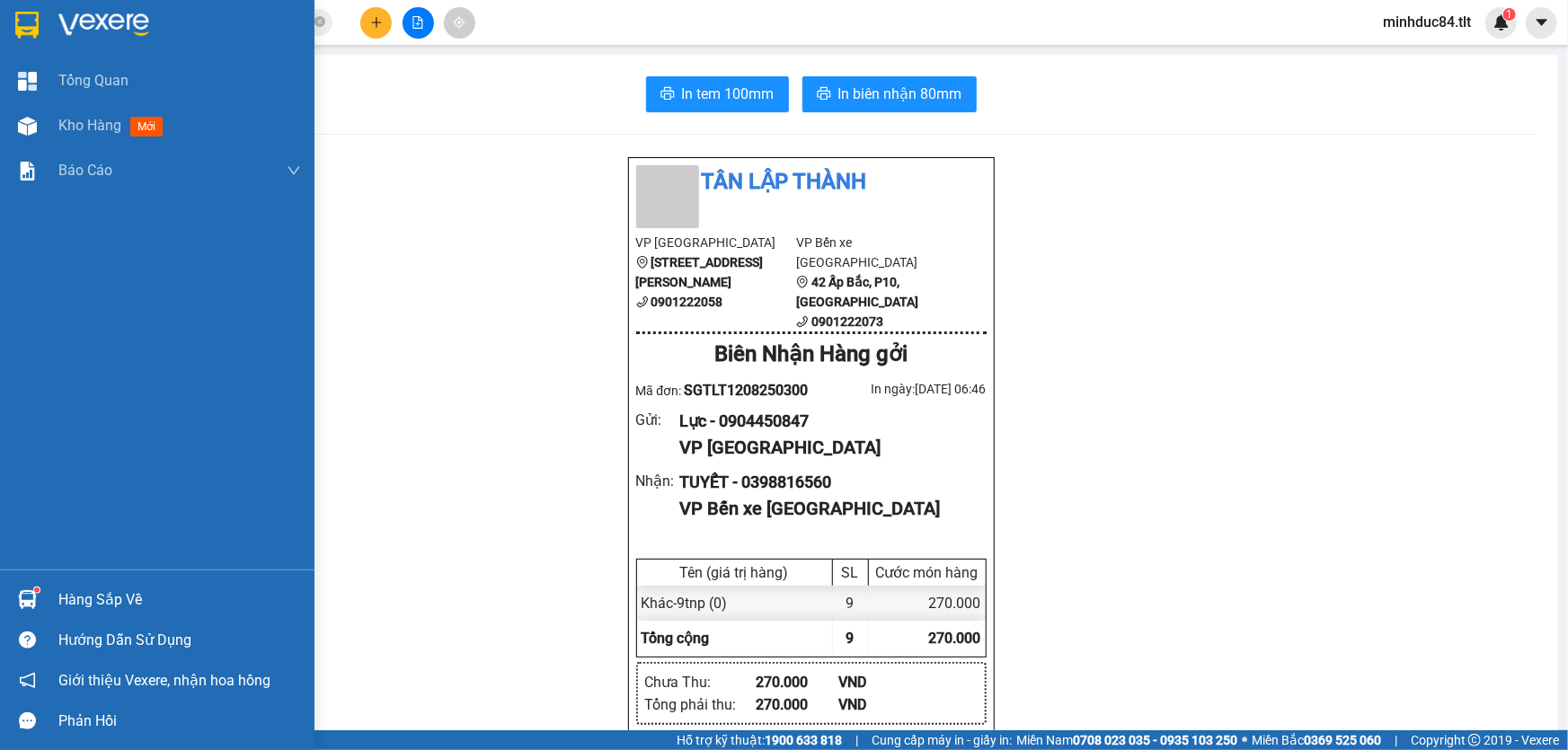
click at [91, 591] on div "Hàng sắp về" at bounding box center [180, 600] width 243 height 27
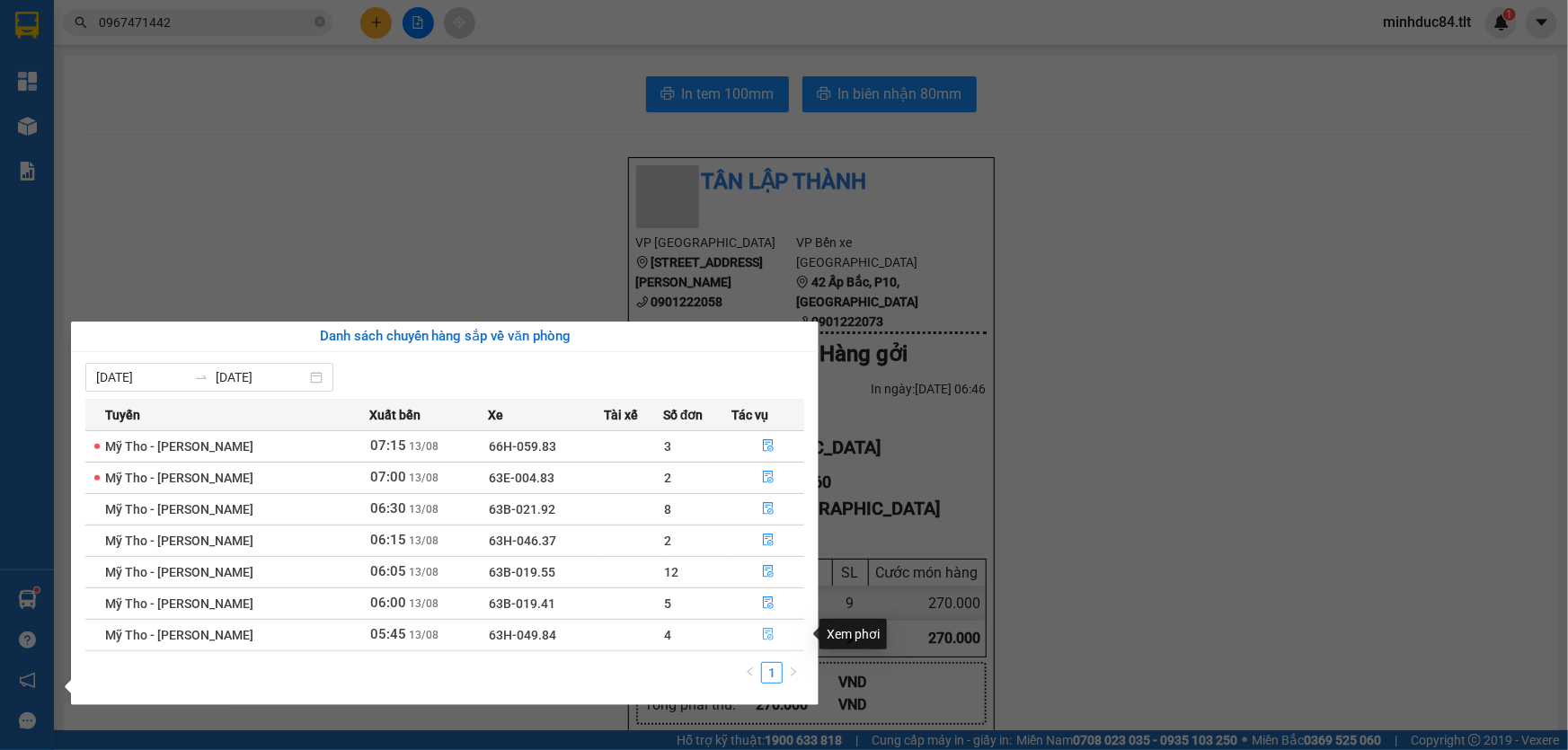
click at [778, 629] on button "button" at bounding box center [768, 635] width 71 height 29
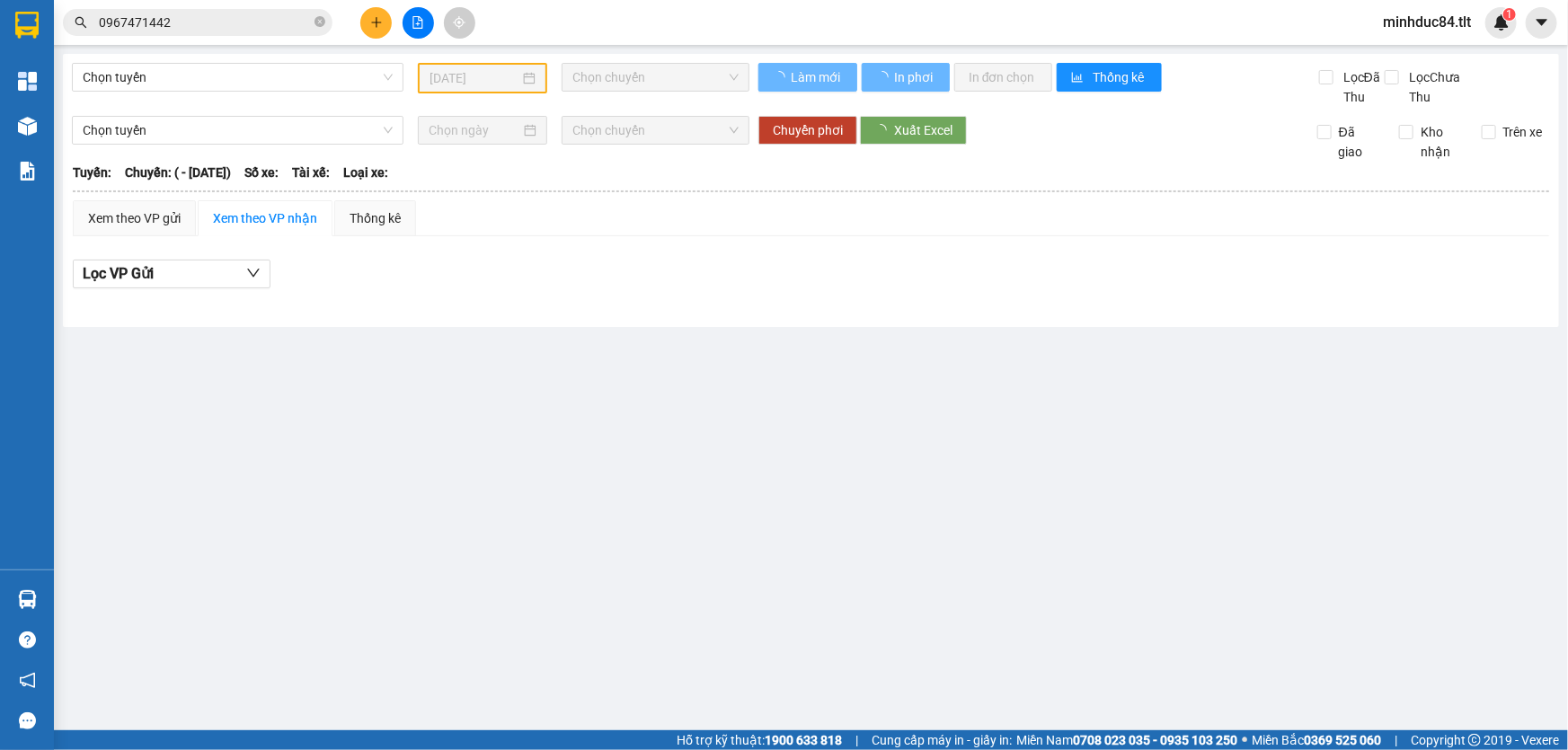
type input "[DATE]"
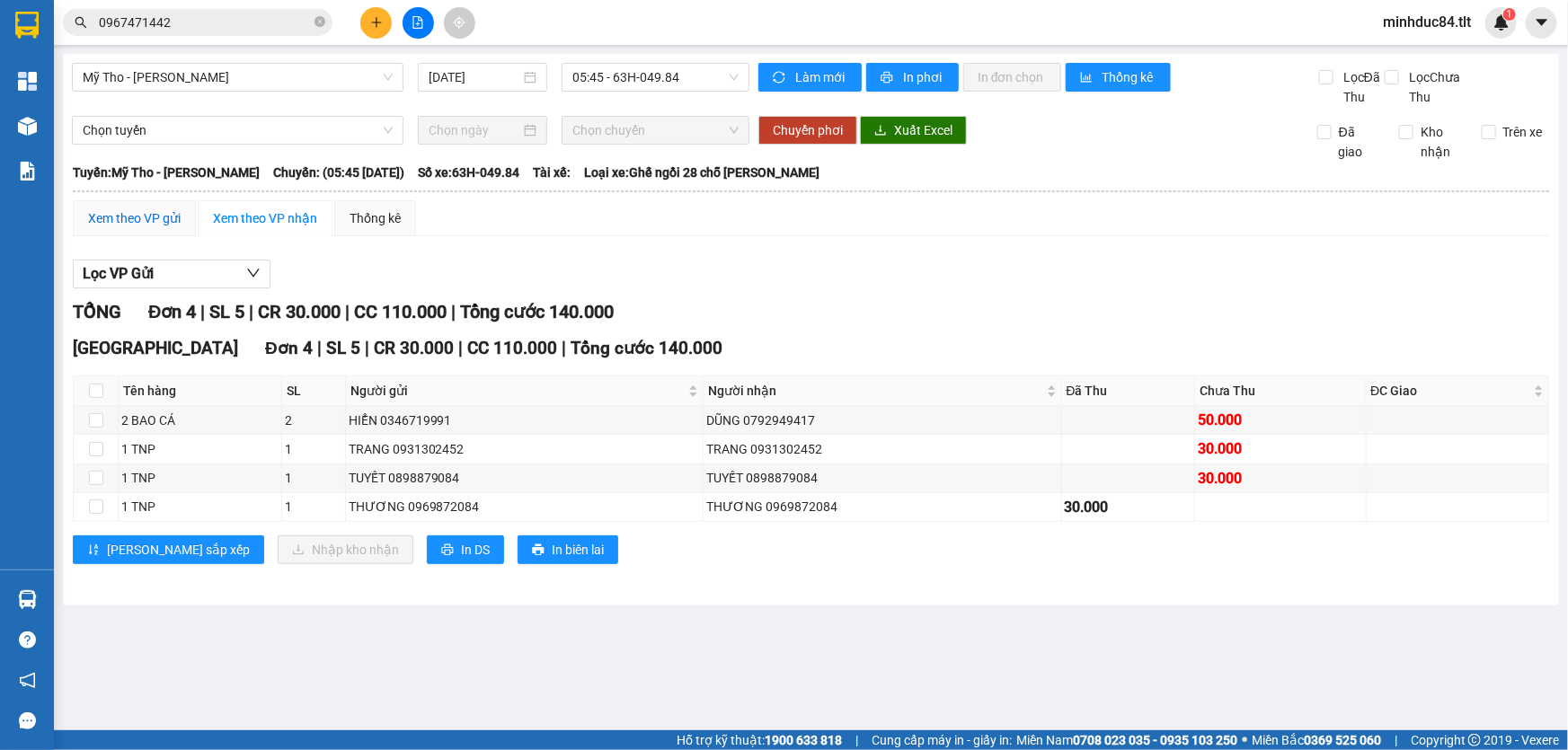
click at [151, 224] on div "Xem theo VP gửi" at bounding box center [134, 218] width 92 height 19
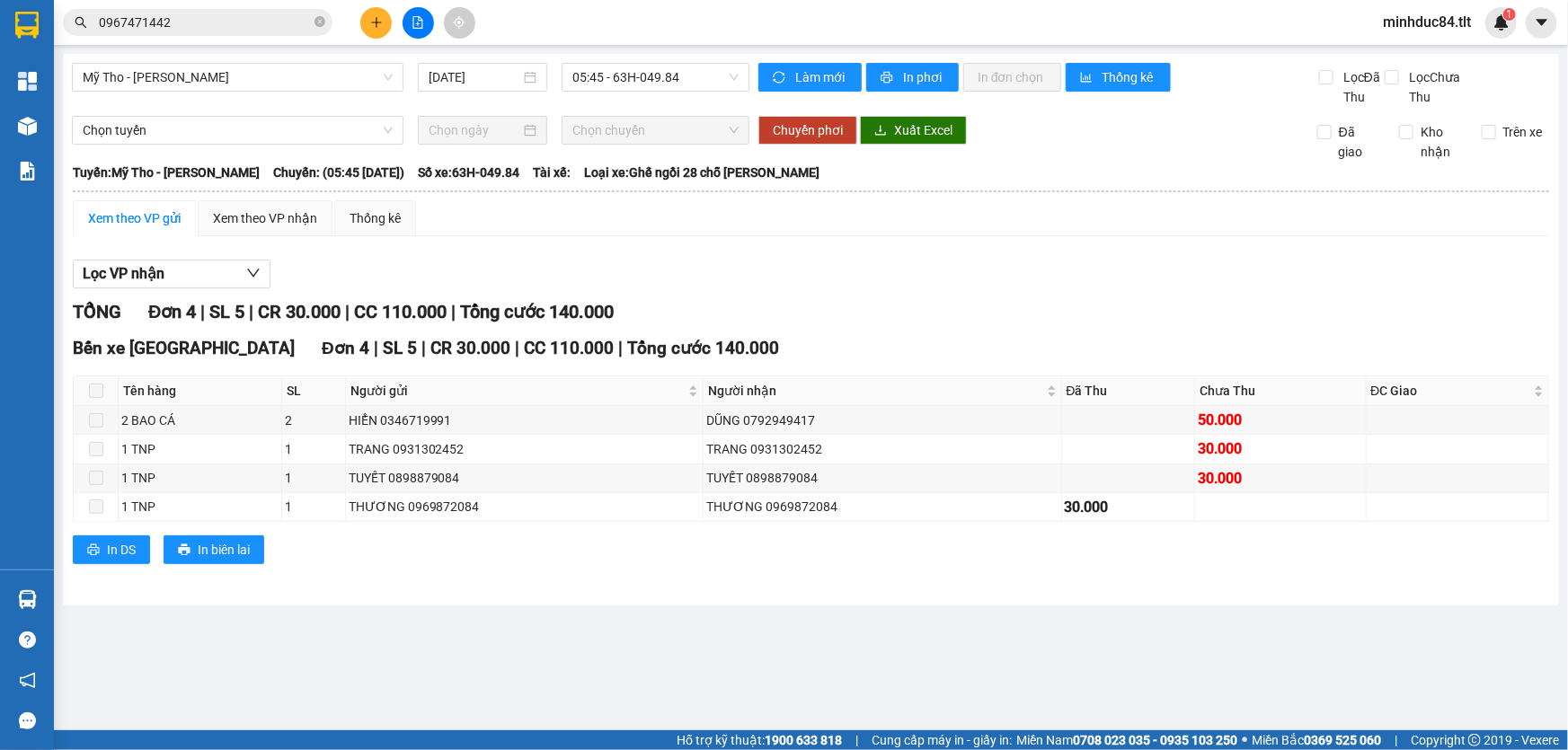
click at [941, 616] on main "Mỹ Tho - Hồ Chí Minh 13/08/2025 05:45 - 63H-049.84 Làm mới In phơi In đơn chọn …" at bounding box center [784, 364] width 1568 height 730
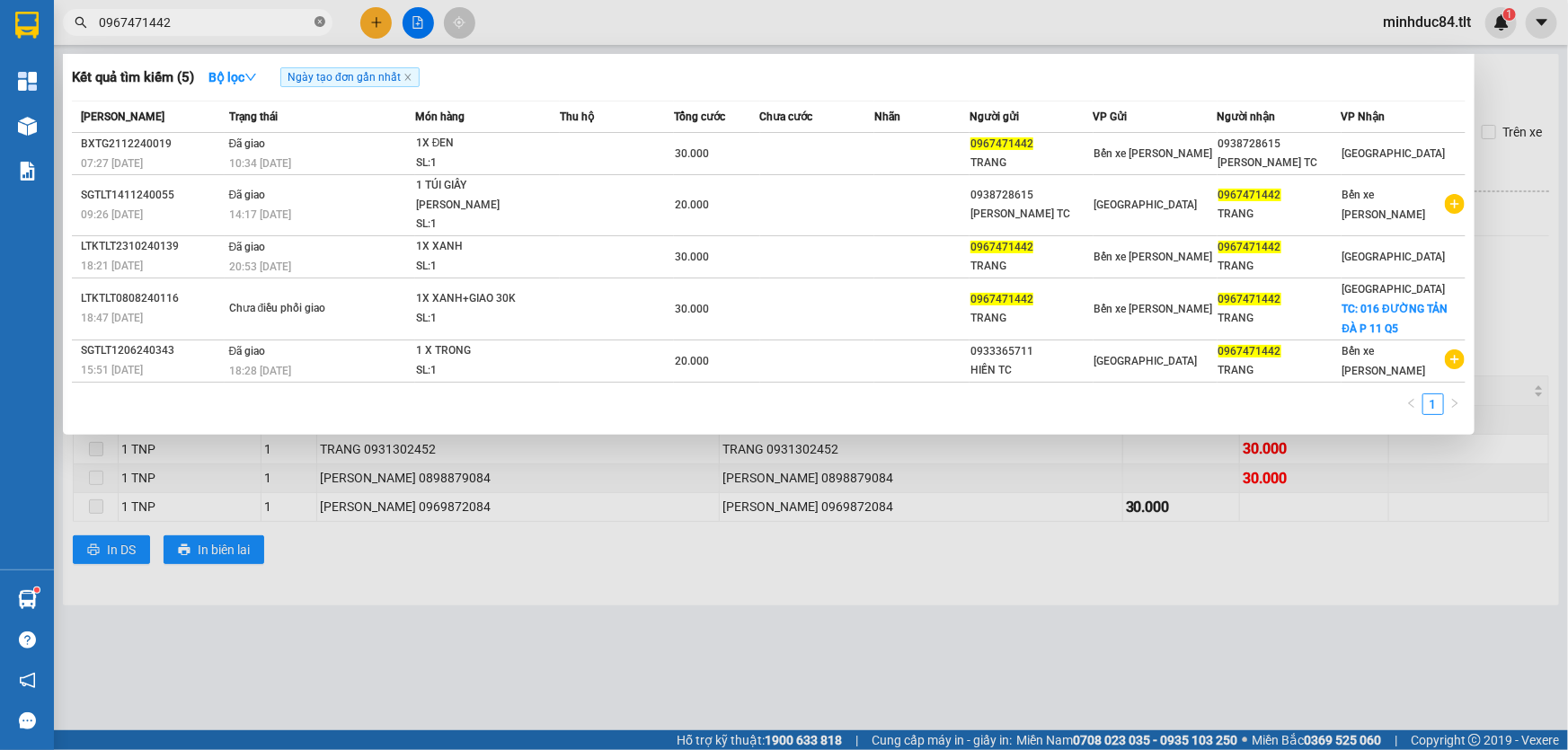
click at [317, 24] on icon "close-circle" at bounding box center [320, 21] width 11 height 11
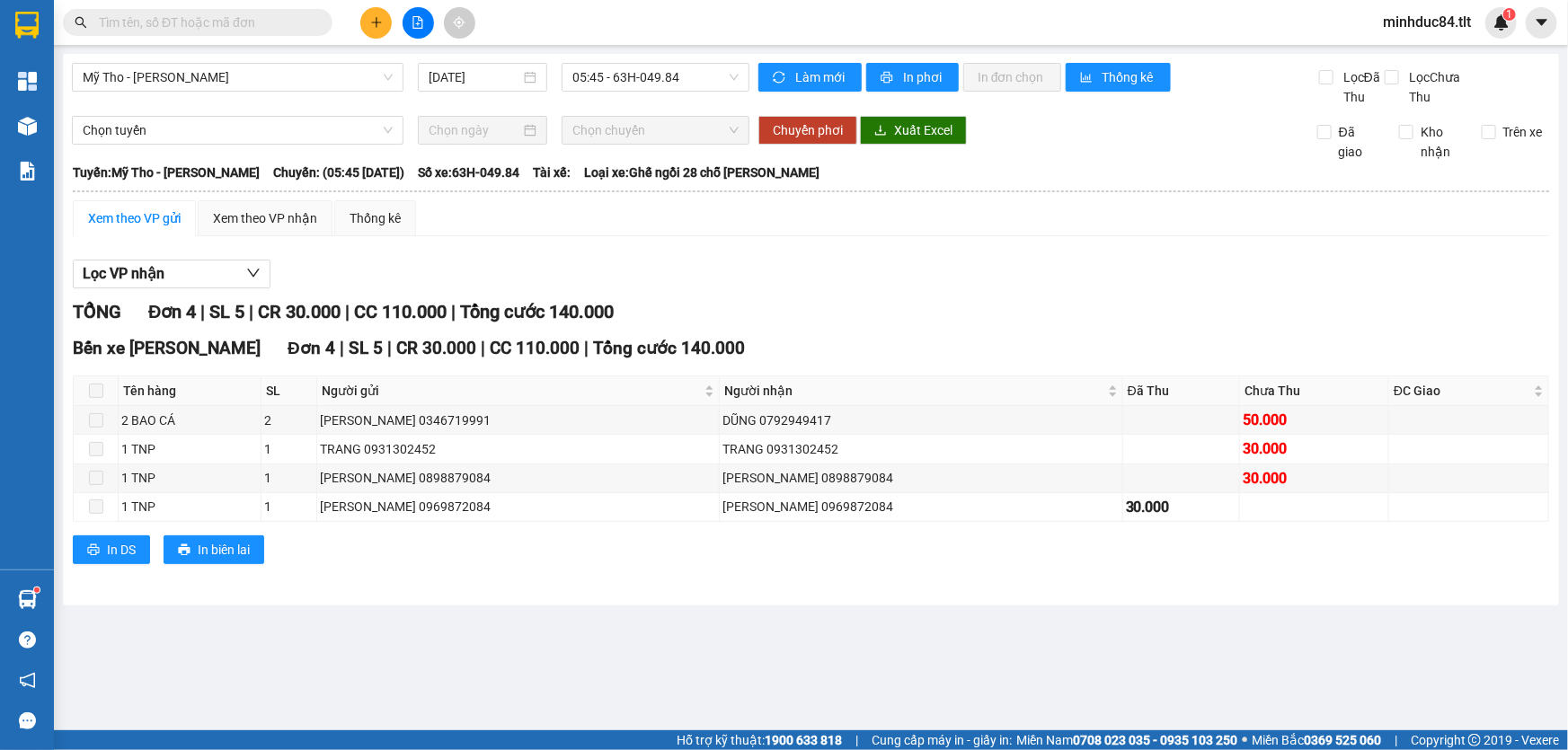
click at [291, 17] on input "text" at bounding box center [205, 22] width 212 height 19
paste input "0939566622"
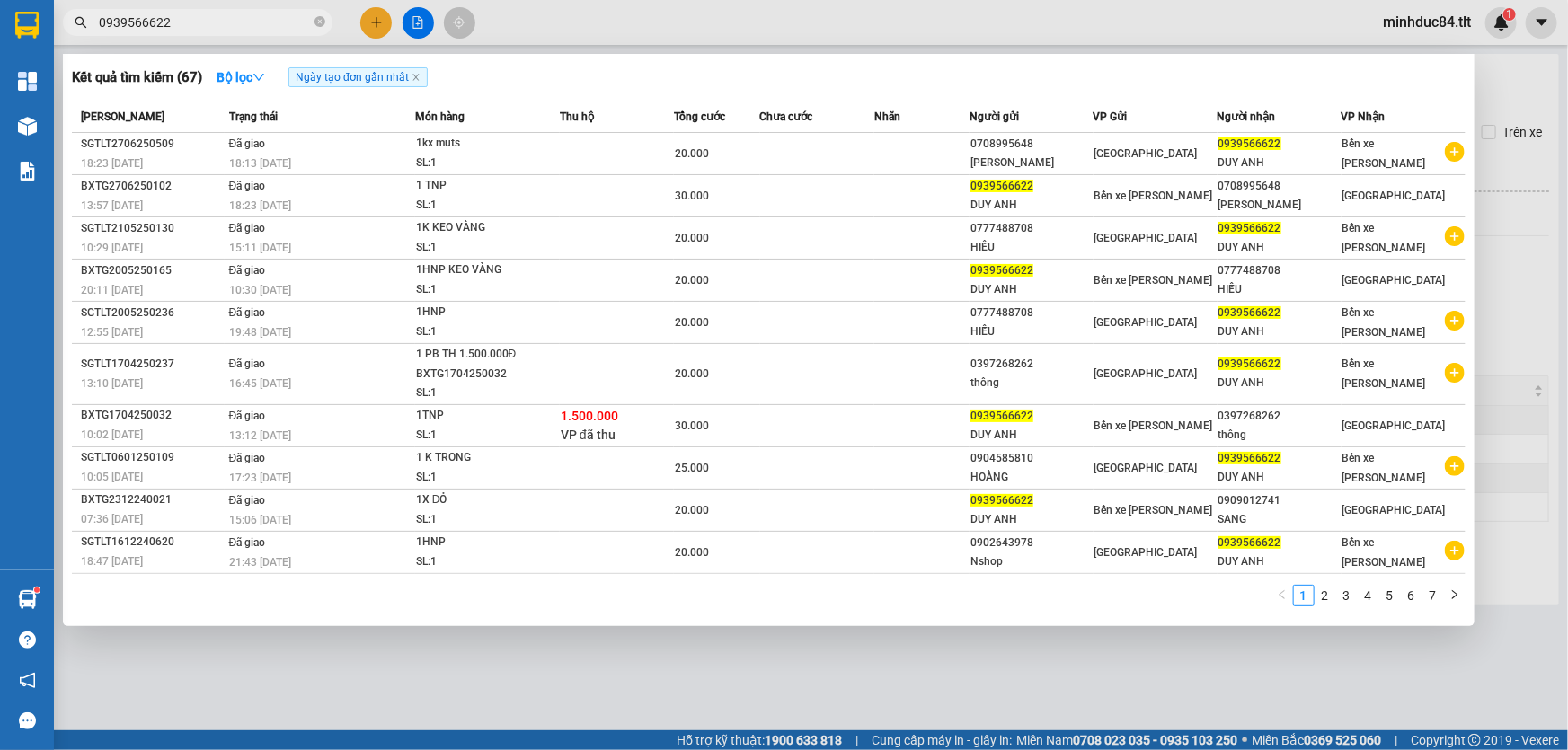
type input "0939566622"
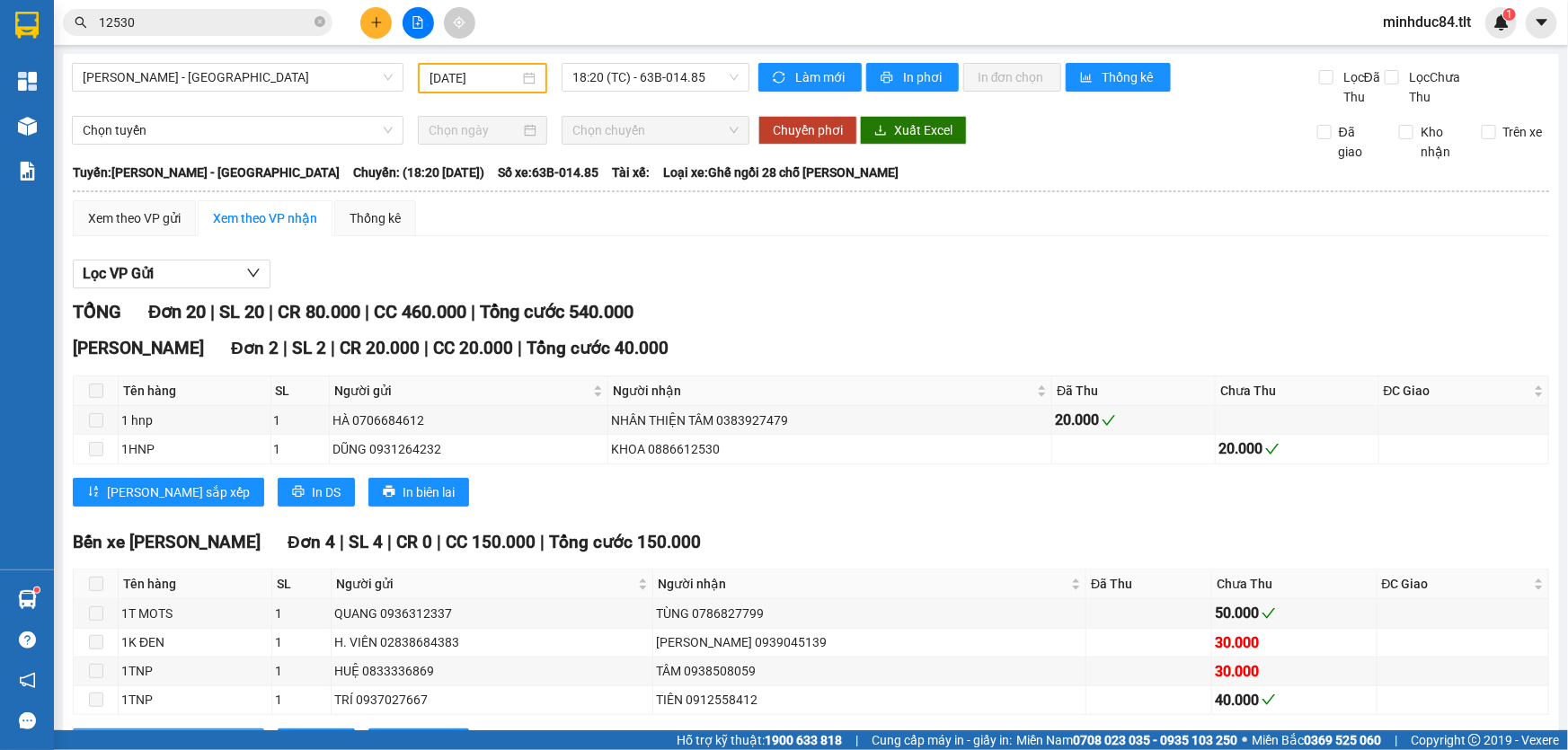
click at [895, 508] on div "Cao Tốc Đơn 2 | SL 2 | CR 20.000 | CC 20.000 | Tổng cước 40.000 Tên hàng SL Ngư…" at bounding box center [811, 426] width 1477 height 184
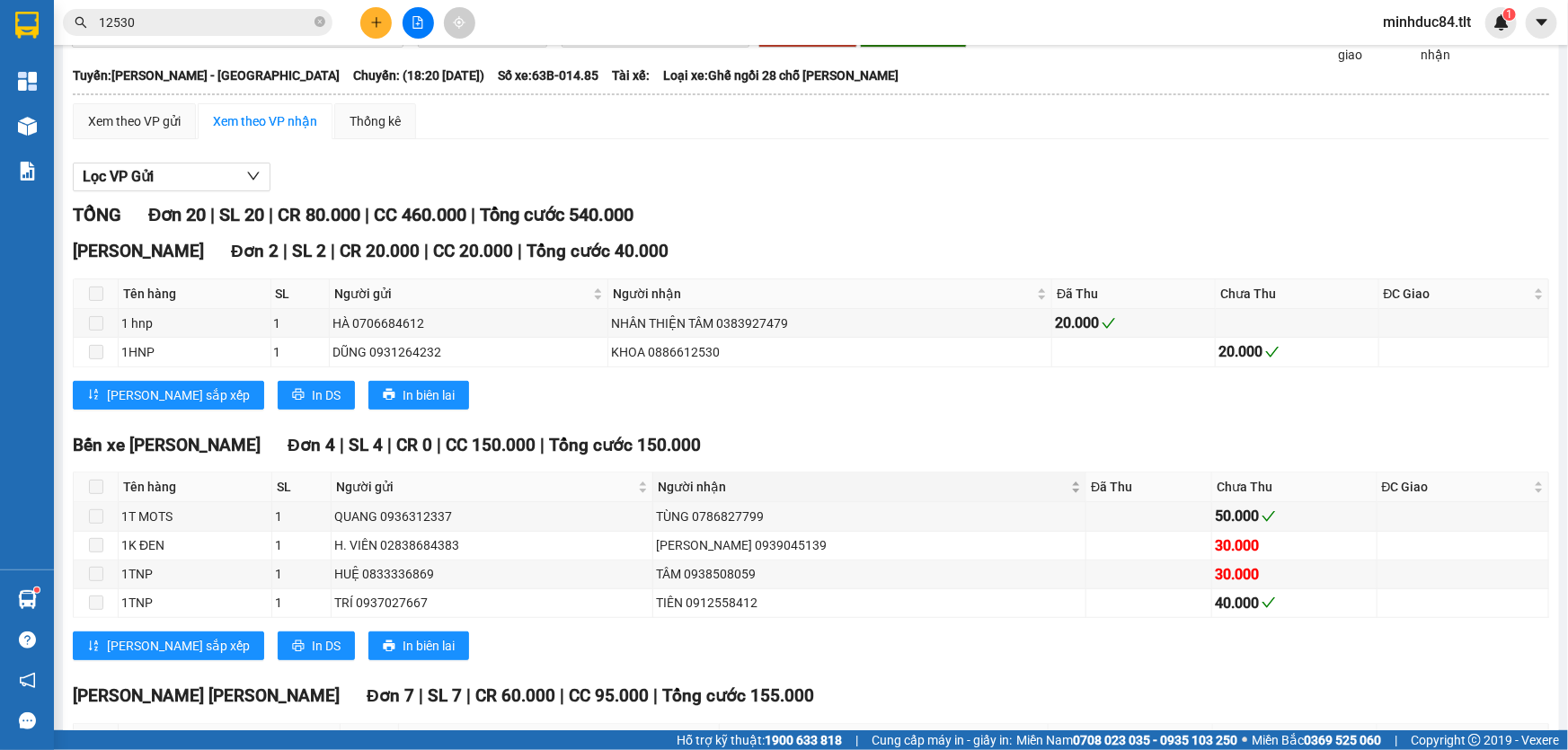
scroll to position [136, 0]
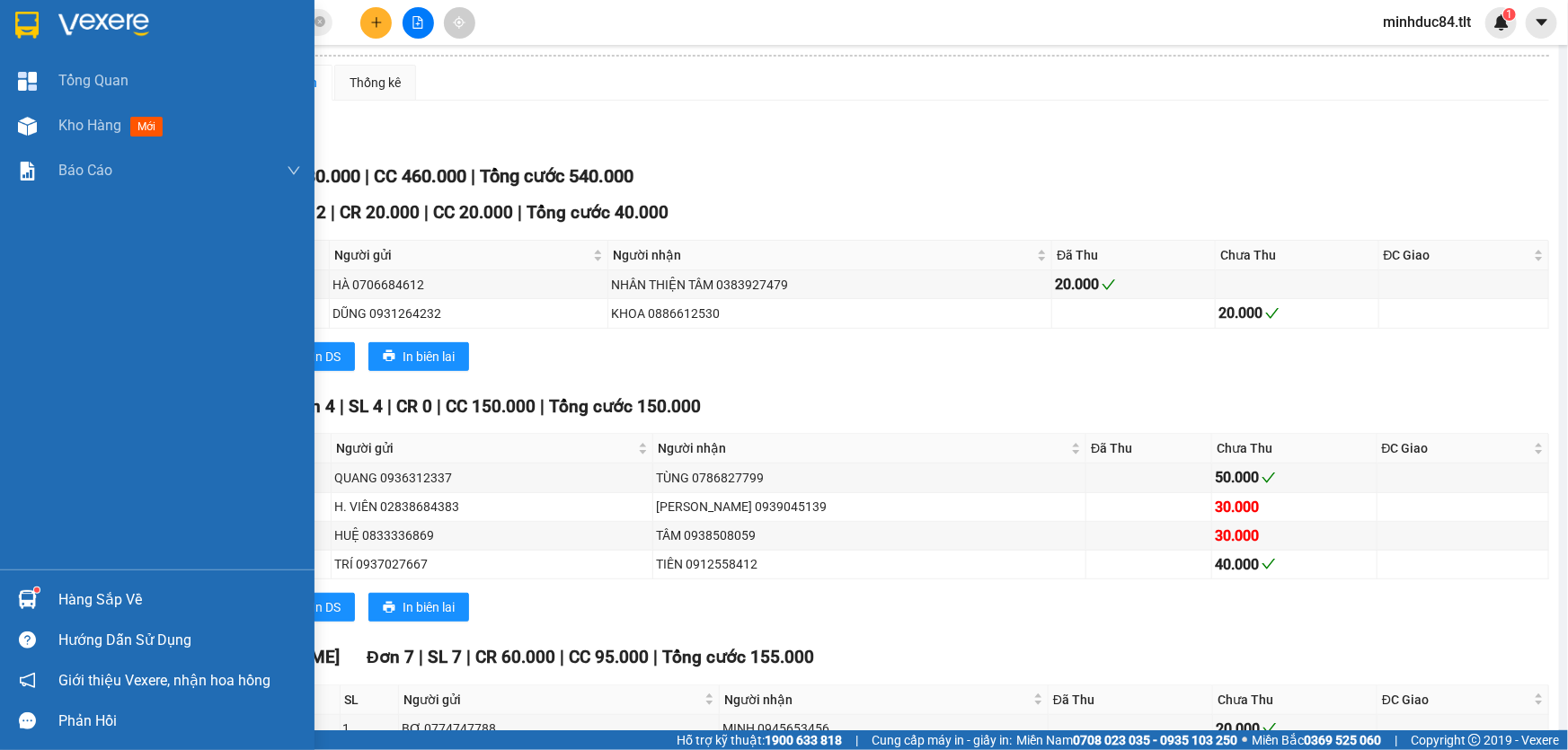
click at [52, 588] on div "Hàng sắp về" at bounding box center [157, 599] width 315 height 41
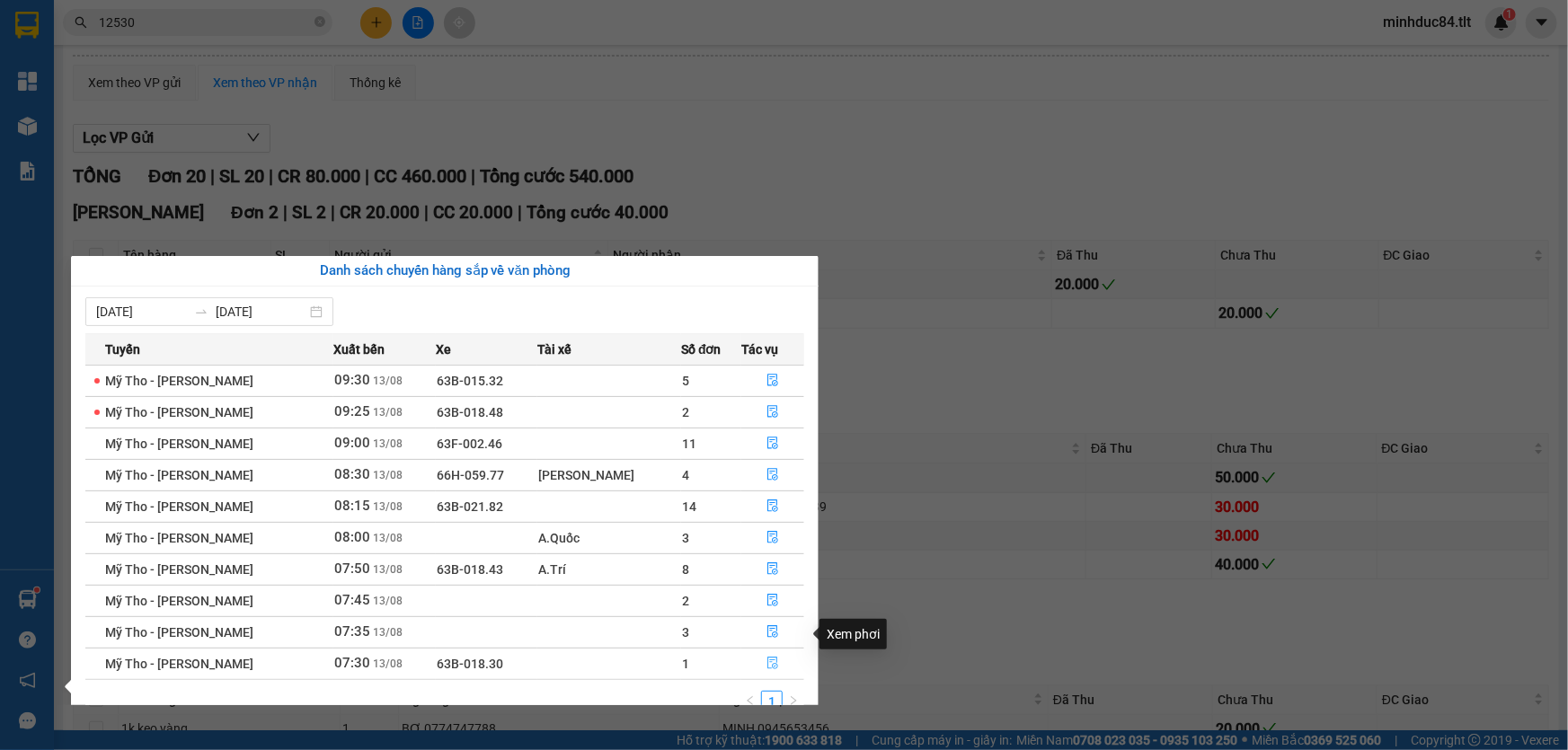
click at [749, 649] on button "button" at bounding box center [772, 664] width 61 height 29
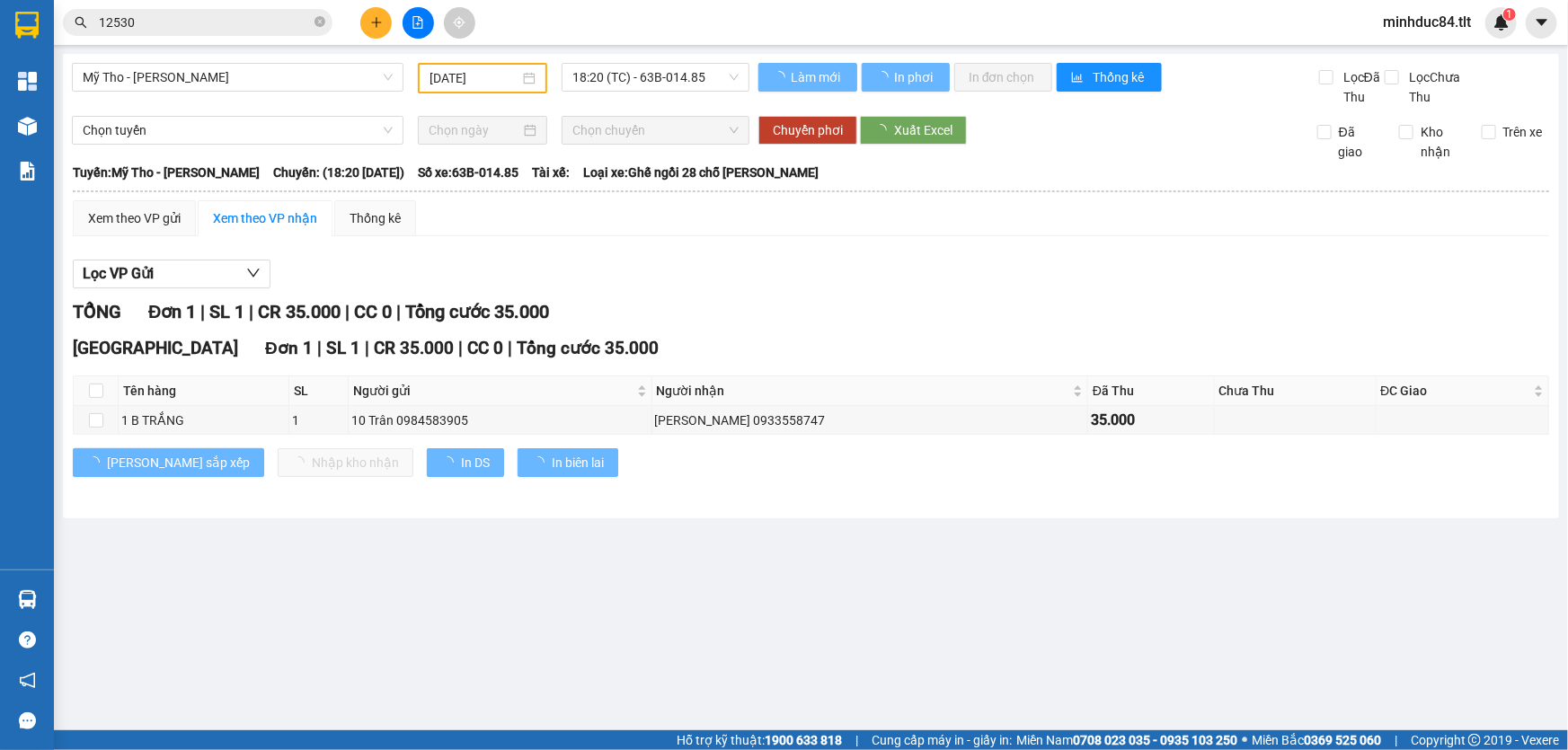
type input "[DATE]"
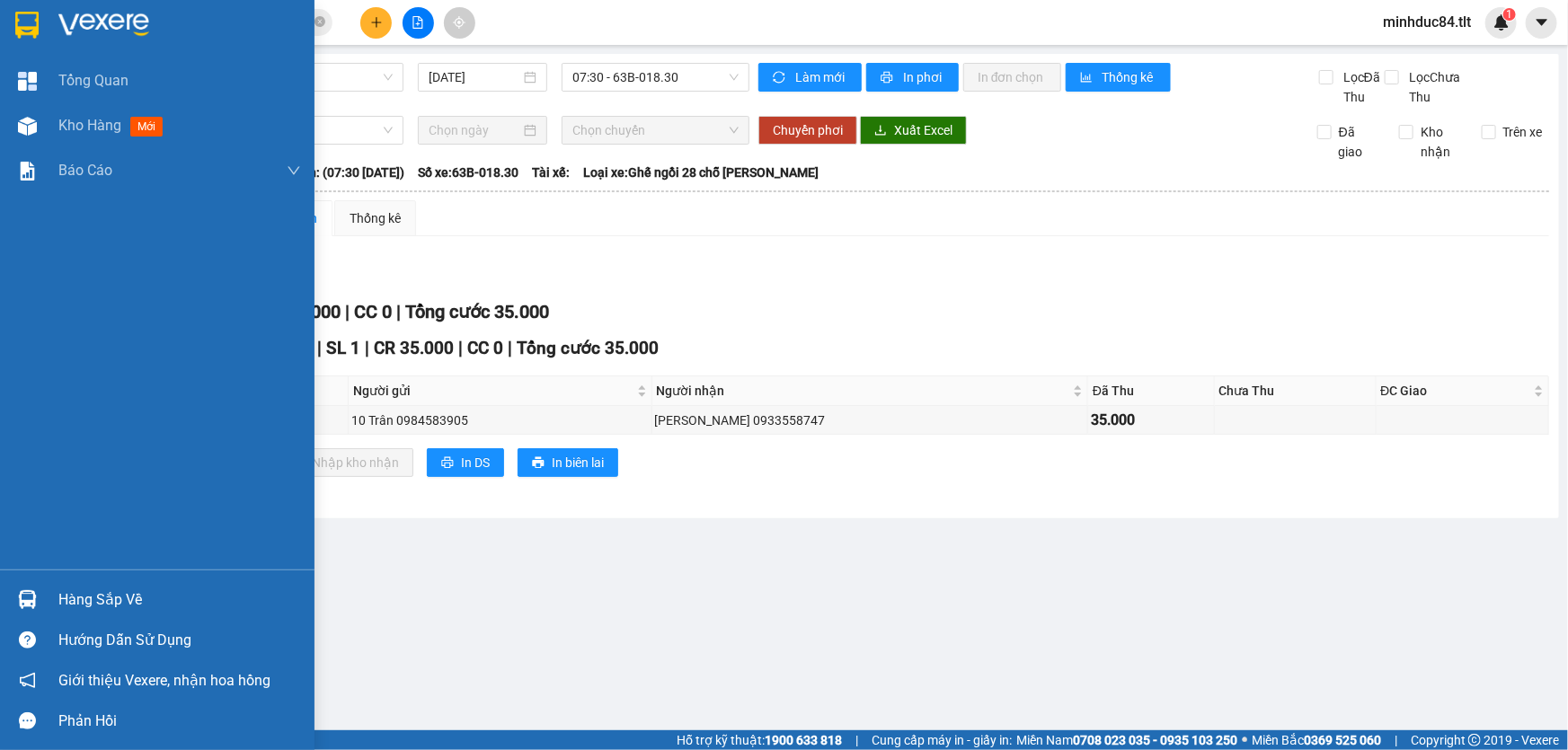
click at [53, 595] on div "Hàng sắp về" at bounding box center [157, 599] width 315 height 41
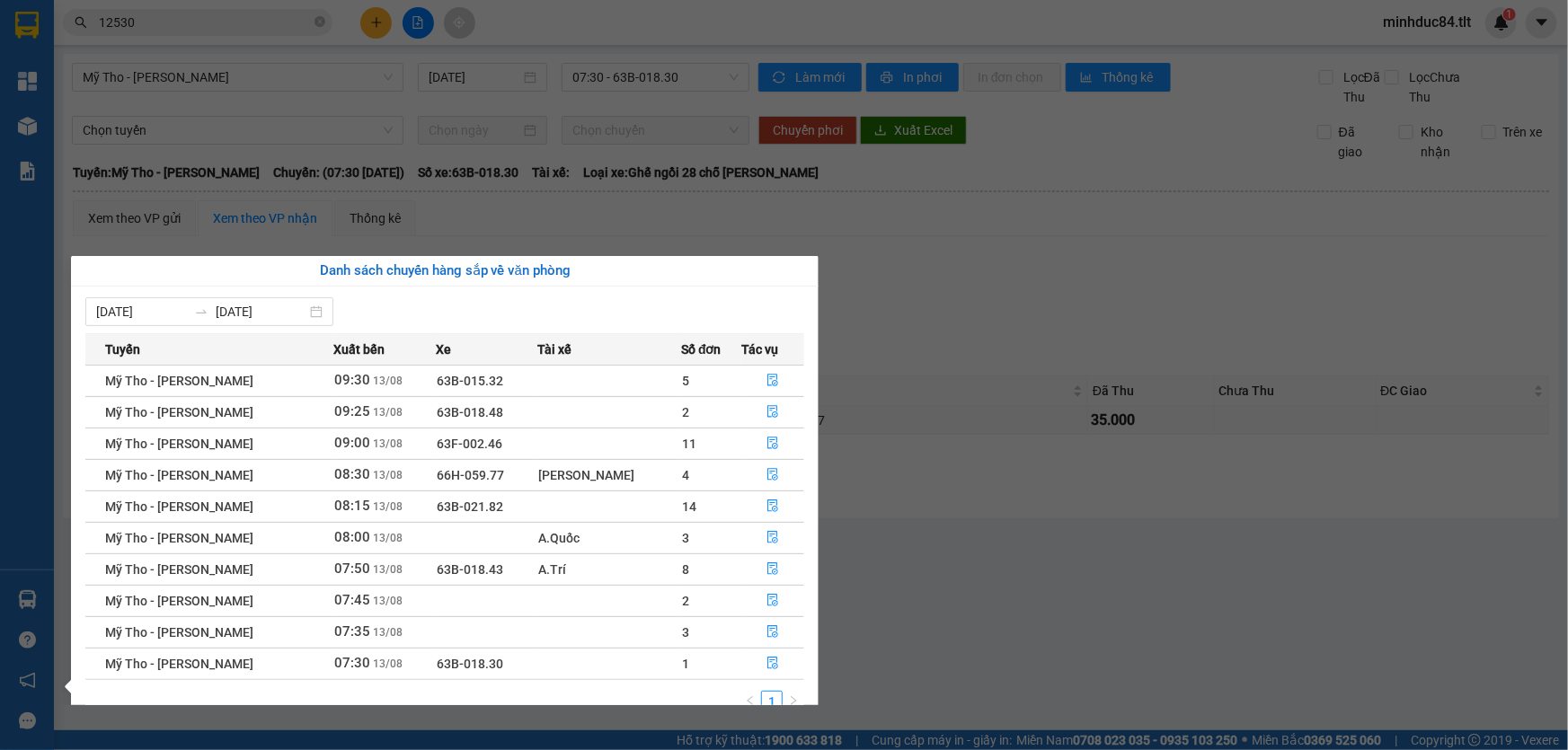
click at [311, 18] on section "Kết quả tìm kiếm ( 42 ) Bộ lọc Ngày tạo đơn gần nhất Mã ĐH Trạng thái Món hàng …" at bounding box center [784, 375] width 1568 height 750
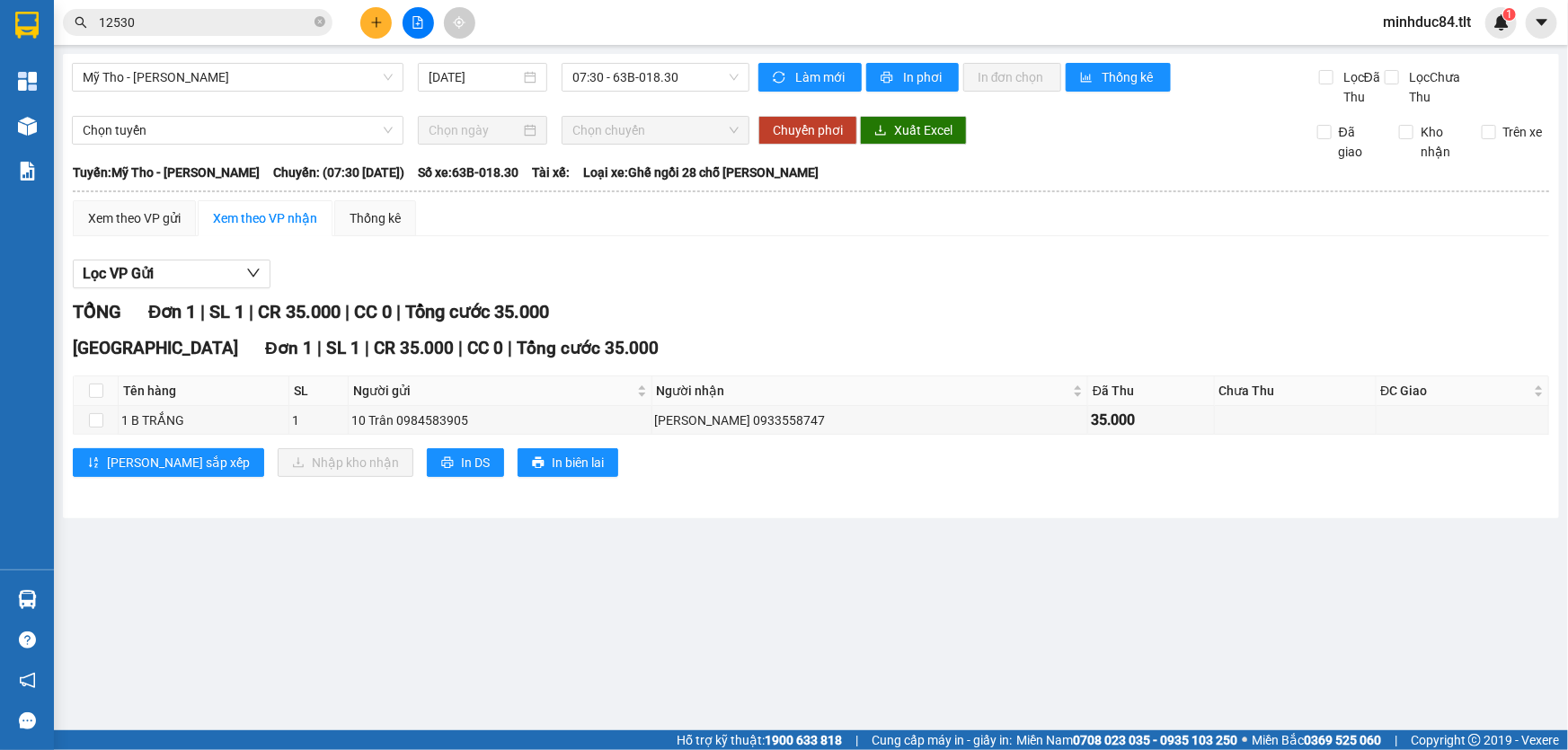
click at [326, 20] on span "12530" at bounding box center [197, 22] width 269 height 27
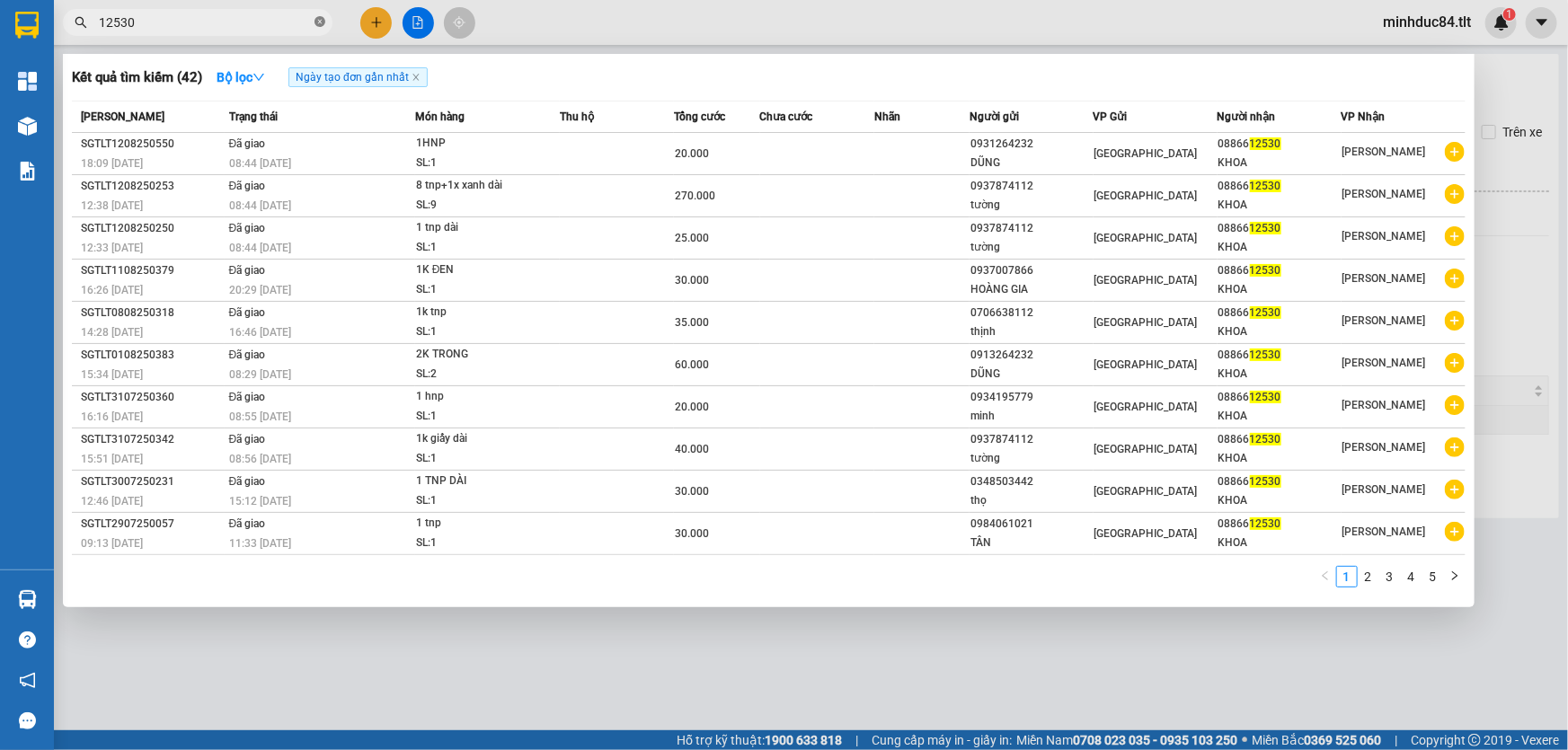
click at [325, 20] on icon "close-circle" at bounding box center [320, 21] width 11 height 11
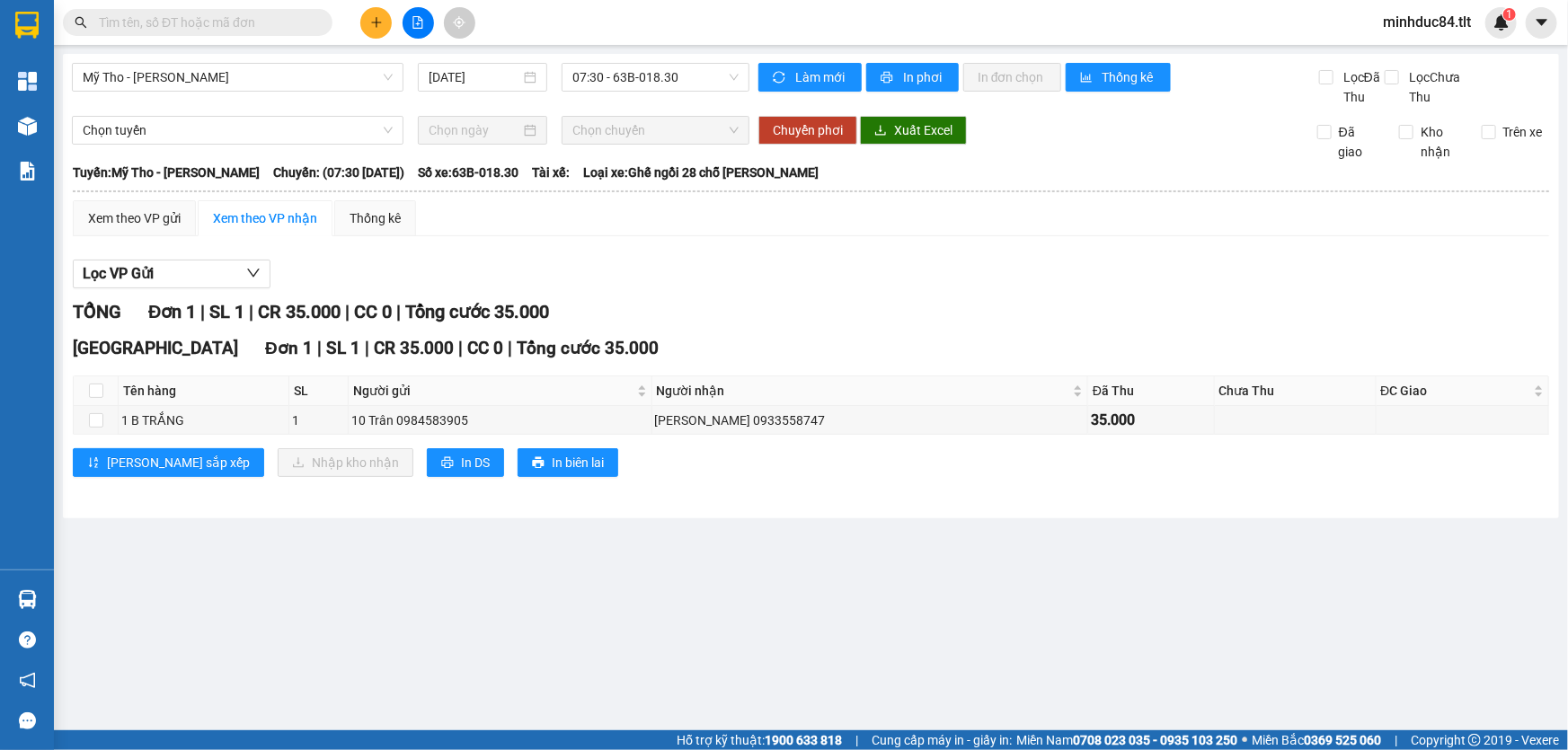
click at [279, 20] on input "text" at bounding box center [205, 22] width 212 height 19
type input "1"
click at [318, 26] on icon "close-circle" at bounding box center [320, 21] width 11 height 11
click at [288, 17] on input "text" at bounding box center [205, 22] width 212 height 19
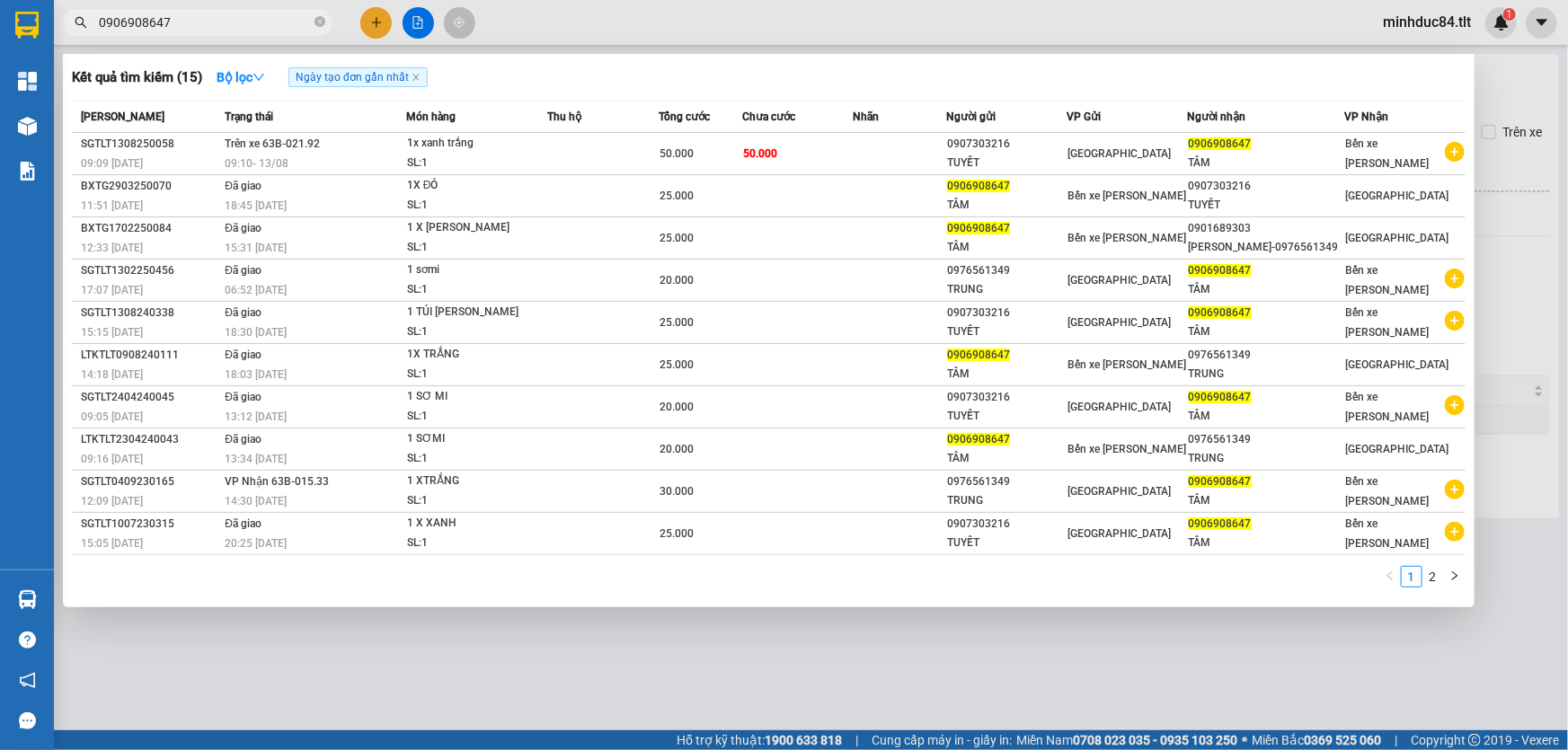
type input "0906908647"
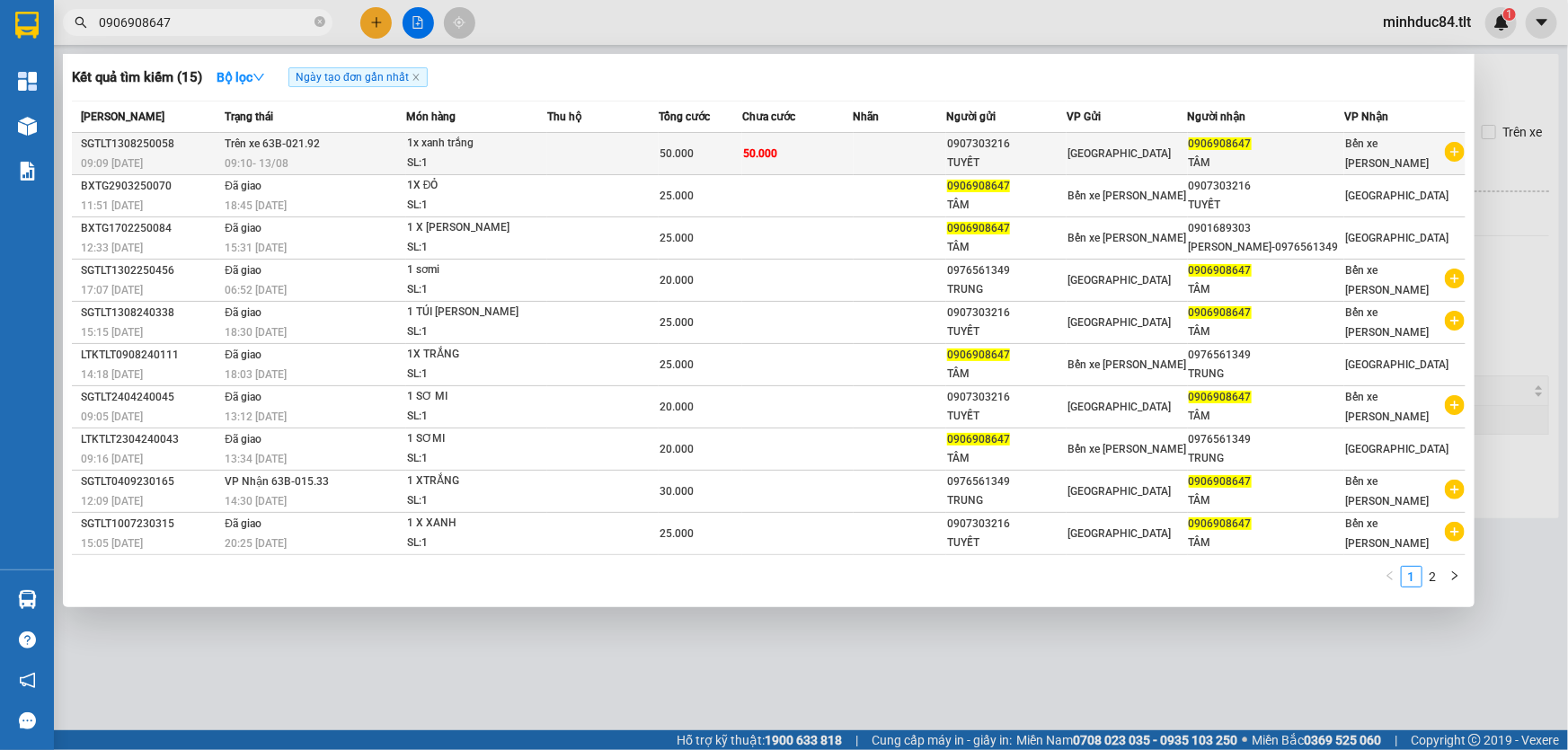
click at [1232, 161] on div "TÂM" at bounding box center [1267, 162] width 156 height 18
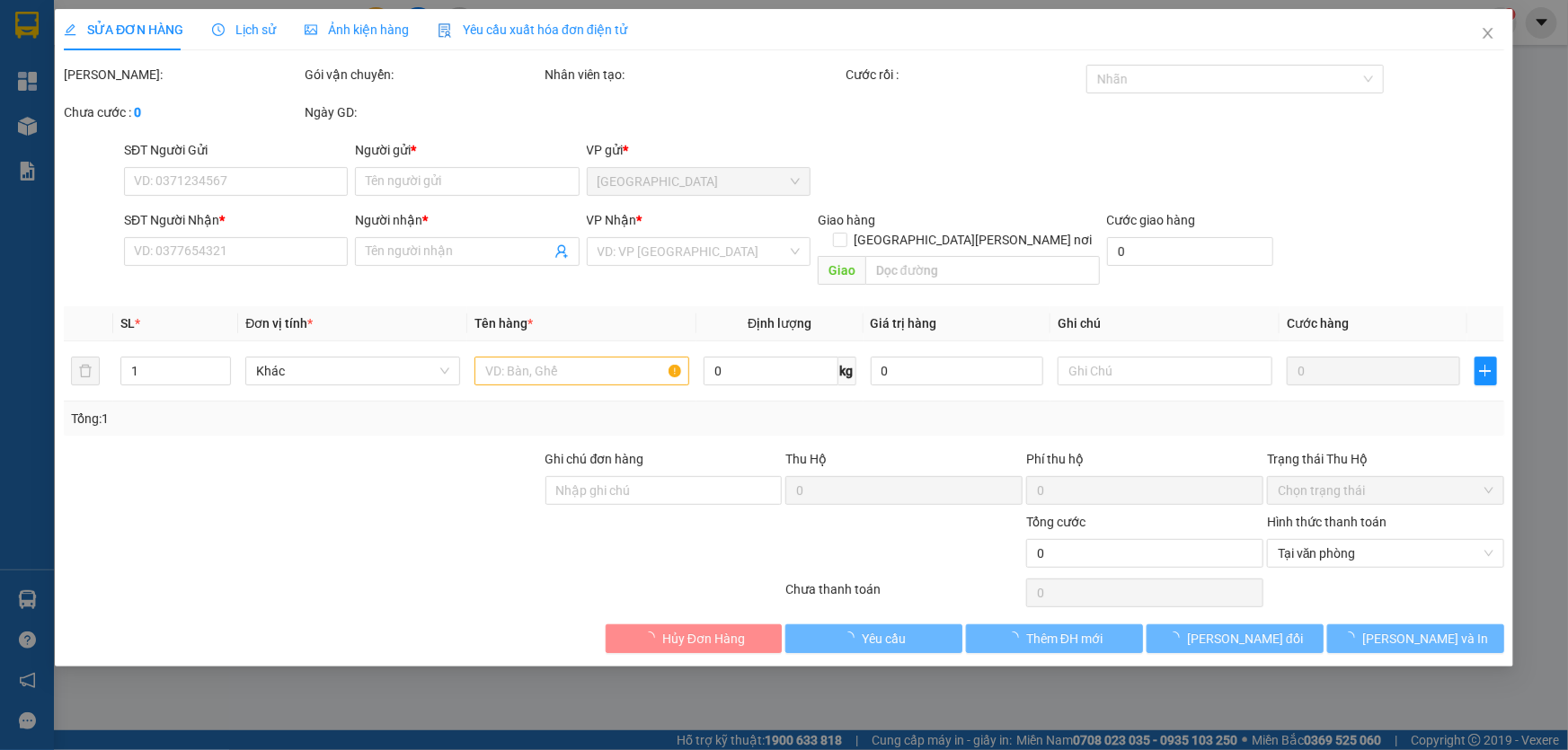
type input "0907303216"
type input "TUYẾT"
type input "0906908647"
type input "TÂM"
type input "50.000"
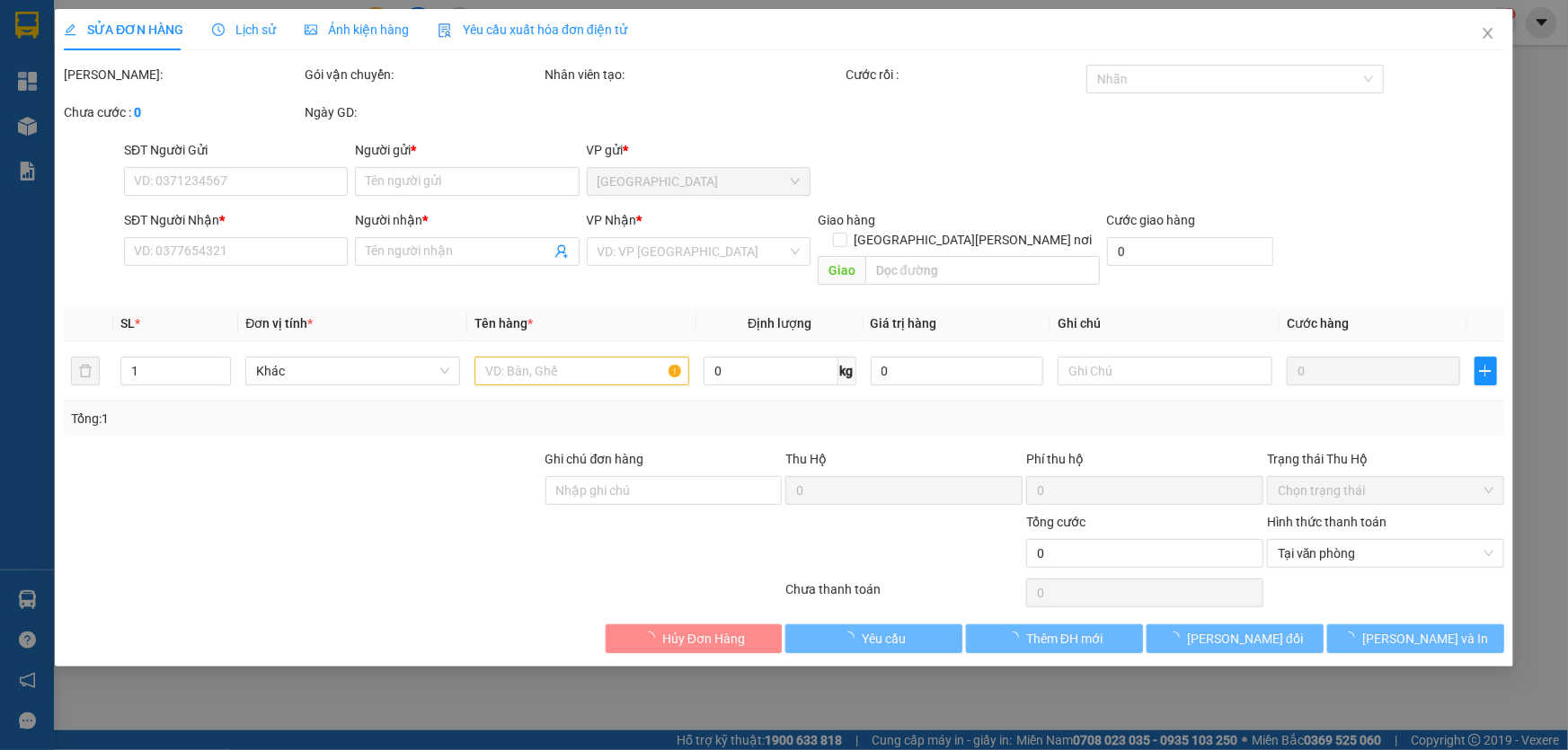
type input "50.000"
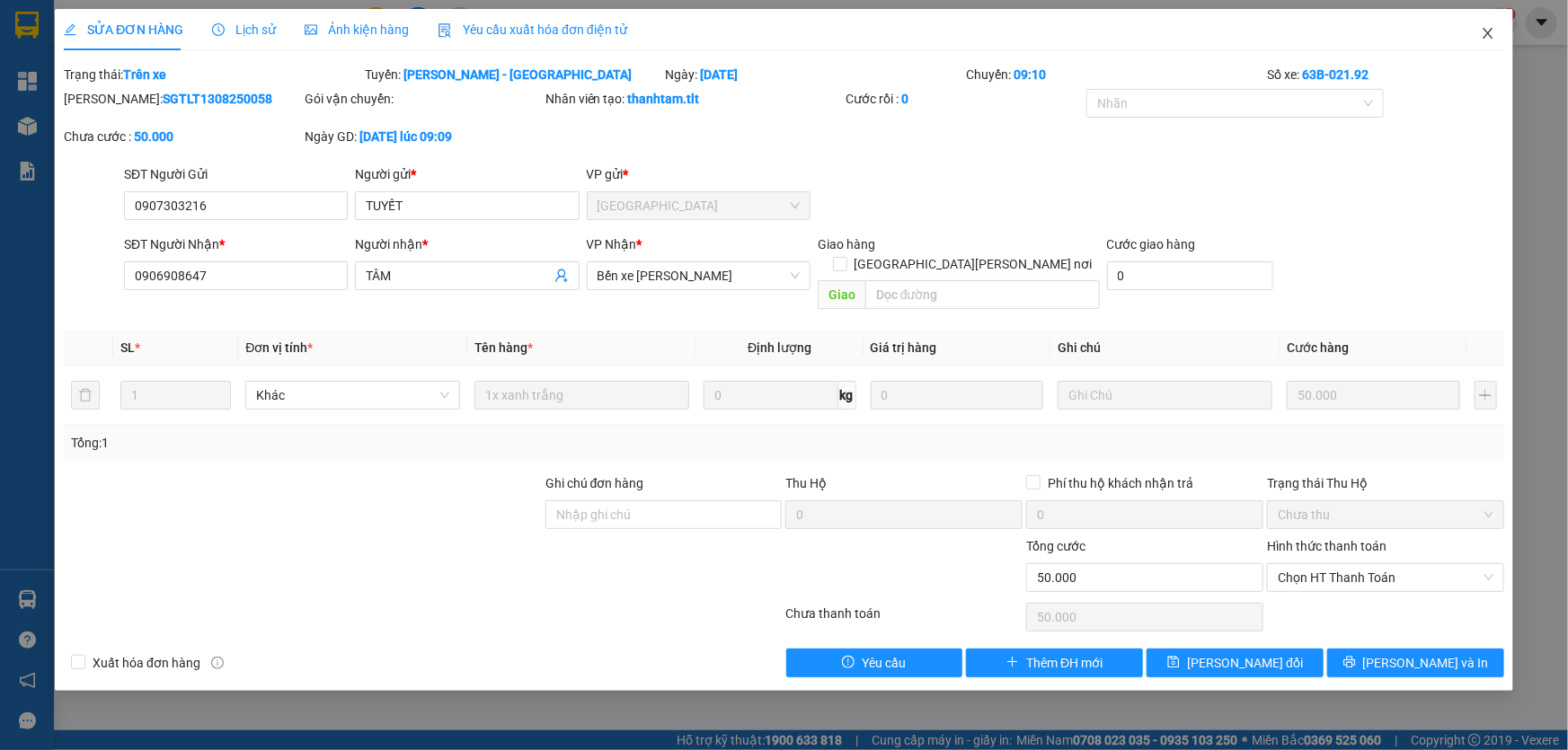
click at [1496, 32] on span "Close" at bounding box center [1488, 34] width 51 height 51
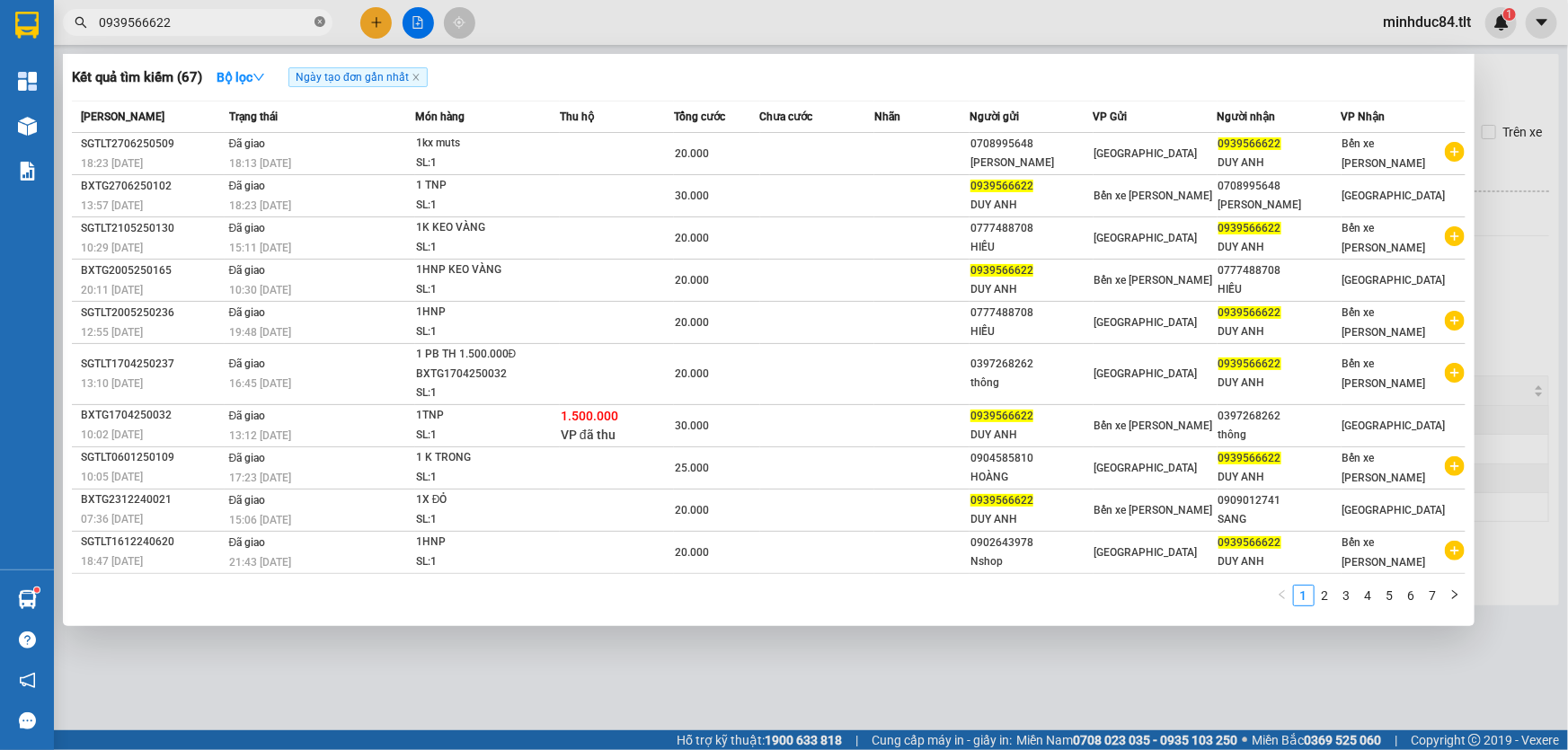
click at [324, 18] on icon "close-circle" at bounding box center [320, 21] width 11 height 11
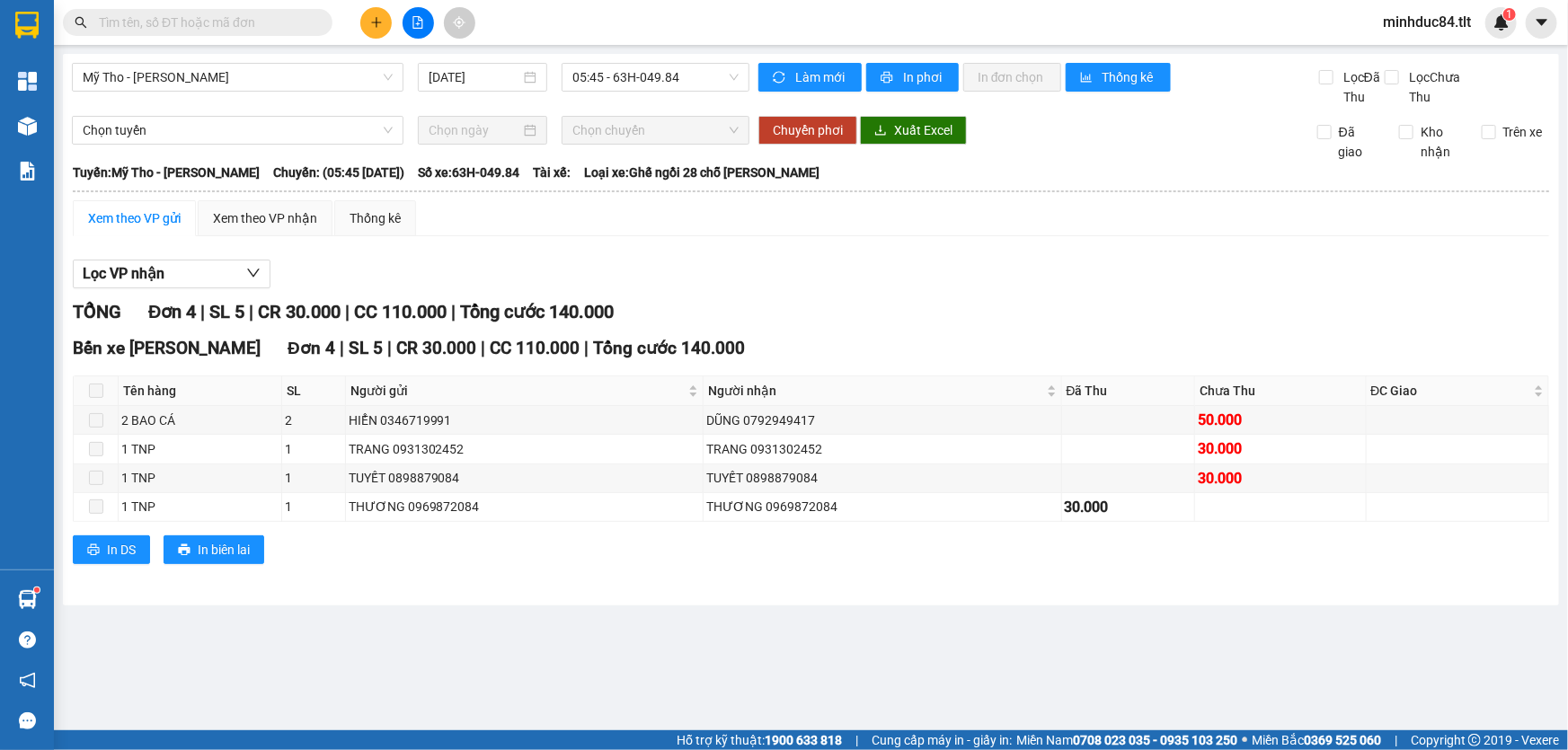
click at [222, 36] on div "Kết quả [PERSON_NAME] ( 67 ) Bộ lọc Ngày tạo [PERSON_NAME] nhất Mã ĐH Trạng thá…" at bounding box center [175, 22] width 350 height 31
click at [232, 11] on span at bounding box center [197, 22] width 269 height 27
click at [232, 14] on input "text" at bounding box center [205, 22] width 212 height 19
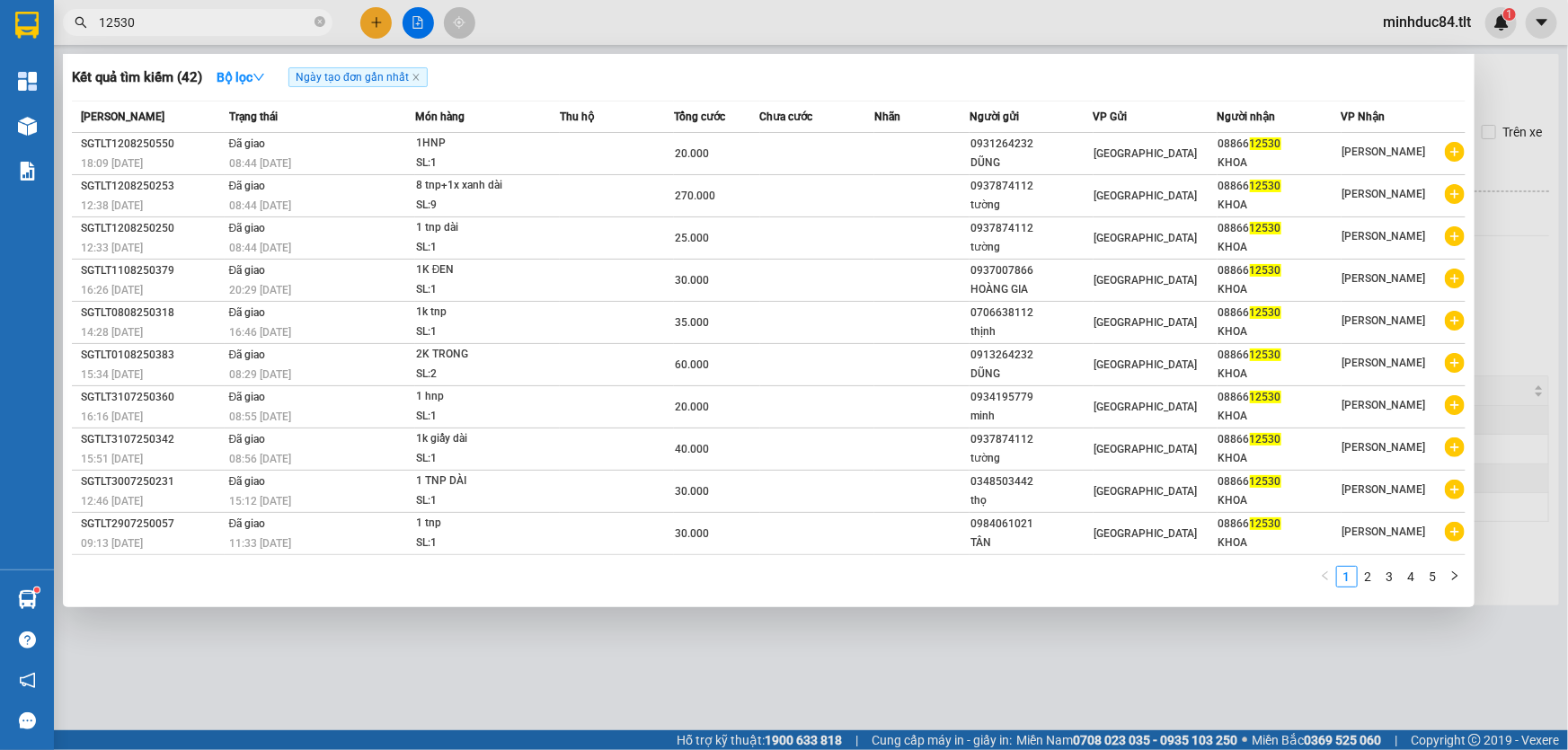
type input "12530"
